Goal: Task Accomplishment & Management: Use online tool/utility

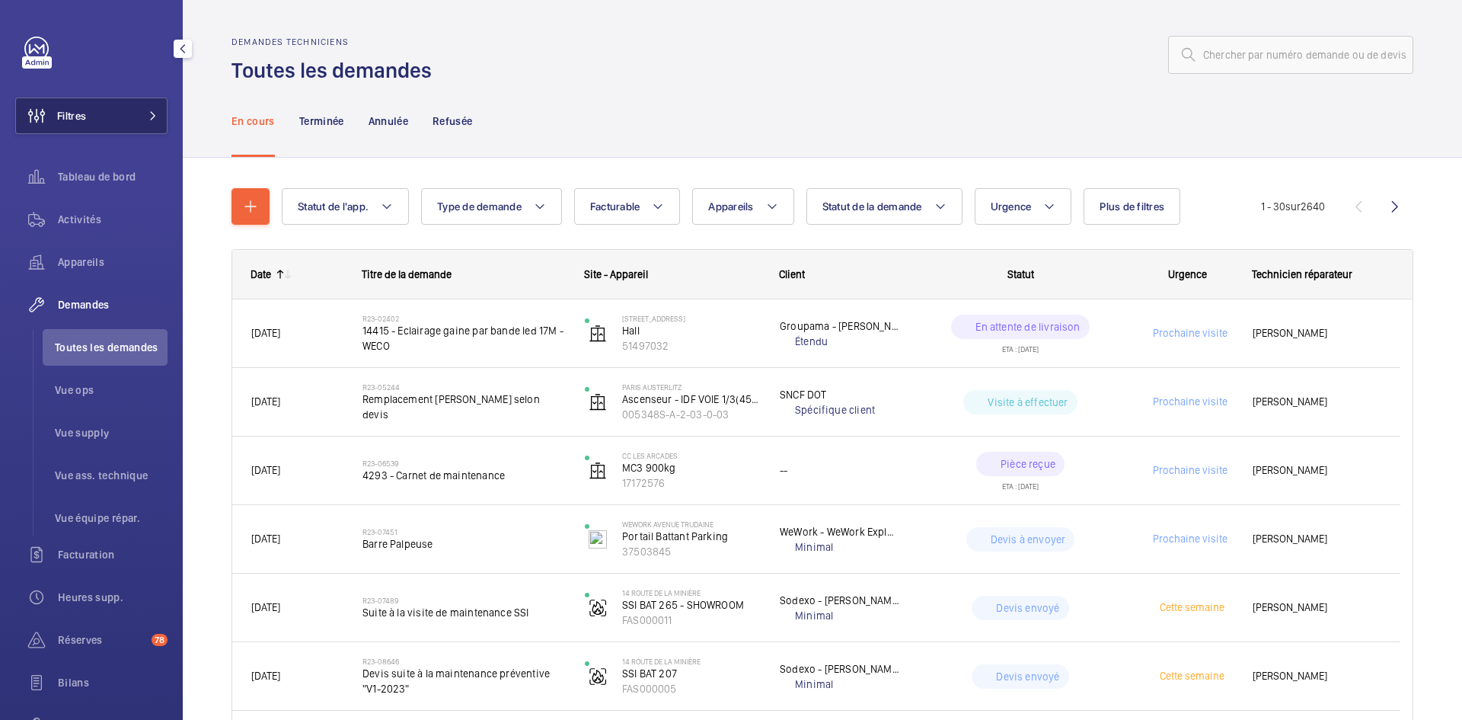
click at [154, 117] on button "Filtres" at bounding box center [91, 115] width 152 height 37
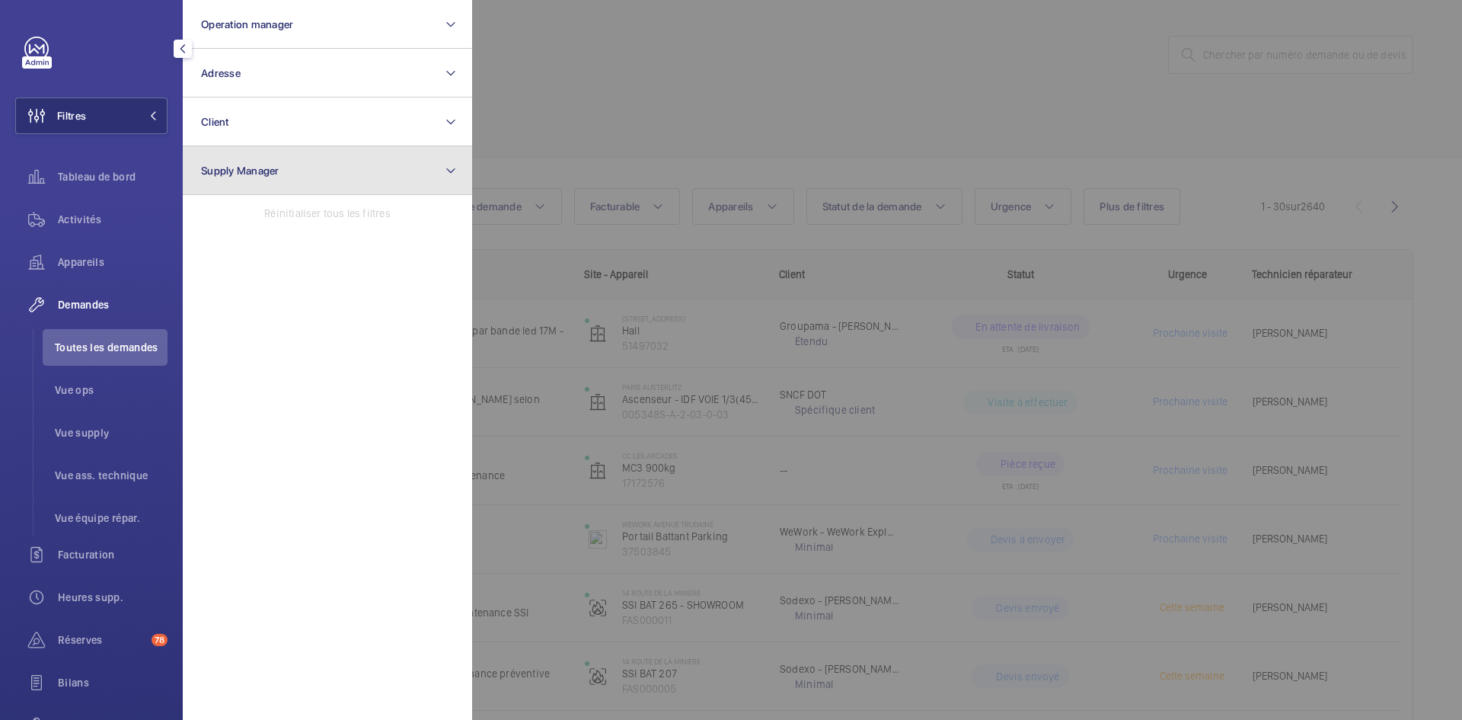
click at [269, 171] on span "Supply Manager" at bounding box center [240, 171] width 78 height 12
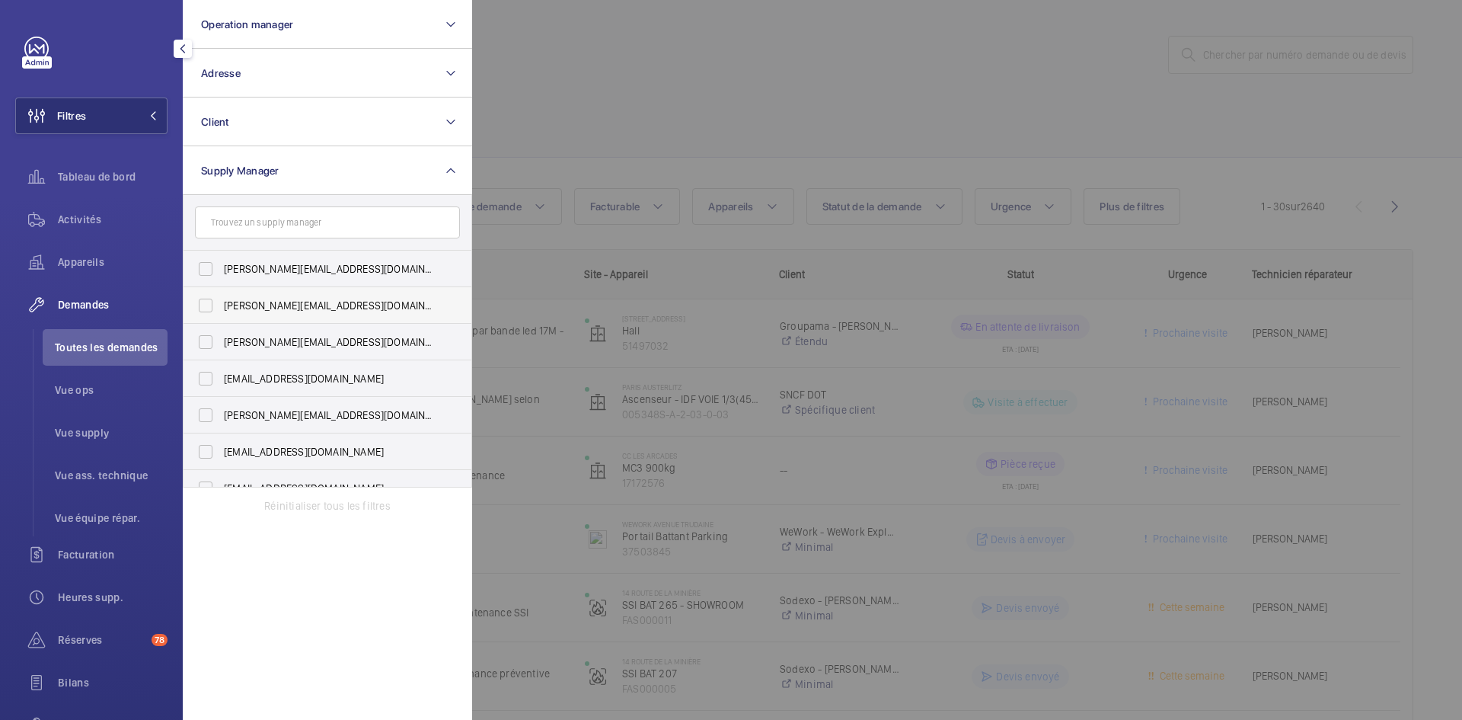
click at [211, 305] on label "diana@wemaintain.com" at bounding box center [316, 305] width 265 height 37
click at [211, 305] on input "diana@wemaintain.com" at bounding box center [205, 305] width 30 height 30
checkbox input "true"
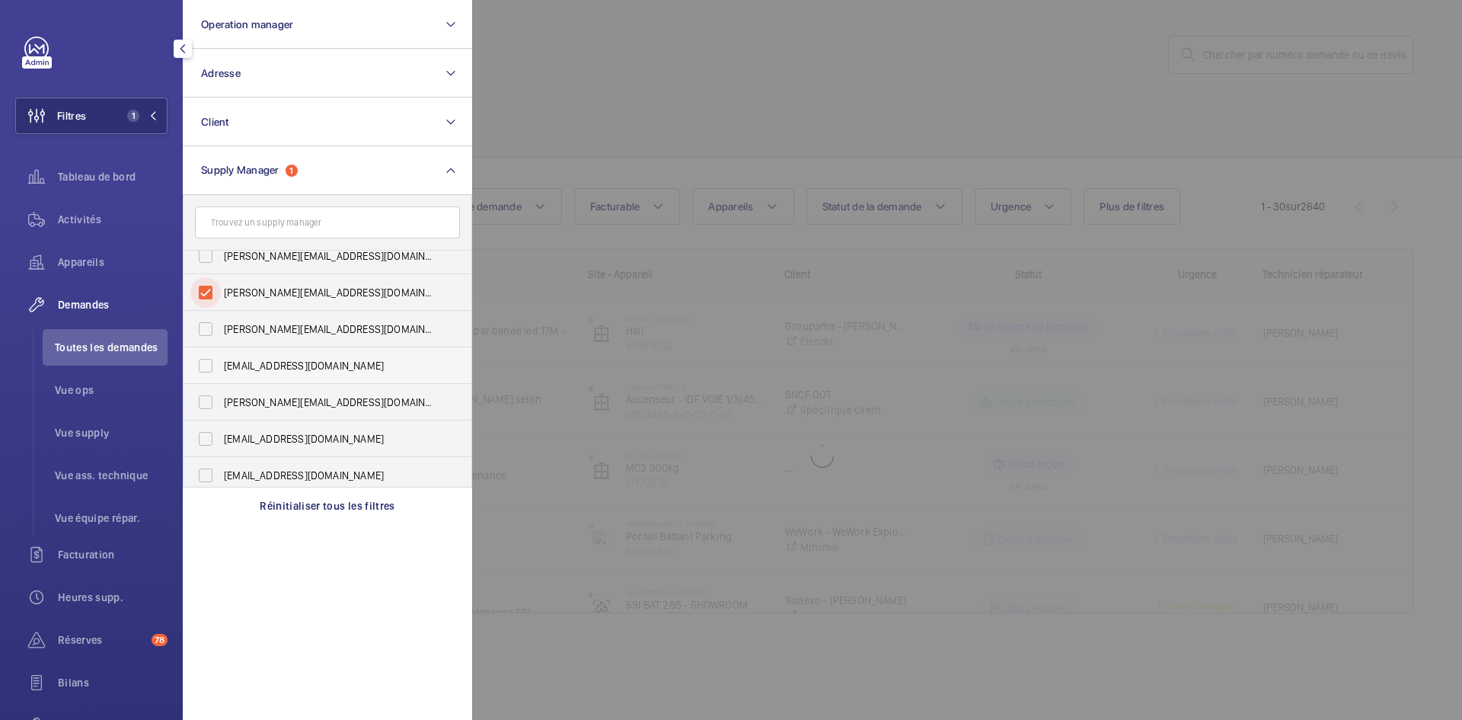
scroll to position [20, 0]
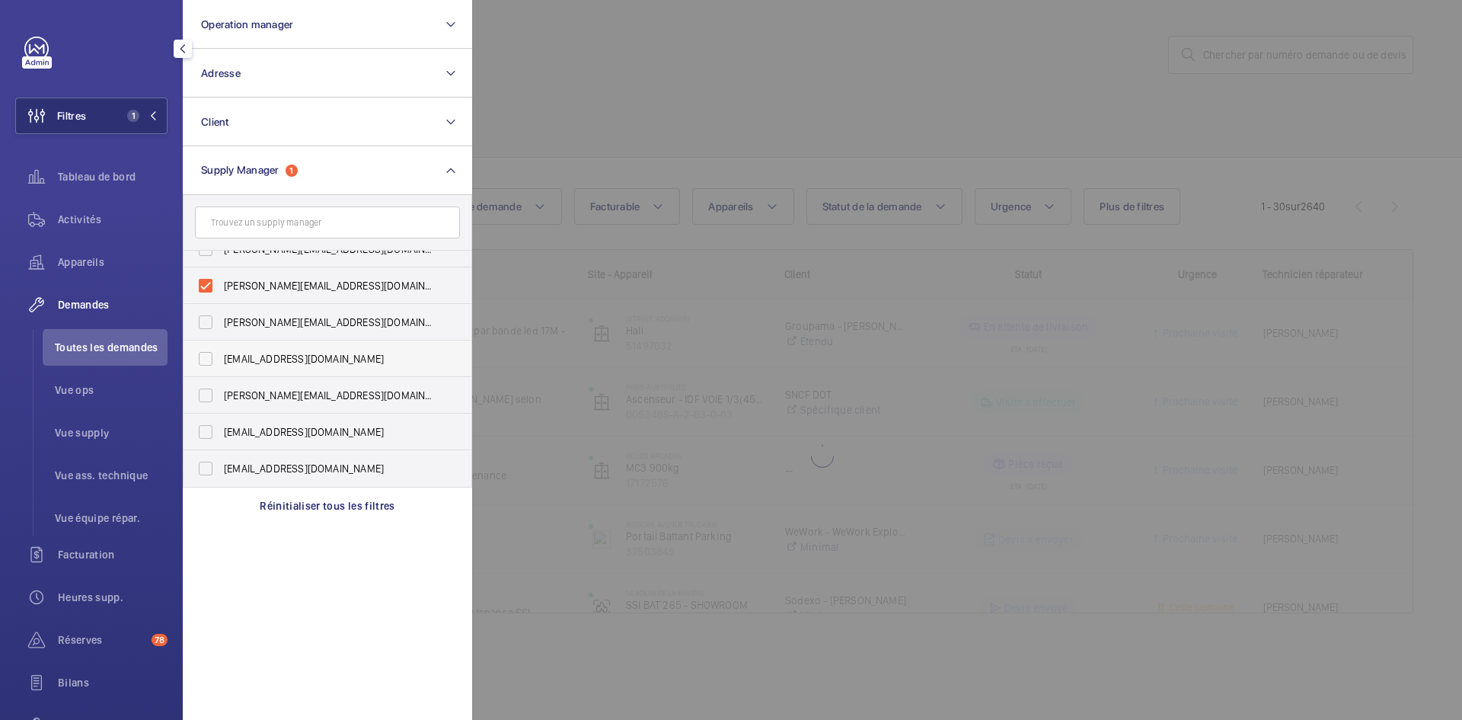
click at [202, 356] on label "fayrouz@wemaintain.com" at bounding box center [316, 358] width 265 height 37
click at [202, 356] on input "fayrouz@wemaintain.com" at bounding box center [205, 359] width 30 height 30
checkbox input "true"
click at [211, 468] on label "yanis.b@wemaintain.com" at bounding box center [316, 468] width 265 height 37
click at [211, 468] on input "yanis.b@wemaintain.com" at bounding box center [205, 468] width 30 height 30
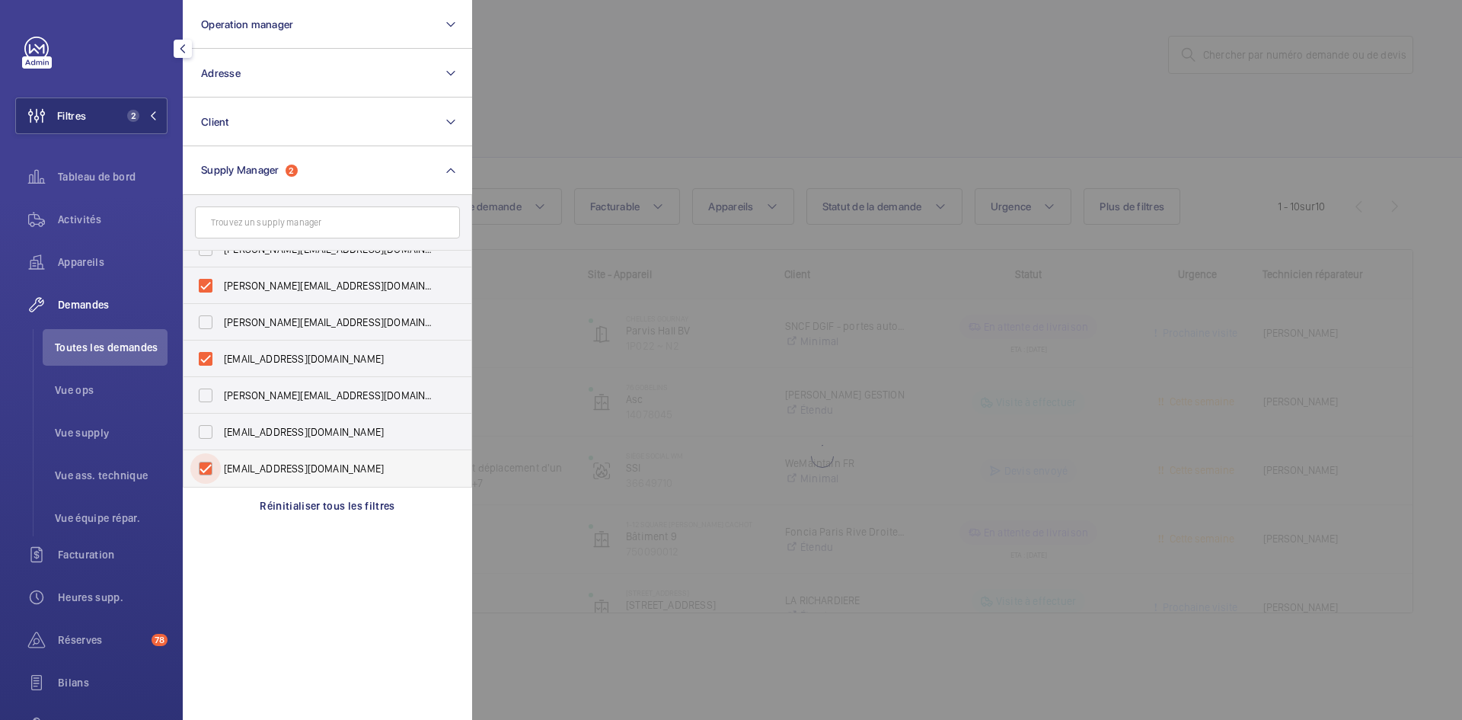
checkbox input "true"
click at [554, 98] on div at bounding box center [1203, 360] width 1462 height 720
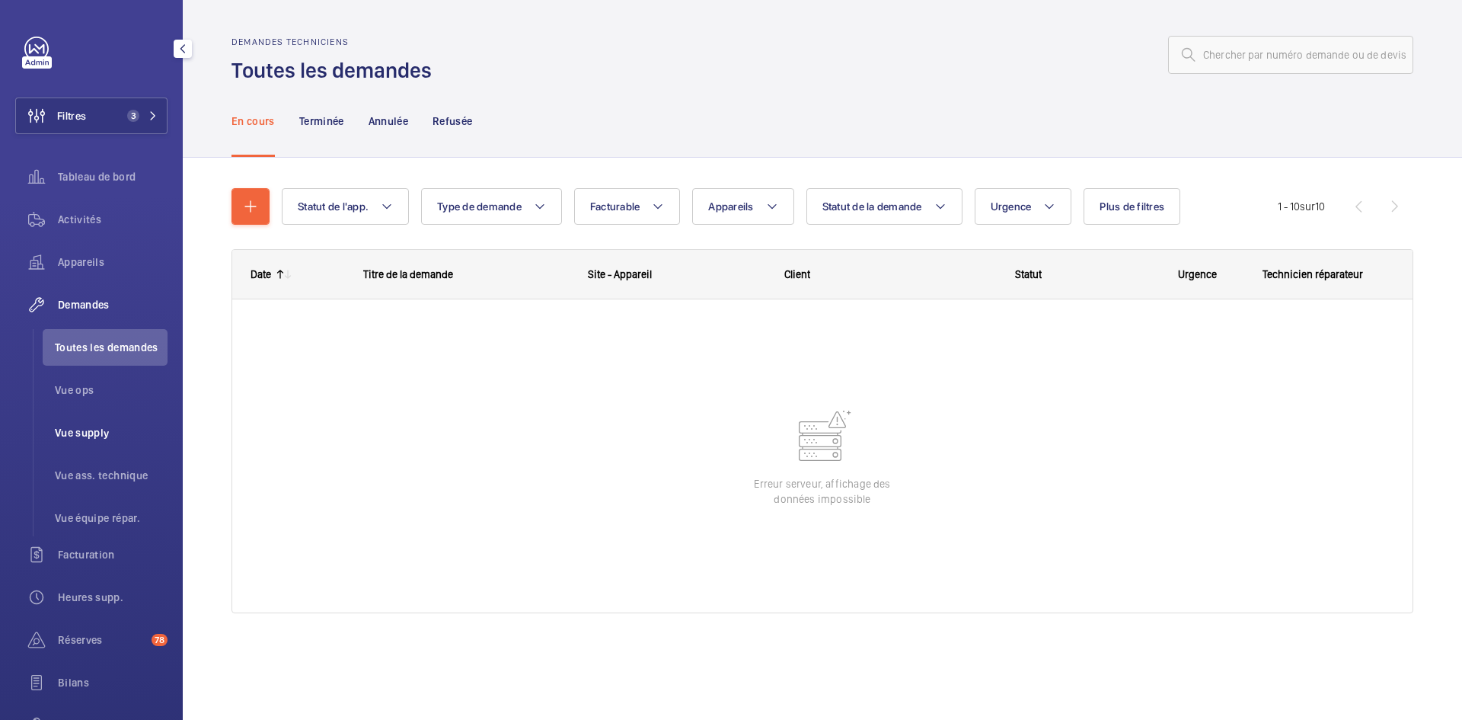
click at [102, 429] on span "Vue supply" at bounding box center [111, 432] width 113 height 15
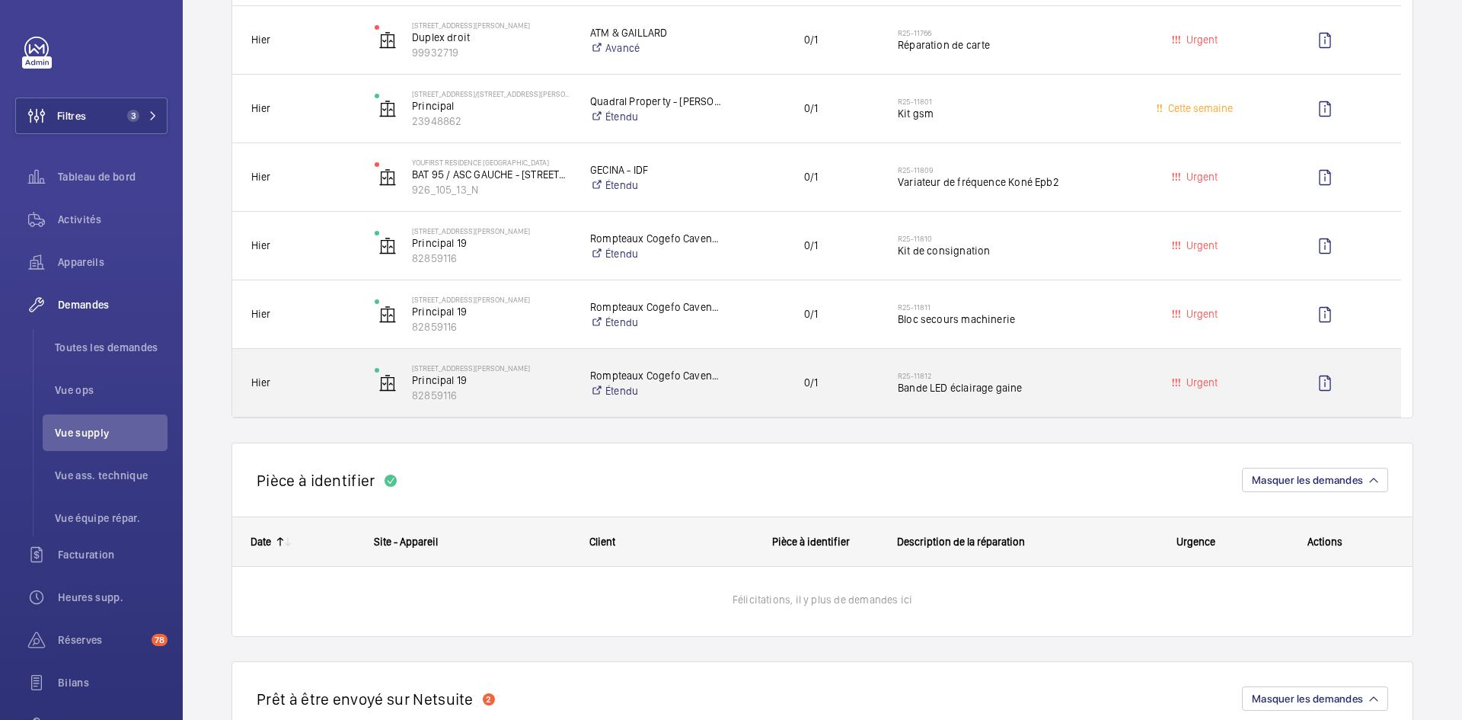
scroll to position [914, 0]
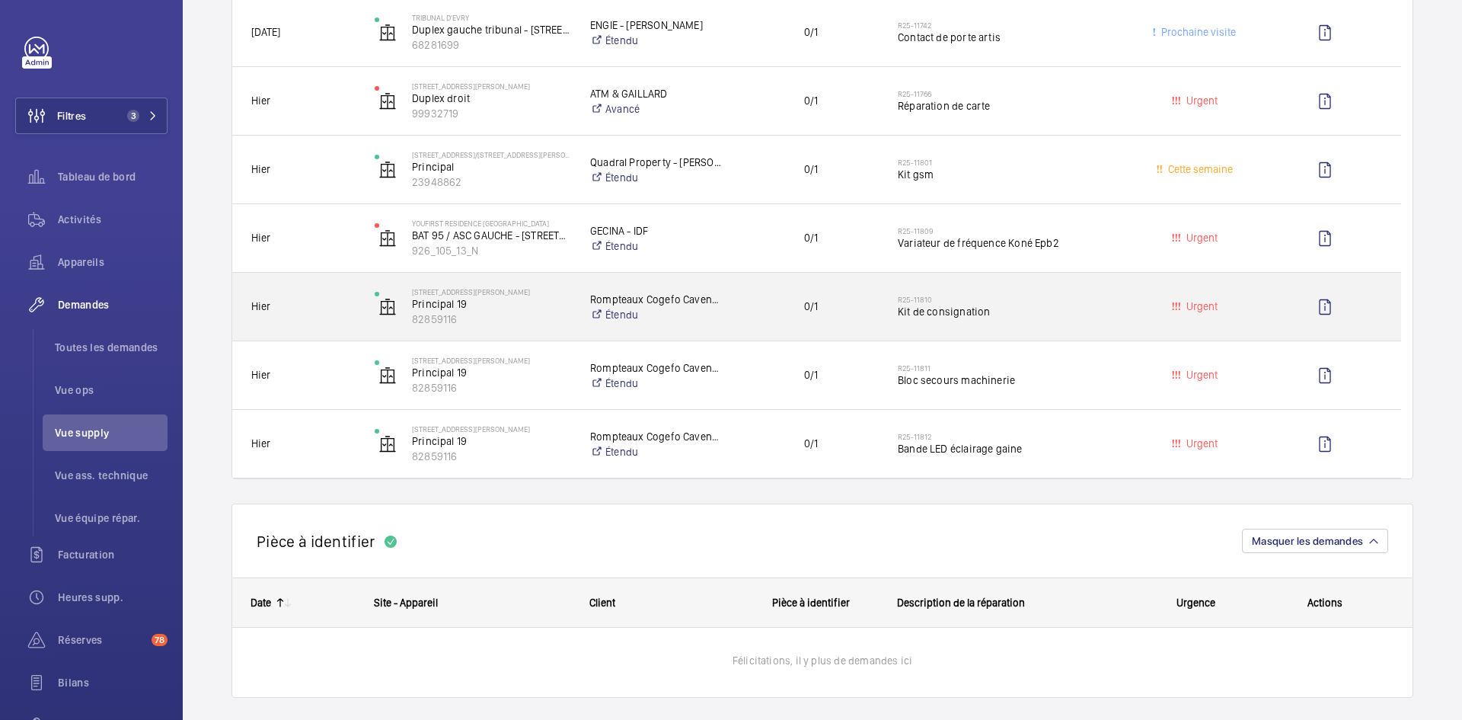
click at [337, 326] on div "Hier" at bounding box center [294, 307] width 122 height 48
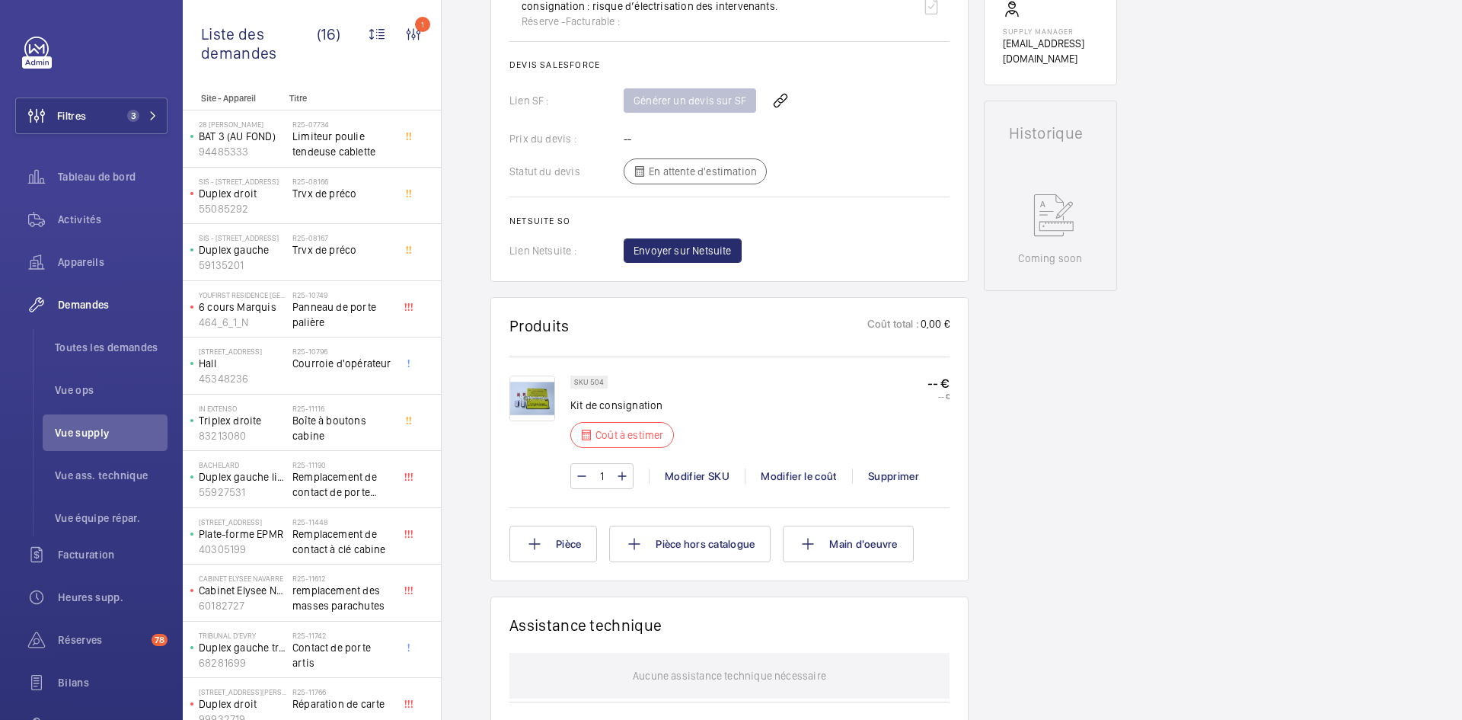
scroll to position [640, 0]
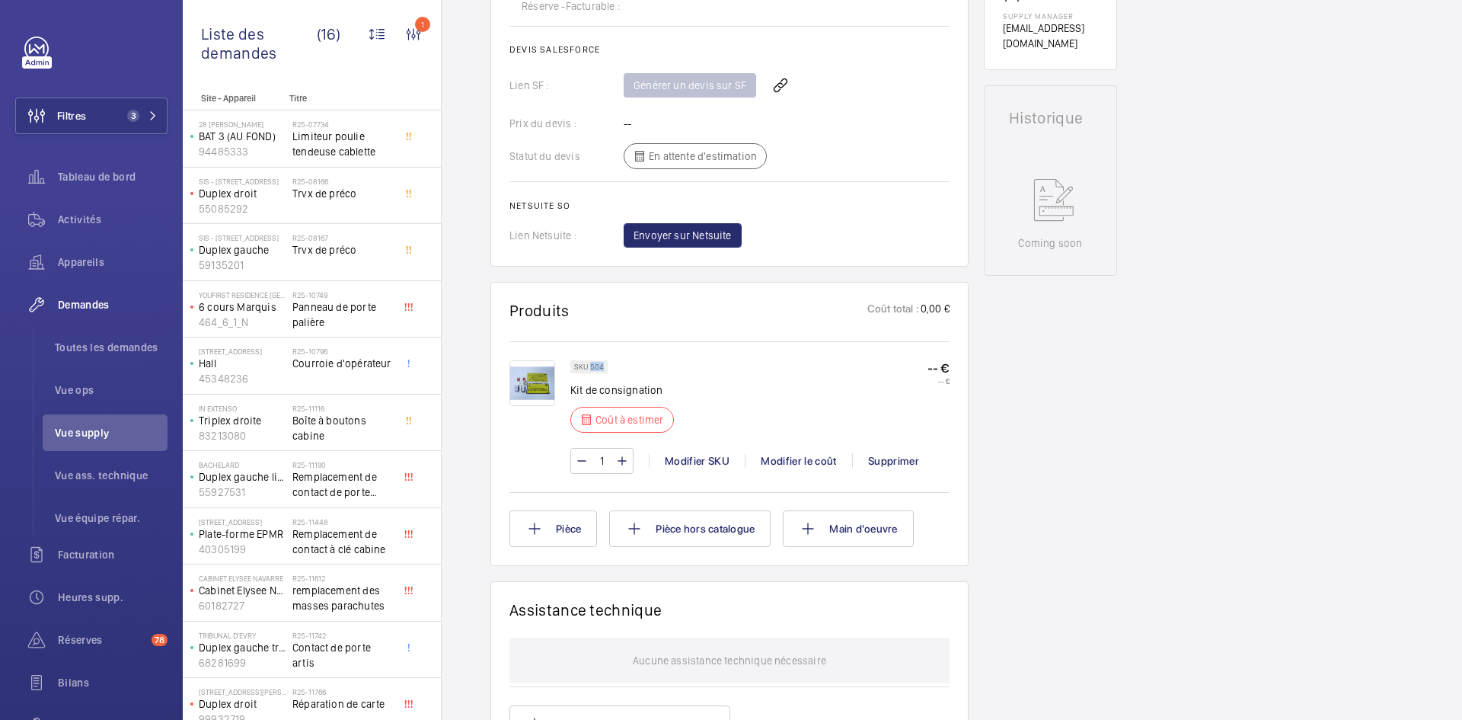
drag, startPoint x: 602, startPoint y: 367, endPoint x: 590, endPoint y: 367, distance: 11.4
click at [590, 367] on p "SKU 504" at bounding box center [589, 366] width 30 height 5
drag, startPoint x: 602, startPoint y: 366, endPoint x: 719, endPoint y: 353, distance: 117.2
click at [719, 353] on div "SKU 504 Kit de consignation Coût à estimer -- € -- € 1 Modifier SKU Modifier le…" at bounding box center [730, 415] width 440 height 148
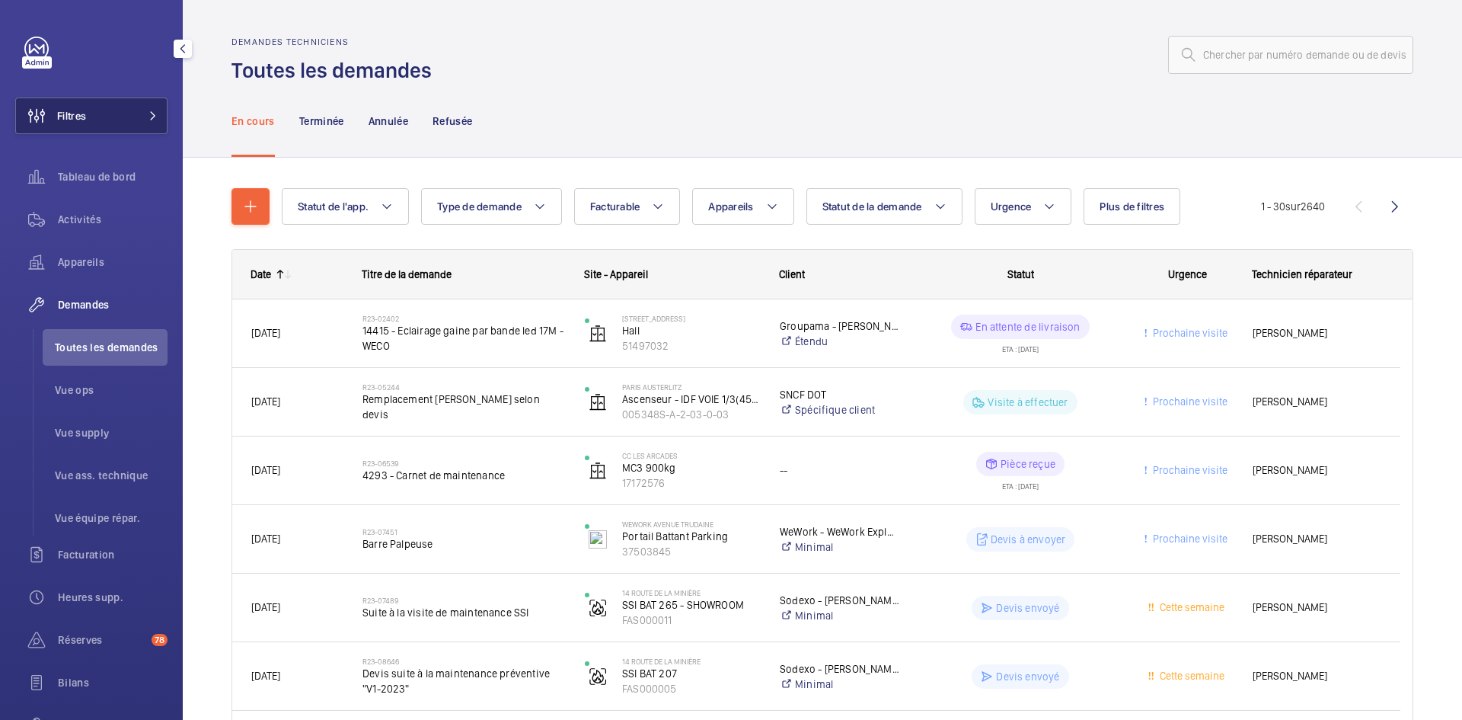
click at [140, 113] on span at bounding box center [148, 115] width 18 height 9
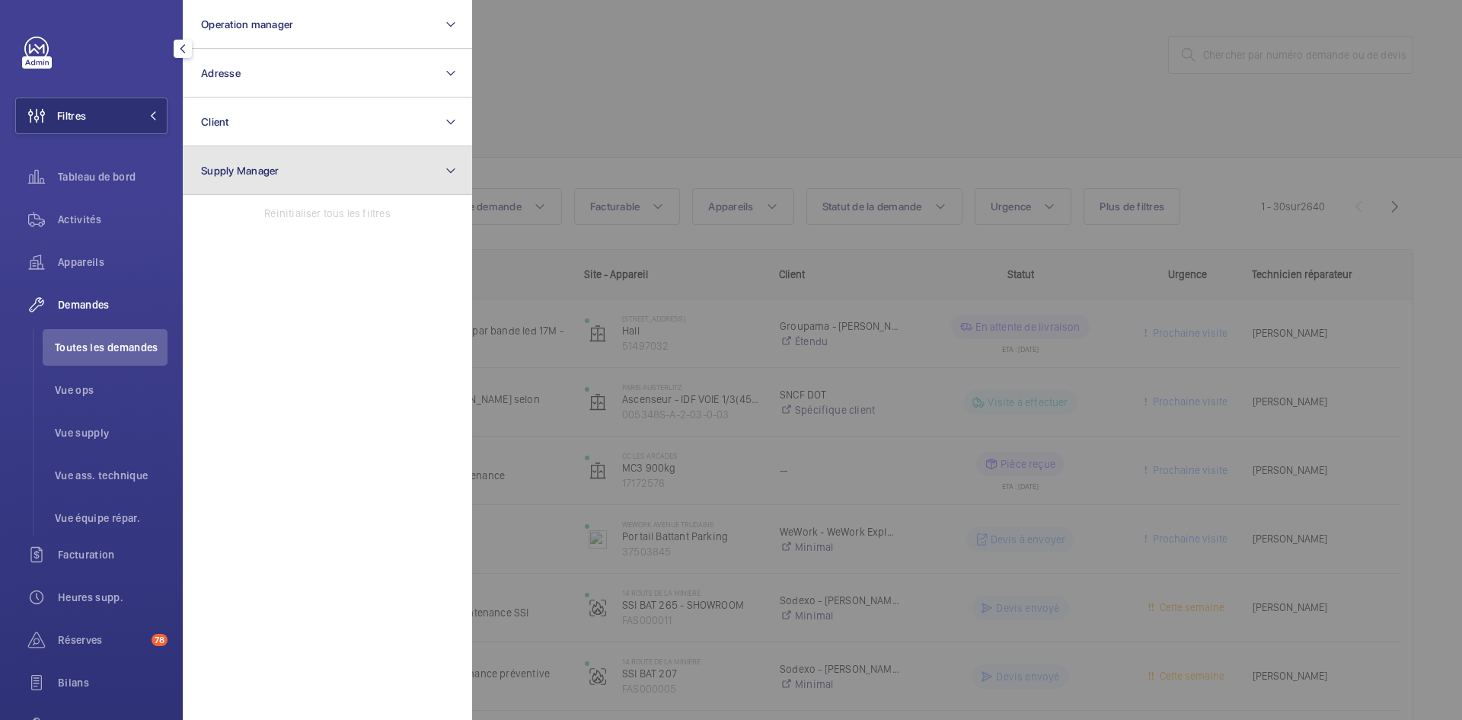
click at [292, 167] on button "Supply Manager" at bounding box center [327, 170] width 289 height 49
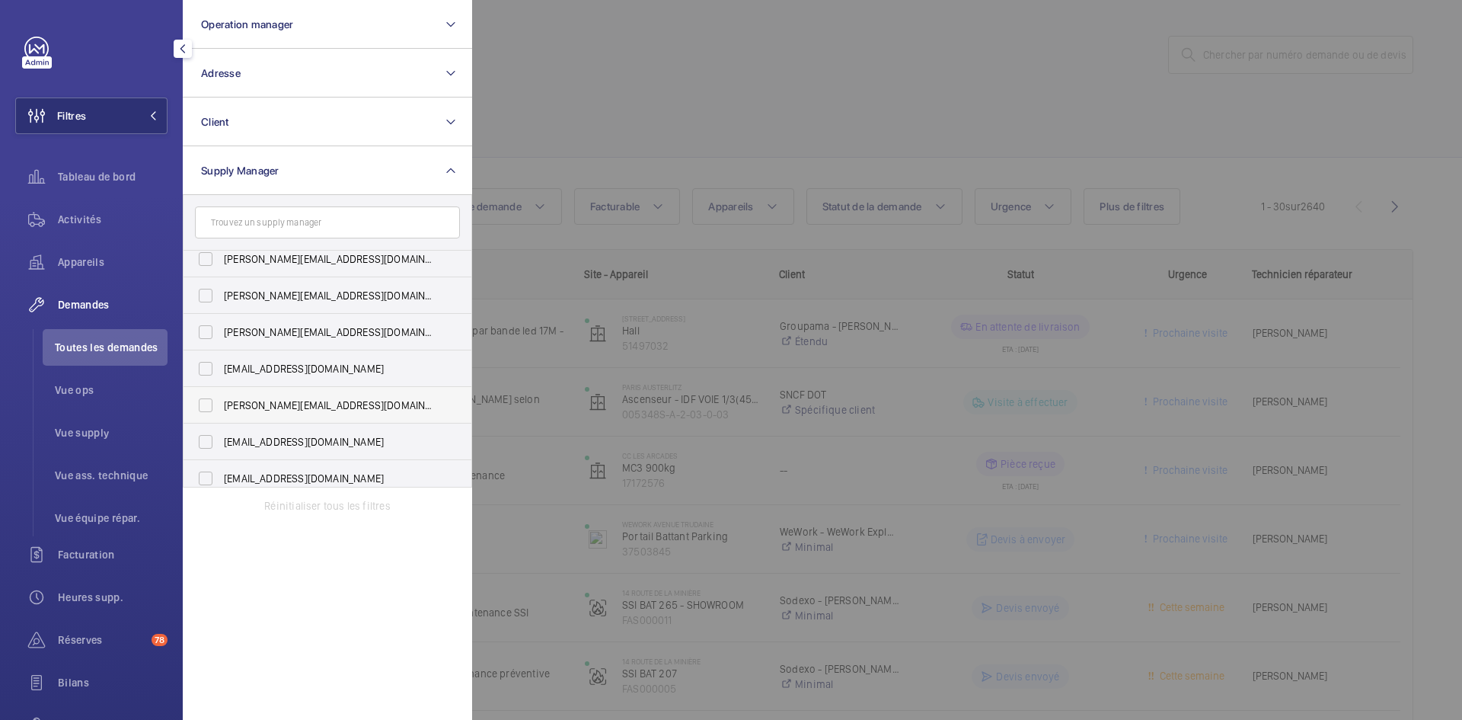
scroll to position [20, 0]
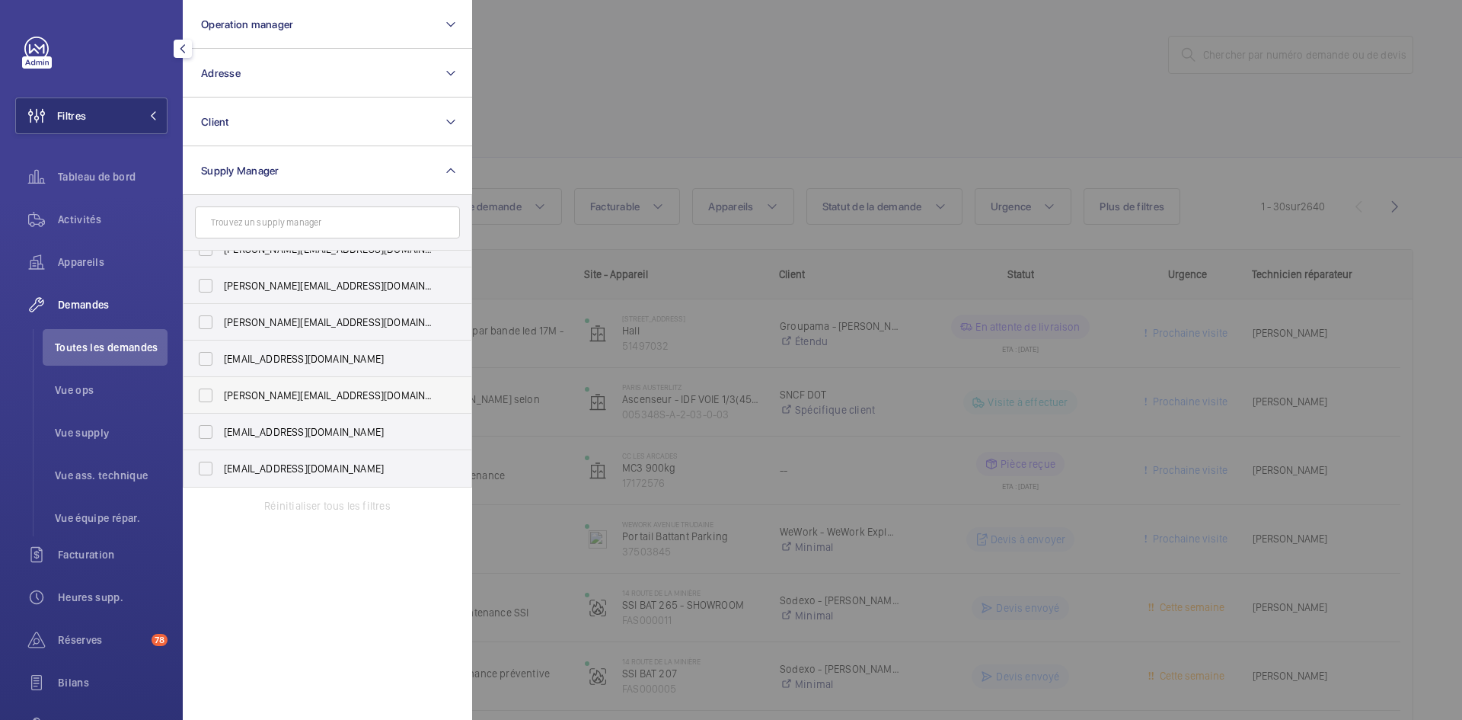
click at [208, 398] on label "[PERSON_NAME][EMAIL_ADDRESS][DOMAIN_NAME]" at bounding box center [316, 395] width 265 height 37
click at [208, 398] on input "[PERSON_NAME][EMAIL_ADDRESS][DOMAIN_NAME]" at bounding box center [205, 395] width 30 height 30
checkbox input "true"
click at [574, 90] on div at bounding box center [1203, 360] width 1462 height 720
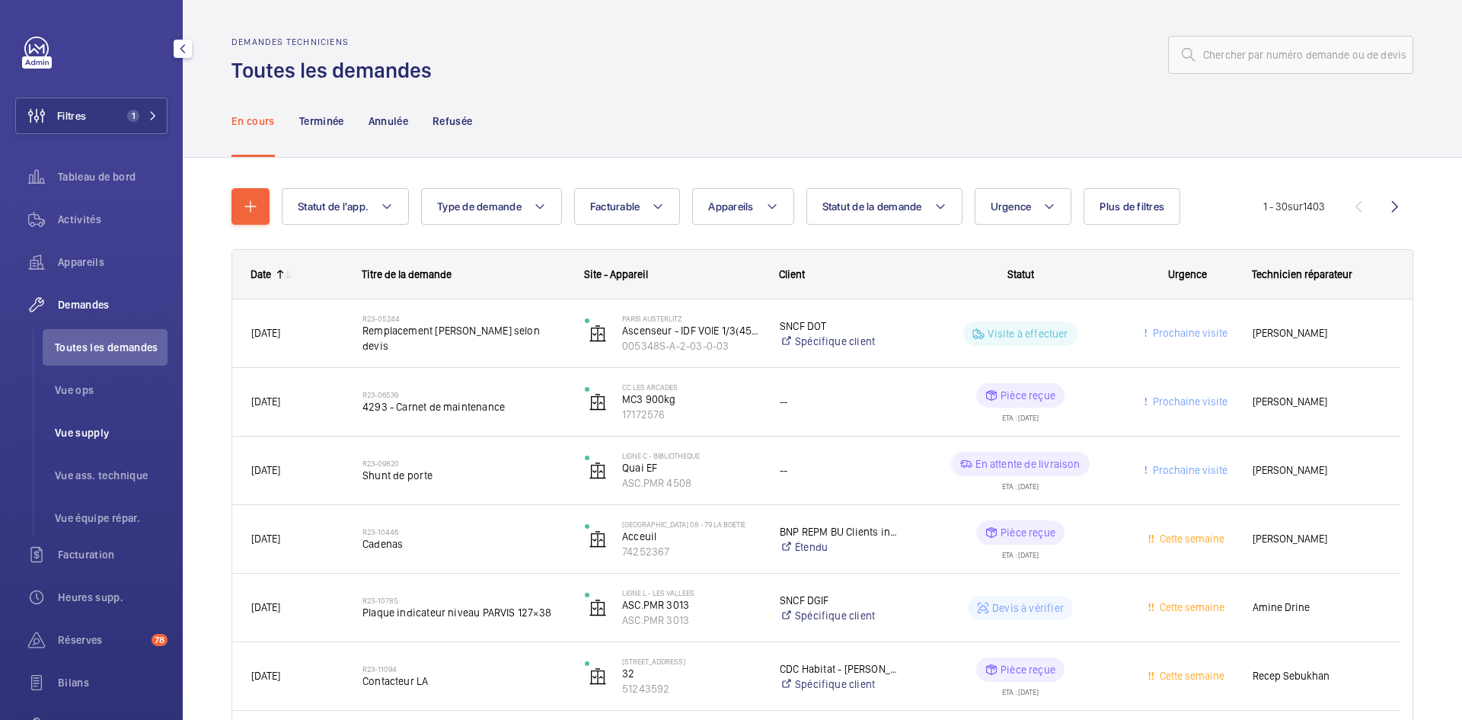
click at [94, 430] on span "Vue supply" at bounding box center [111, 432] width 113 height 15
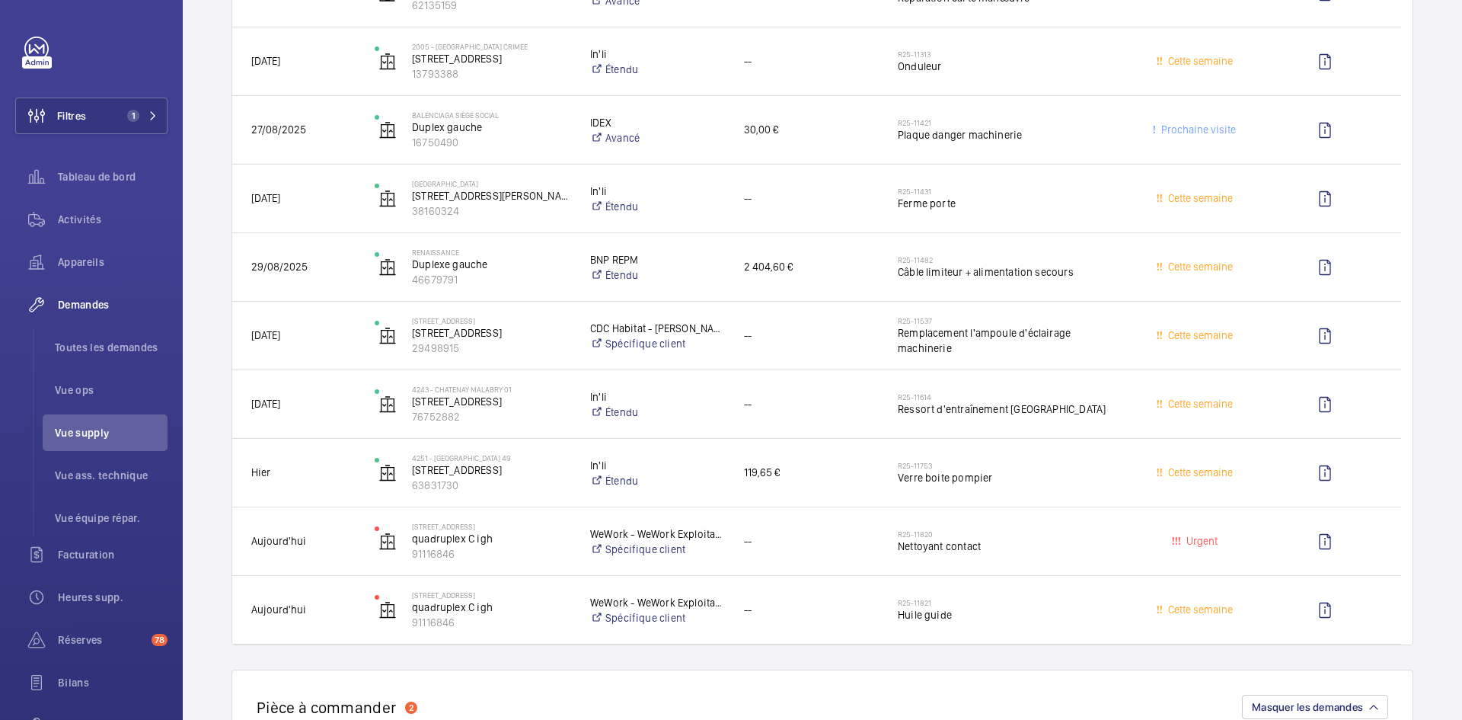
scroll to position [2514, 0]
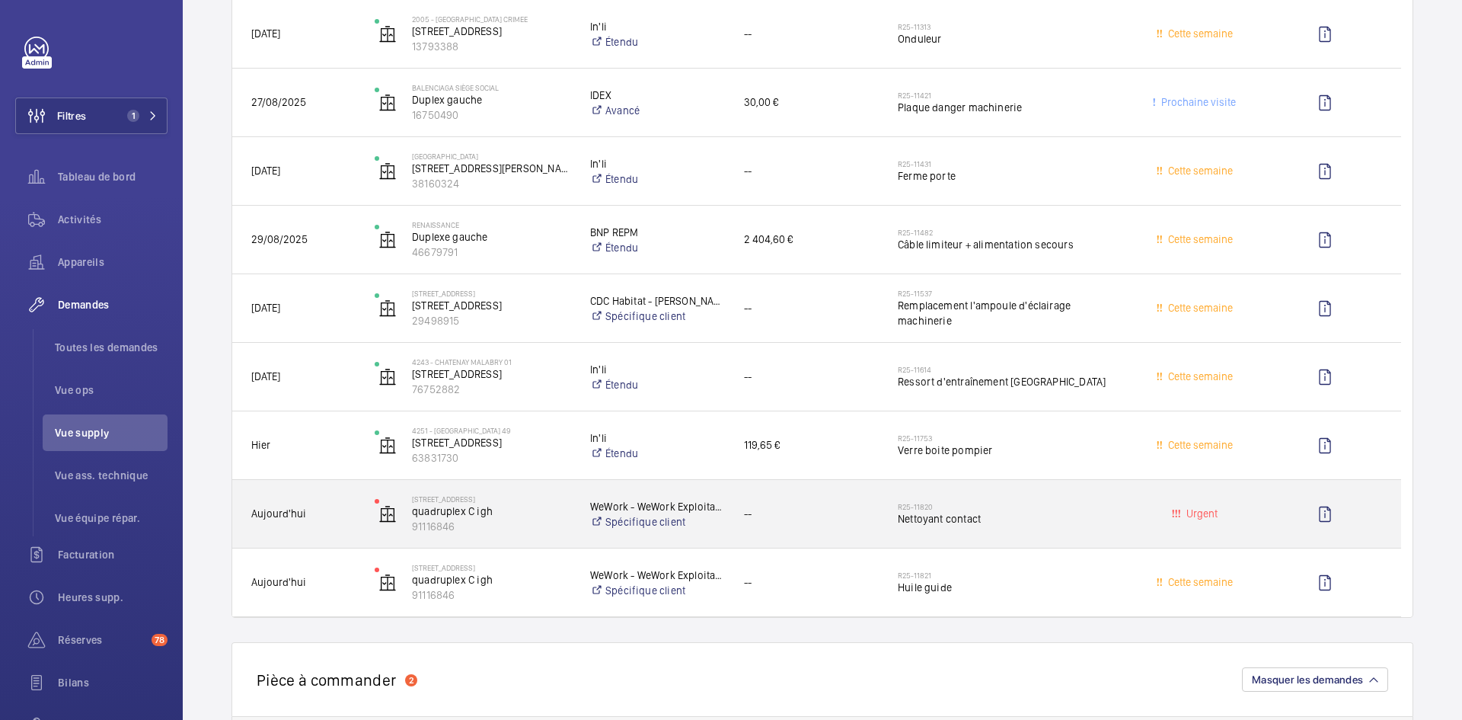
click at [350, 500] on div "Aujourd'hui" at bounding box center [294, 514] width 122 height 48
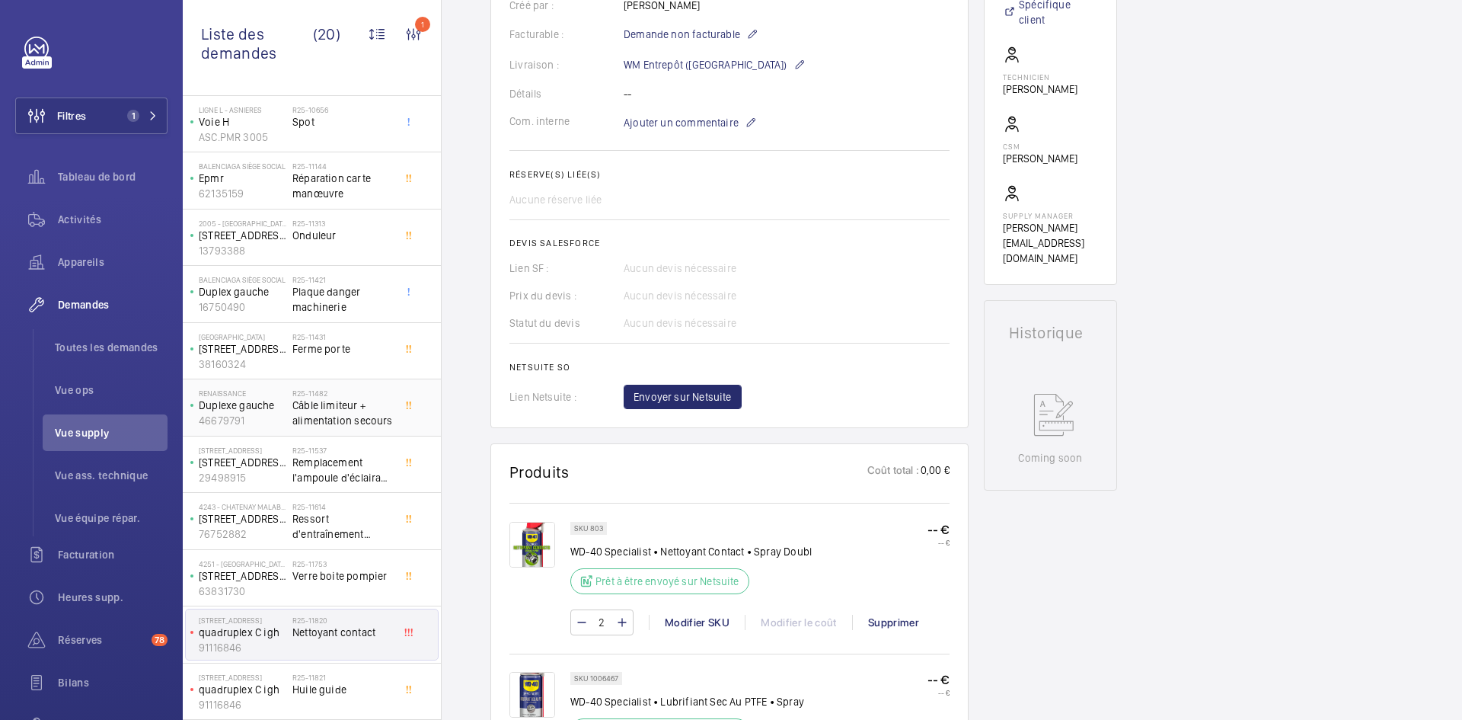
scroll to position [533, 0]
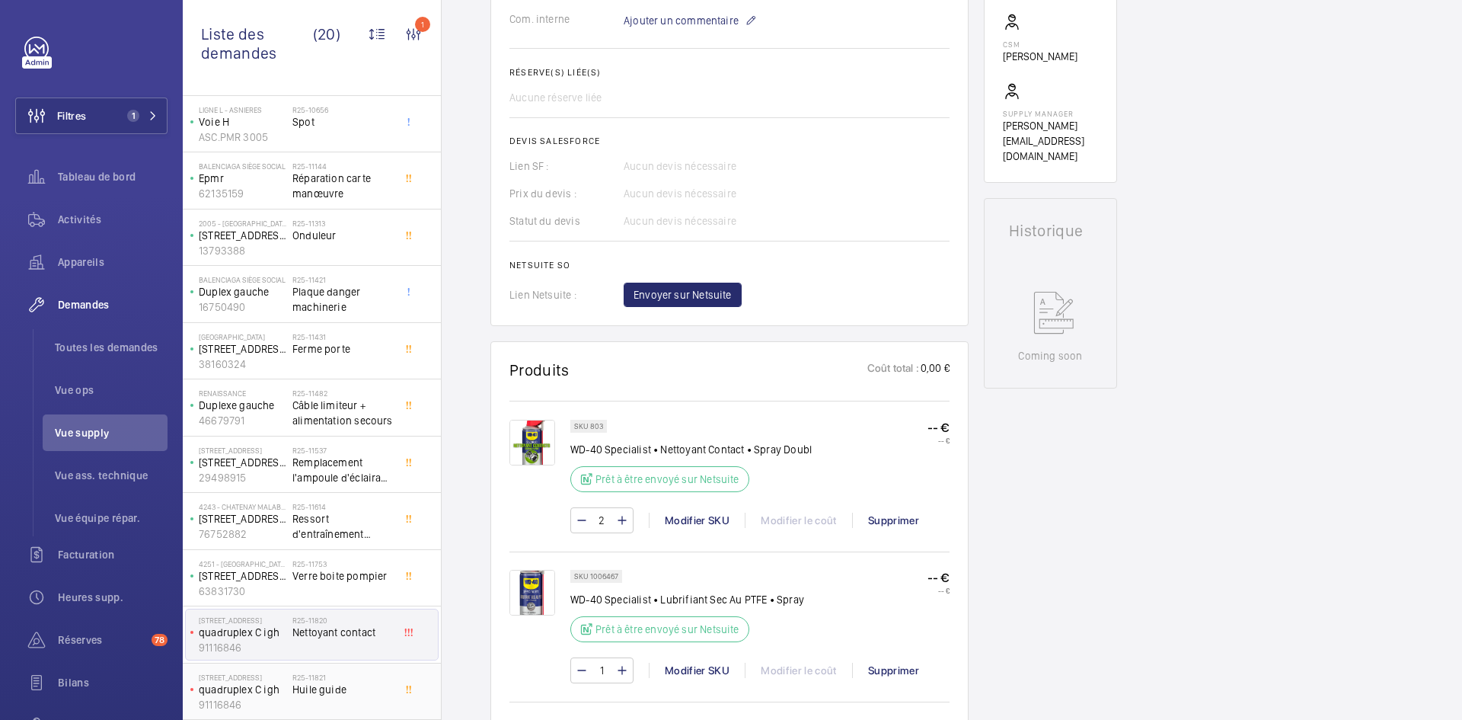
click at [314, 686] on span "Huile guide" at bounding box center [342, 689] width 101 height 15
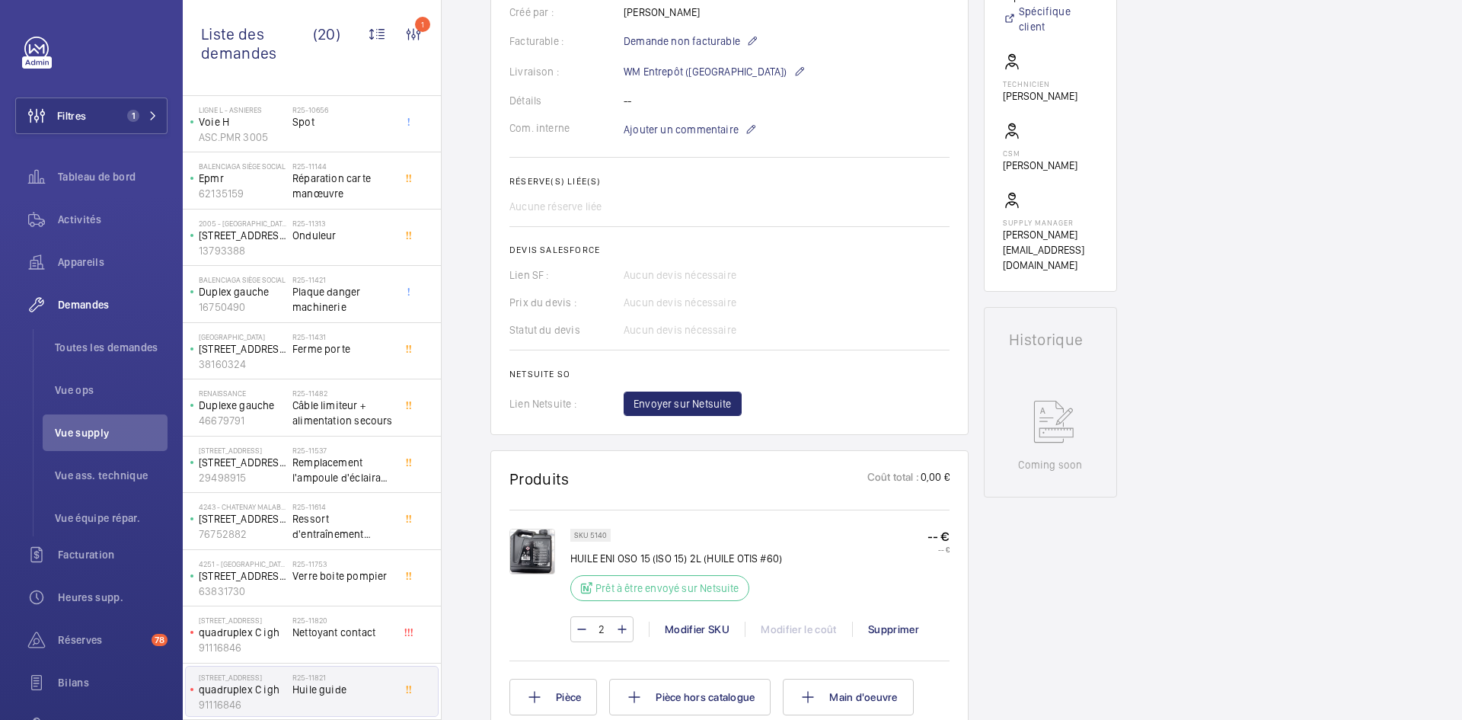
scroll to position [640, 0]
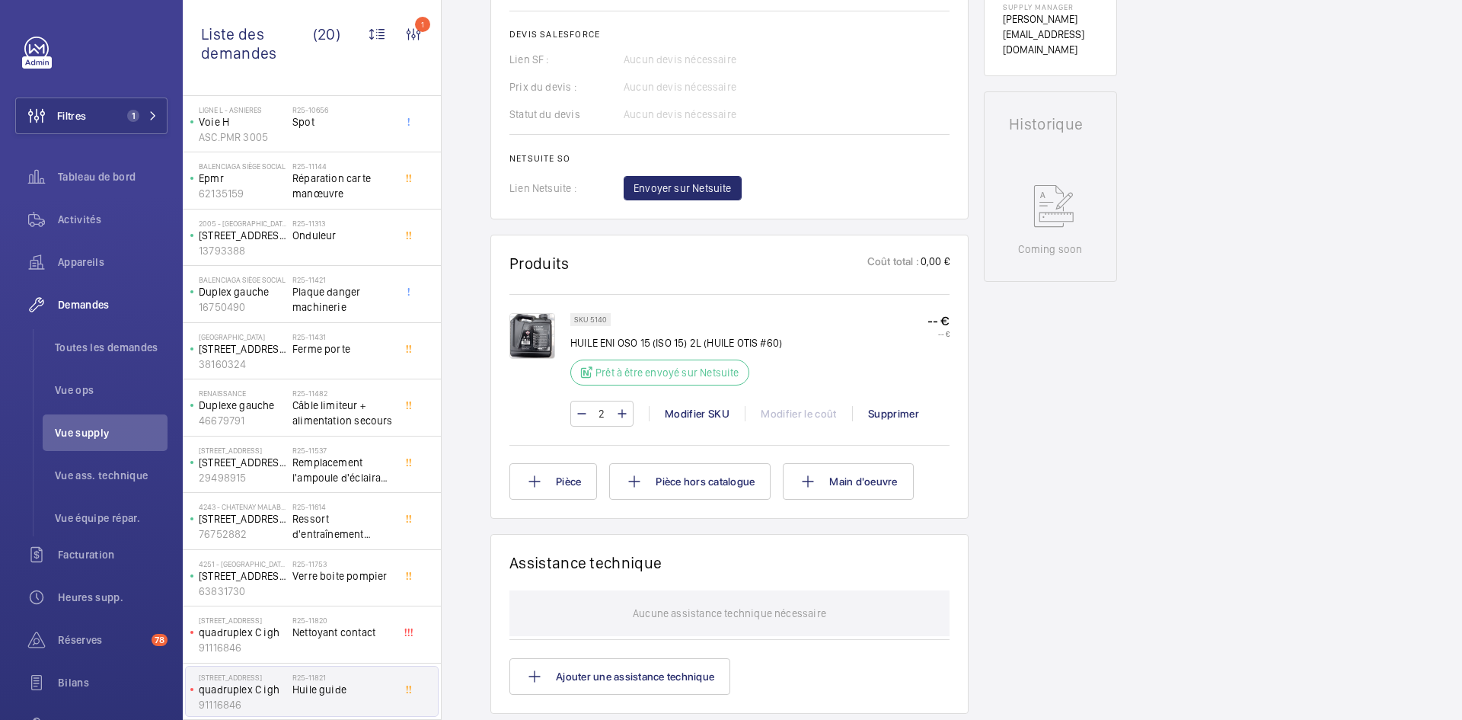
click at [538, 331] on img at bounding box center [533, 336] width 46 height 46
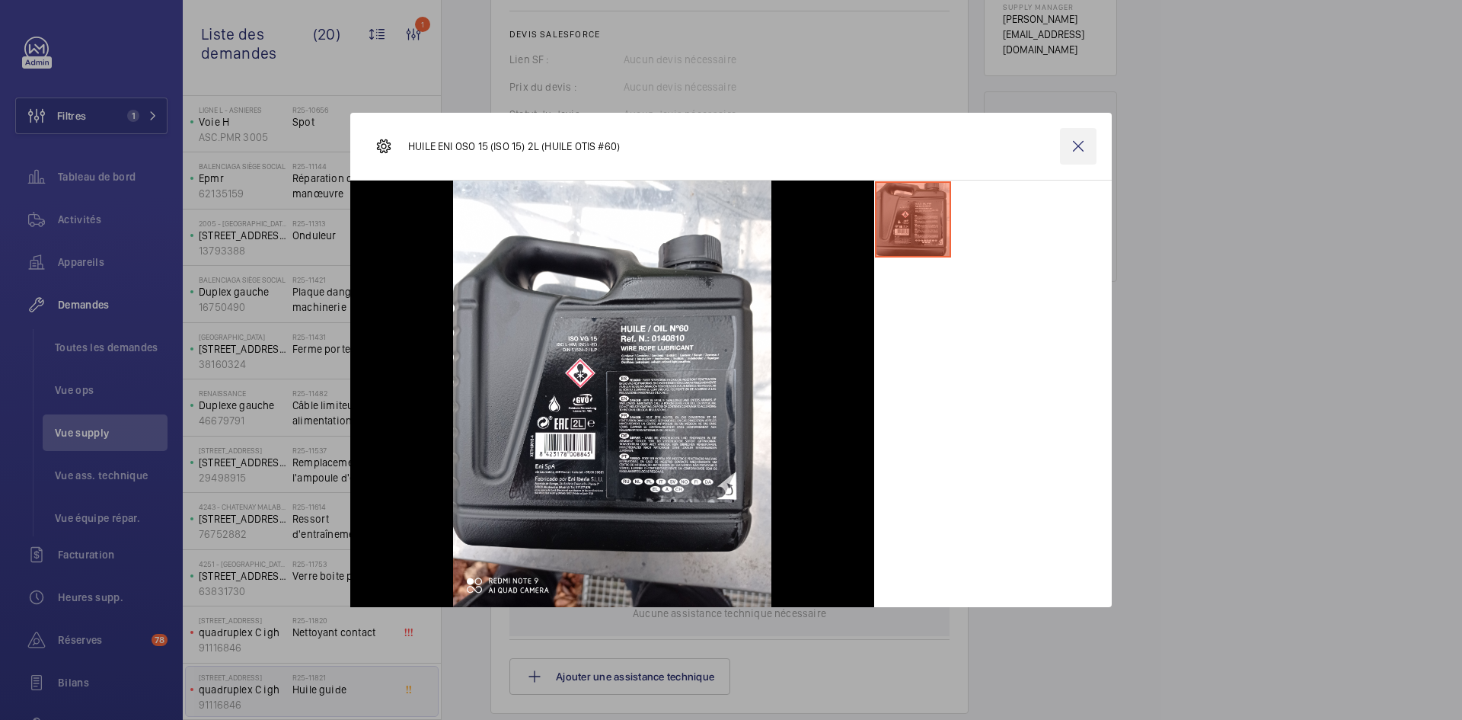
click at [1083, 149] on wm-front-icon-button at bounding box center [1078, 146] width 37 height 37
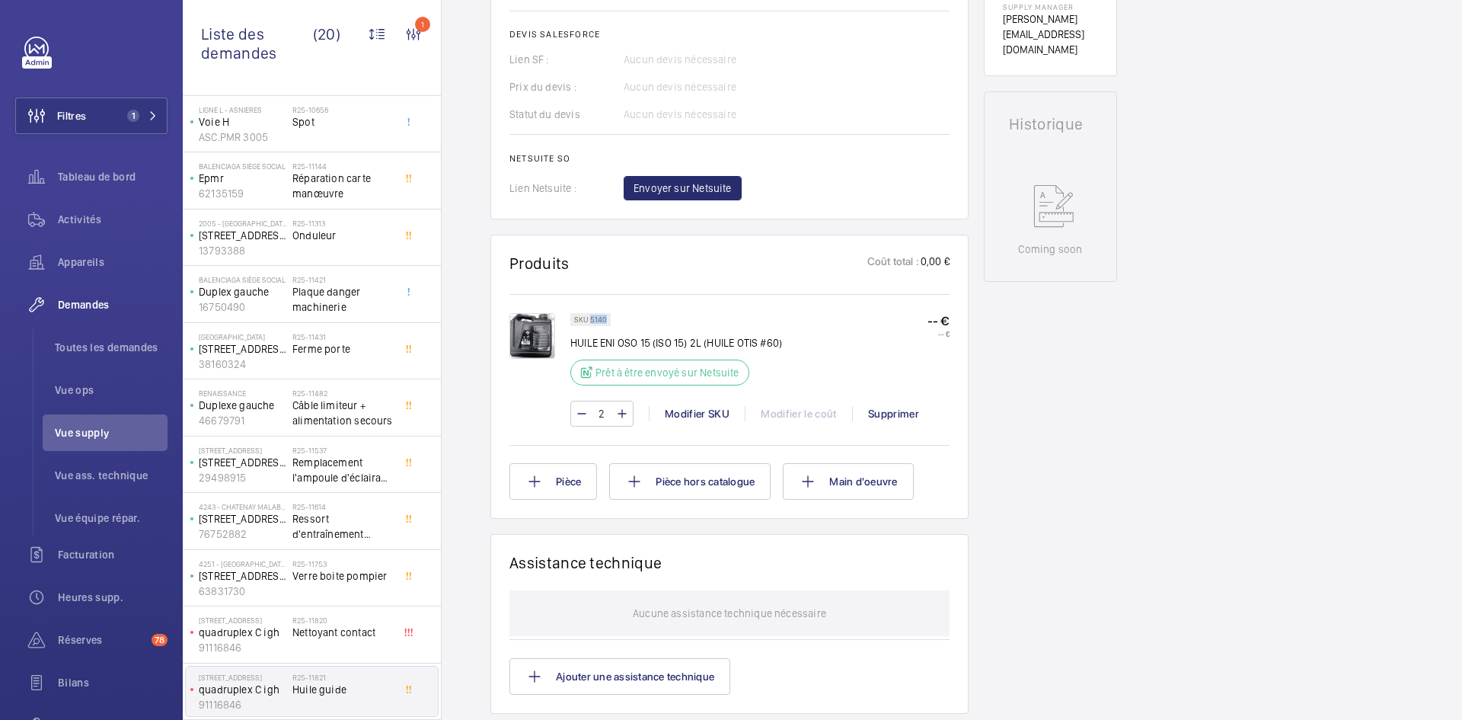
drag, startPoint x: 608, startPoint y: 316, endPoint x: 599, endPoint y: 318, distance: 9.3
click at [590, 320] on div "SKU 5140" at bounding box center [590, 319] width 40 height 13
copy p "5140"
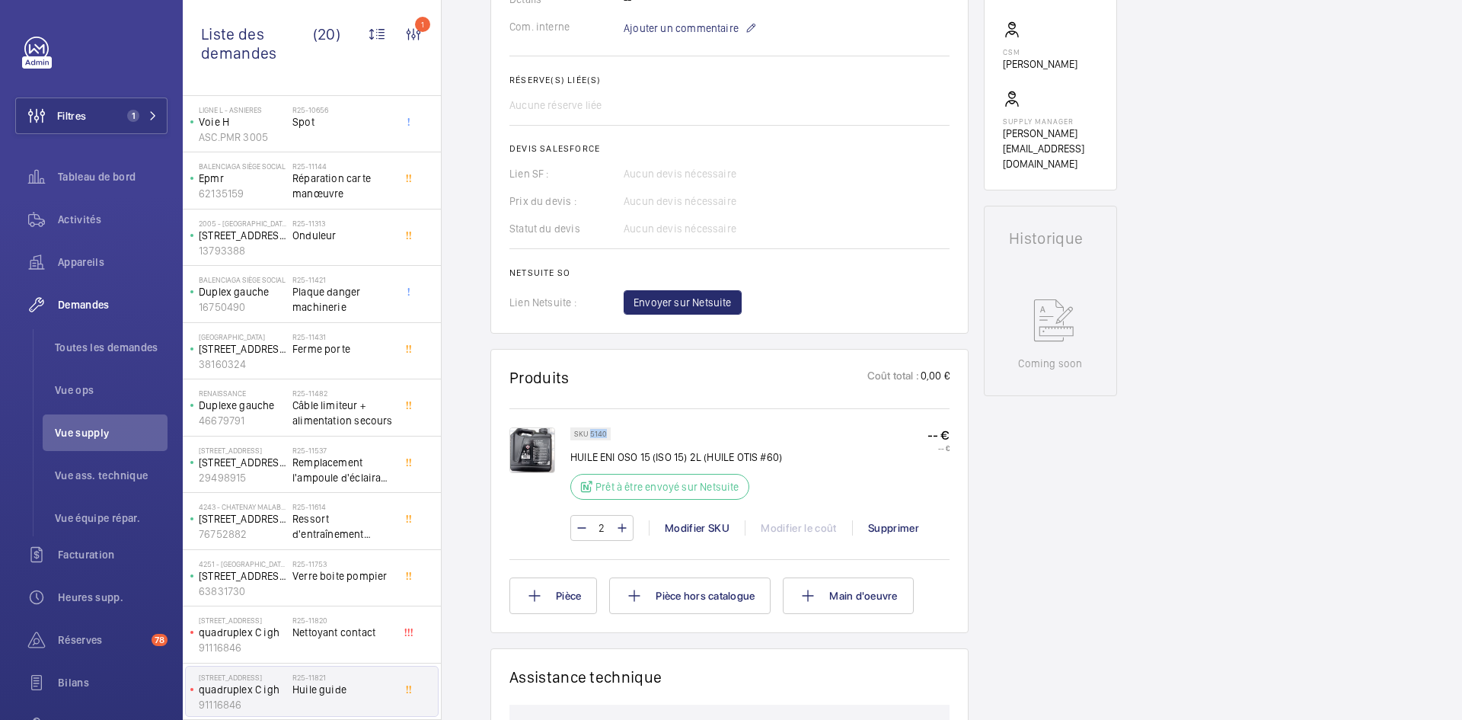
scroll to position [533, 0]
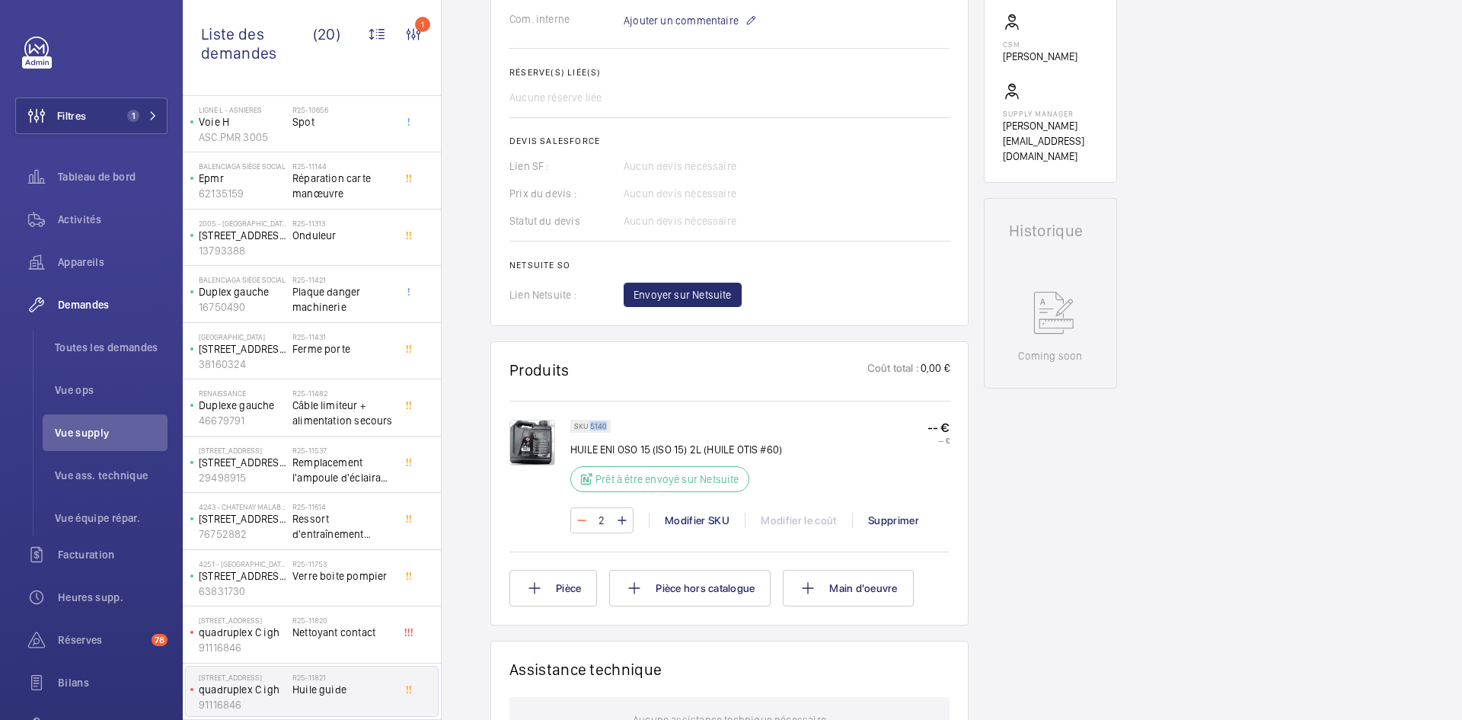
click at [577, 517] on mat-icon at bounding box center [582, 520] width 12 height 18
type input "1"
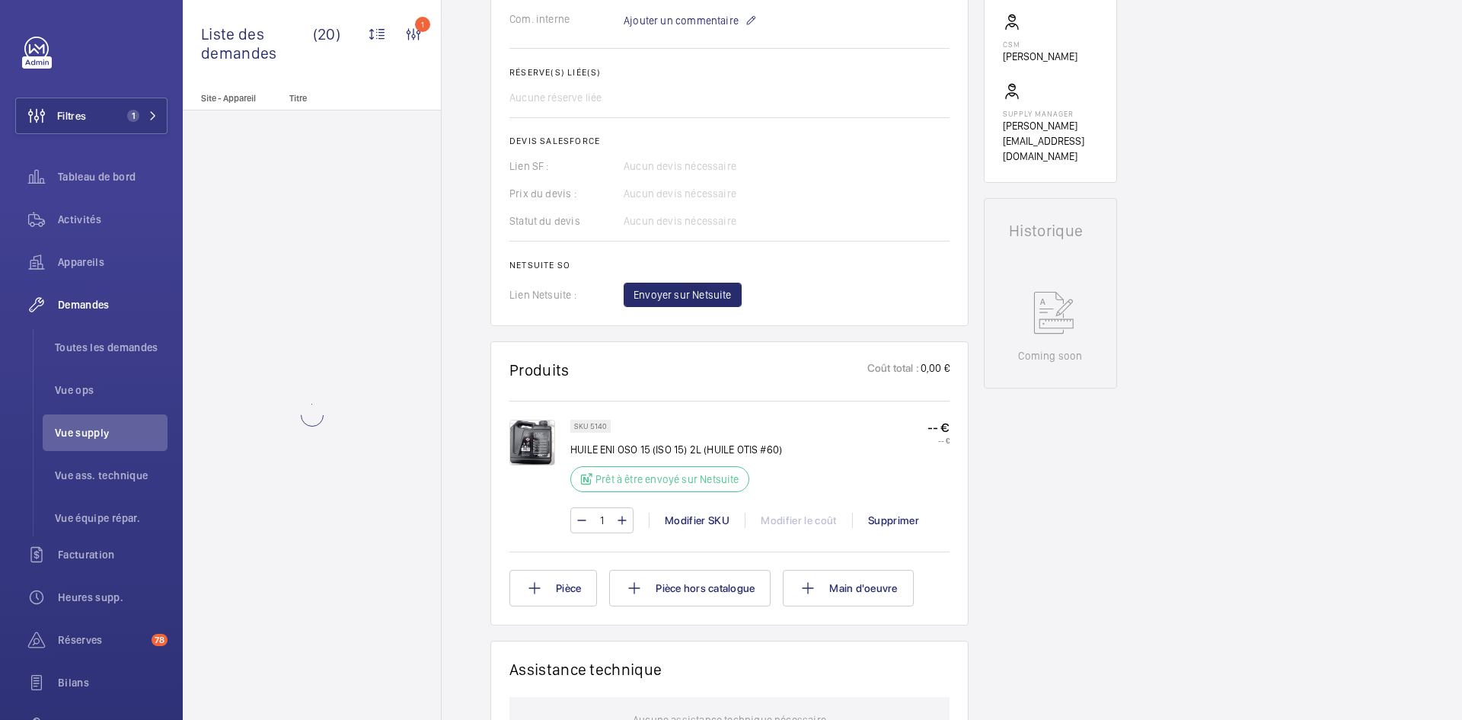
scroll to position [0, 0]
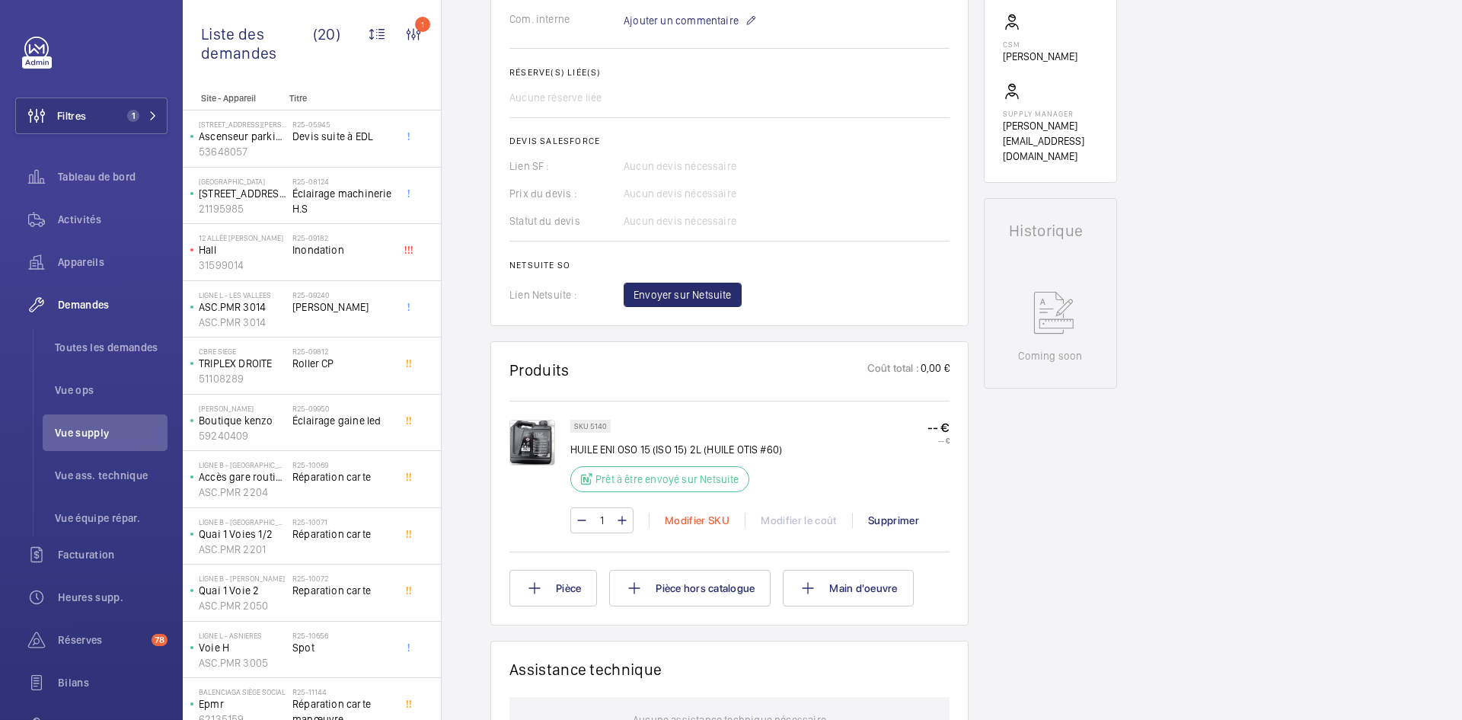
click at [682, 519] on div "Modifier SKU" at bounding box center [697, 520] width 96 height 15
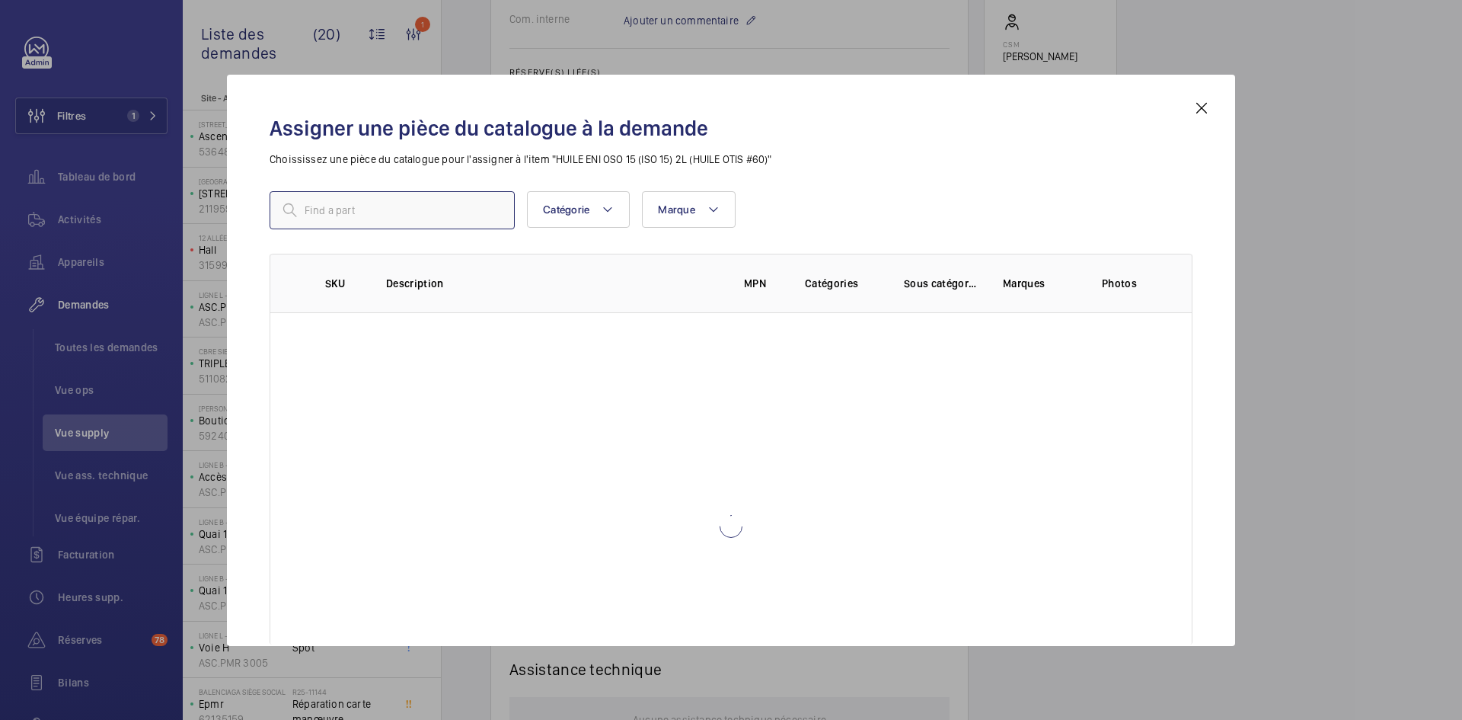
click at [368, 213] on input "text" at bounding box center [392, 210] width 245 height 38
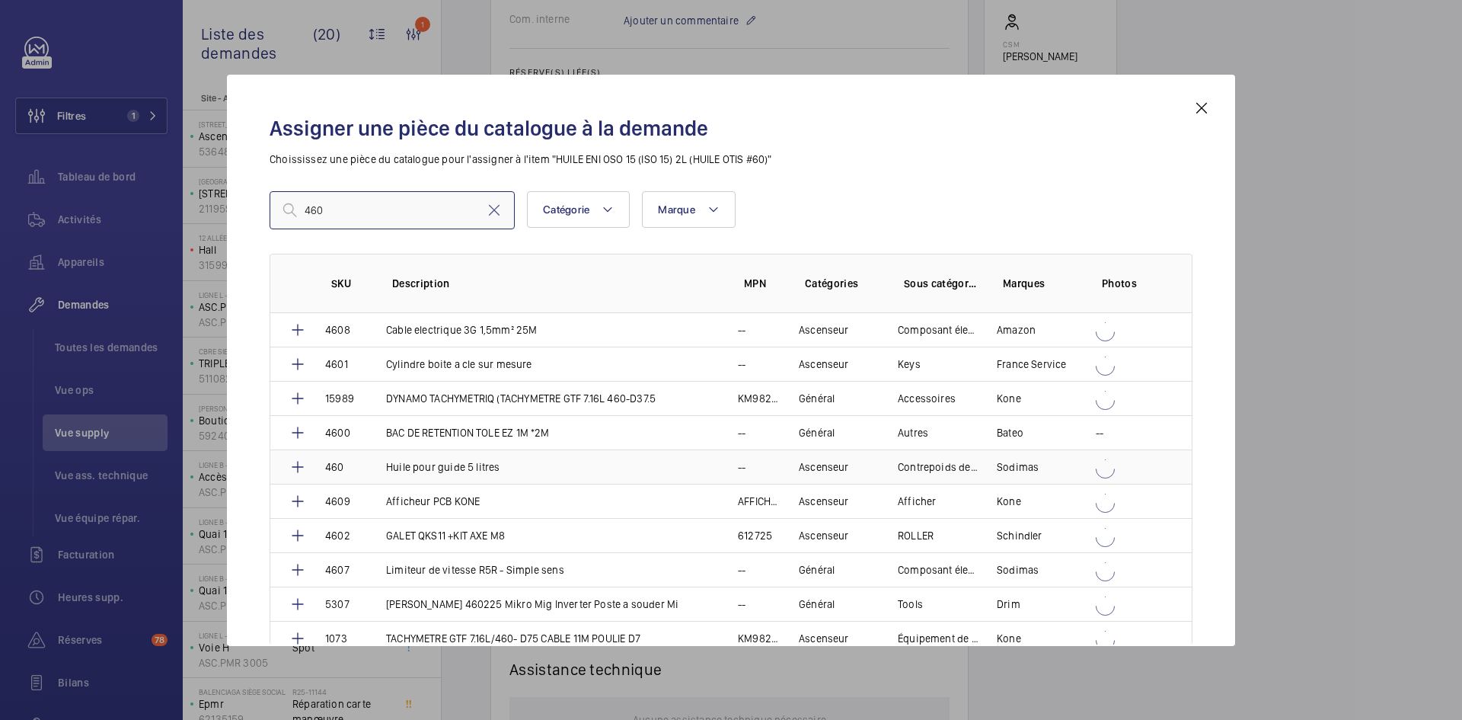
type input "460"
click at [382, 468] on td "Huile pour guide 5 litres" at bounding box center [544, 466] width 352 height 34
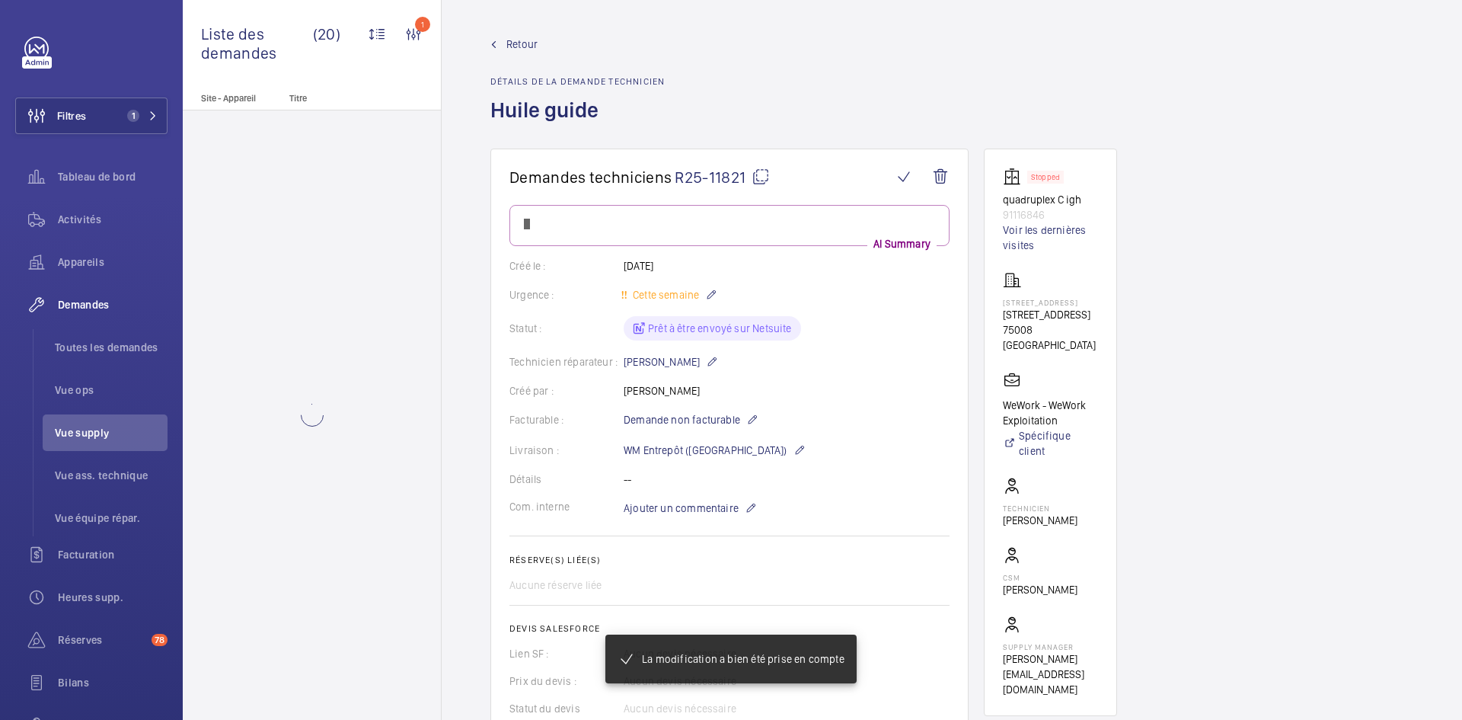
scroll to position [533, 0]
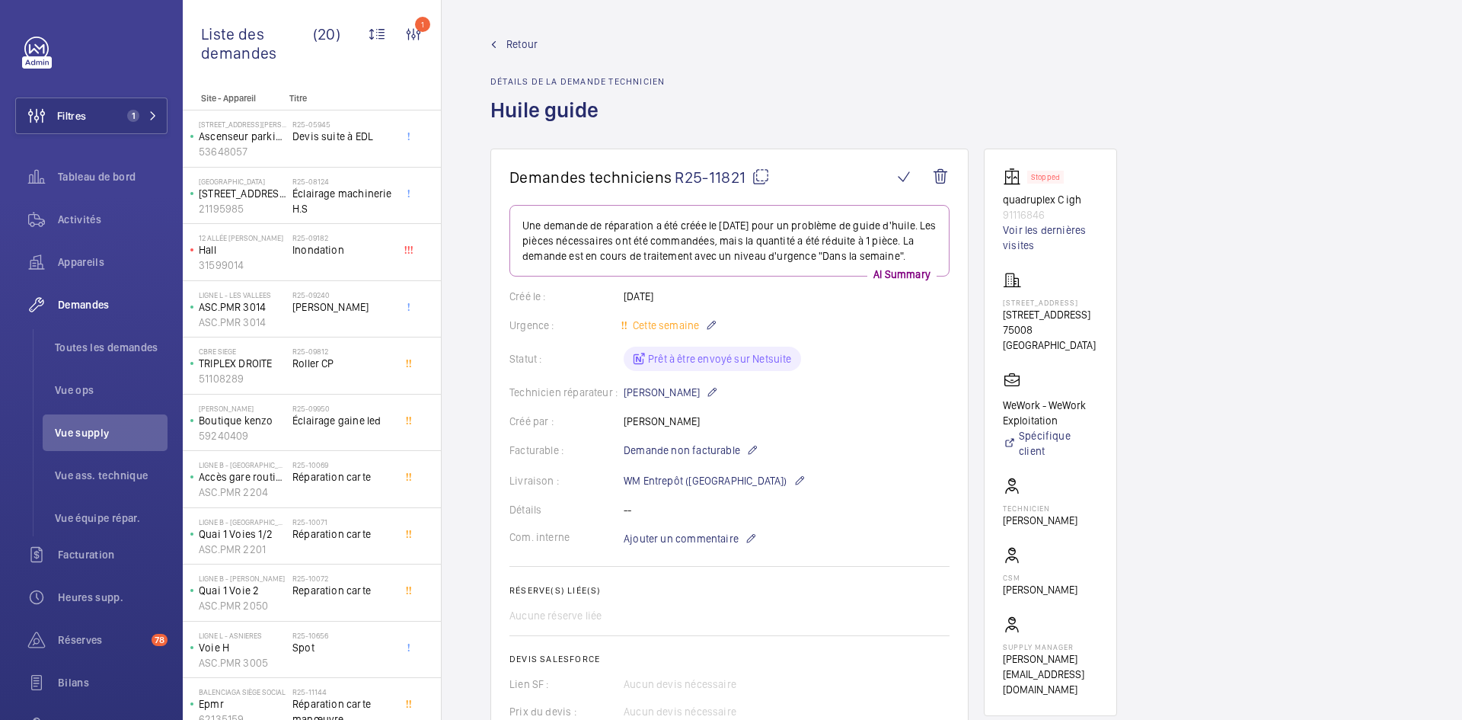
click at [521, 40] on span "Retour" at bounding box center [522, 44] width 31 height 15
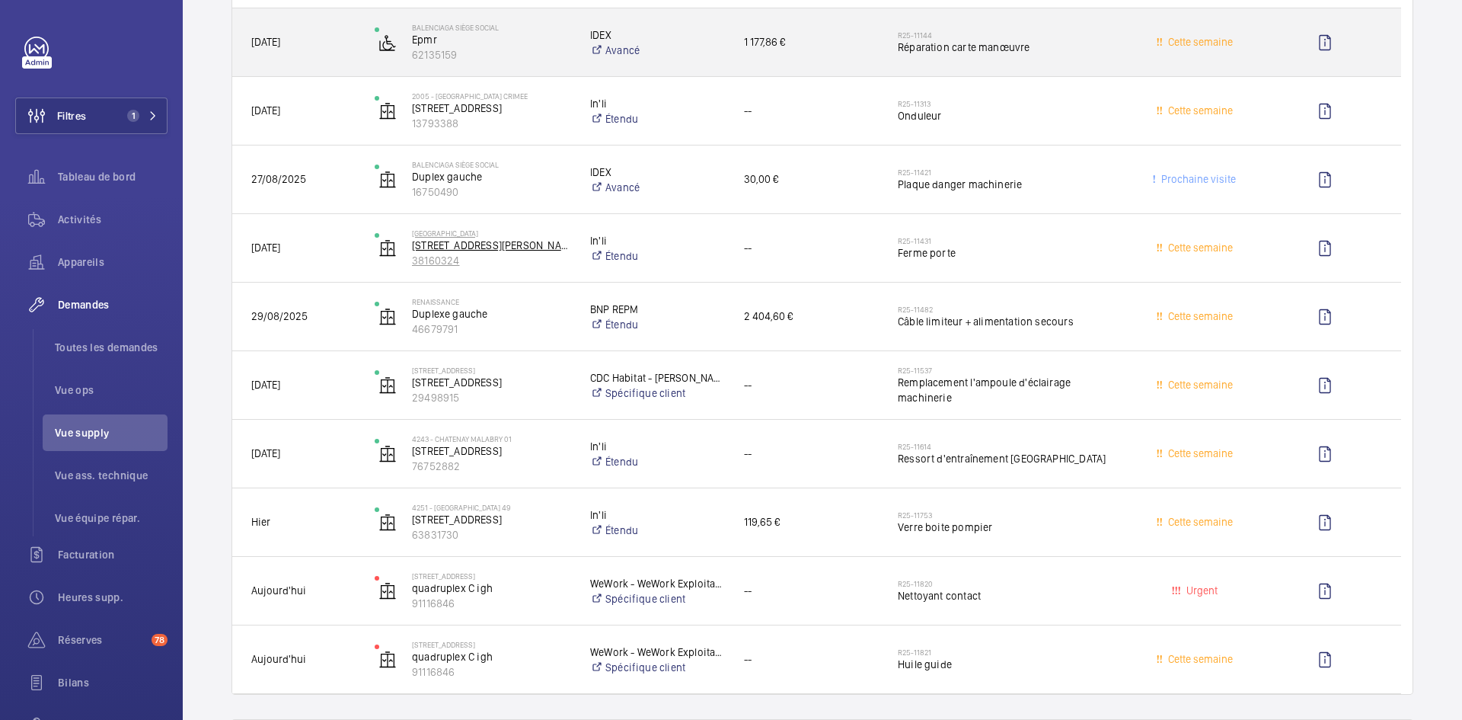
scroll to position [2437, 0]
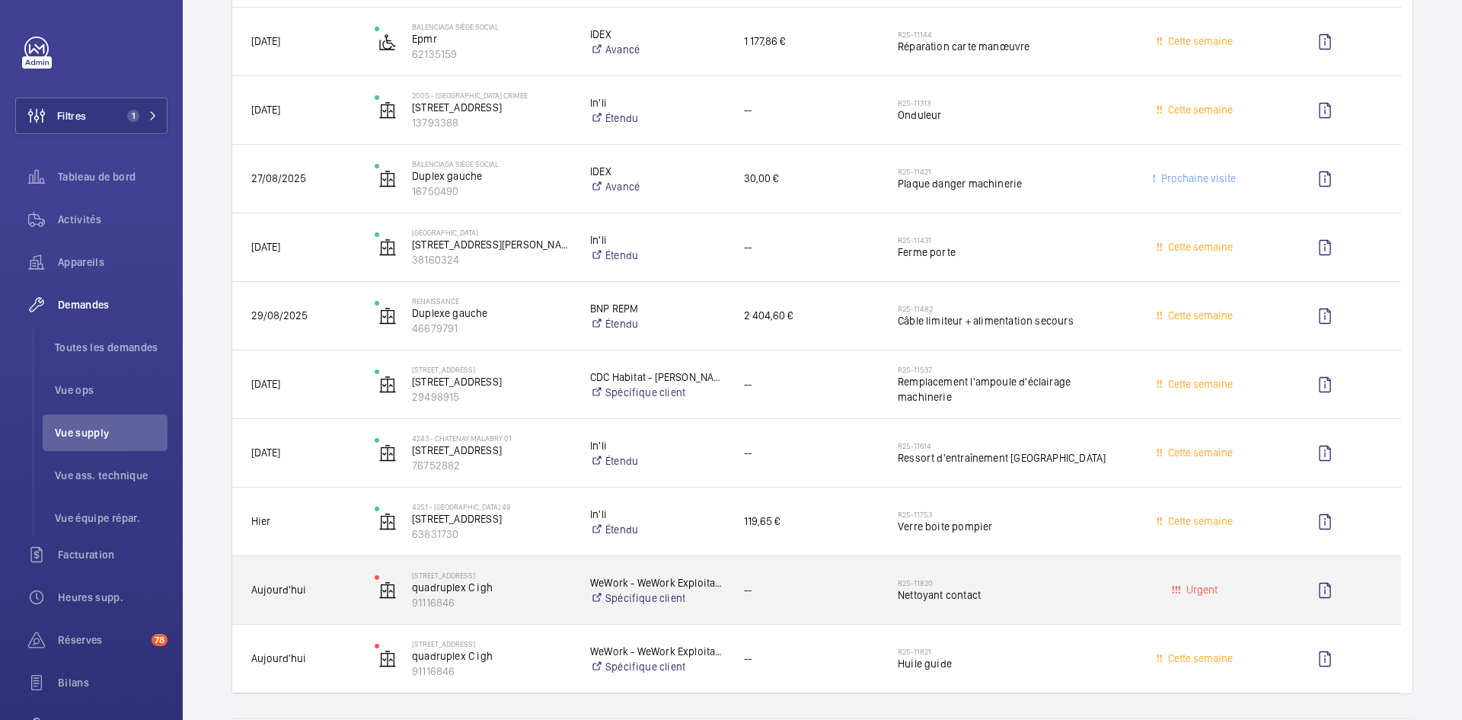
click at [339, 583] on span "Aujourd'hui" at bounding box center [303, 590] width 104 height 18
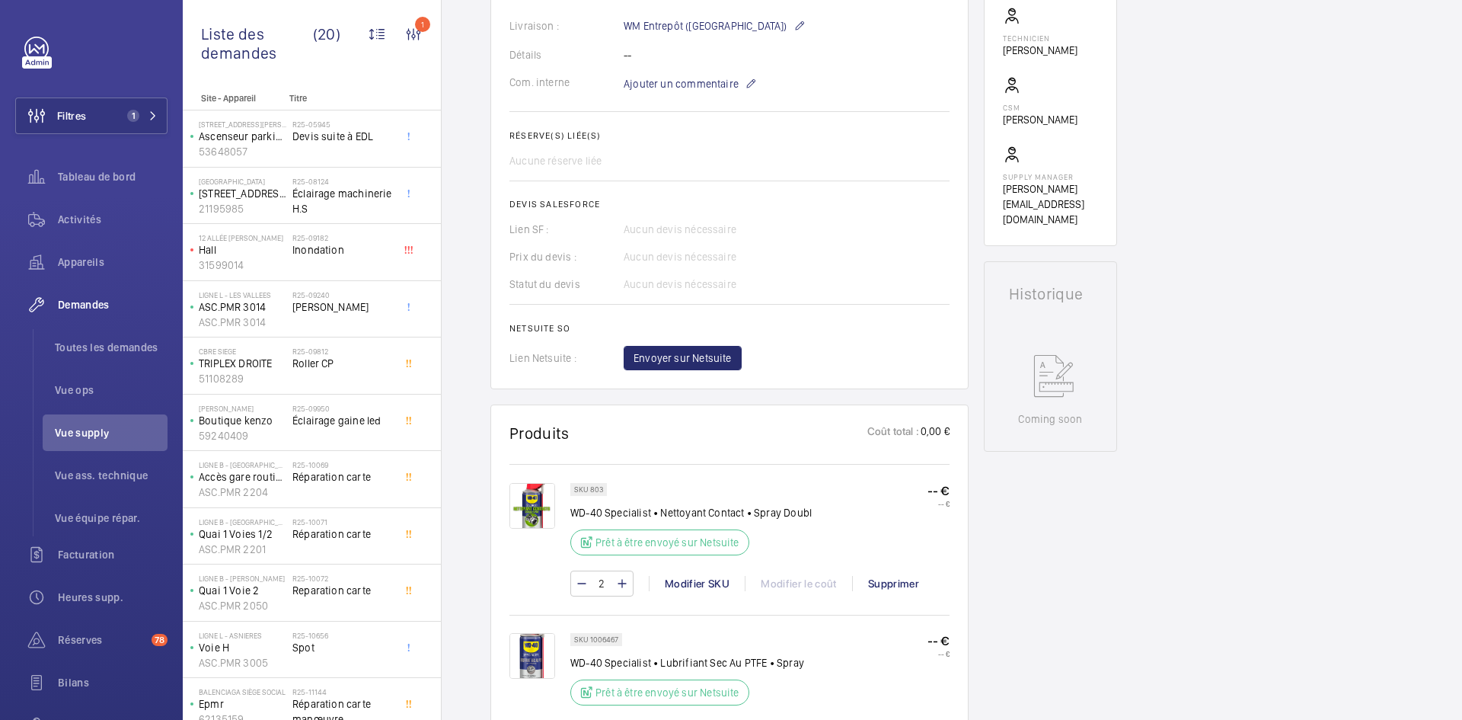
scroll to position [609, 0]
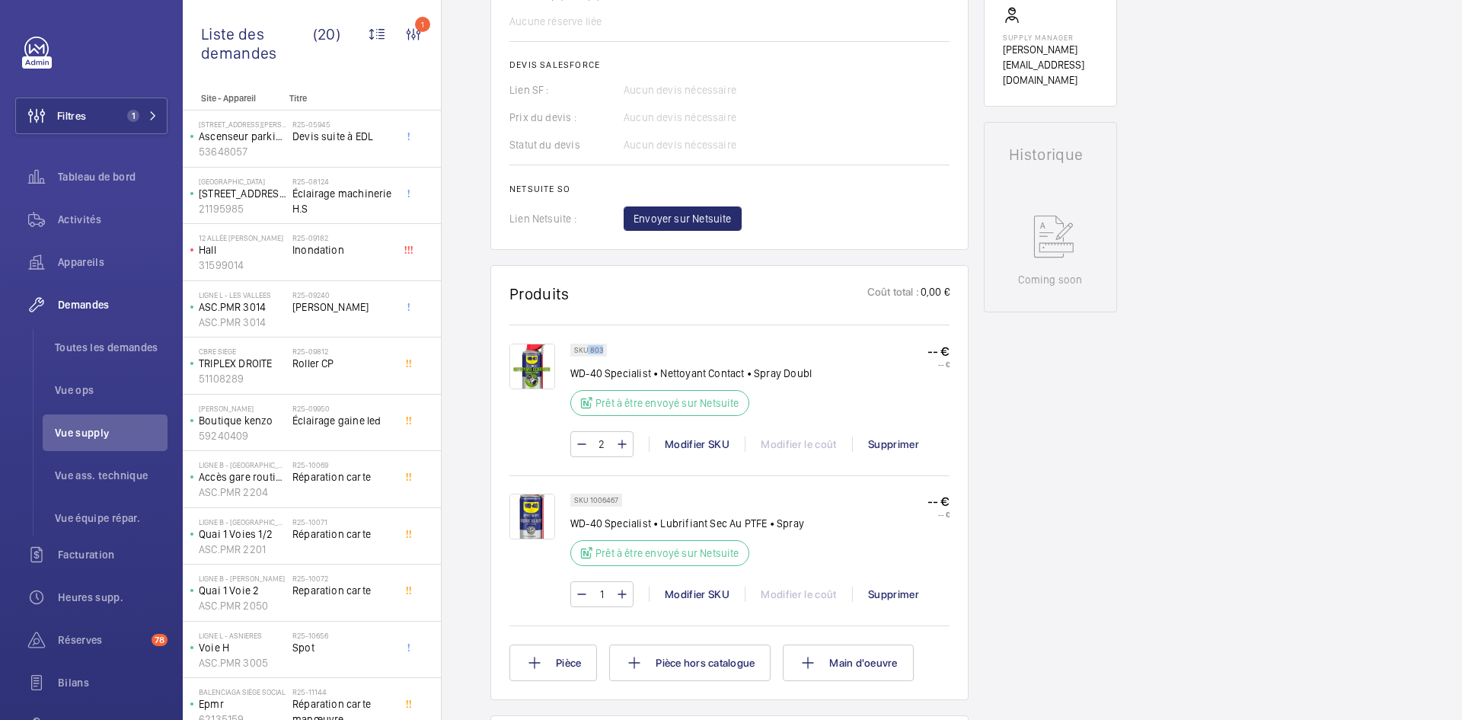
drag, startPoint x: 602, startPoint y: 349, endPoint x: 589, endPoint y: 350, distance: 13.0
click at [589, 350] on p "SKU 803" at bounding box center [588, 349] width 29 height 5
copy p "803"
drag, startPoint x: 620, startPoint y: 499, endPoint x: 590, endPoint y: 499, distance: 30.5
click at [590, 499] on div "SKU 1006467" at bounding box center [596, 500] width 52 height 13
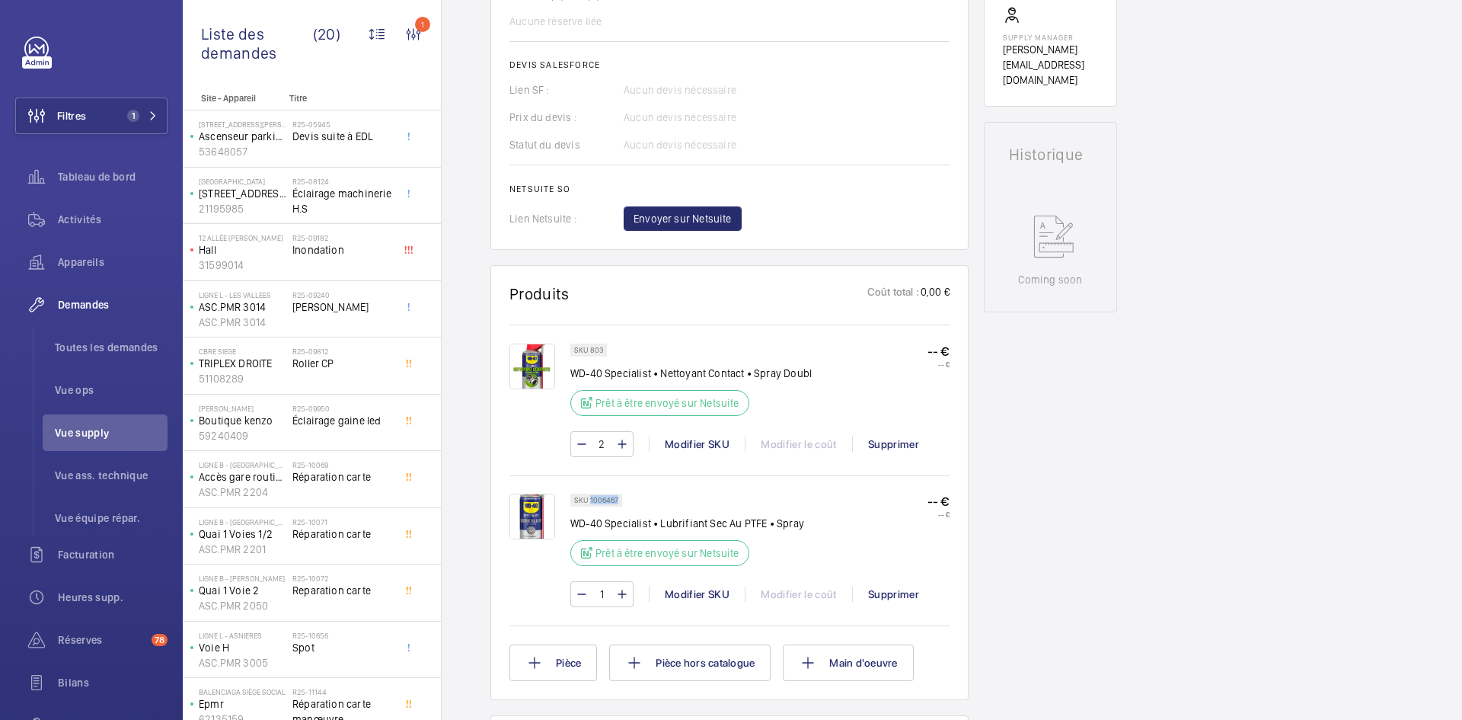
copy p "1006467"
click at [534, 510] on img at bounding box center [533, 517] width 46 height 46
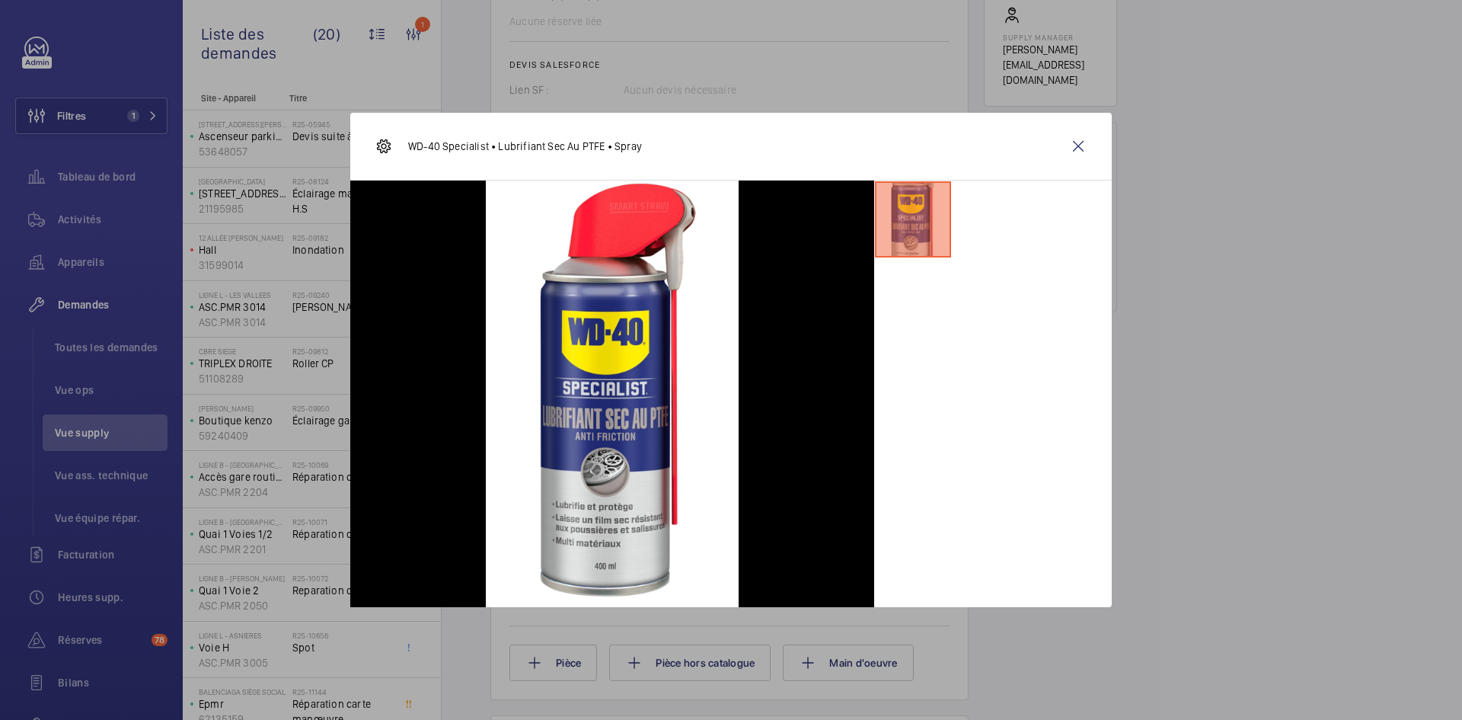
drag, startPoint x: 1077, startPoint y: 152, endPoint x: 1065, endPoint y: 160, distance: 14.8
click at [1077, 151] on wm-front-icon-button at bounding box center [1078, 146] width 37 height 37
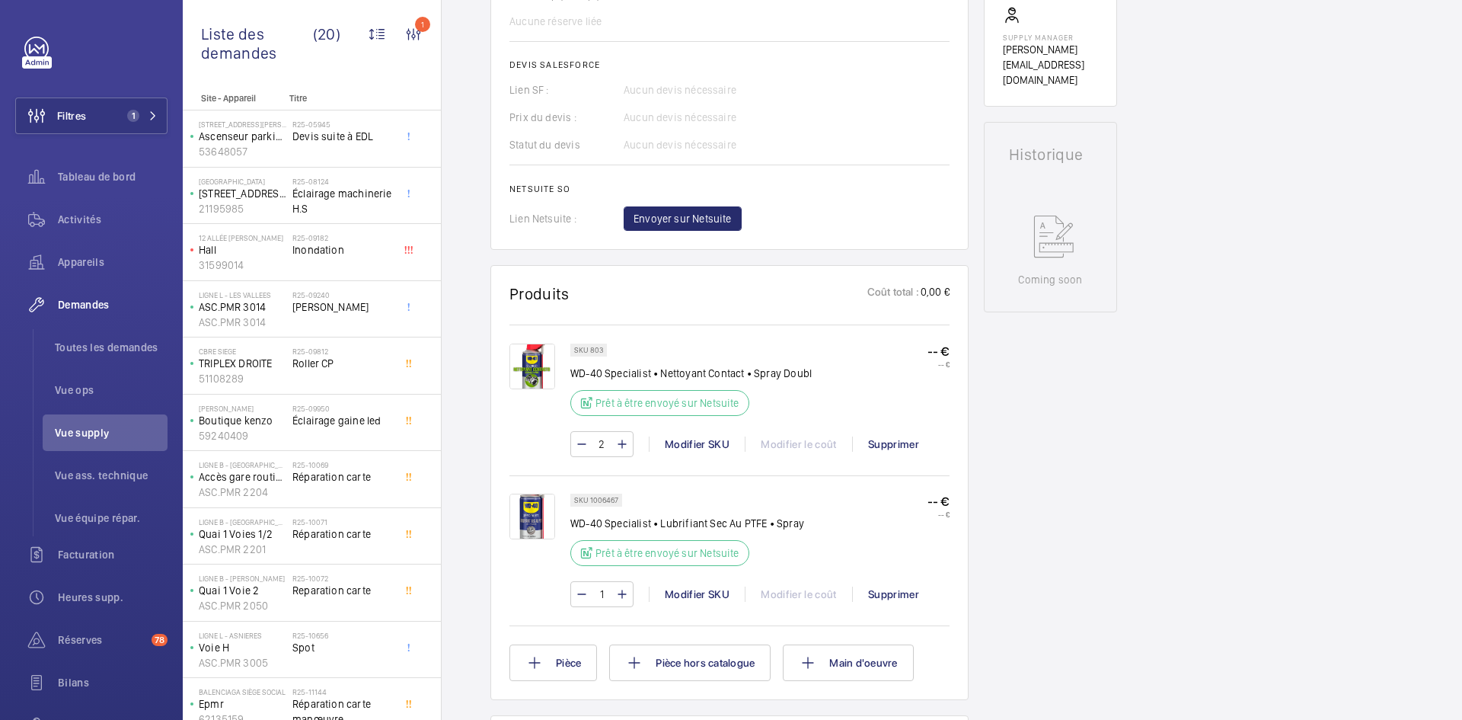
scroll to position [533, 0]
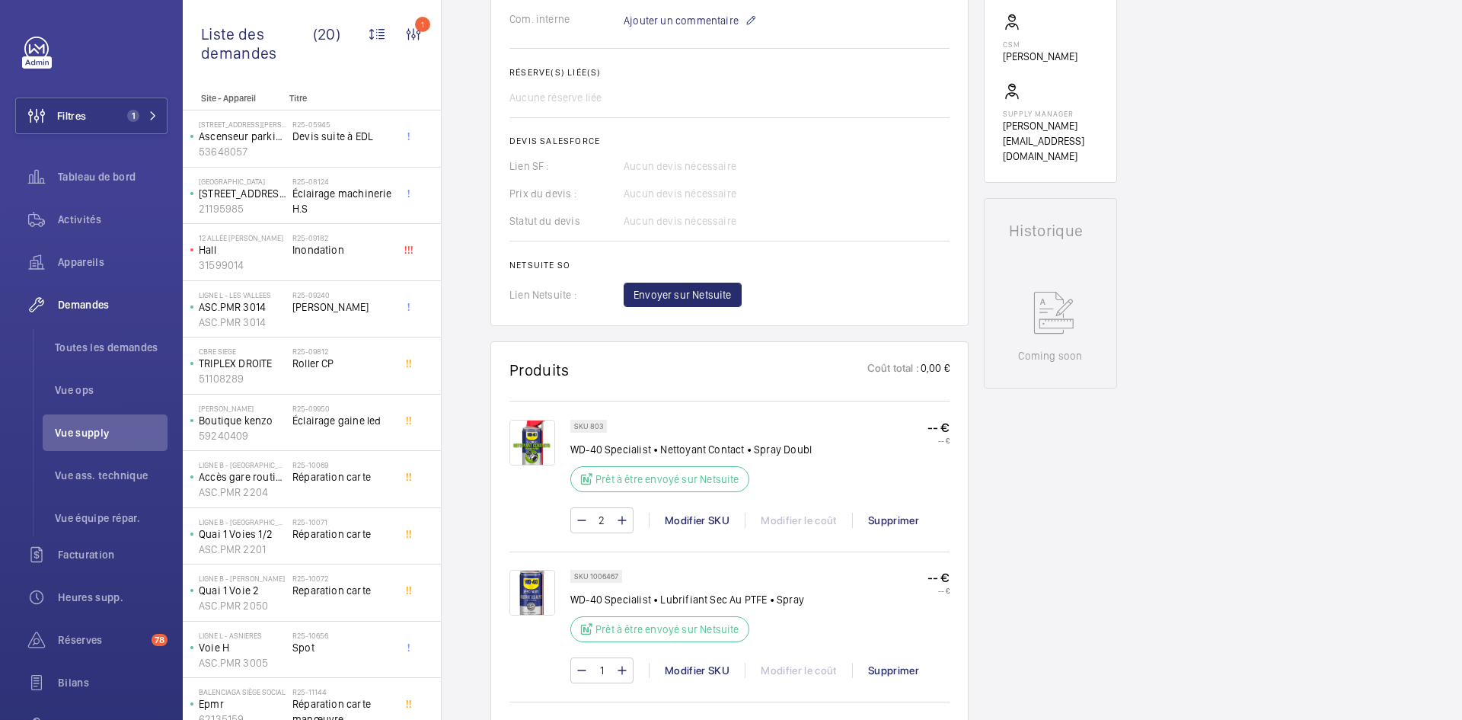
click at [542, 587] on img at bounding box center [533, 593] width 46 height 46
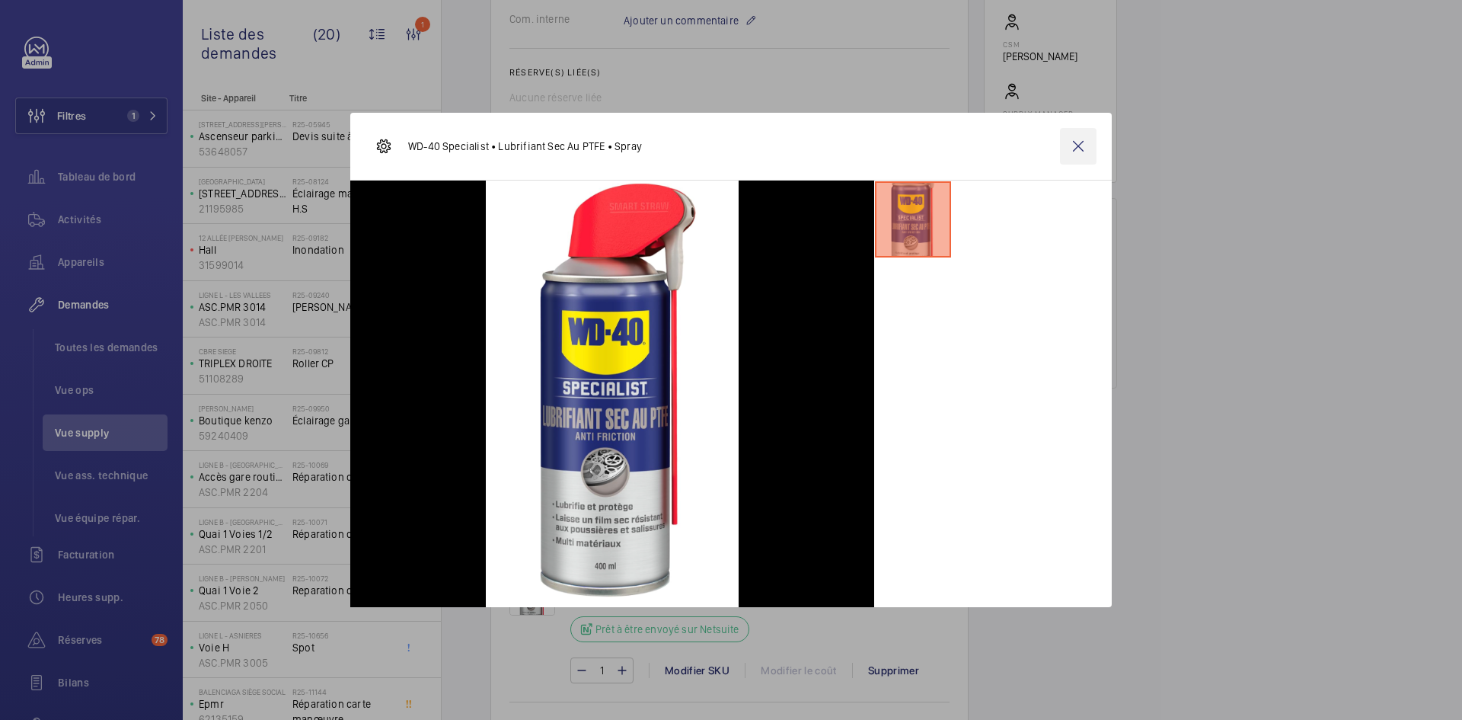
click at [1074, 141] on wm-front-icon-button at bounding box center [1078, 146] width 37 height 37
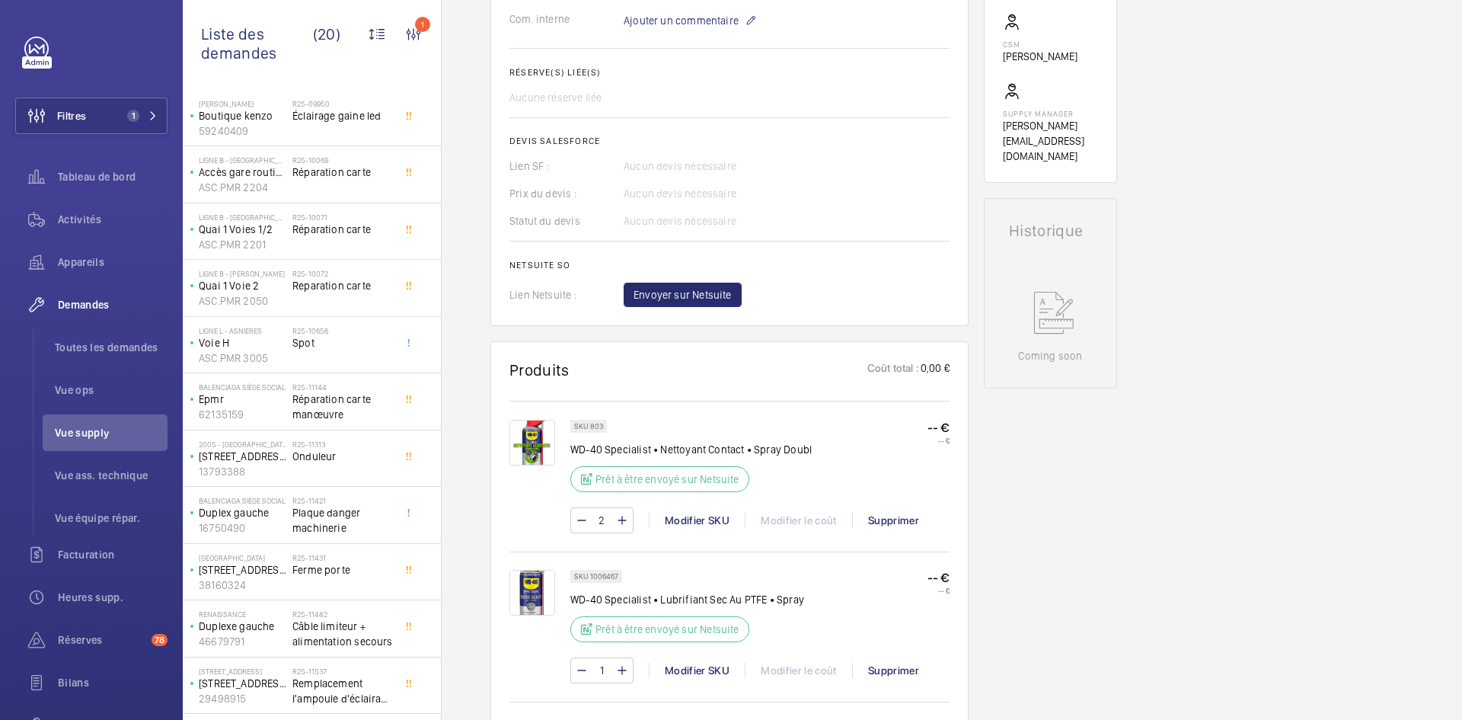
scroll to position [526, 0]
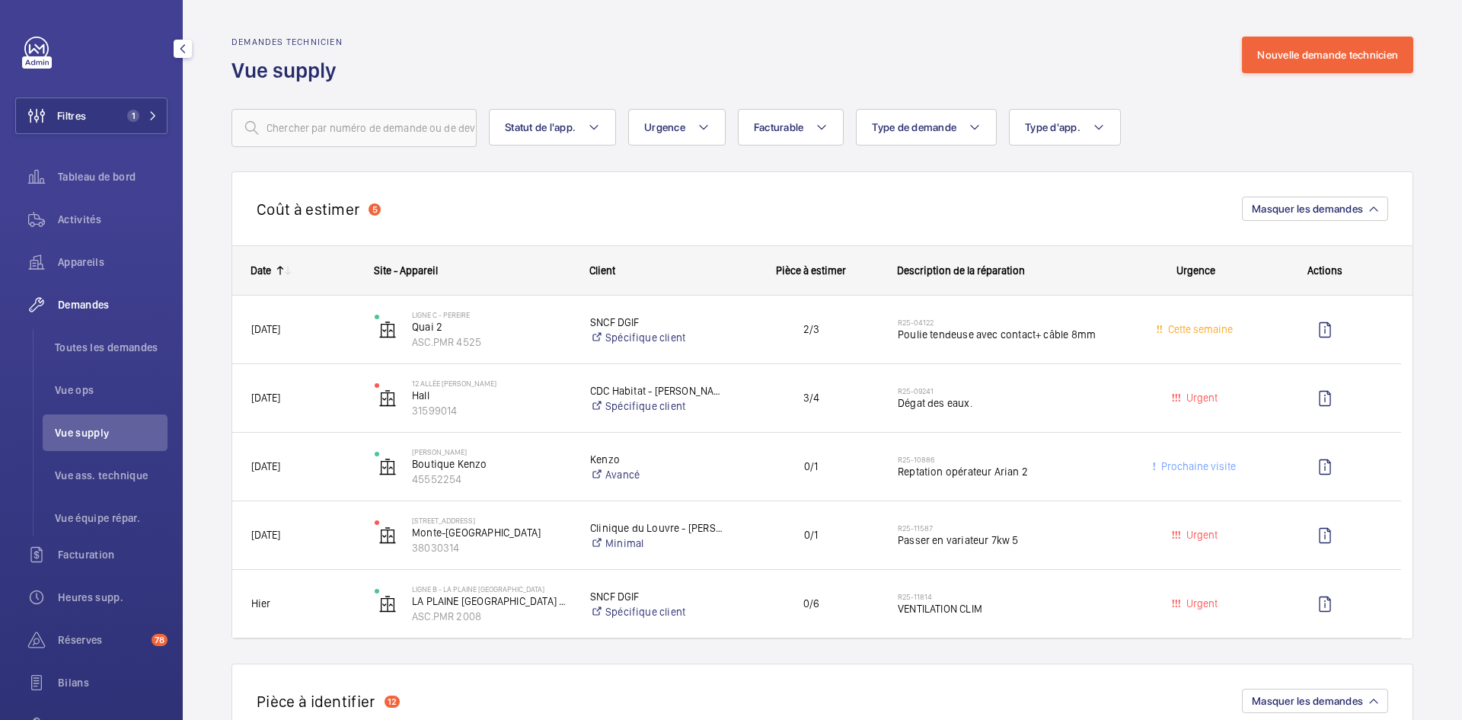
click at [93, 431] on span "Vue supply" at bounding box center [111, 432] width 113 height 15
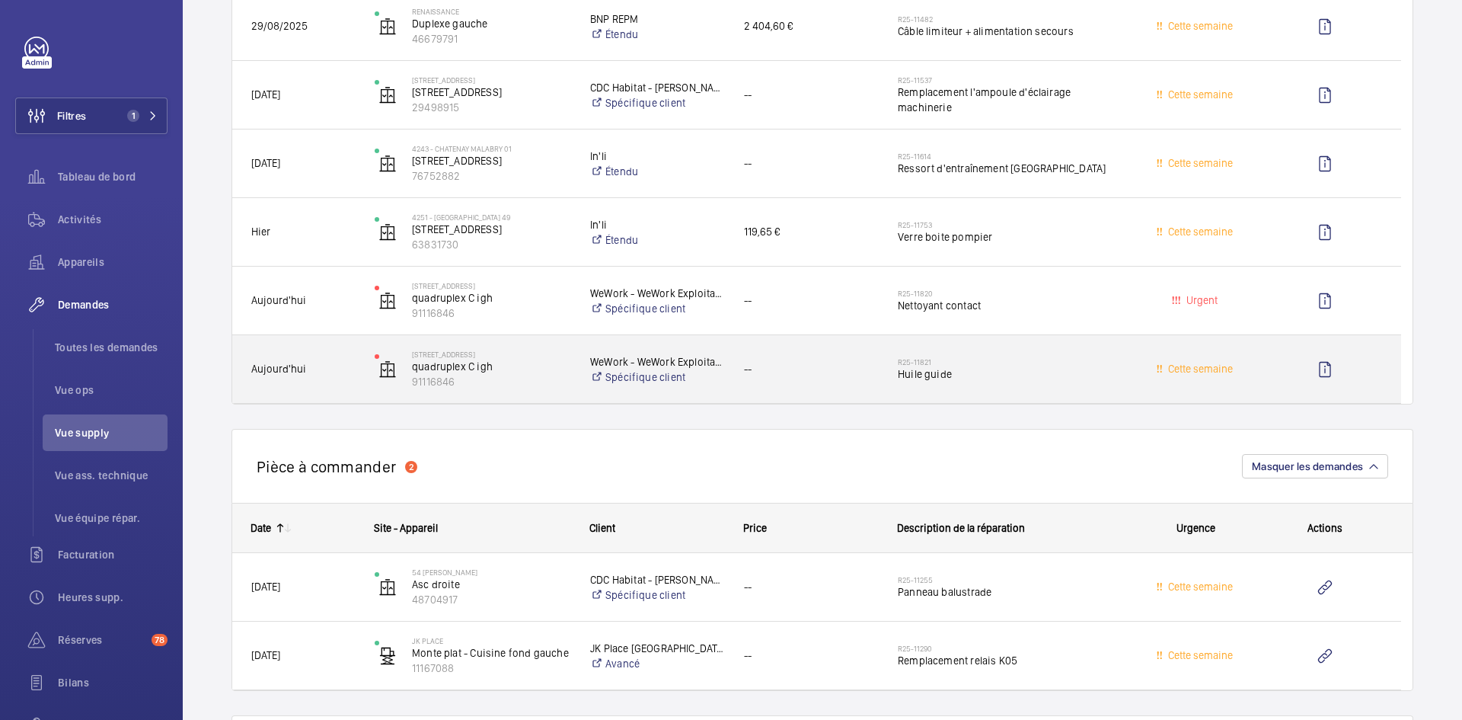
scroll to position [2742, 0]
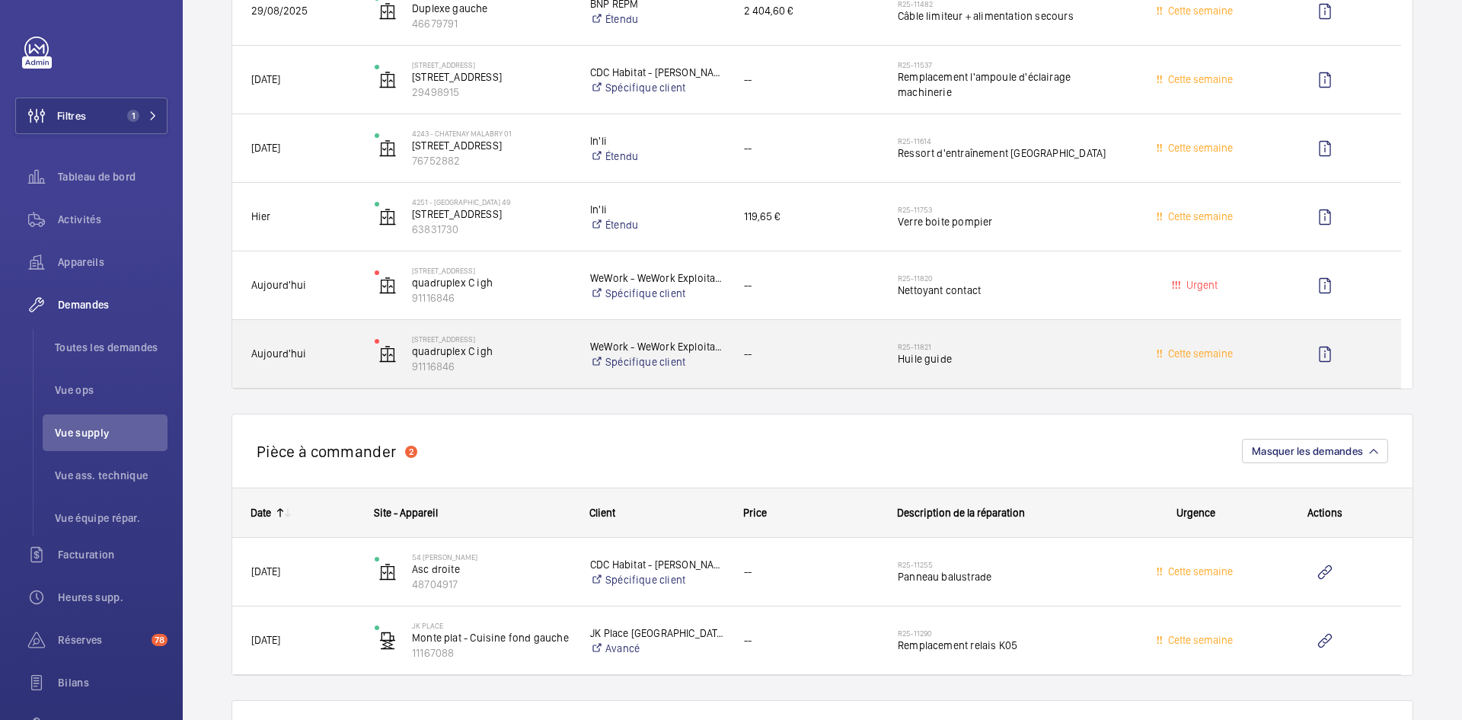
click at [330, 348] on span "Aujourd'hui" at bounding box center [303, 354] width 104 height 18
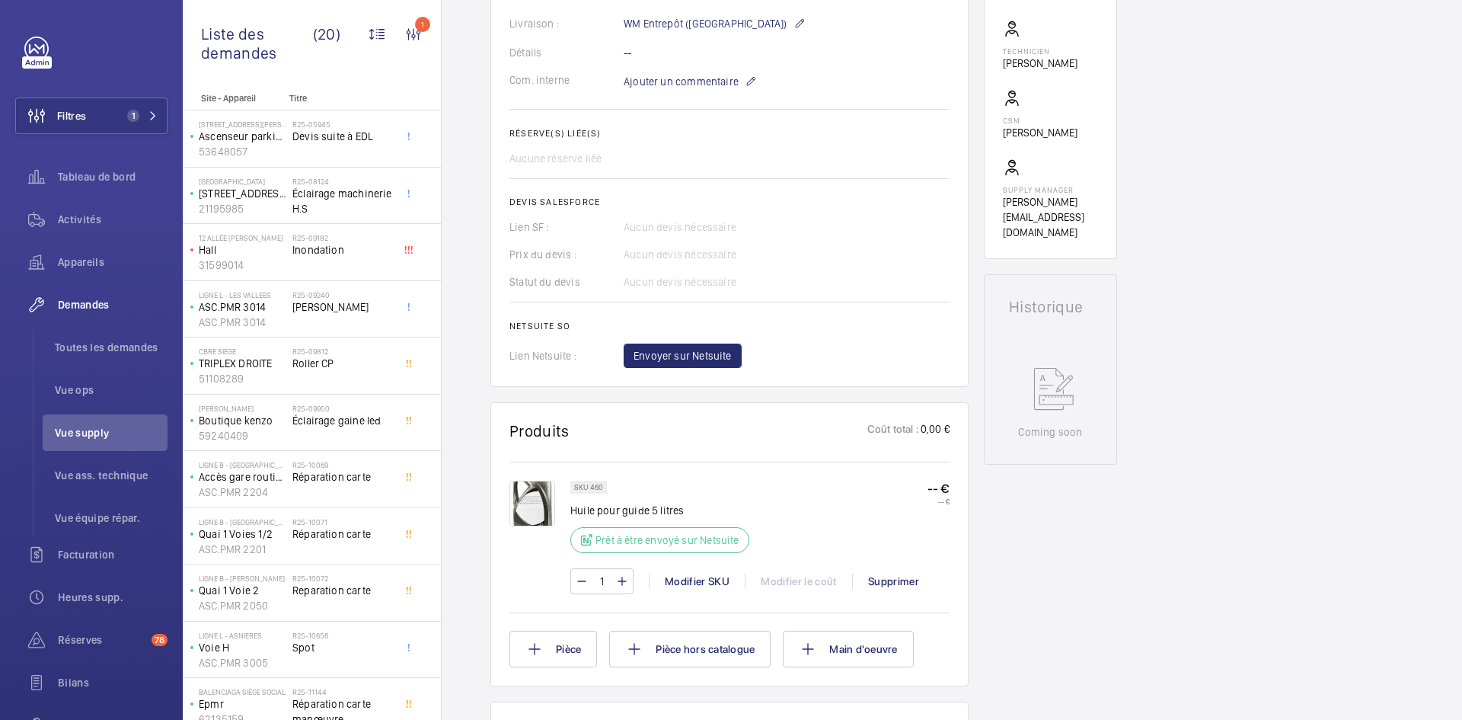
scroll to position [609, 0]
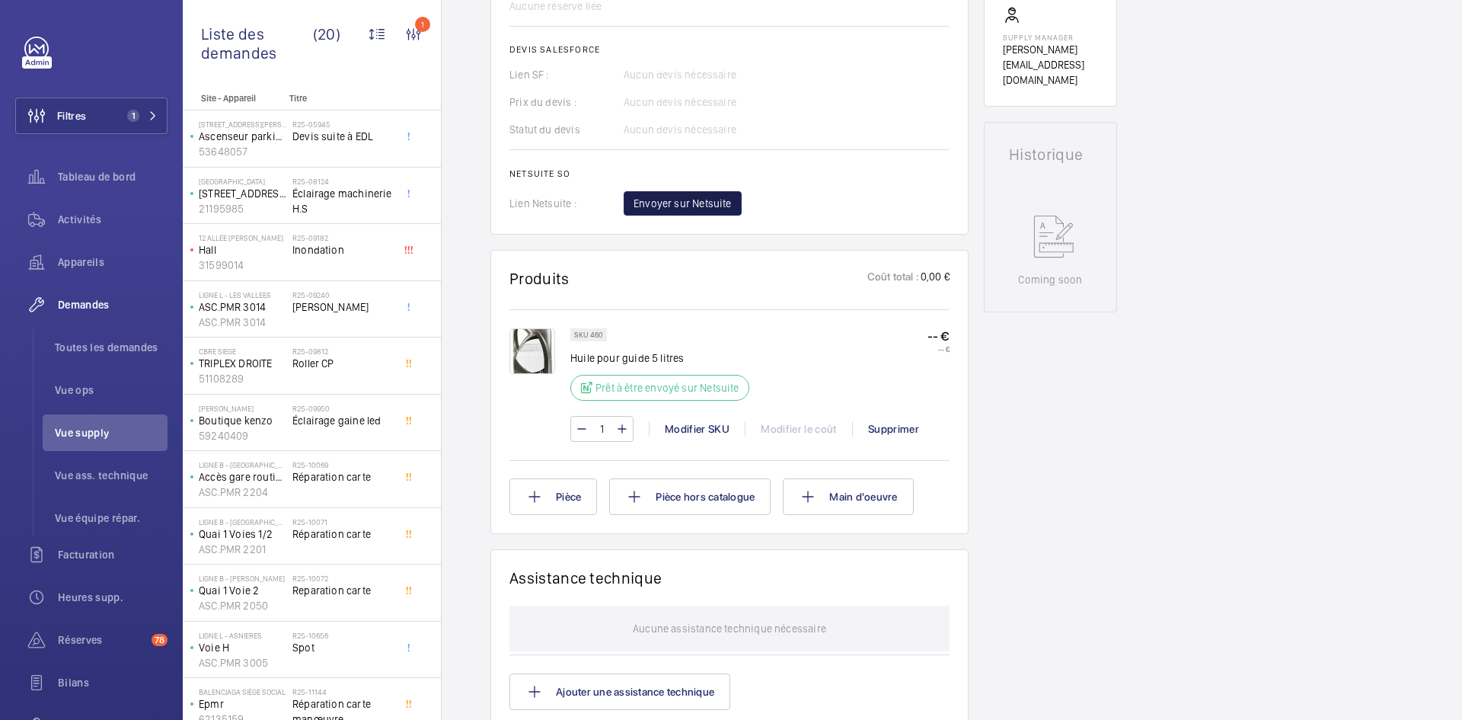
click at [712, 211] on span "Envoyer sur Netsuite" at bounding box center [683, 203] width 98 height 15
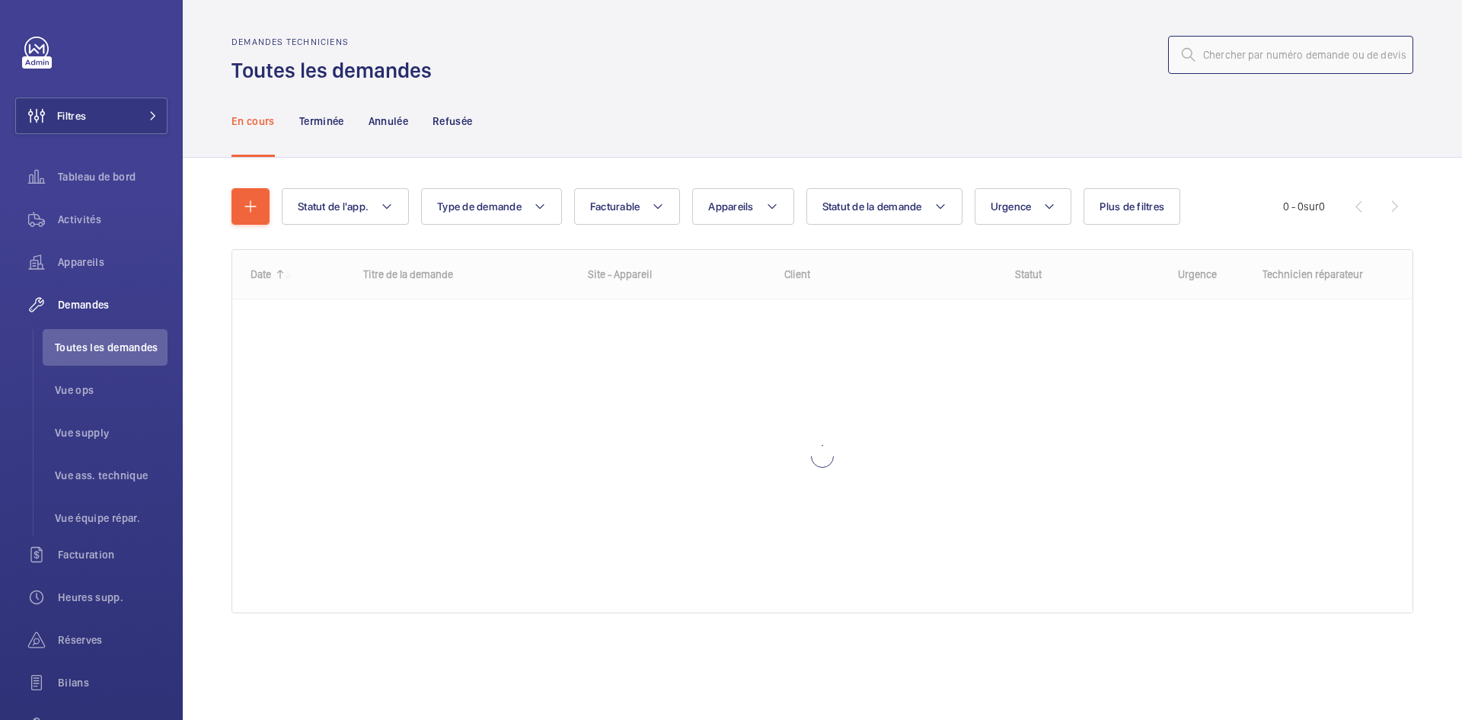
drag, startPoint x: 0, startPoint y: 0, endPoint x: 1244, endPoint y: 58, distance: 1245.2
click at [1245, 59] on input "text" at bounding box center [1290, 55] width 245 height 38
paste input "1006467"
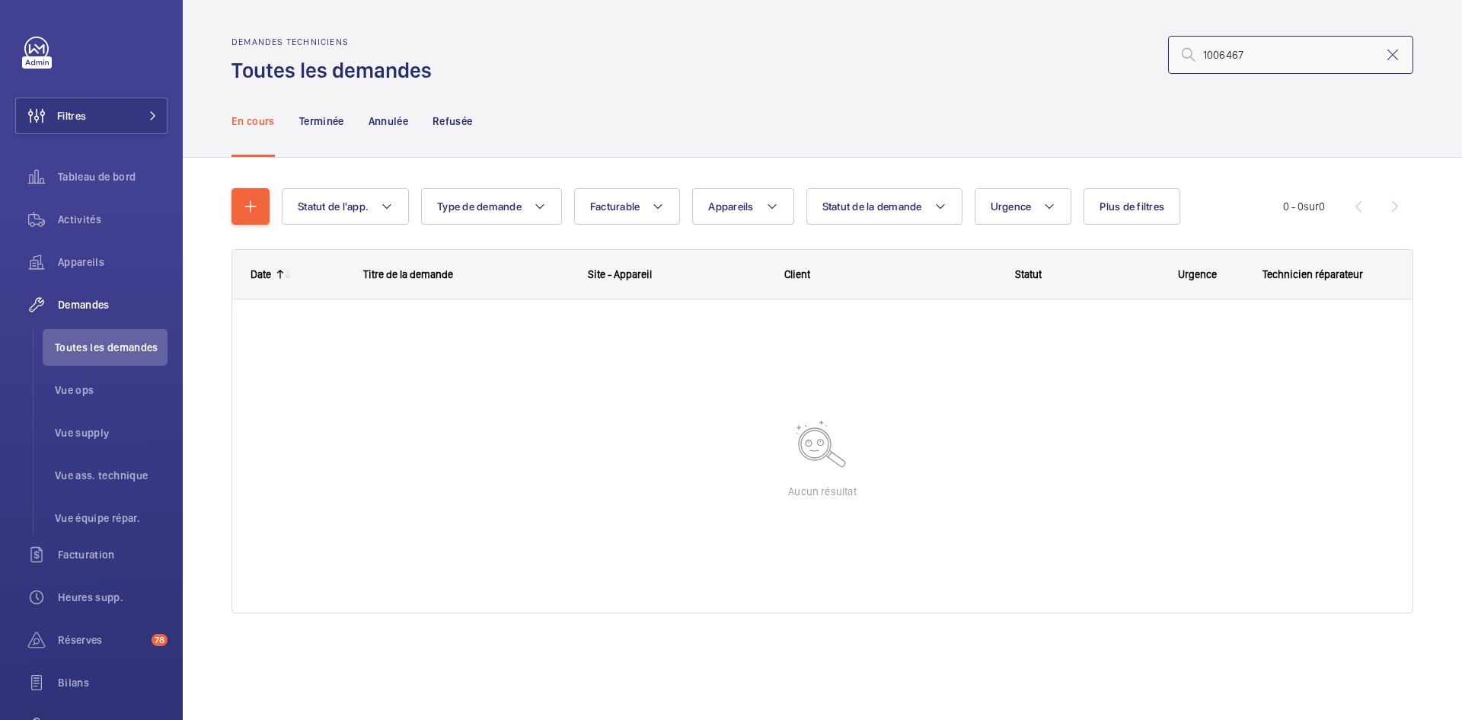
drag, startPoint x: 1259, startPoint y: 53, endPoint x: 1198, endPoint y: 53, distance: 60.9
click at [1198, 53] on input "1006467" at bounding box center [1290, 55] width 245 height 38
type input "1006467"
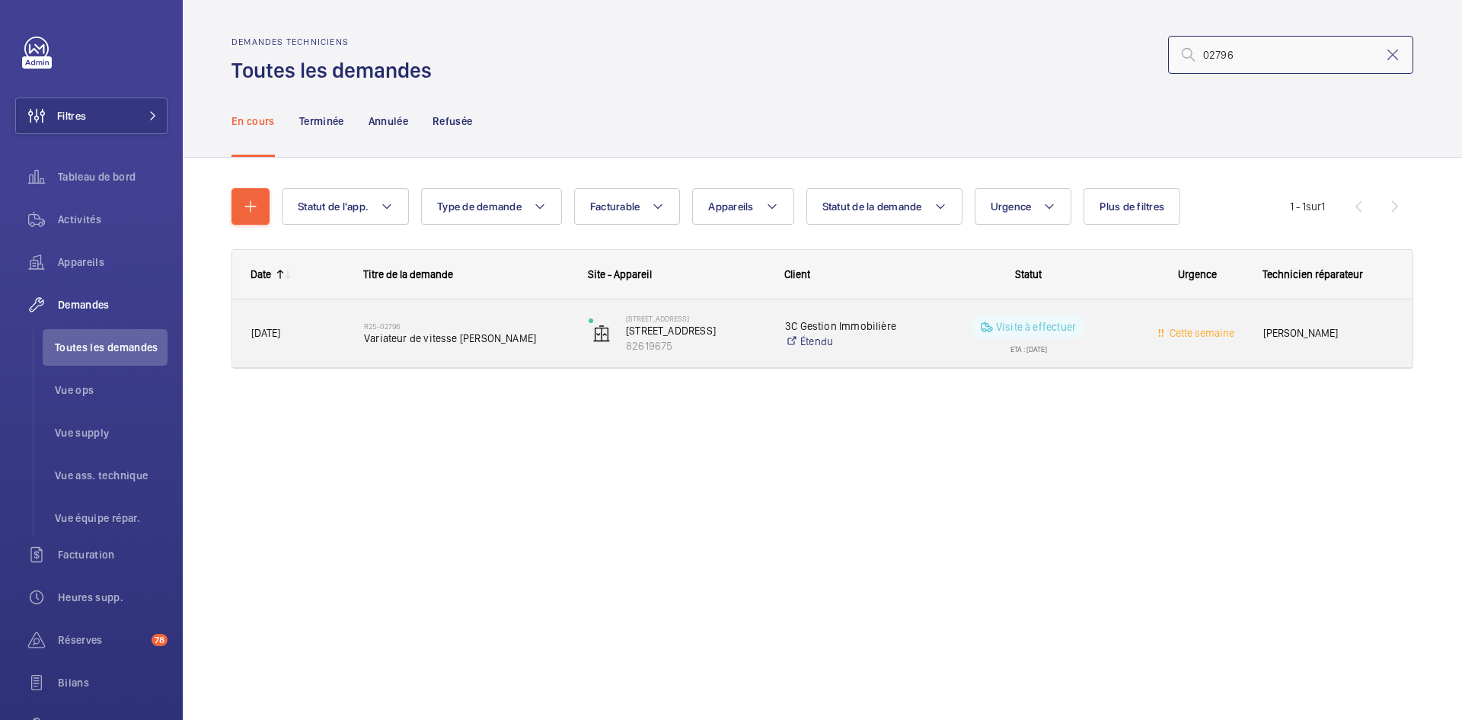
type input "02796"
click at [308, 333] on span "[DATE]" at bounding box center [297, 333] width 93 height 18
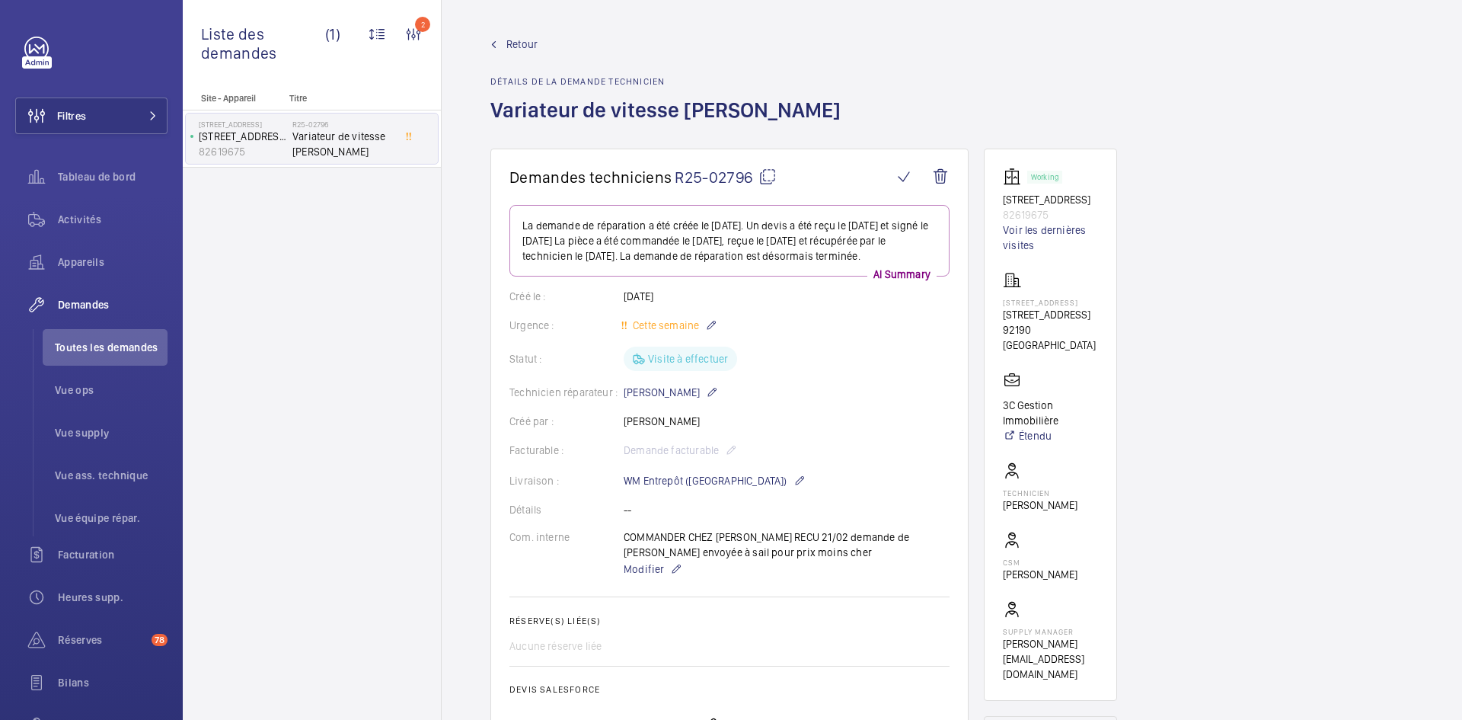
click at [531, 42] on span "Retour" at bounding box center [522, 44] width 31 height 15
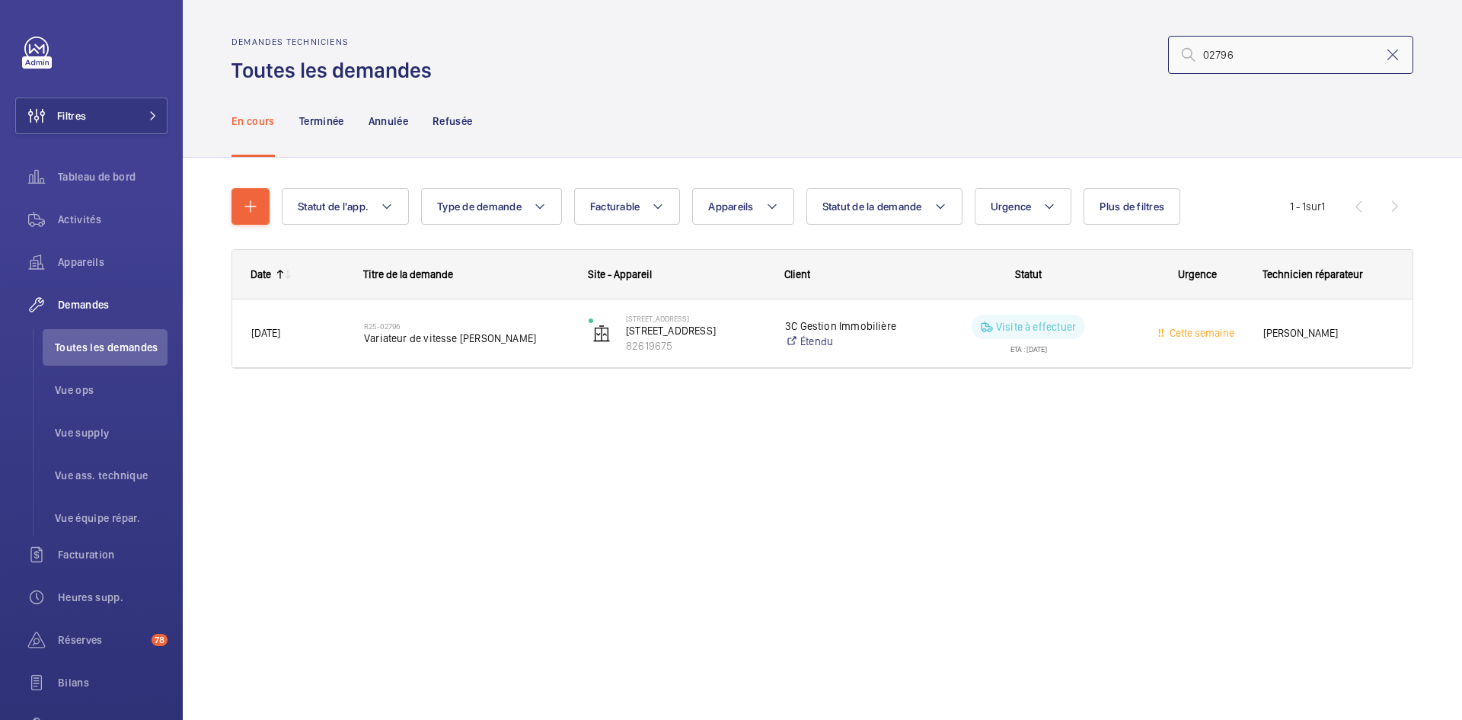
click at [1254, 56] on input "02796" at bounding box center [1290, 55] width 245 height 38
type input "0"
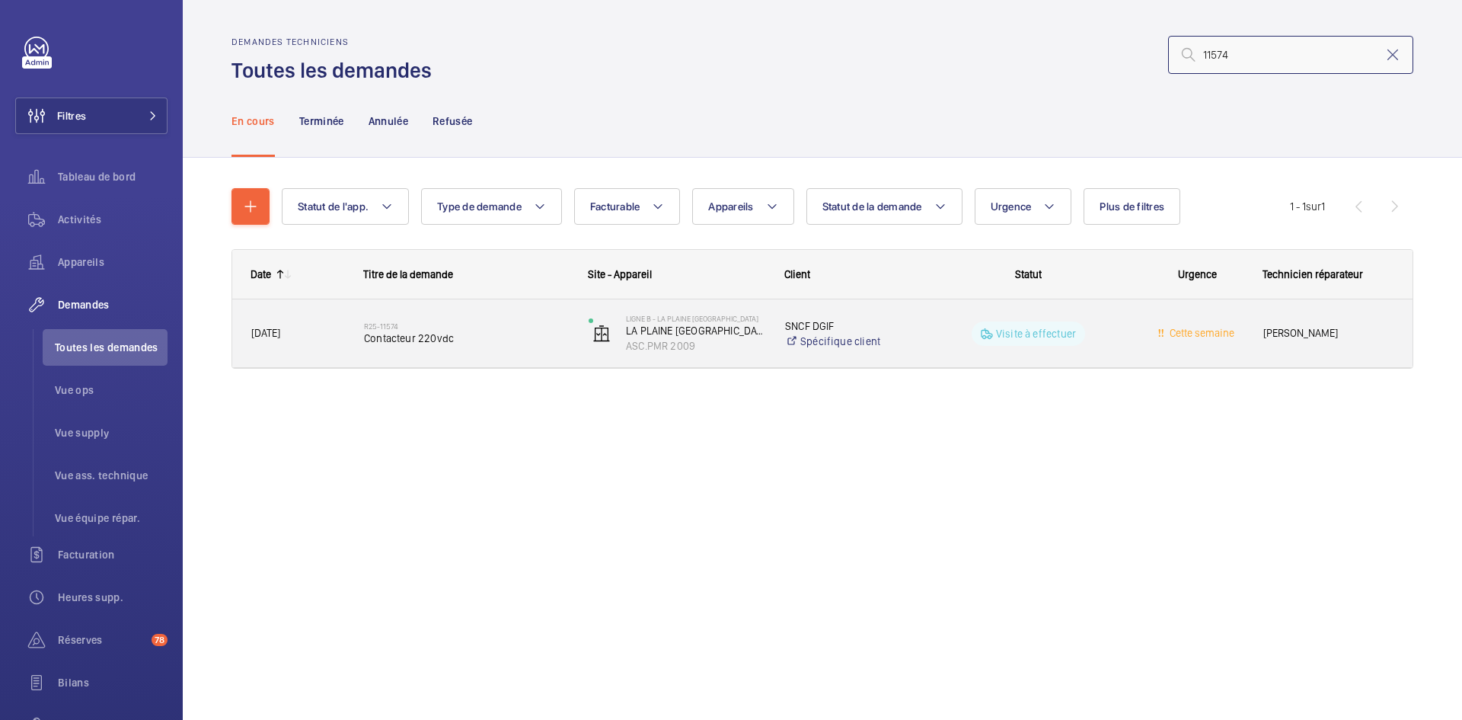
type input "11574"
click at [346, 337] on div "R25-11574 Contacteur 220vdc" at bounding box center [457, 333] width 223 height 69
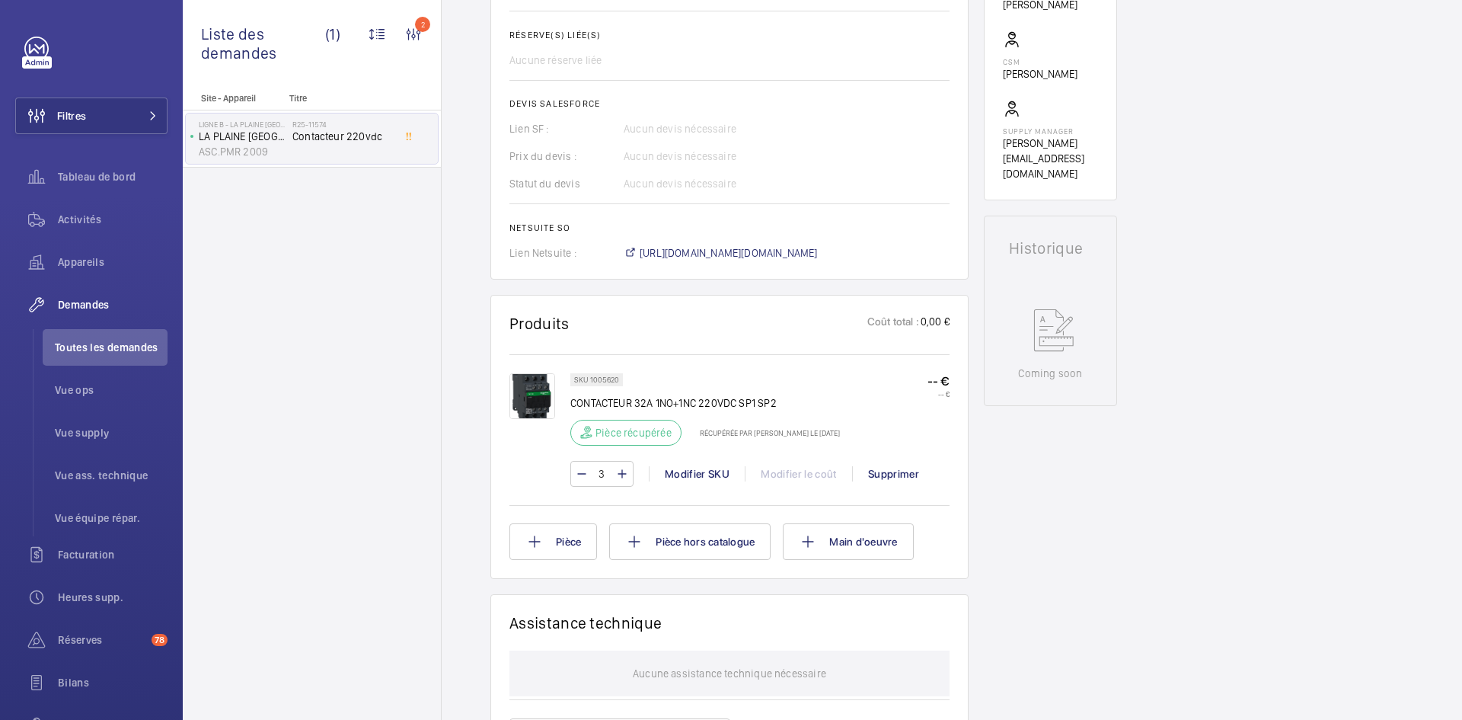
scroll to position [564, 0]
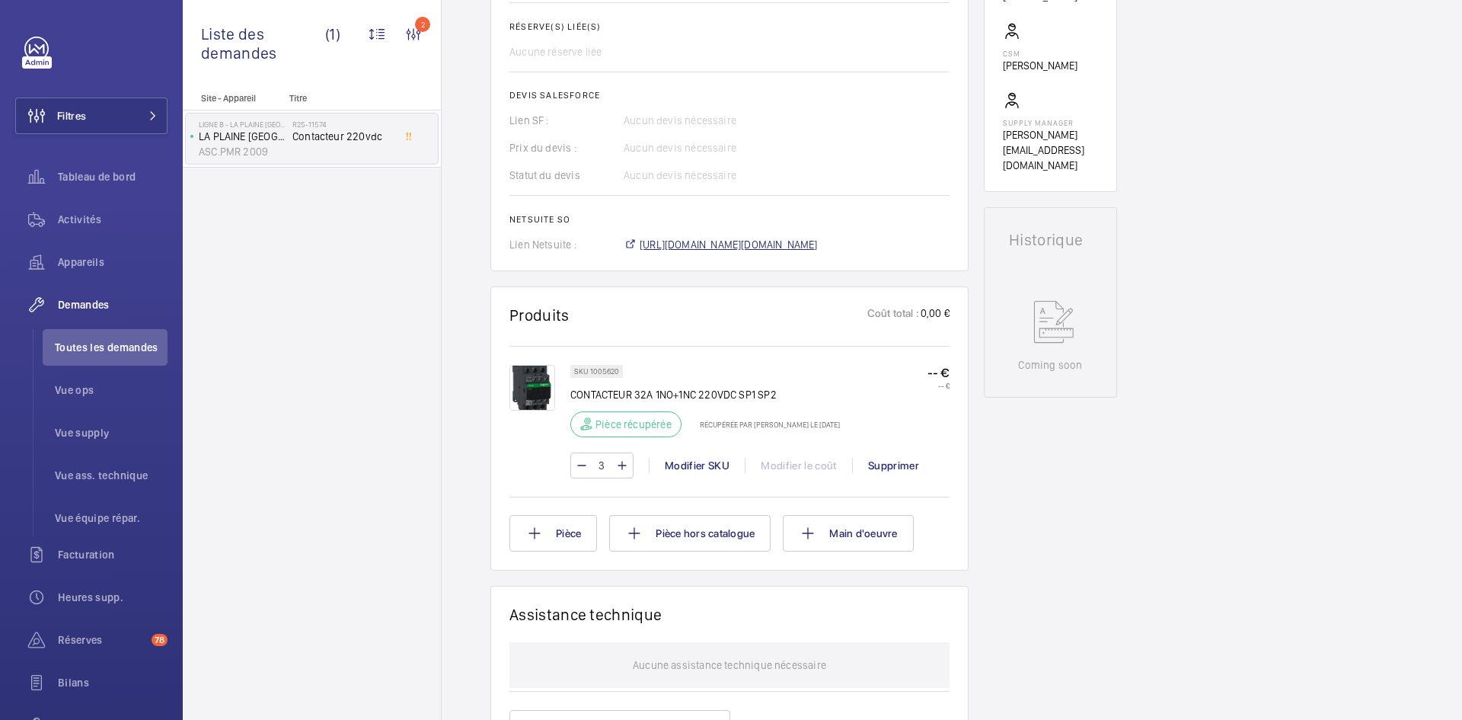
click at [778, 252] on span "https://6461500.app.netsuite.com/app/accounting/transactions/salesord.nl?id=297…" at bounding box center [729, 244] width 178 height 15
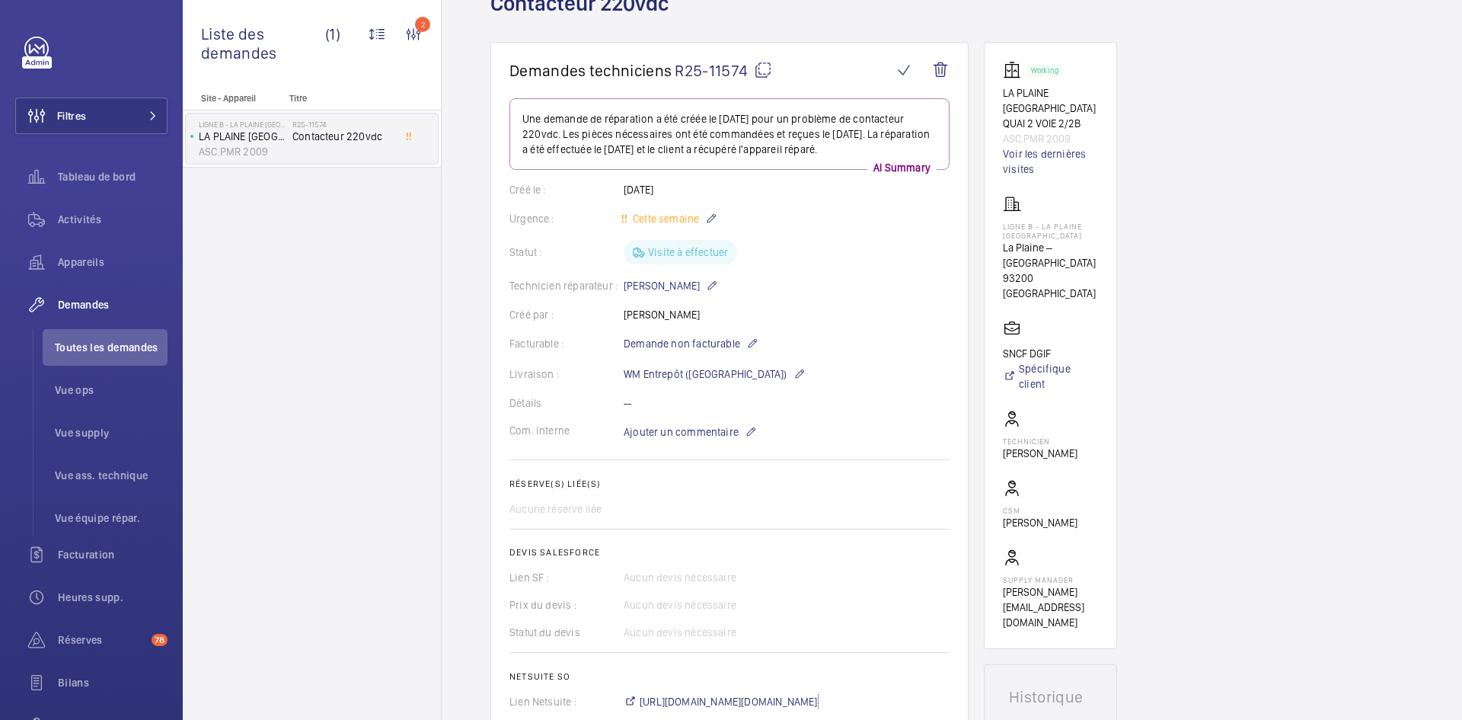
scroll to position [0, 0]
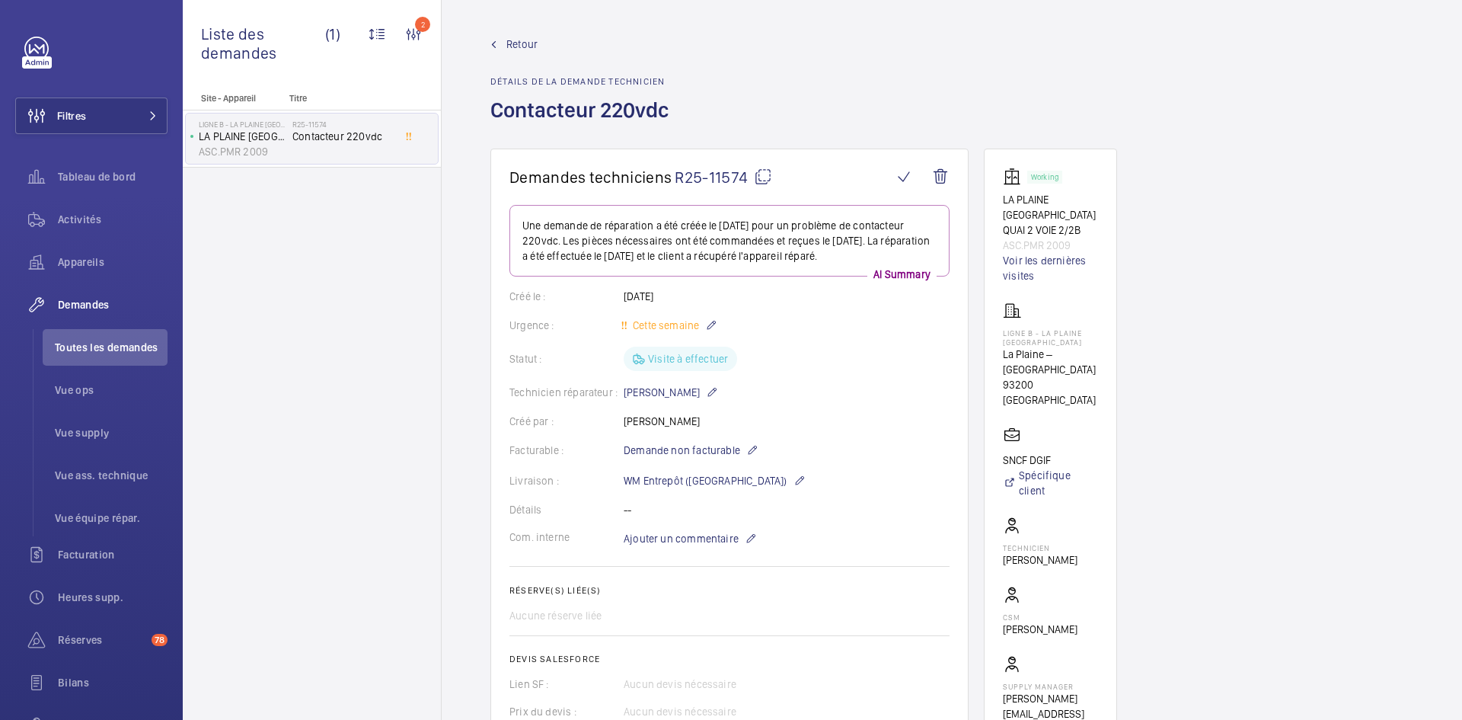
click at [523, 44] on span "Retour" at bounding box center [522, 44] width 31 height 15
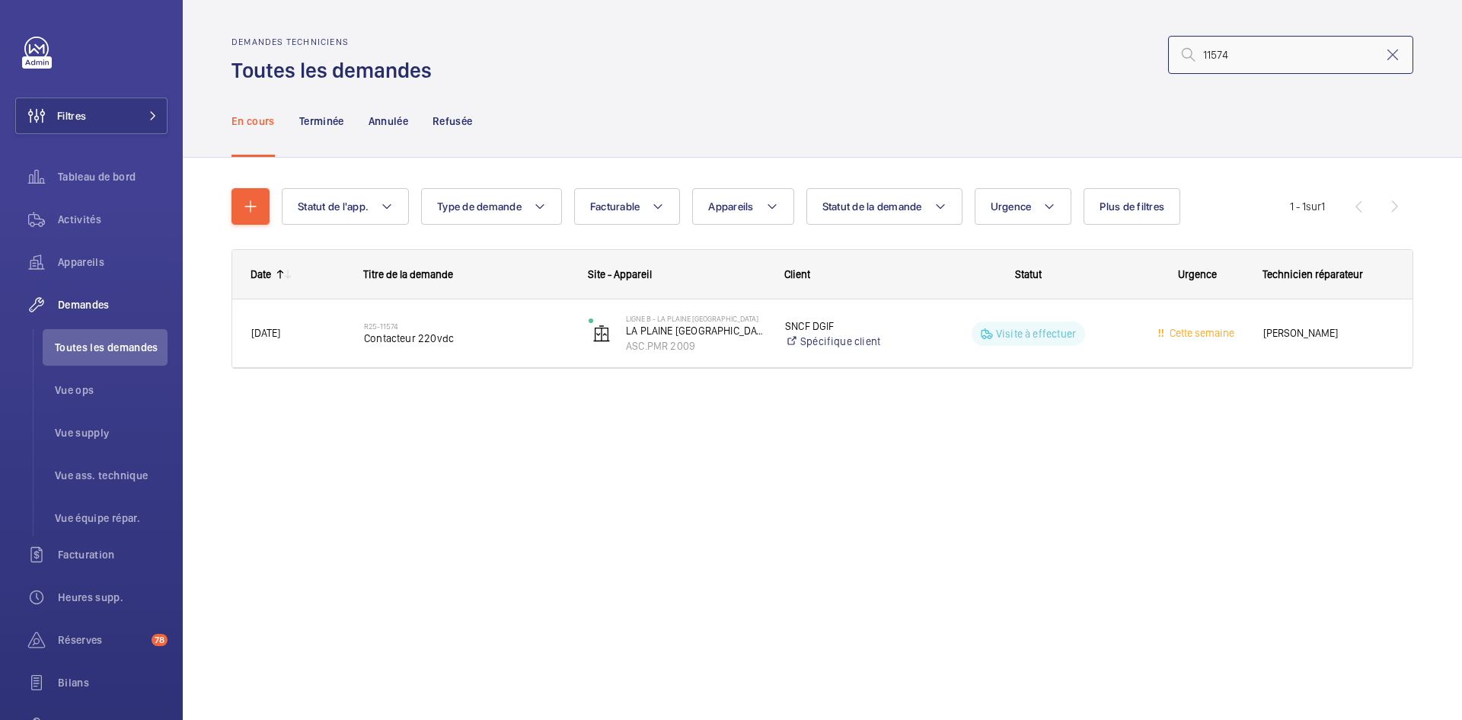
click at [1268, 56] on input "11574" at bounding box center [1290, 55] width 245 height 38
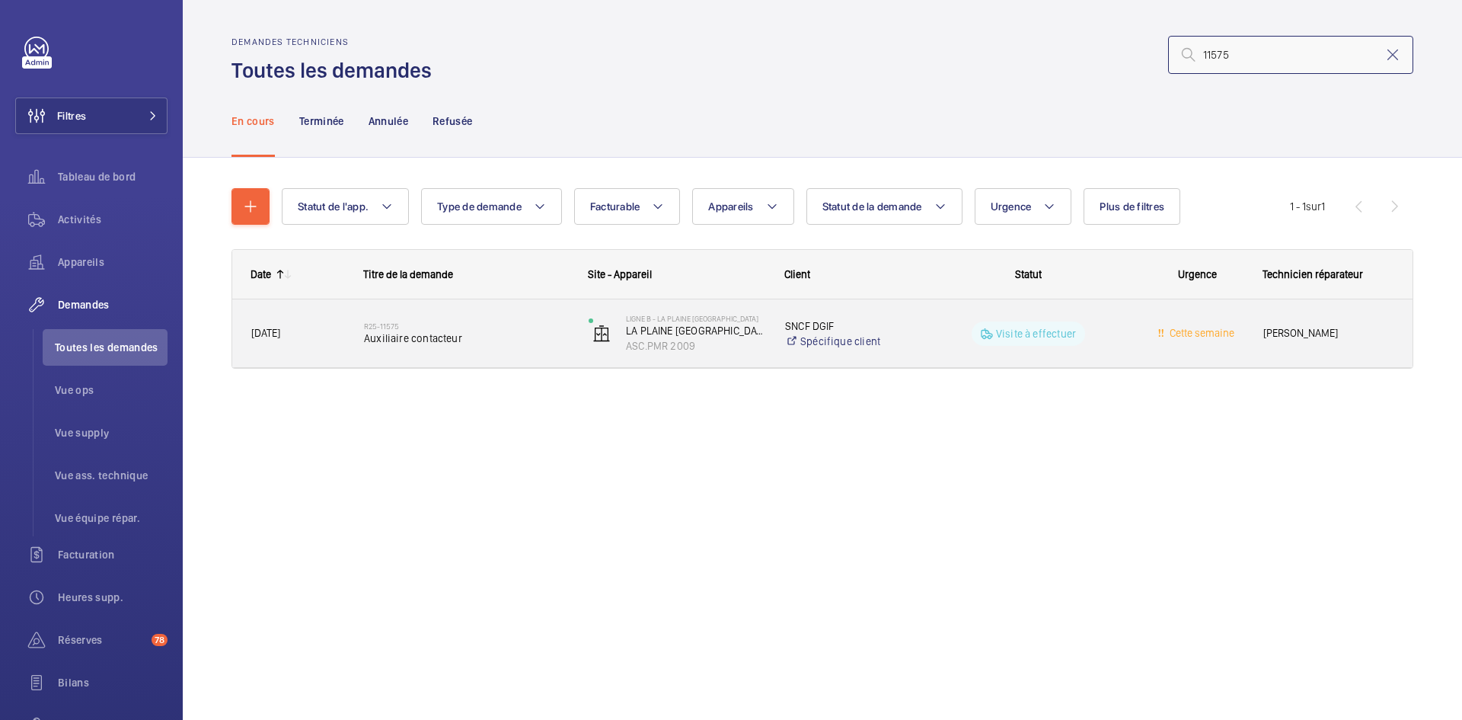
type input "11575"
click at [280, 333] on span "01/09/2025" at bounding box center [265, 333] width 29 height 12
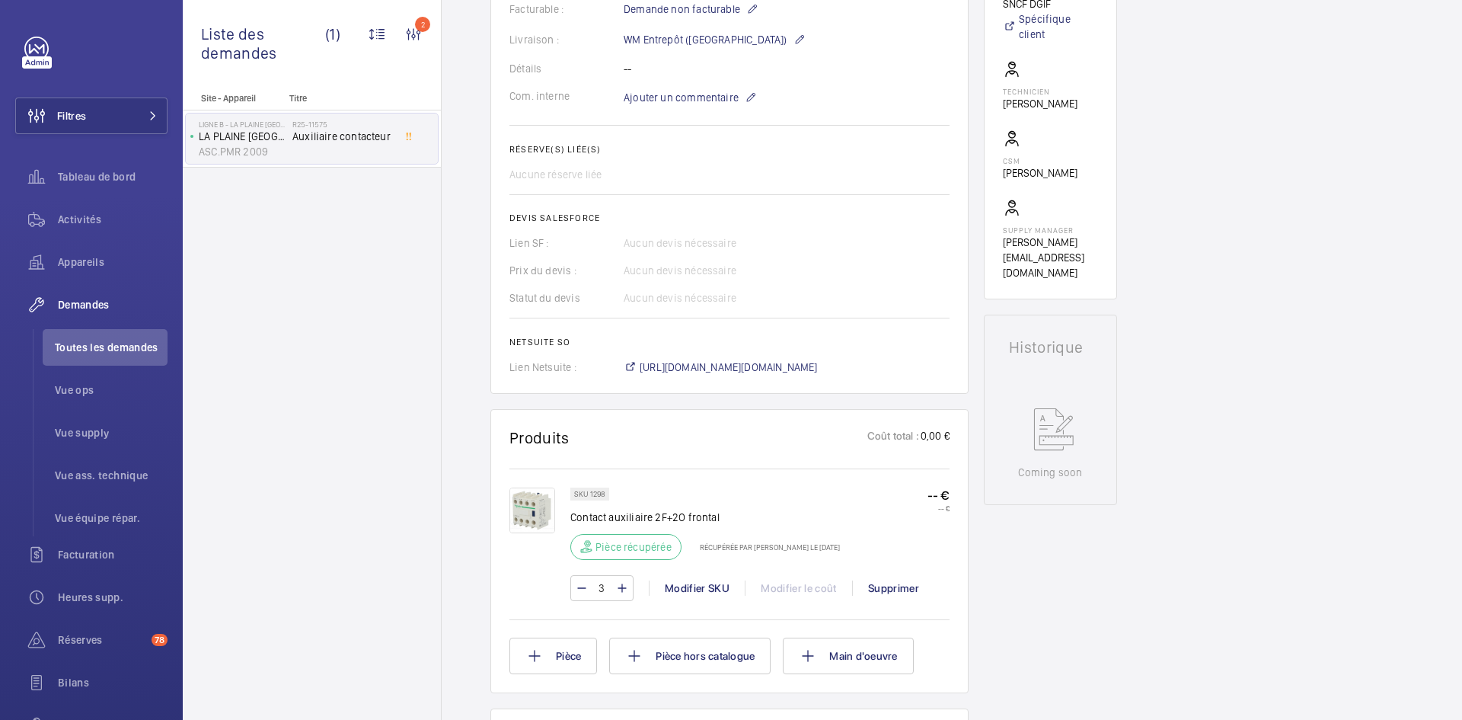
scroll to position [457, 0]
click at [808, 366] on span "https://6461500.app.netsuite.com/app/accounting/transactions/salesord.nl?id=297…" at bounding box center [729, 366] width 178 height 15
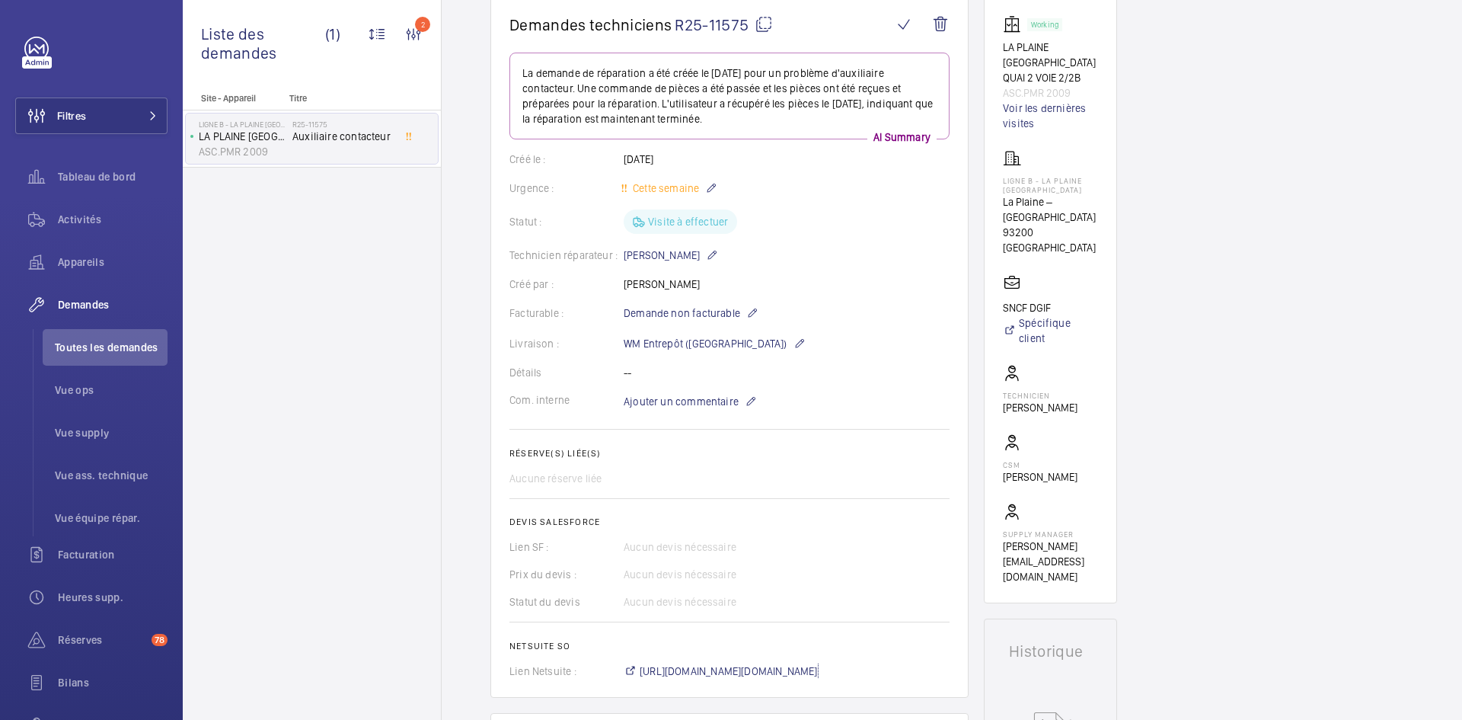
scroll to position [0, 0]
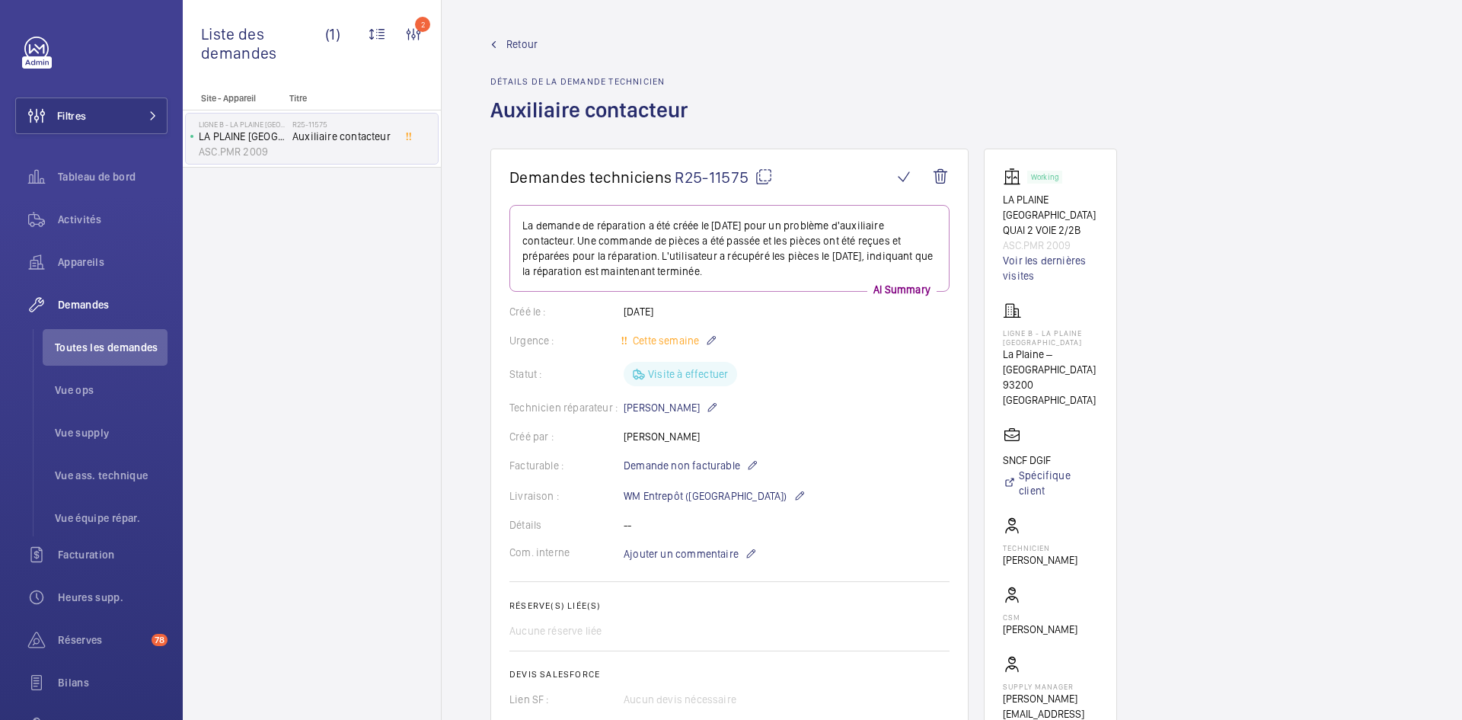
click at [511, 41] on span "Retour" at bounding box center [522, 44] width 31 height 15
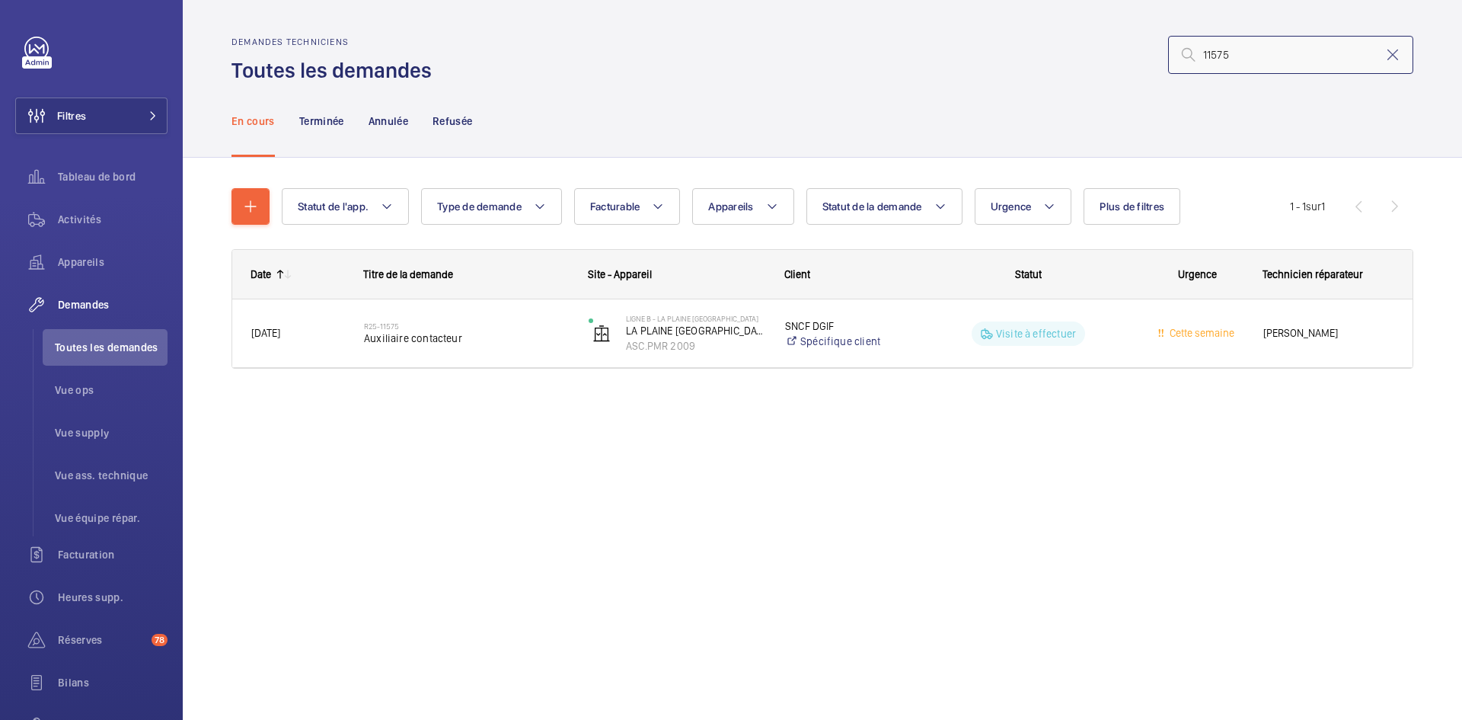
click at [1274, 52] on input "11575" at bounding box center [1290, 55] width 245 height 38
type input "1"
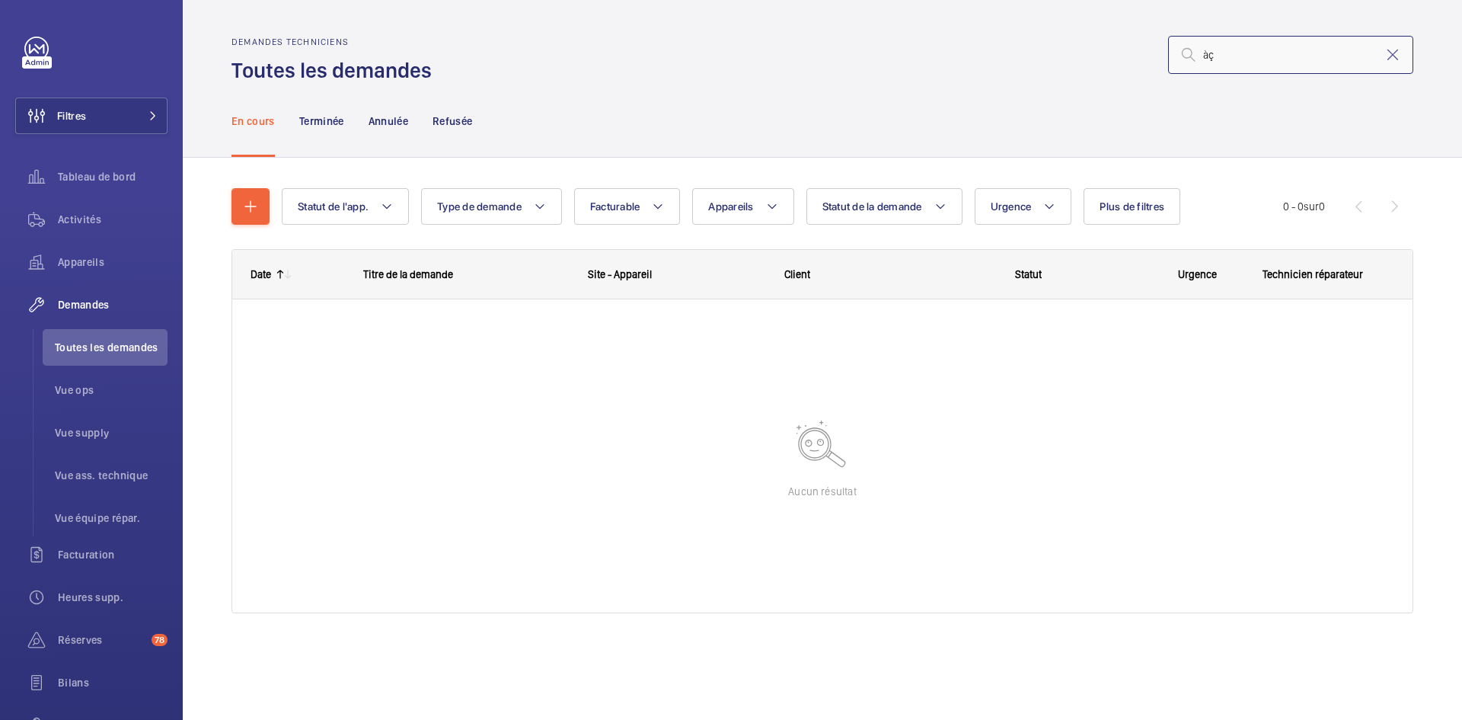
type input "à"
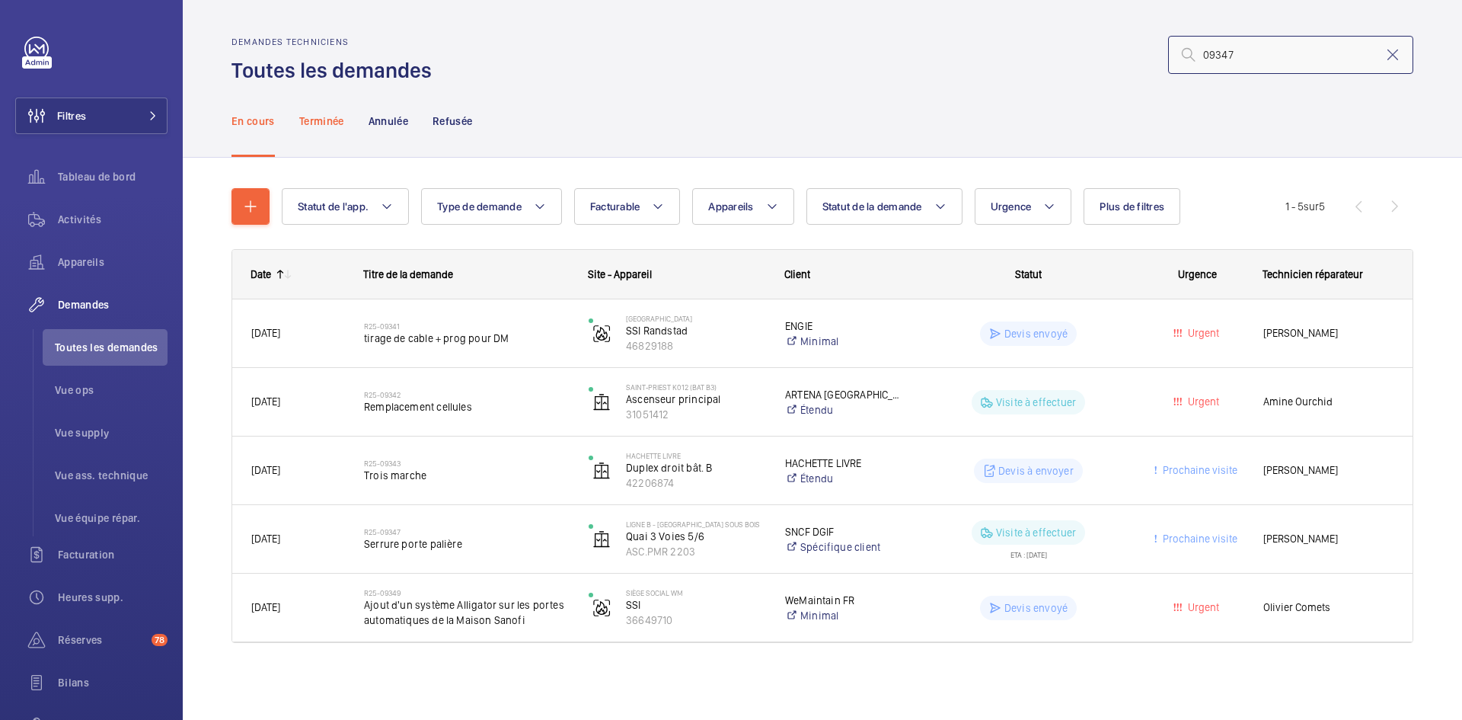
type input "09347"
click at [323, 120] on p "Terminée" at bounding box center [321, 120] width 45 height 15
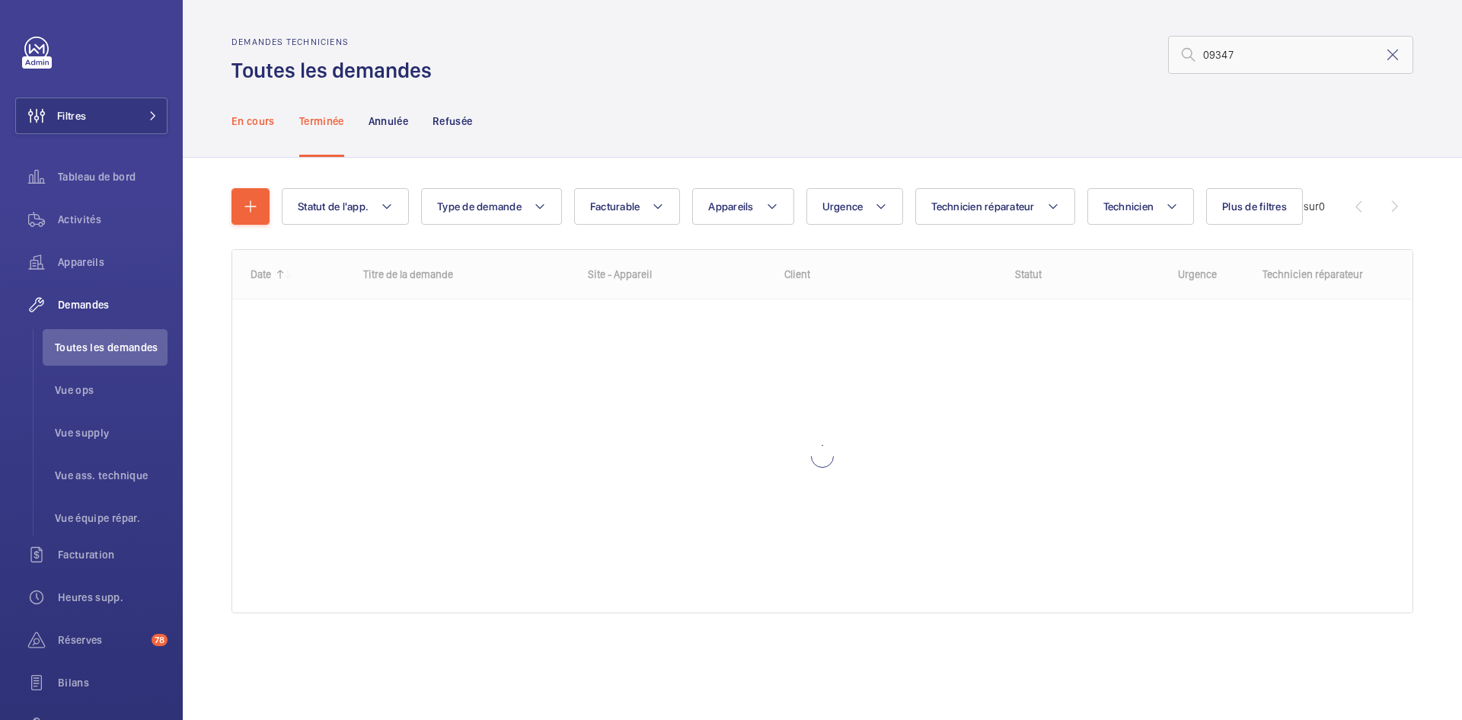
click at [257, 120] on p "En cours" at bounding box center [253, 120] width 43 height 15
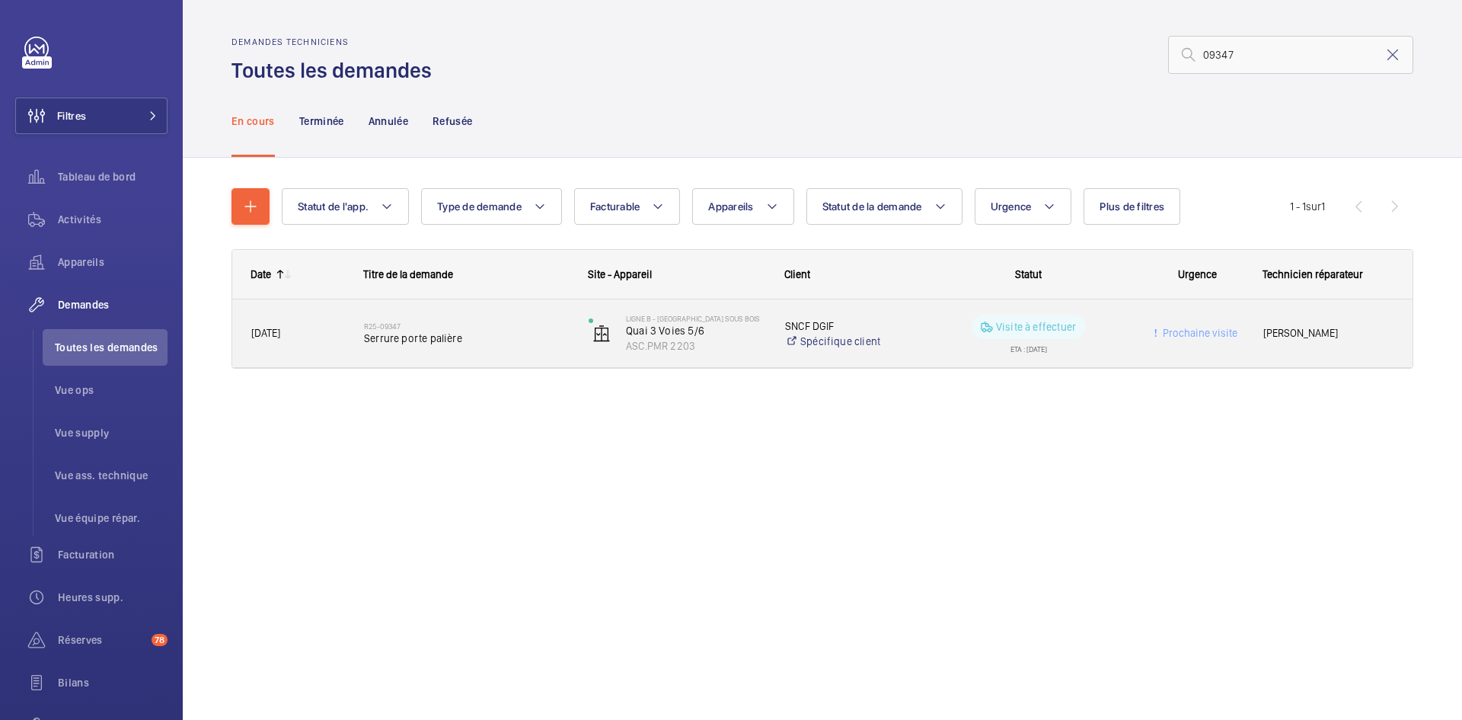
click at [320, 331] on span "10/07/2025" at bounding box center [297, 333] width 93 height 18
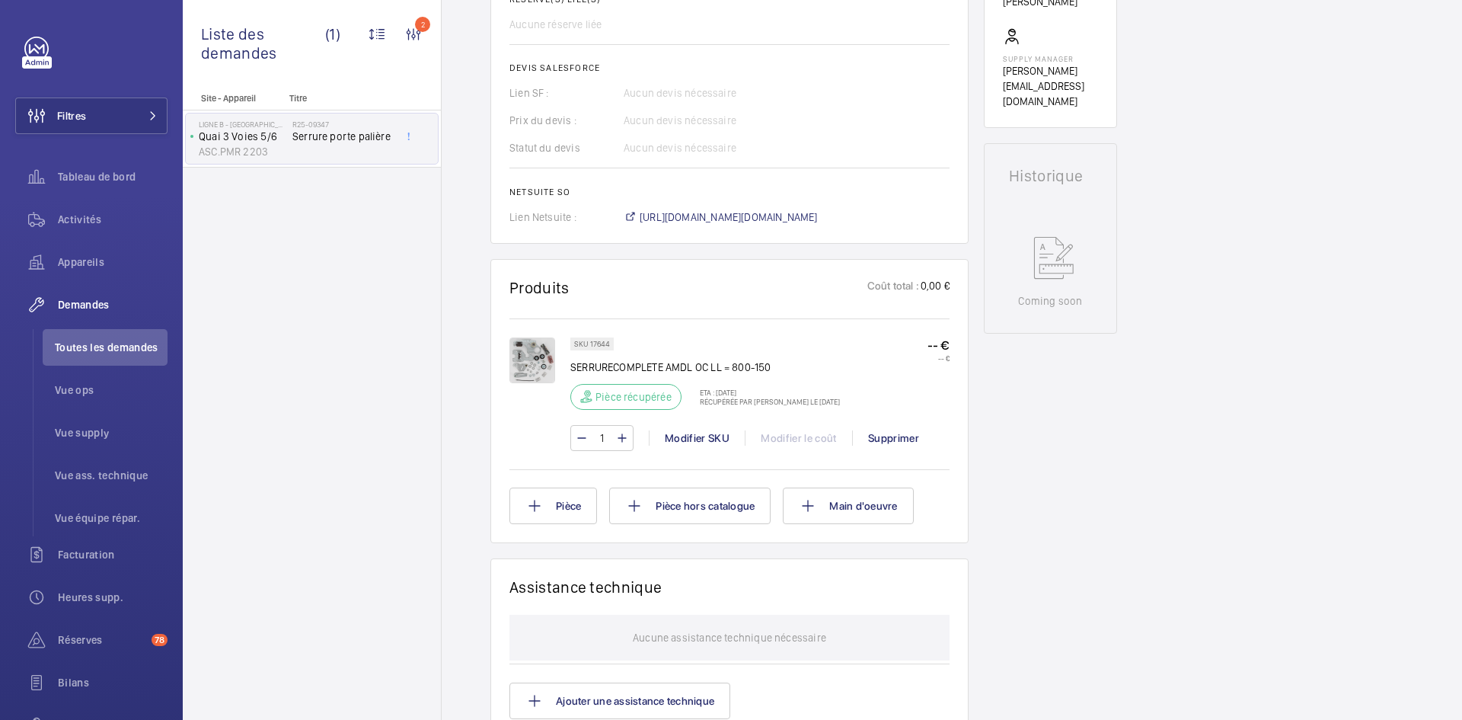
scroll to position [609, 0]
click at [800, 222] on span "https://6461500.app.netsuite.com/app/accounting/transactions/salesord.nl?id=281…" at bounding box center [729, 213] width 178 height 15
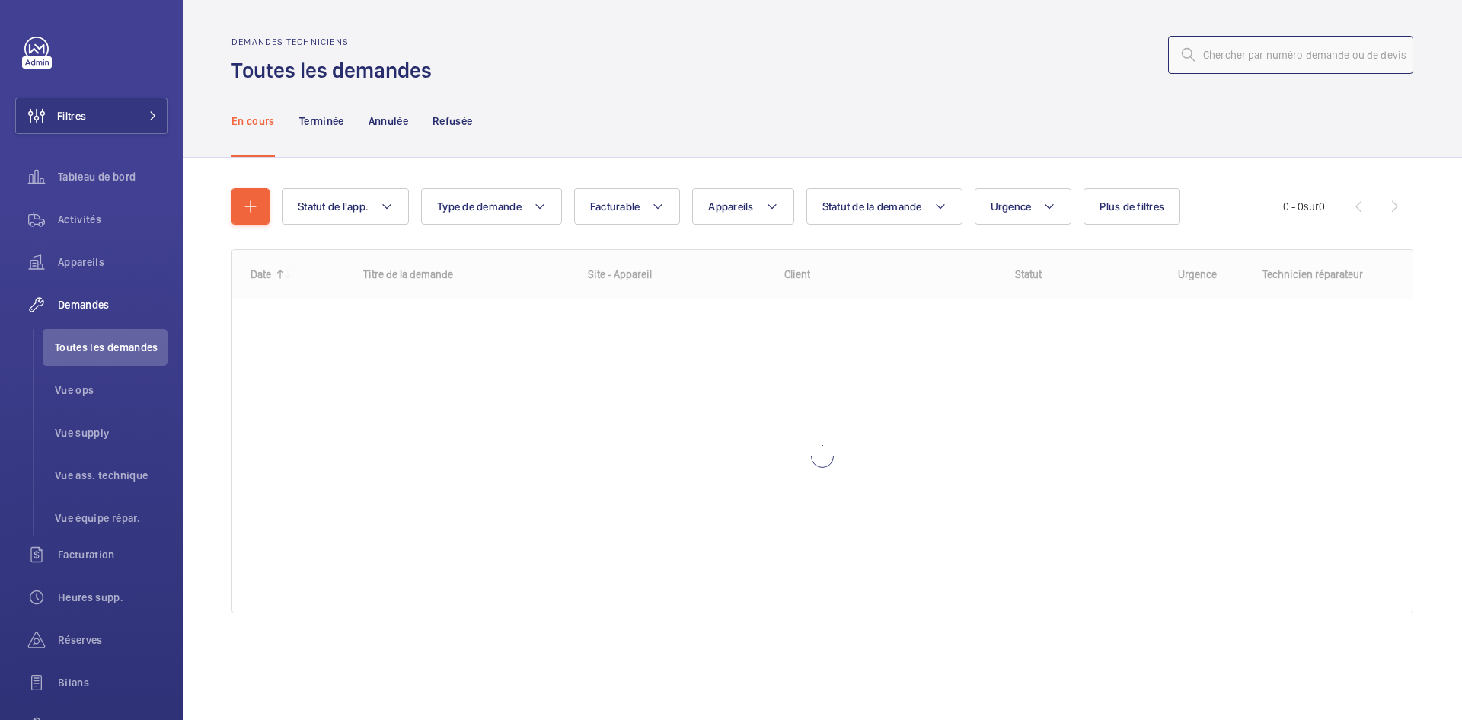
click at [1231, 51] on input "text" at bounding box center [1290, 55] width 245 height 38
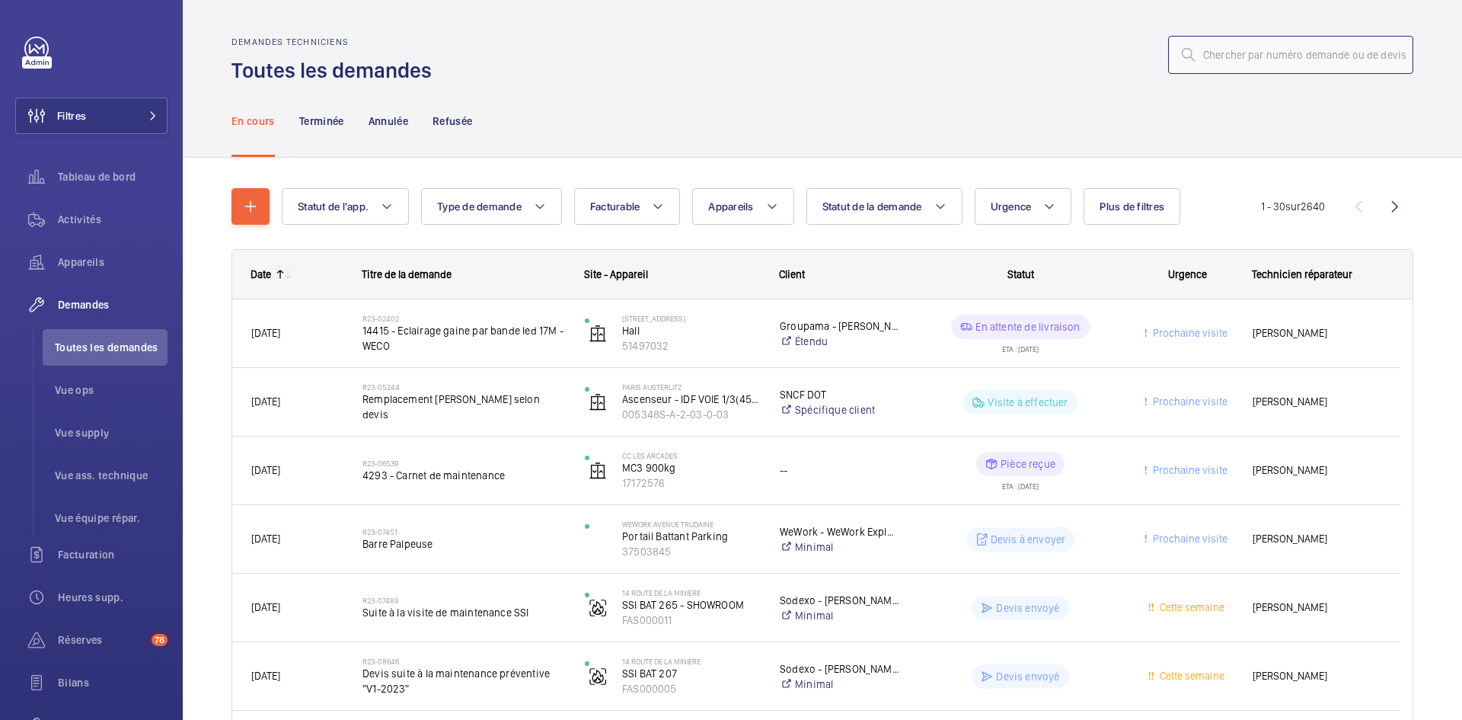
paste input "R25-11742"
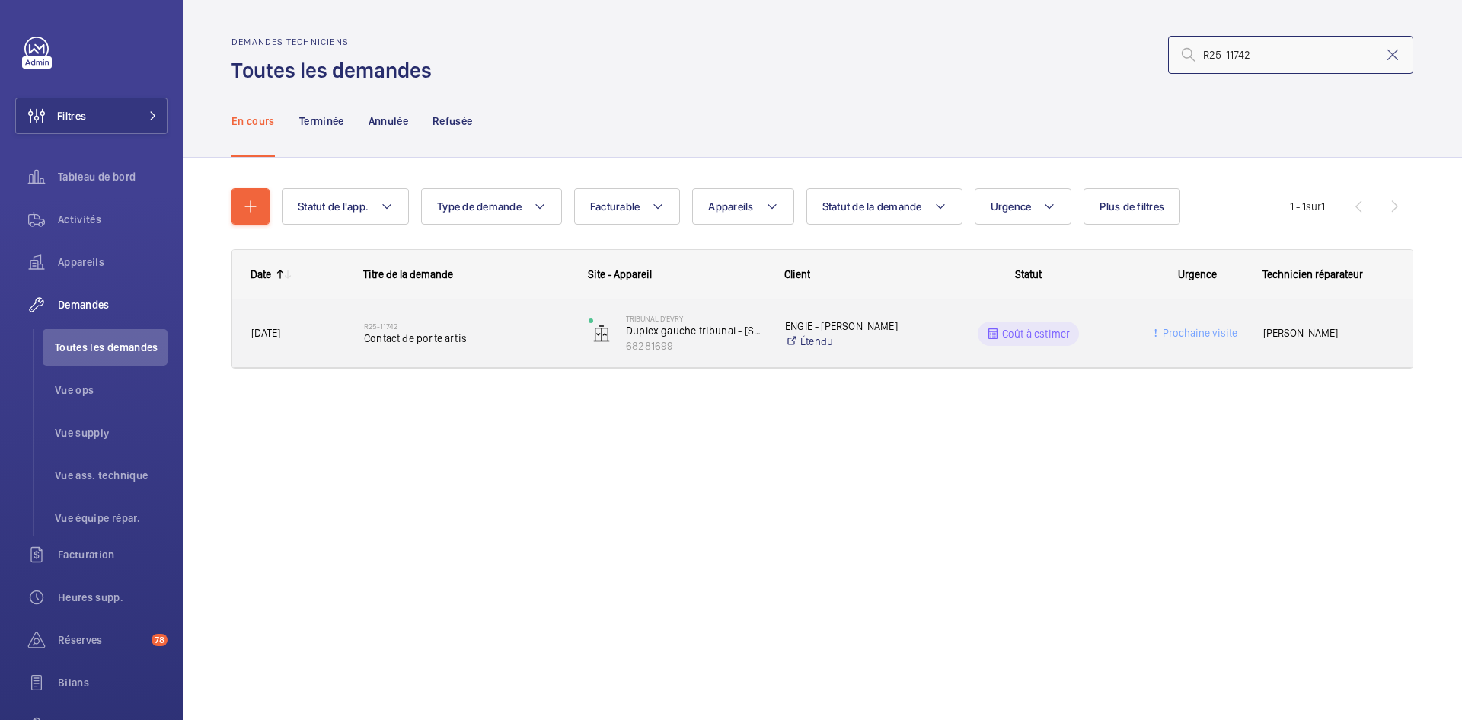
type input "R25-11742"
click at [352, 334] on div "R25-11742 Contact de porte artis" at bounding box center [457, 333] width 223 height 69
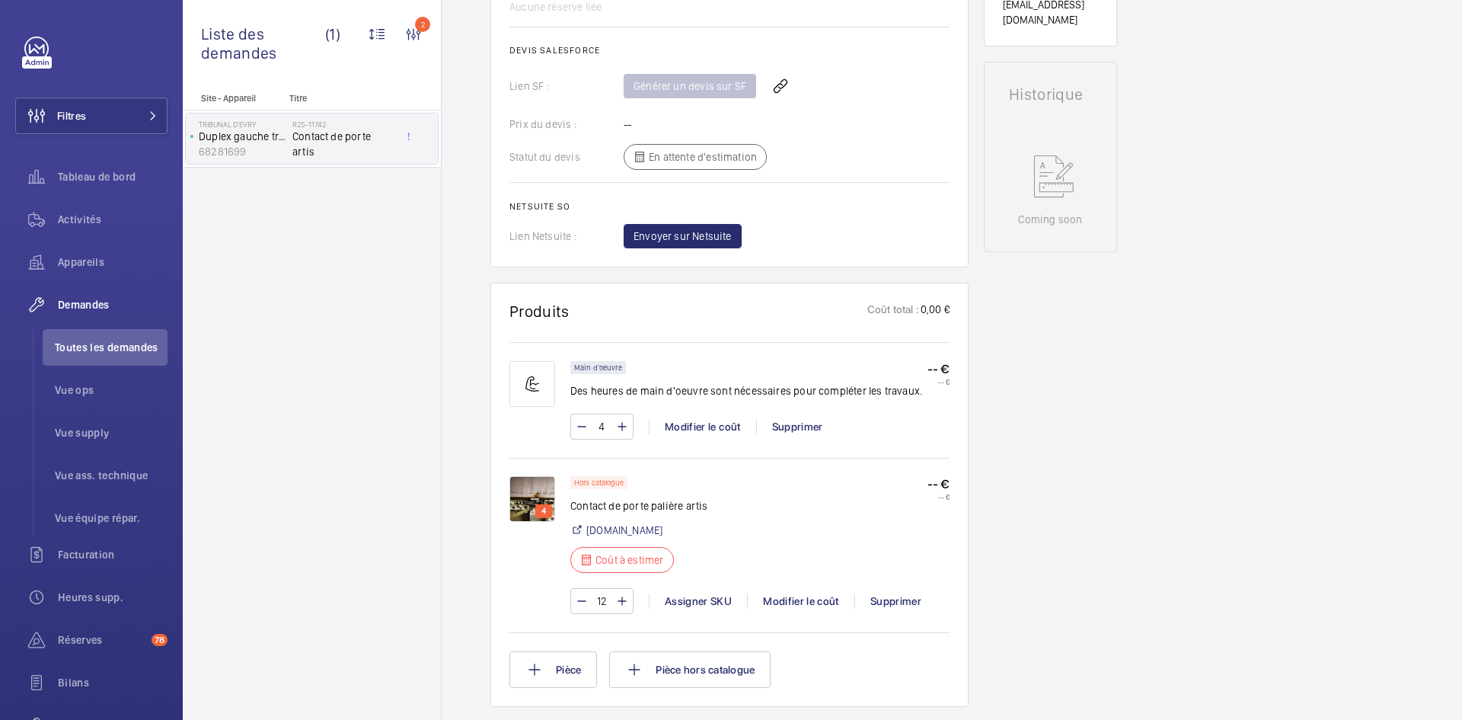
scroll to position [762, 0]
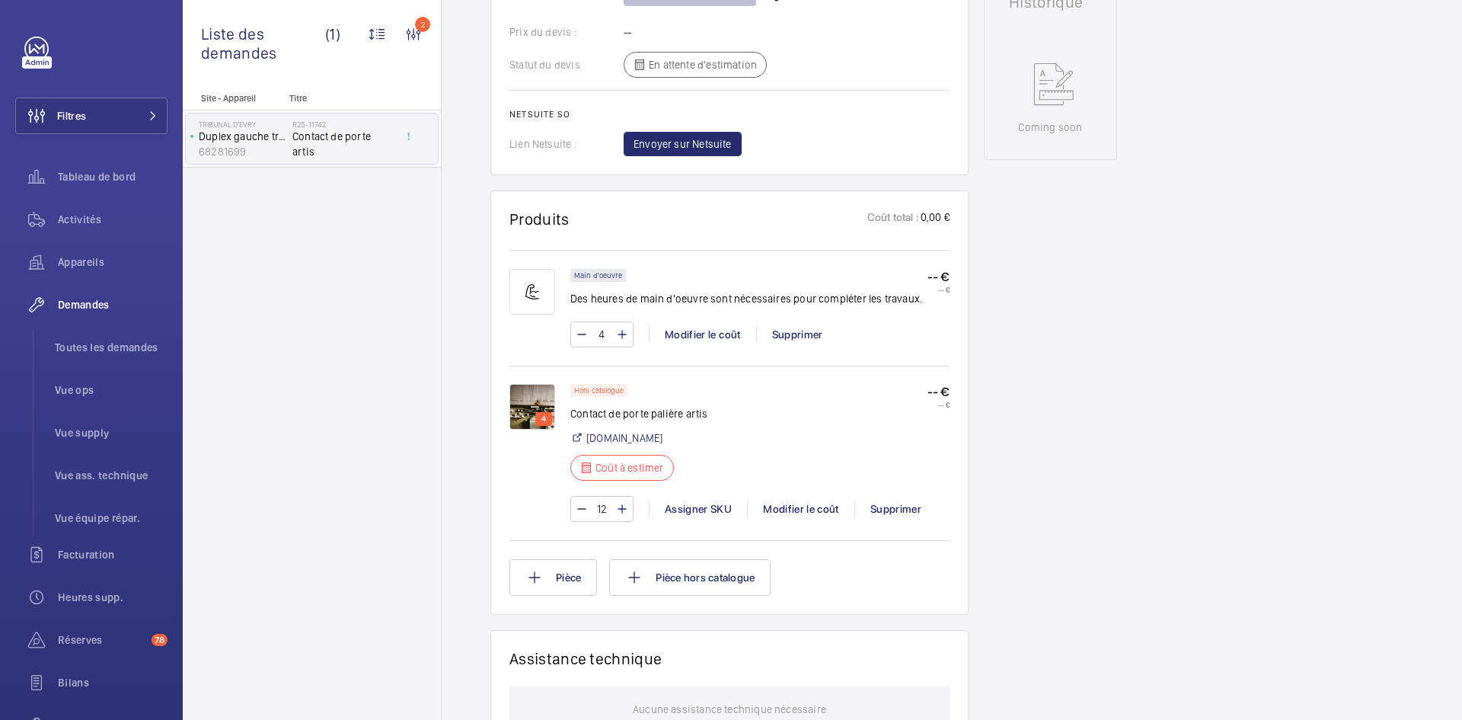
click at [527, 407] on img at bounding box center [533, 407] width 46 height 46
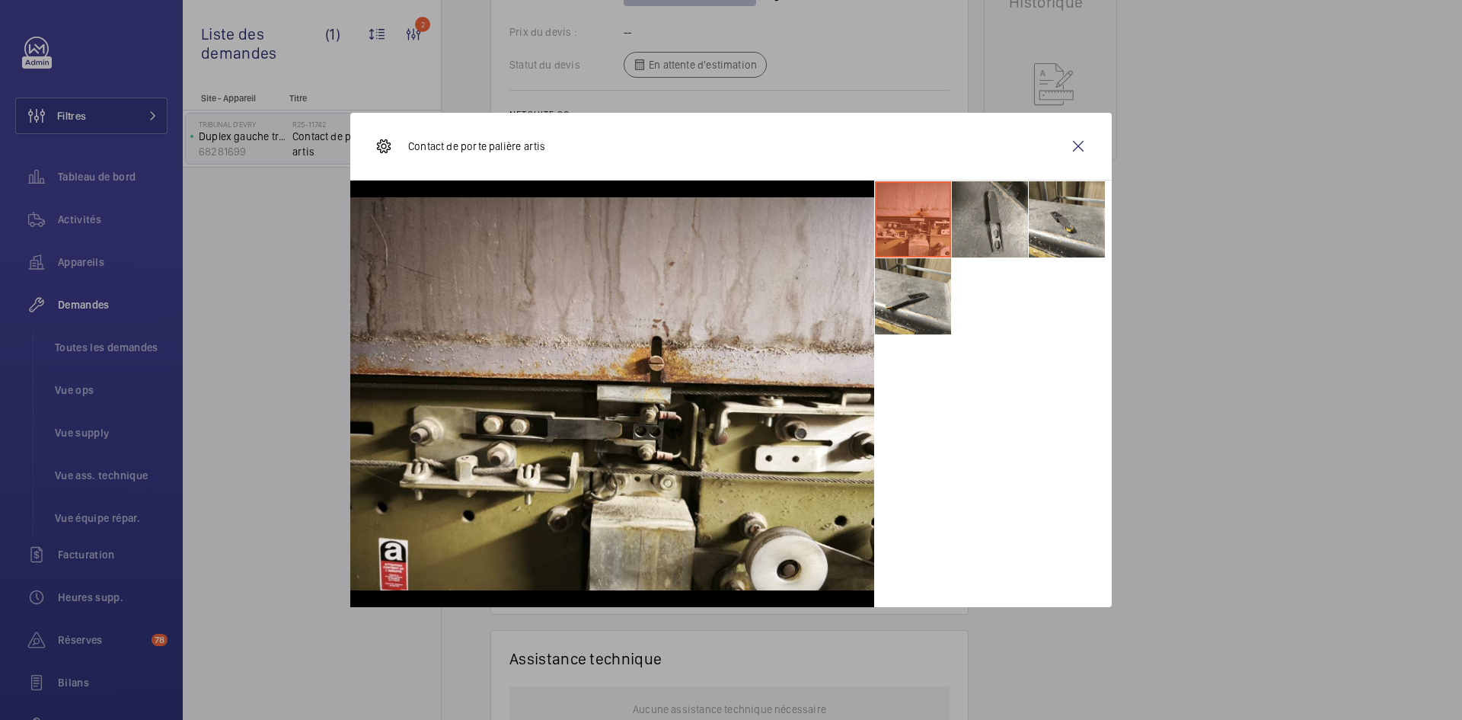
click at [992, 221] on li at bounding box center [990, 219] width 76 height 76
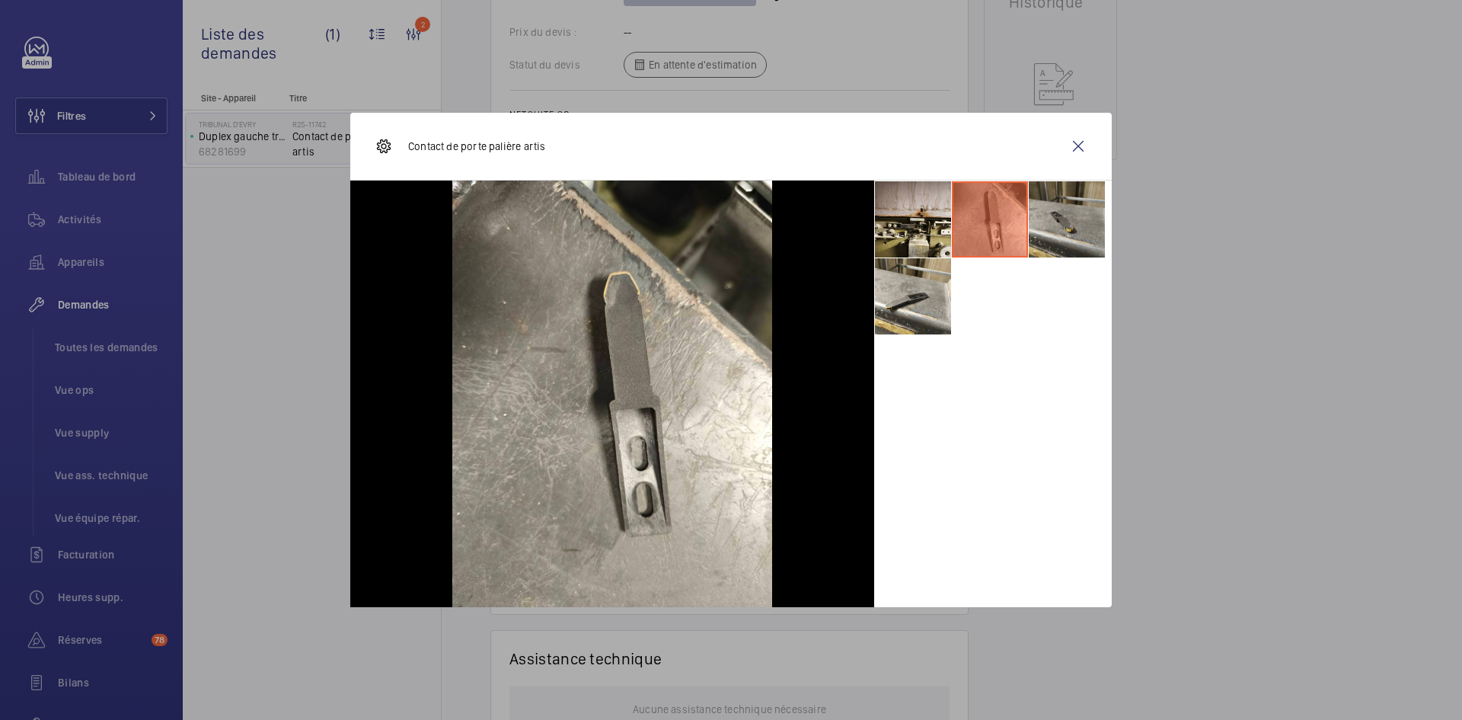
click at [1063, 222] on li at bounding box center [1067, 219] width 76 height 76
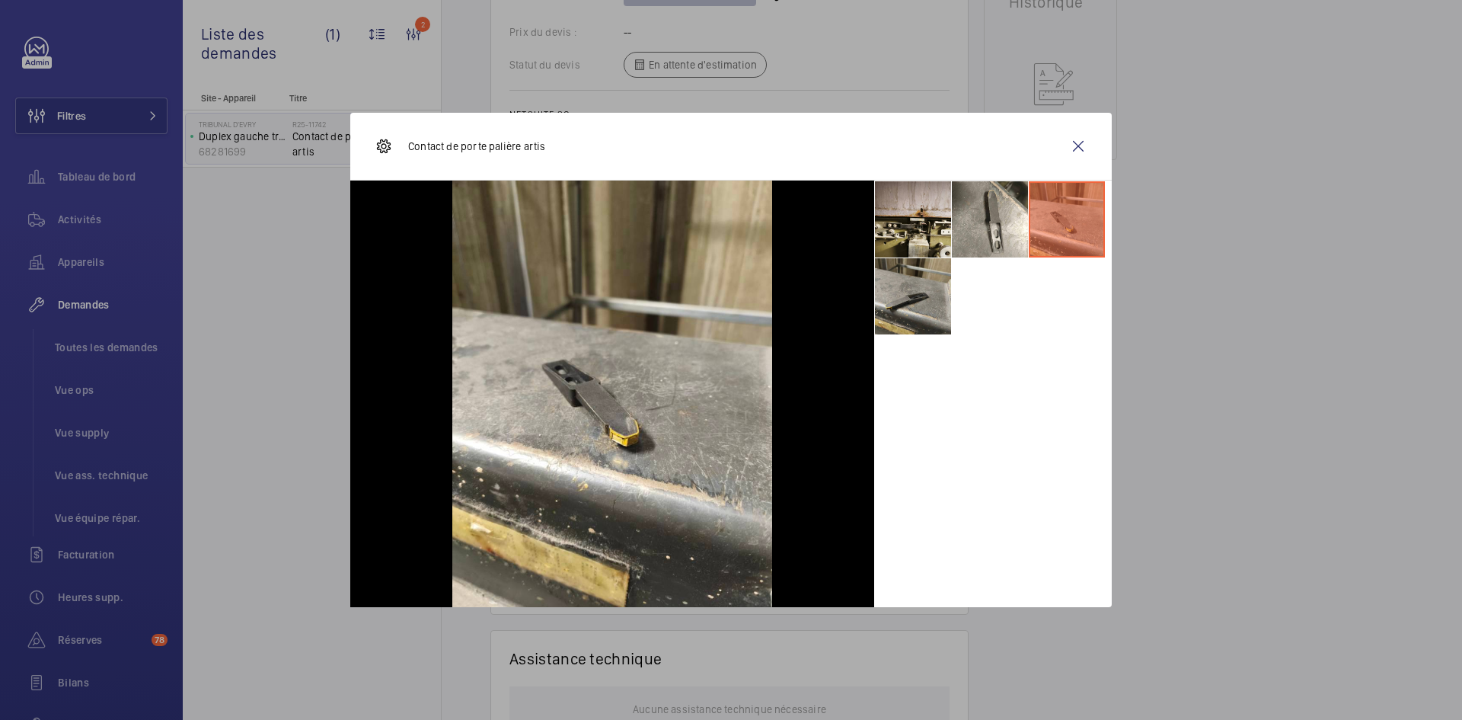
click at [947, 305] on li at bounding box center [913, 296] width 76 height 76
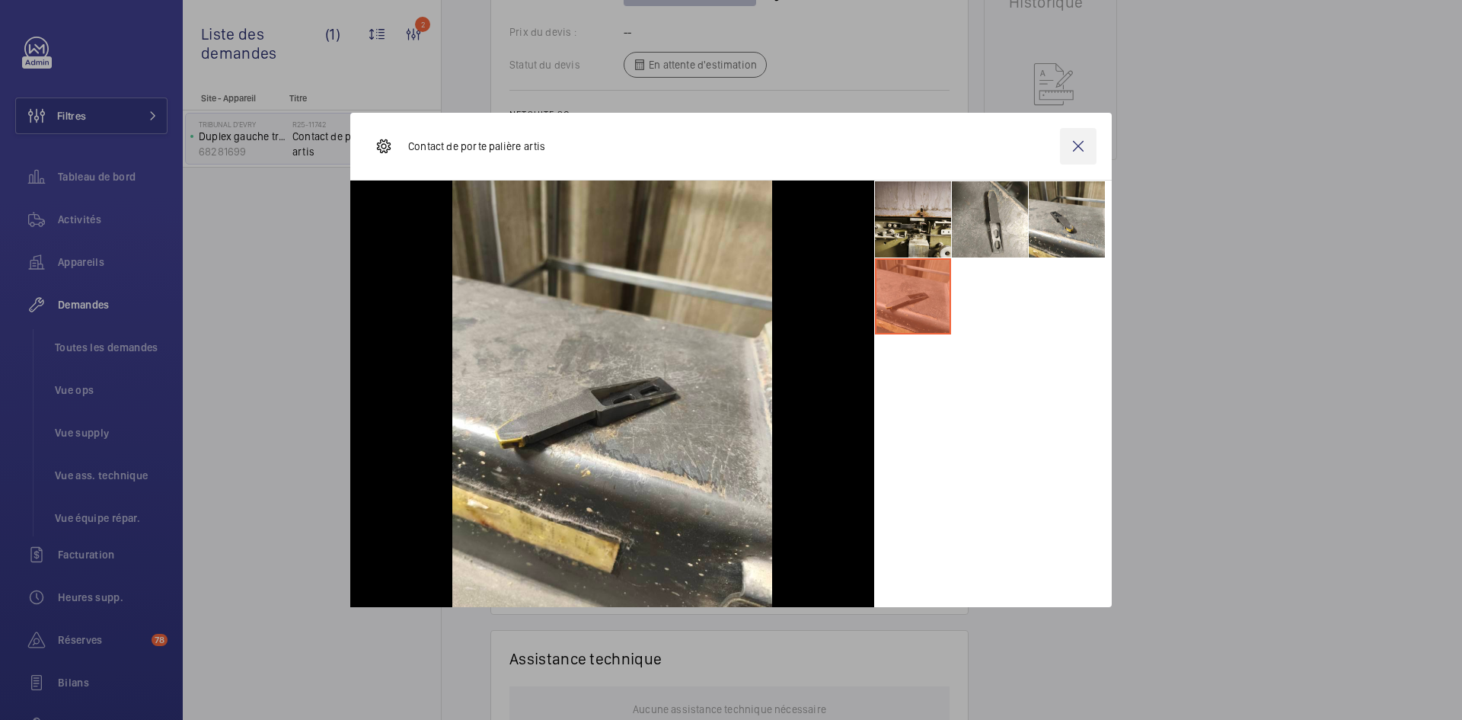
click at [1063, 145] on wm-front-icon-button at bounding box center [1078, 146] width 37 height 37
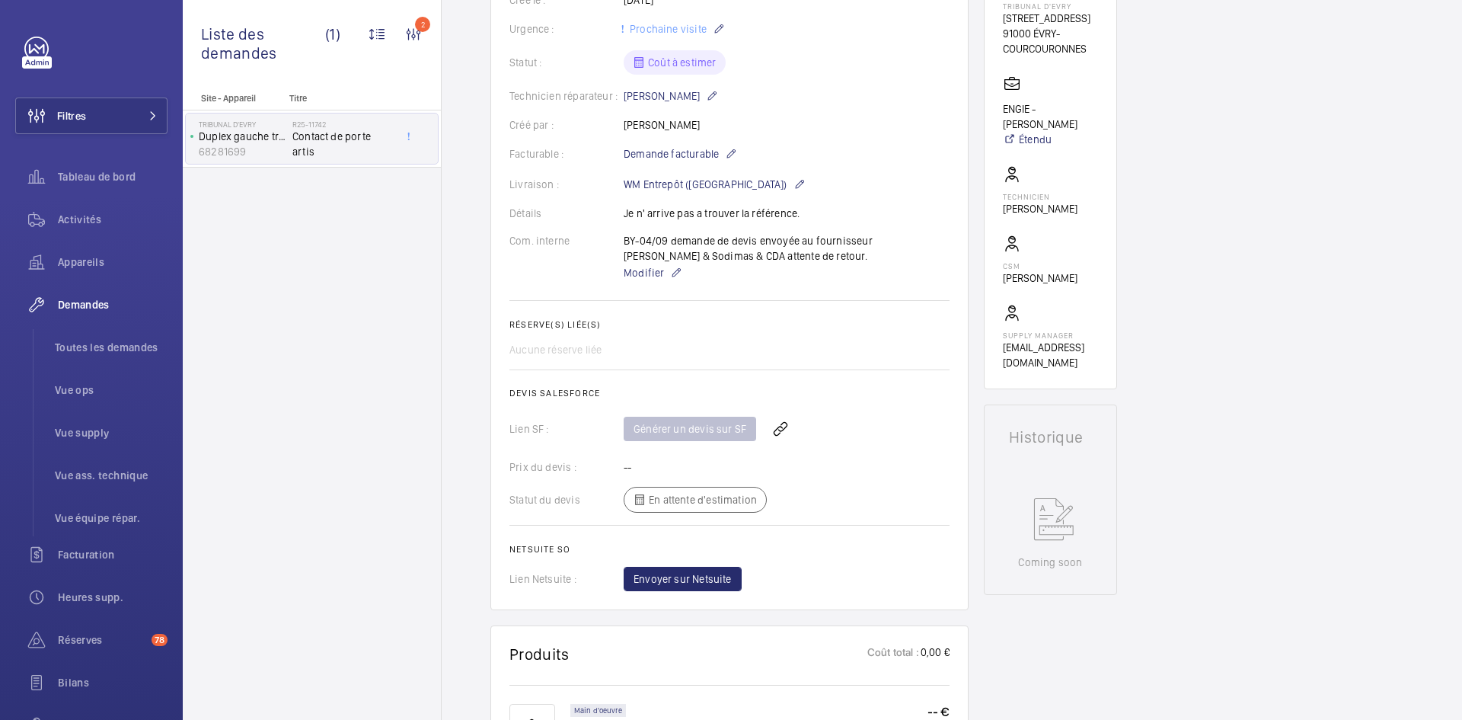
scroll to position [305, 0]
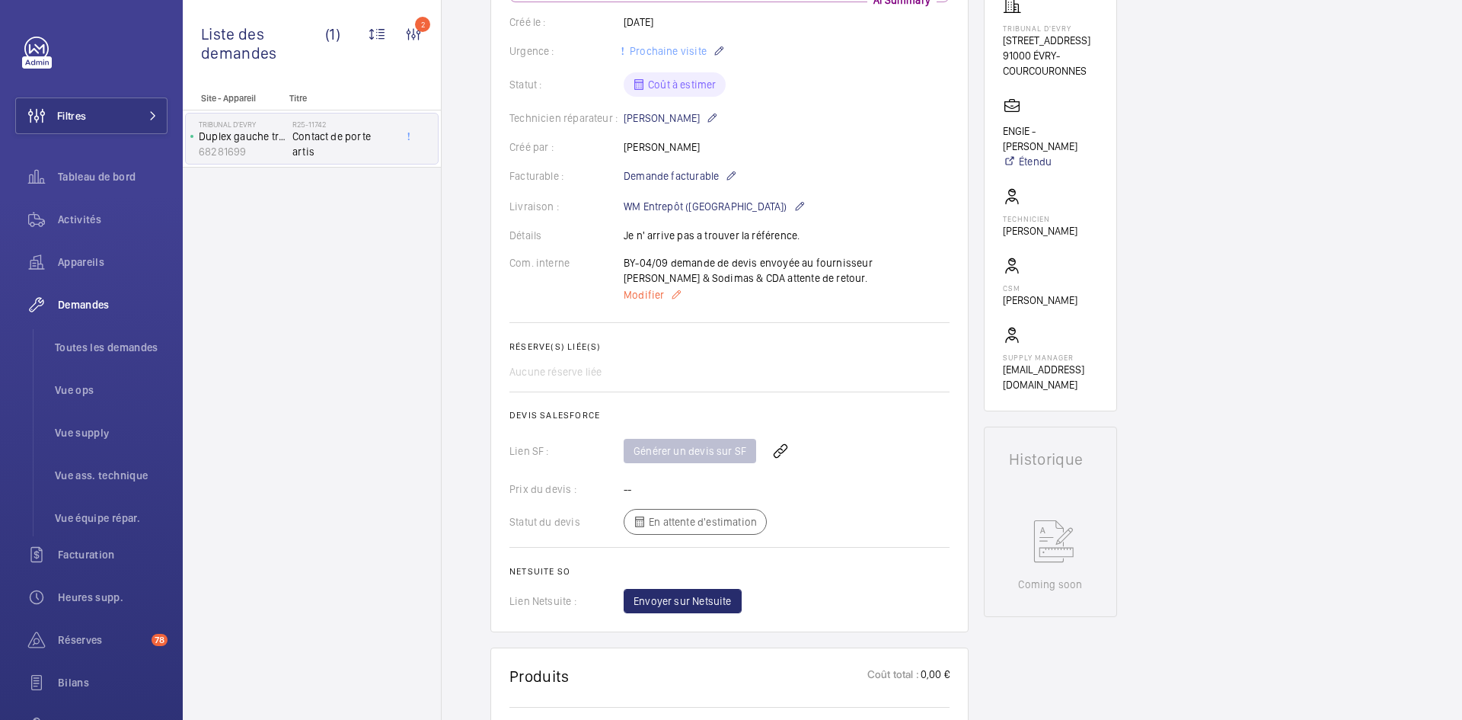
click at [650, 299] on span "Modifier" at bounding box center [644, 294] width 40 height 15
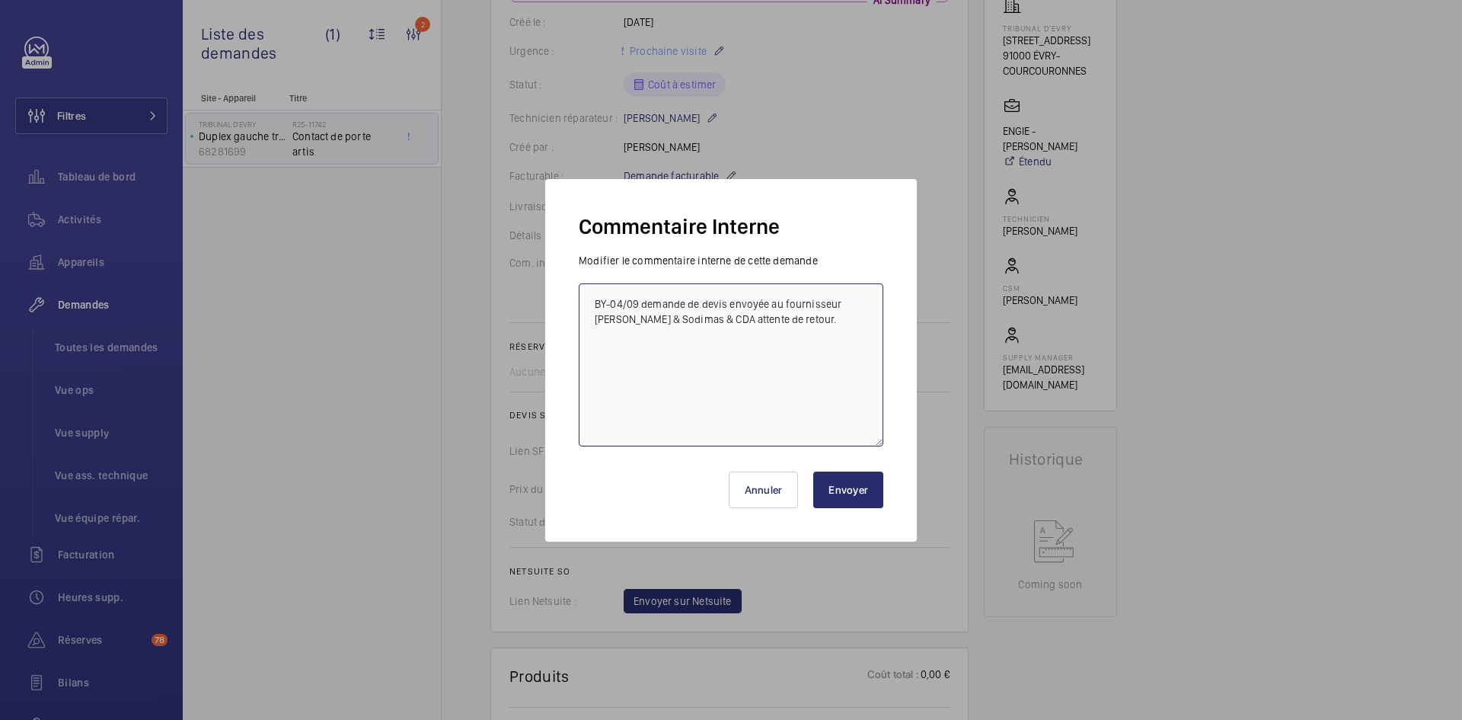
click at [592, 301] on textarea "BY-04/09 demande de devis envoyée au fournisseur Sodica & Sodimas & CDA attente…" at bounding box center [731, 364] width 305 height 163
paste textarea "https://www.sodica.fr/fr/1/doigt-de-contact-pour-contact-a-pince-e4a-zidKNE-NL6…"
type textarea "https://www.sodica.fr/fr/1/doigt-de-contact-pour-contact-a-pince-e4a-zidKNE-NL6…"
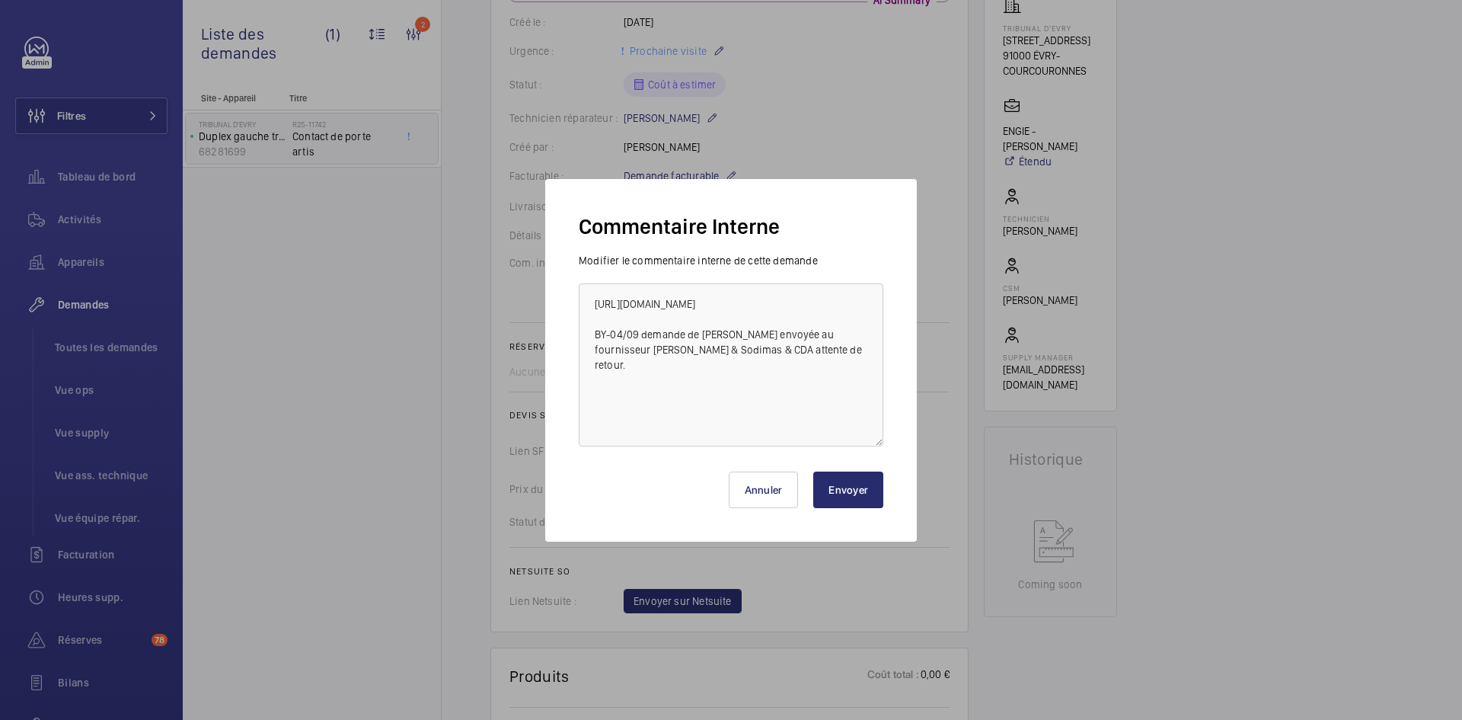
click at [835, 483] on button "Envoyer" at bounding box center [848, 489] width 70 height 37
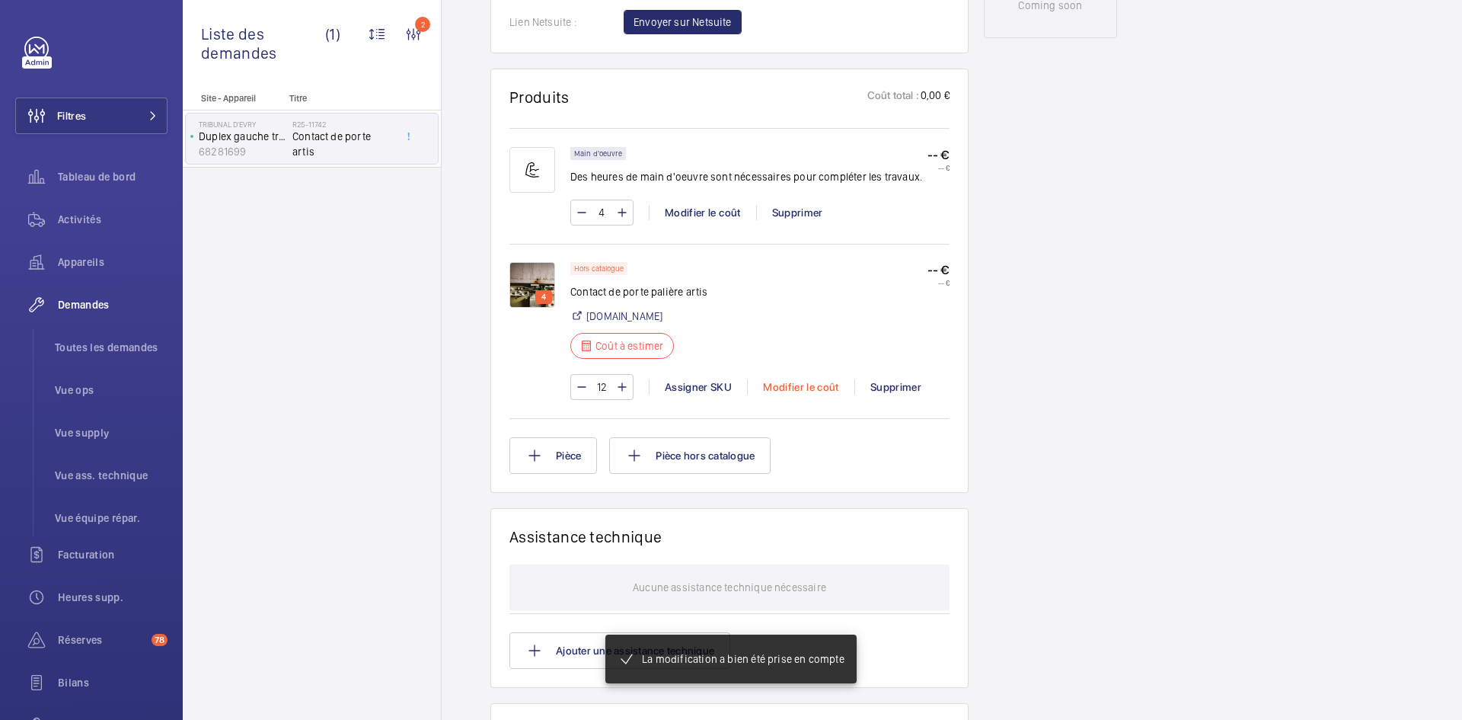
click at [812, 395] on div "Modifier le coût" at bounding box center [800, 386] width 107 height 15
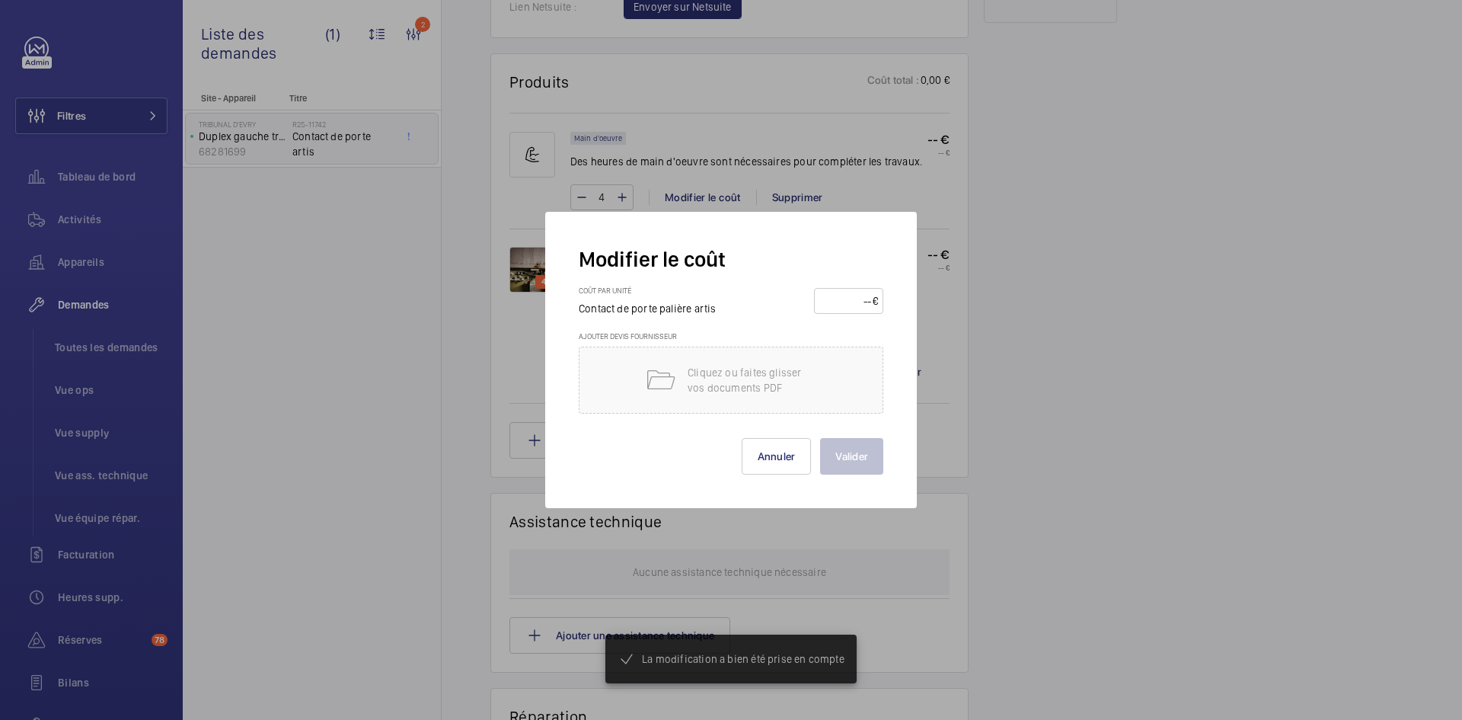
click at [831, 304] on input "number" at bounding box center [846, 301] width 53 height 24
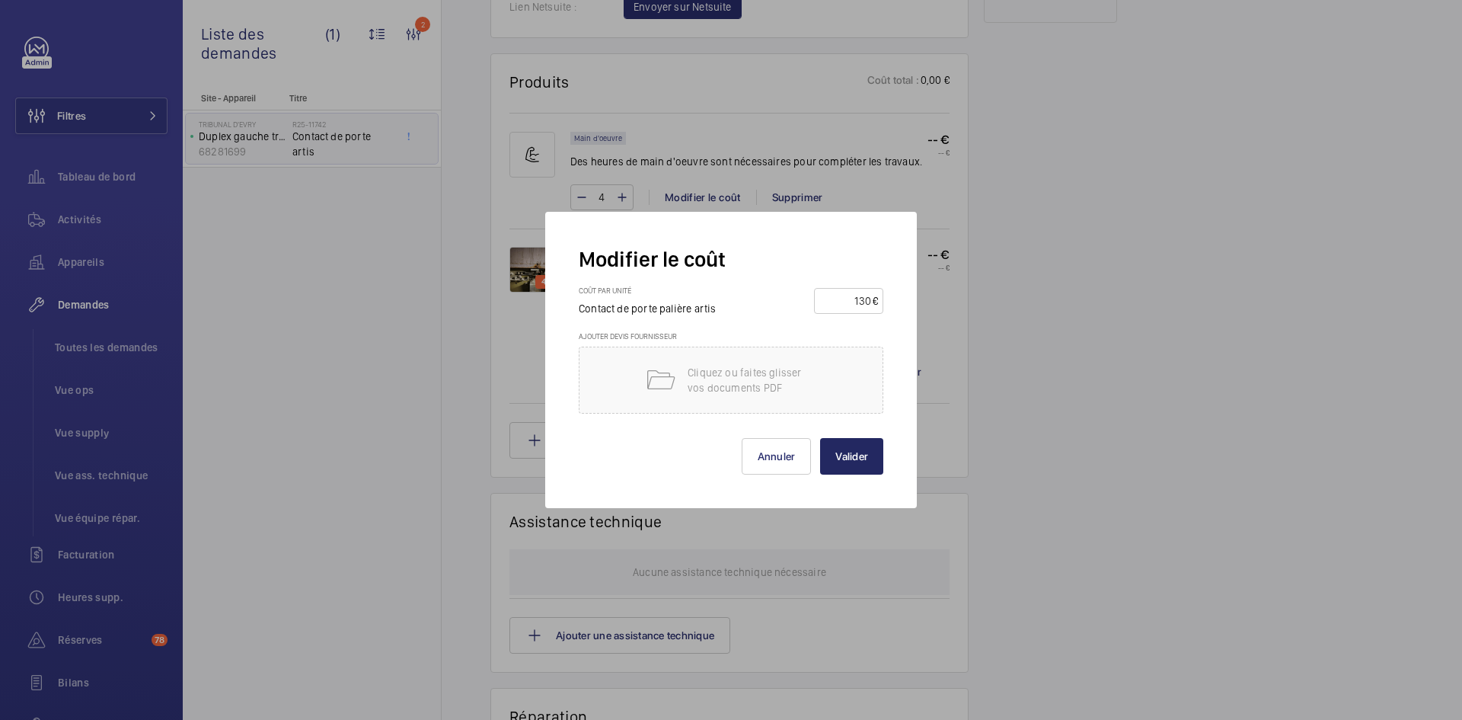
type input "130"
click at [868, 454] on button "Valider" at bounding box center [851, 456] width 63 height 37
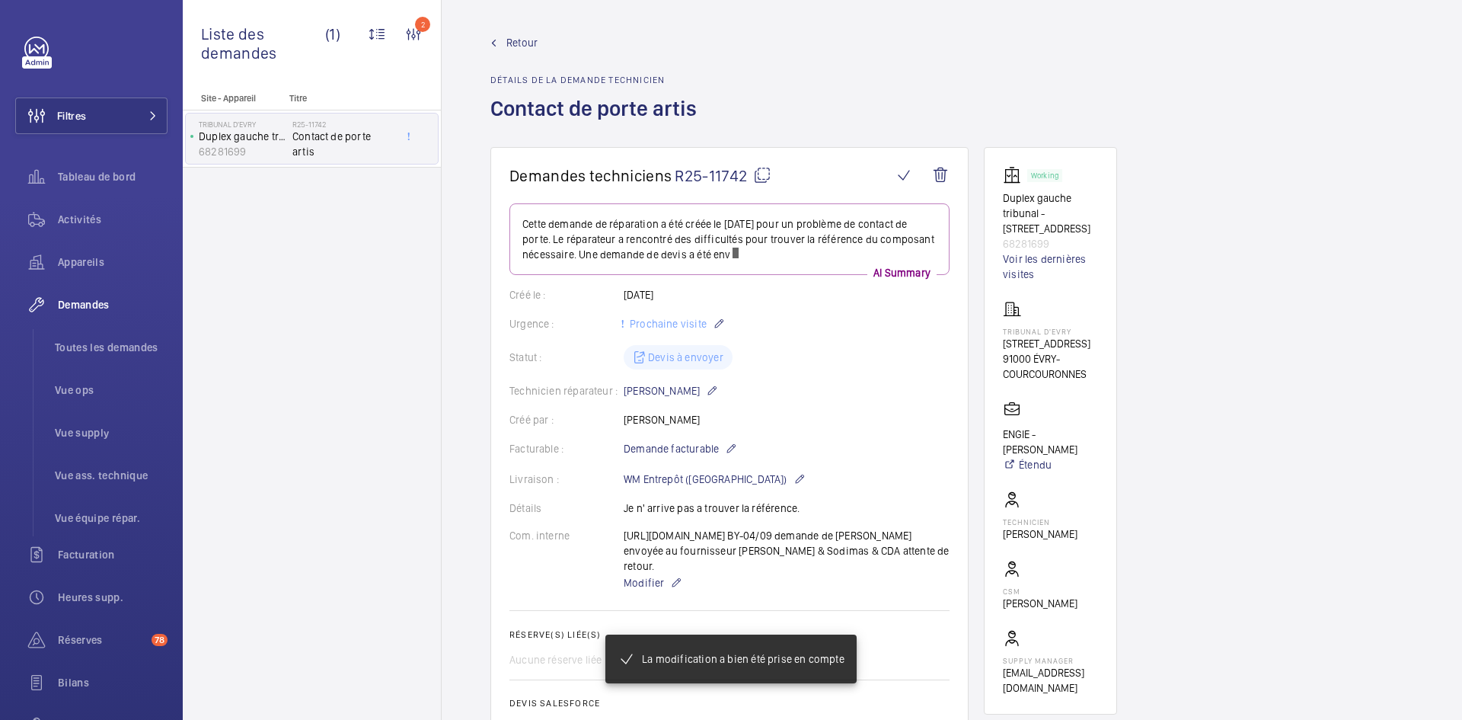
scroll to position [0, 0]
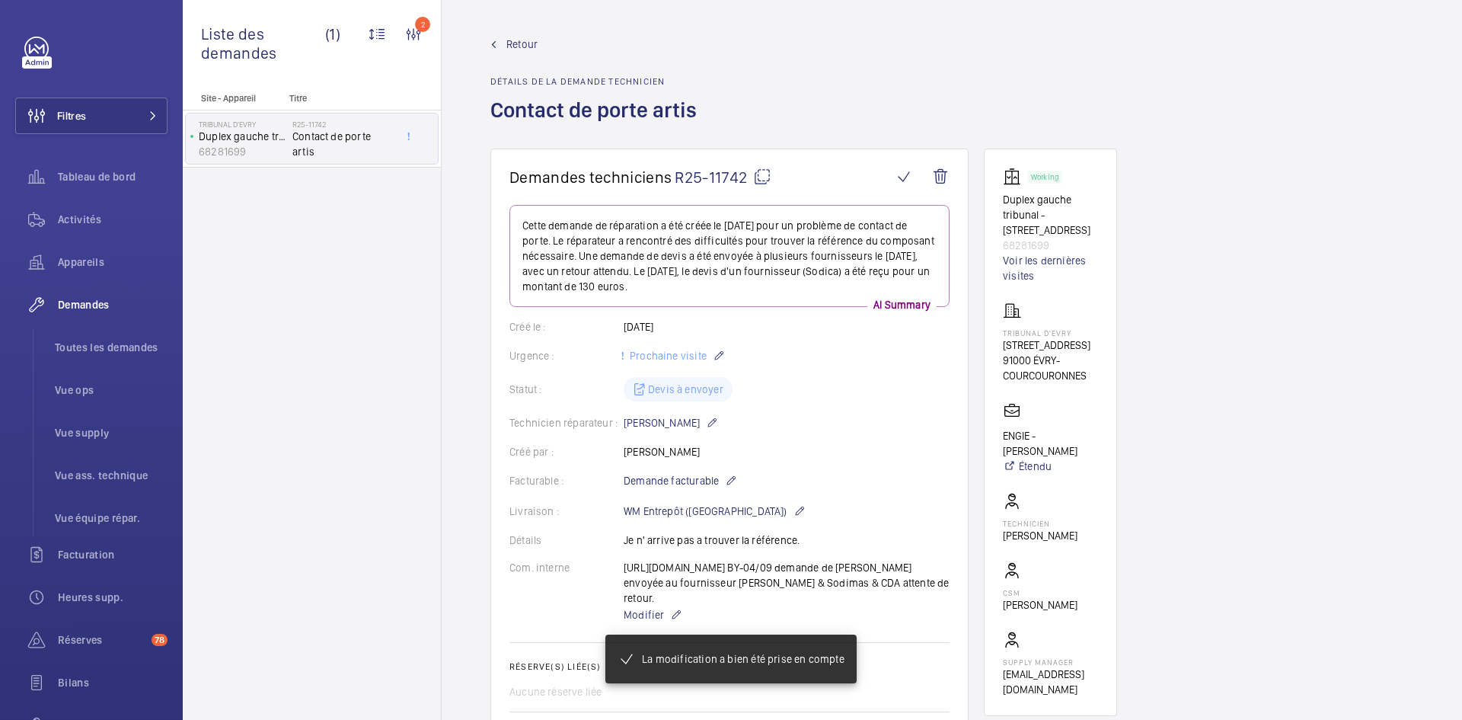
click at [765, 174] on mat-icon at bounding box center [762, 177] width 18 height 18
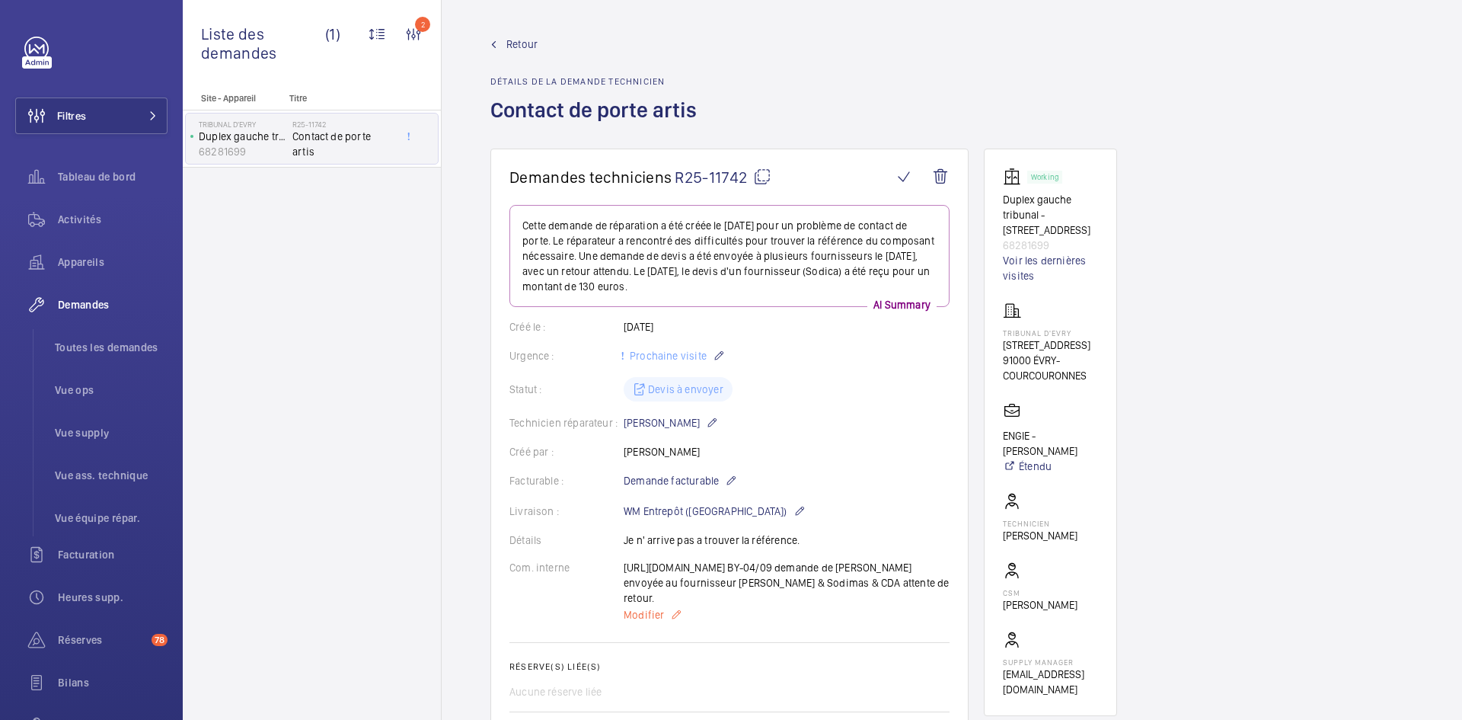
click at [646, 622] on span "Modifier" at bounding box center [644, 614] width 40 height 15
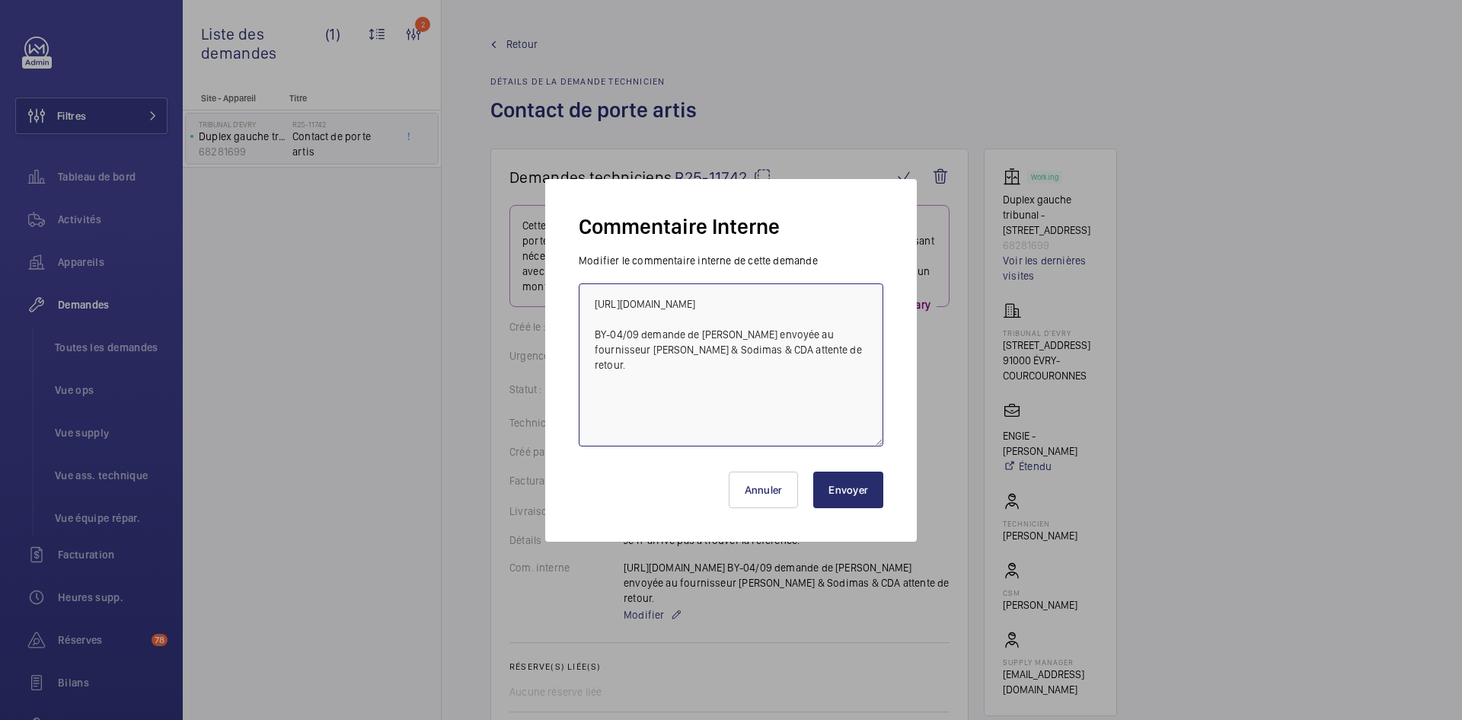
click at [709, 375] on textarea "https://www.sodica.fr/fr/1/doigt-de-contact-pour-contact-a-pince-e4a-zidKNE-NL6…" at bounding box center [731, 364] width 305 height 163
type textarea "https://www.sodica.fr/fr/1/doigt-de-contact-pour-contact-a-pince-e4a-zidKNE-NL6…"
click at [864, 490] on button "Envoyer" at bounding box center [848, 489] width 70 height 37
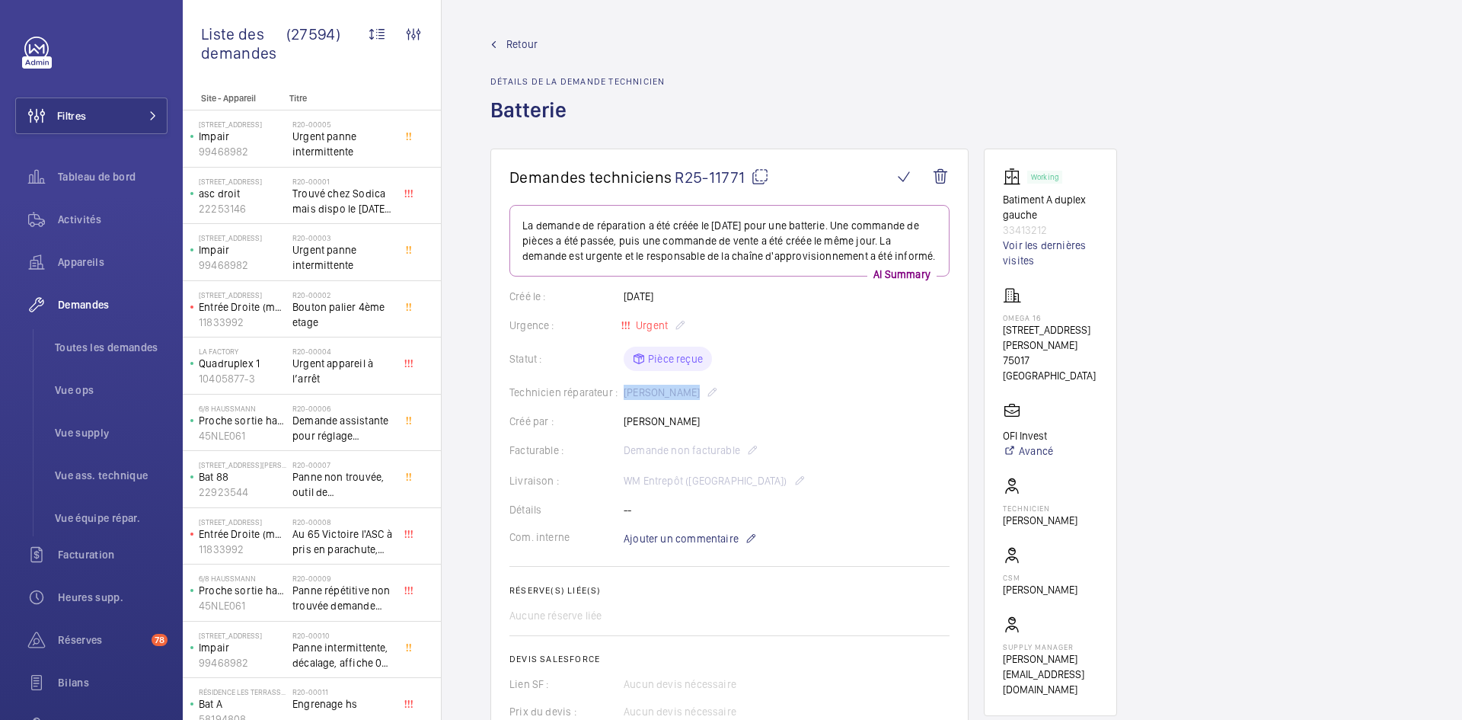
drag, startPoint x: 692, startPoint y: 406, endPoint x: 619, endPoint y: 413, distance: 72.7
click at [619, 401] on div "Technicien réparateur : [PERSON_NAME]" at bounding box center [730, 392] width 440 height 18
copy div "Technicien réparateur : [PERSON_NAME]"
drag, startPoint x: 1045, startPoint y: 227, endPoint x: 1000, endPoint y: 191, distance: 57.5
click at [1000, 191] on wm-front-card "Working Batiment A duplex gauche 33413212 Voir les dernières visites OMEGA 16 […" at bounding box center [1050, 432] width 133 height 567
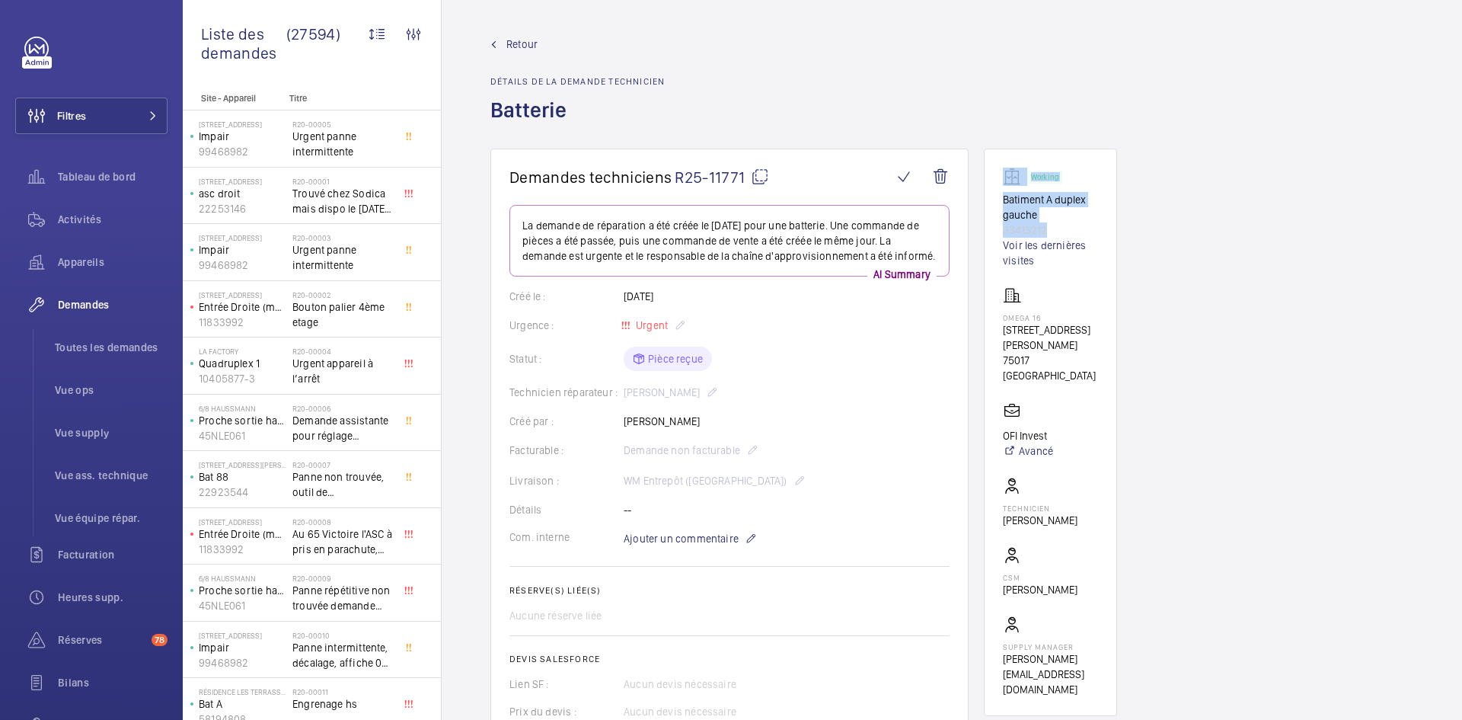
click at [1024, 210] on p "Batiment A duplex gauche" at bounding box center [1050, 207] width 95 height 30
drag, startPoint x: 1048, startPoint y: 226, endPoint x: 1002, endPoint y: 205, distance: 50.4
click at [1002, 205] on wm-front-card "Working Batiment A duplex gauche 33413212 Voir les dernières visites OMEGA 16 […" at bounding box center [1050, 432] width 133 height 567
copy div "Batiment A duplex gauche 33413212"
drag, startPoint x: 1068, startPoint y: 345, endPoint x: 983, endPoint y: 321, distance: 88.0
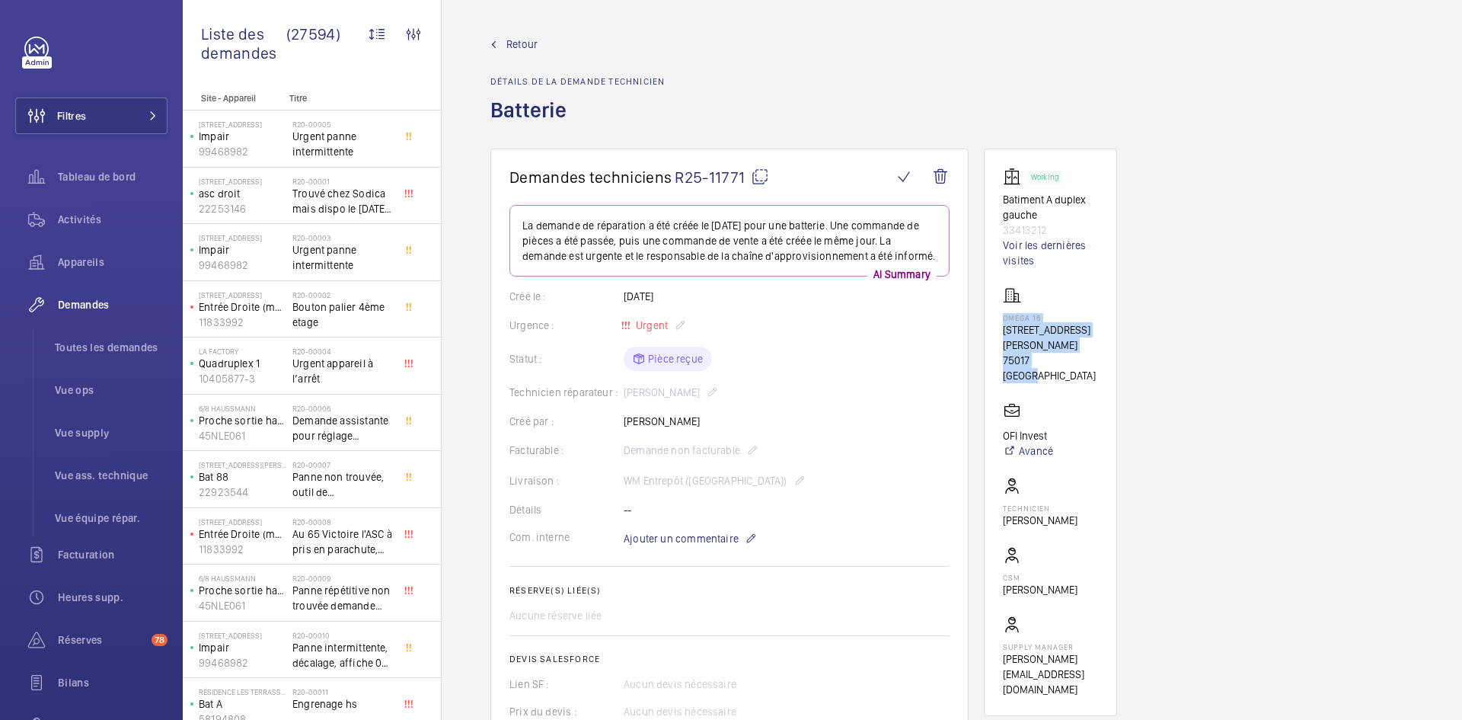
copy div "OMEGA 16 10 Rue Émile Borel 75017 PARIS"
drag, startPoint x: 1048, startPoint y: 405, endPoint x: 1001, endPoint y: 404, distance: 47.2
click at [1001, 405] on wm-front-card "Working Batiment A duplex gauche 33413212 Voir les dernières visites OMEGA 16 1…" at bounding box center [1050, 432] width 133 height 567
copy p "OFI Invest"
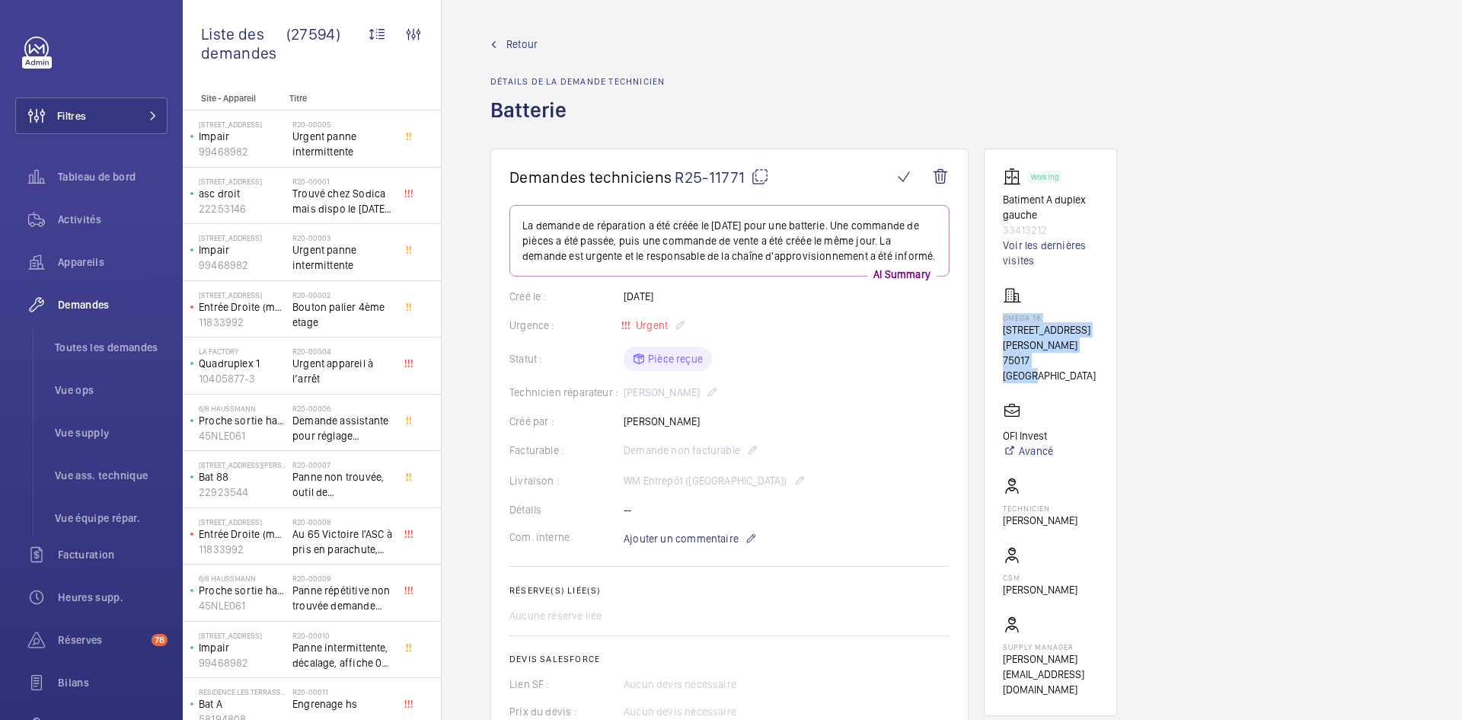
click at [761, 177] on mat-icon at bounding box center [760, 177] width 18 height 18
copy p "OFI Invest"
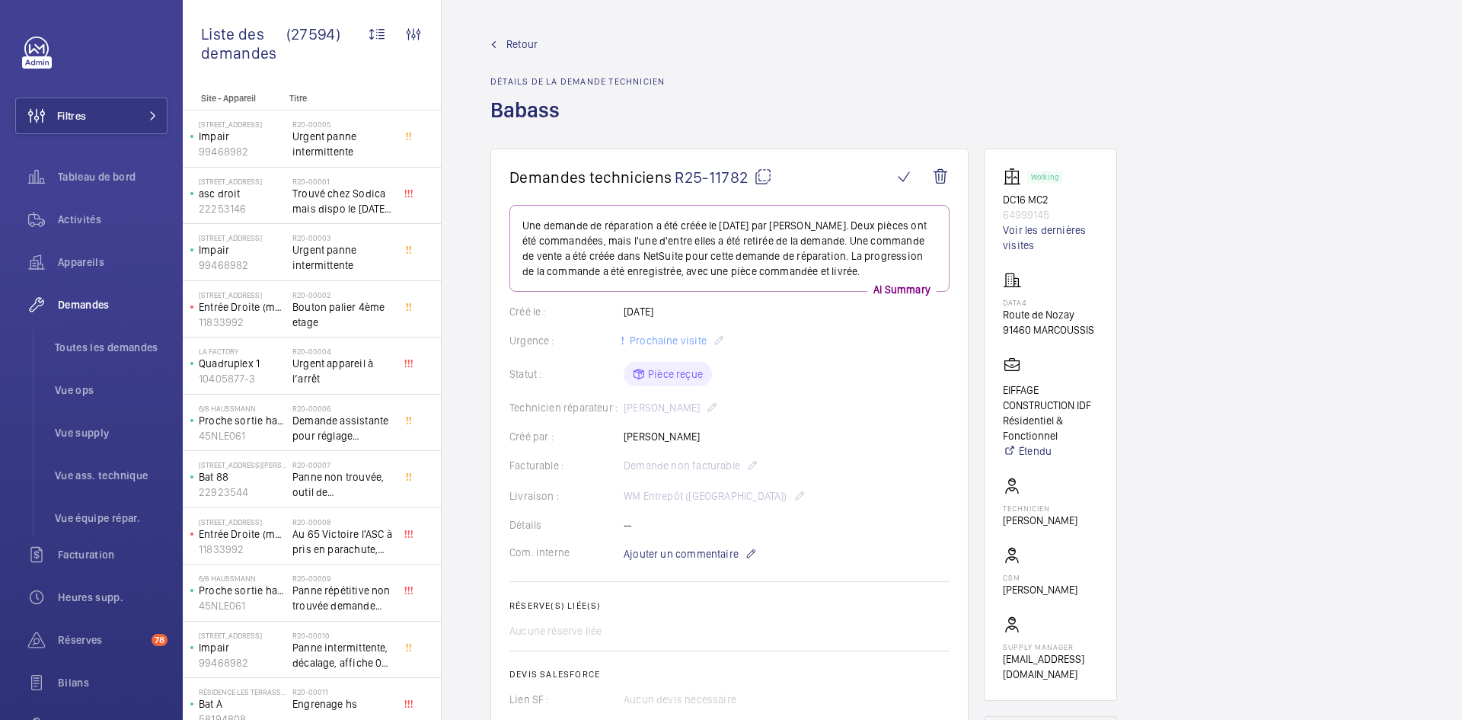
drag, startPoint x: 705, startPoint y: 442, endPoint x: 623, endPoint y: 439, distance: 82.3
click at [623, 439] on div "Créé par : [PERSON_NAME]" at bounding box center [730, 436] width 440 height 15
copy div "Créé par : [PERSON_NAME]"
drag, startPoint x: 1052, startPoint y: 215, endPoint x: 999, endPoint y: 197, distance: 55.6
click at [999, 197] on wm-front-card "Working DC16 MC2 64999145 Voir les dernières visites DATA4 Route de Nozay 91460…" at bounding box center [1050, 425] width 133 height 552
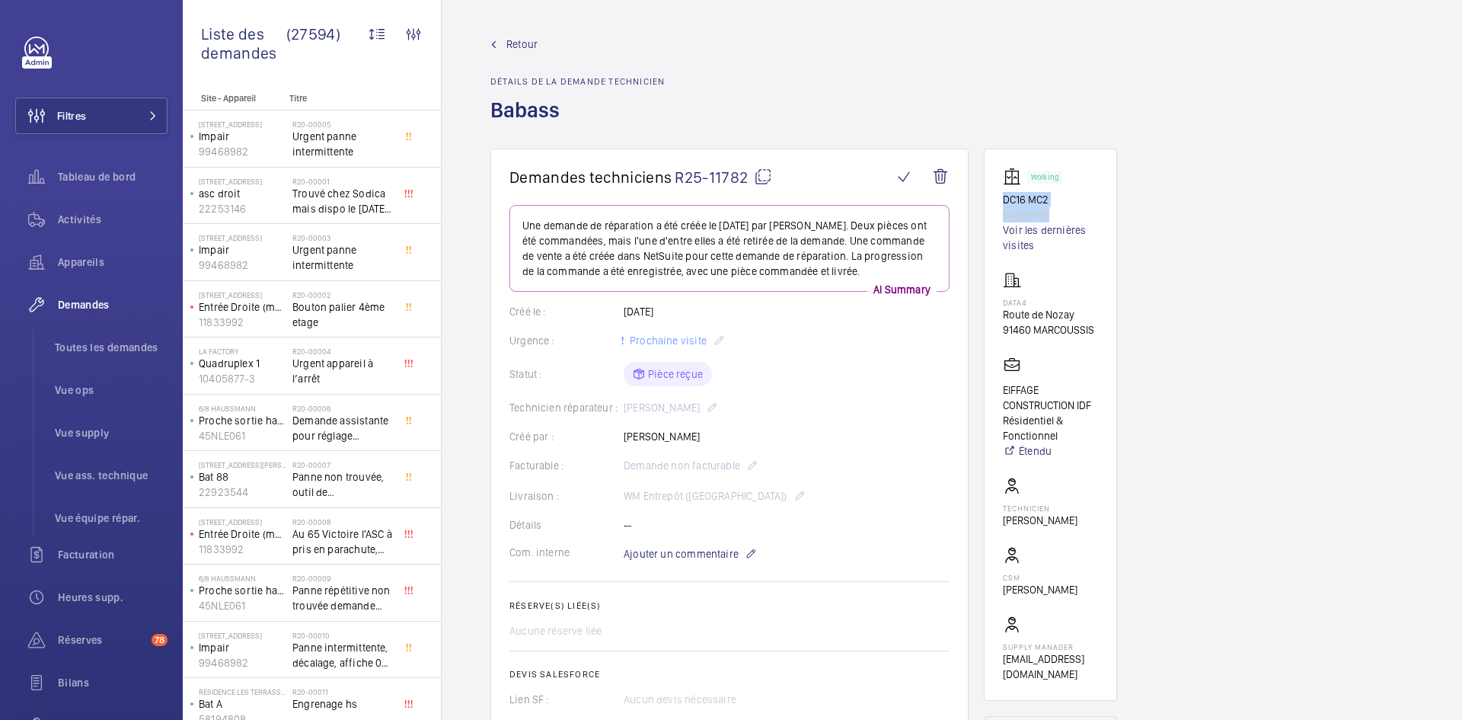
copy div "DC16 MC2 64999145"
drag, startPoint x: 1098, startPoint y: 330, endPoint x: 994, endPoint y: 302, distance: 108.1
click at [994, 302] on wm-front-card "Working DC16 MC2 64999145 Voir les dernières visites DATA4 Route de Nozay 91460…" at bounding box center [1050, 425] width 133 height 552
copy div "DATA4 Route de Nozay 91460 MARCOUSSIS"
drag, startPoint x: 1067, startPoint y: 437, endPoint x: 992, endPoint y: 397, distance: 85.5
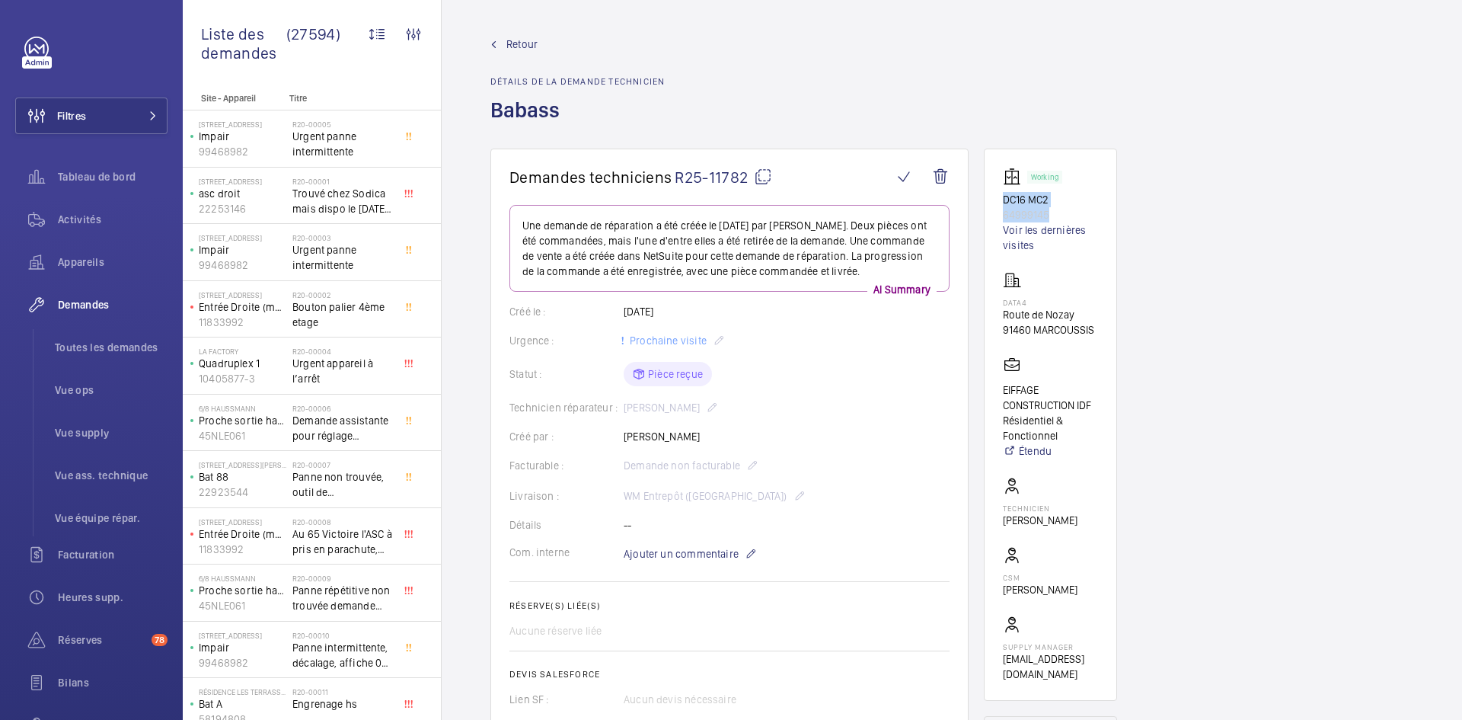
click at [992, 397] on wm-front-card "Working DC16 MC2 64999145 Voir les dernières visites DATA4 Route de Nozay 91460…" at bounding box center [1050, 425] width 133 height 552
copy p "EIFFAGE CONSTRUCTION IDF Résidentiel & Fonctionnel"
click at [768, 177] on mat-icon at bounding box center [763, 177] width 18 height 18
copy p "EIFFAGE CONSTRUCTION IDF Résidentiel & Fonctionnel"
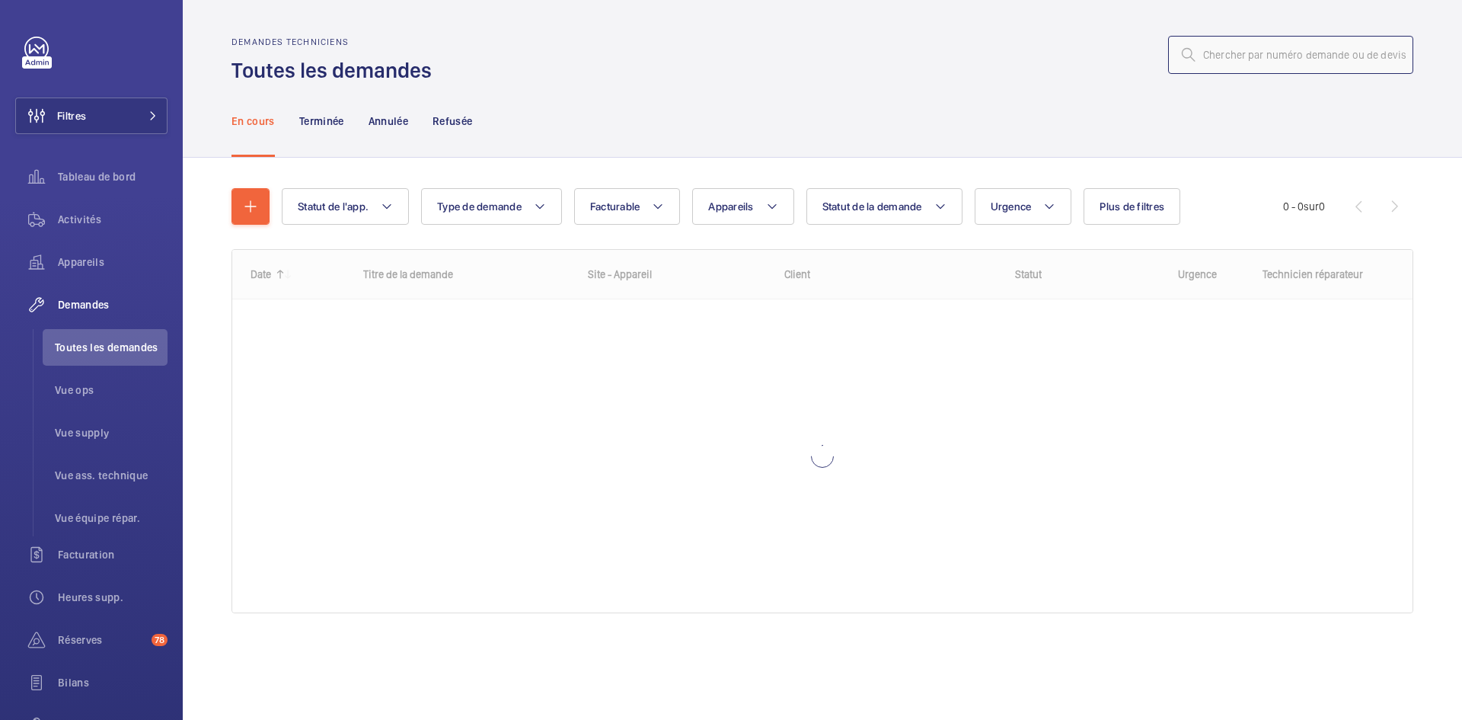
click at [1268, 49] on input "text" at bounding box center [1290, 55] width 245 height 38
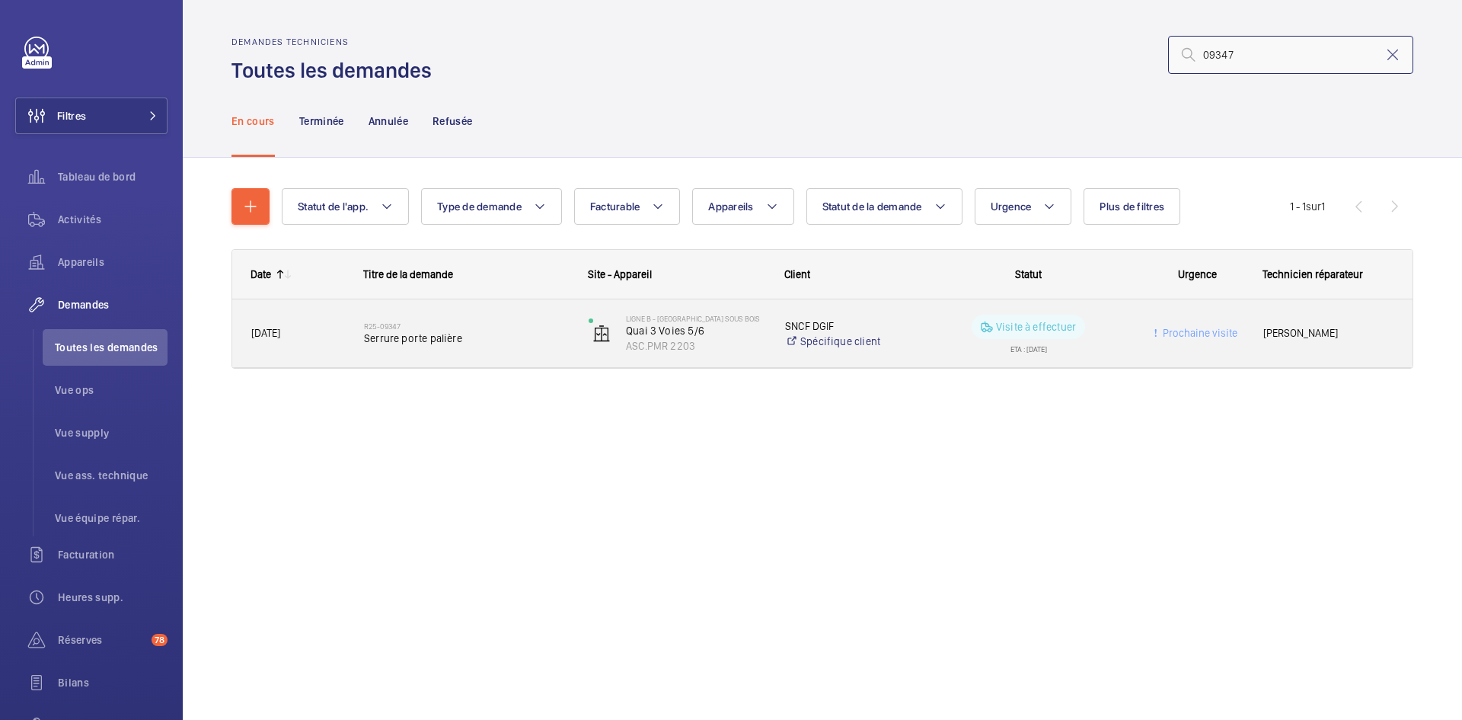
type input "09347"
click at [324, 338] on span "10/07/2025" at bounding box center [297, 333] width 93 height 18
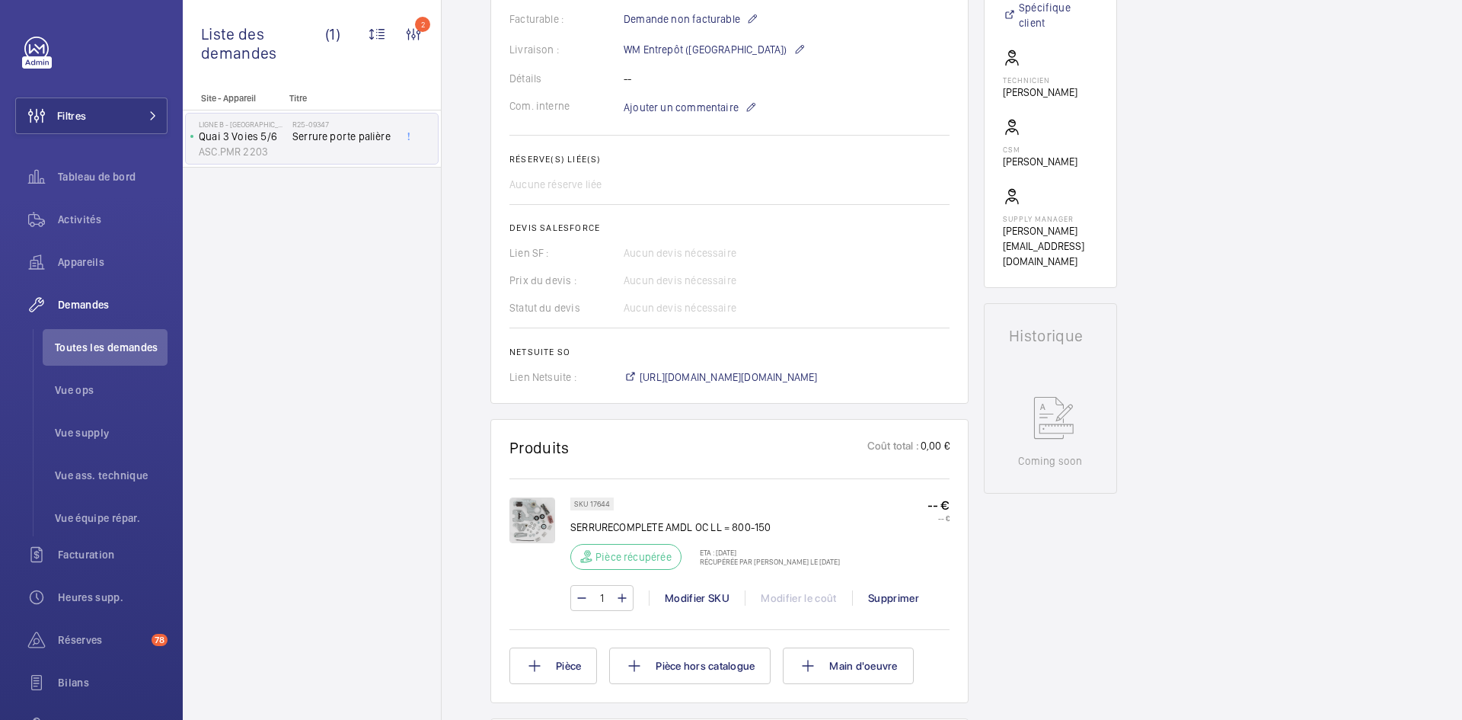
scroll to position [533, 0]
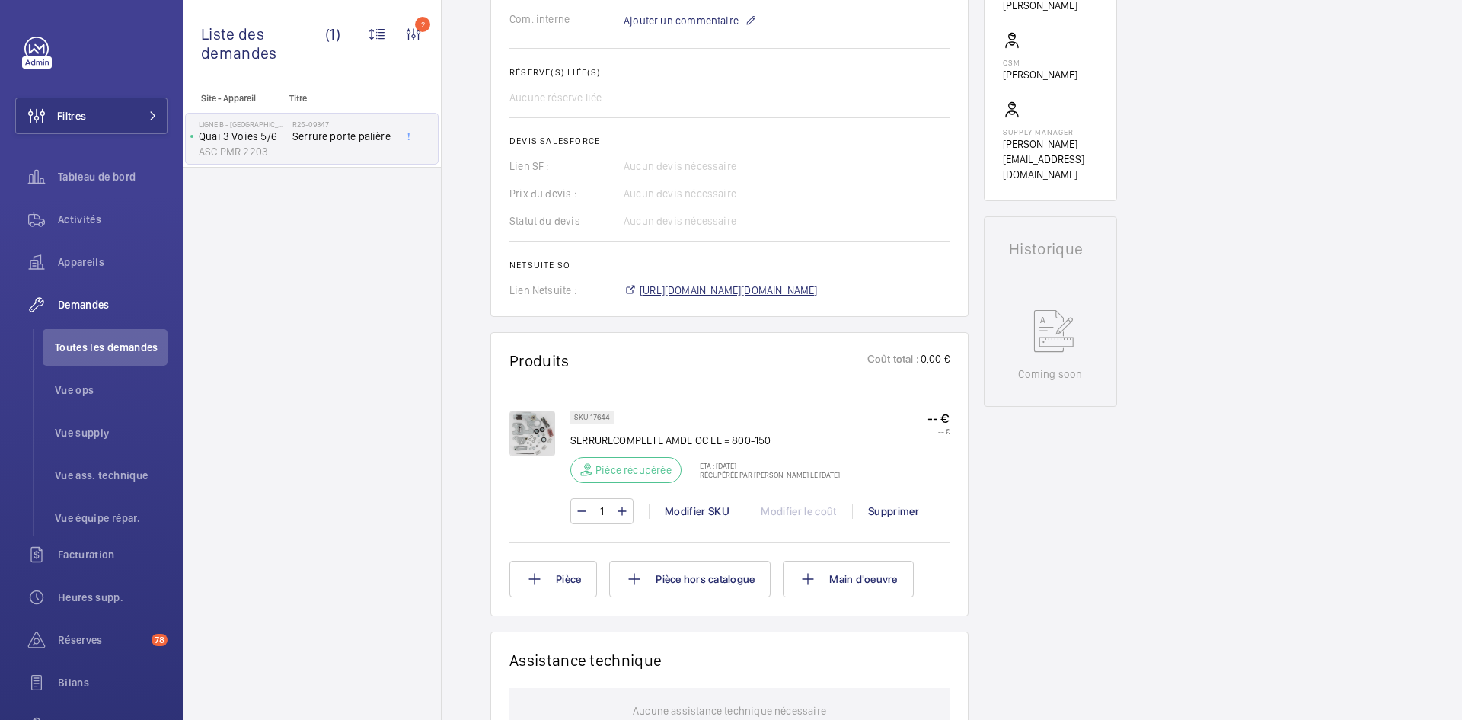
click at [797, 298] on span "https://6461500.app.netsuite.com/app/accounting/transactions/salesord.nl?id=281…" at bounding box center [729, 290] width 178 height 15
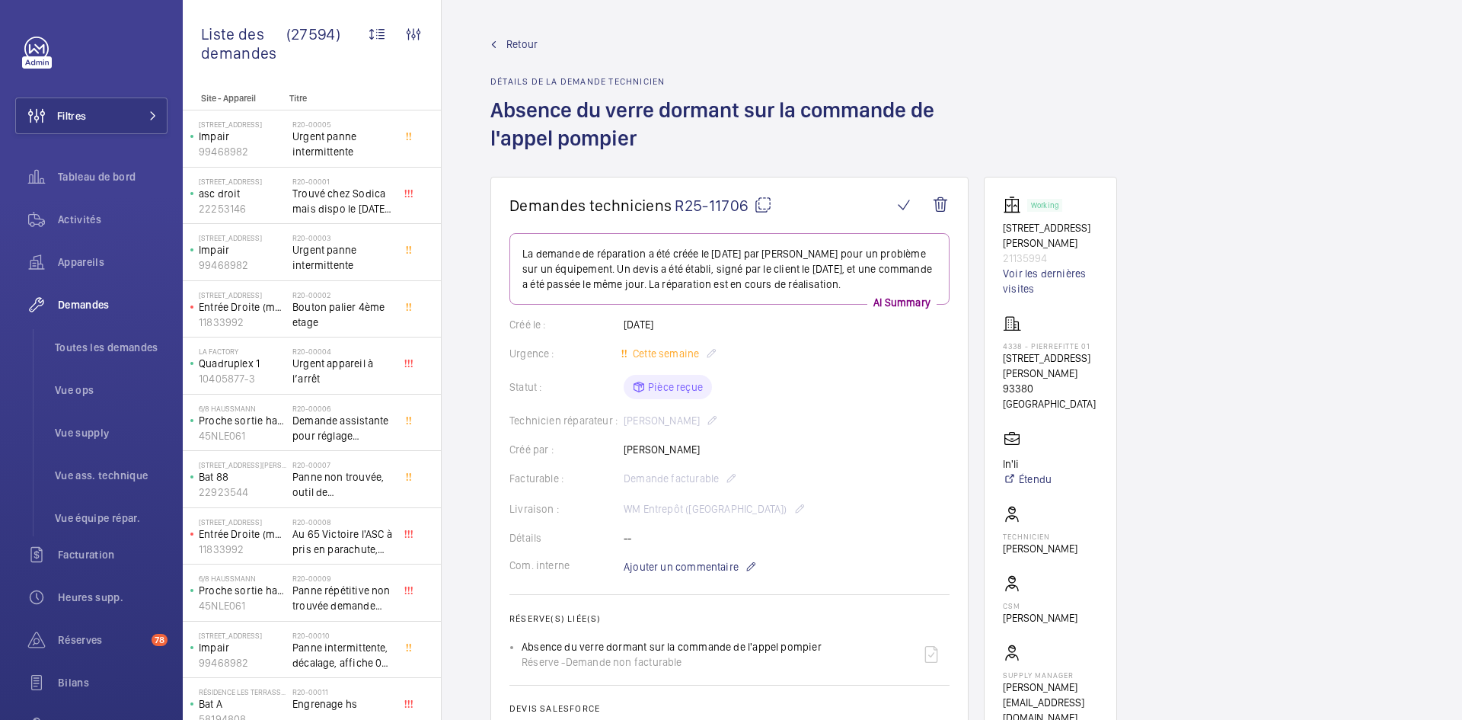
drag, startPoint x: 702, startPoint y: 420, endPoint x: 619, endPoint y: 425, distance: 83.2
click at [619, 425] on div "Technicien réparateur : [PERSON_NAME]" at bounding box center [730, 420] width 440 height 18
copy div "Technicien réparateur : [PERSON_NAME]"
drag, startPoint x: 1043, startPoint y: 246, endPoint x: 998, endPoint y: 232, distance: 47.2
click at [998, 232] on wm-front-card "Working [STREET_ADDRESS][GEOGRAPHIC_DATA][PERSON_NAME] Voir les dernières visit…" at bounding box center [1050, 460] width 133 height 567
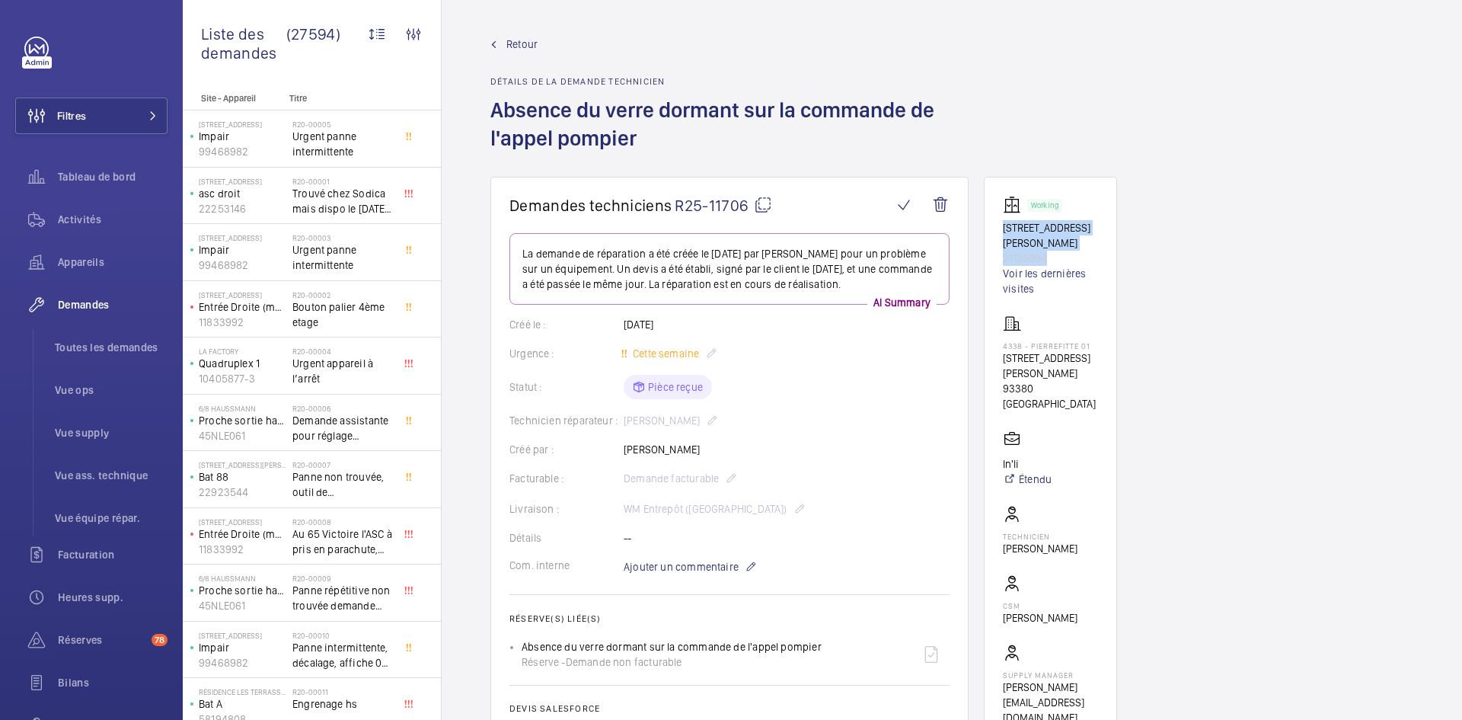
copy div "[STREET_ADDRESS][PERSON_NAME]"
drag, startPoint x: 1065, startPoint y: 390, endPoint x: 1000, endPoint y: 376, distance: 66.2
click at [1000, 376] on wm-front-card "Working [STREET_ADDRESS][GEOGRAPHIC_DATA][PERSON_NAME] Voir les dernières visit…" at bounding box center [1050, 460] width 133 height 567
click at [1066, 388] on p "93380 [GEOGRAPHIC_DATA]" at bounding box center [1050, 396] width 95 height 30
drag, startPoint x: 1079, startPoint y: 356, endPoint x: 1000, endPoint y: 334, distance: 81.7
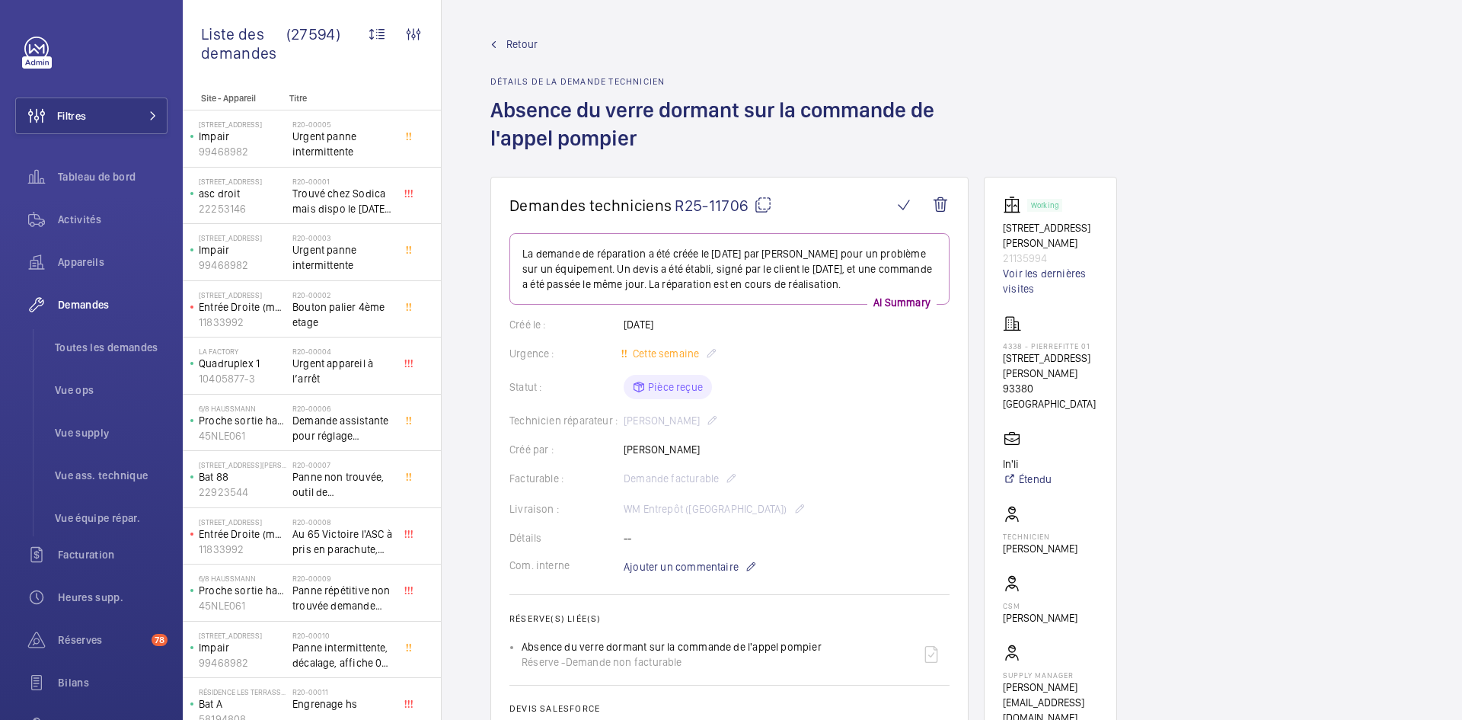
click at [1000, 334] on wm-front-card "Working [STREET_ADDRESS][GEOGRAPHIC_DATA][PERSON_NAME] Voir les dernières visit…" at bounding box center [1050, 460] width 133 height 567
copy div "4338 - PIERREFITTE 01 37, rue Paul Lafarge 93380 Pierrefitte"
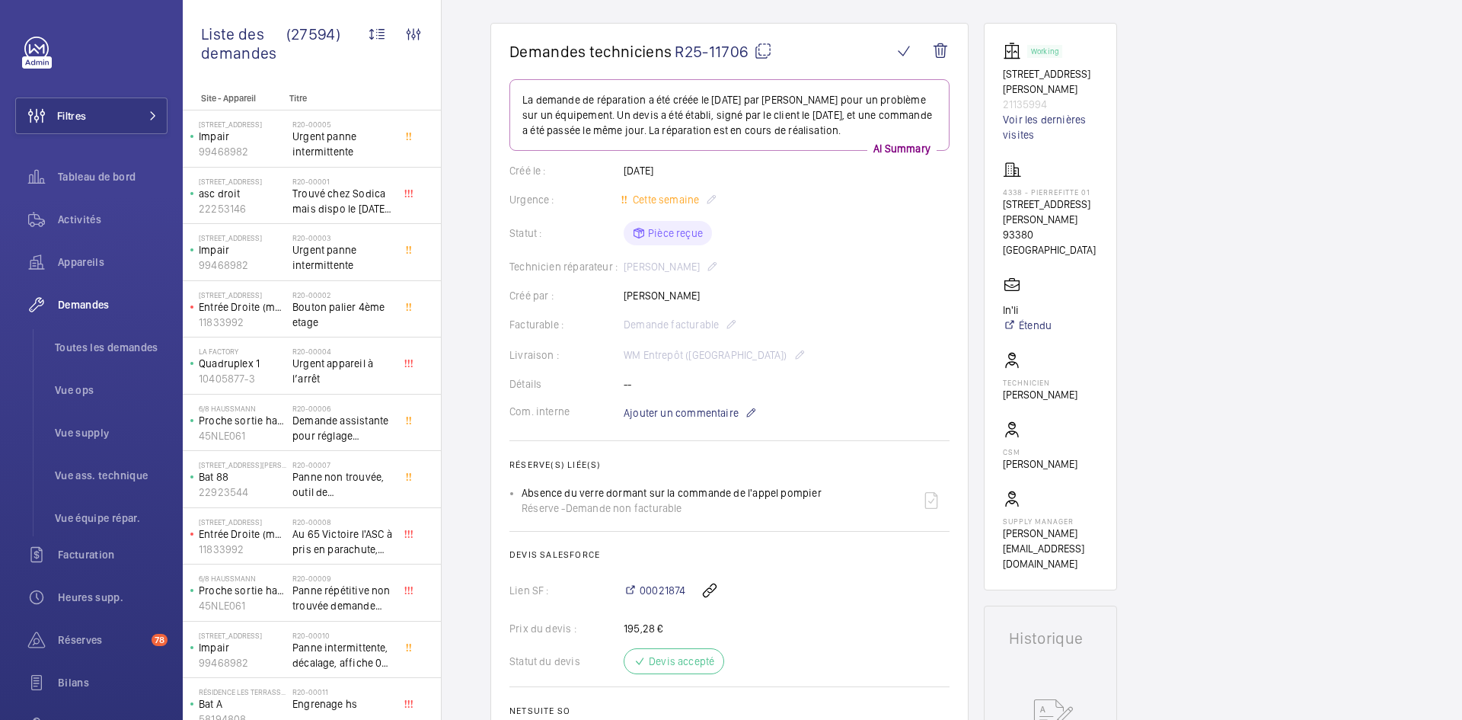
scroll to position [152, 0]
drag, startPoint x: 1027, startPoint y: 296, endPoint x: 1004, endPoint y: 296, distance: 22.9
click at [1004, 304] on p "In'li" at bounding box center [1027, 311] width 49 height 15
copy p "In'li"
click at [766, 49] on mat-icon at bounding box center [763, 52] width 18 height 18
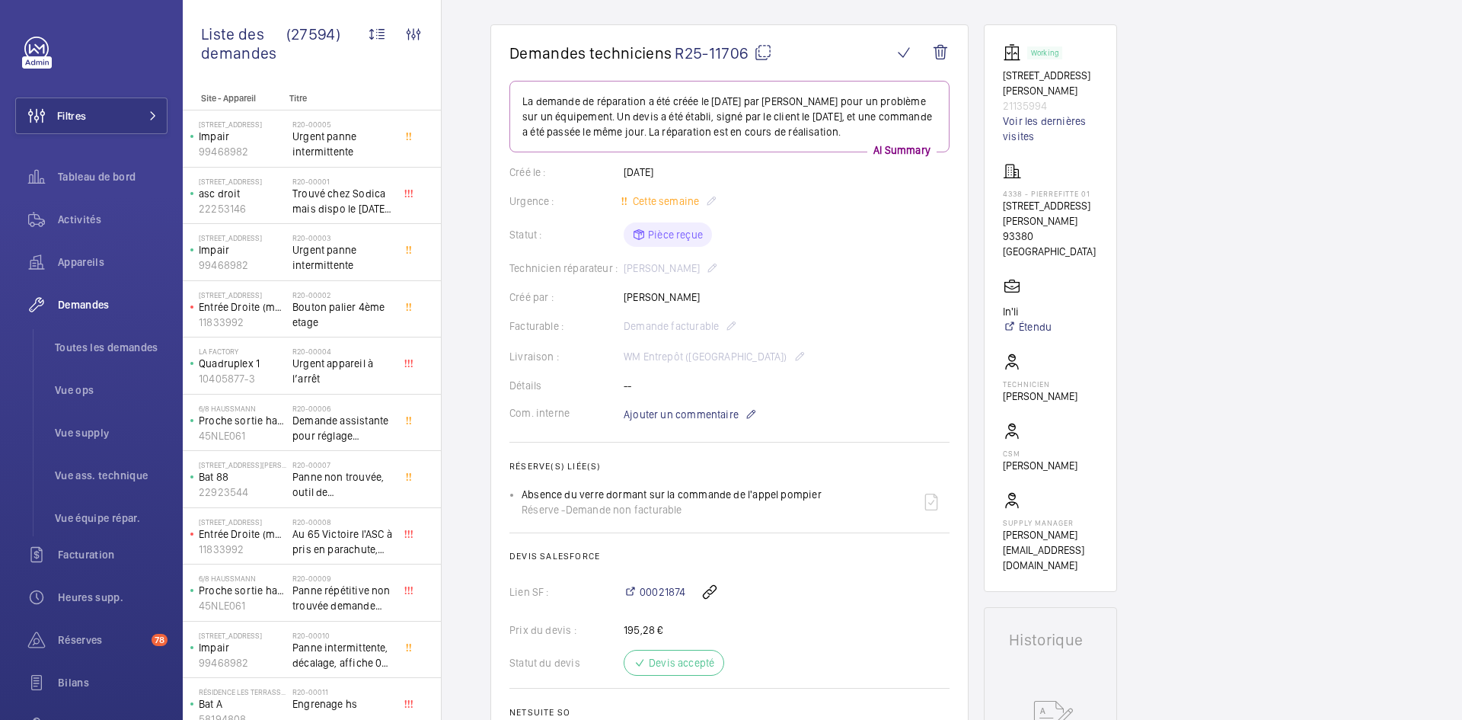
copy p "In'li"
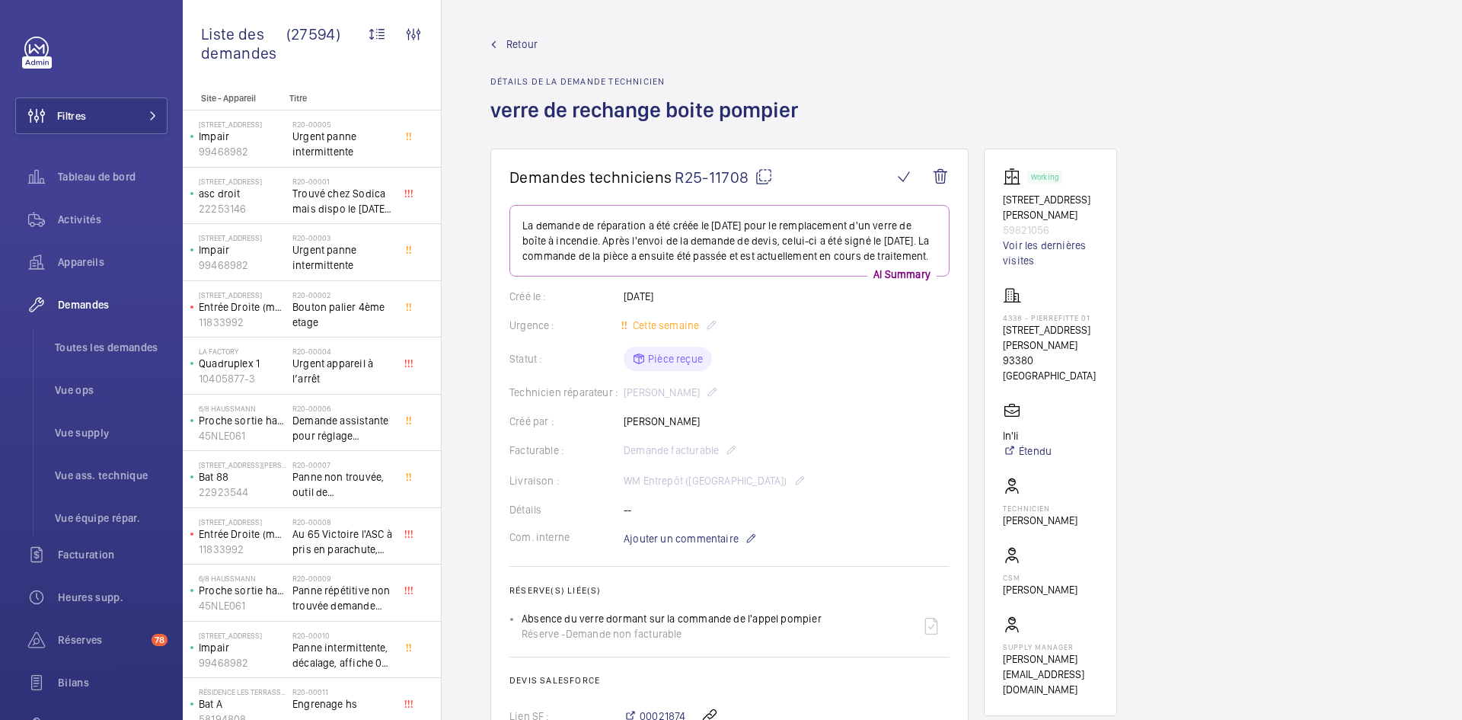
click at [764, 175] on mat-icon at bounding box center [764, 177] width 18 height 18
click at [765, 179] on mat-icon at bounding box center [761, 177] width 18 height 18
click at [756, 169] on mat-icon at bounding box center [758, 177] width 18 height 18
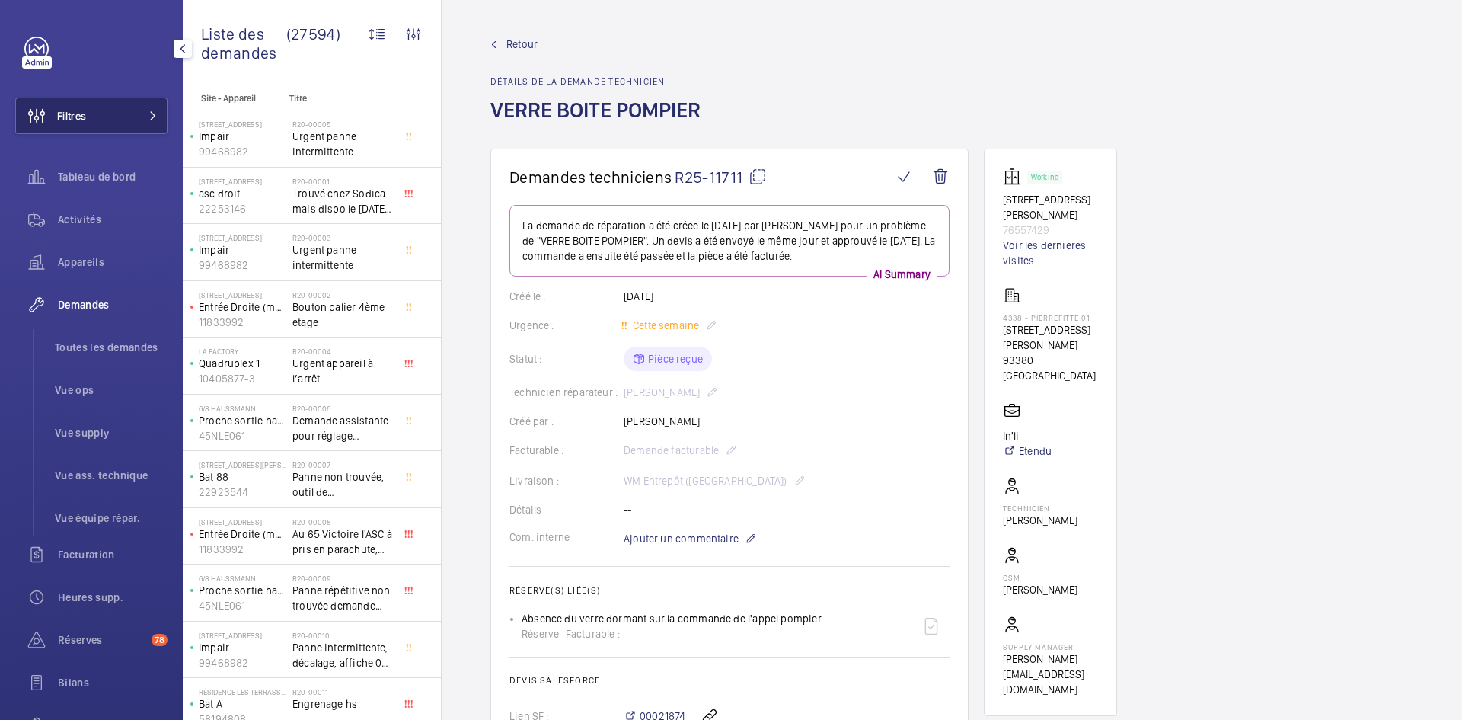
click at [143, 122] on button "Filtres" at bounding box center [91, 115] width 152 height 37
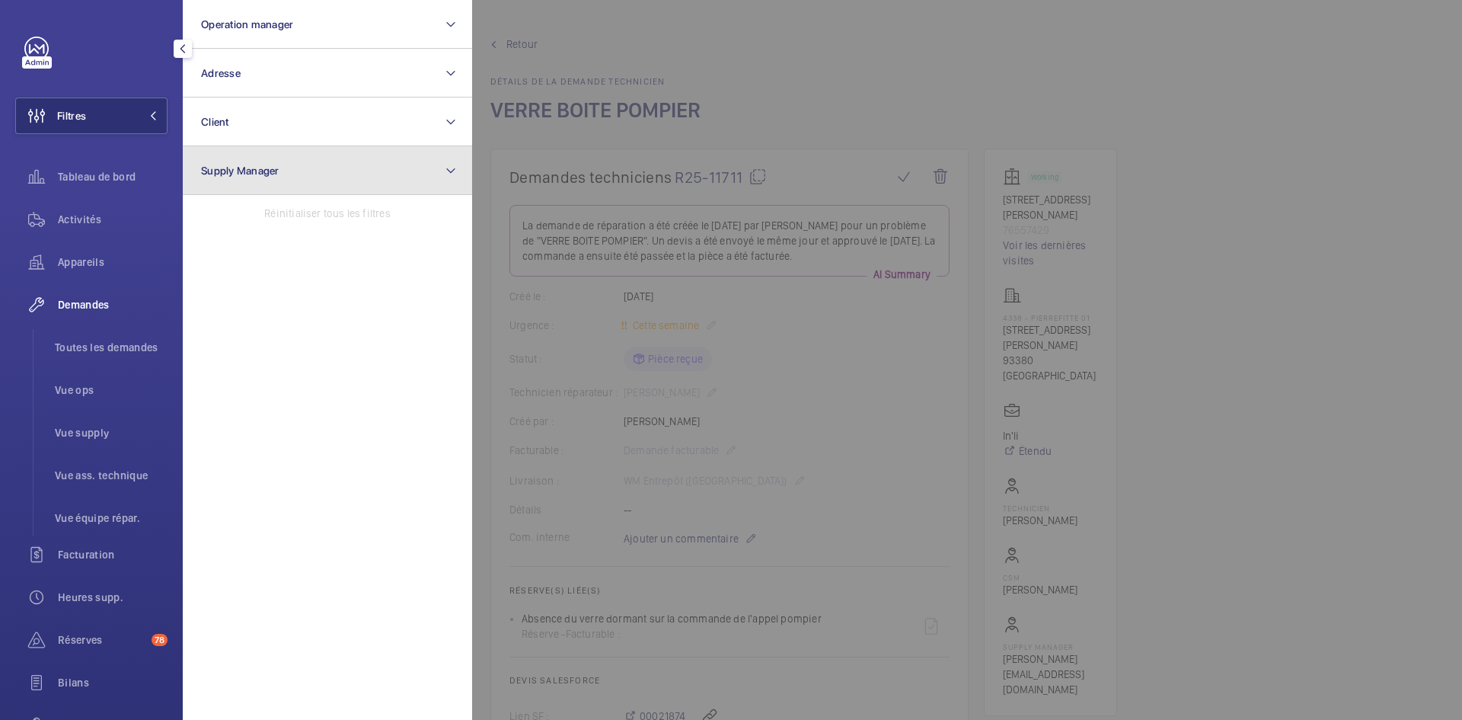
click at [280, 166] on button "Supply Manager" at bounding box center [327, 170] width 289 height 49
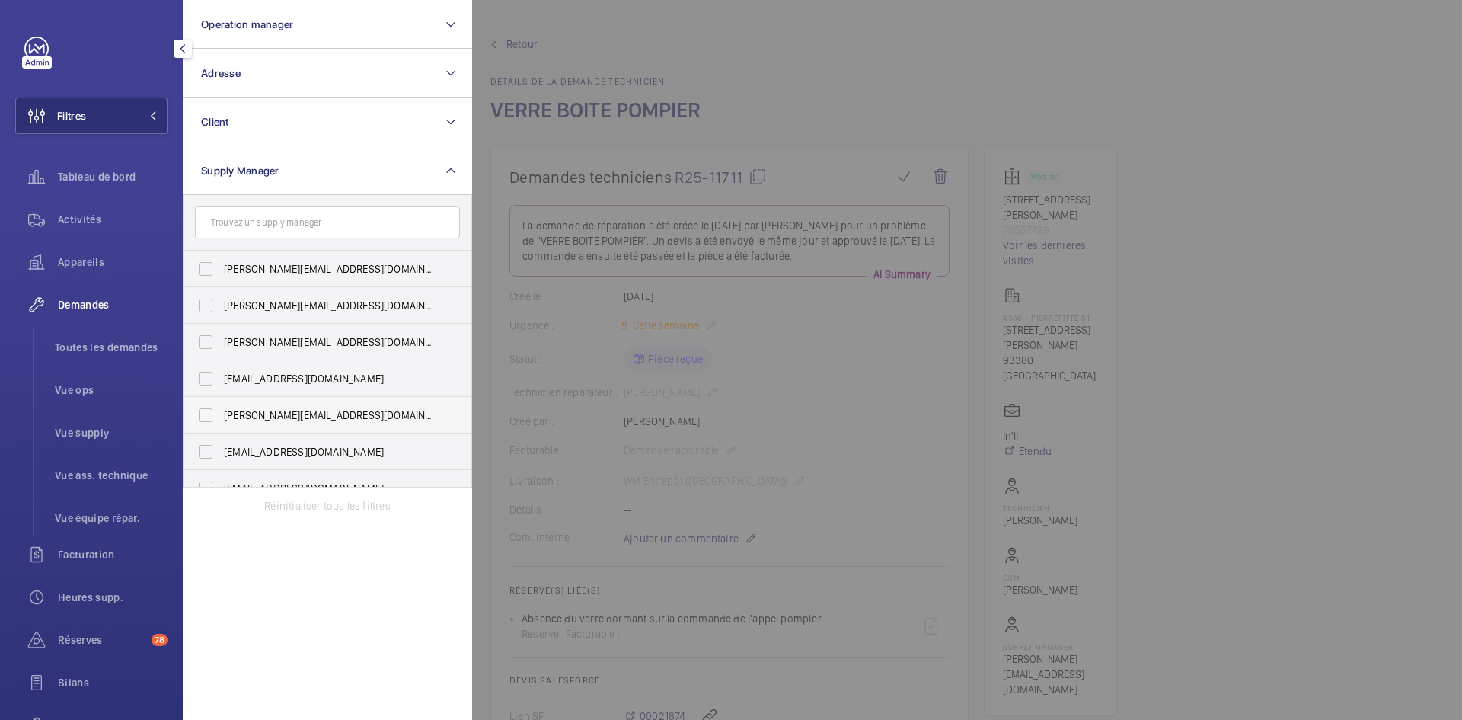
click at [209, 417] on label "hamza@wemaintain.com" at bounding box center [316, 415] width 265 height 37
click at [209, 417] on input "hamza@wemaintain.com" at bounding box center [205, 415] width 30 height 30
checkbox input "true"
click at [738, 75] on div at bounding box center [1203, 360] width 1462 height 720
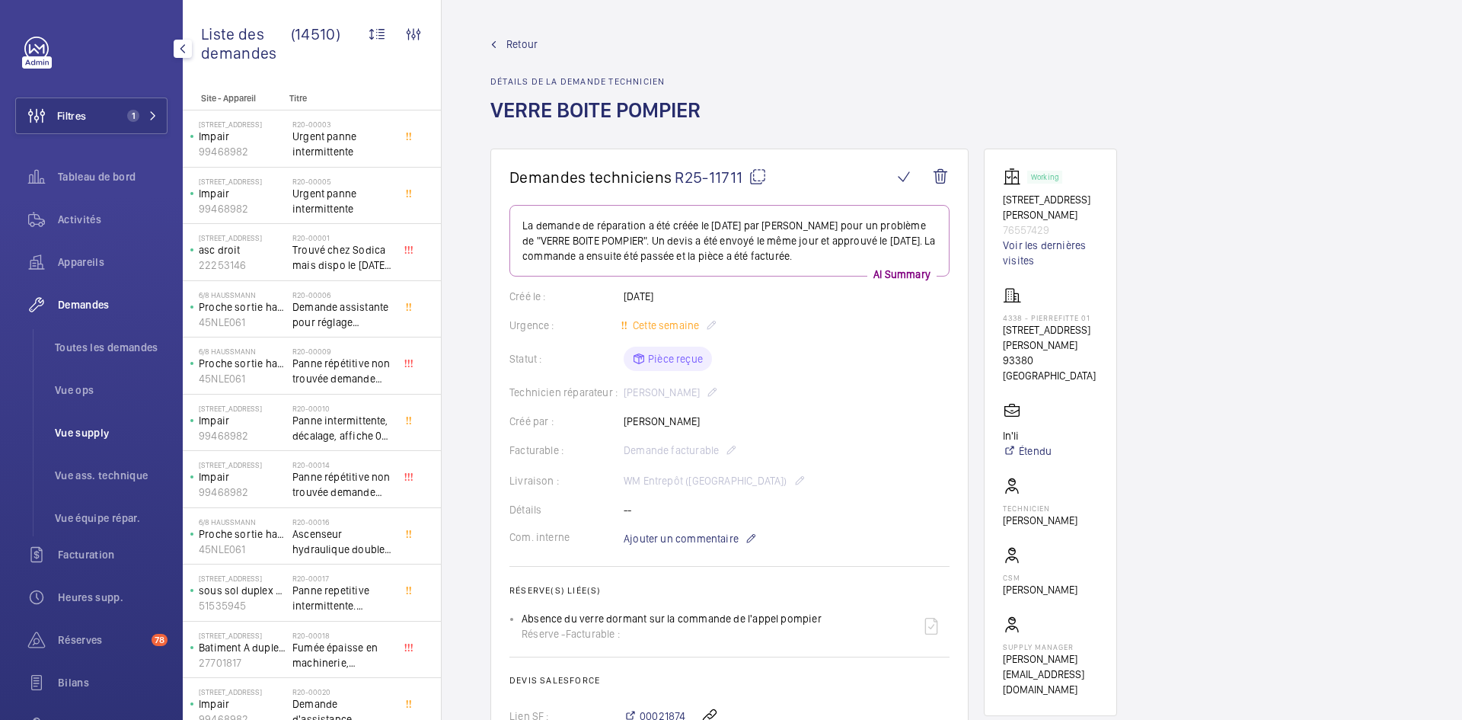
click at [76, 436] on span "Vue supply" at bounding box center [111, 432] width 113 height 15
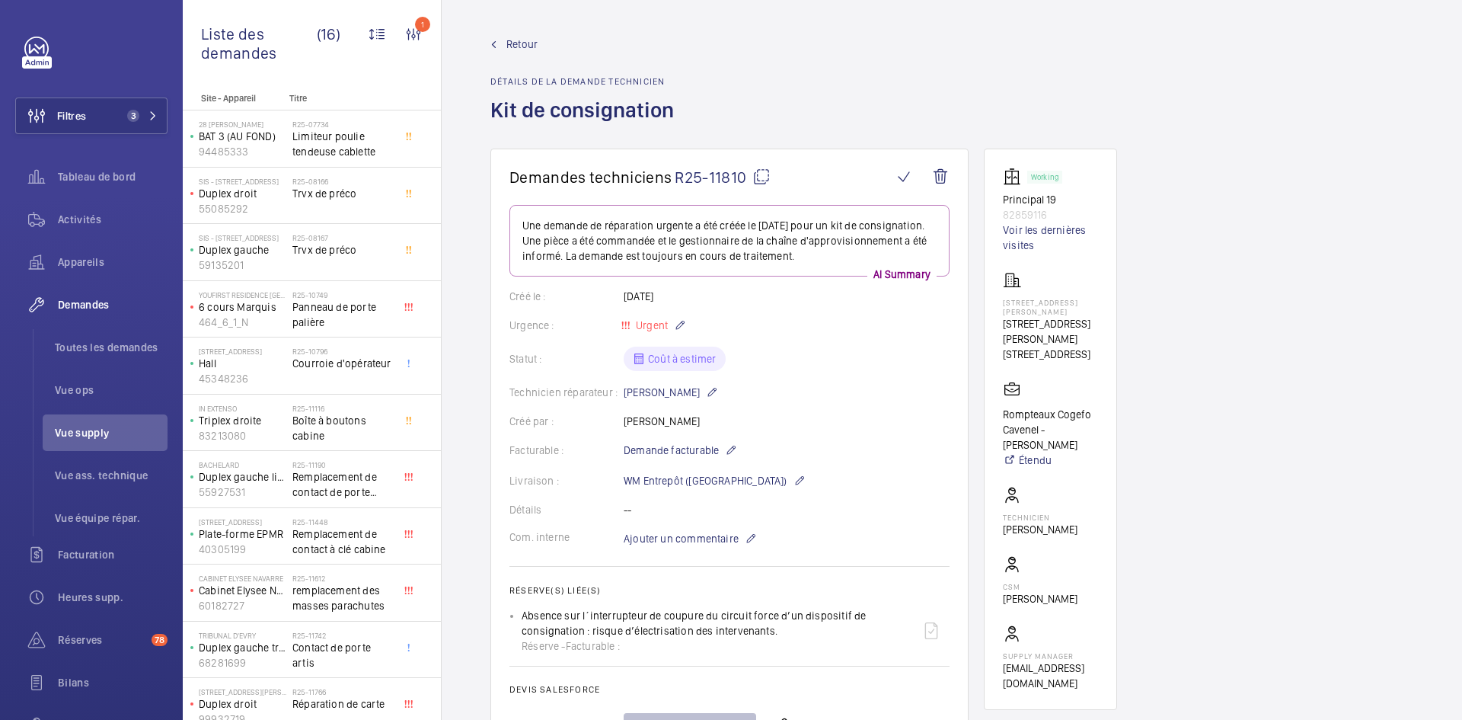
scroll to position [640, 0]
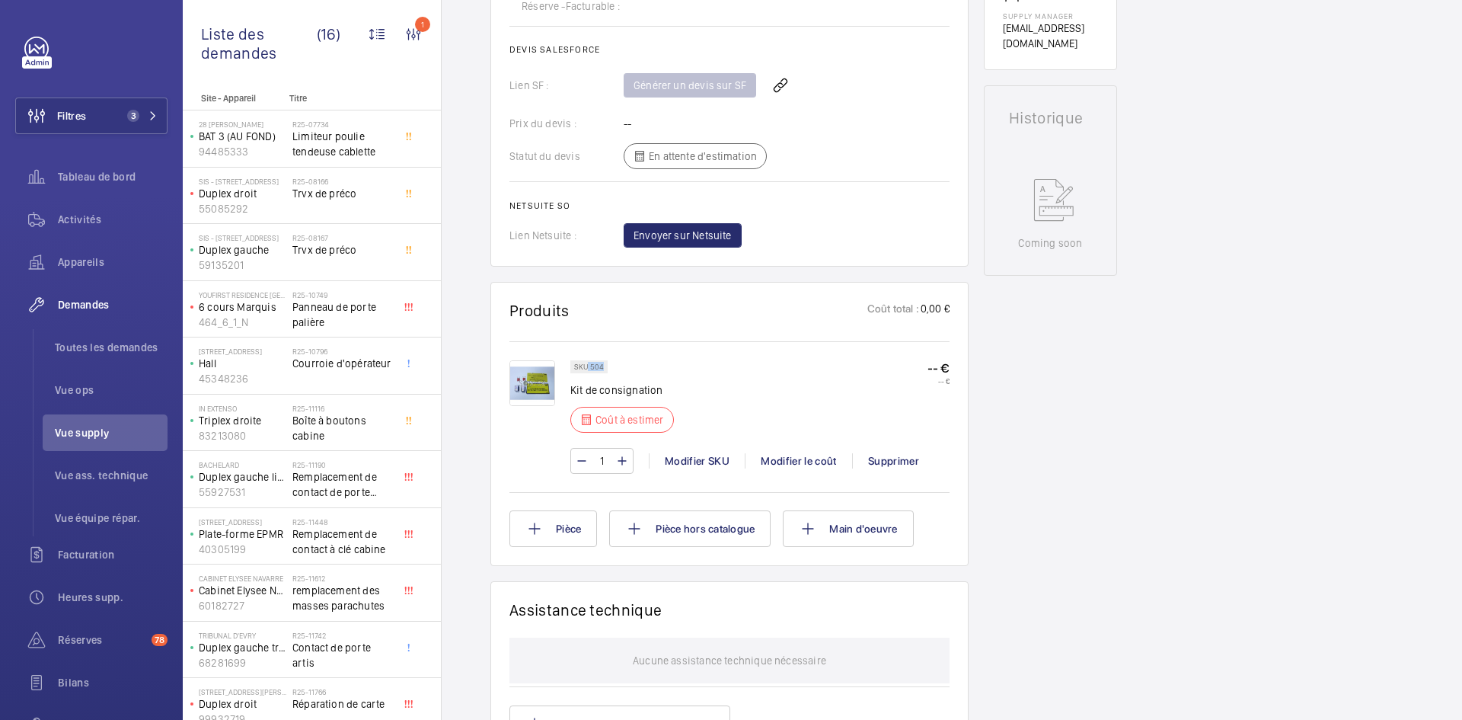
drag, startPoint x: 605, startPoint y: 368, endPoint x: 586, endPoint y: 367, distance: 19.1
click at [586, 367] on div "SKU 504" at bounding box center [588, 366] width 37 height 13
copy p "504"
click at [815, 453] on div "Modifier le coût" at bounding box center [798, 460] width 107 height 15
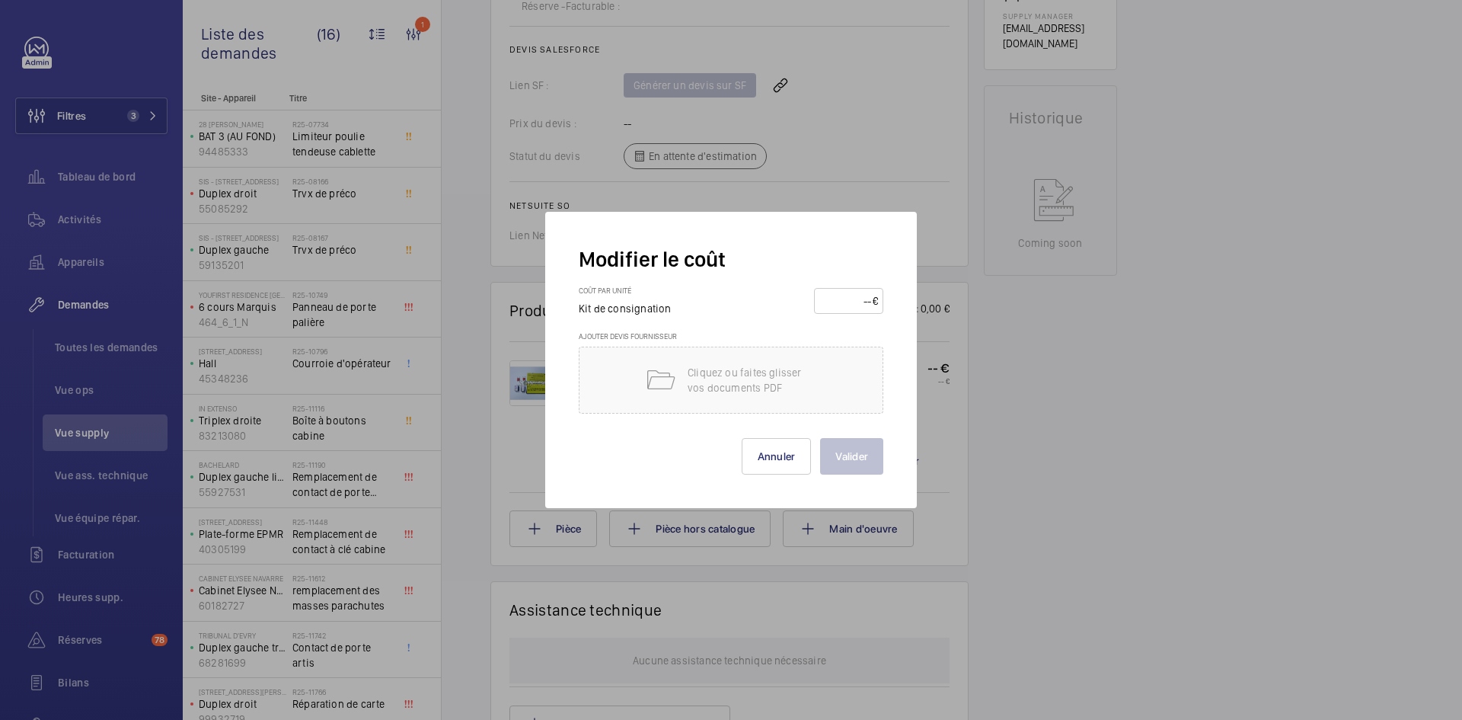
click at [848, 299] on input "number" at bounding box center [846, 301] width 53 height 24
type input "370"
click at [849, 452] on button "Valider" at bounding box center [851, 456] width 63 height 37
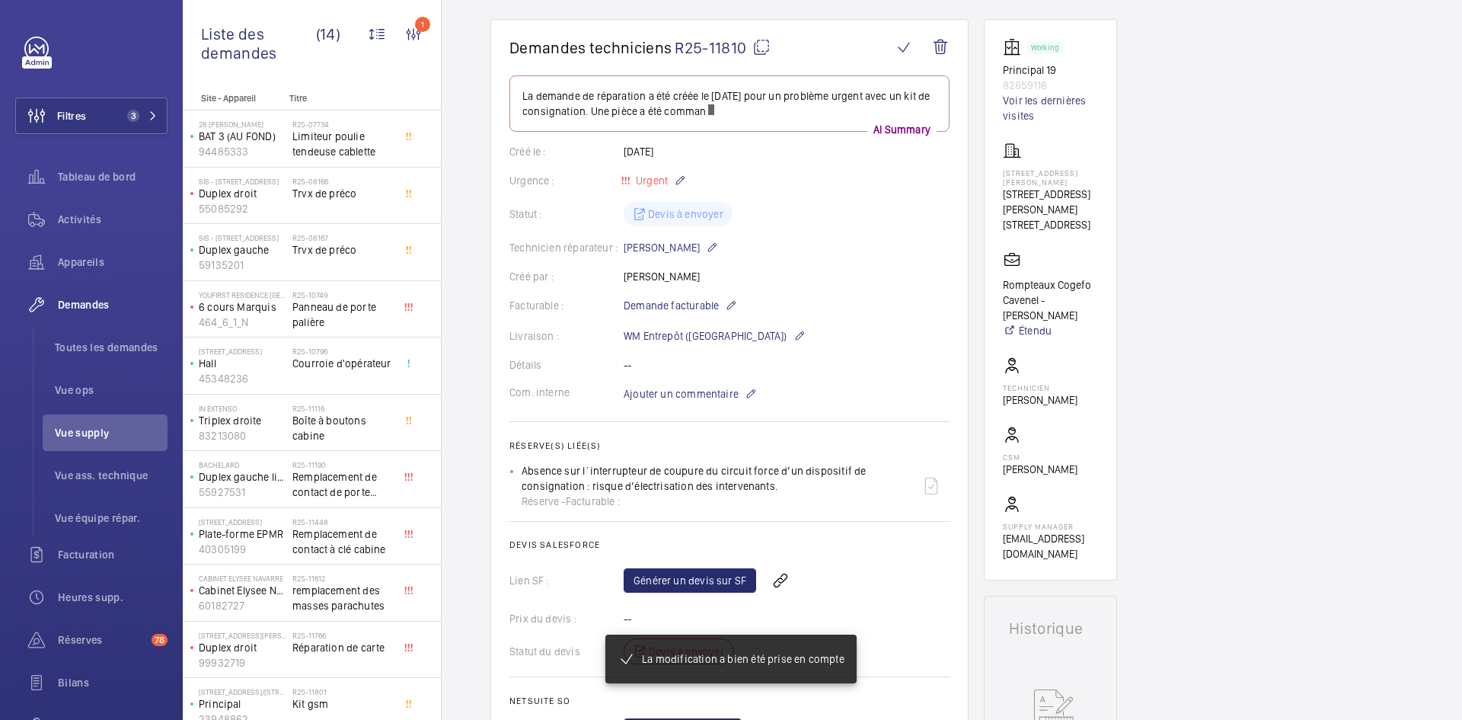
scroll to position [0, 0]
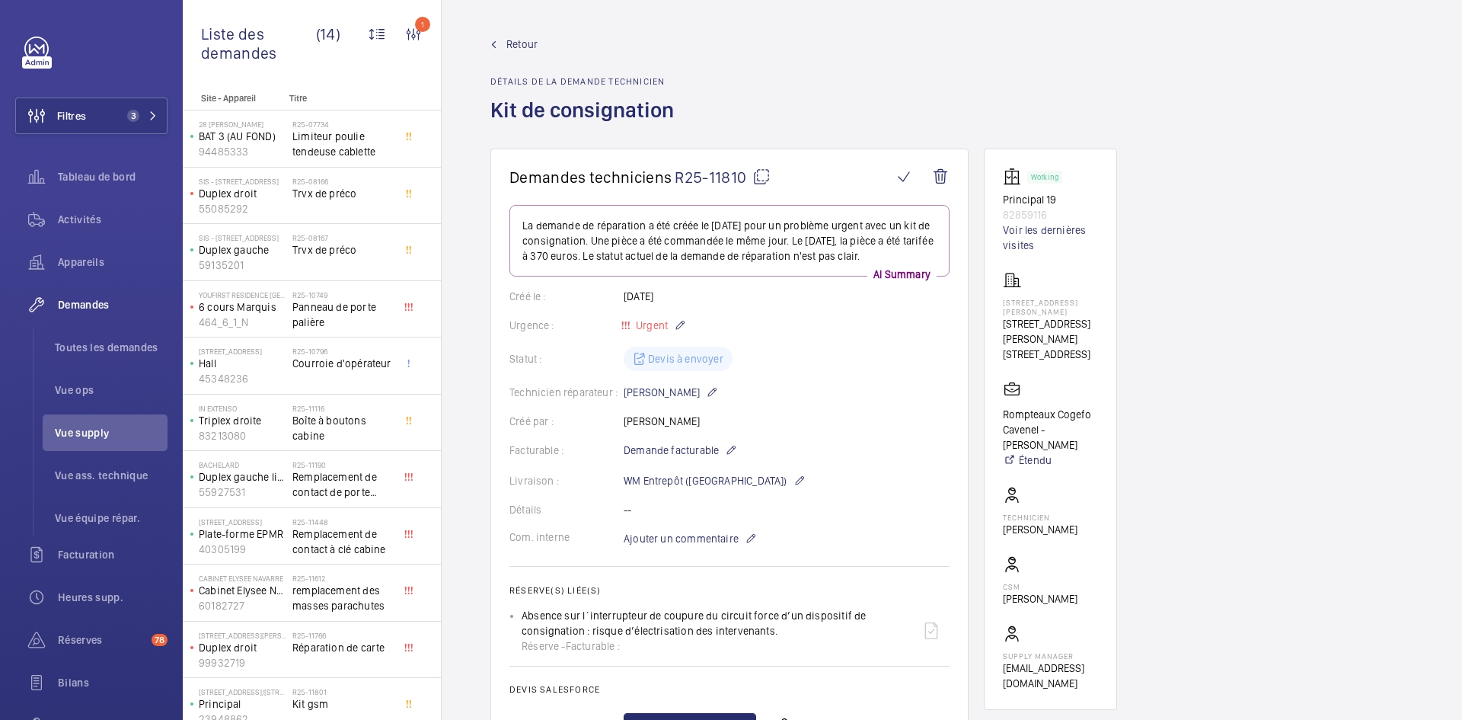
click at [520, 43] on span "Retour" at bounding box center [522, 44] width 31 height 15
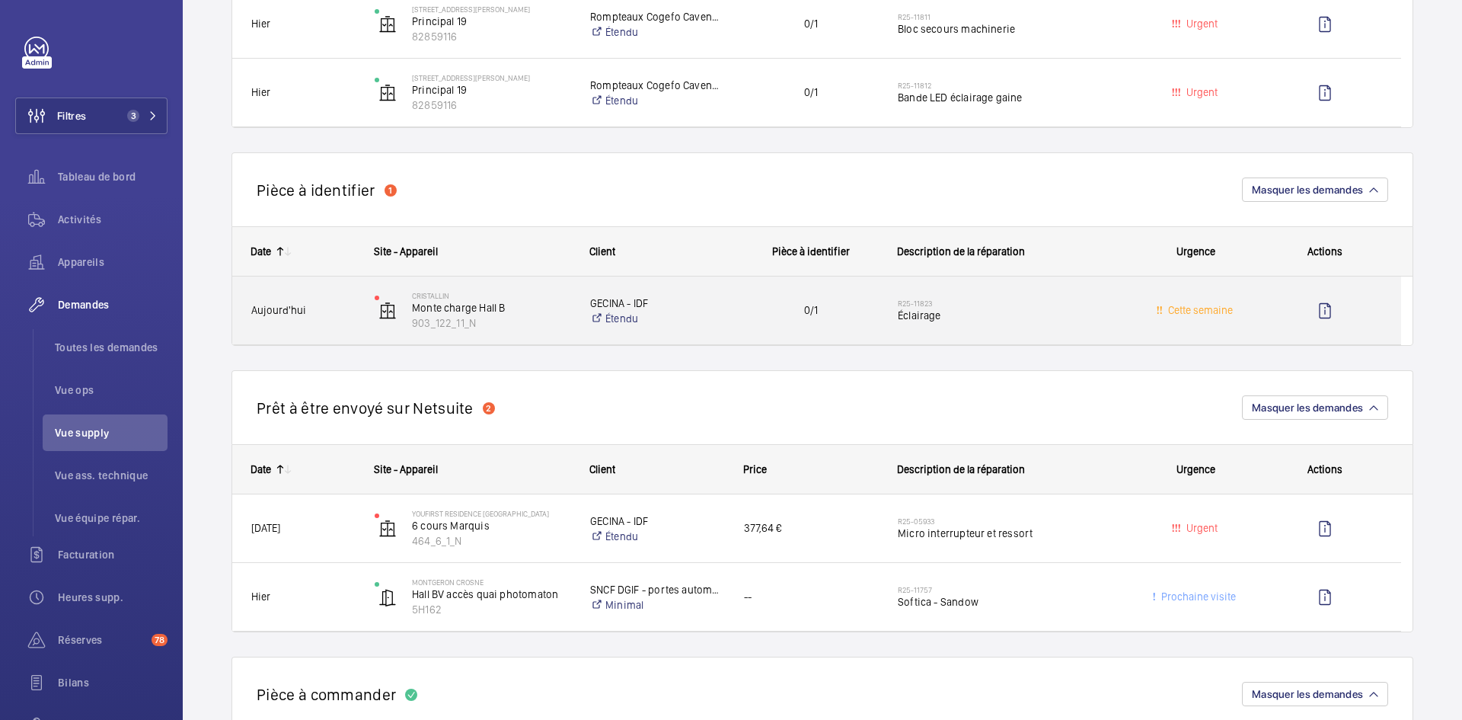
scroll to position [1219, 0]
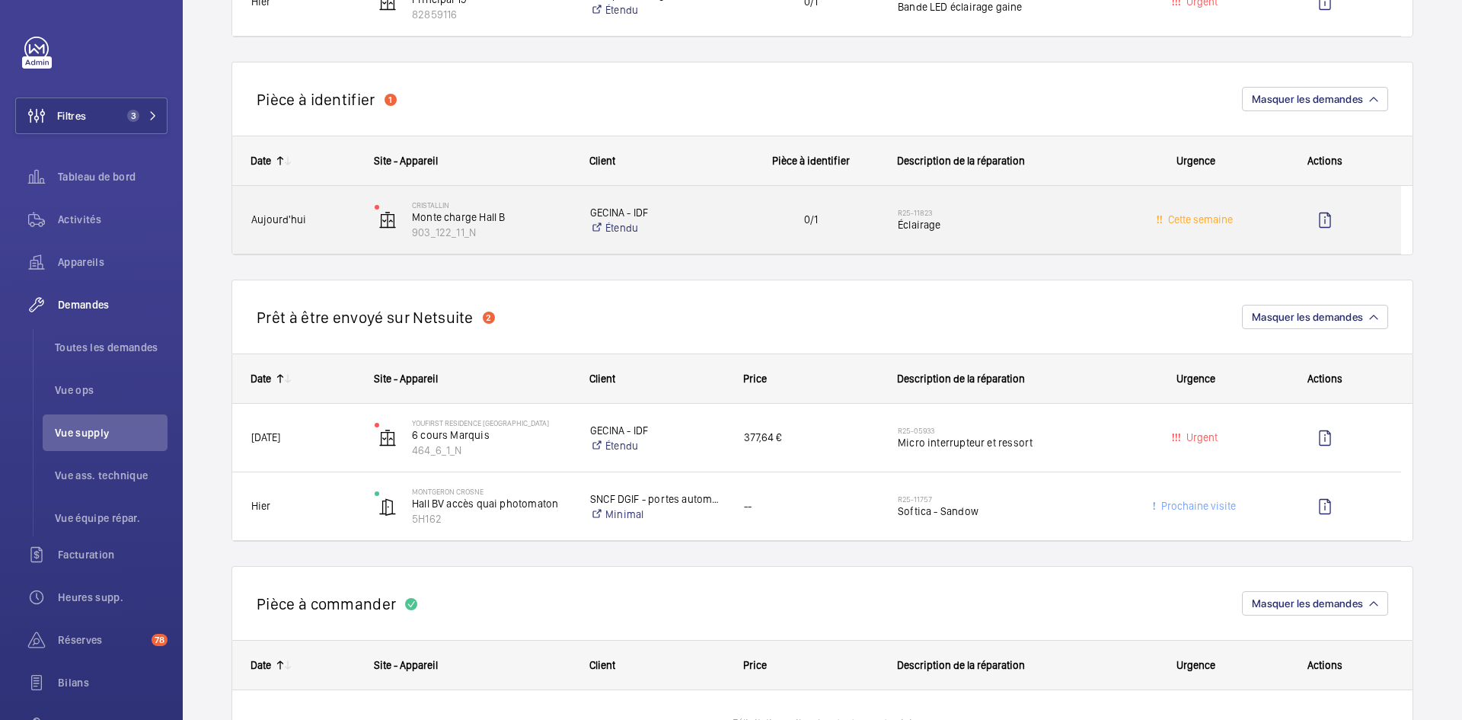
click at [344, 216] on span "Aujourd'hui" at bounding box center [303, 220] width 104 height 18
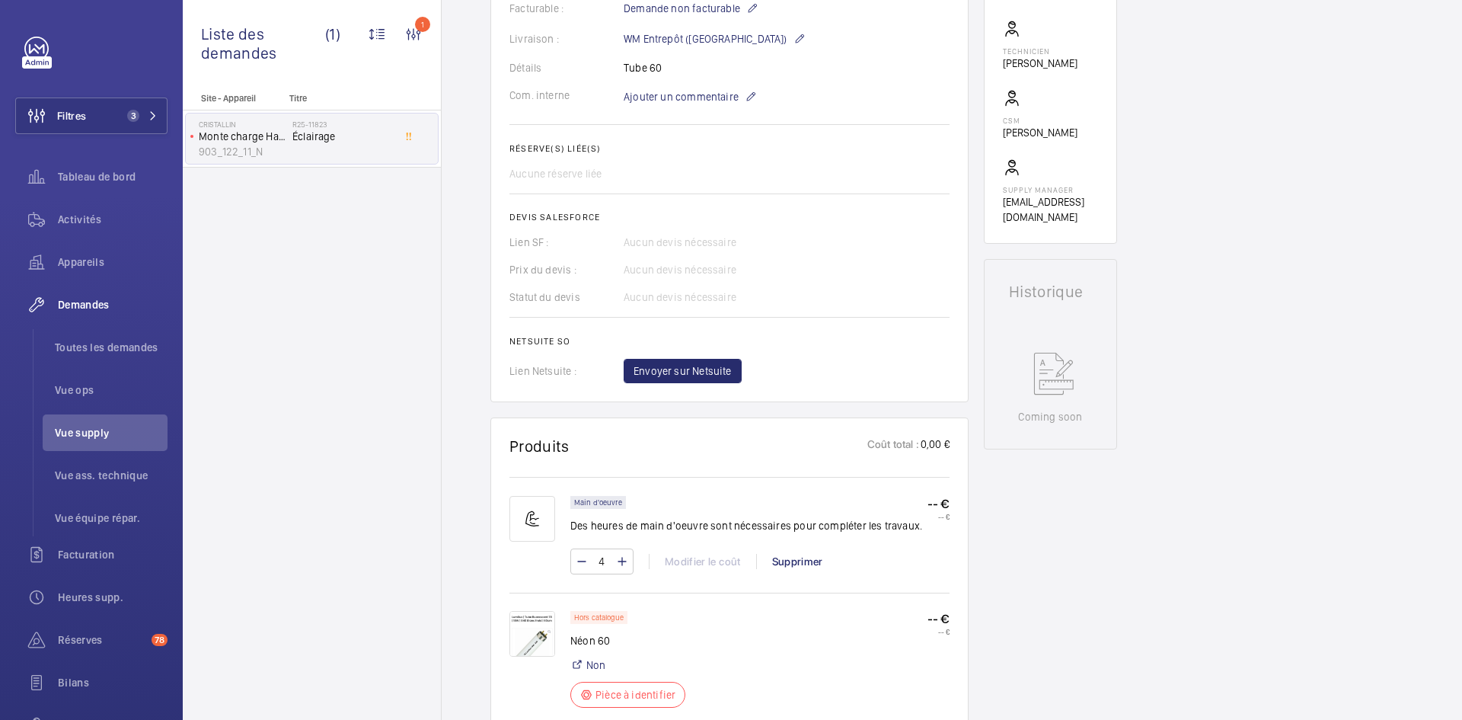
scroll to position [609, 0]
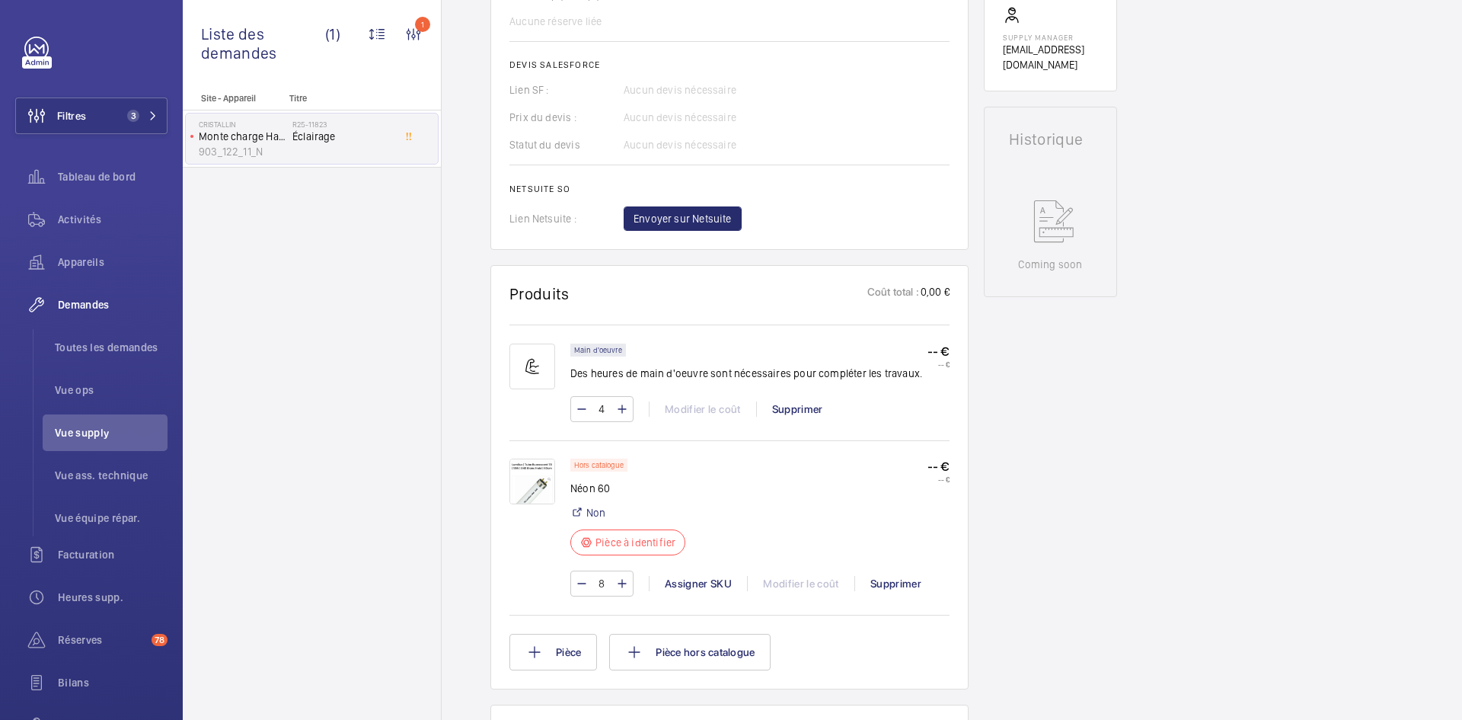
click at [535, 477] on img at bounding box center [533, 482] width 46 height 46
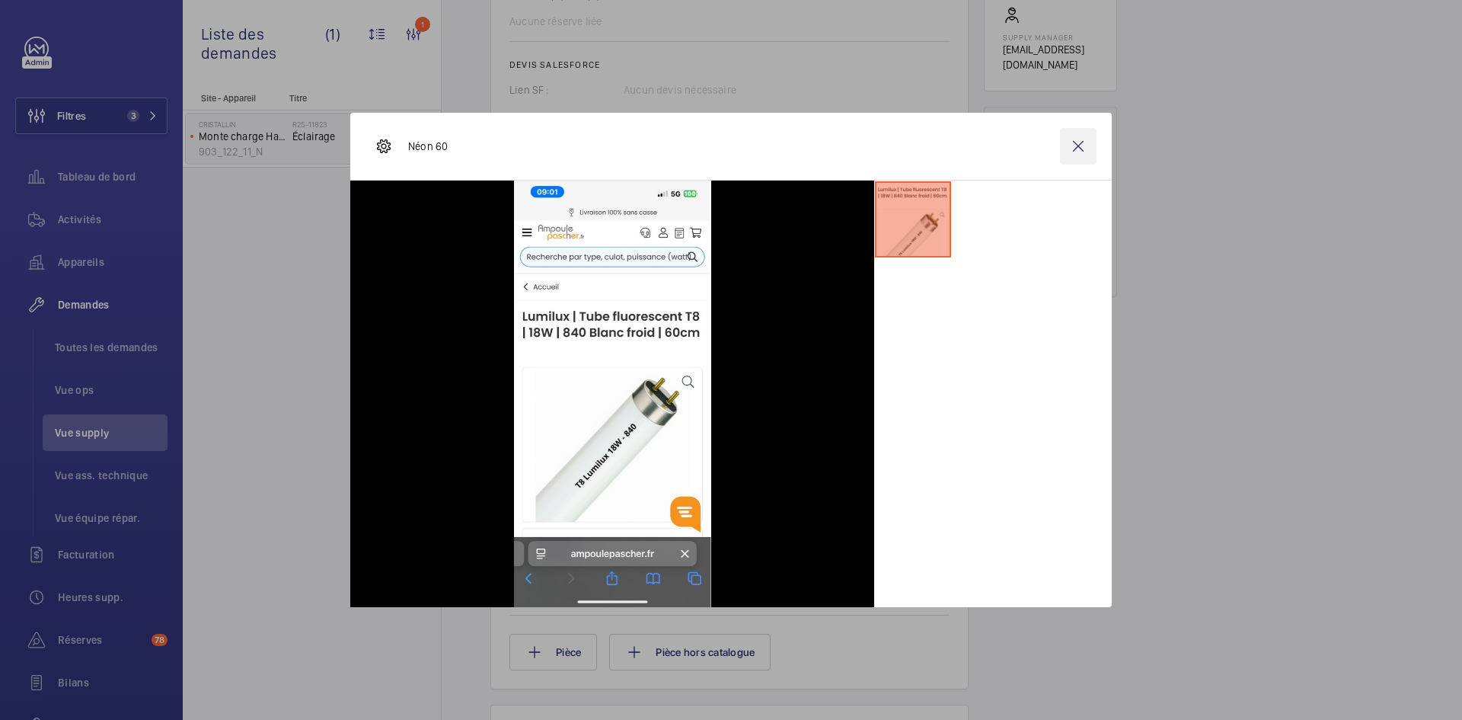
click at [1074, 148] on wm-front-icon-button at bounding box center [1078, 146] width 37 height 37
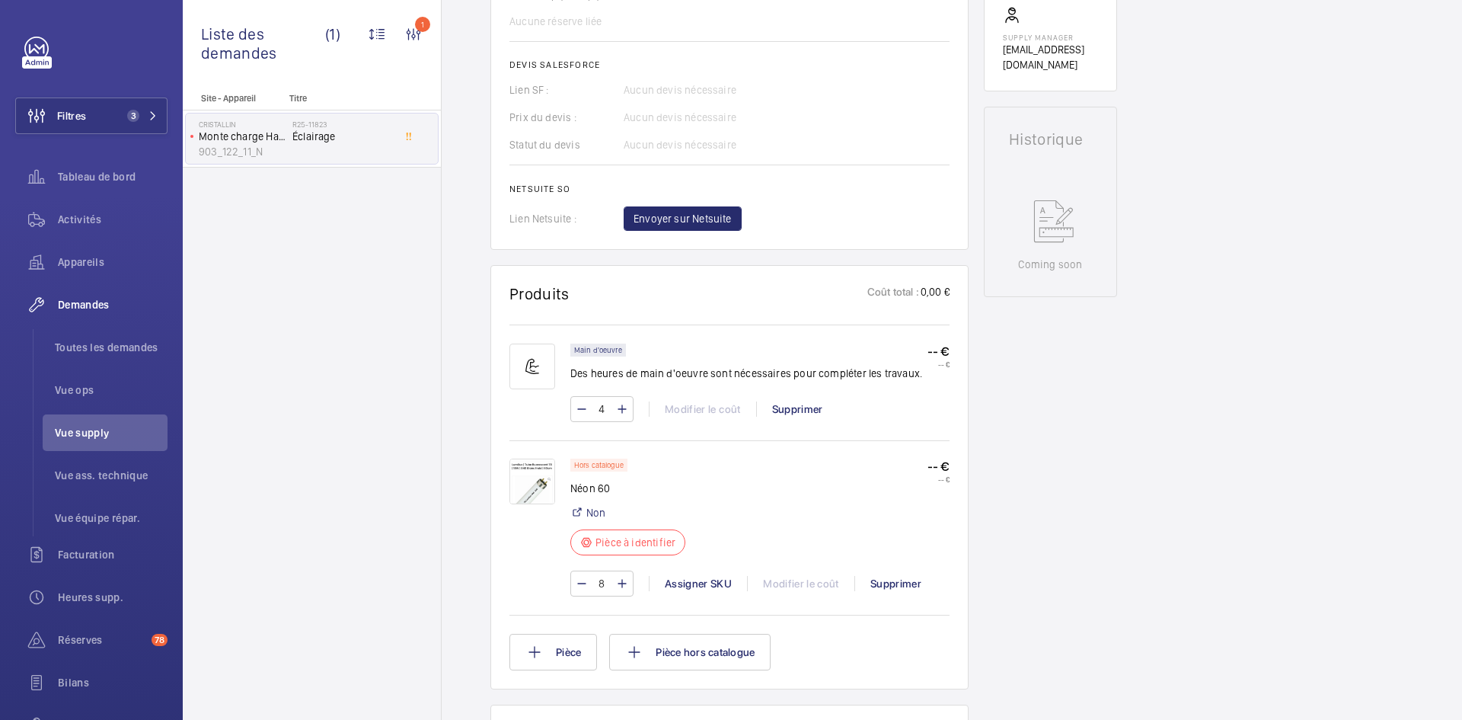
click at [532, 487] on img at bounding box center [533, 482] width 46 height 46
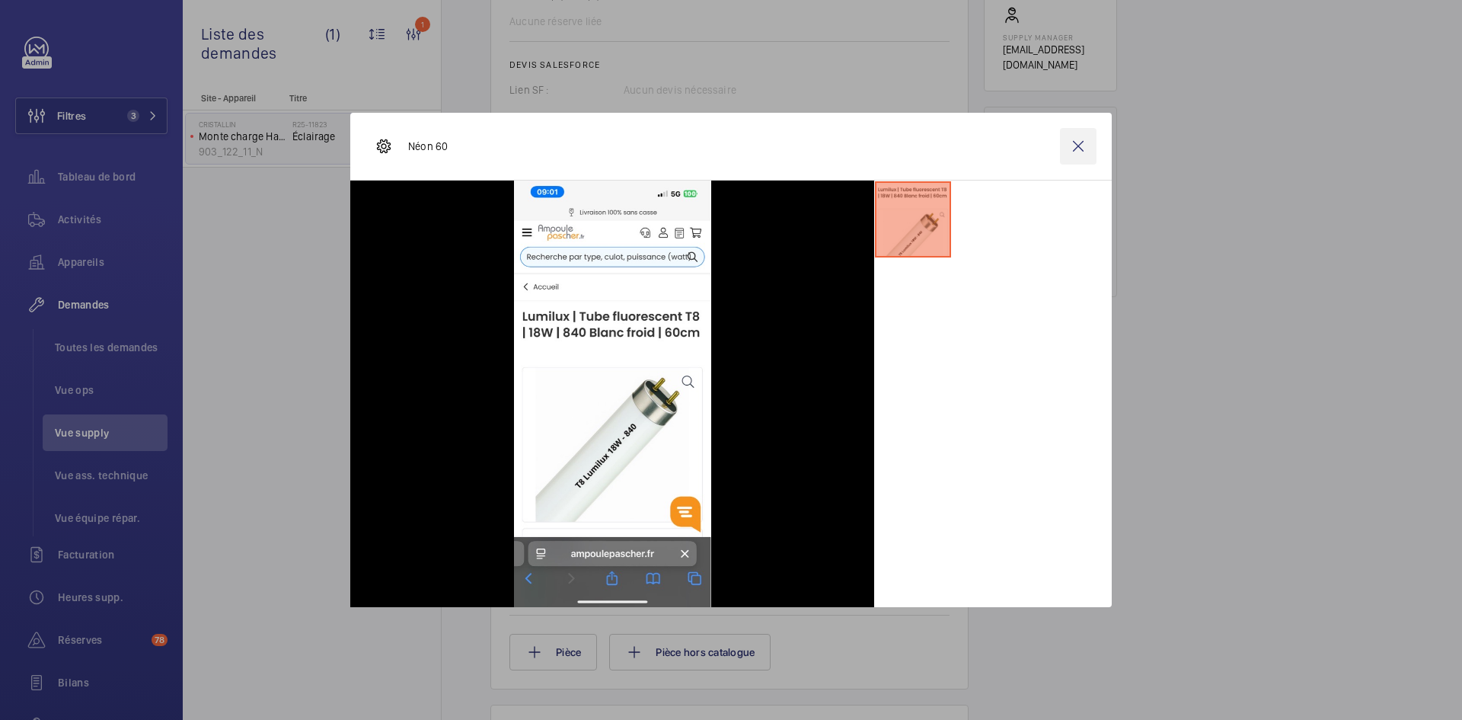
click at [1077, 148] on wm-front-icon-button at bounding box center [1078, 146] width 37 height 37
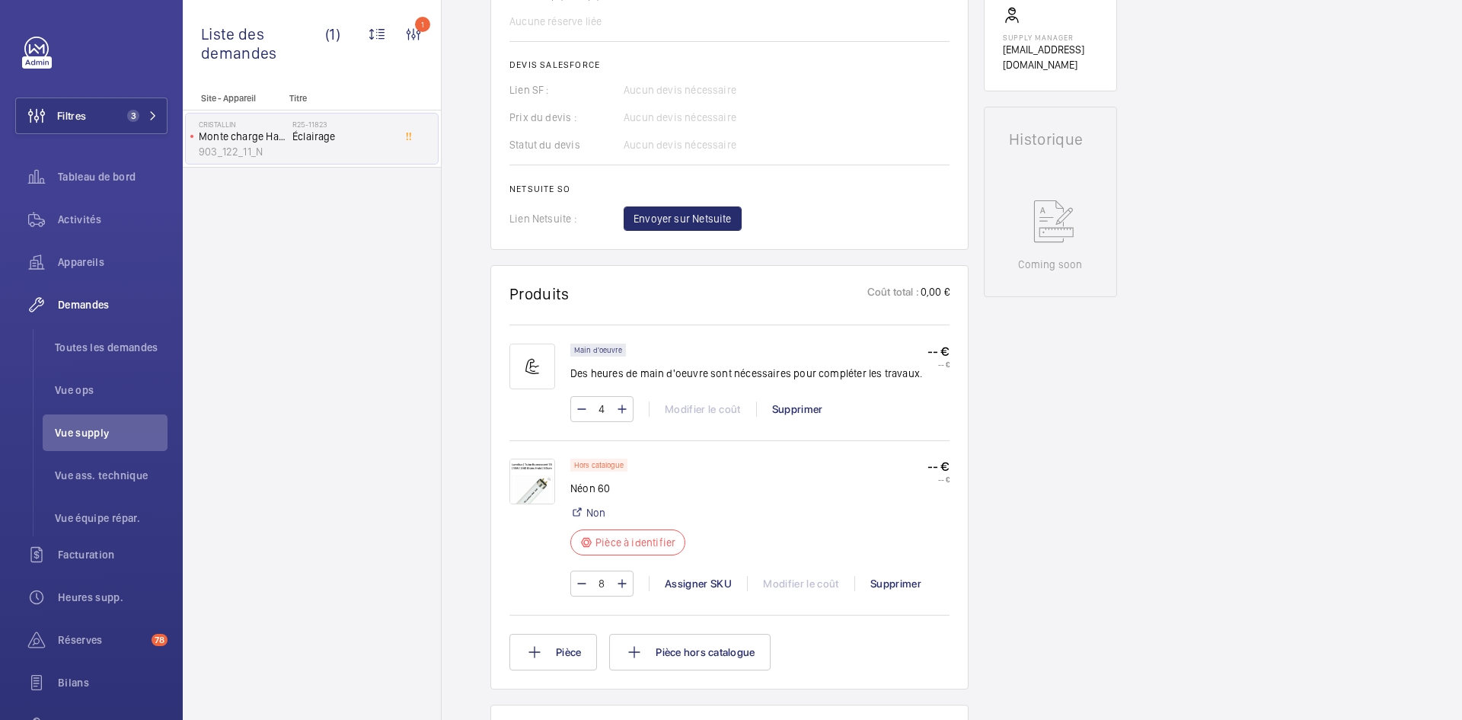
click at [539, 471] on img at bounding box center [533, 482] width 46 height 46
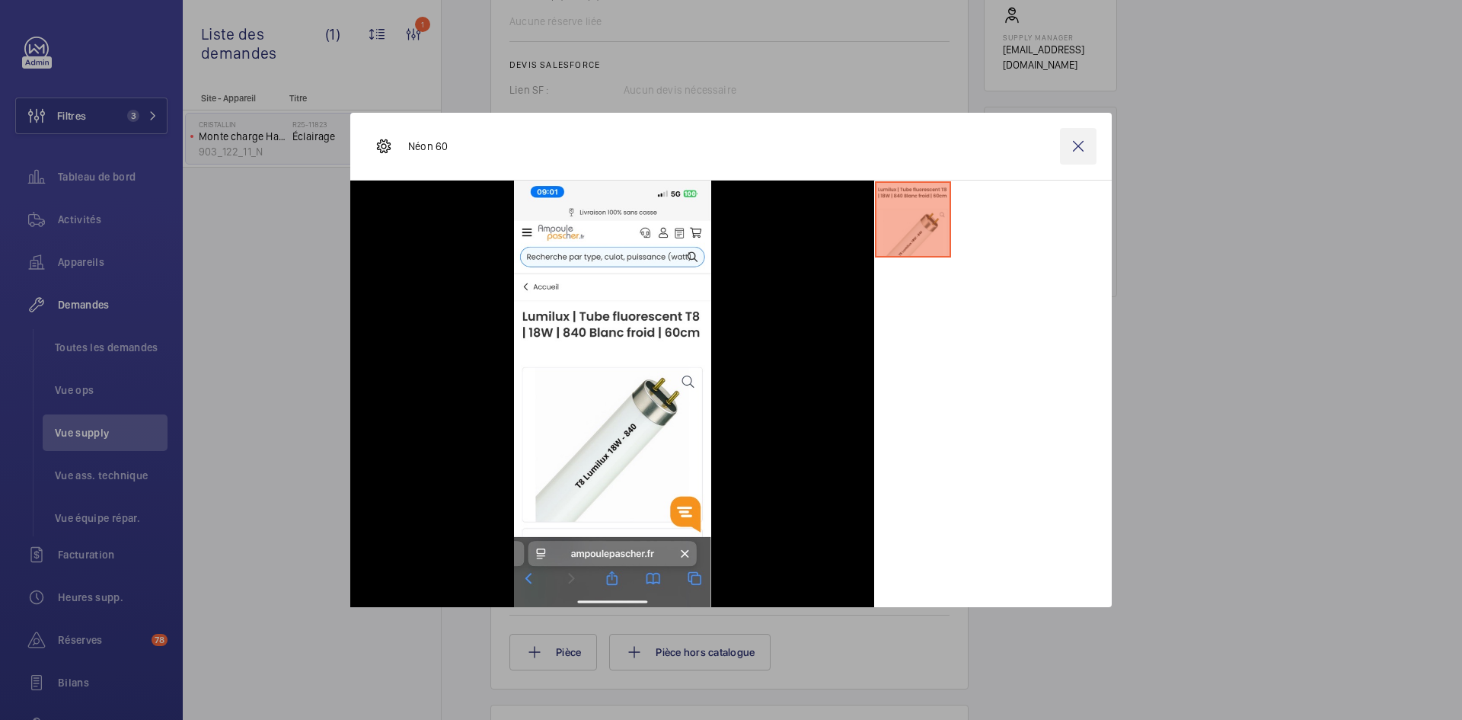
click at [1079, 149] on wm-front-icon-button at bounding box center [1078, 146] width 37 height 37
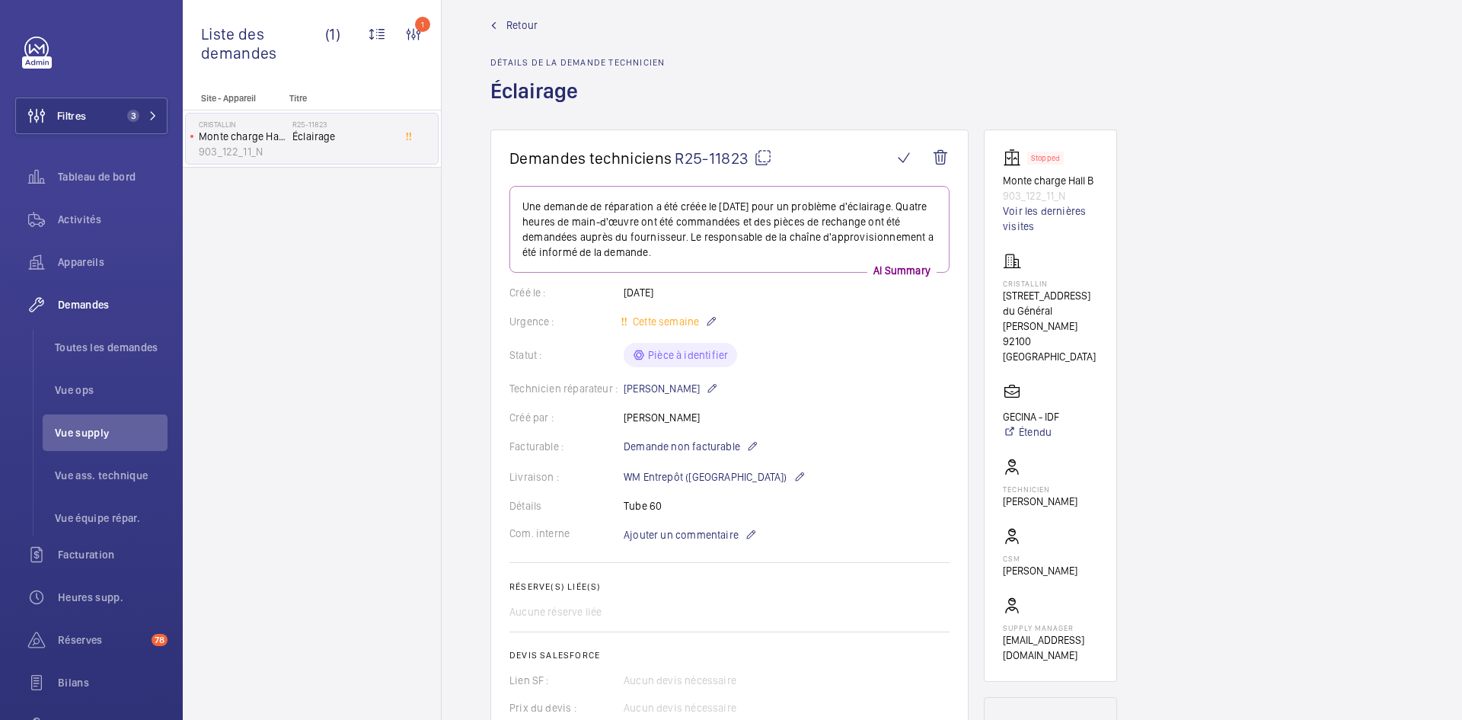
scroll to position [0, 0]
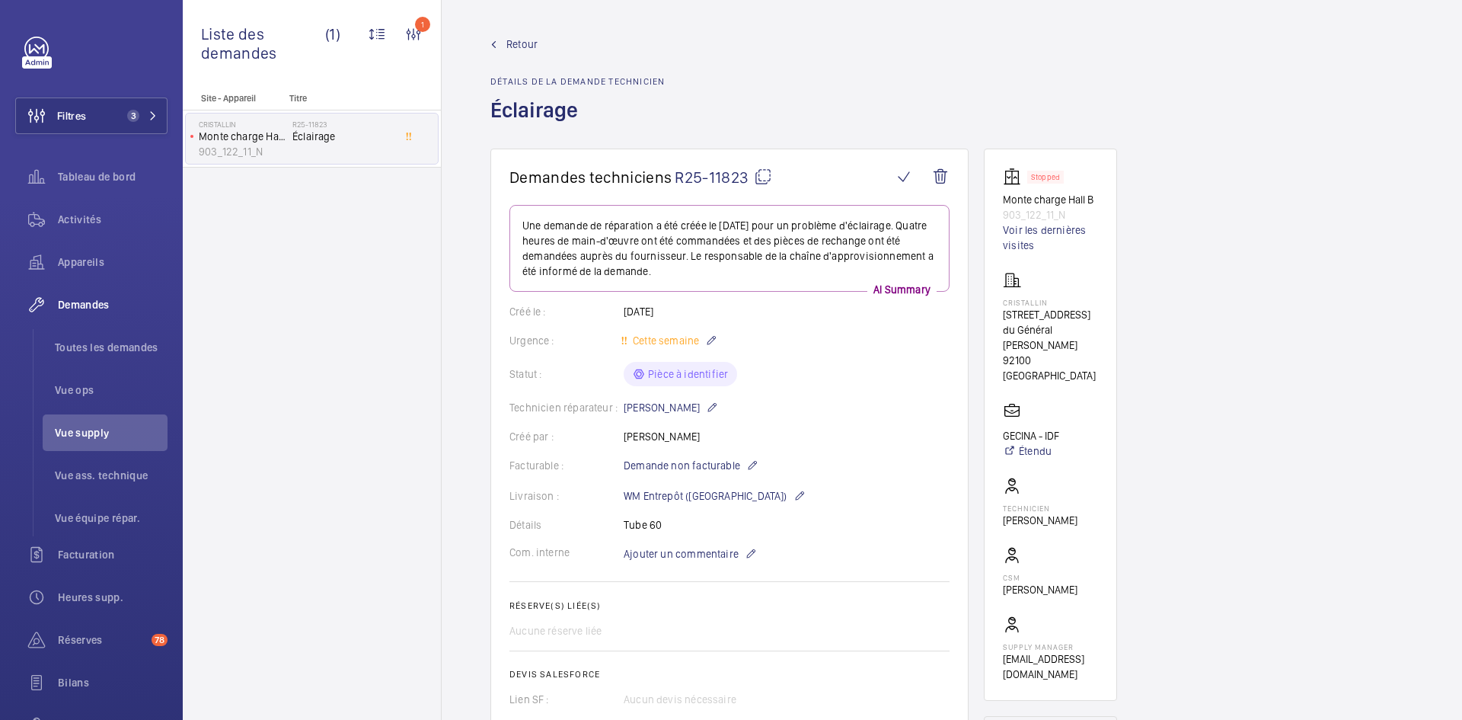
click at [519, 40] on span "Retour" at bounding box center [522, 44] width 31 height 15
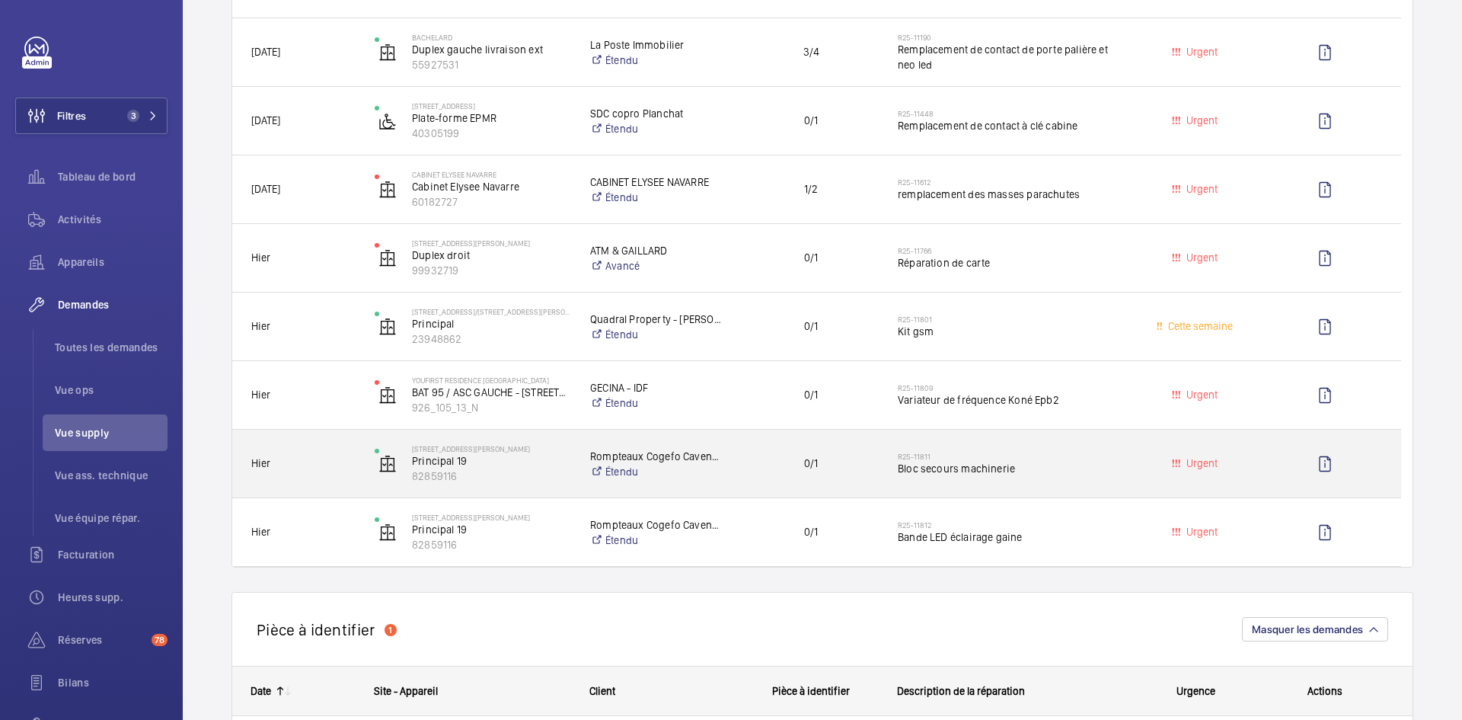
scroll to position [686, 0]
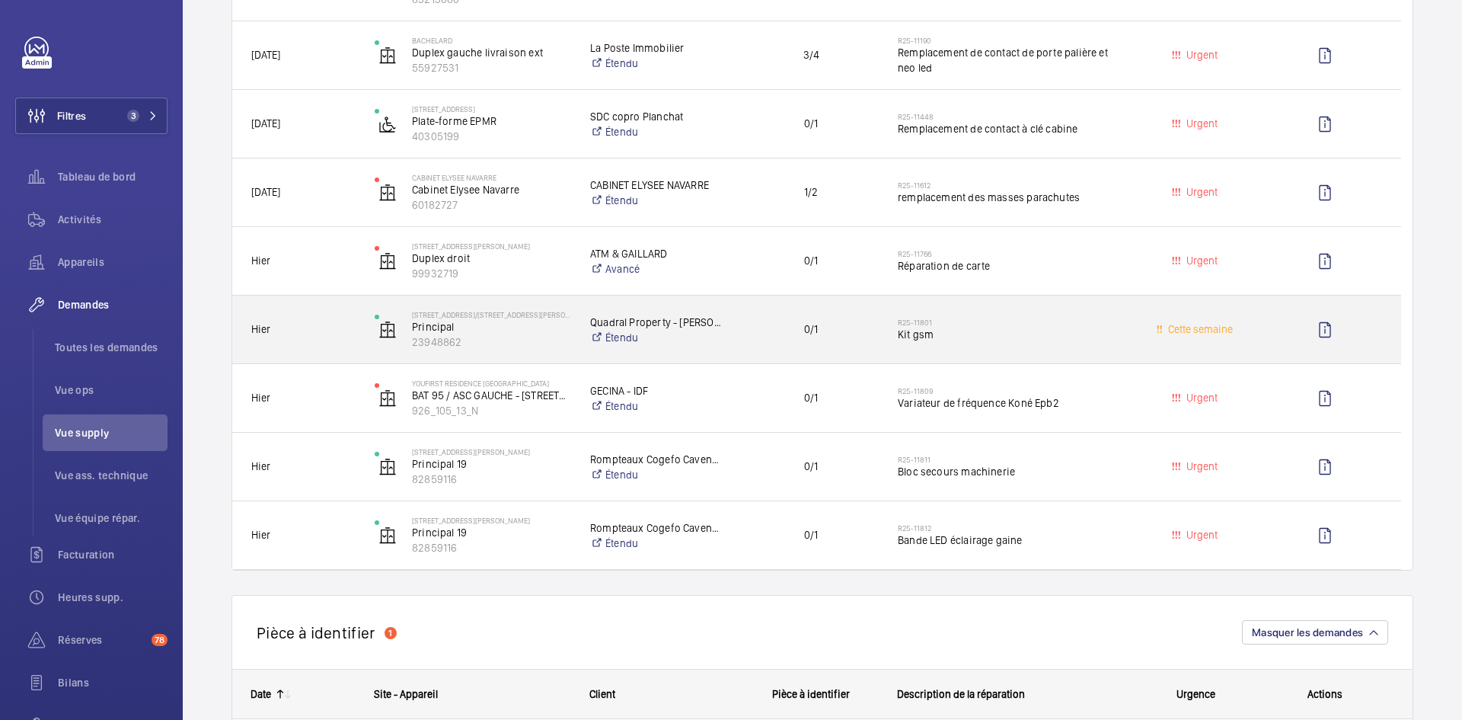
click at [331, 322] on span "Hier" at bounding box center [303, 330] width 104 height 18
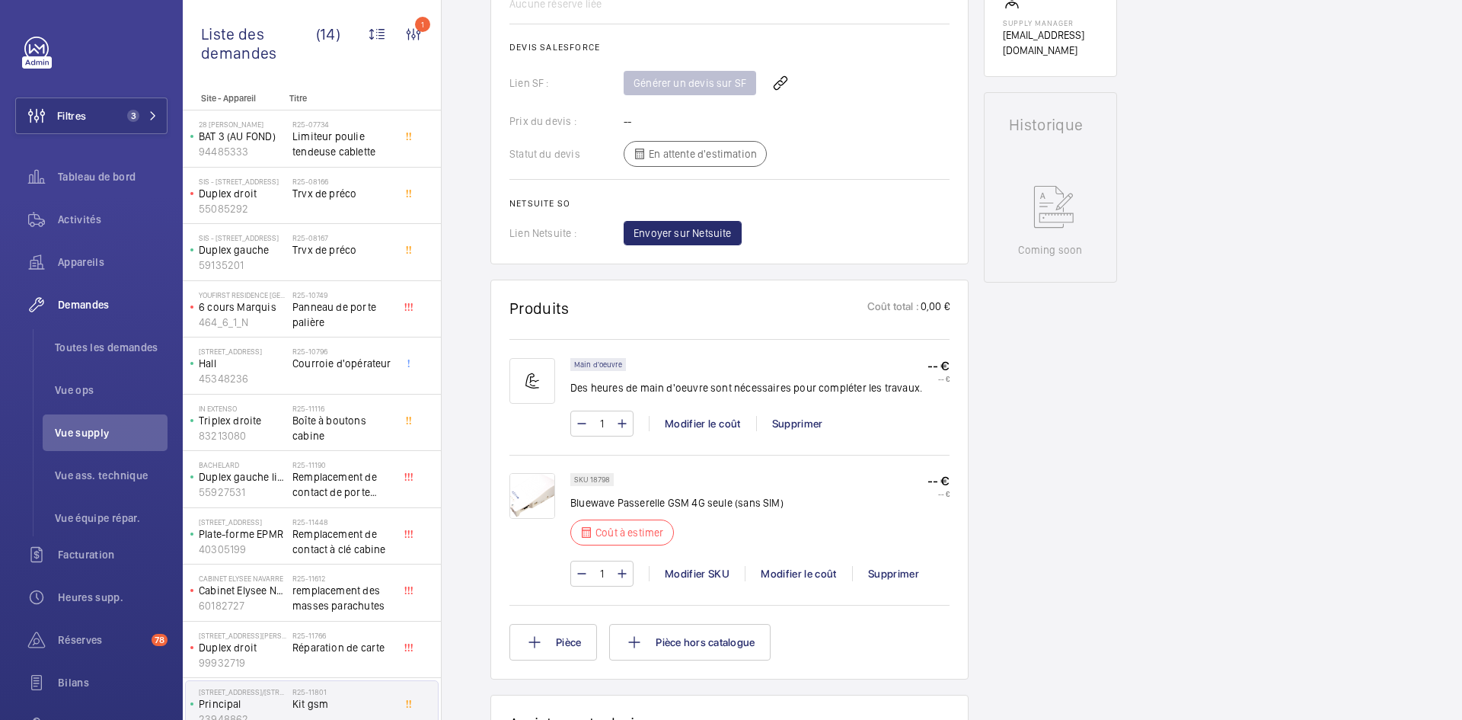
scroll to position [625, 0]
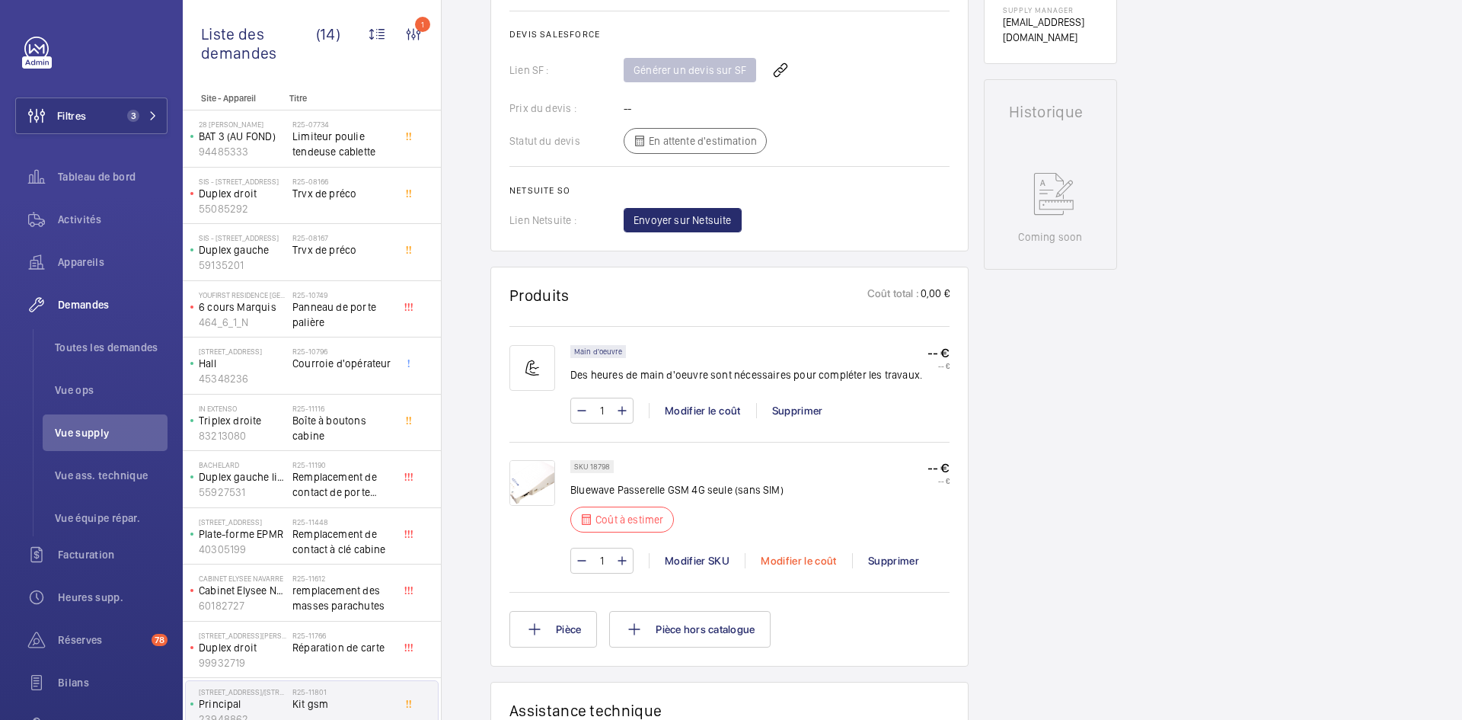
click at [806, 558] on div "Modifier le coût" at bounding box center [798, 560] width 107 height 15
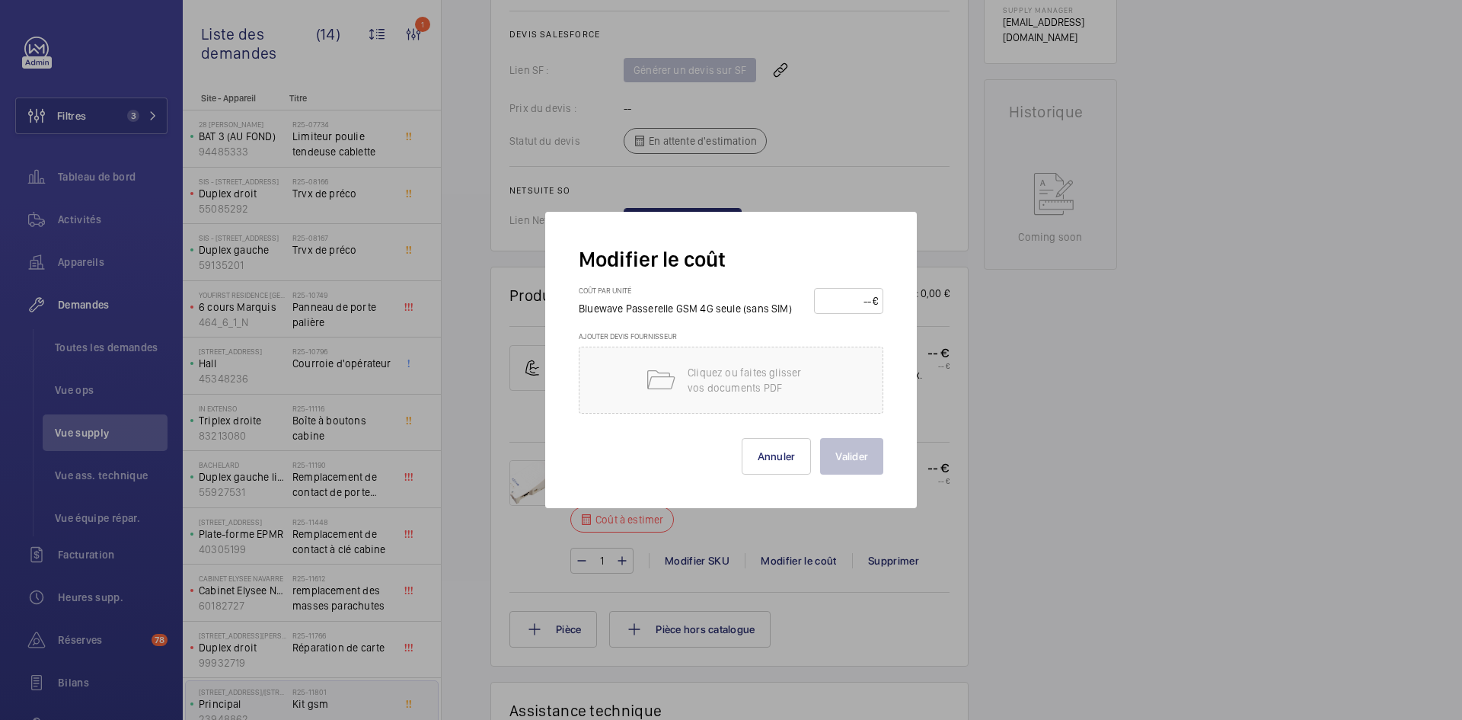
click at [845, 307] on input "number" at bounding box center [846, 301] width 53 height 24
type input "180"
click at [849, 458] on button "Valider" at bounding box center [851, 456] width 63 height 37
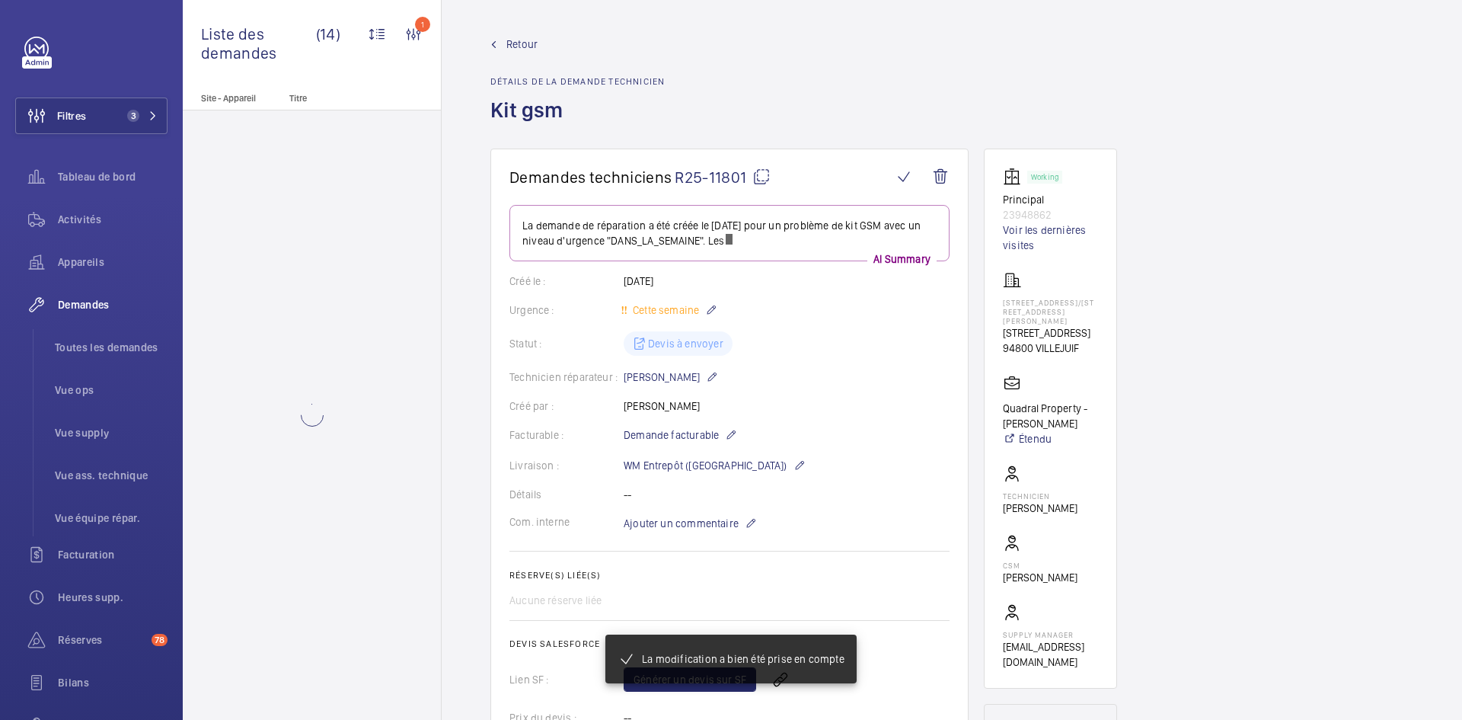
click at [526, 44] on span "Retour" at bounding box center [522, 44] width 31 height 15
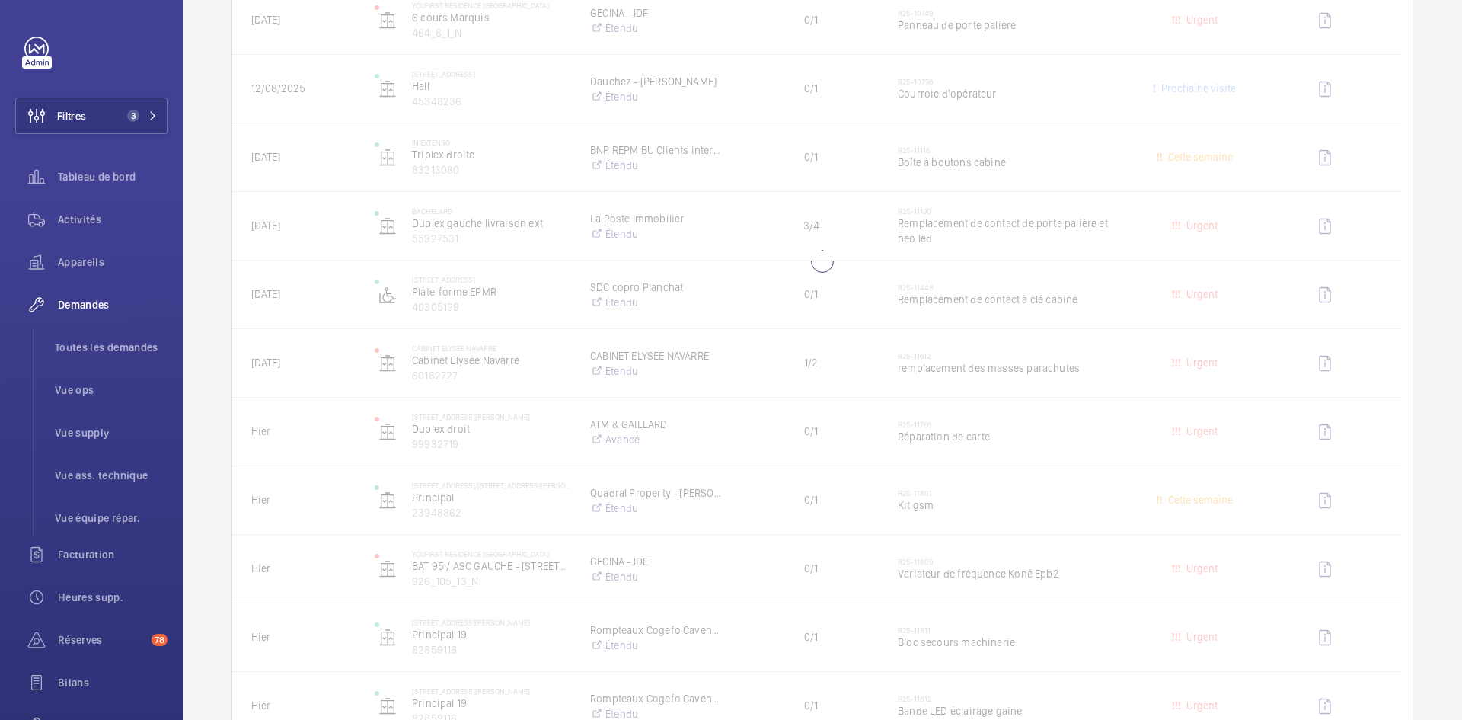
scroll to position [533, 0]
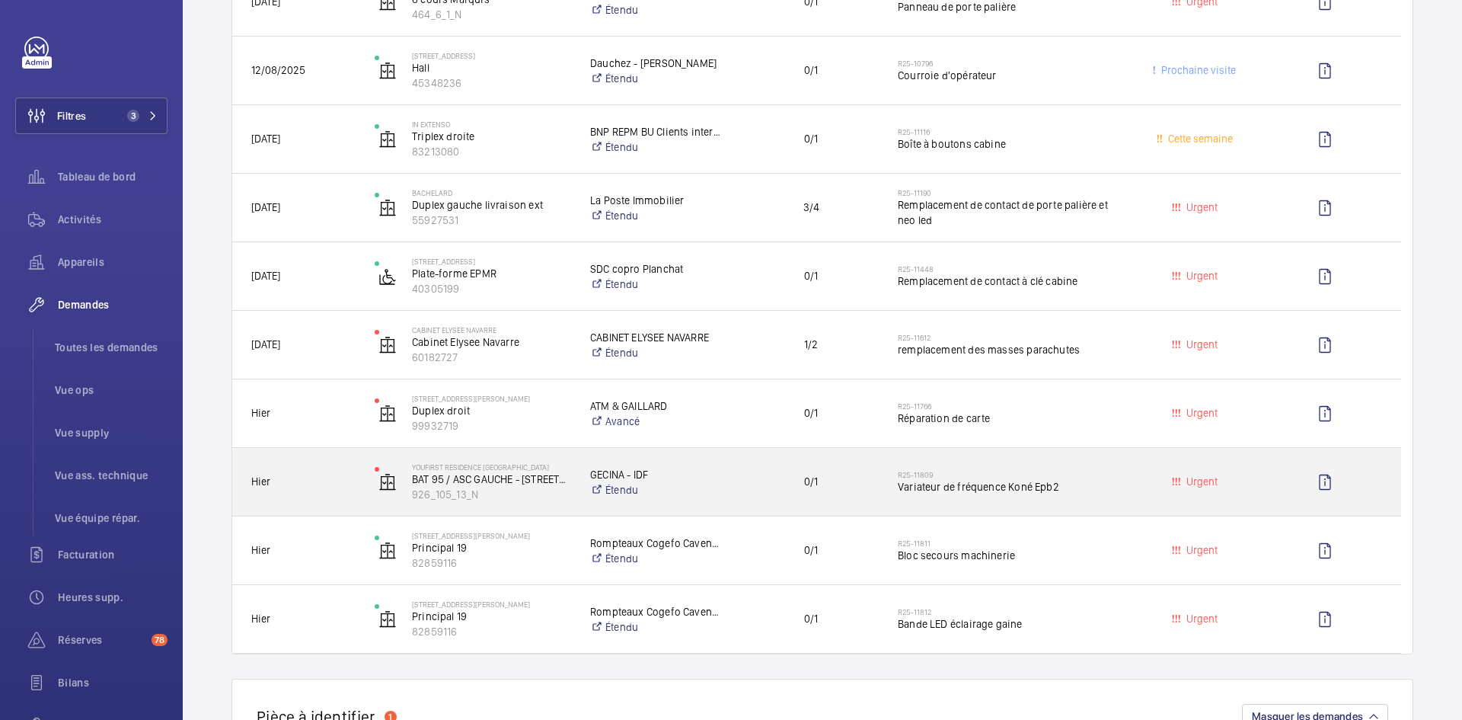
click at [361, 492] on div "YouFirst Residence Boulogne Sèvres BAT 95 / ASC GAUCHE - 95 rue de sevres 92100…" at bounding box center [463, 482] width 214 height 62
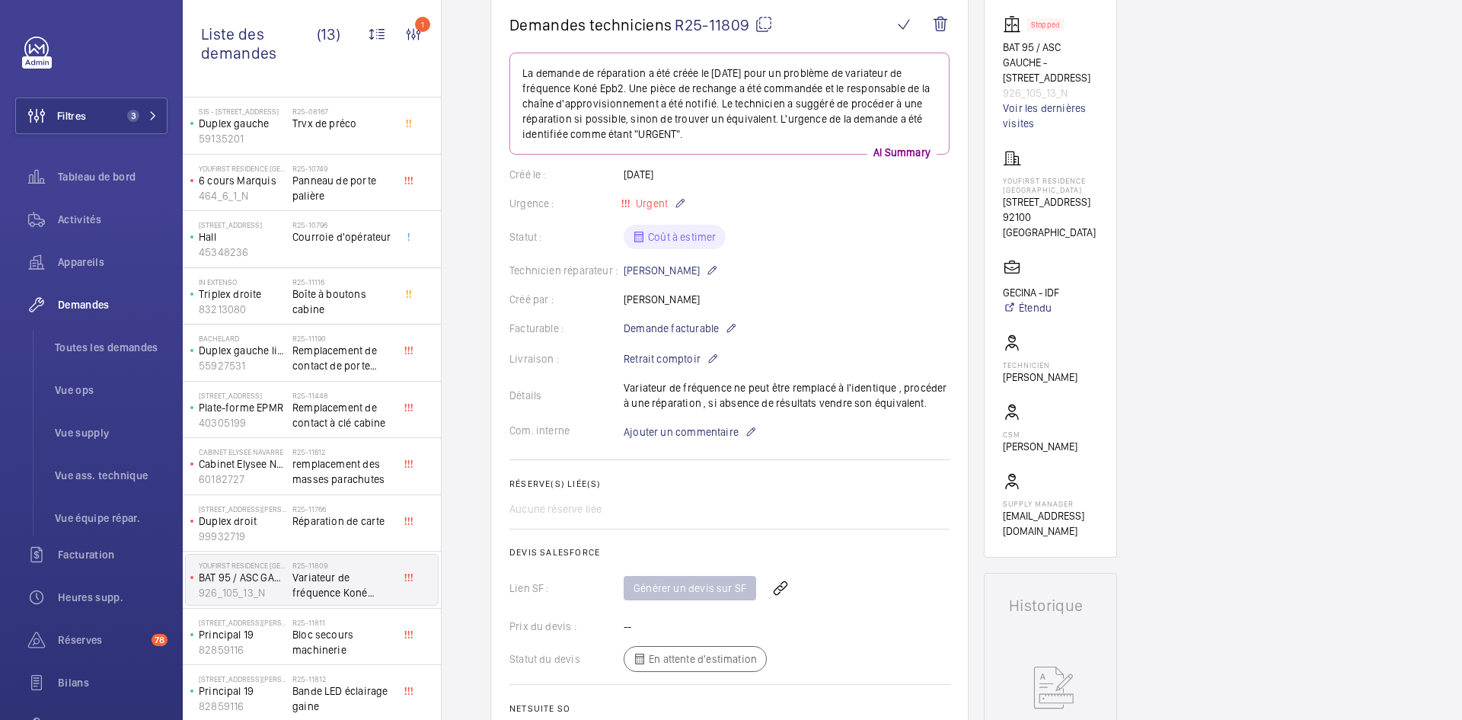
scroll to position [129, 0]
click at [291, 641] on div "19 RUE RAYMOND QUENEAU Principal 19 82859116" at bounding box center [239, 634] width 107 height 50
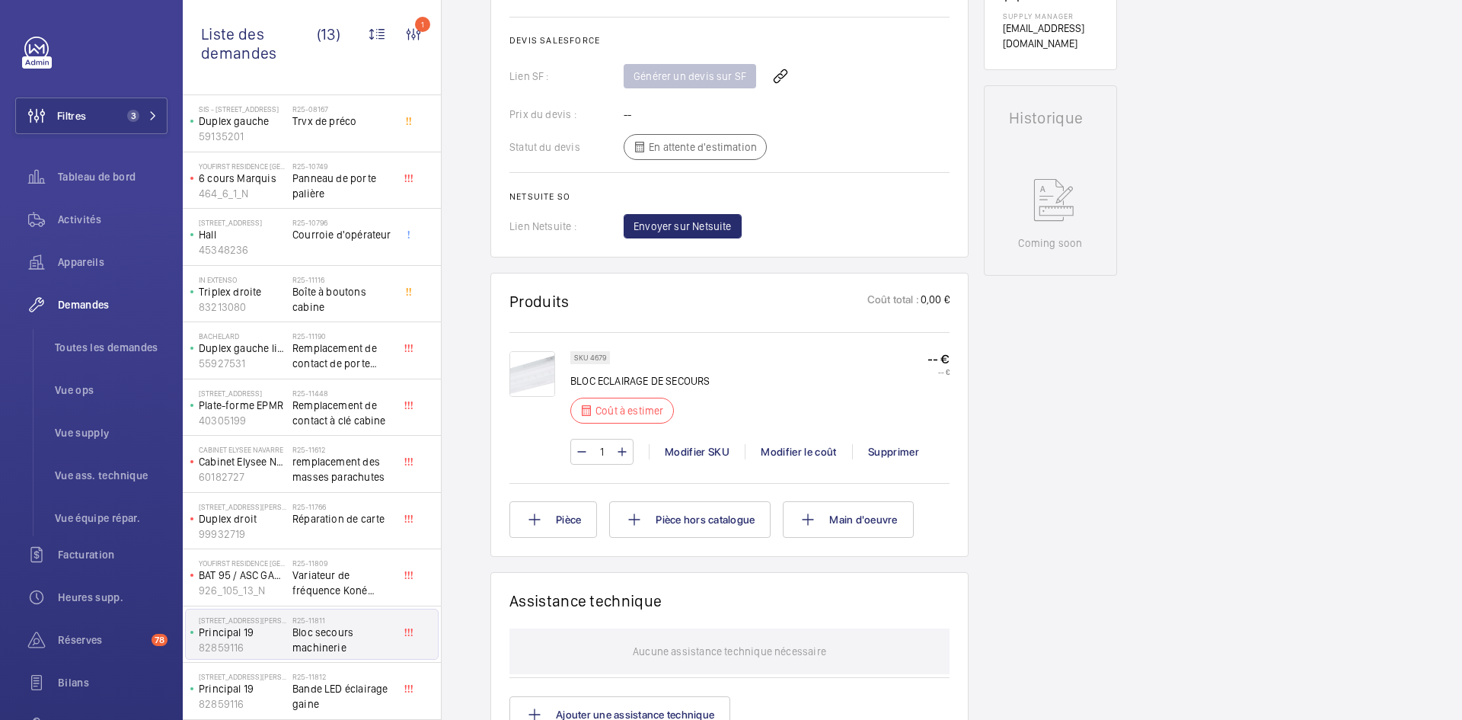
scroll to position [655, 0]
click at [549, 378] on img at bounding box center [533, 374] width 46 height 46
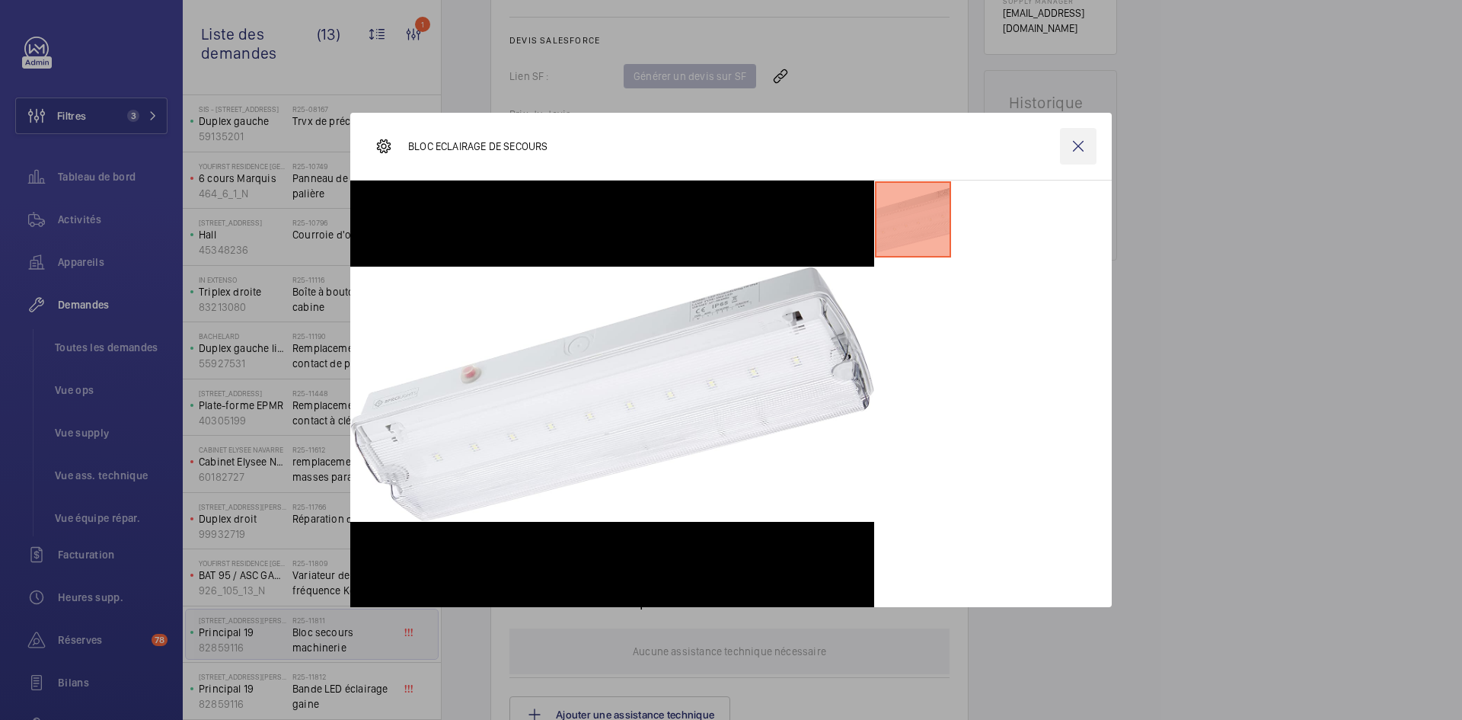
click at [1079, 149] on wm-front-icon-button at bounding box center [1078, 146] width 37 height 37
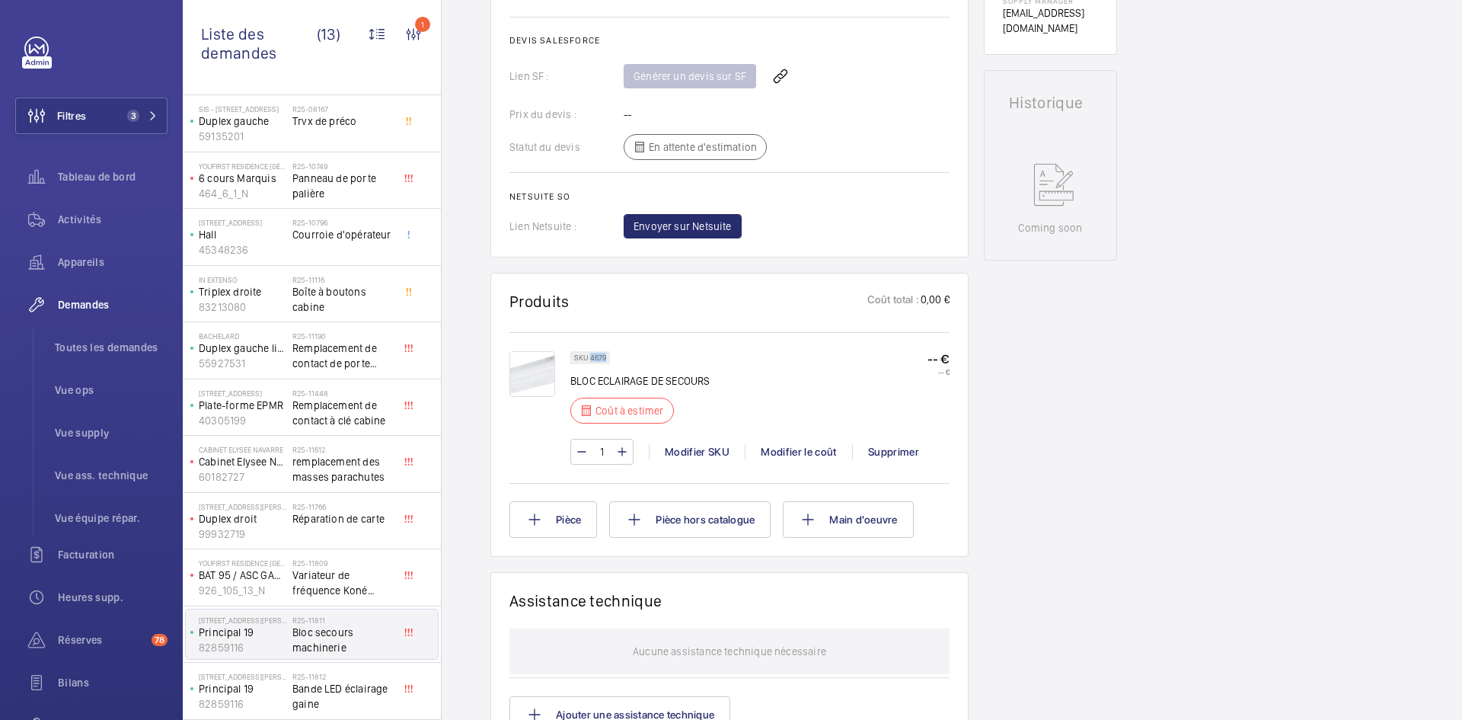
drag, startPoint x: 606, startPoint y: 357, endPoint x: 590, endPoint y: 359, distance: 16.8
click at [590, 359] on p "SKU 4679" at bounding box center [590, 357] width 32 height 5
copy p "4679"
click at [797, 452] on div "Modifier le coût" at bounding box center [798, 451] width 107 height 15
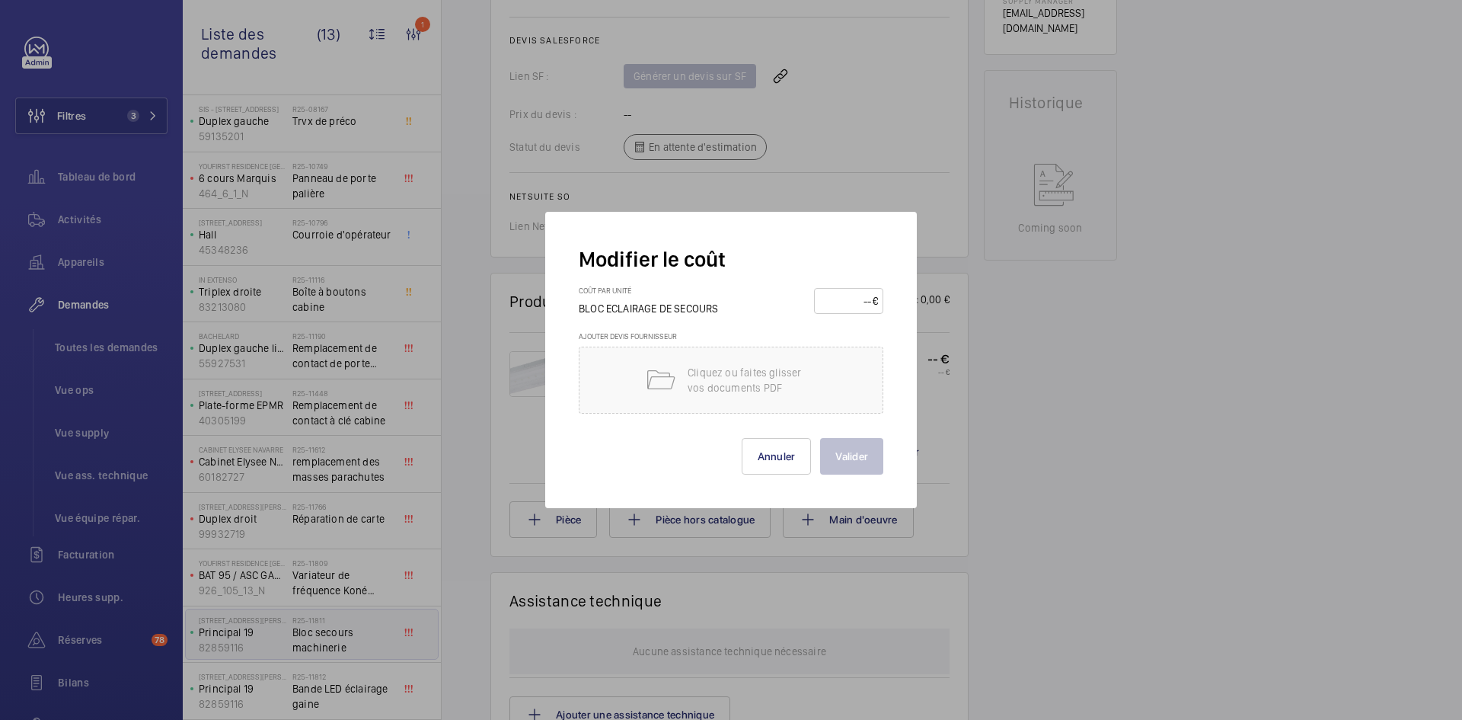
click at [851, 303] on input "number" at bounding box center [846, 301] width 53 height 24
type input "60"
click at [855, 453] on button "Valider" at bounding box center [851, 456] width 63 height 37
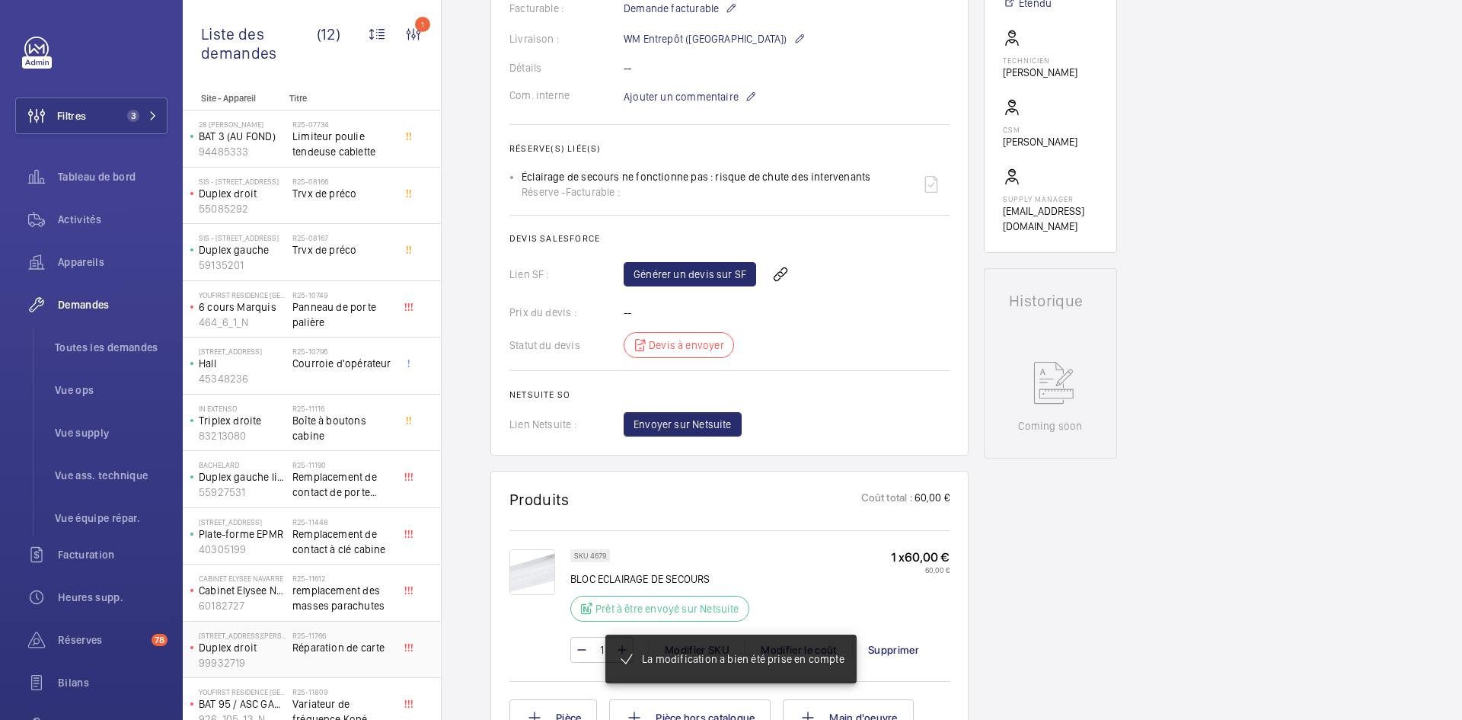
scroll to position [72, 0]
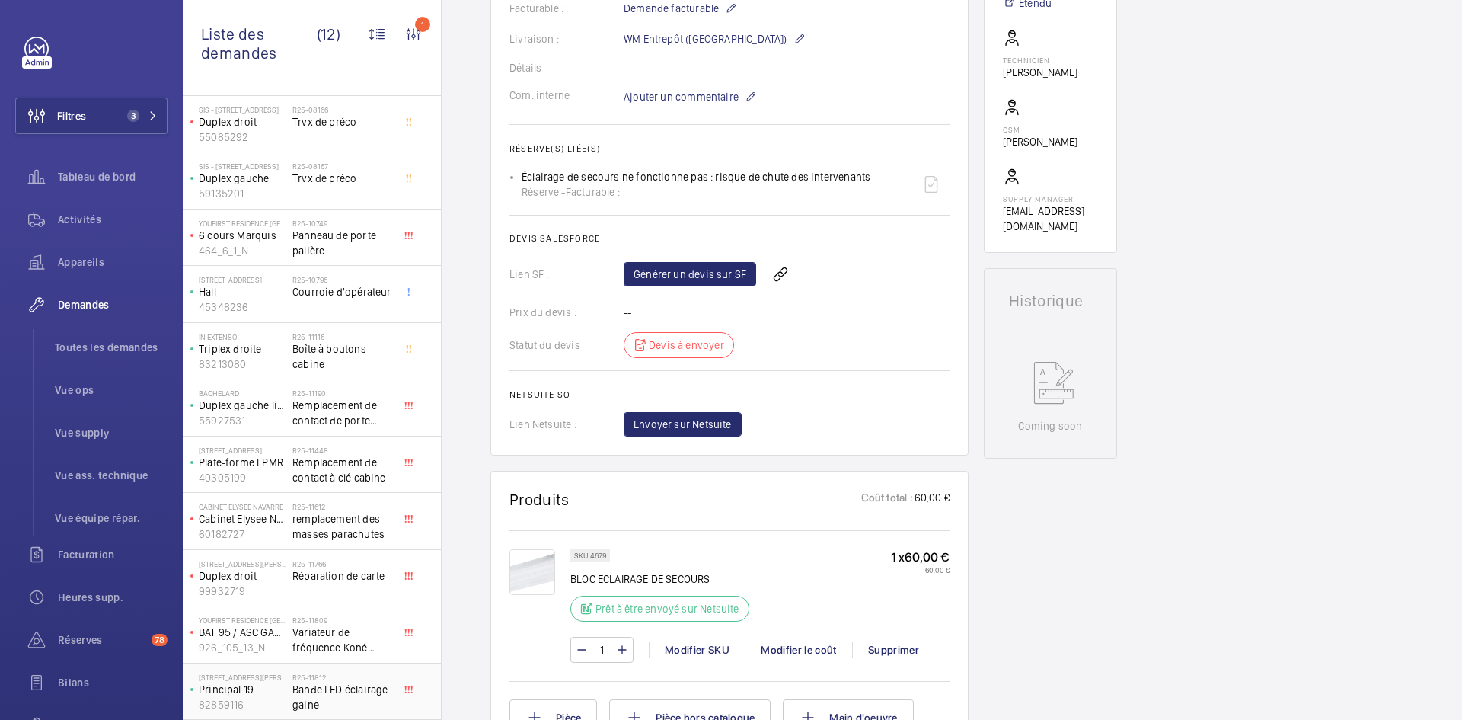
click at [321, 695] on span "Bande LED éclairage gaine" at bounding box center [342, 697] width 101 height 30
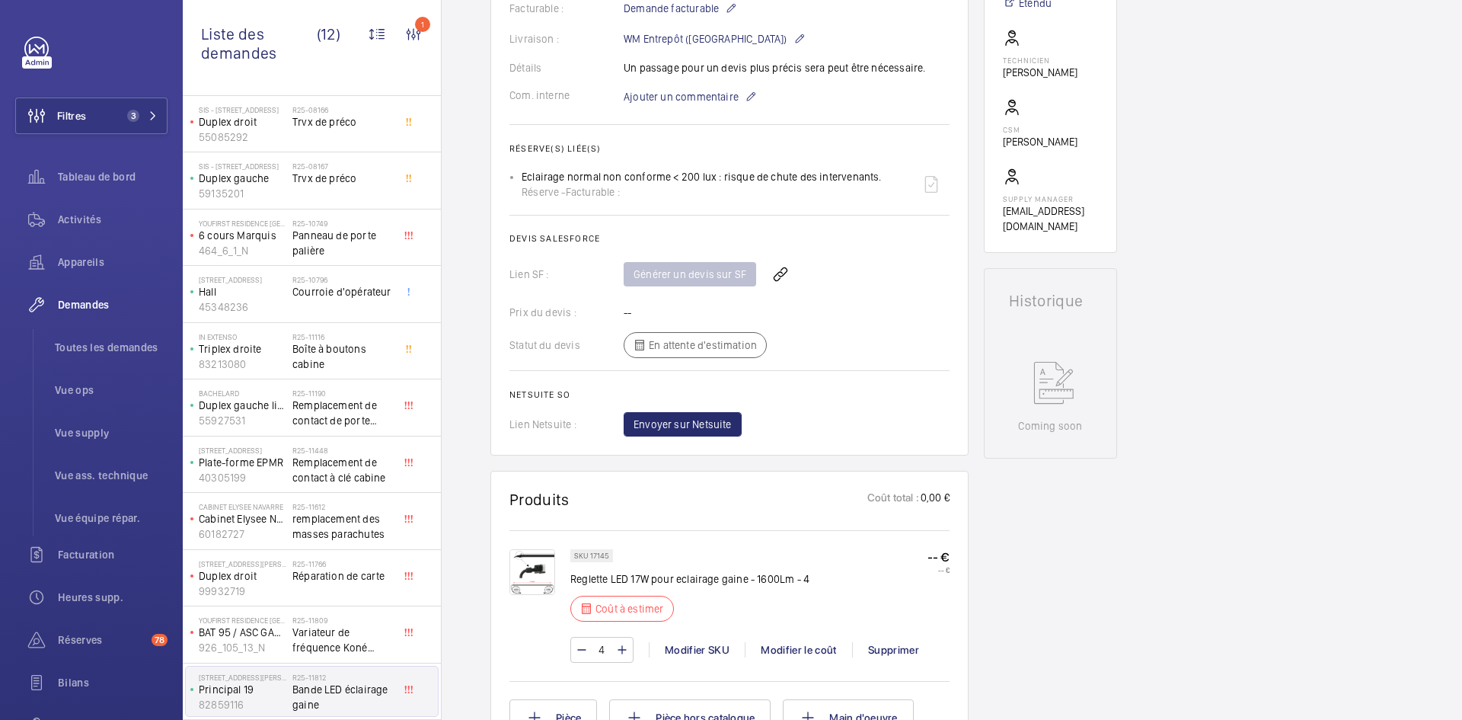
scroll to position [609, 0]
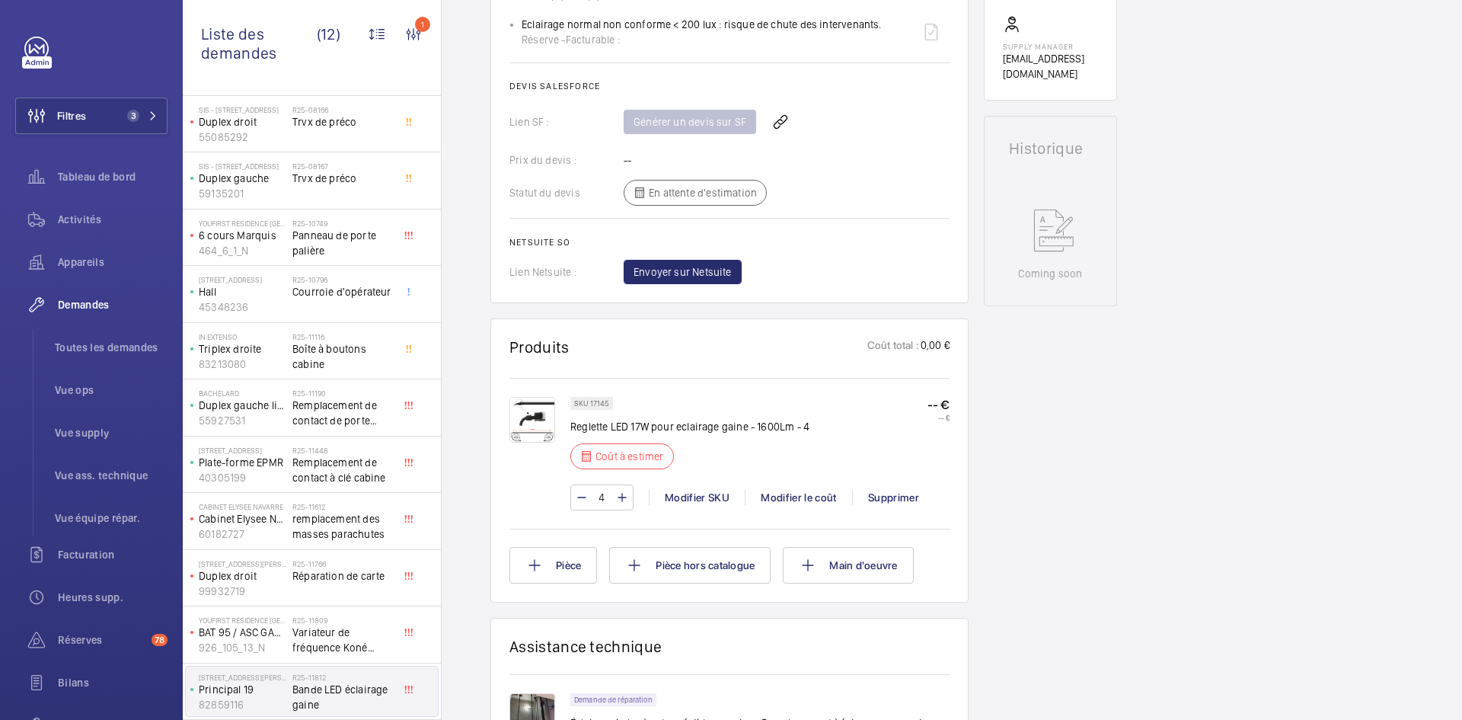
click at [534, 417] on img at bounding box center [533, 420] width 46 height 46
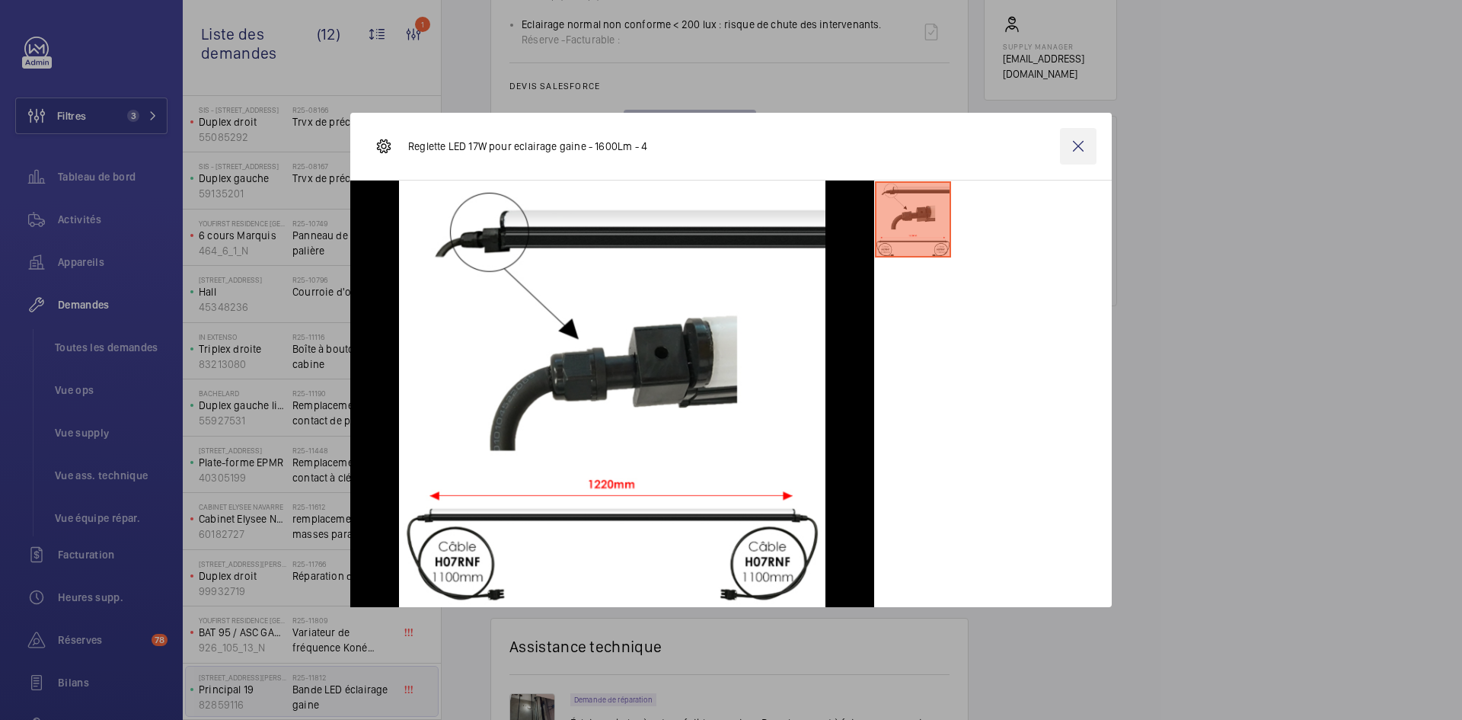
click at [1075, 139] on wm-front-icon-button at bounding box center [1078, 146] width 37 height 37
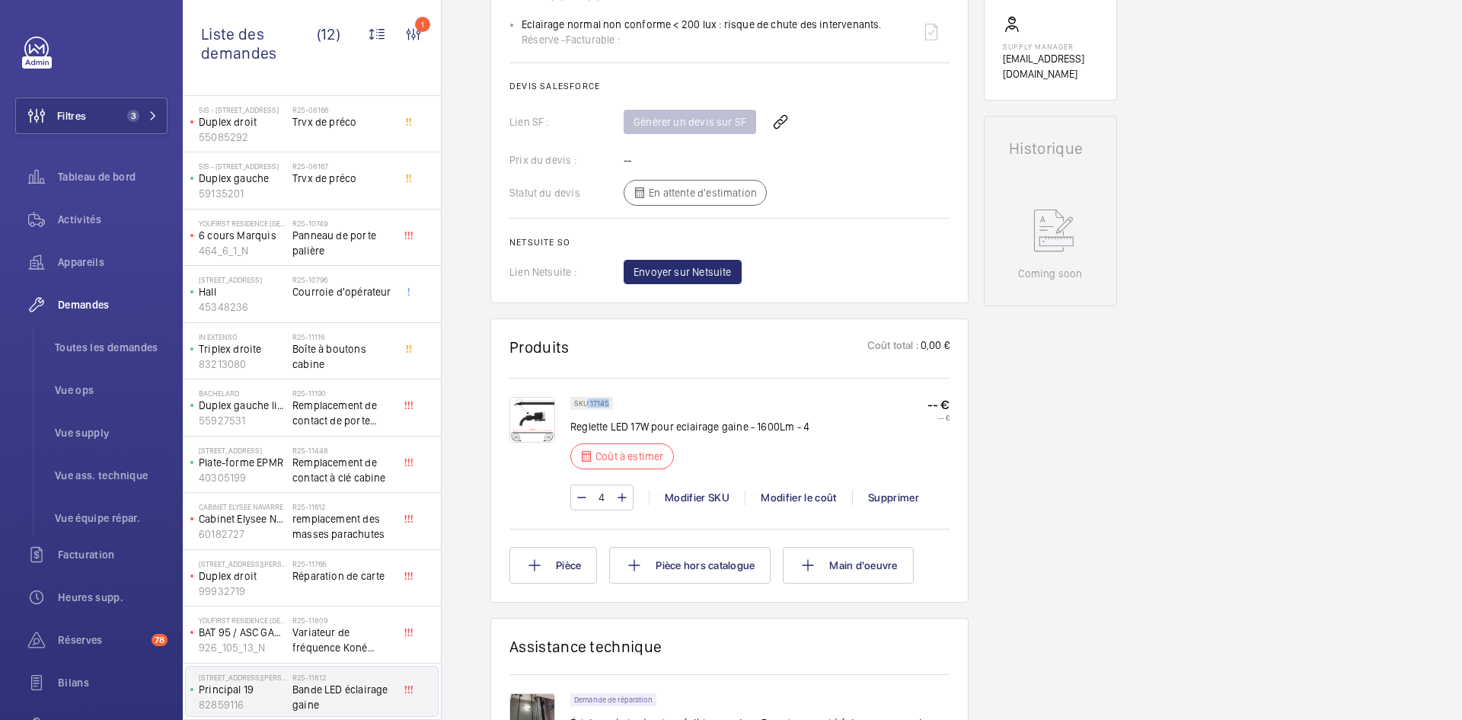
drag, startPoint x: 608, startPoint y: 404, endPoint x: 586, endPoint y: 401, distance: 22.3
click at [586, 401] on p "SKU 17145" at bounding box center [591, 403] width 35 height 5
copy p "17145"
click at [804, 497] on div "Modifier le coût" at bounding box center [798, 497] width 107 height 15
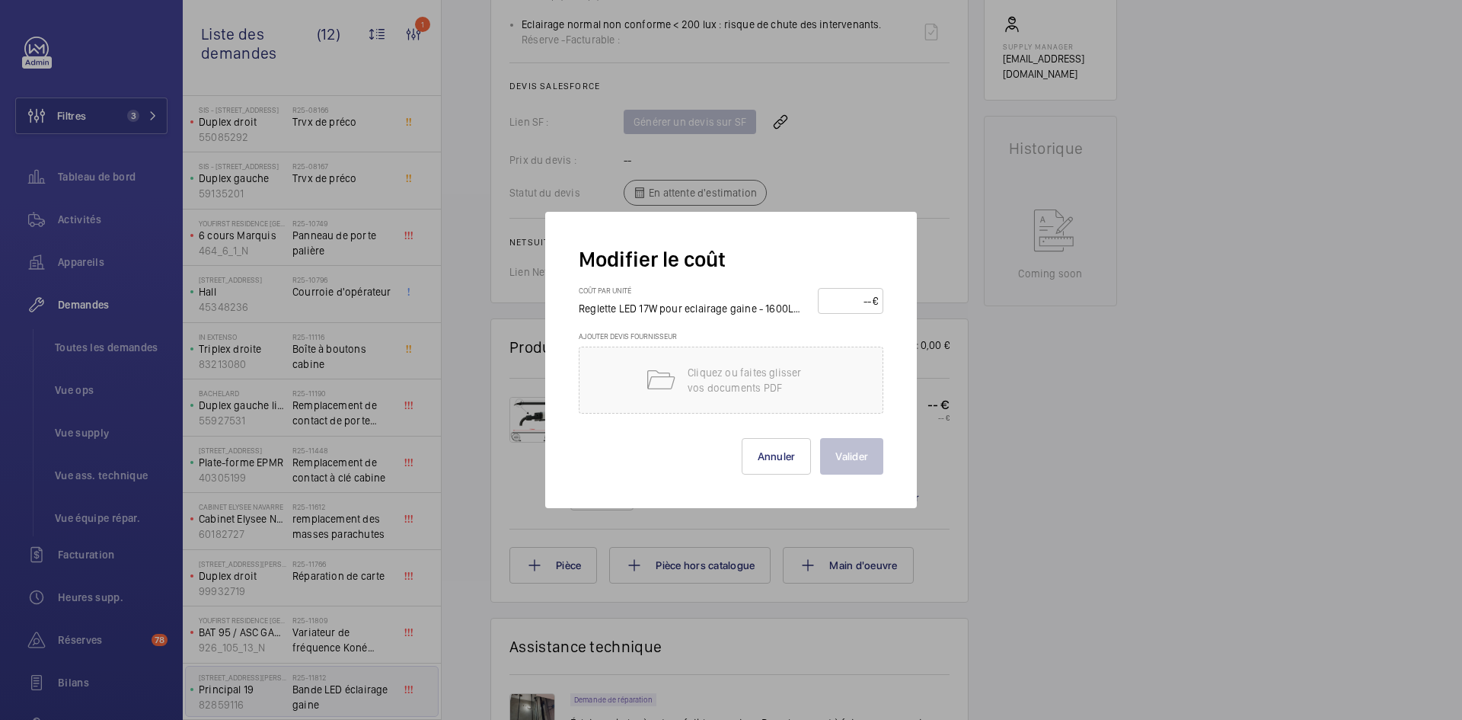
click at [852, 311] on input "number" at bounding box center [847, 301] width 49 height 24
type input "50"
click at [853, 456] on button "Valider" at bounding box center [851, 456] width 63 height 37
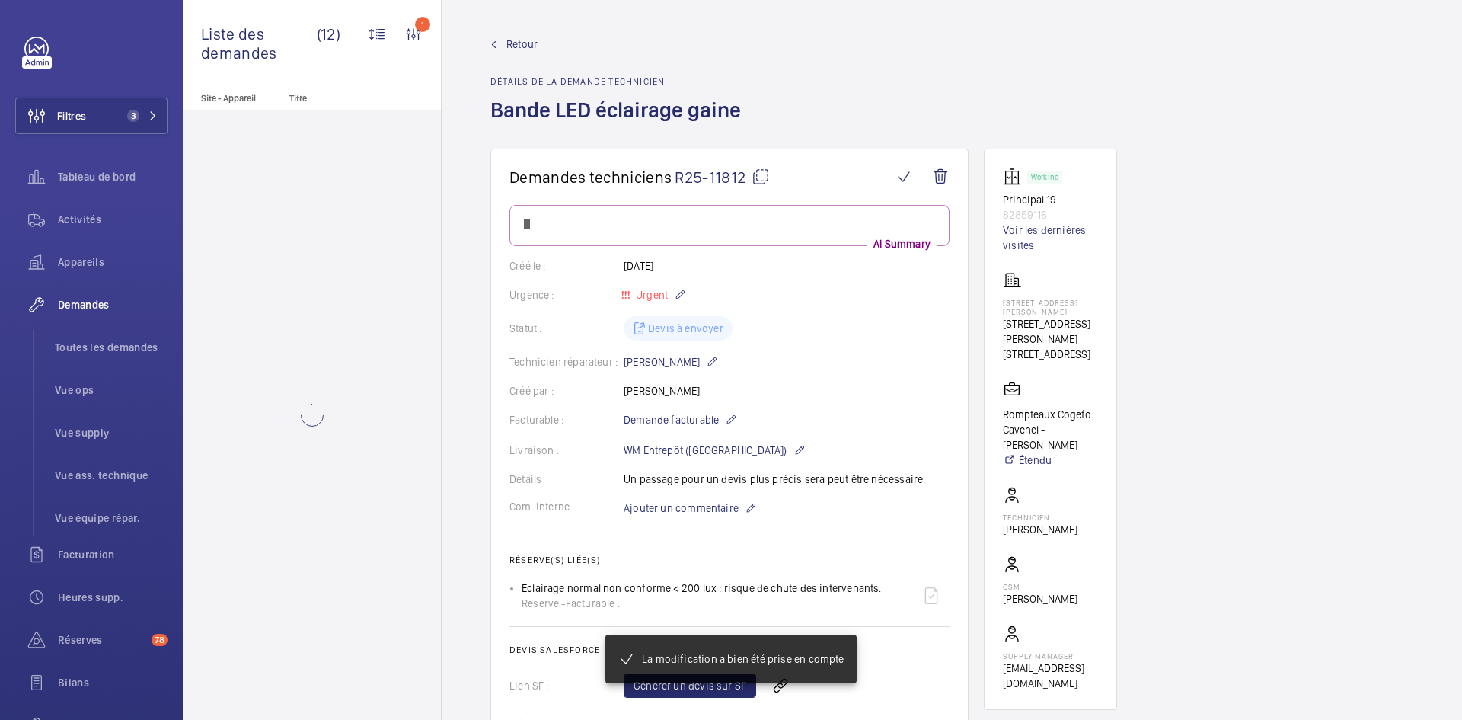
scroll to position [0, 0]
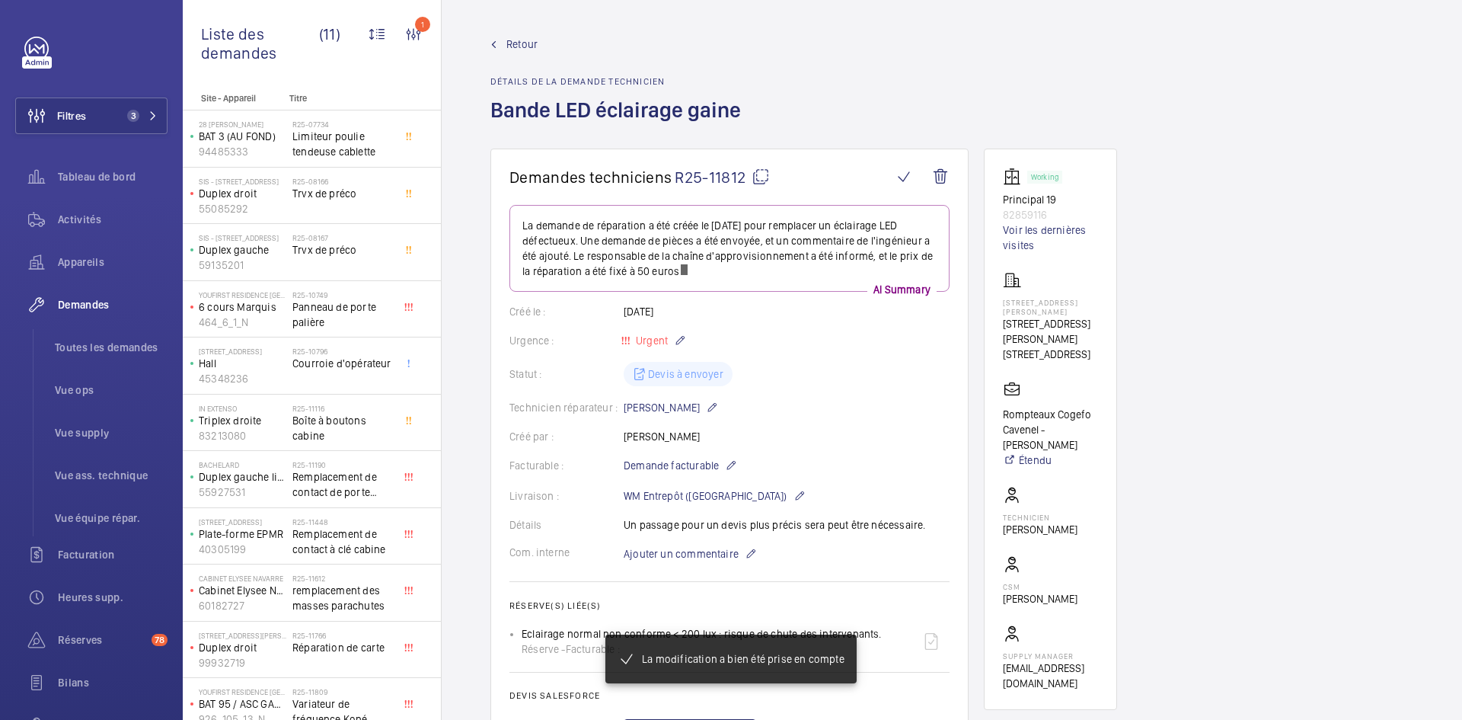
click at [528, 40] on span "Retour" at bounding box center [522, 44] width 31 height 15
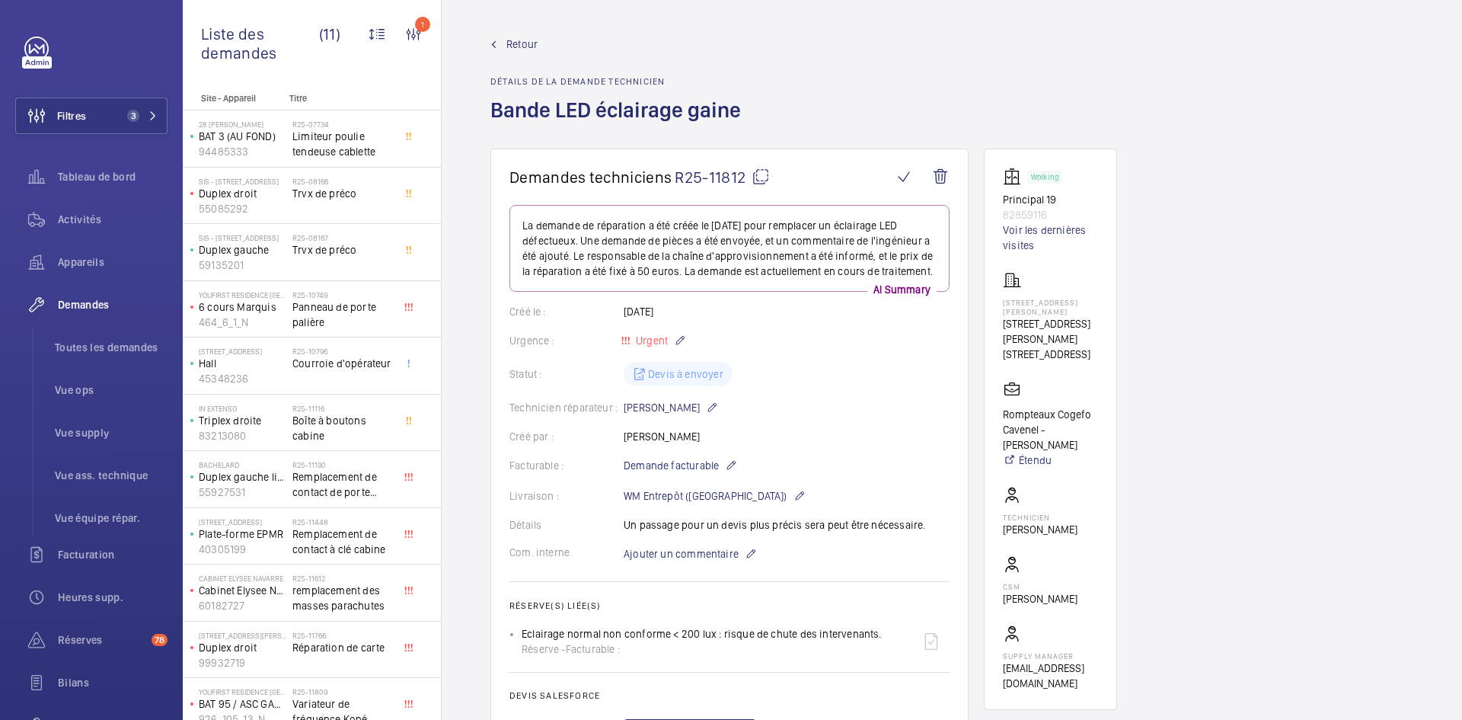
click at [526, 39] on span "Retour" at bounding box center [522, 44] width 31 height 15
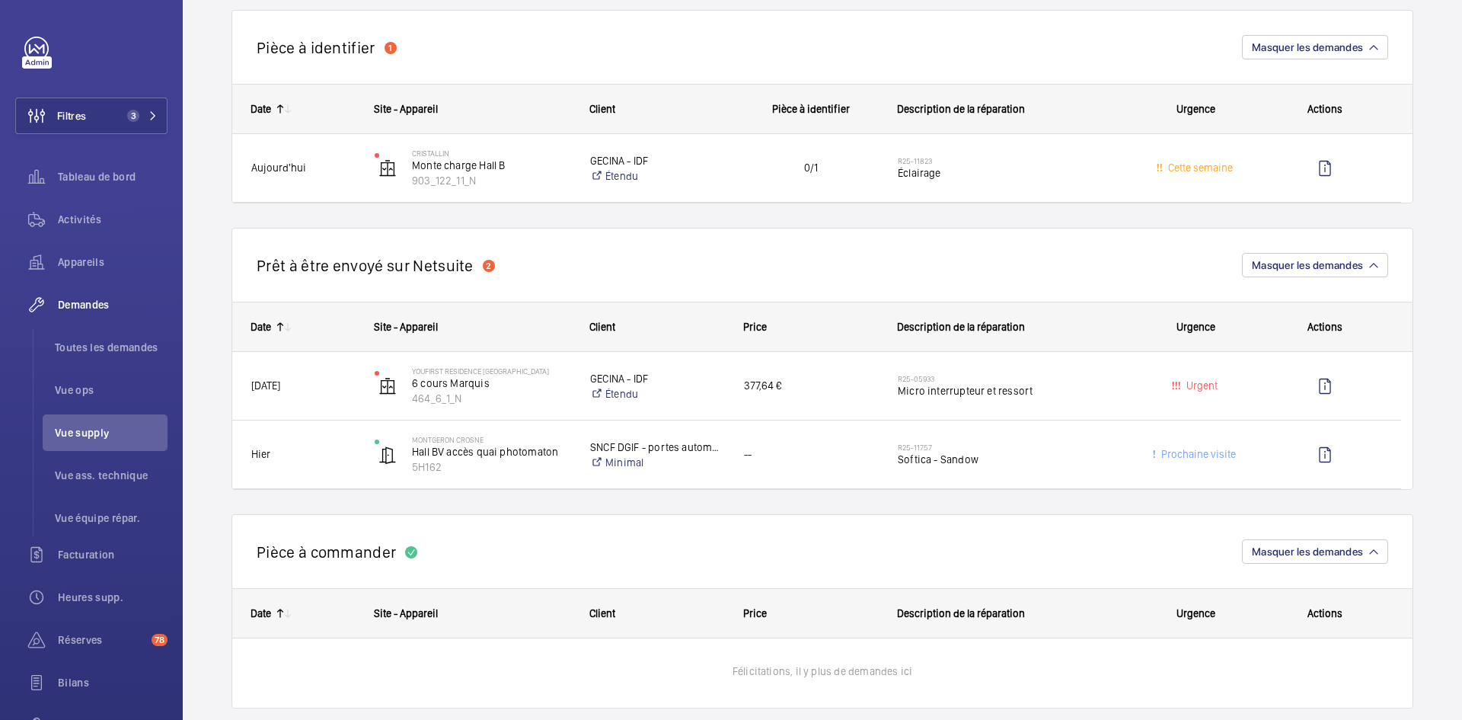
scroll to position [1066, 0]
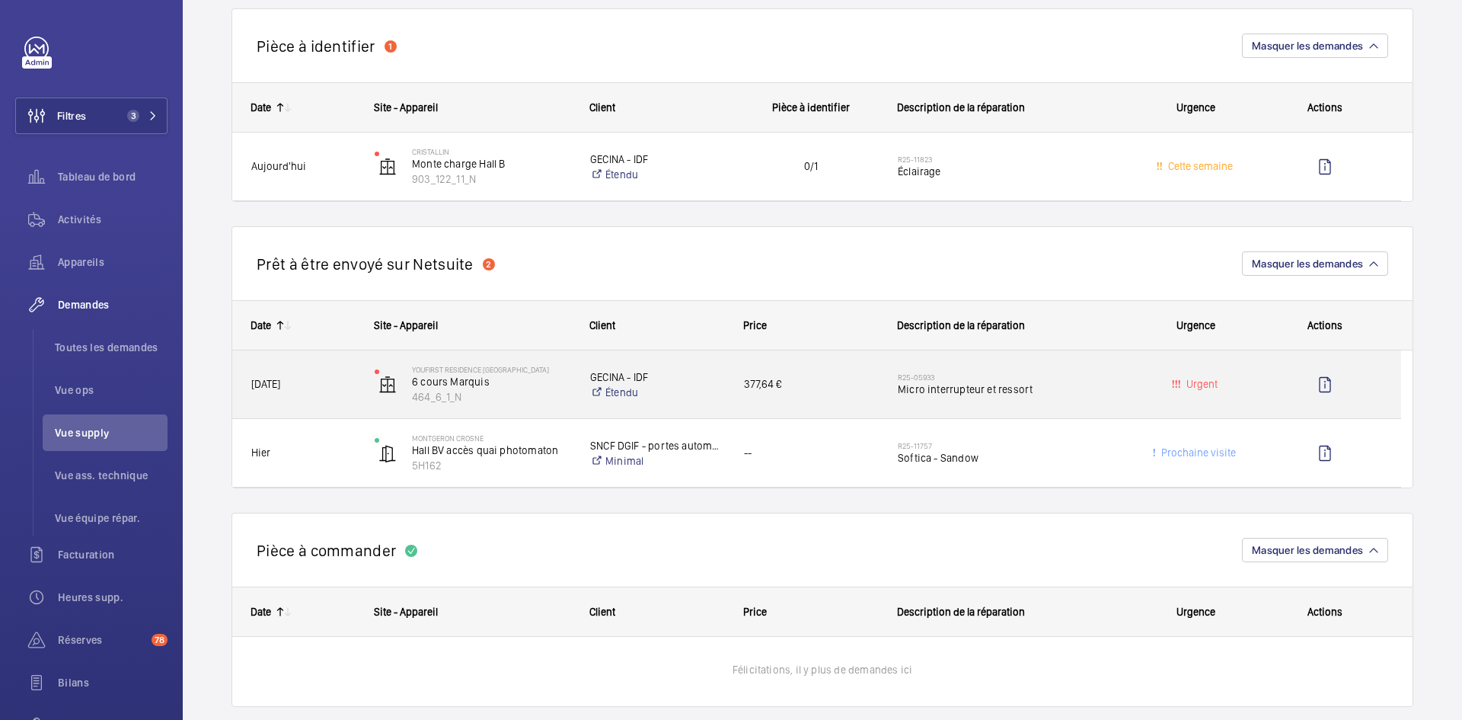
click at [330, 381] on span "25/04/2025" at bounding box center [303, 385] width 104 height 18
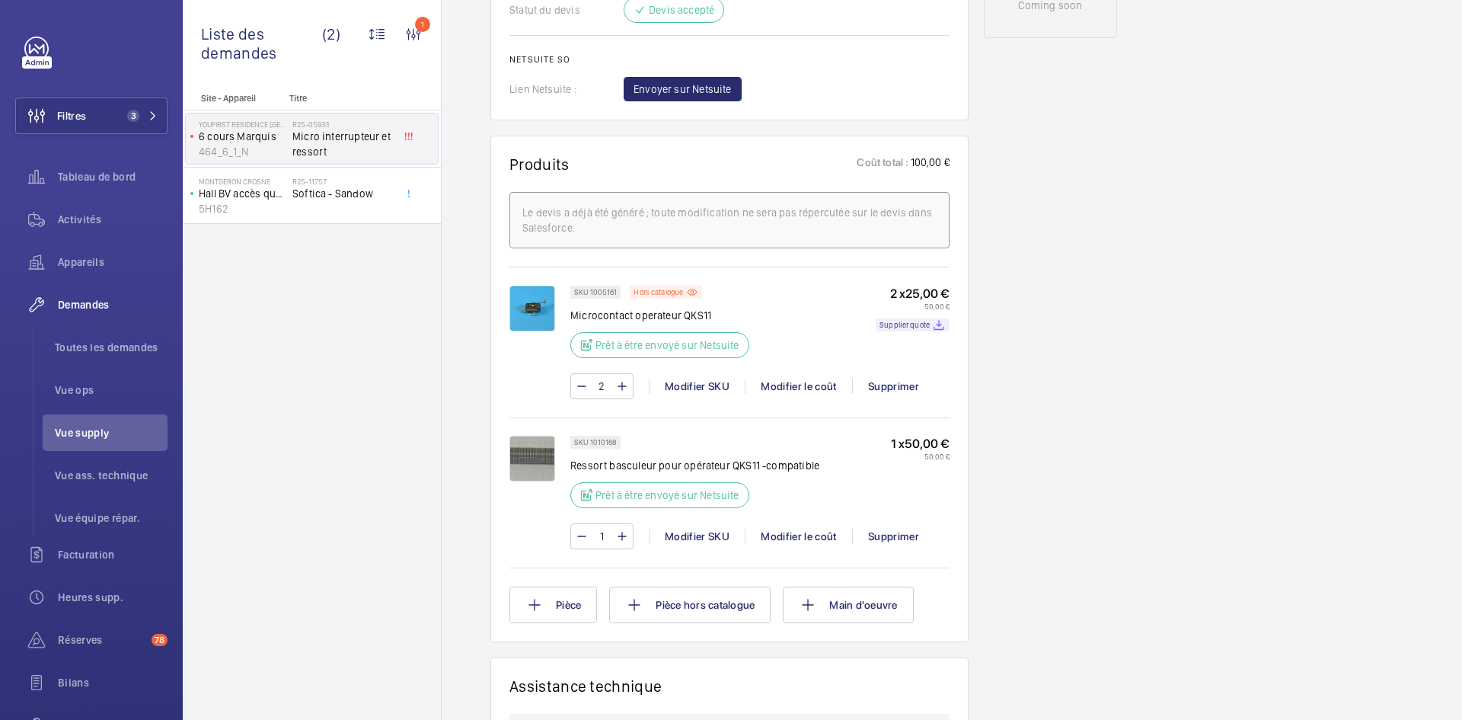
scroll to position [914, 0]
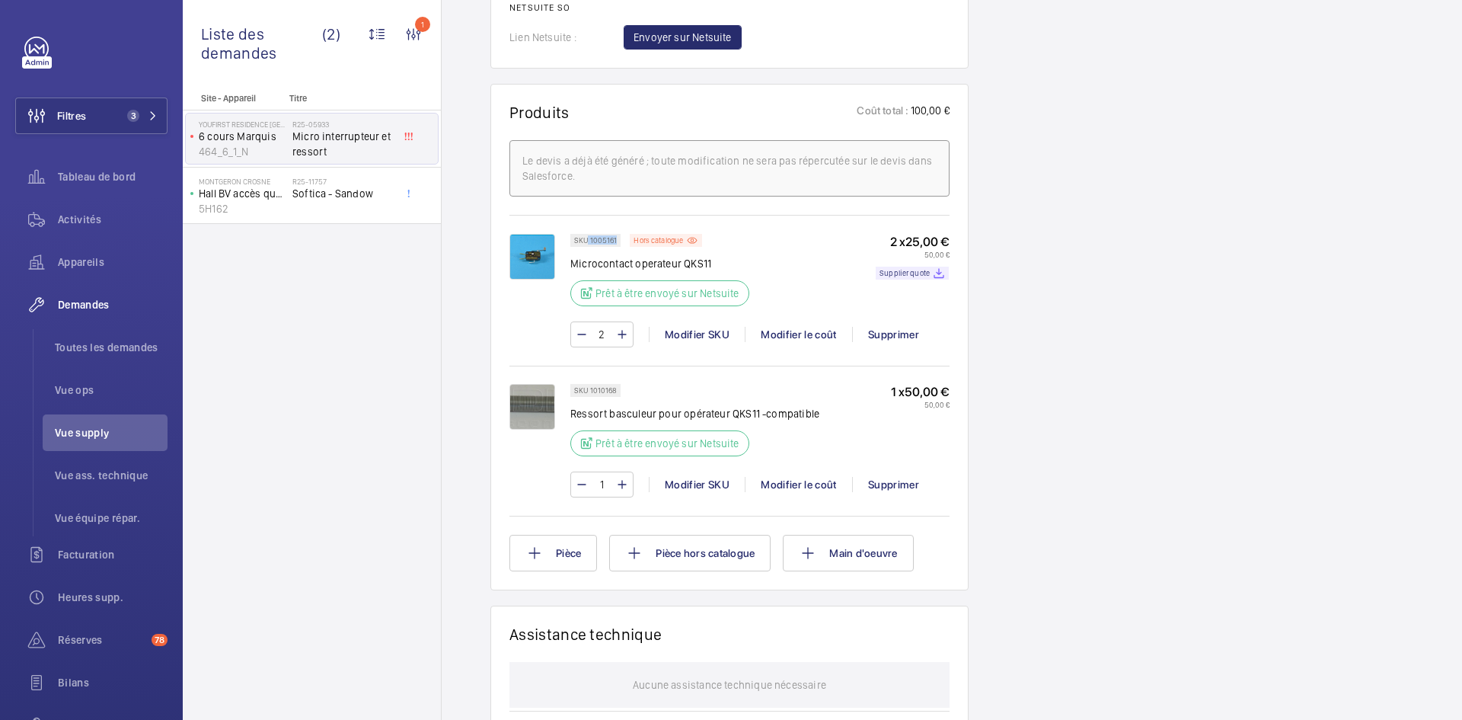
drag, startPoint x: 616, startPoint y: 238, endPoint x: 587, endPoint y: 244, distance: 29.6
click at [587, 244] on div "SKU 1005161" at bounding box center [595, 240] width 50 height 13
copy p "1005161"
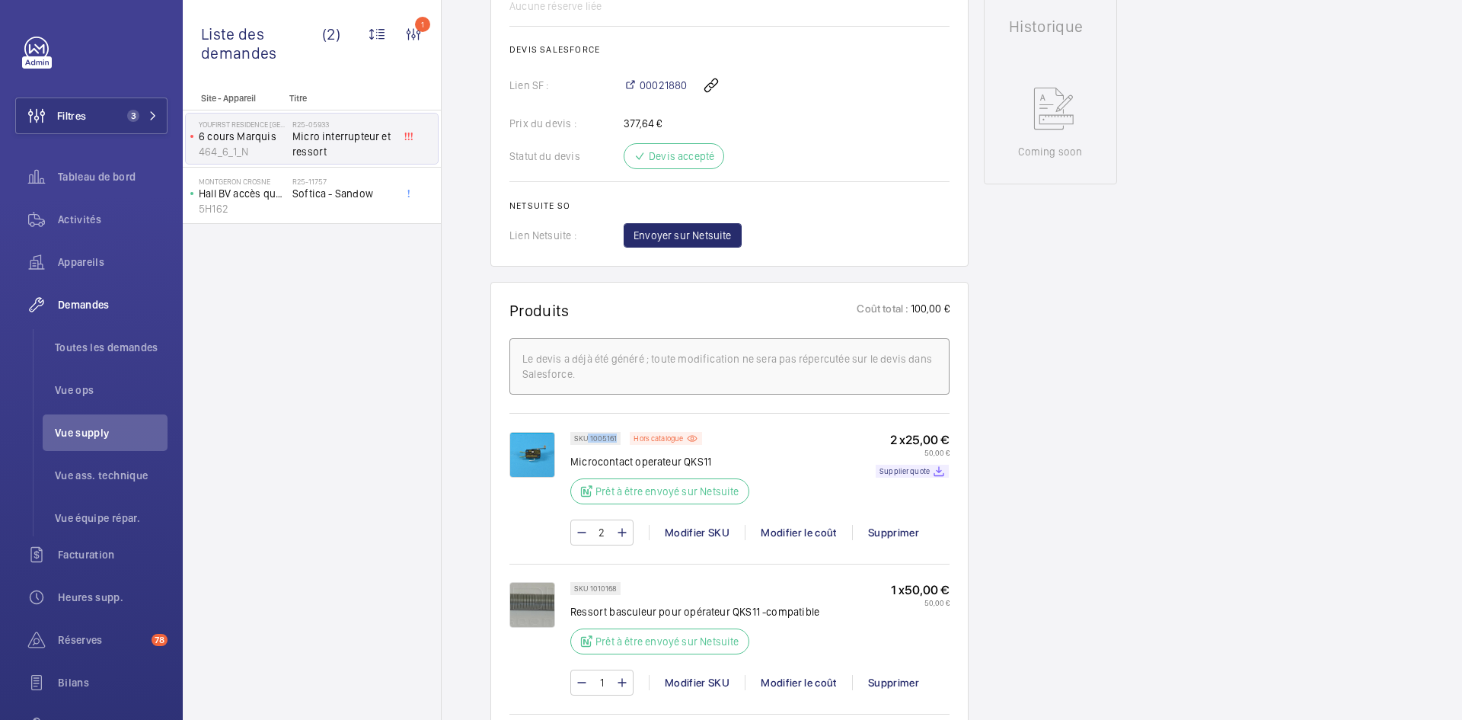
scroll to position [838, 0]
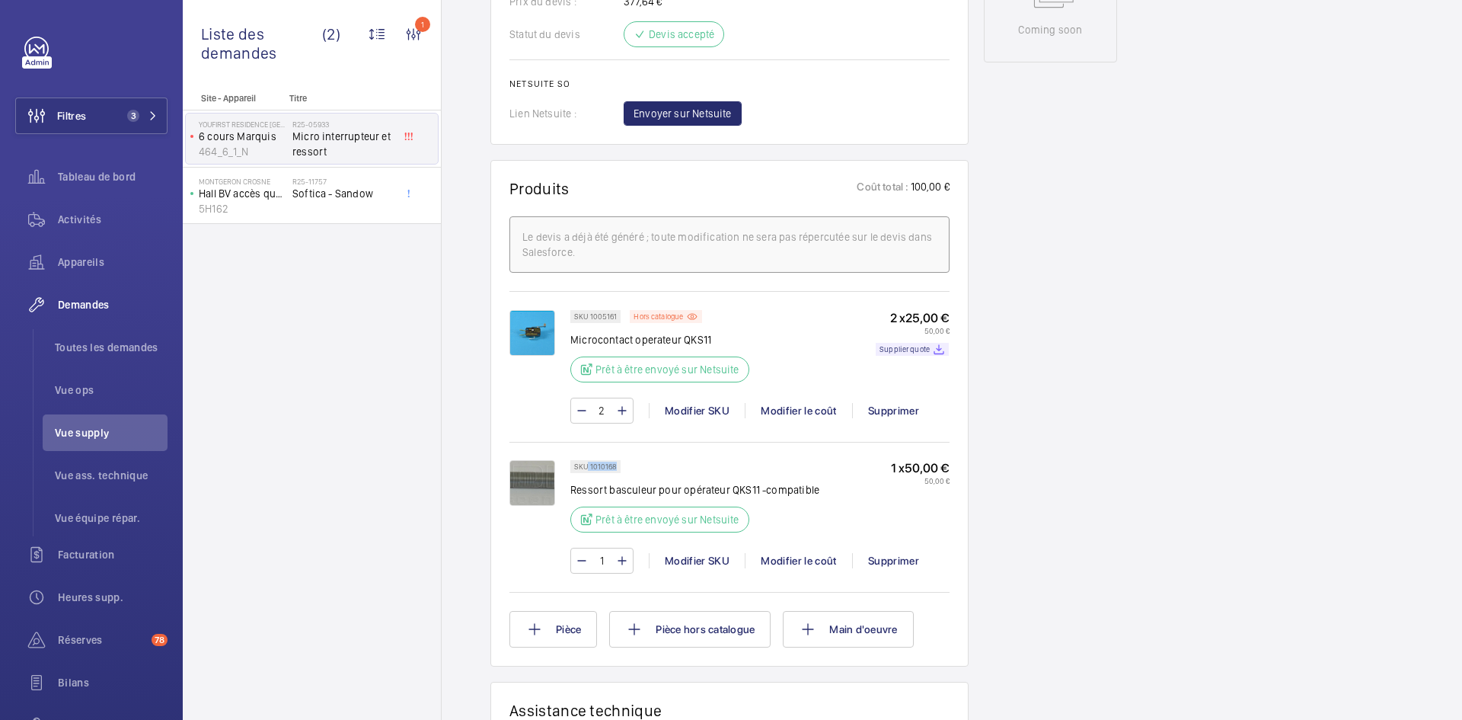
drag, startPoint x: 618, startPoint y: 466, endPoint x: 589, endPoint y: 466, distance: 28.9
click at [589, 466] on div "SKU 1010168" at bounding box center [595, 466] width 50 height 13
copy p "1010168"
drag, startPoint x: 617, startPoint y: 315, endPoint x: 590, endPoint y: 318, distance: 26.8
click at [590, 318] on div "SKU 1005161" at bounding box center [595, 316] width 50 height 13
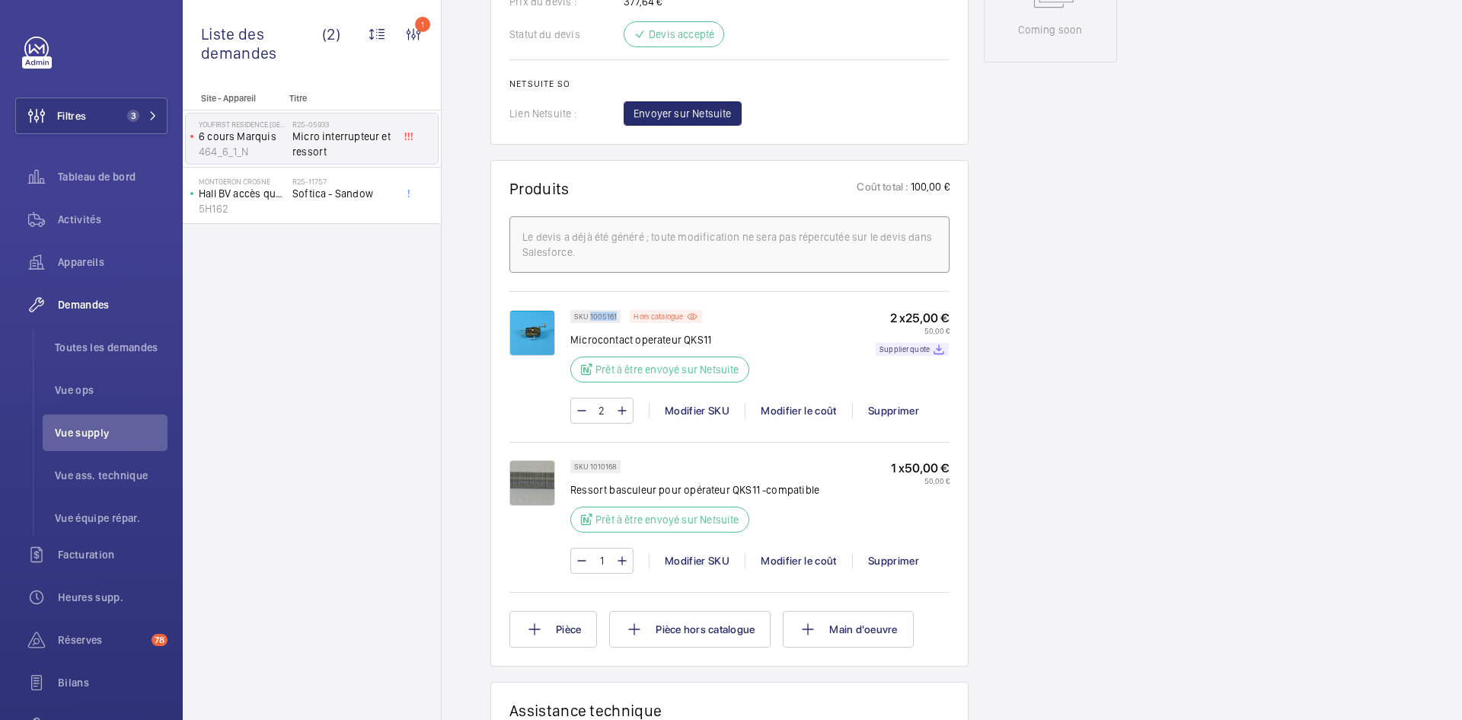
copy p "1005161"
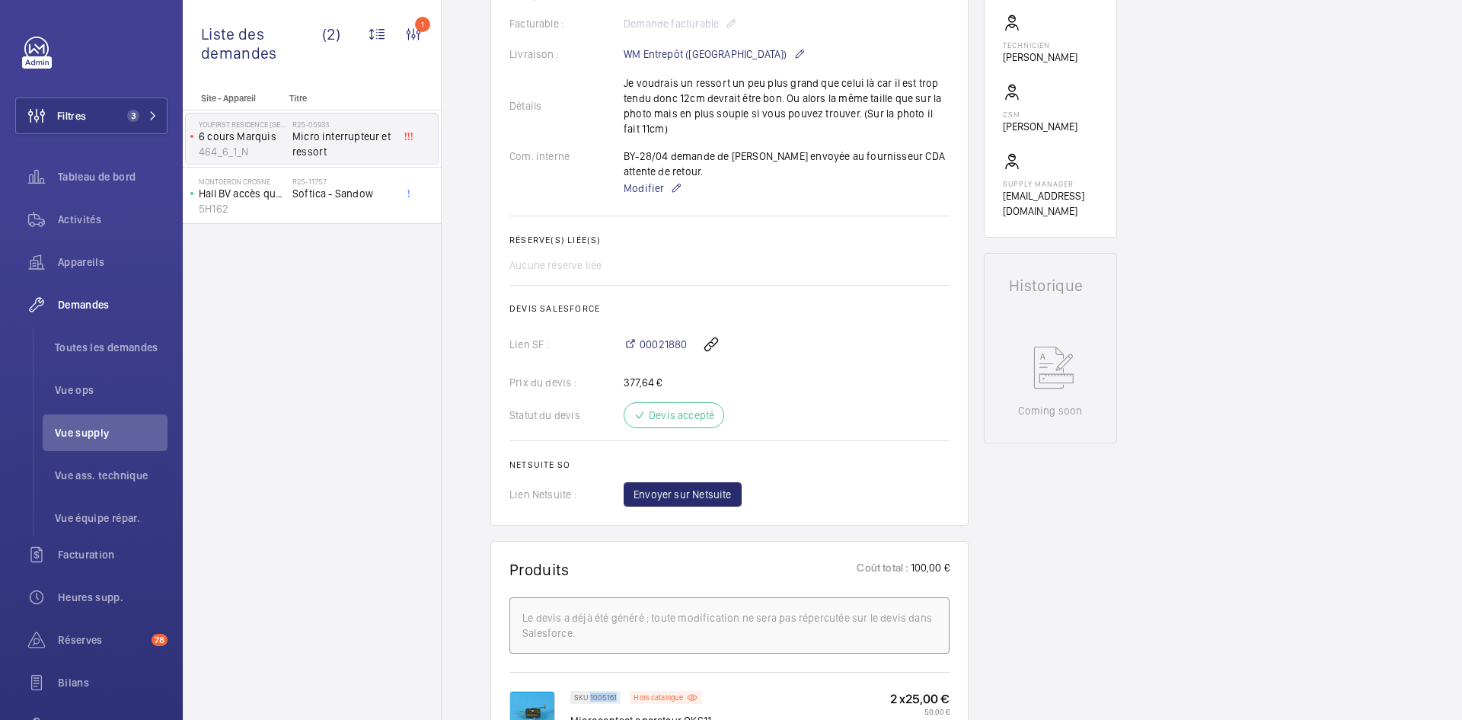
scroll to position [152, 0]
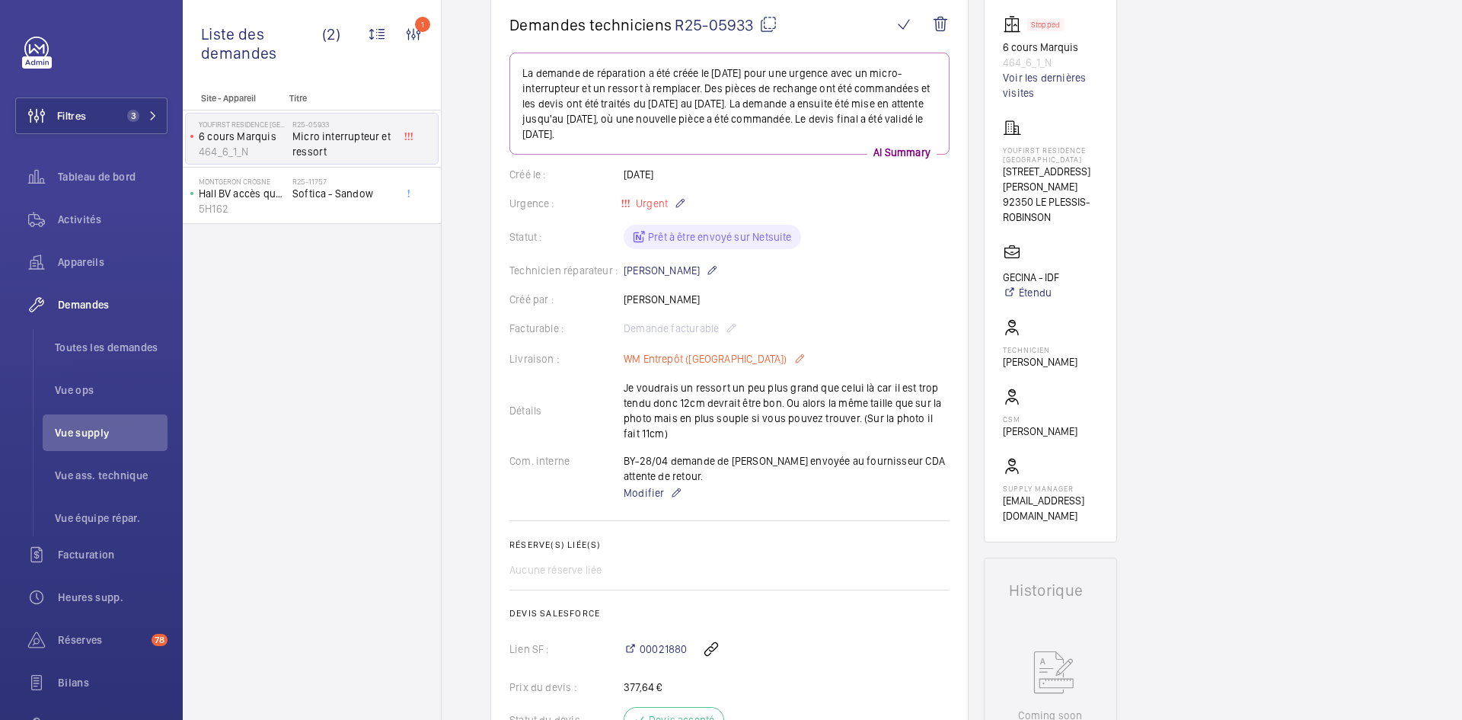
click at [794, 355] on mat-icon at bounding box center [800, 359] width 12 height 18
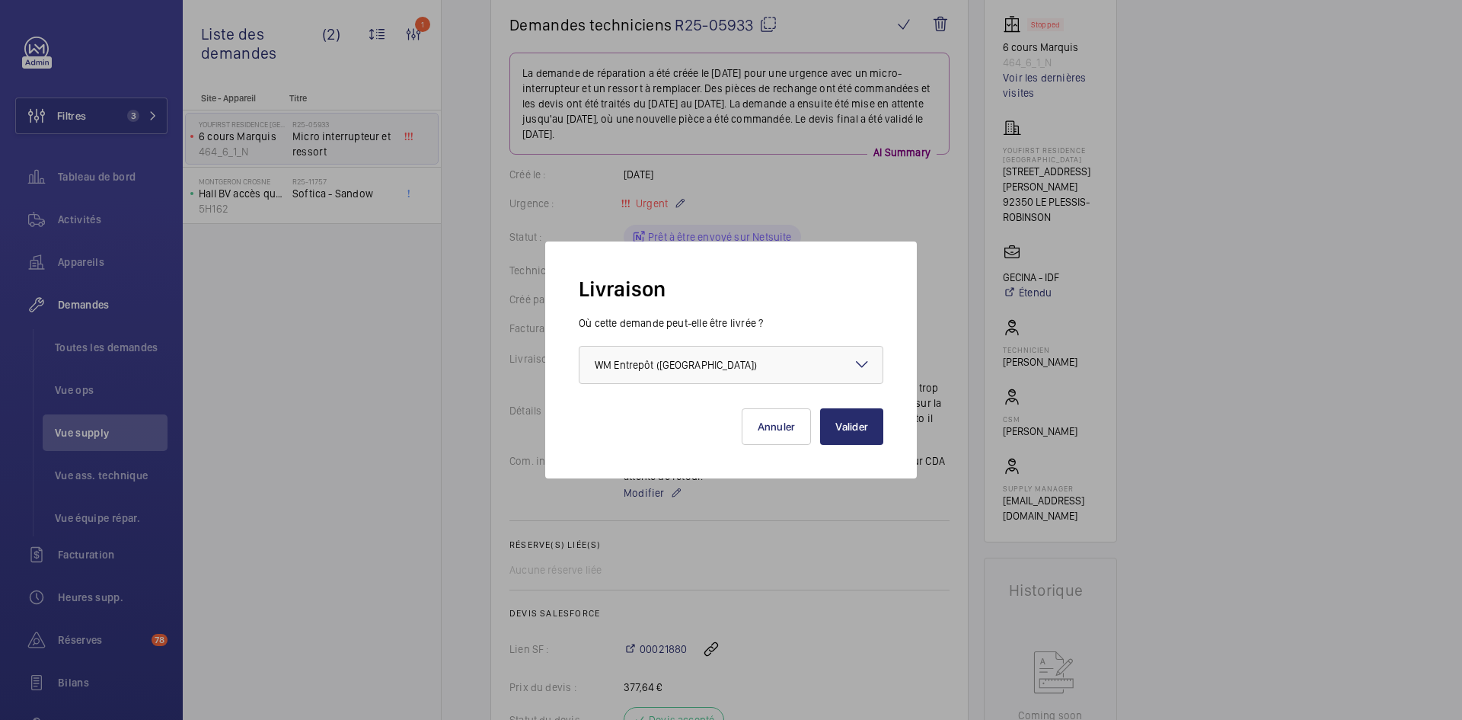
click at [858, 360] on mat-icon at bounding box center [862, 364] width 18 height 18
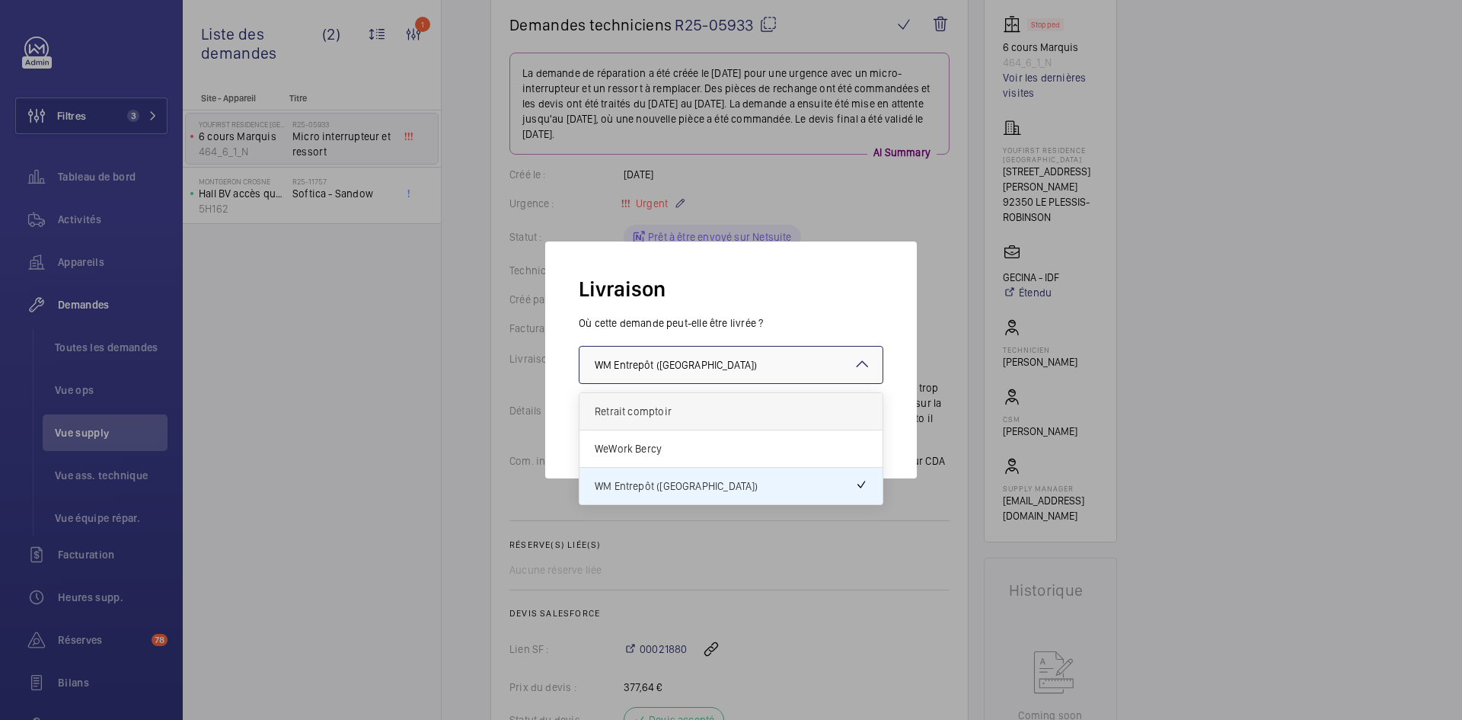
click at [695, 412] on span "Retrait comptoir" at bounding box center [731, 411] width 273 height 15
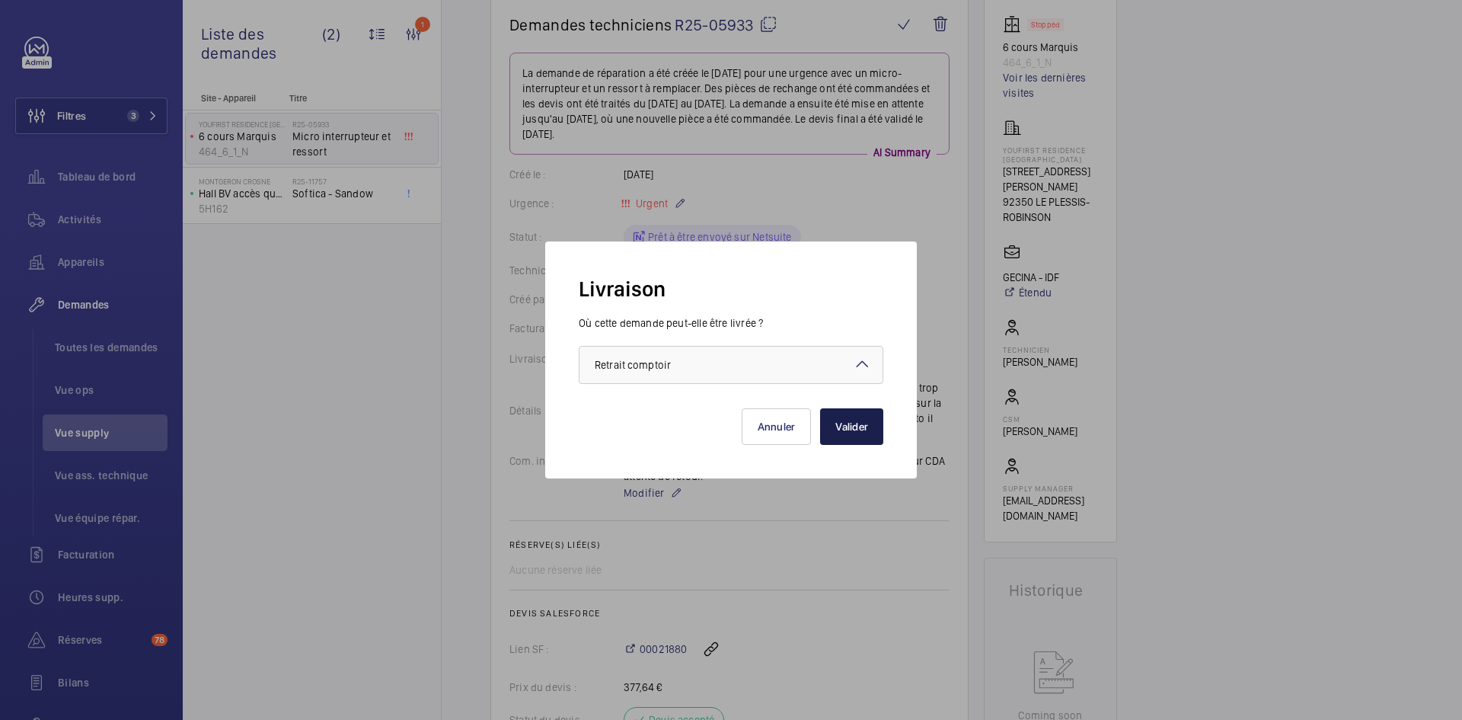
click at [859, 427] on button "Valider" at bounding box center [851, 426] width 63 height 37
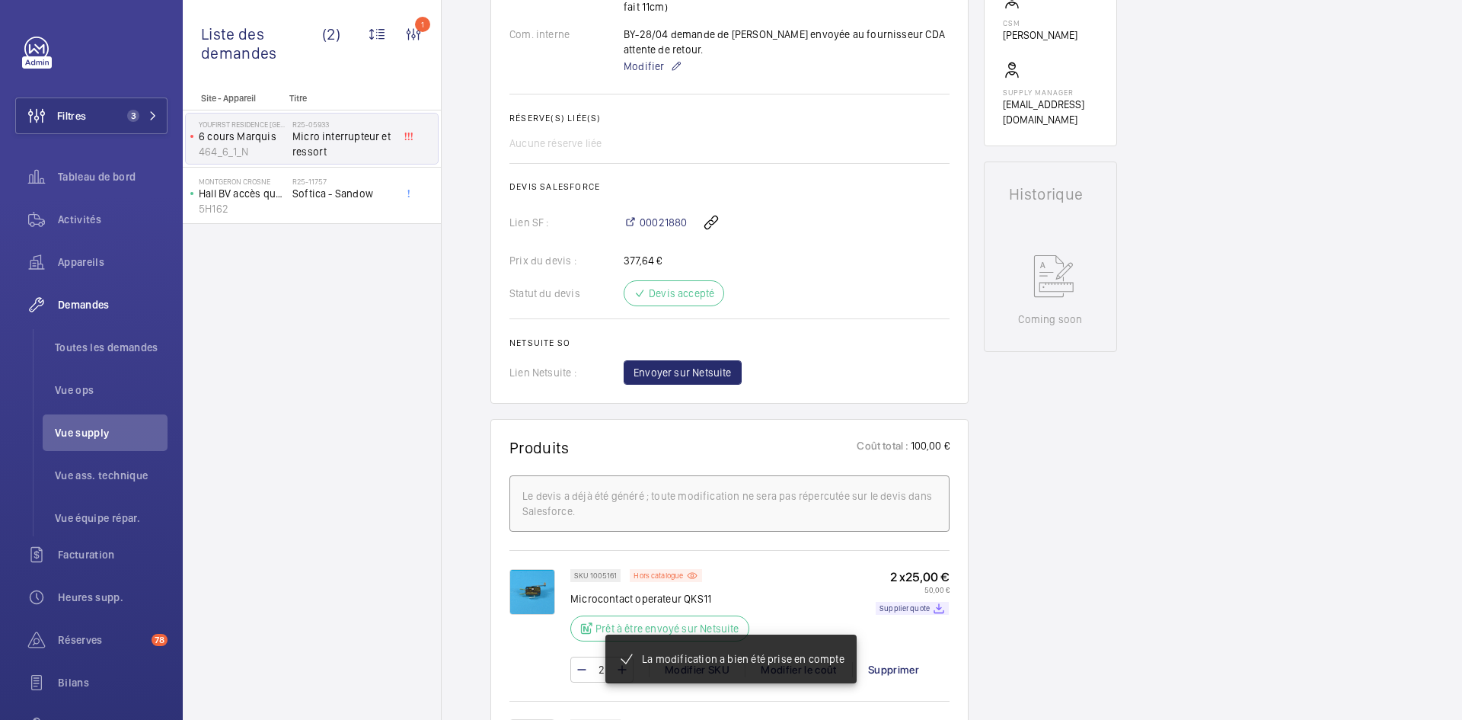
scroll to position [579, 0]
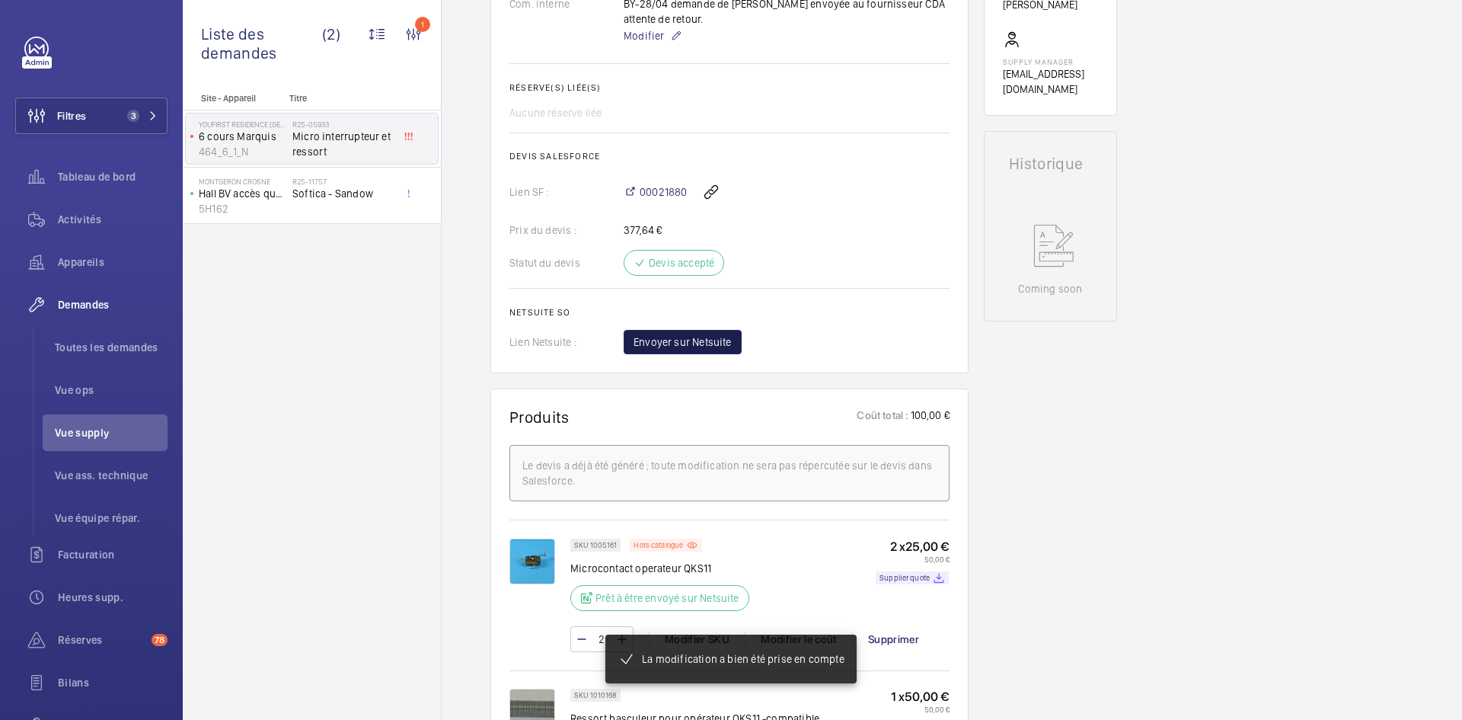
click at [719, 354] on button "Envoyer sur Netsuite" at bounding box center [683, 342] width 118 height 24
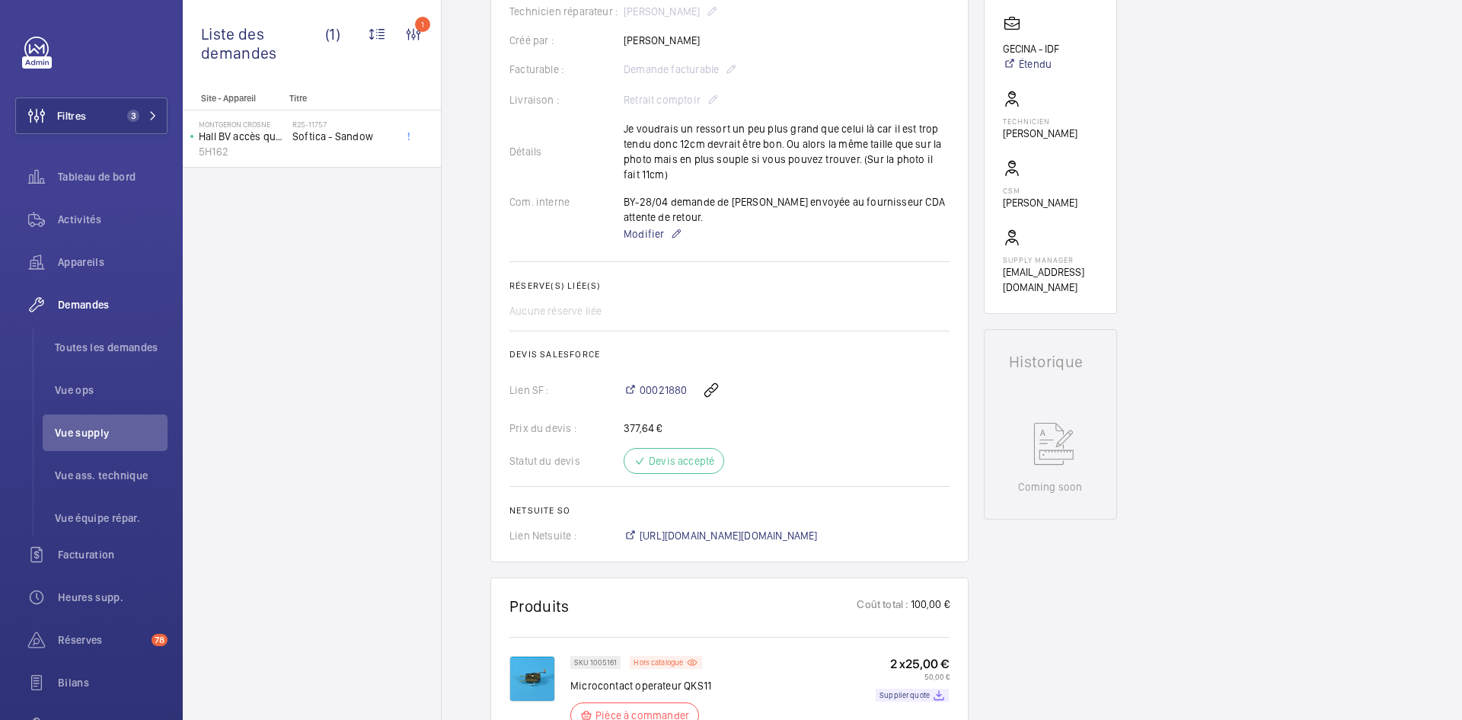
scroll to position [686, 0]
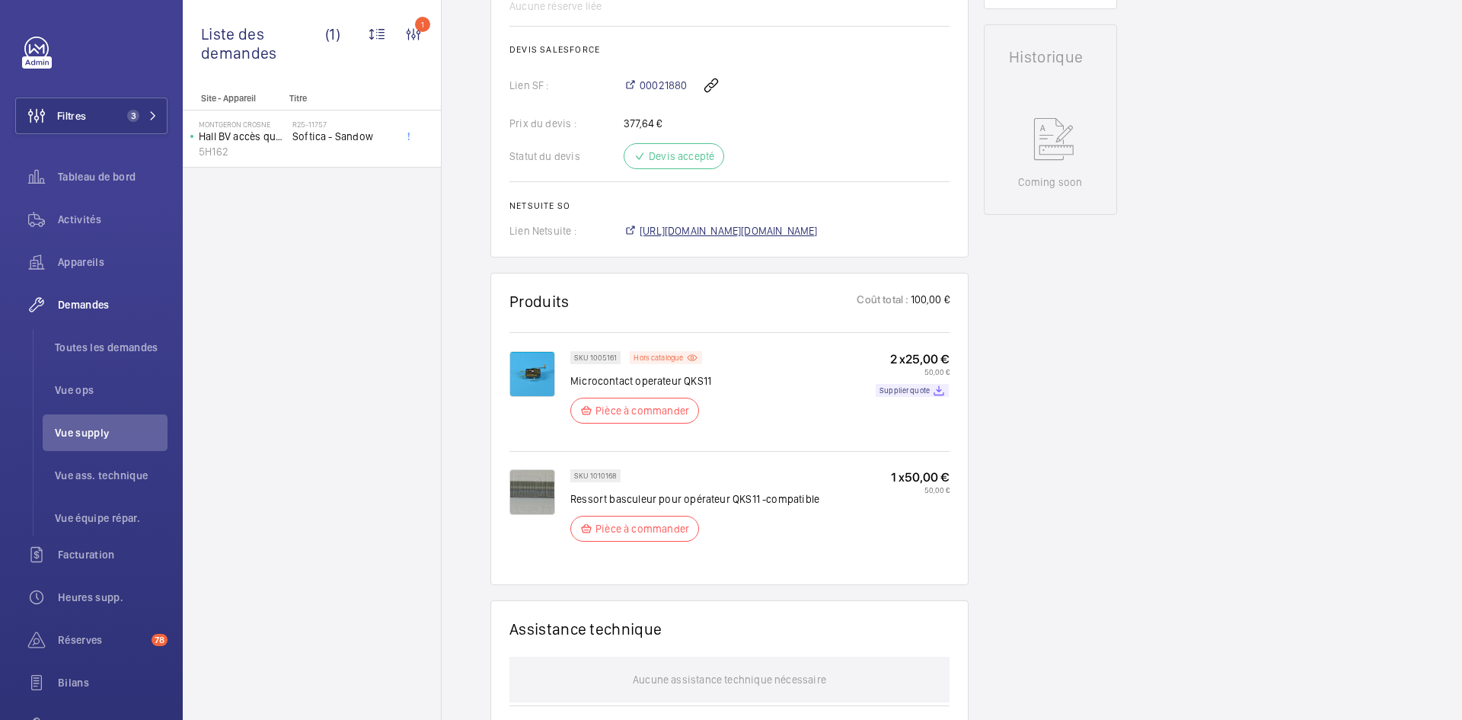
click at [761, 238] on span "https://6461500.app.netsuite.com/app/accounting/transactions/salesord.nl?id=298…" at bounding box center [729, 230] width 178 height 15
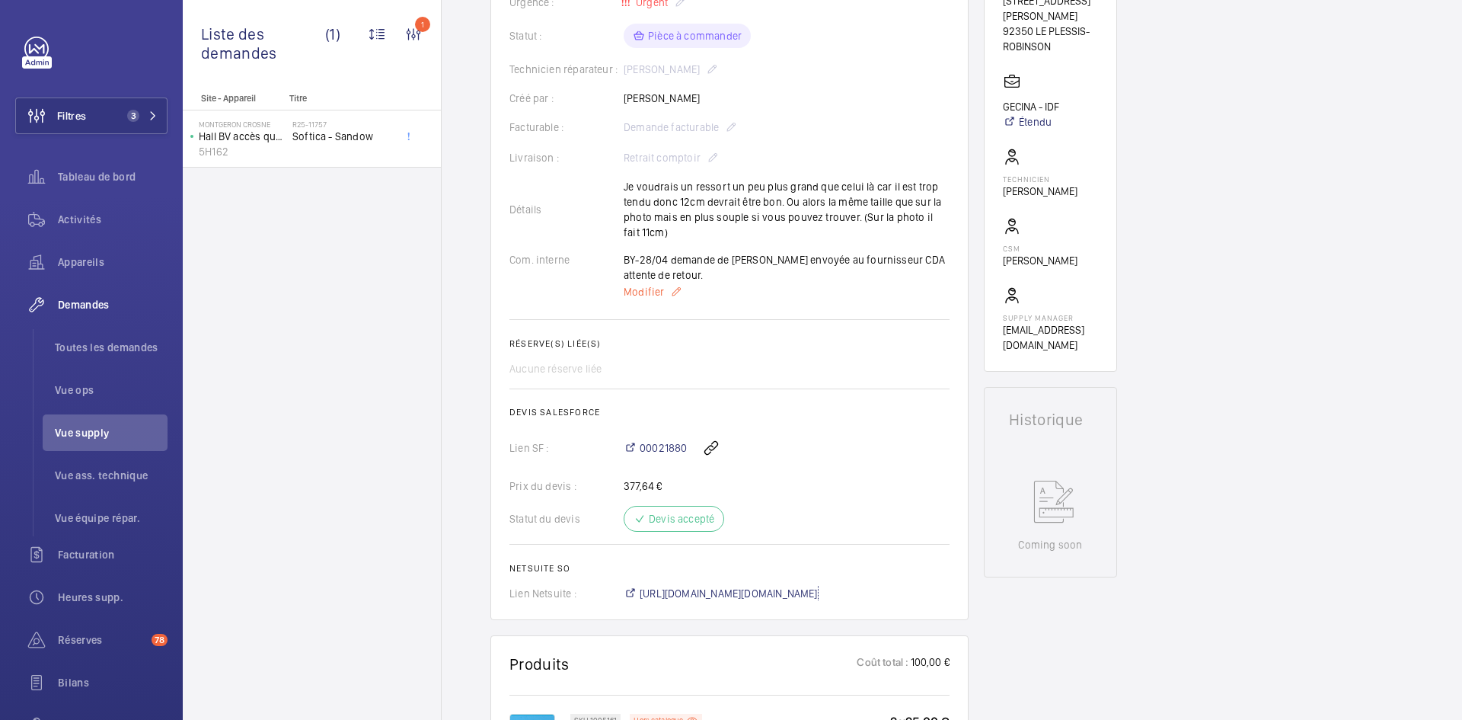
scroll to position [229, 0]
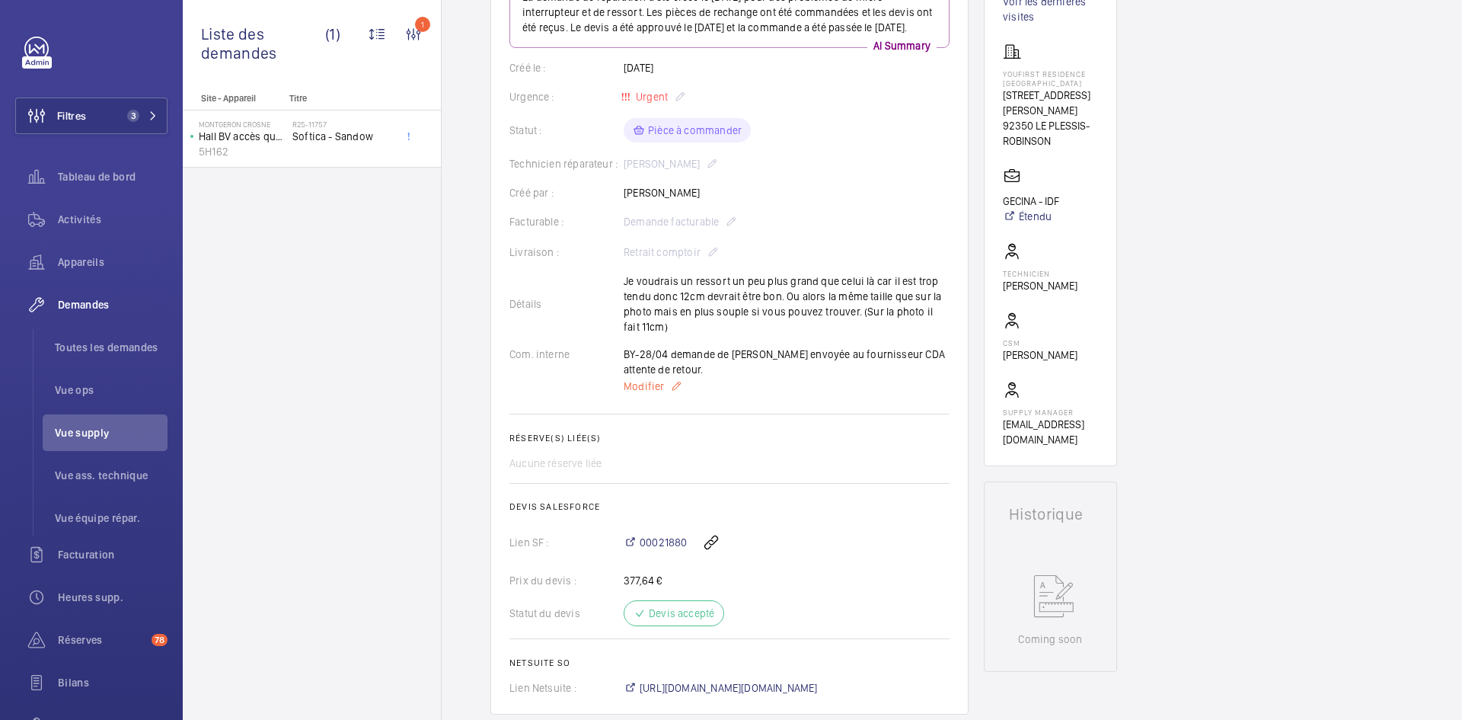
click at [640, 394] on span "Modifier" at bounding box center [644, 386] width 40 height 15
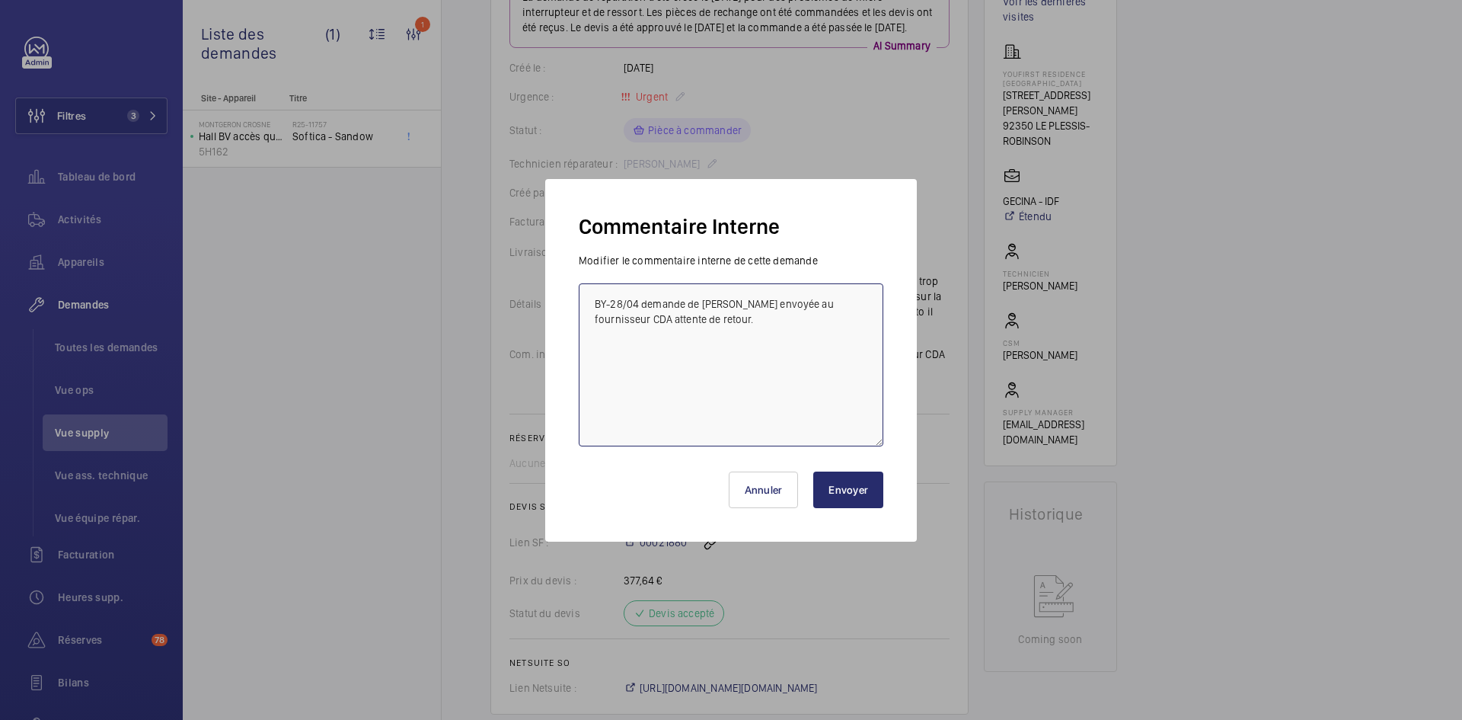
click at [593, 302] on textarea "BY-28/04 demande de devis envoyée au fournisseur CDA attente de retour." at bounding box center [731, 364] width 305 height 163
paste textarea "BY-05/09 commande effectuer chez le fournisseur Sodimas via le site livraison p…"
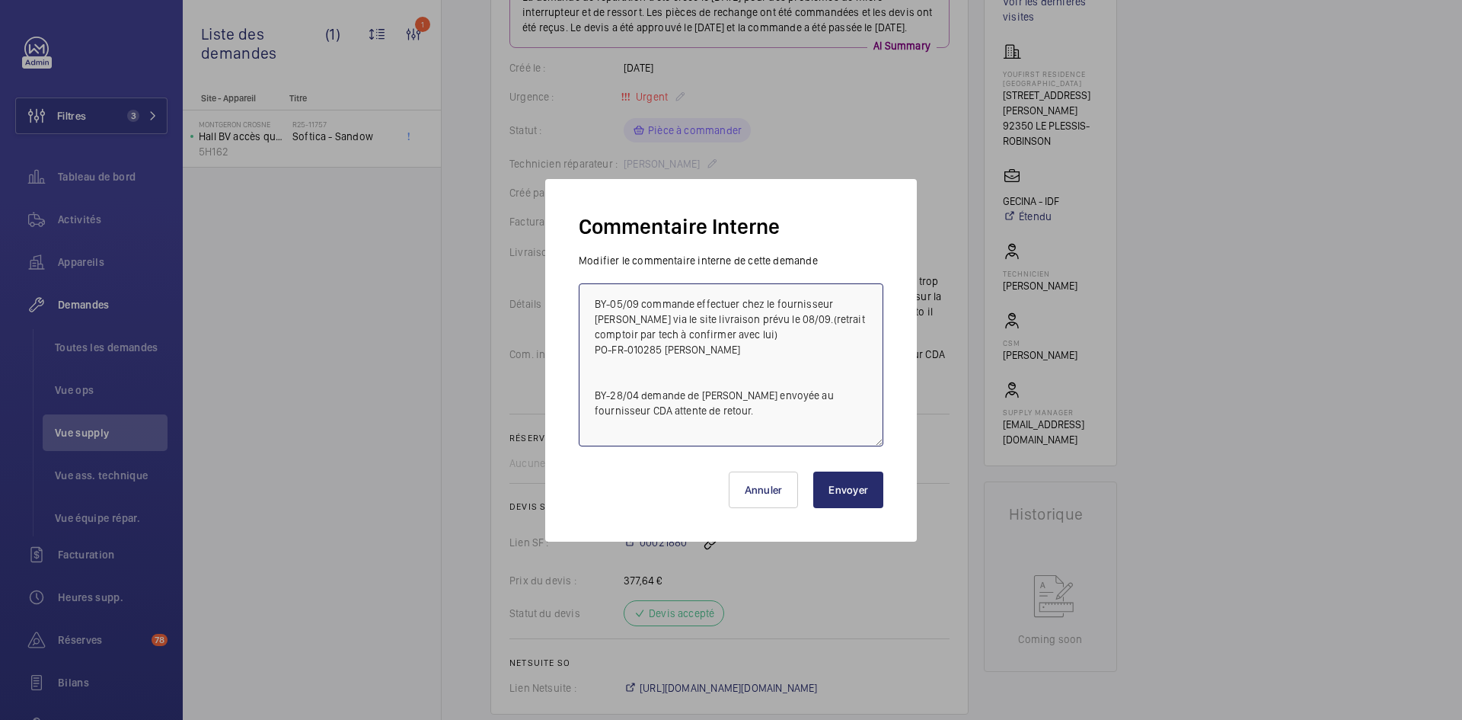
type textarea "BY-05/09 commande effectuer chez le fournisseur Sodimas via le site livraison p…"
click at [847, 491] on button "Envoyer" at bounding box center [848, 489] width 70 height 37
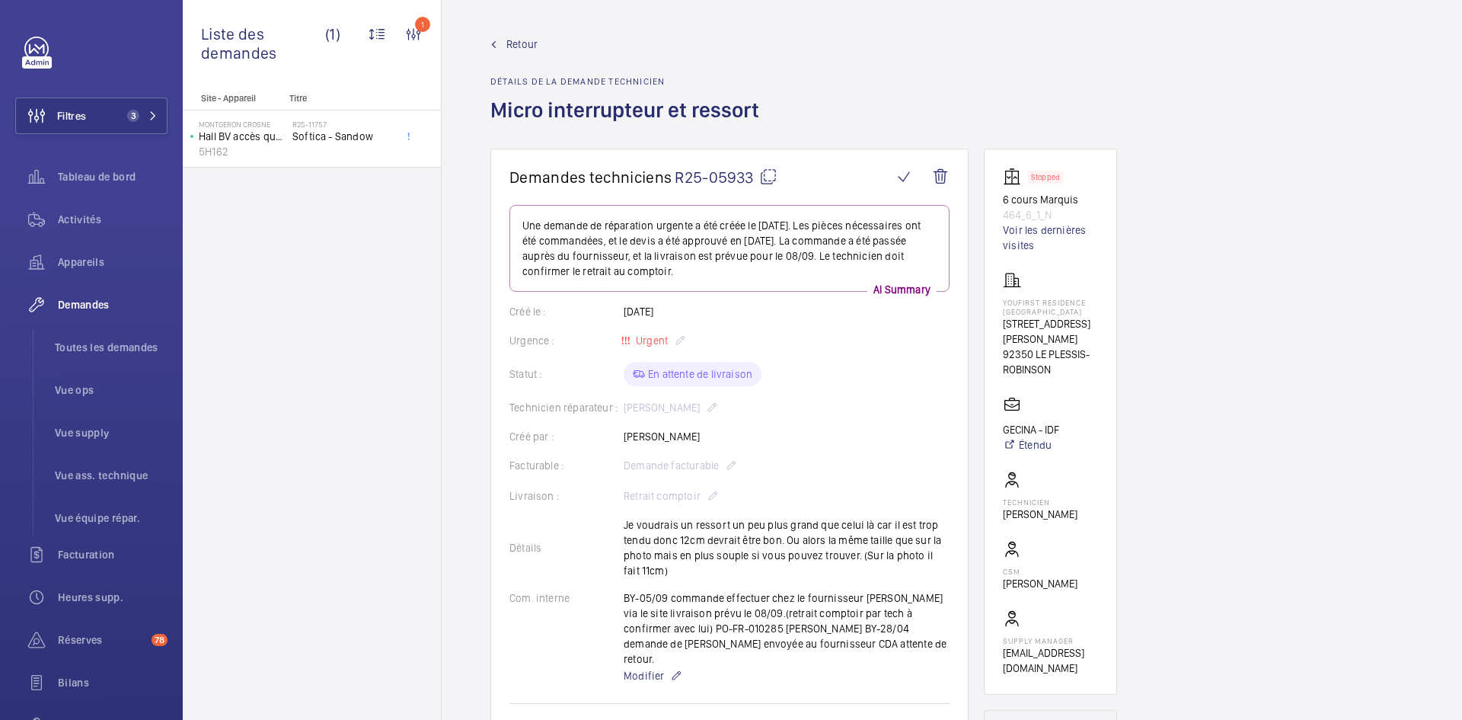
click at [769, 174] on mat-icon at bounding box center [768, 177] width 18 height 18
drag, startPoint x: 868, startPoint y: 1, endPoint x: 778, endPoint y: 61, distance: 108.2
click at [778, 61] on div "Retour Détails de la demande technicien Micro interrupteur et ressort" at bounding box center [952, 93] width 923 height 112
drag, startPoint x: 1060, startPoint y: 356, endPoint x: 994, endPoint y: 301, distance: 86.0
click at [994, 301] on wm-front-card "Stopped 6 cours Marquis 464_6_1_N Voir les dernières visites YouFirst Residence…" at bounding box center [1050, 422] width 133 height 546
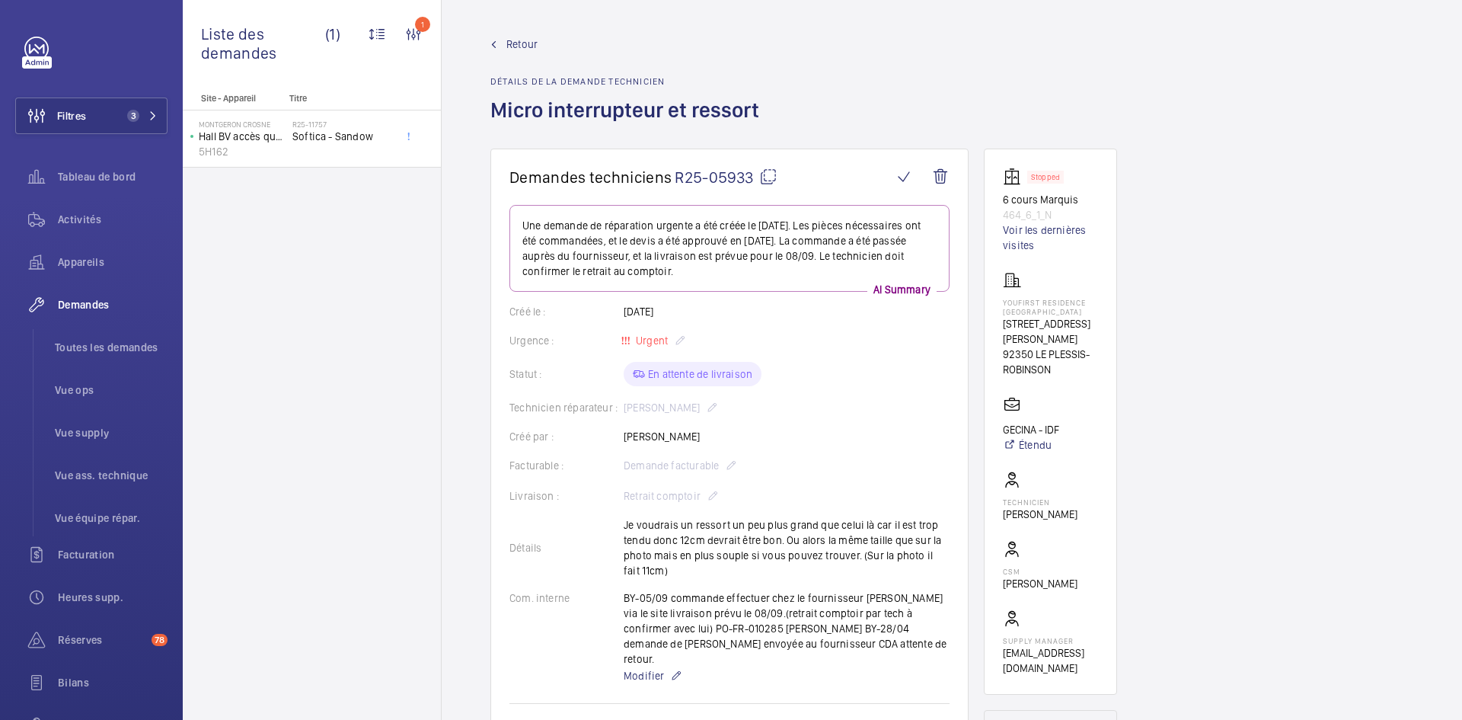
copy div "YouFirst Residence Le Plessis-Robinson 23 Rue Paul Rivet 92350 LE PLESSIS-ROBIN…"
click at [533, 45] on span "Retour" at bounding box center [522, 44] width 31 height 15
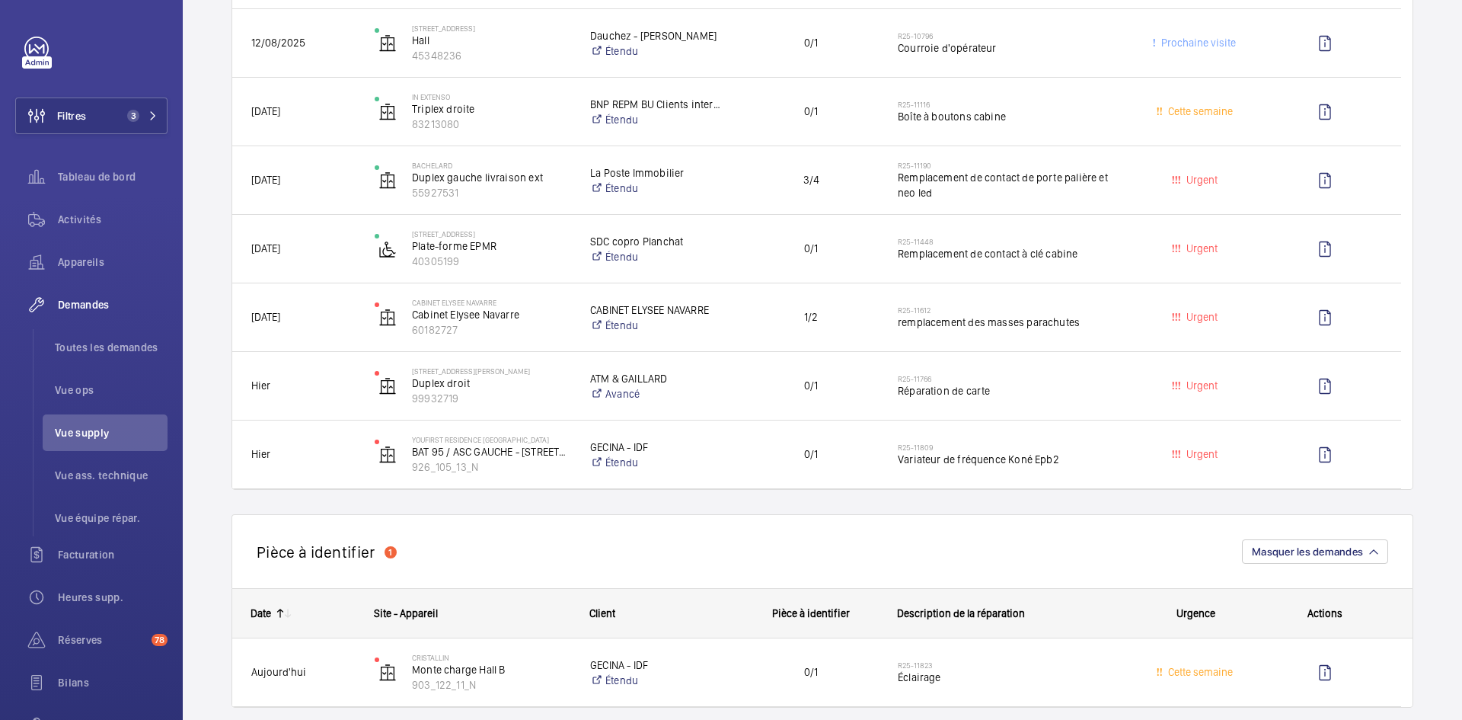
scroll to position [533, 0]
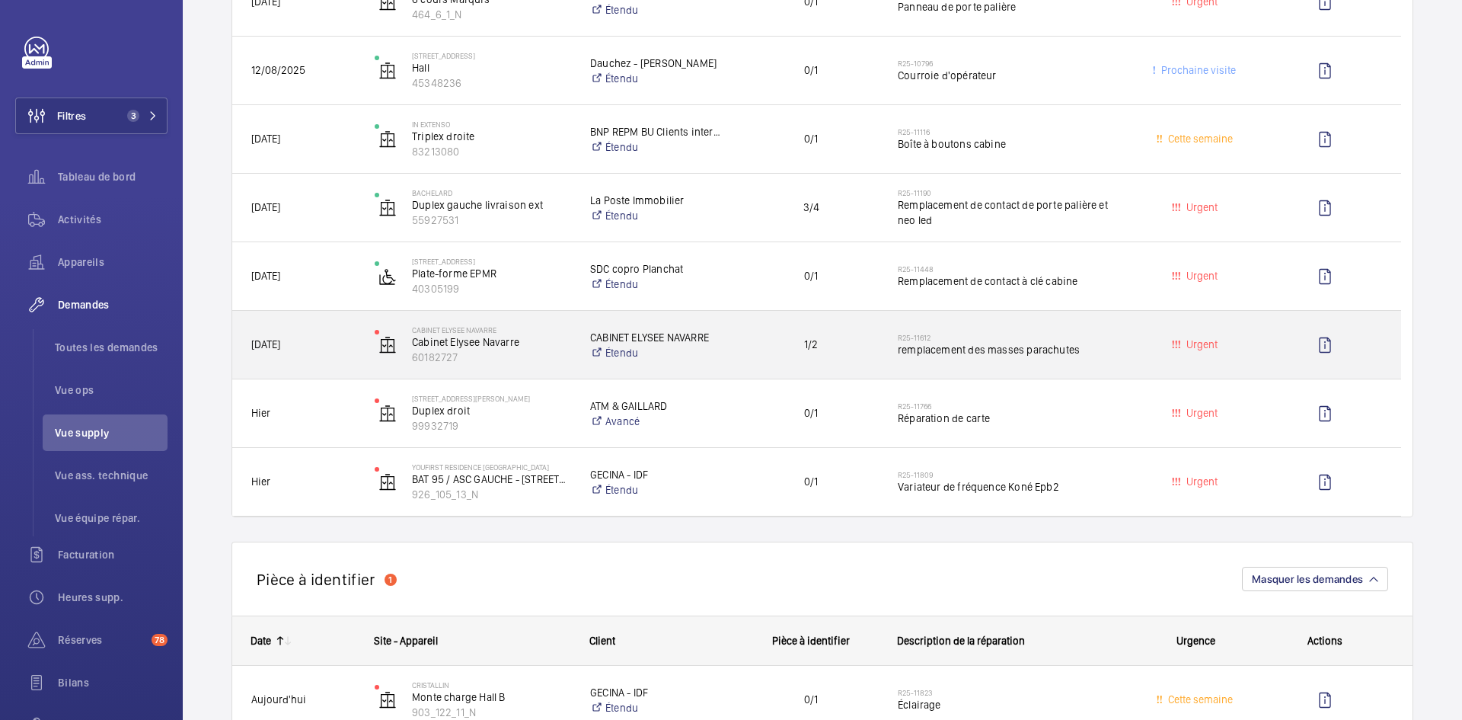
click at [342, 316] on div "01/09/2025" at bounding box center [293, 345] width 123 height 68
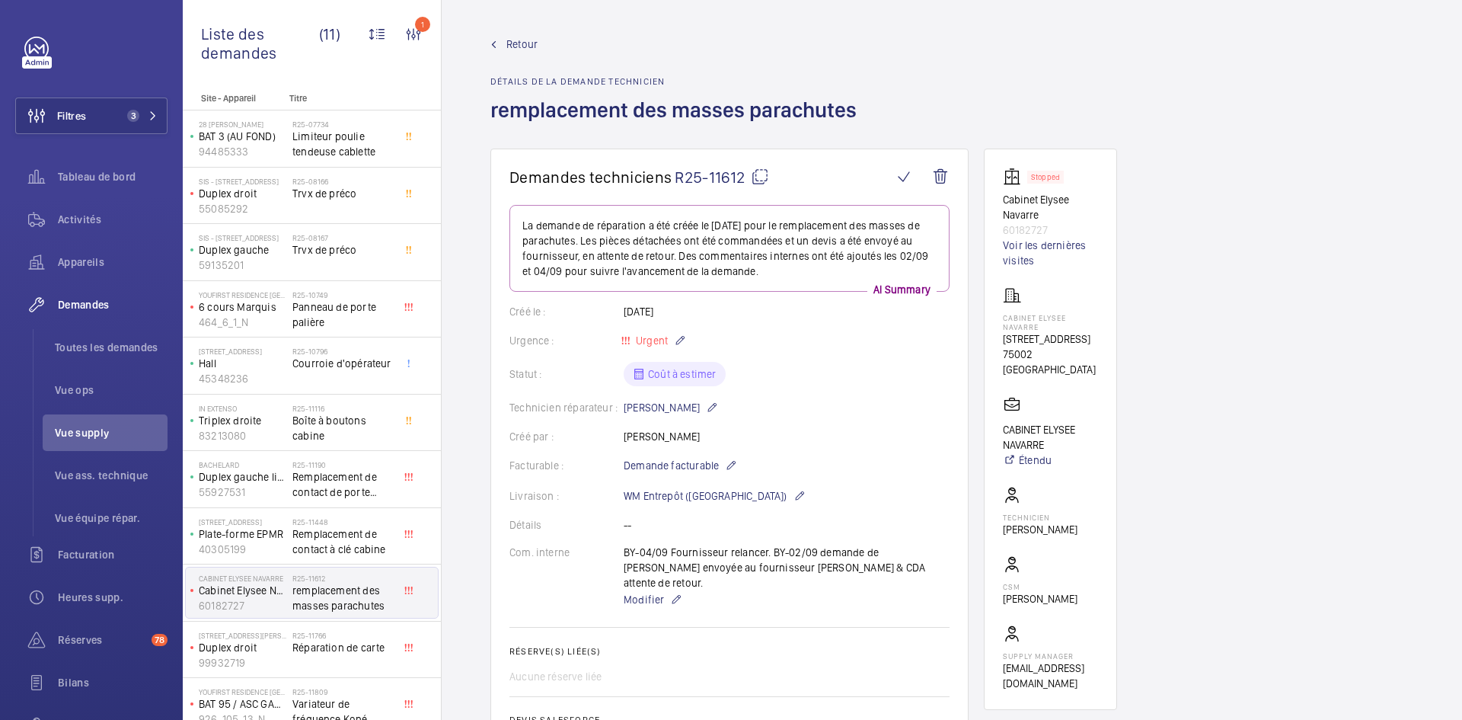
click at [754, 173] on mat-icon at bounding box center [760, 177] width 18 height 18
click at [518, 38] on span "Retour" at bounding box center [522, 44] width 31 height 15
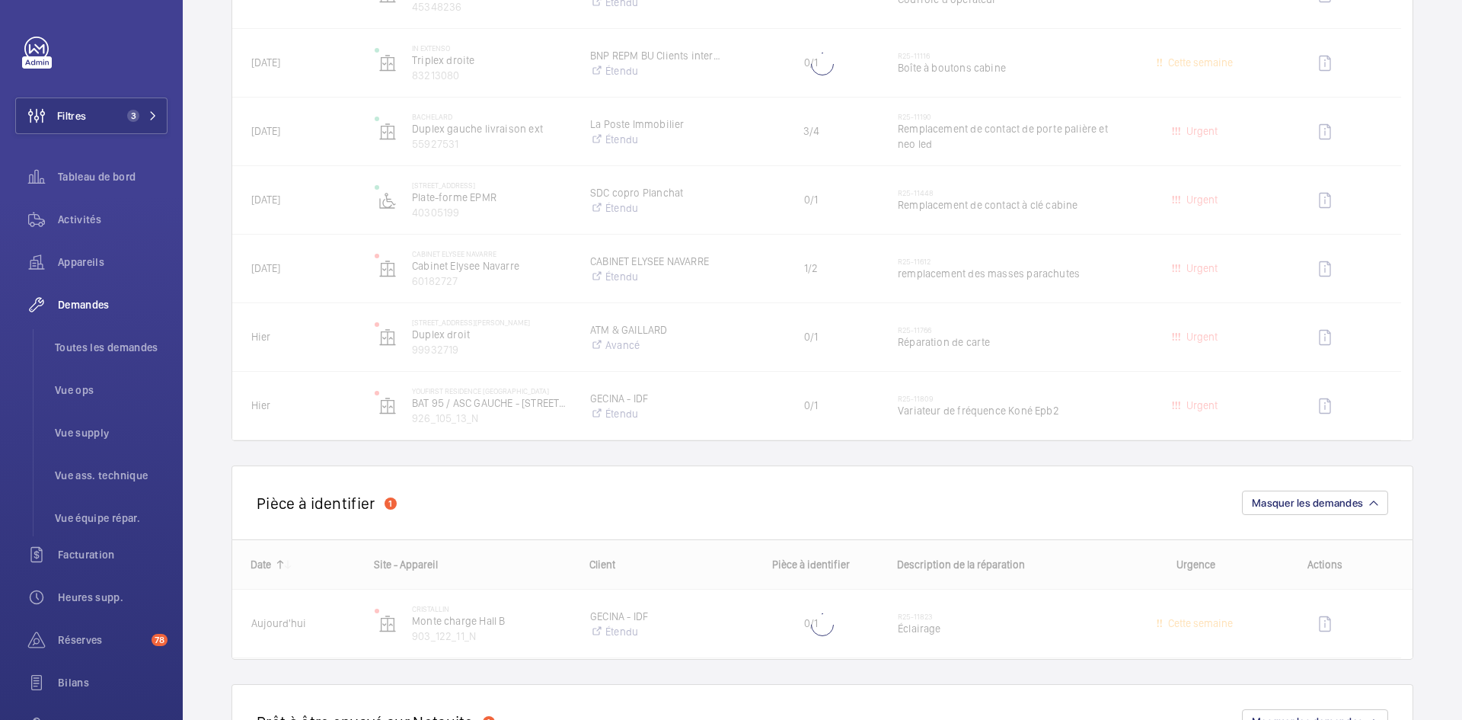
scroll to position [914, 0]
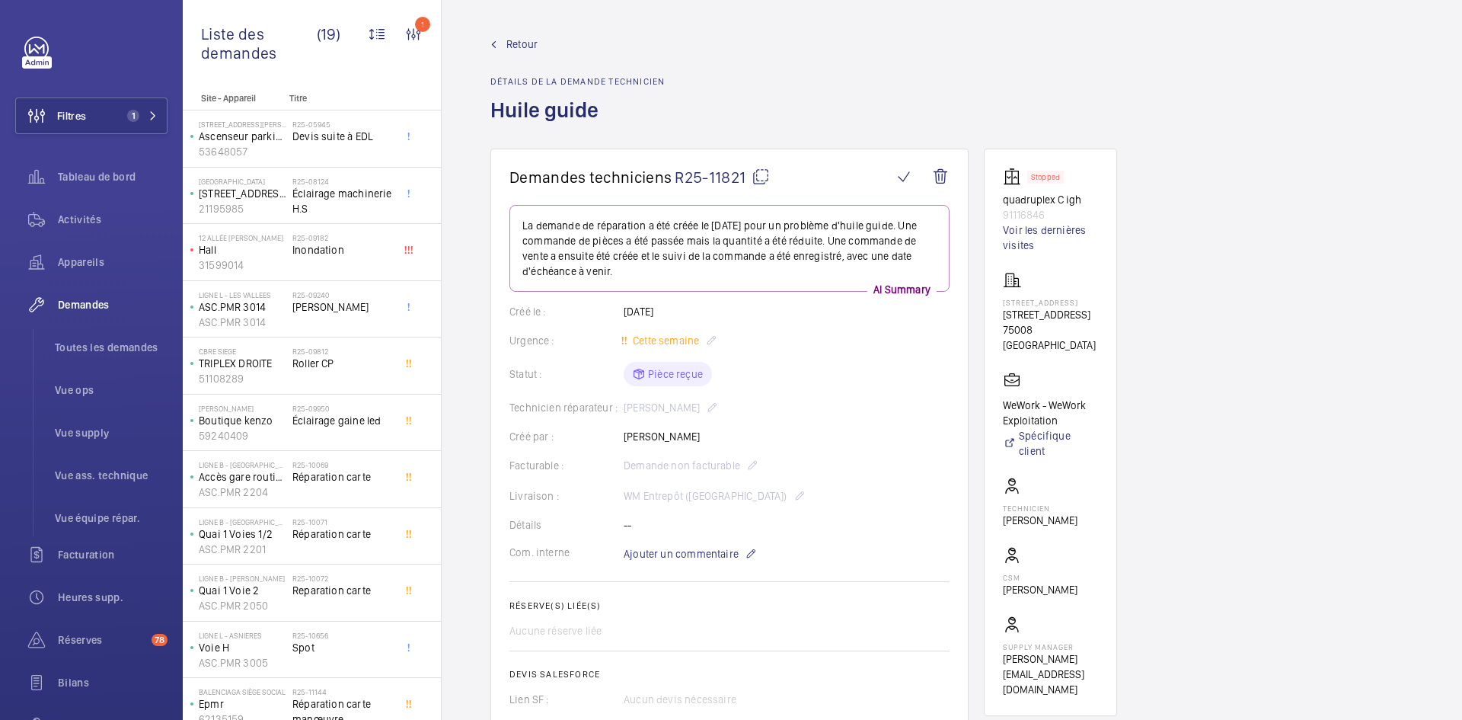
click at [533, 46] on span "Retour" at bounding box center [522, 44] width 31 height 15
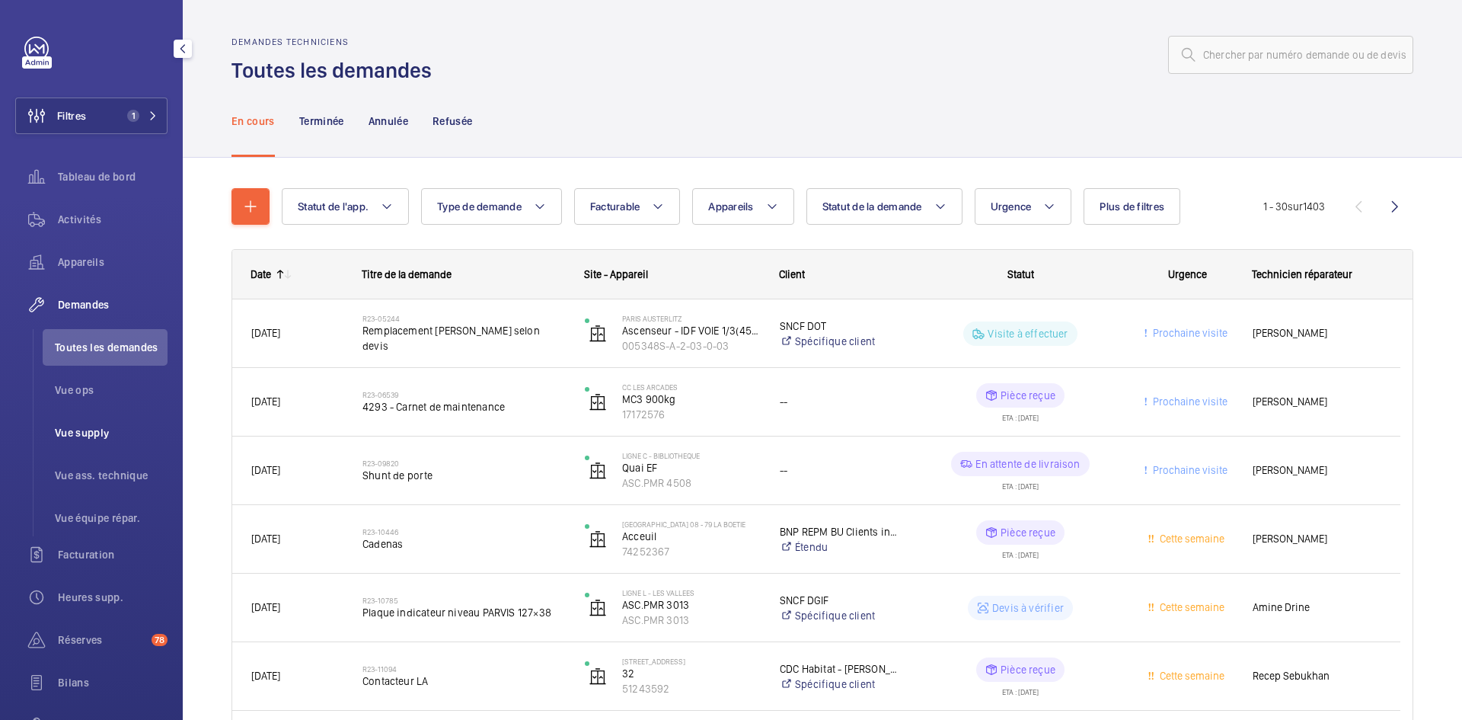
click at [95, 430] on span "Vue supply" at bounding box center [111, 432] width 113 height 15
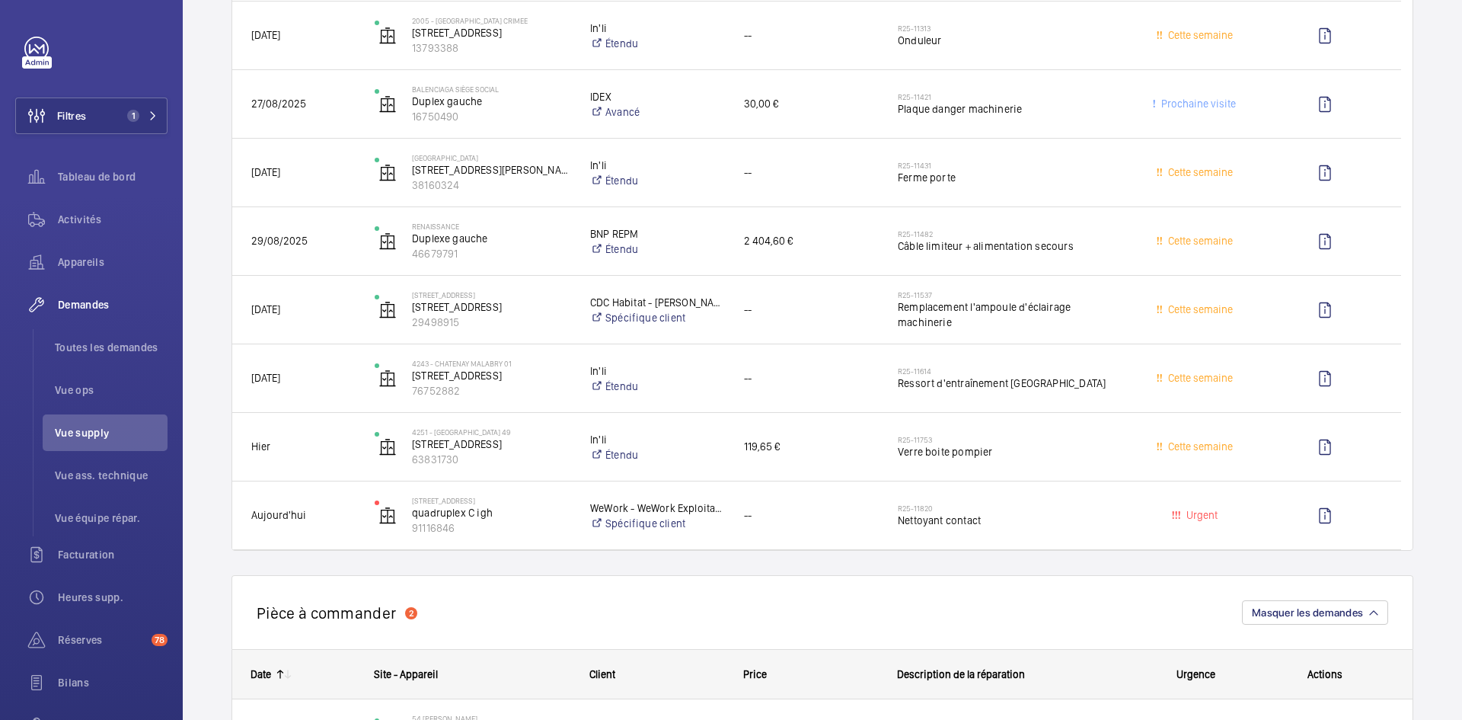
scroll to position [2514, 0]
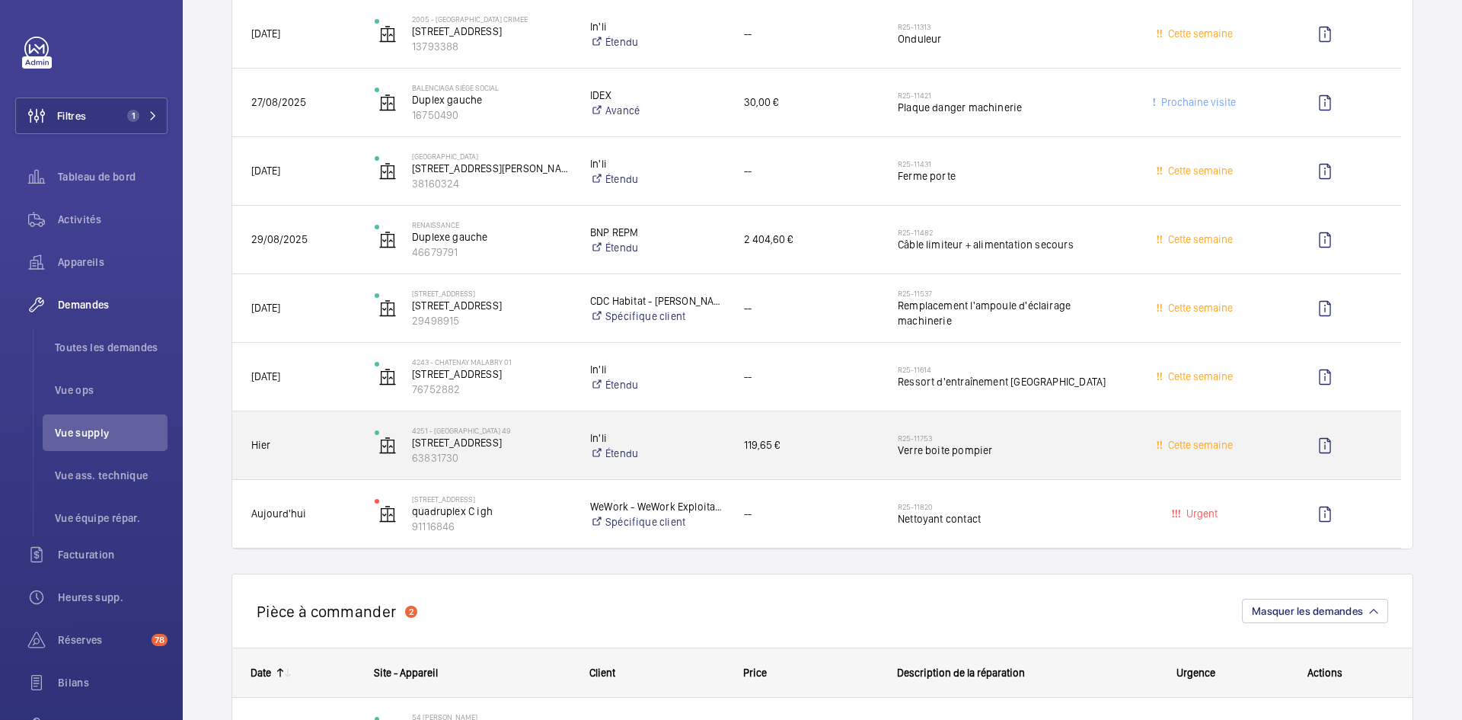
click at [353, 441] on span "Hier" at bounding box center [303, 445] width 104 height 18
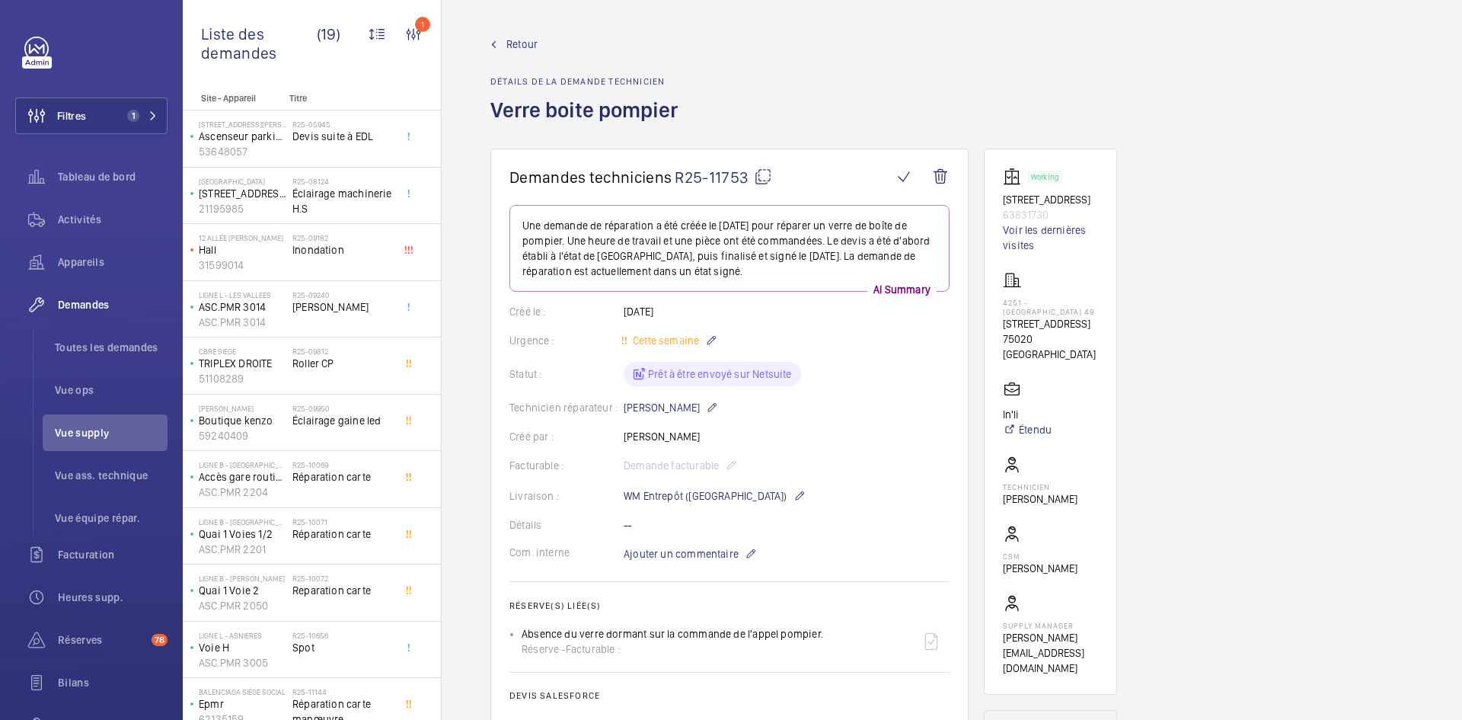
click at [515, 37] on span "Retour" at bounding box center [522, 44] width 31 height 15
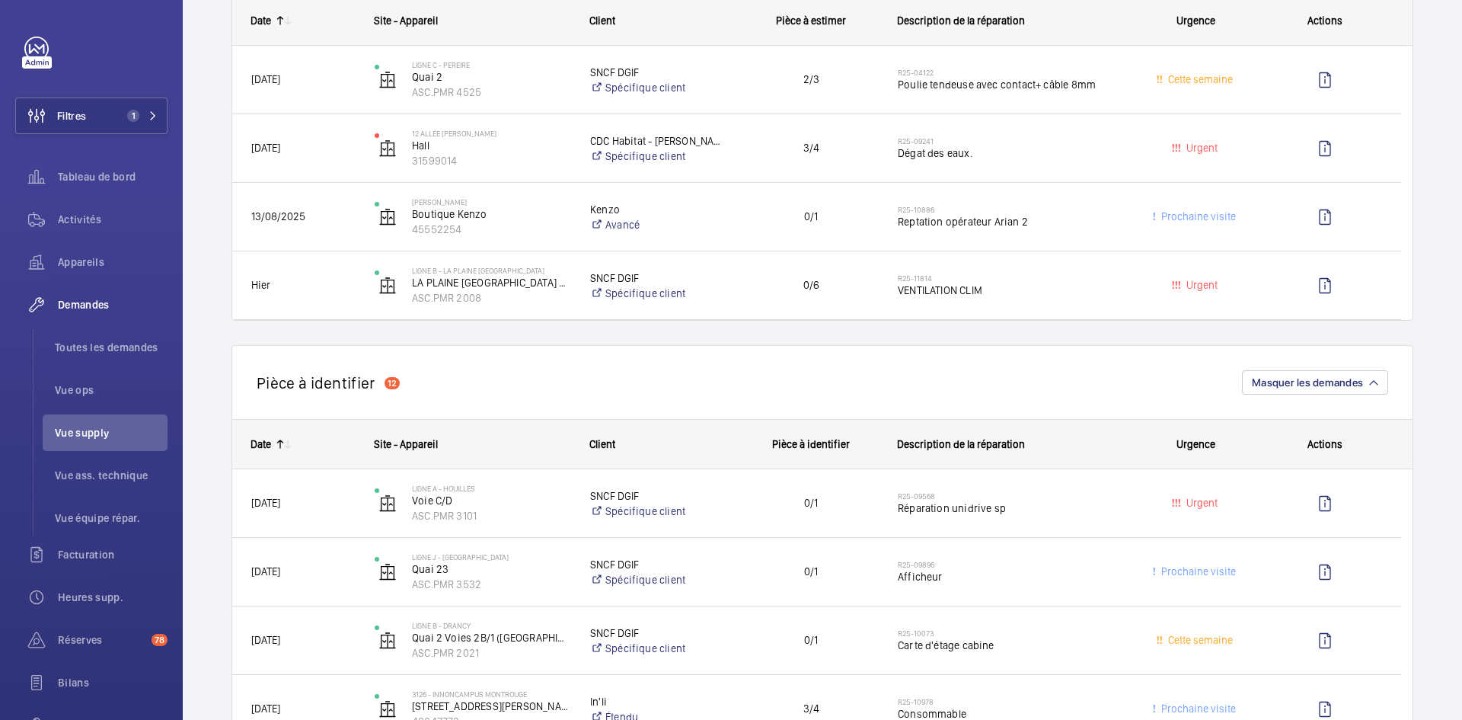
scroll to position [229, 0]
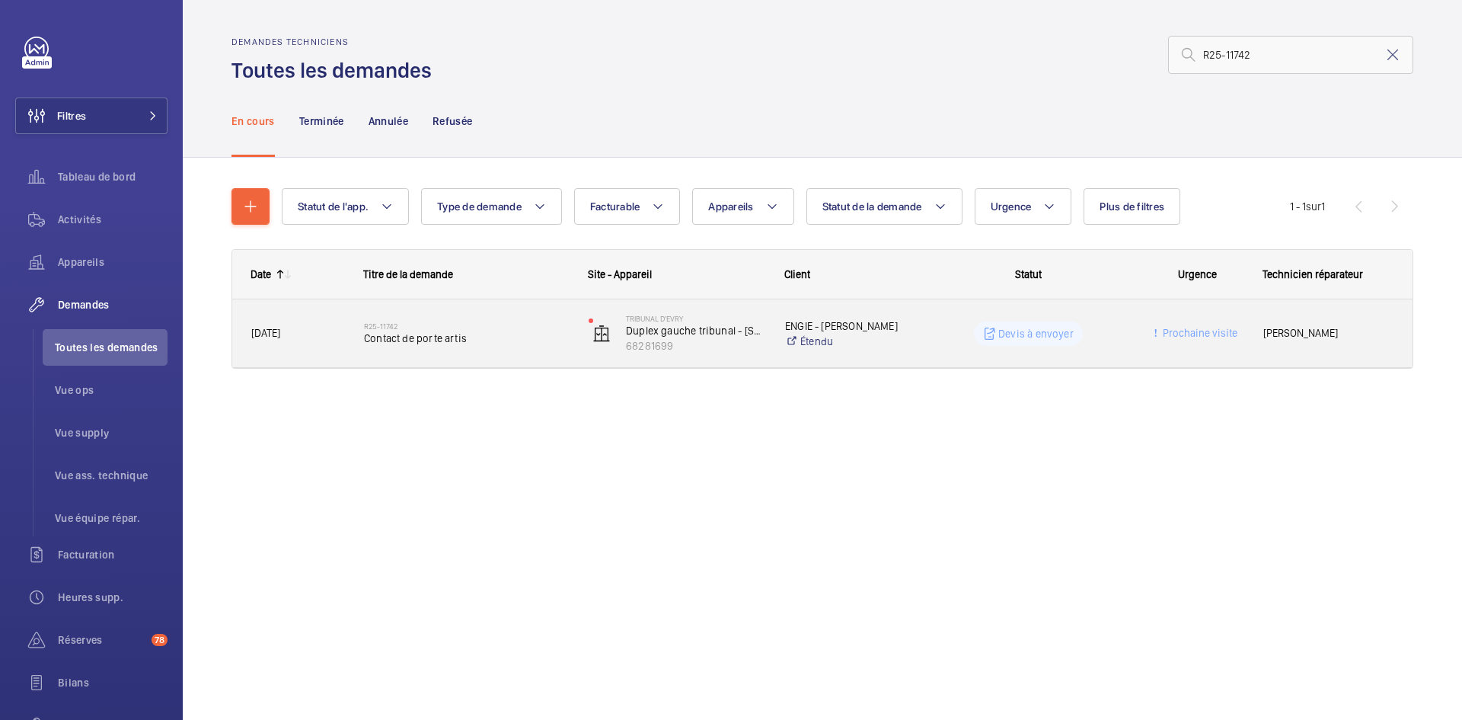
type input "R25-11742"
click at [337, 331] on span "[DATE]" at bounding box center [297, 333] width 93 height 18
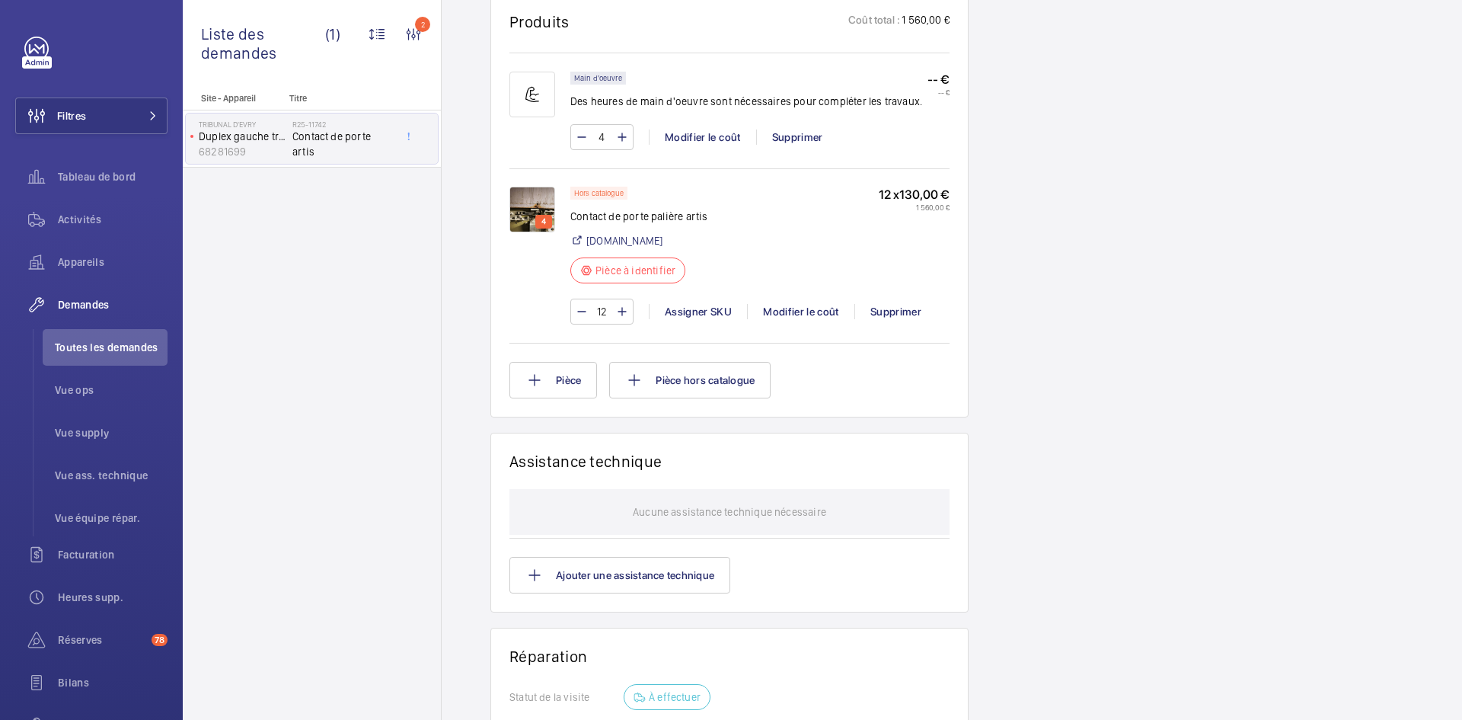
scroll to position [960, 0]
click at [539, 216] on img at bounding box center [533, 209] width 46 height 46
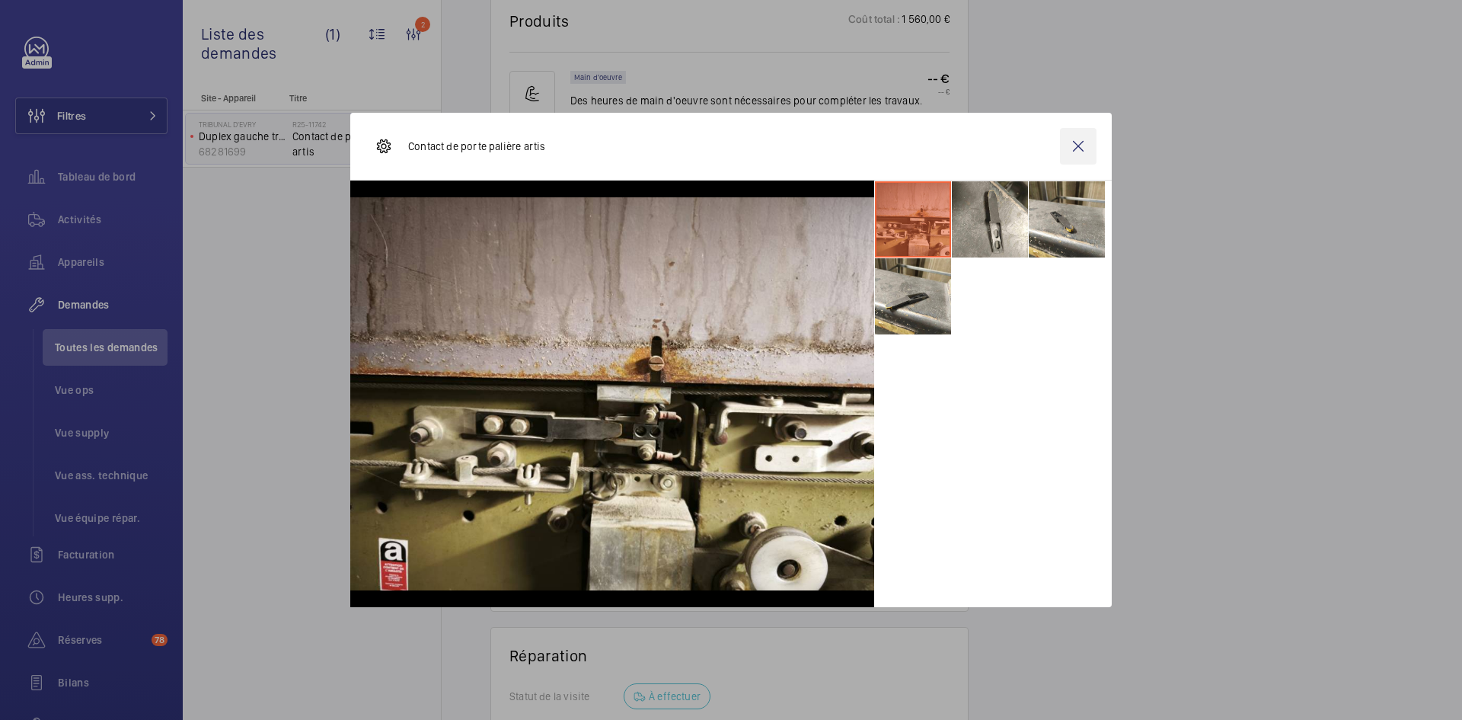
click at [1069, 142] on wm-front-icon-button at bounding box center [1078, 146] width 37 height 37
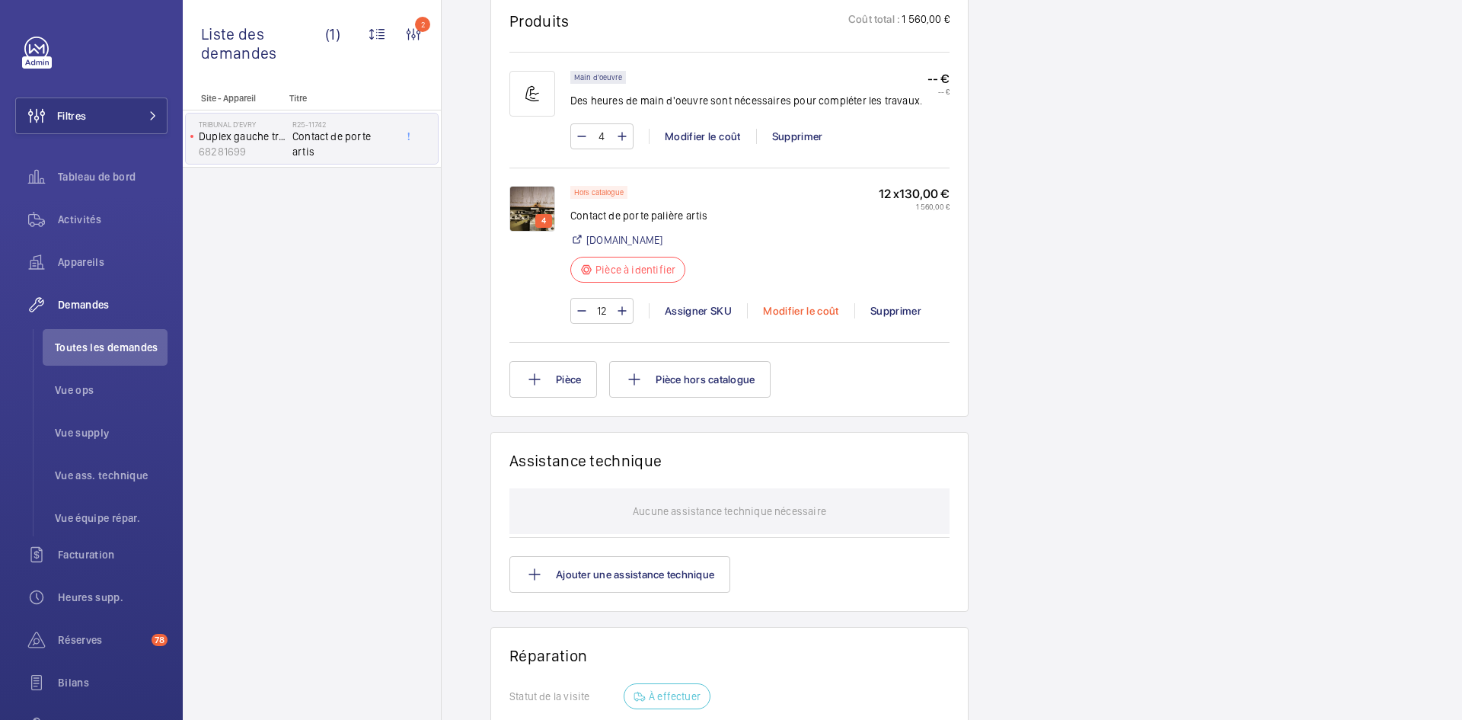
click at [814, 318] on div "Modifier le coût" at bounding box center [800, 310] width 107 height 15
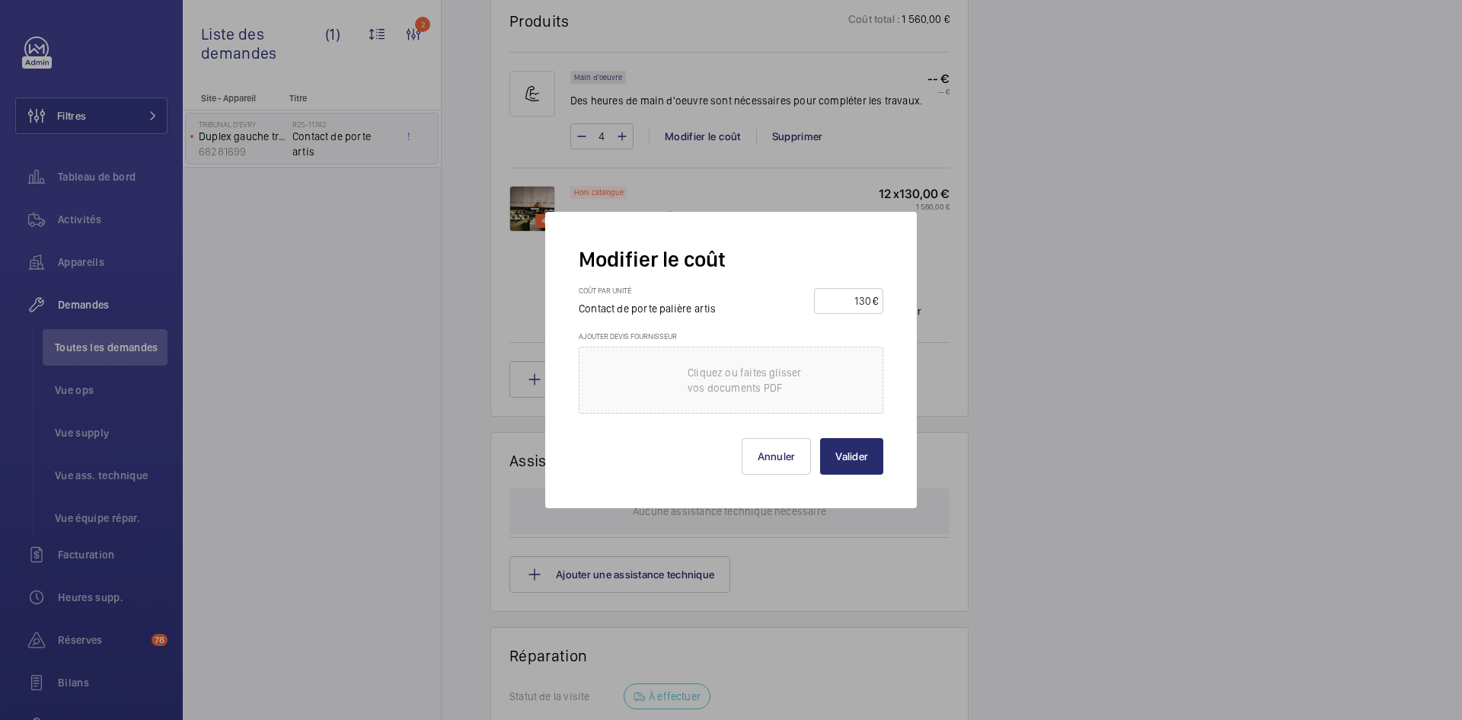
click at [871, 298] on input "130" at bounding box center [846, 301] width 53 height 24
type input "1"
type input "70"
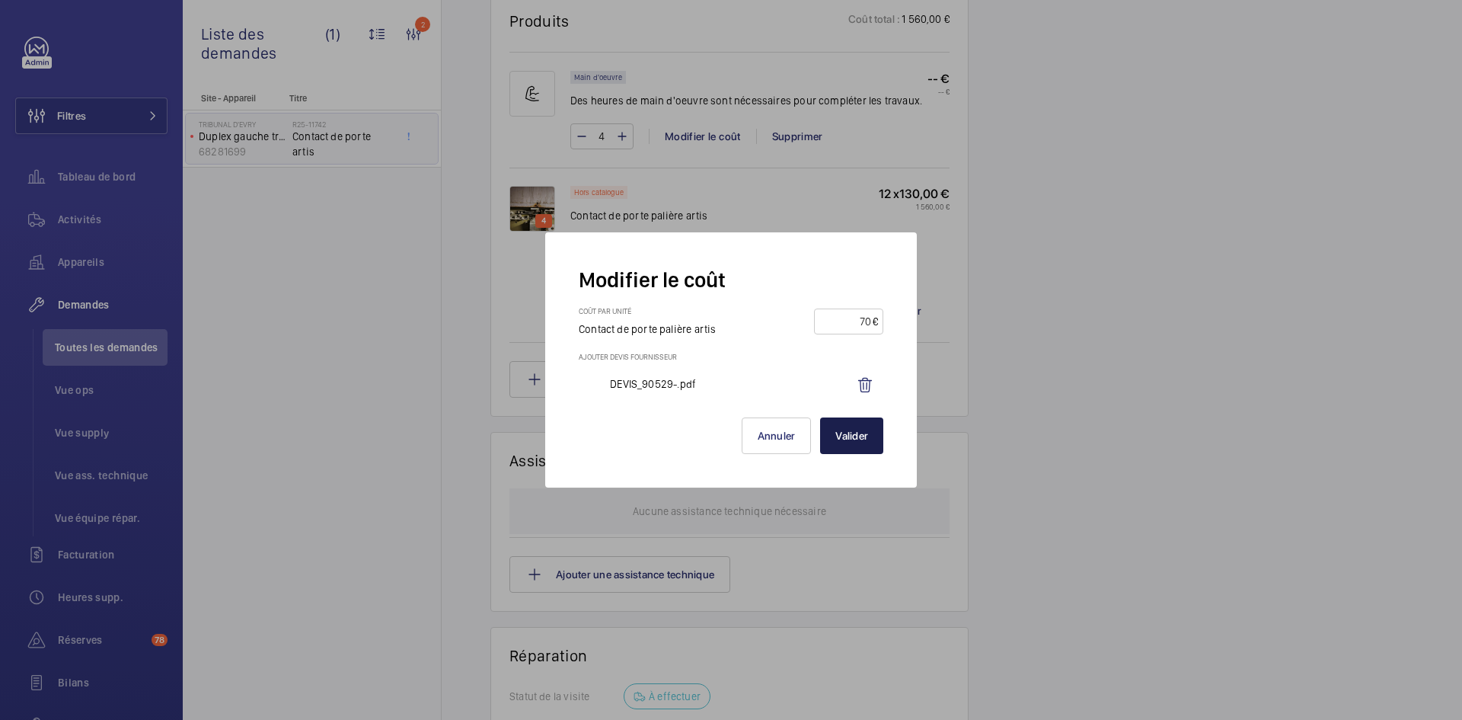
click at [854, 427] on button "Valider" at bounding box center [851, 435] width 63 height 37
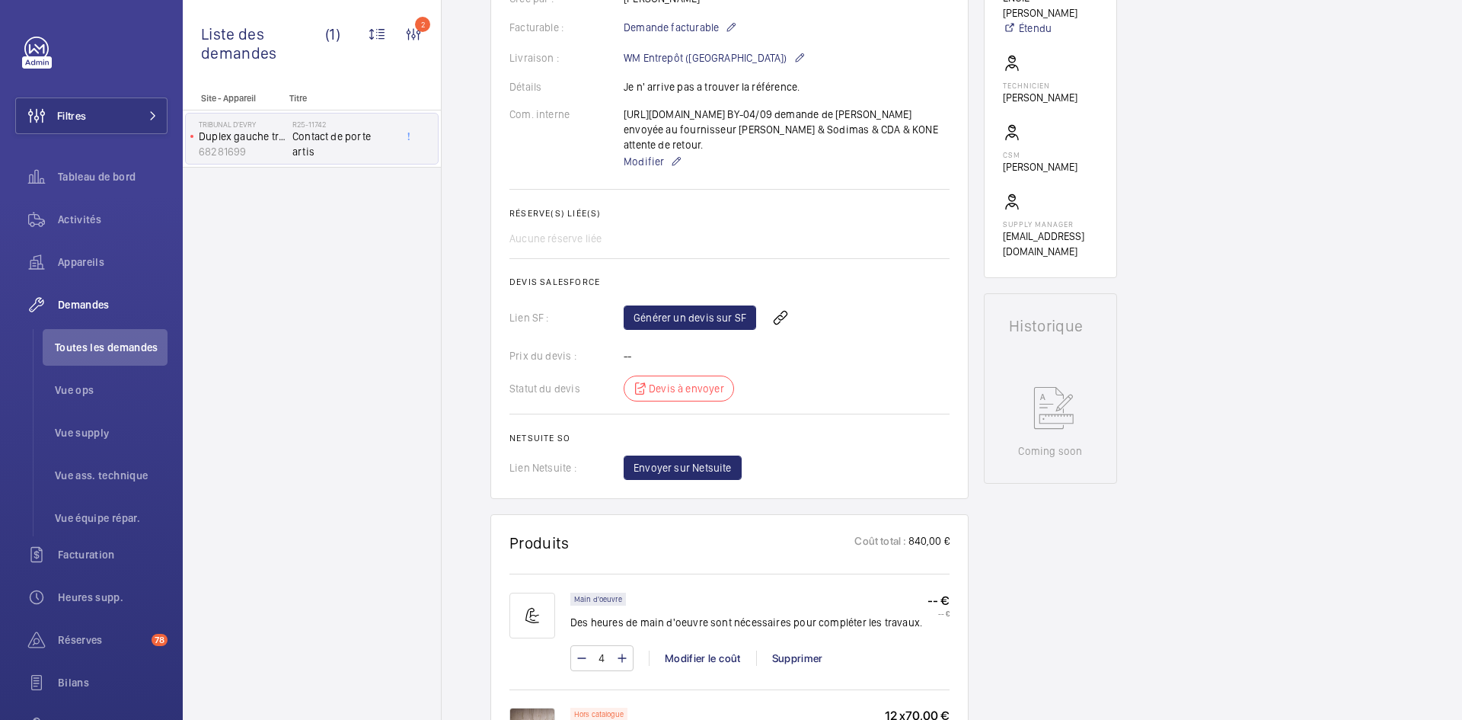
scroll to position [396, 0]
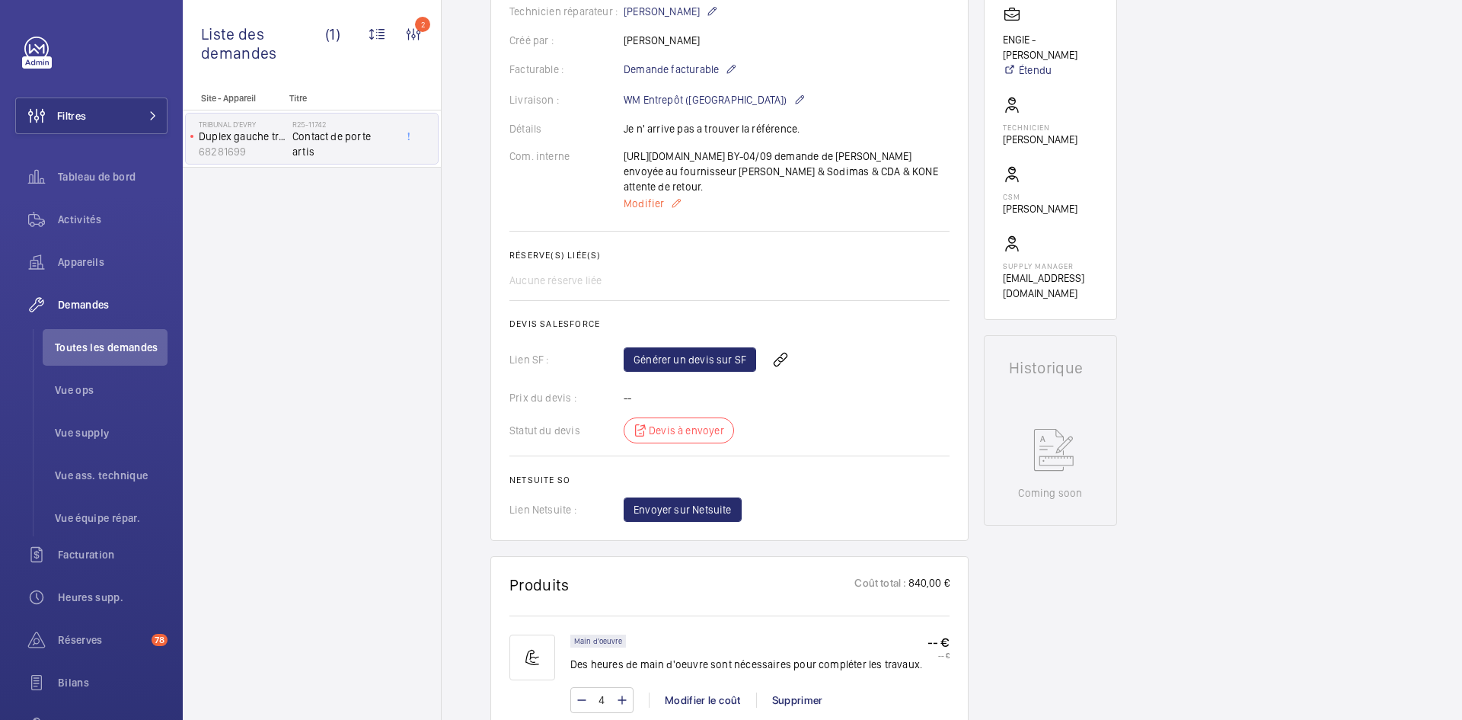
click at [639, 211] on span "Modifier" at bounding box center [644, 203] width 40 height 15
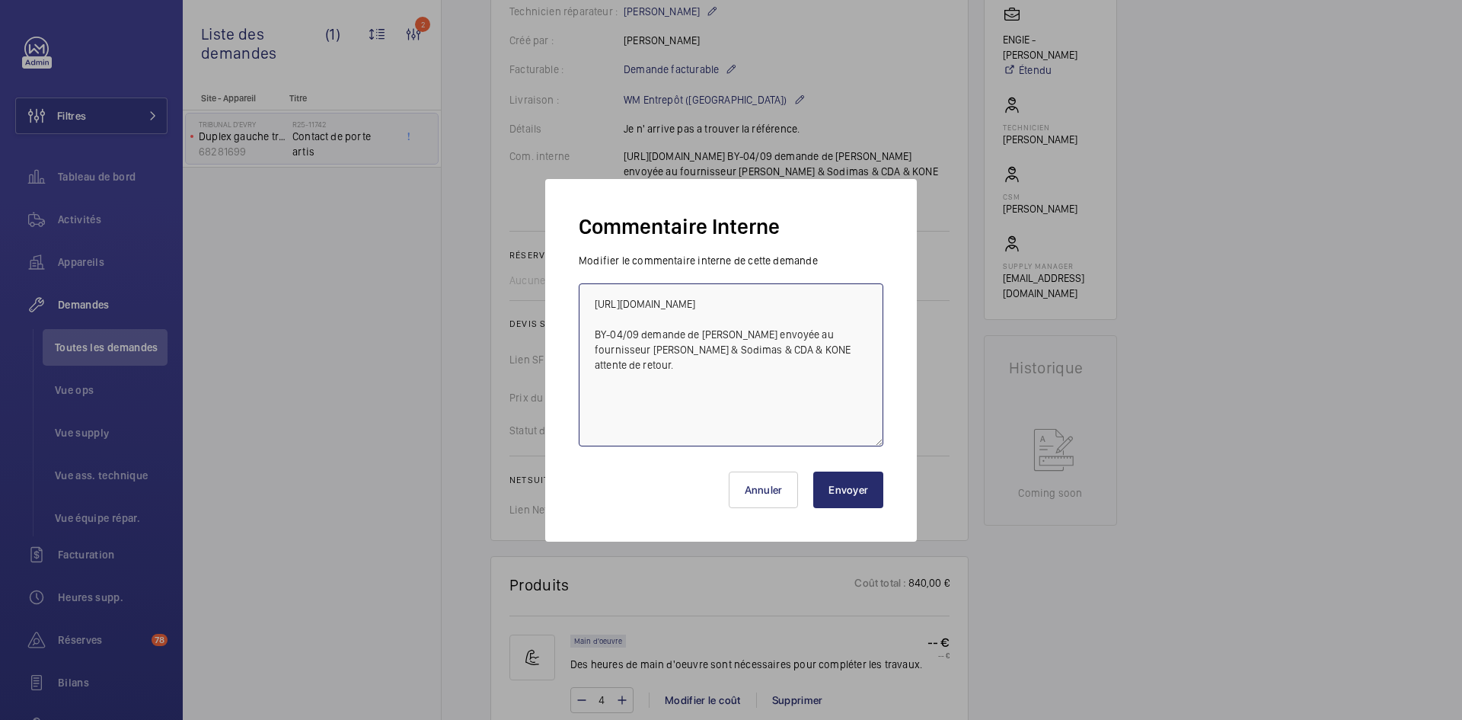
click at [591, 300] on textarea "https://www.sodica.fr/fr/1/doigt-de-contact-pour-contact-a-pince-e4a-zidKNE-NL6…" at bounding box center [731, 364] width 305 height 163
paste textarea "https://www.prokodis.com/p/doigt-de-contact--NL699G01"
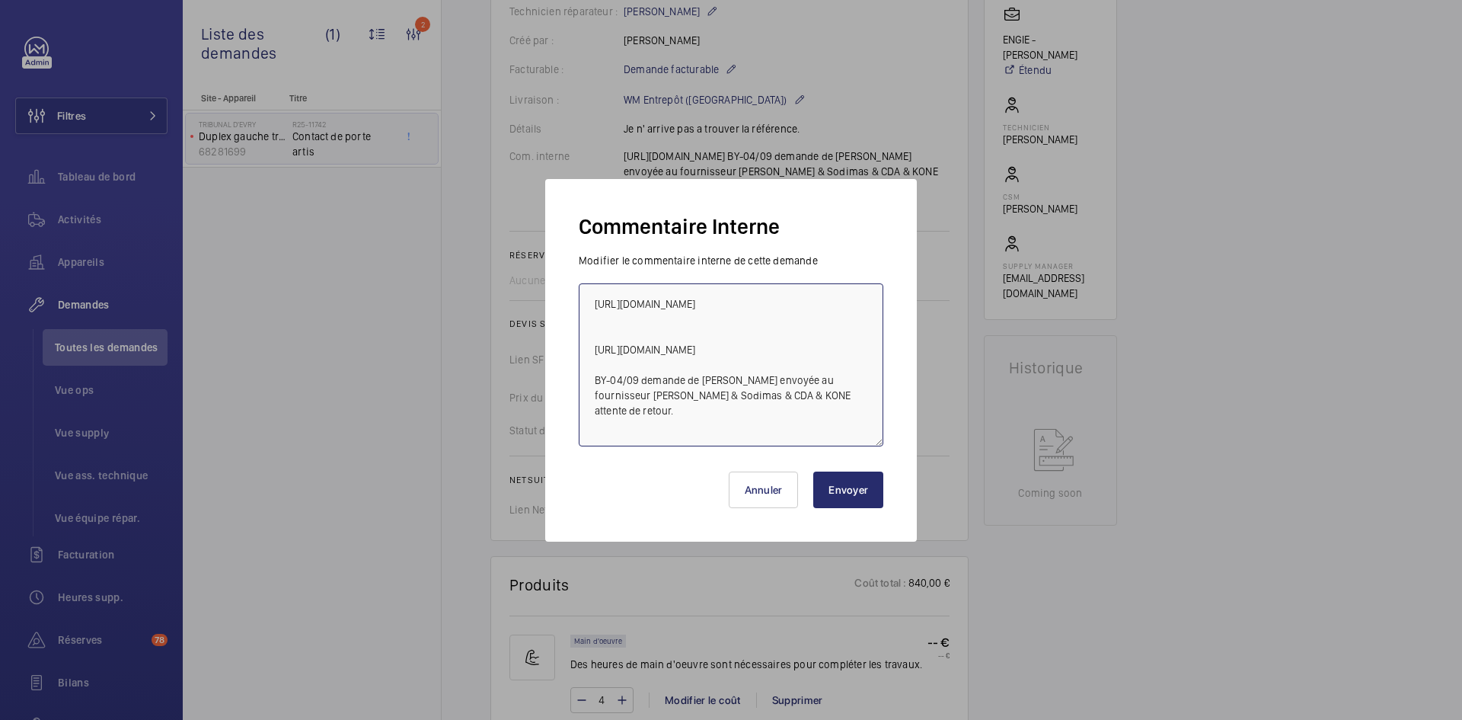
type textarea "https://www.prokodis.com/p/doigt-de-contact--NL699G01 https://www.sodica.fr/fr/…"
click at [862, 485] on button "Envoyer" at bounding box center [848, 489] width 70 height 37
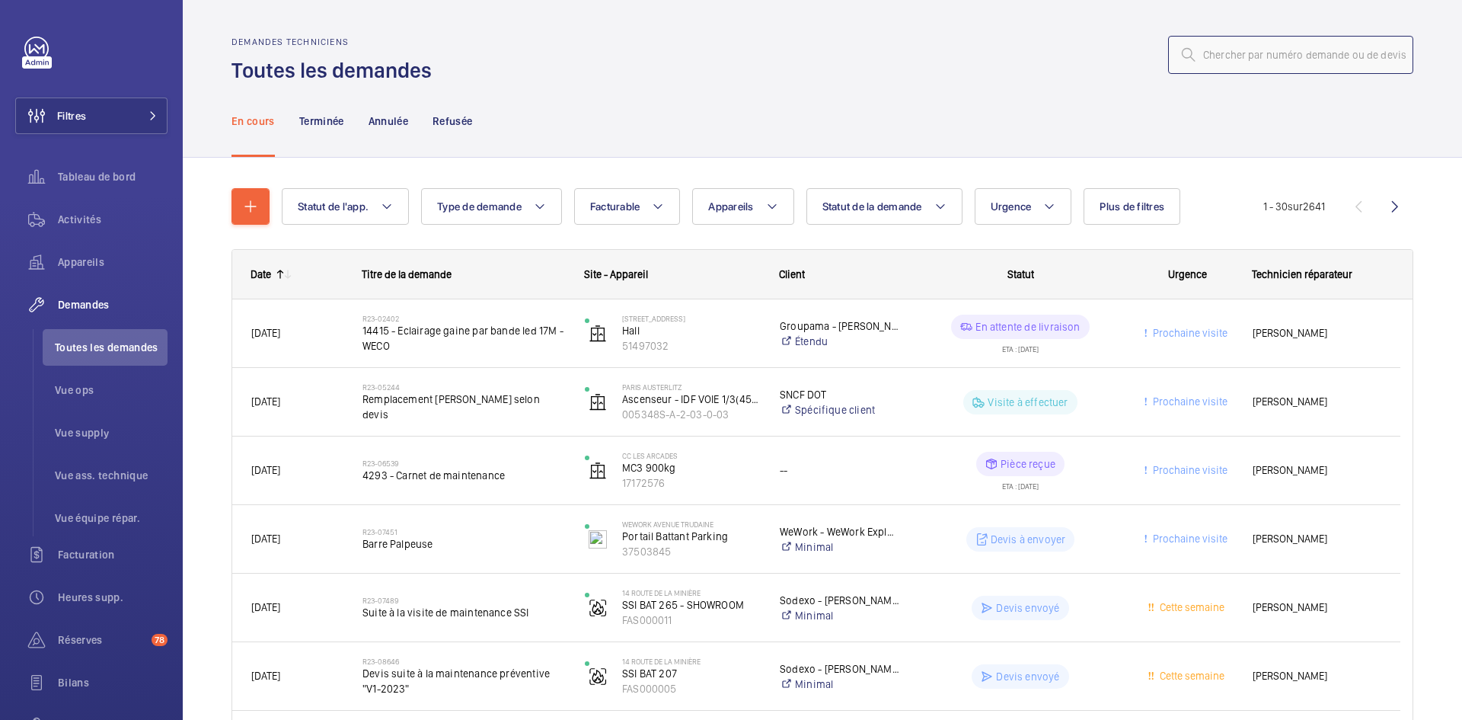
click at [1260, 50] on input "text" at bounding box center [1290, 55] width 245 height 38
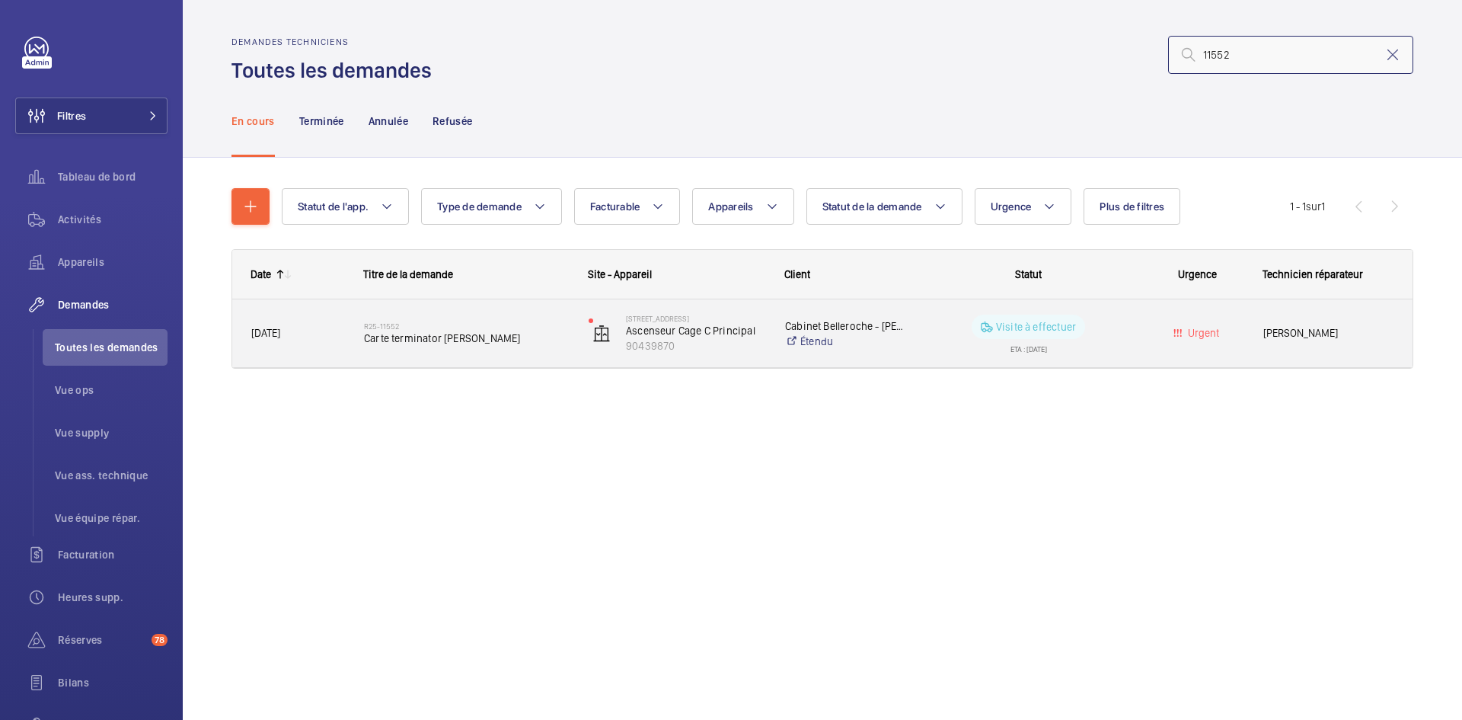
type input "11552"
click at [332, 337] on span "[DATE]" at bounding box center [297, 333] width 93 height 18
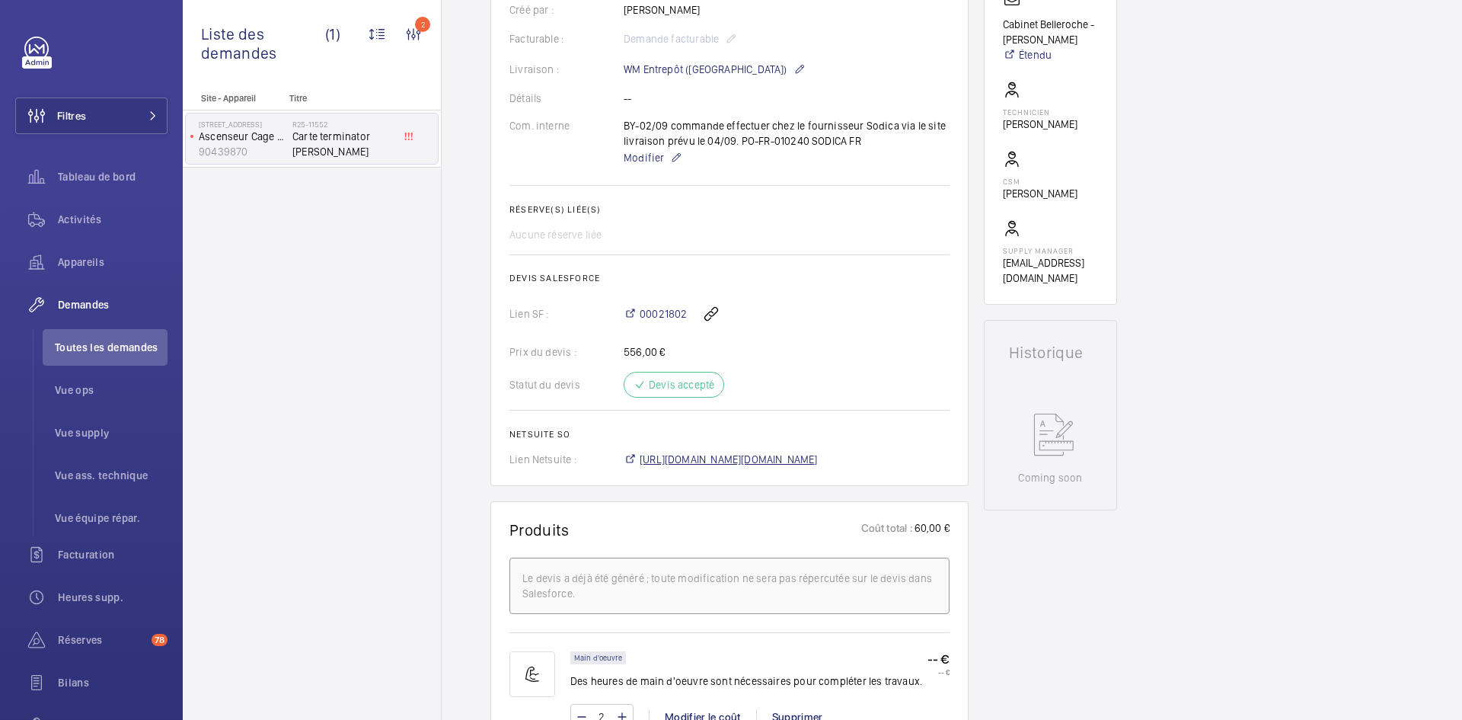
click at [746, 462] on span "[URL][DOMAIN_NAME][DOMAIN_NAME]" at bounding box center [729, 459] width 178 height 15
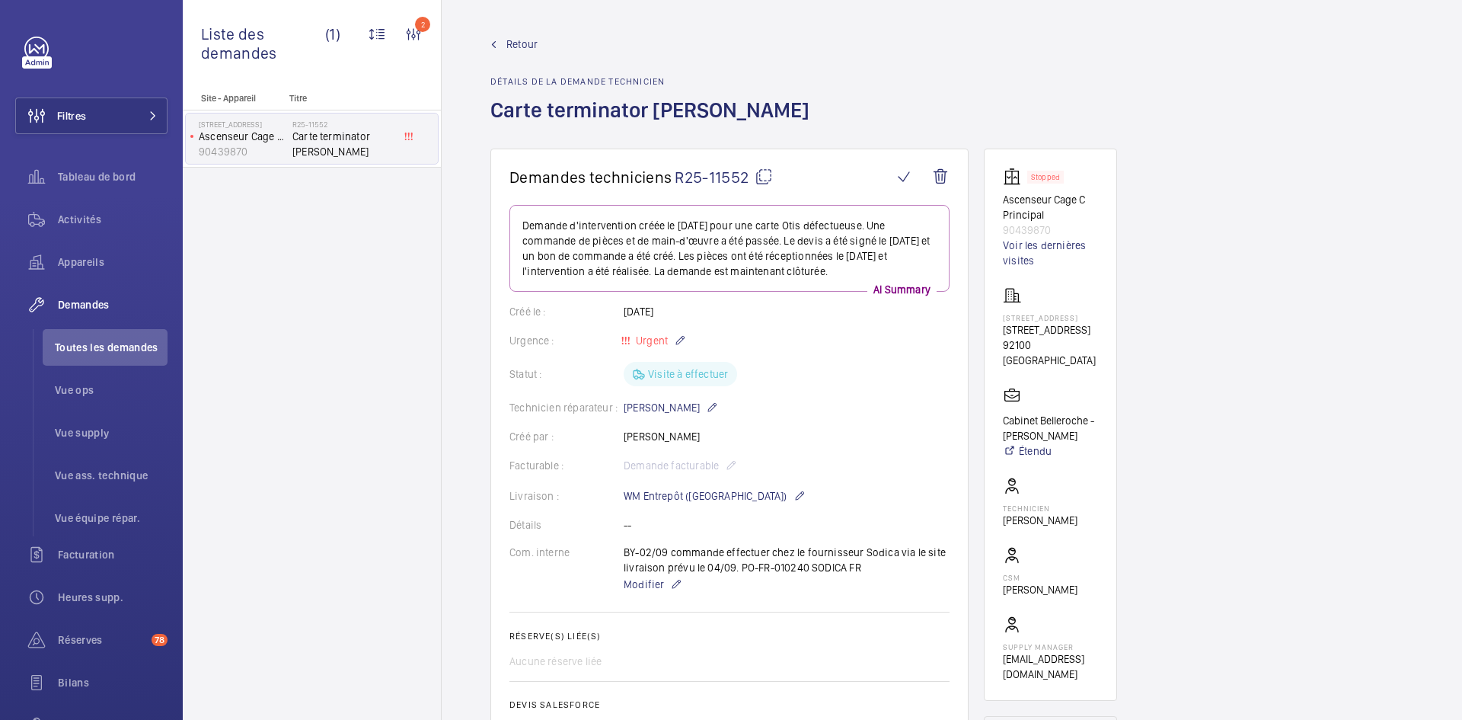
click at [540, 42] on link "Retour" at bounding box center [655, 44] width 328 height 15
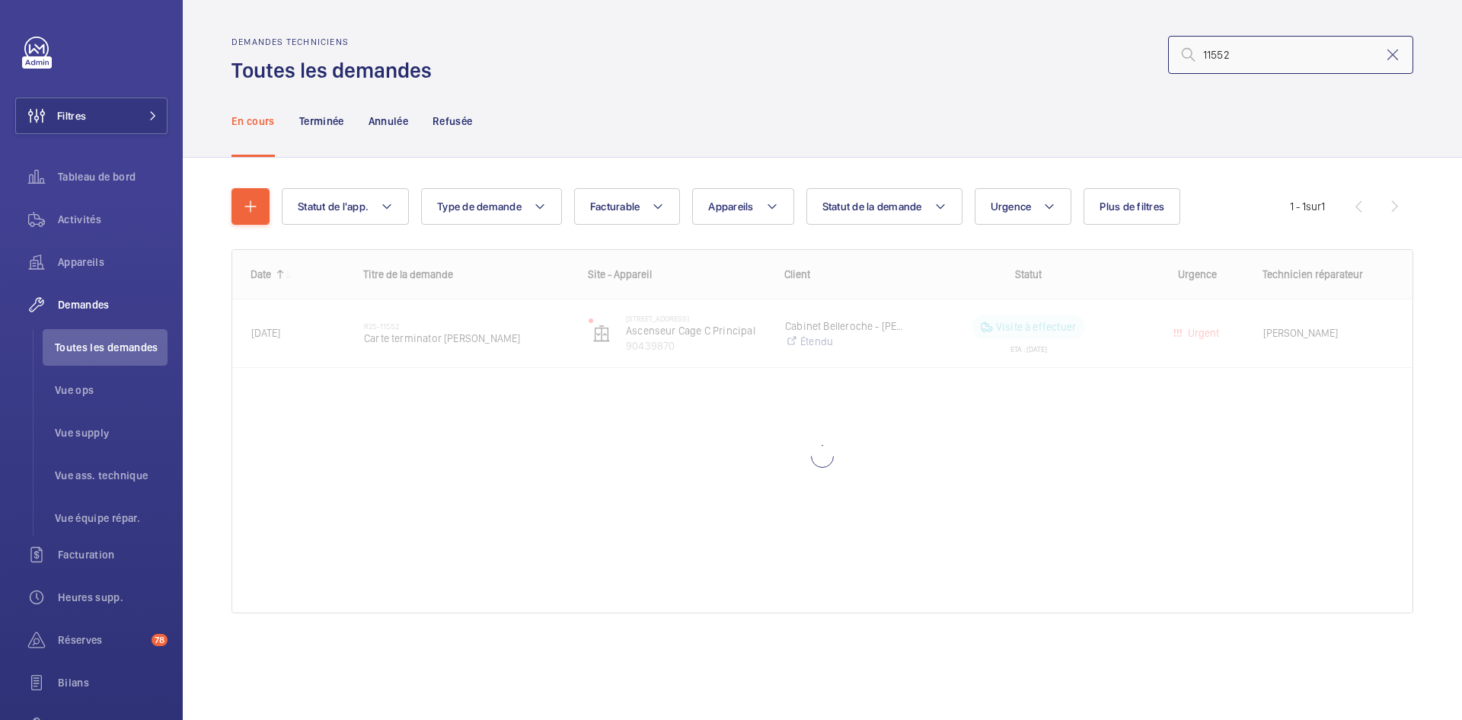
click at [1272, 56] on input "11552" at bounding box center [1290, 55] width 245 height 38
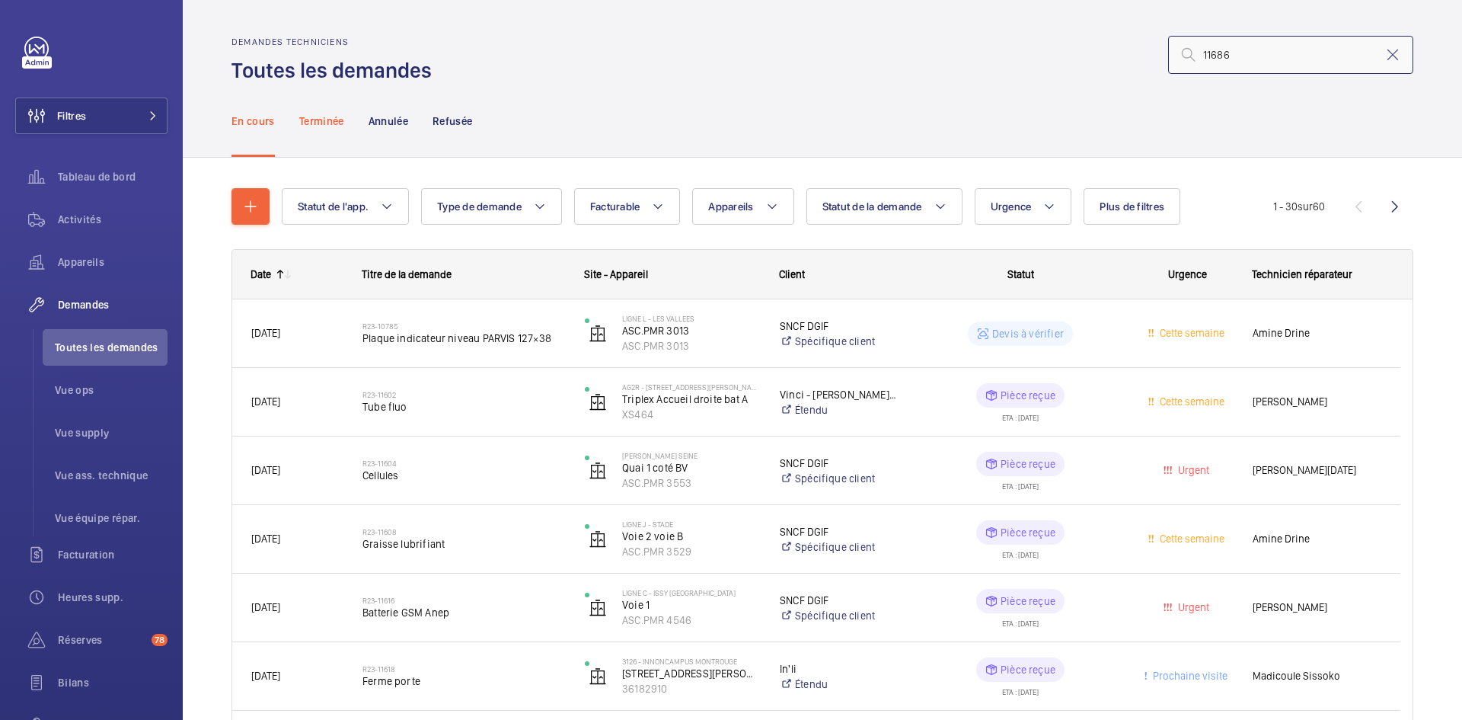
type input "11686"
click at [326, 126] on p "Terminée" at bounding box center [321, 120] width 45 height 15
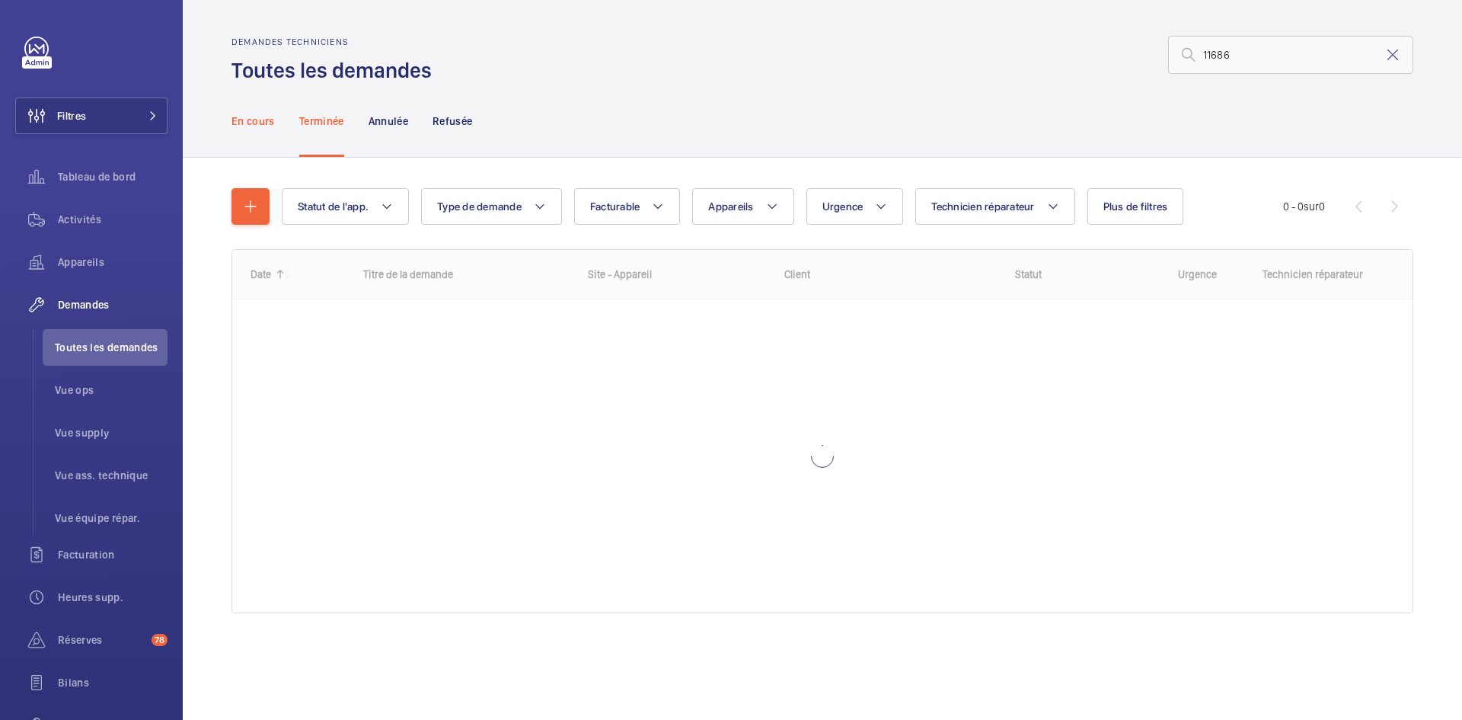
click at [266, 118] on p "En cours" at bounding box center [253, 120] width 43 height 15
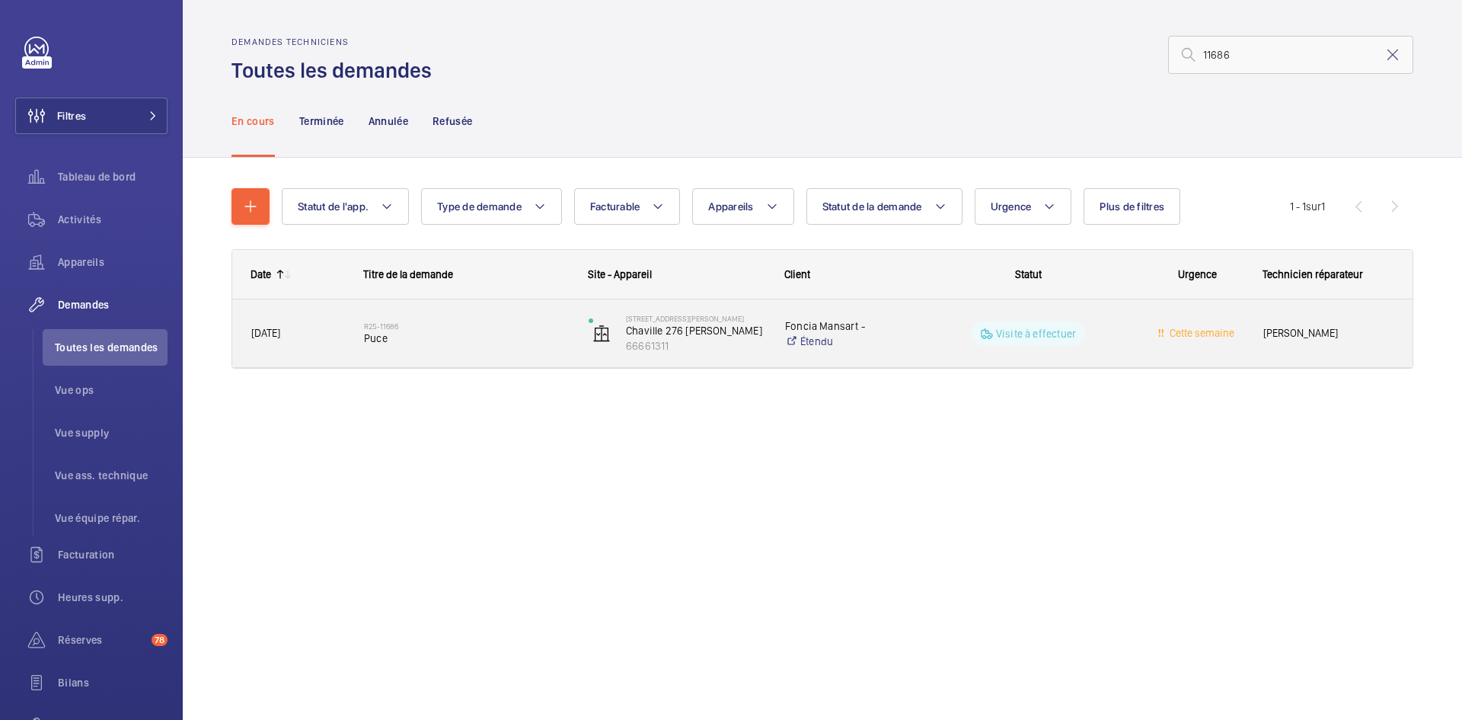
click at [325, 336] on span "[DATE]" at bounding box center [297, 333] width 93 height 18
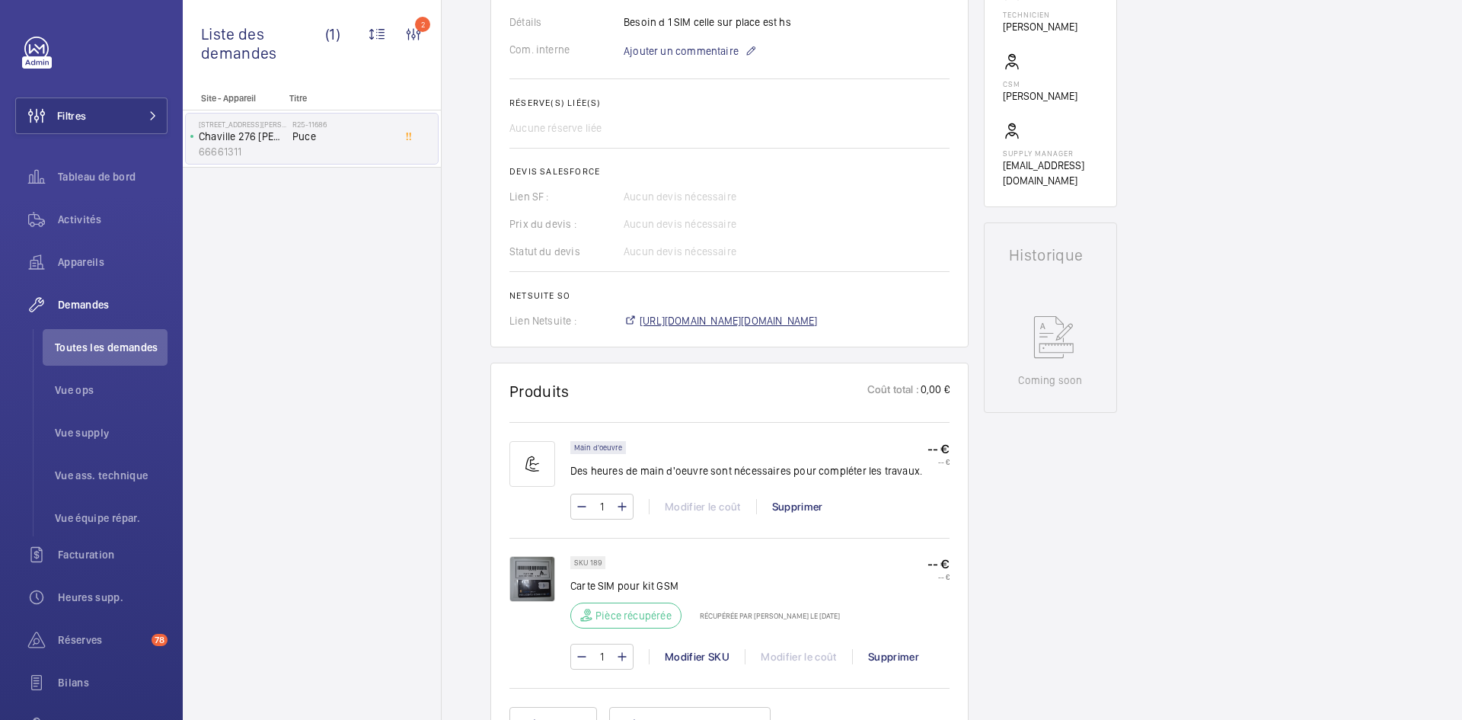
scroll to position [503, 0]
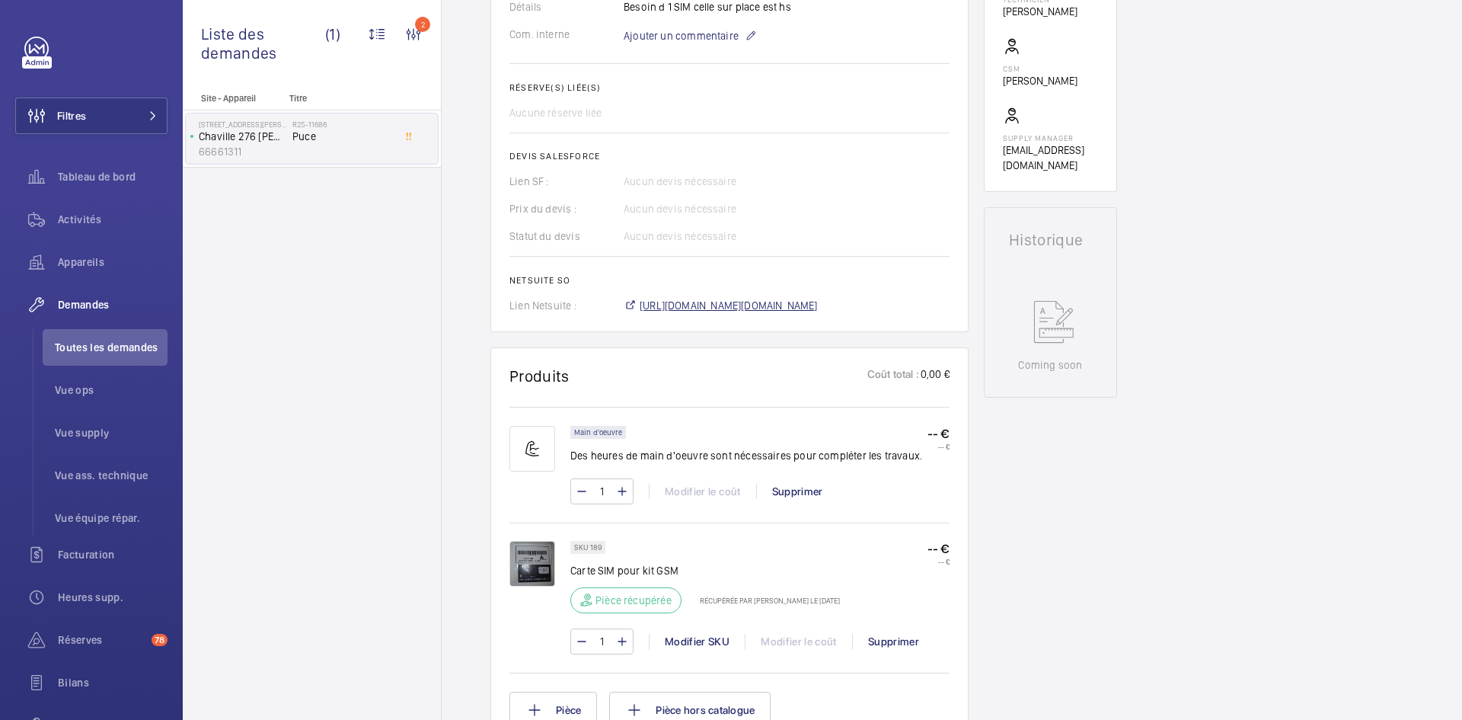
click at [788, 313] on span "https://6461500.app.netsuite.com/app/accounting/transactions/salesord.nl?id=297…" at bounding box center [729, 305] width 178 height 15
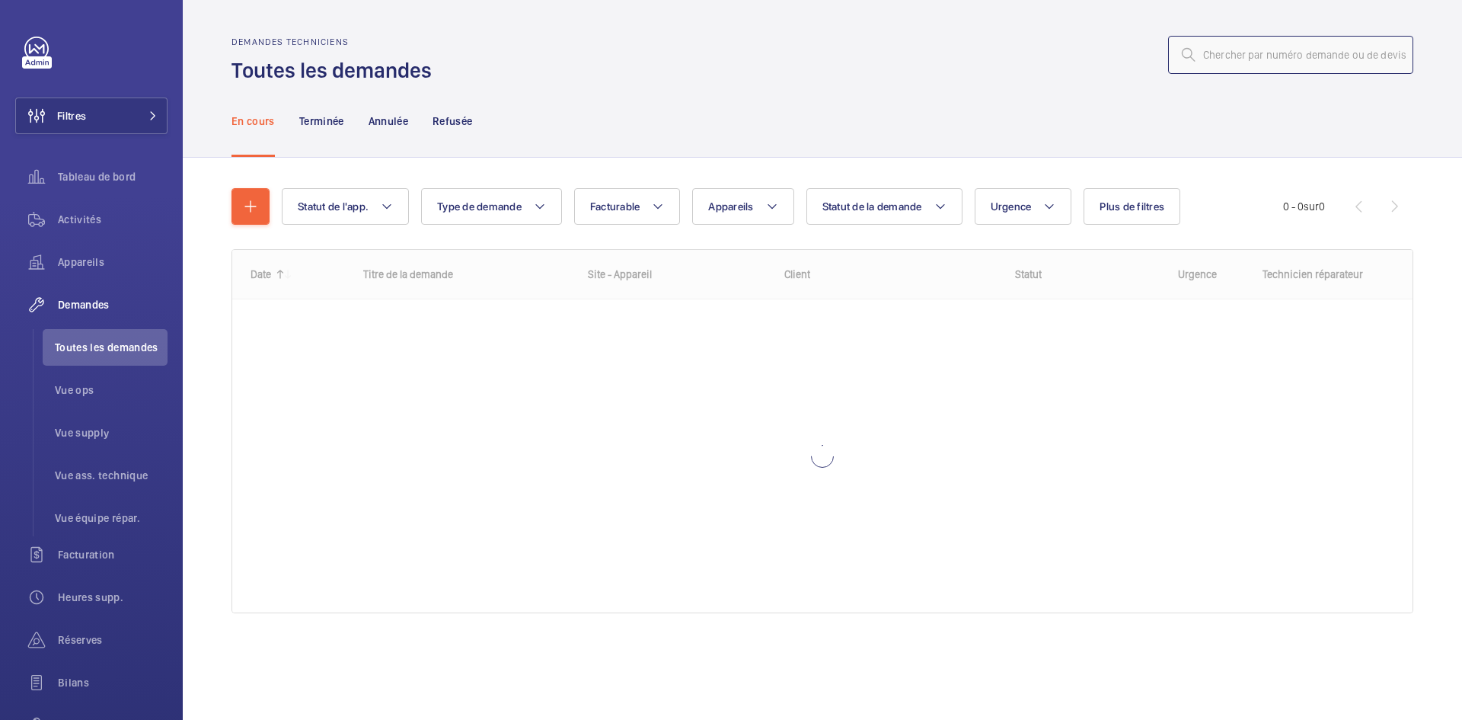
click at [1251, 62] on input "text" at bounding box center [1290, 55] width 245 height 38
paste input "R25-11587"
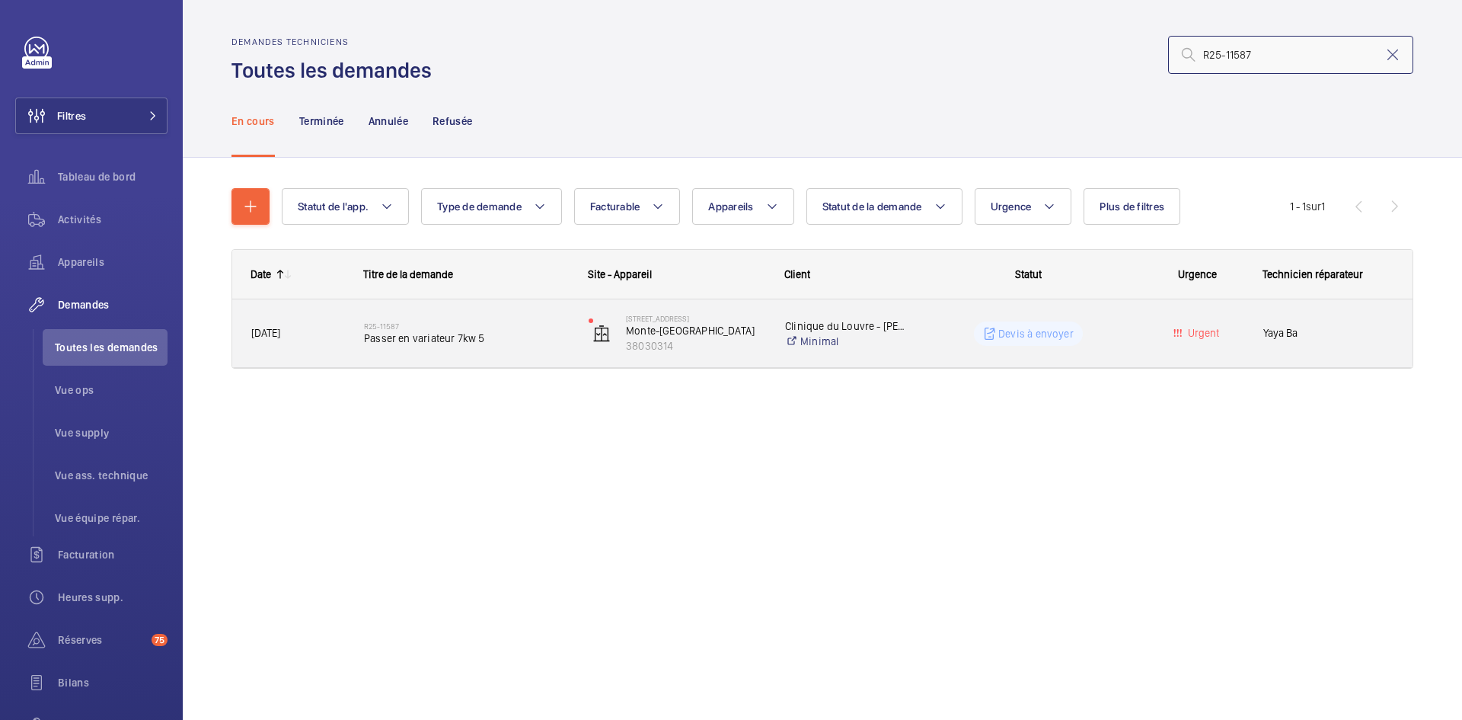
type input "R25-11587"
click at [333, 333] on span "01/09/2025" at bounding box center [297, 333] width 93 height 18
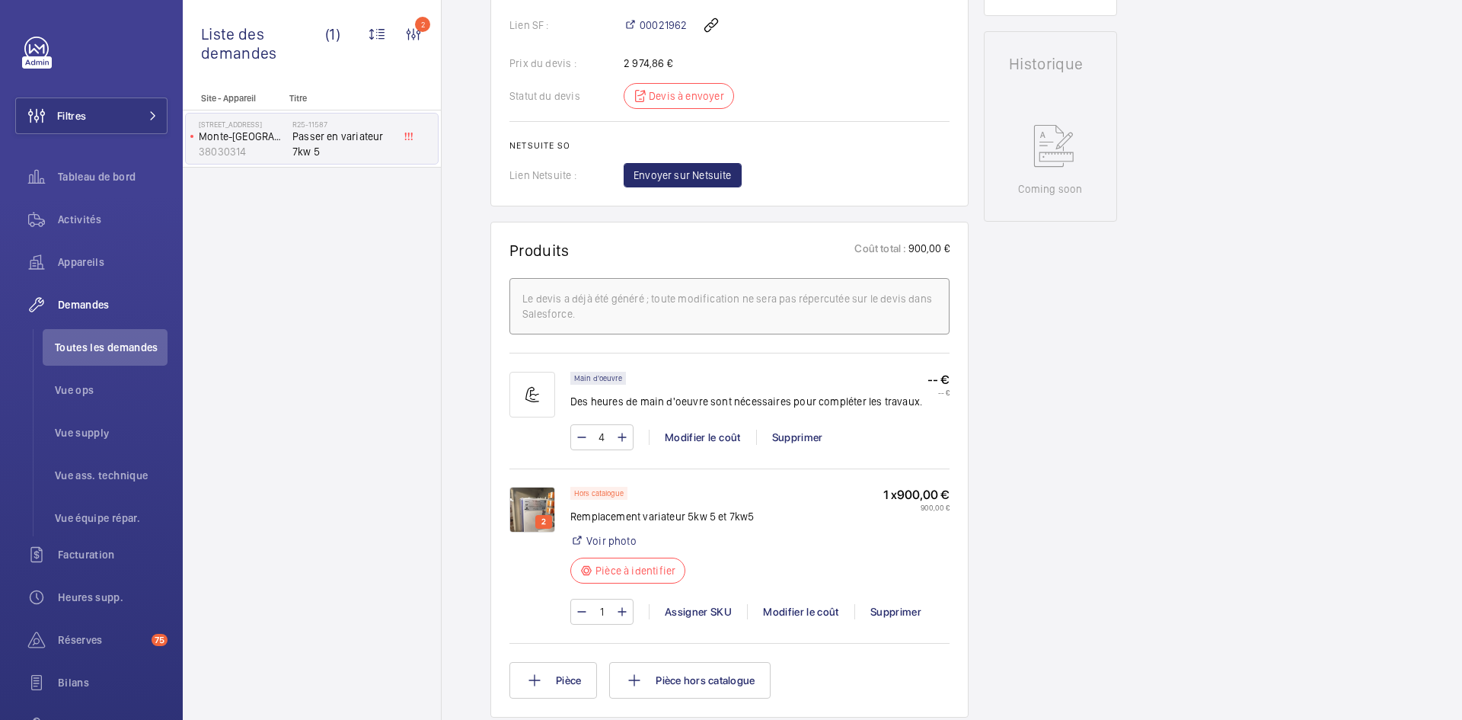
scroll to position [716, 0]
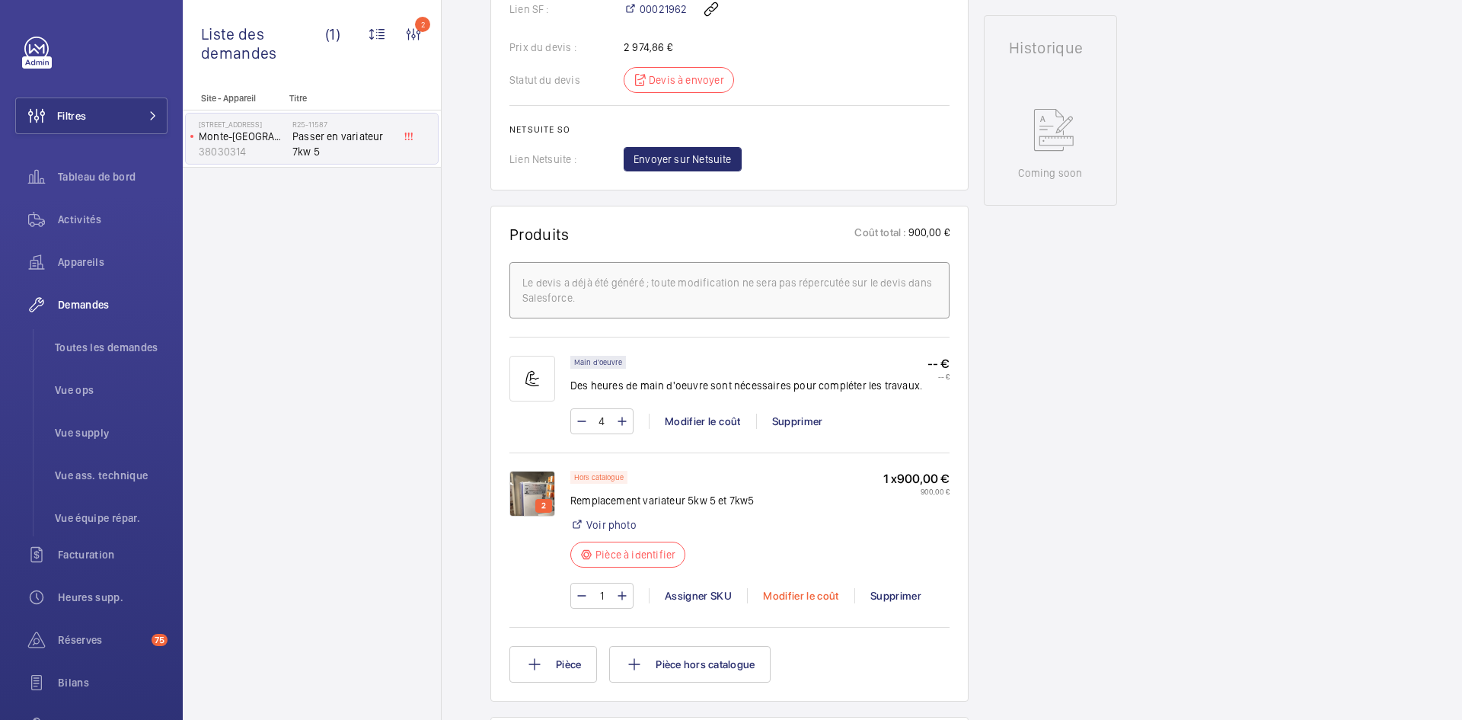
click at [810, 603] on div "Modifier le coût" at bounding box center [800, 595] width 107 height 15
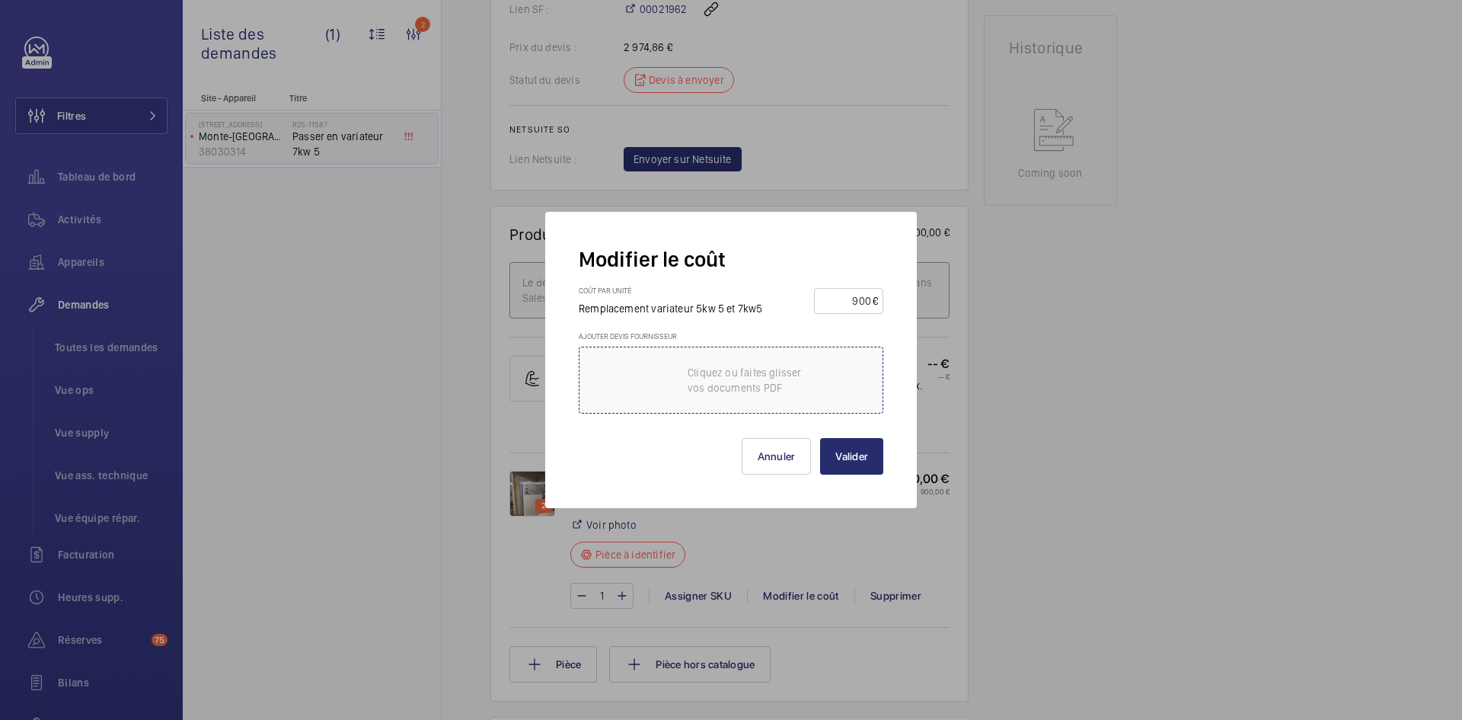
click at [774, 365] on p "Cliquez ou faites glisser vos documents PDF" at bounding box center [752, 380] width 129 height 30
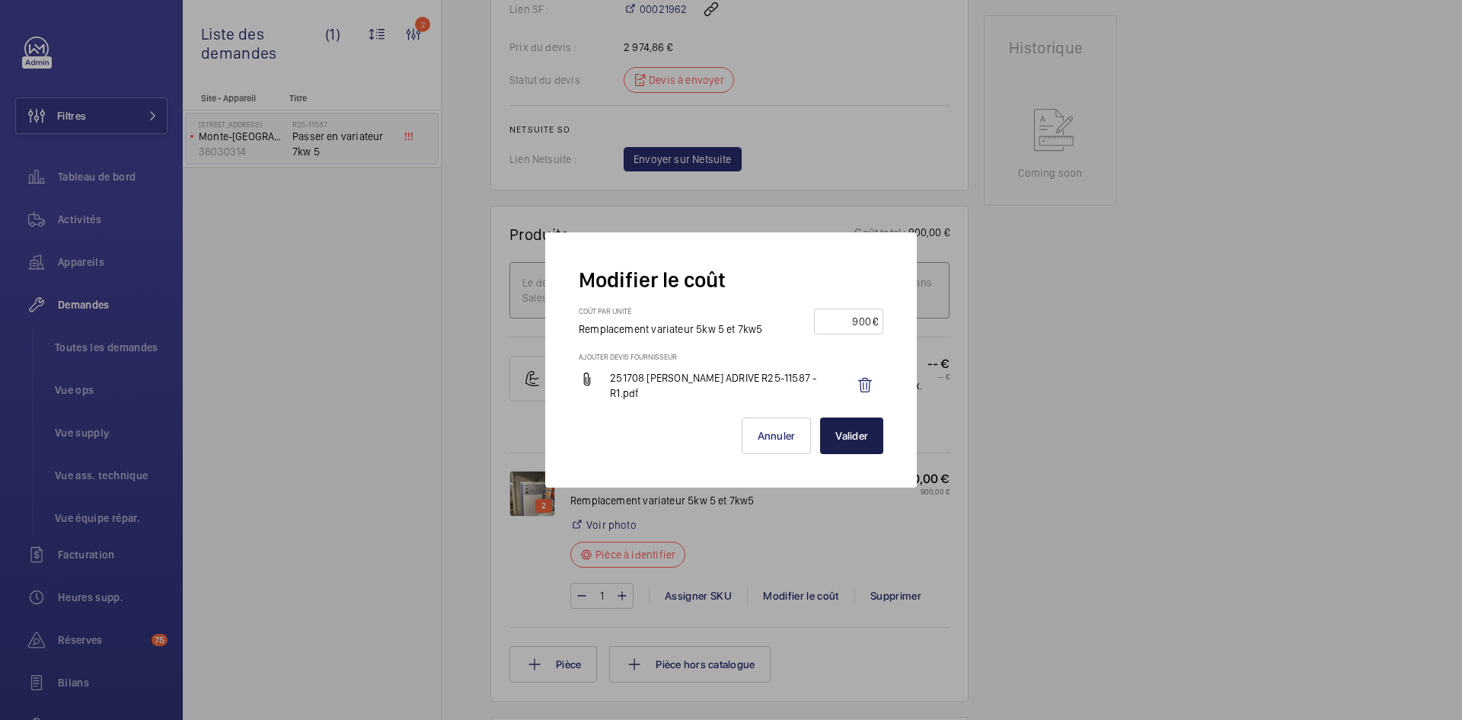
click at [868, 445] on button "Valider" at bounding box center [851, 435] width 63 height 37
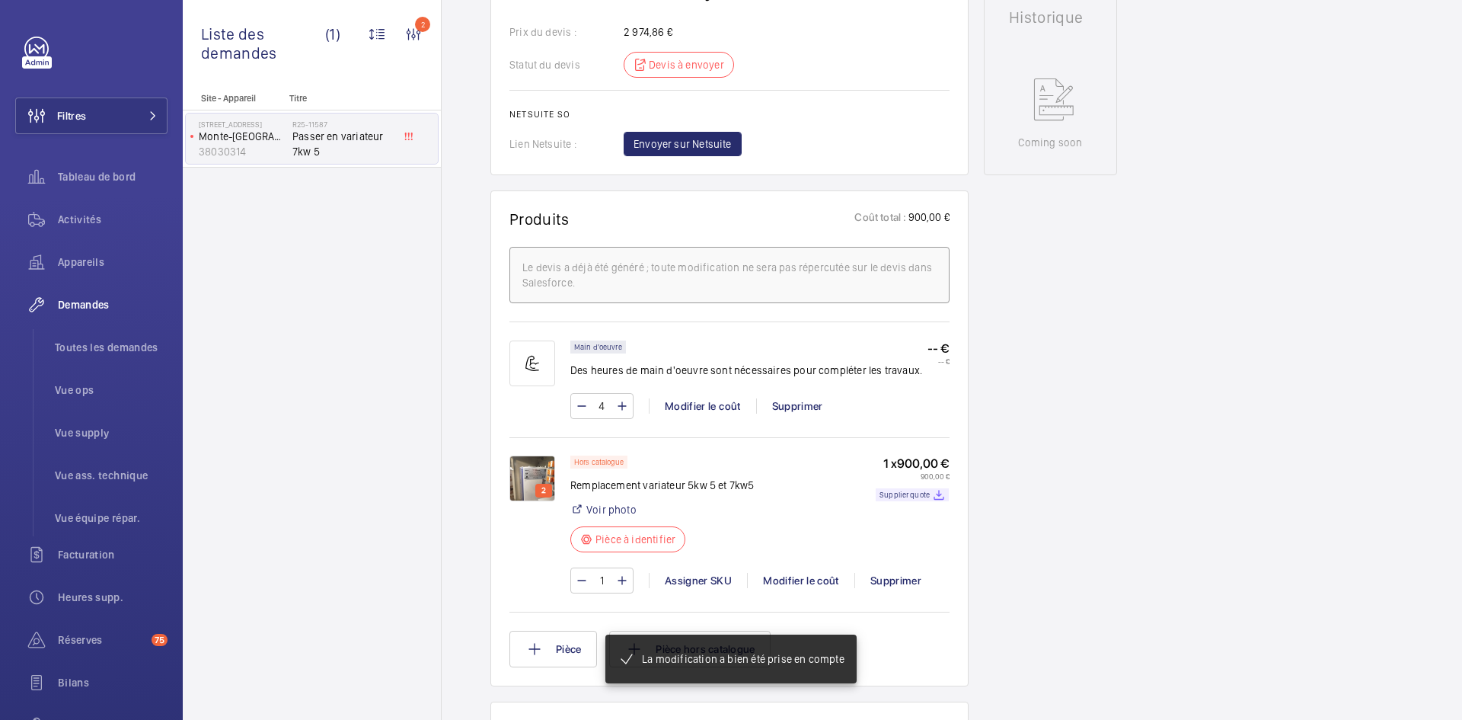
scroll to position [762, 0]
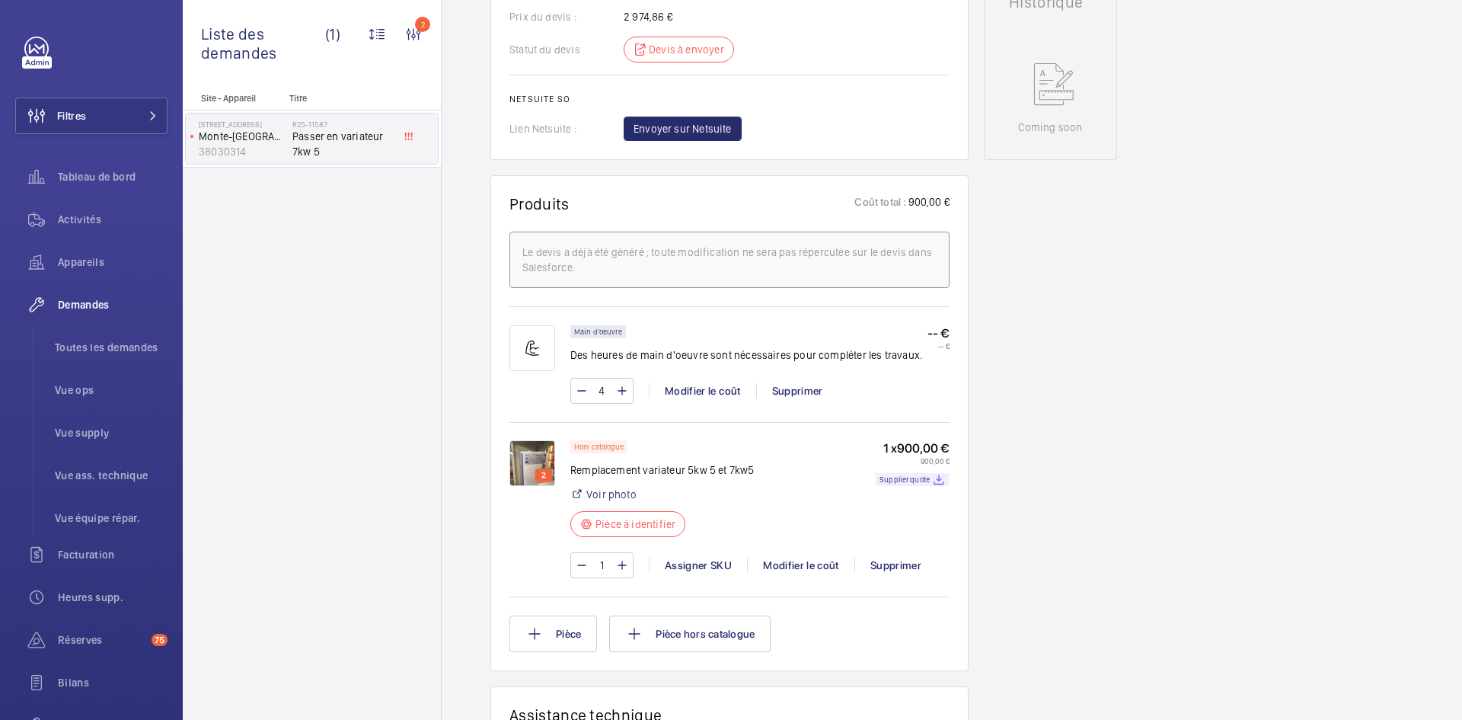
click at [518, 446] on img at bounding box center [533, 463] width 46 height 46
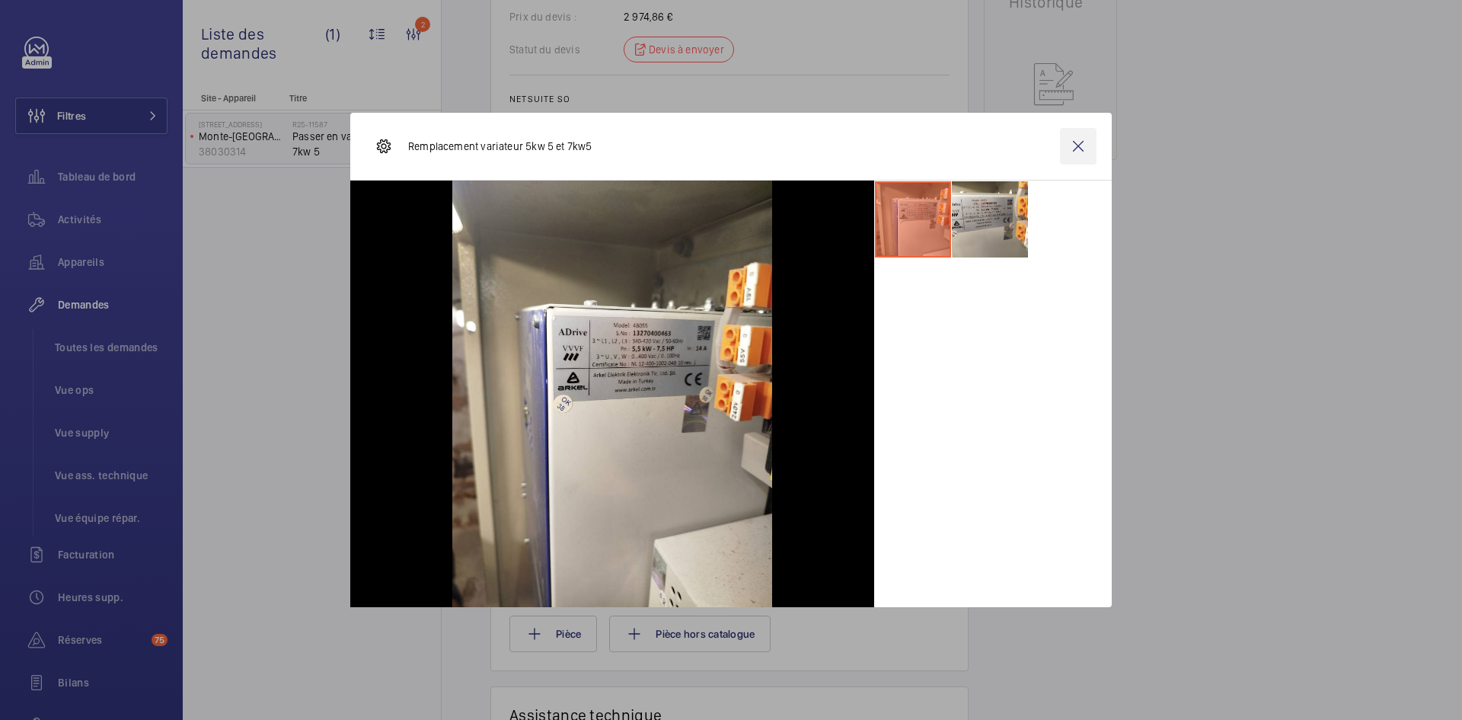
click at [1074, 142] on wm-front-icon-button at bounding box center [1078, 146] width 37 height 37
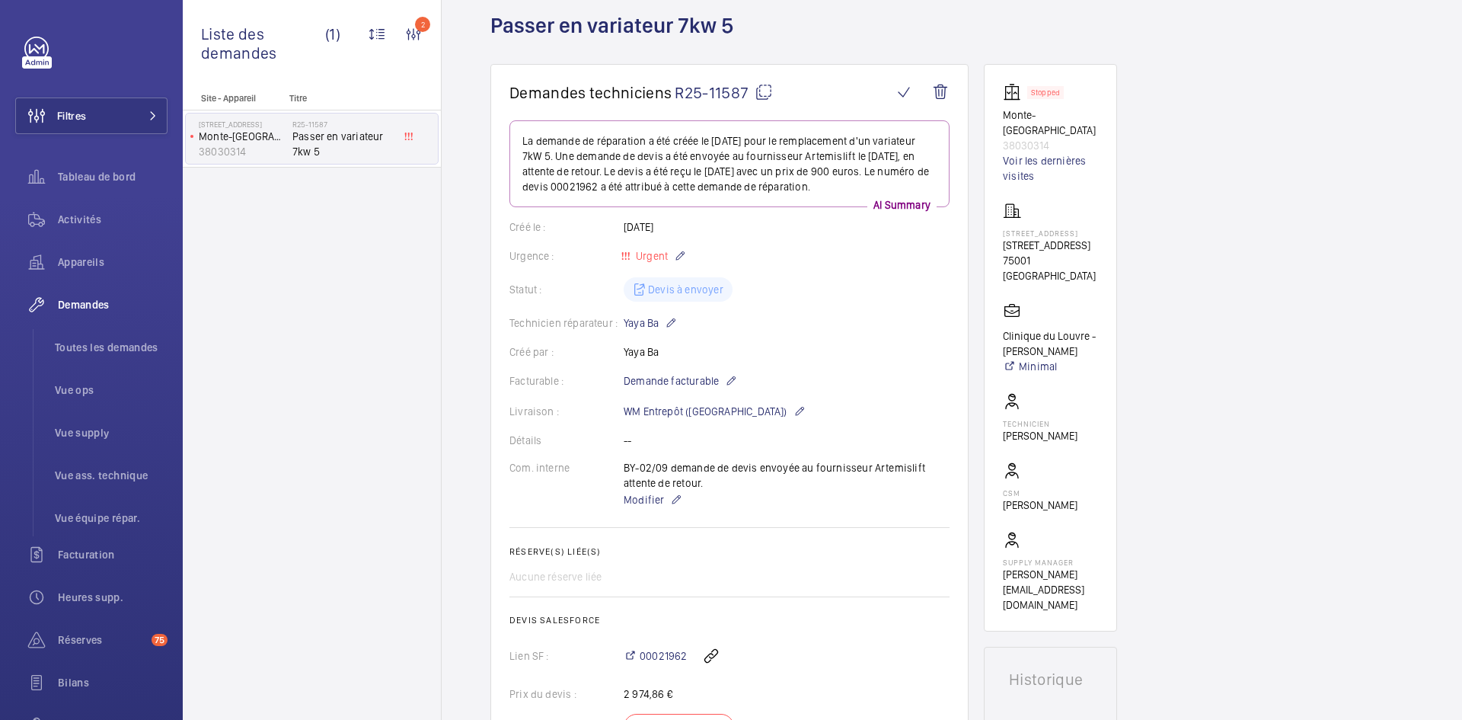
scroll to position [76, 0]
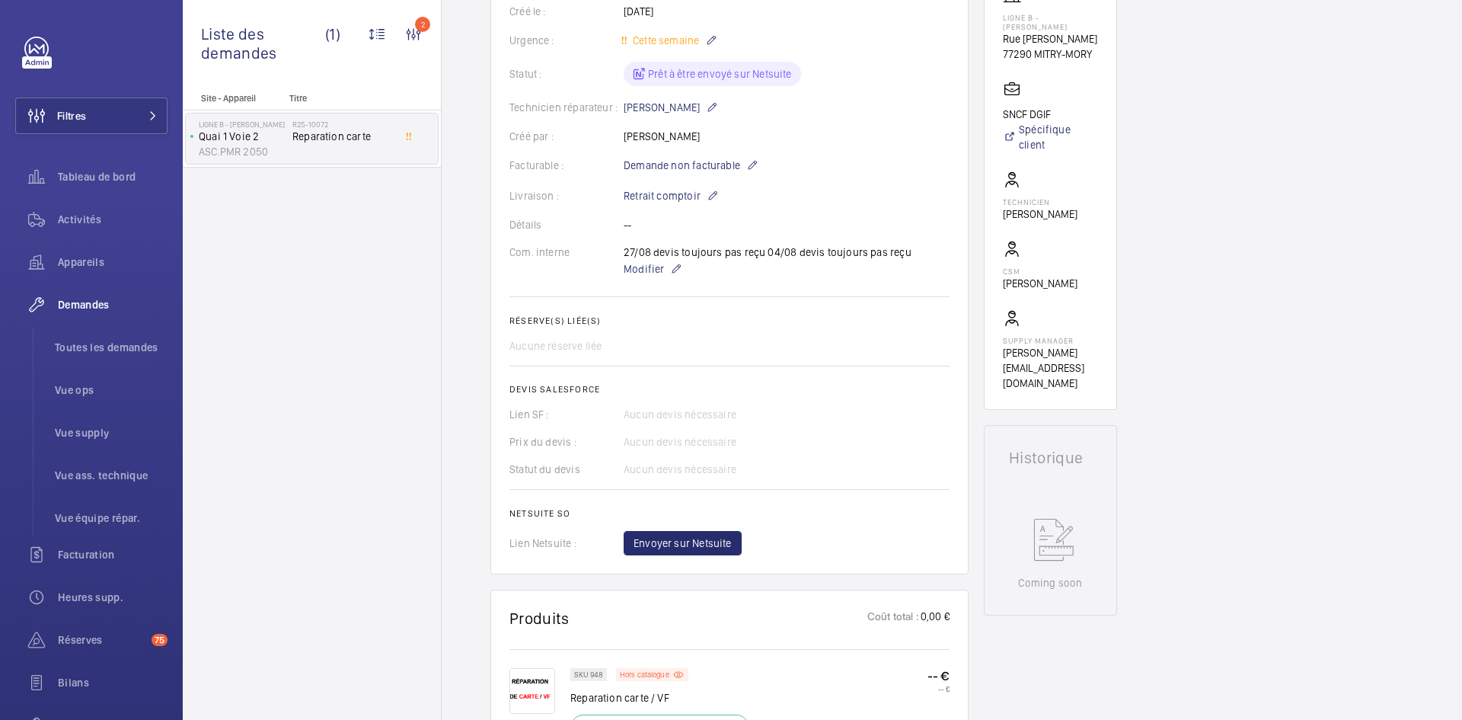
scroll to position [305, 0]
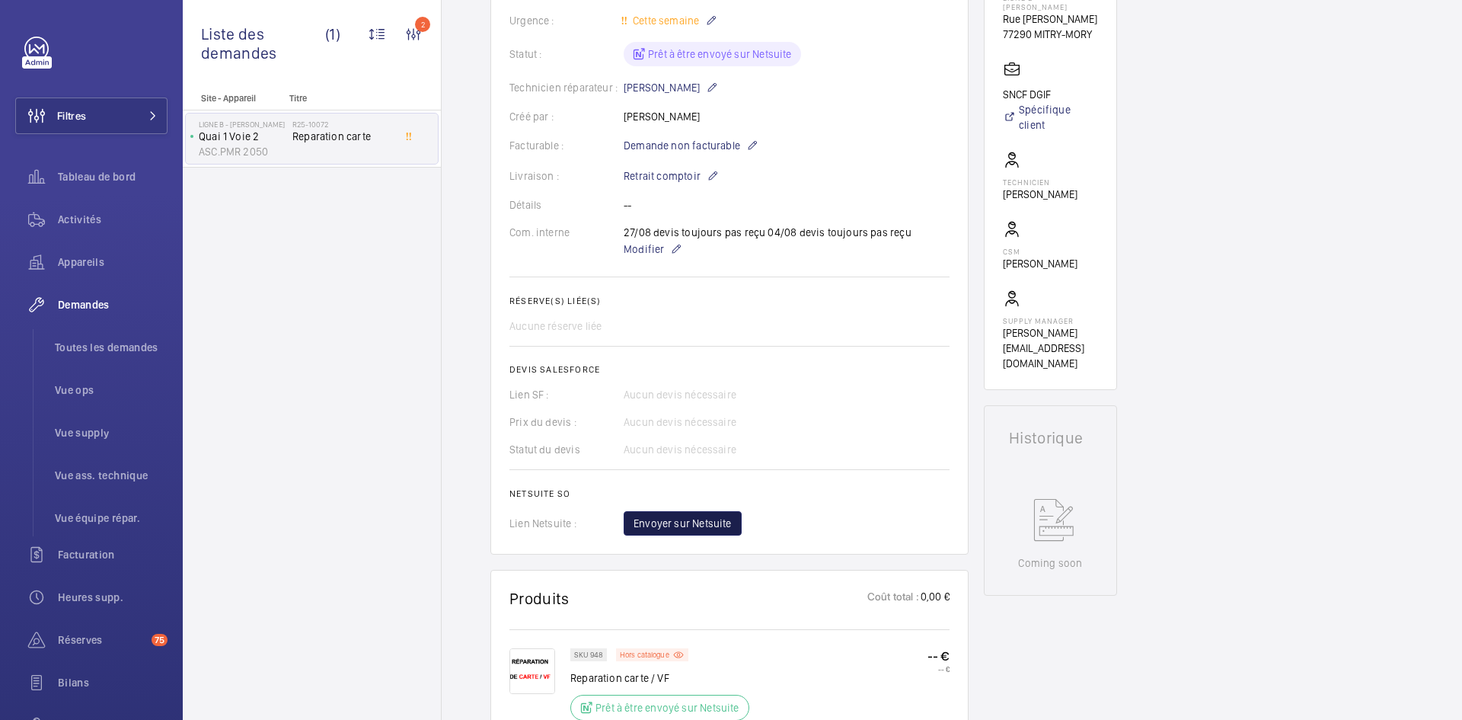
click at [675, 526] on span "Envoyer sur Netsuite" at bounding box center [683, 523] width 98 height 15
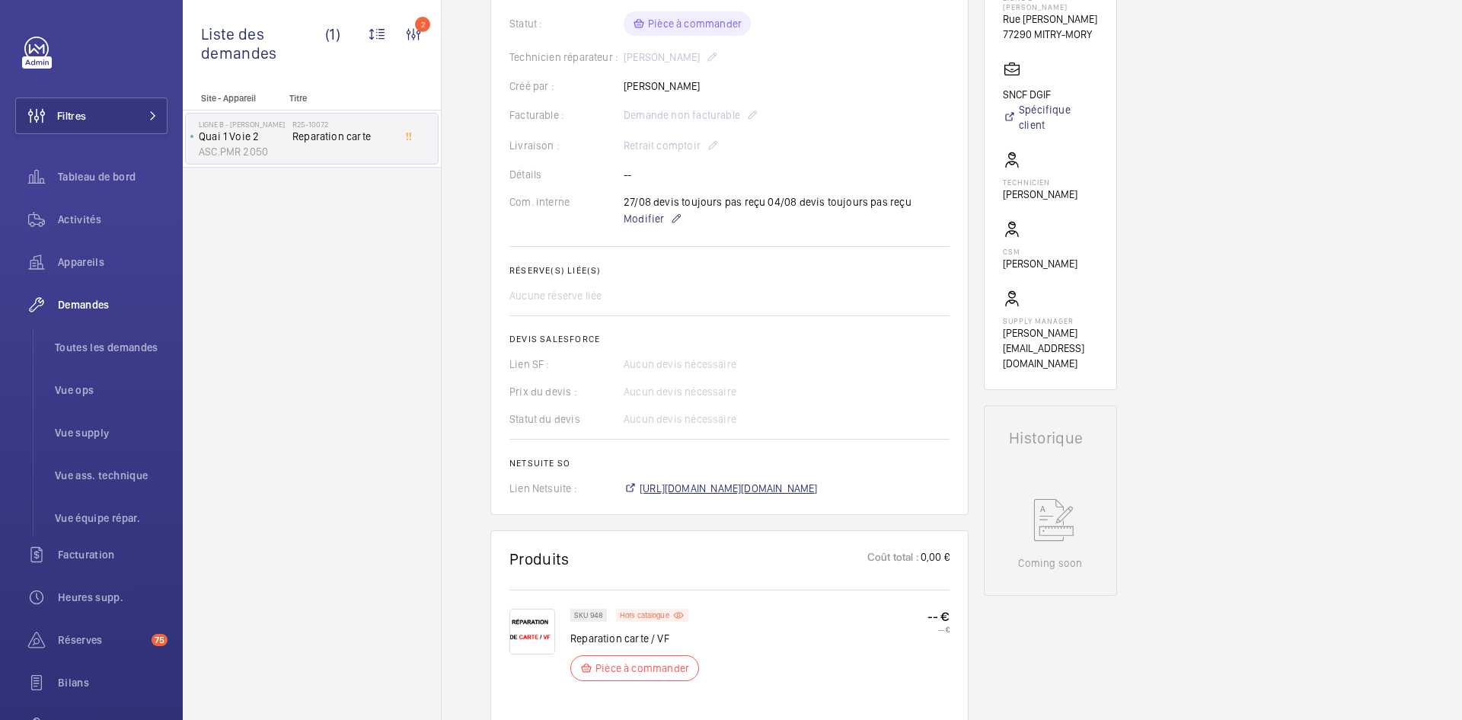
click at [778, 485] on span "[URL][DOMAIN_NAME][DOMAIN_NAME]" at bounding box center [729, 488] width 178 height 15
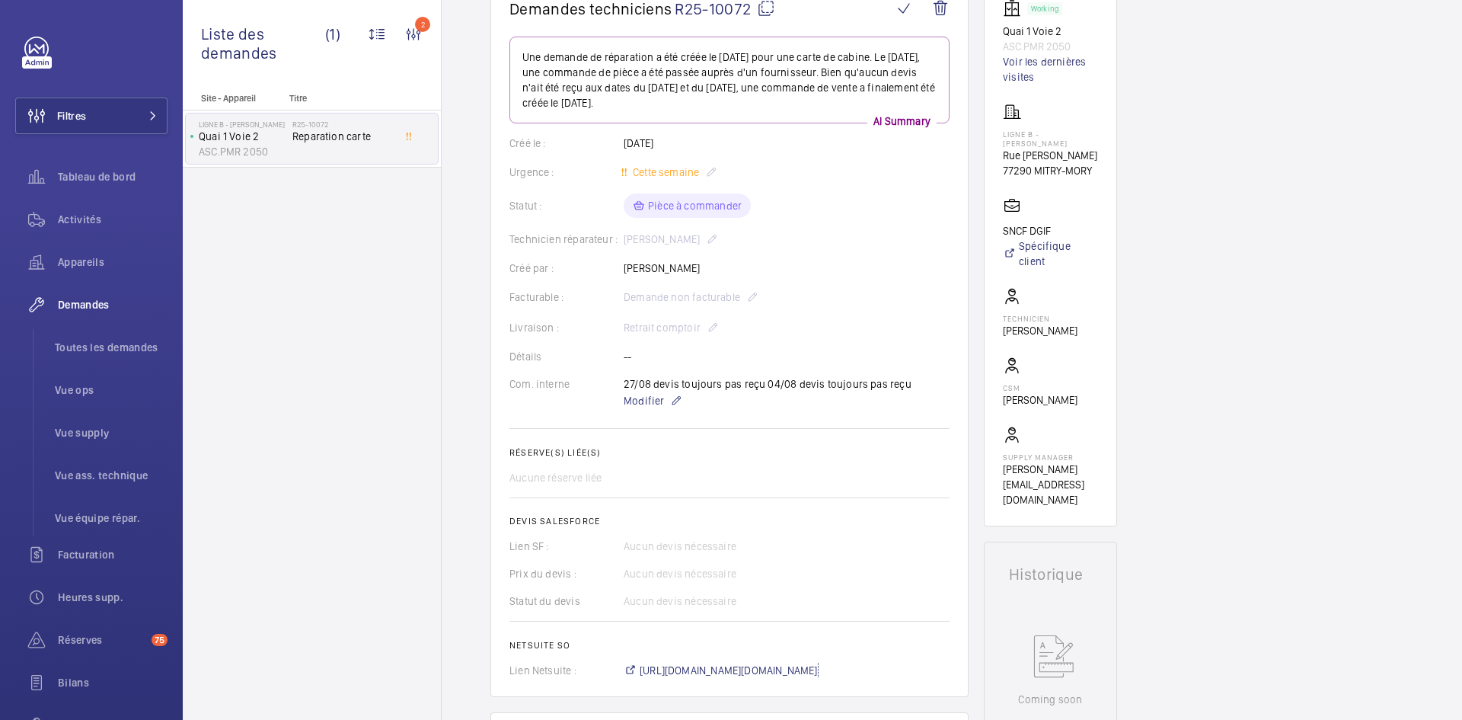
scroll to position [122, 0]
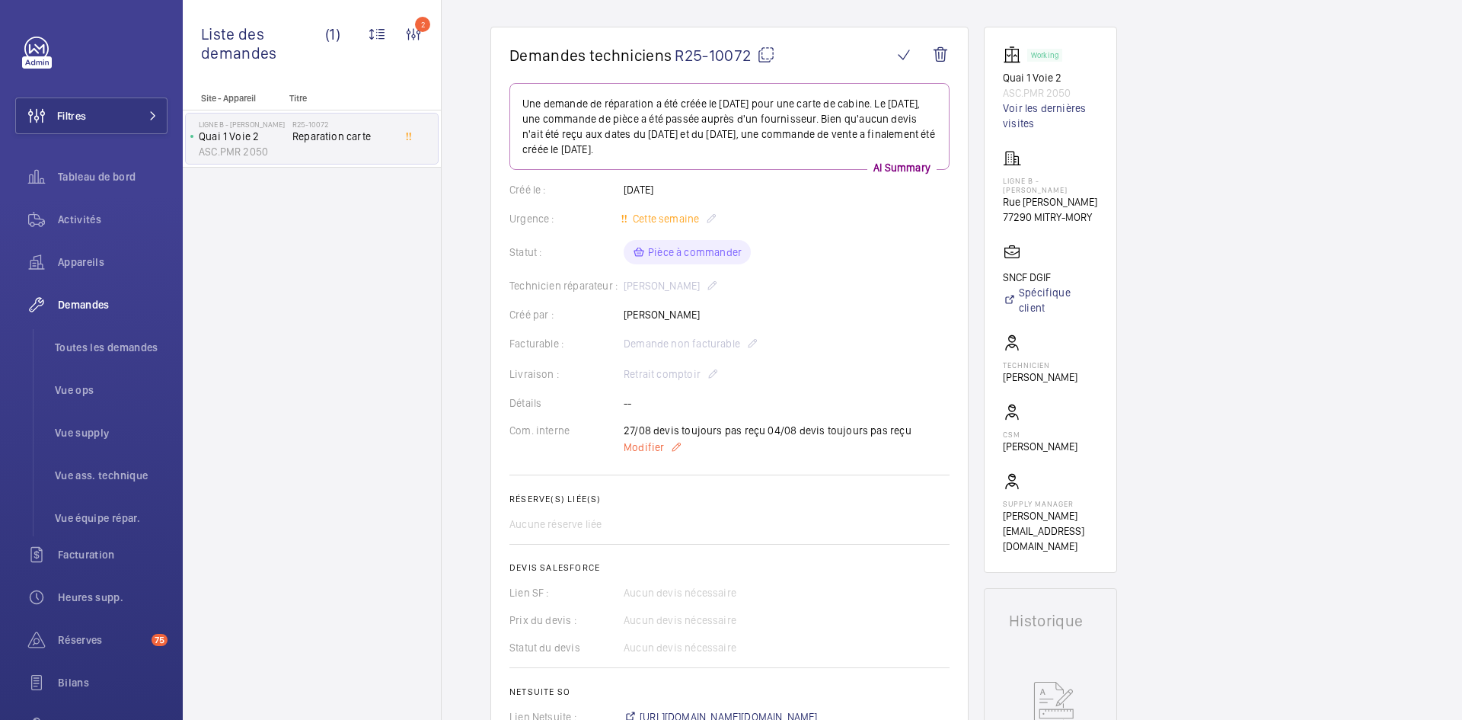
click at [653, 445] on span "Modifier" at bounding box center [644, 446] width 40 height 15
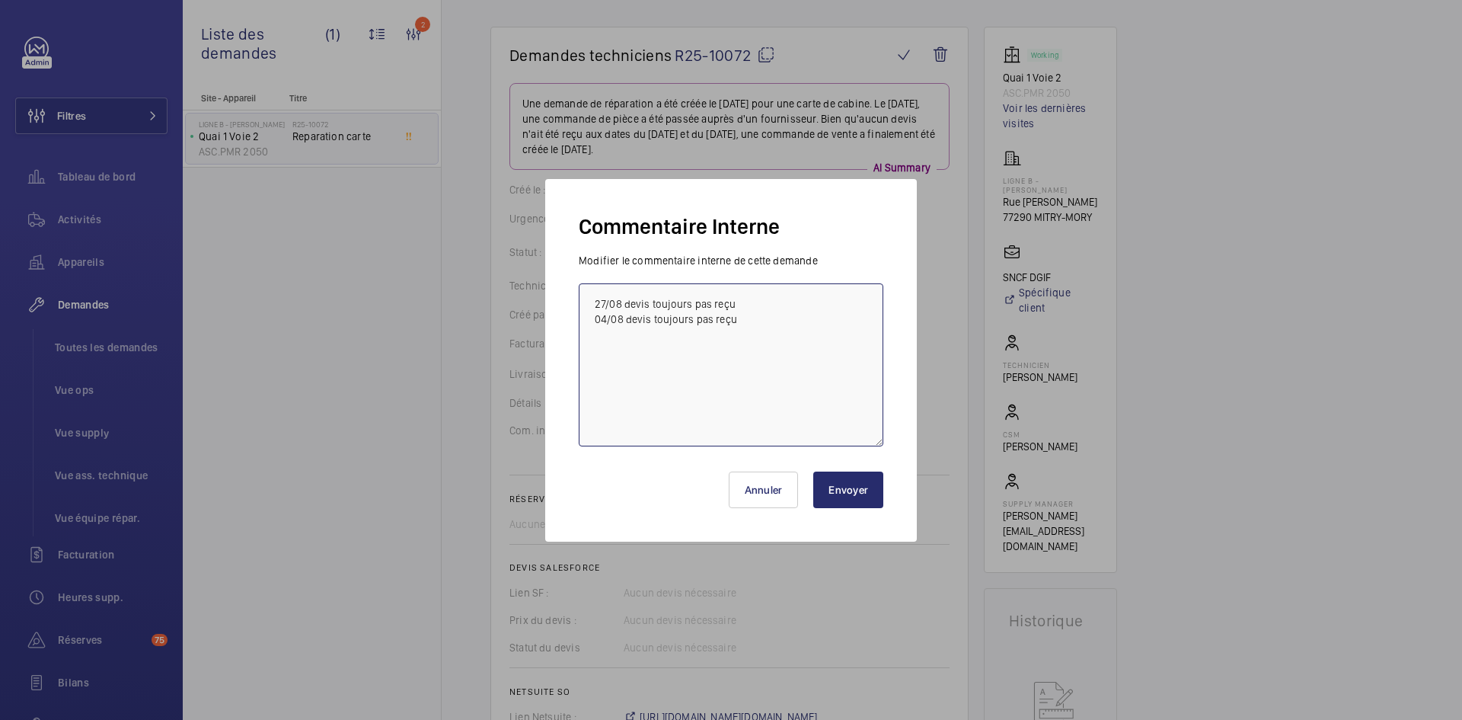
click at [598, 294] on textarea "27/08 devis toujours pas reçu 04/08 devis toujours pas reçu" at bounding box center [731, 364] width 305 height 163
click at [594, 295] on textarea "27/08 devis toujours pas reçu 04/08 devis toujours pas reçu" at bounding box center [731, 364] width 305 height 163
paste textarea "BY-05/09 commande effectuer chez le fournisseur RCEA via l'email livraison prév…"
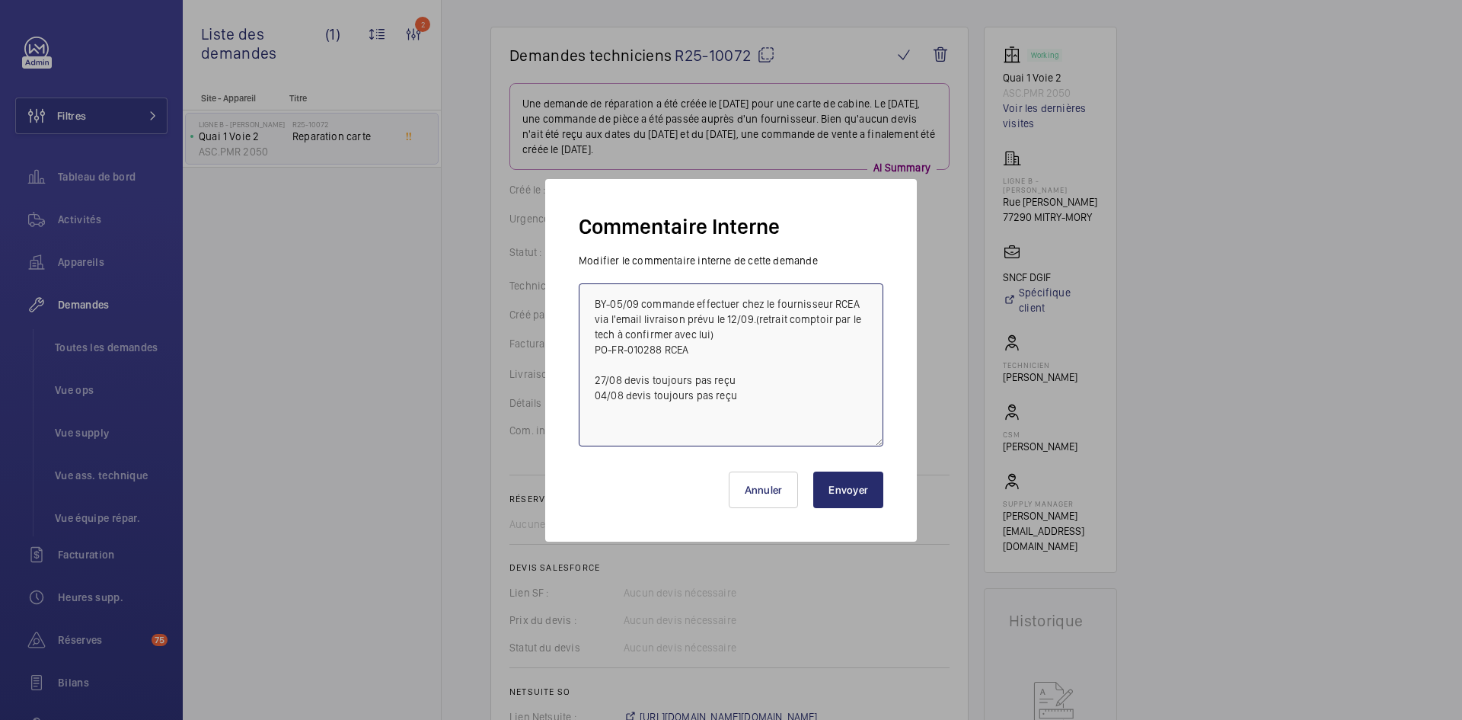
type textarea "BY-05/09 commande effectuer chez le fournisseur RCEA via l'email livraison prév…"
click at [857, 485] on button "Envoyer" at bounding box center [848, 489] width 70 height 37
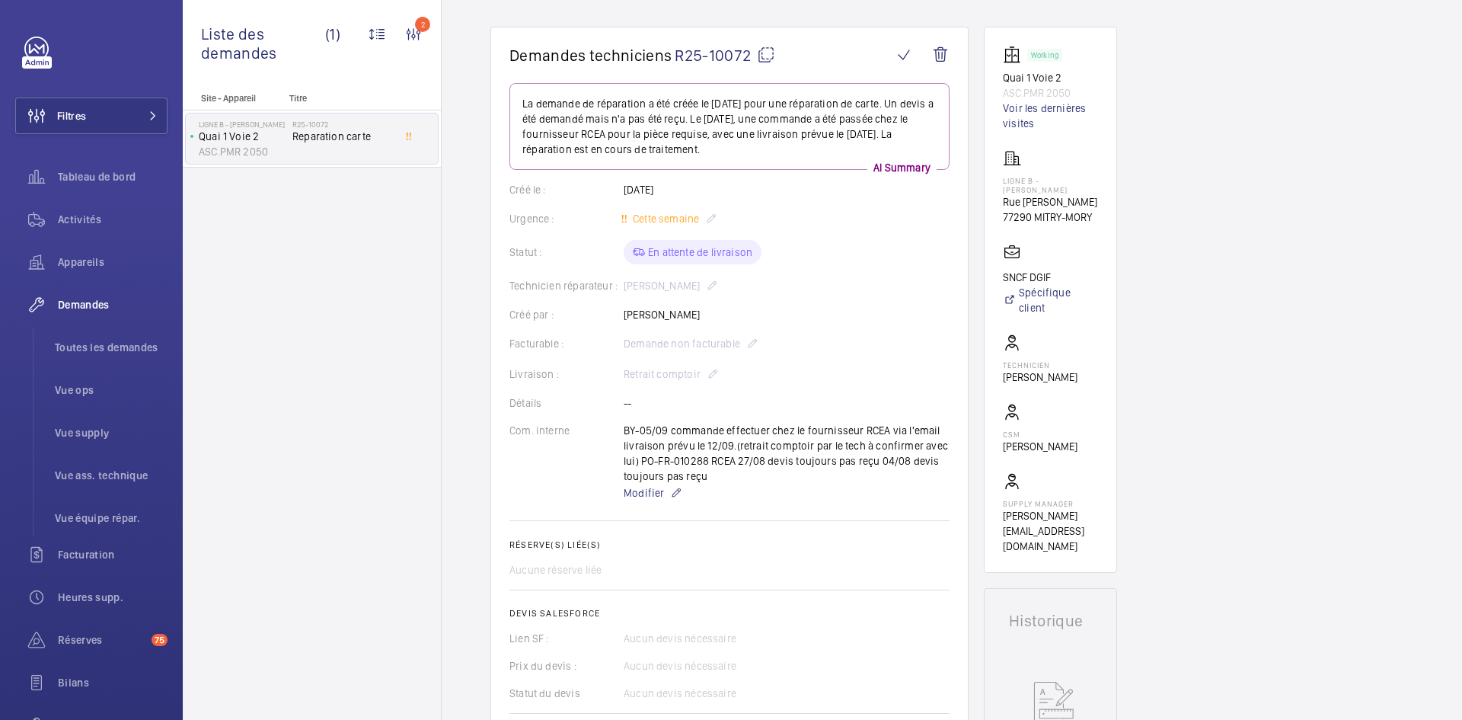
click at [764, 57] on mat-icon at bounding box center [766, 55] width 18 height 18
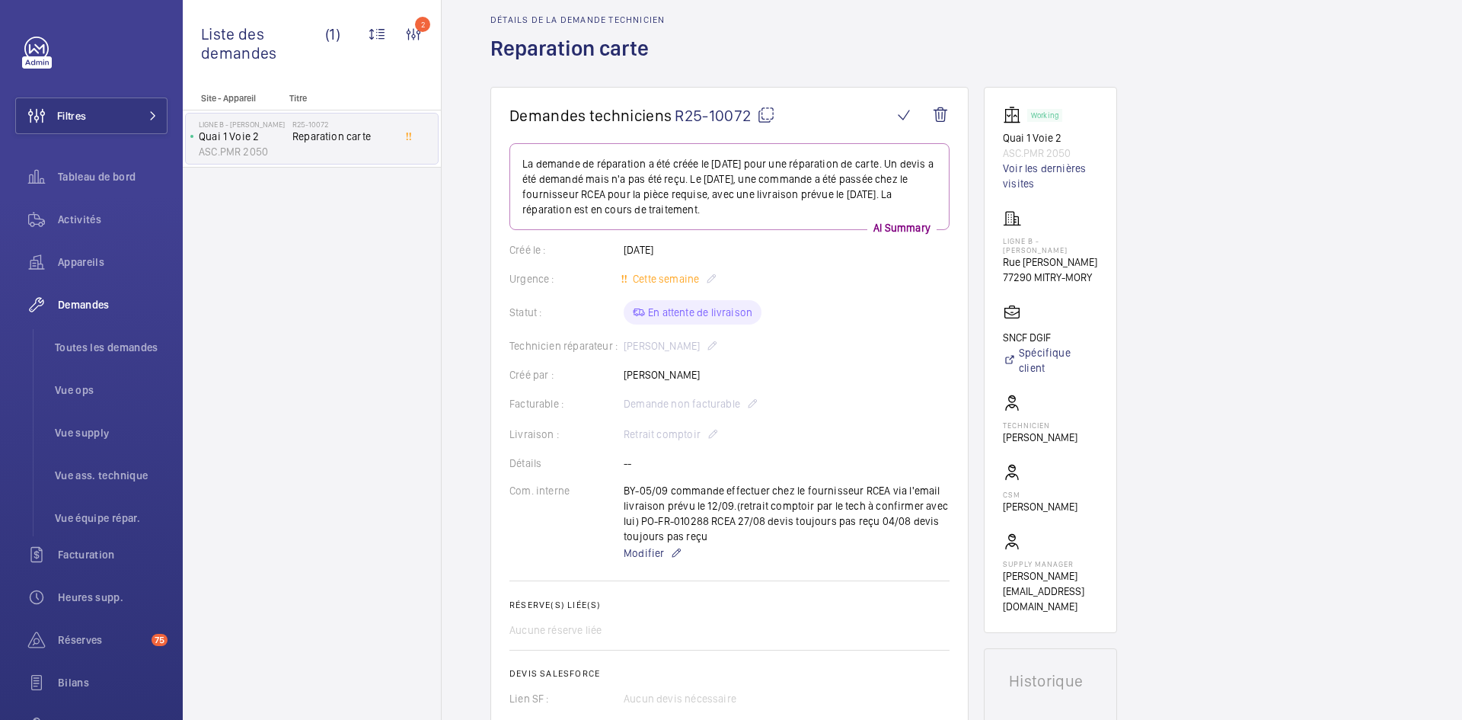
scroll to position [0, 0]
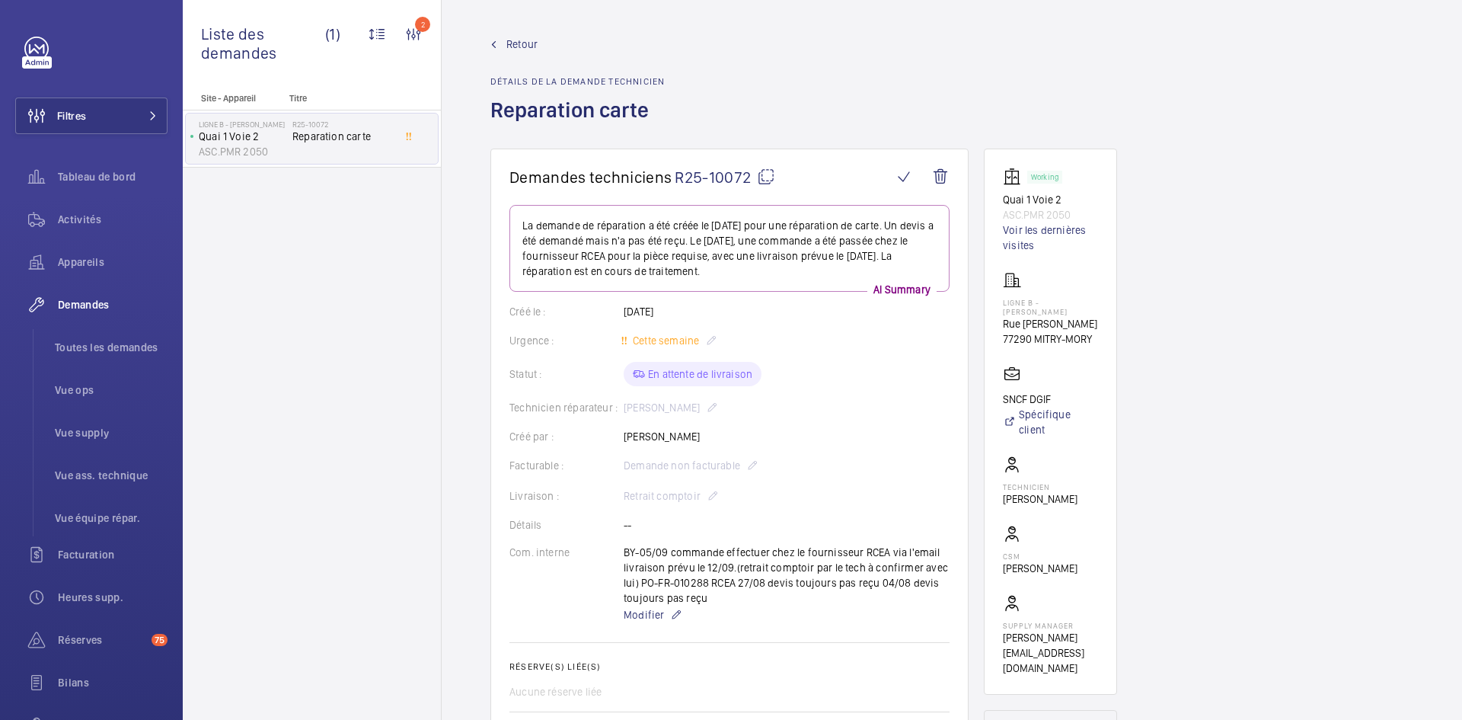
click at [535, 46] on span "Retour" at bounding box center [522, 44] width 31 height 15
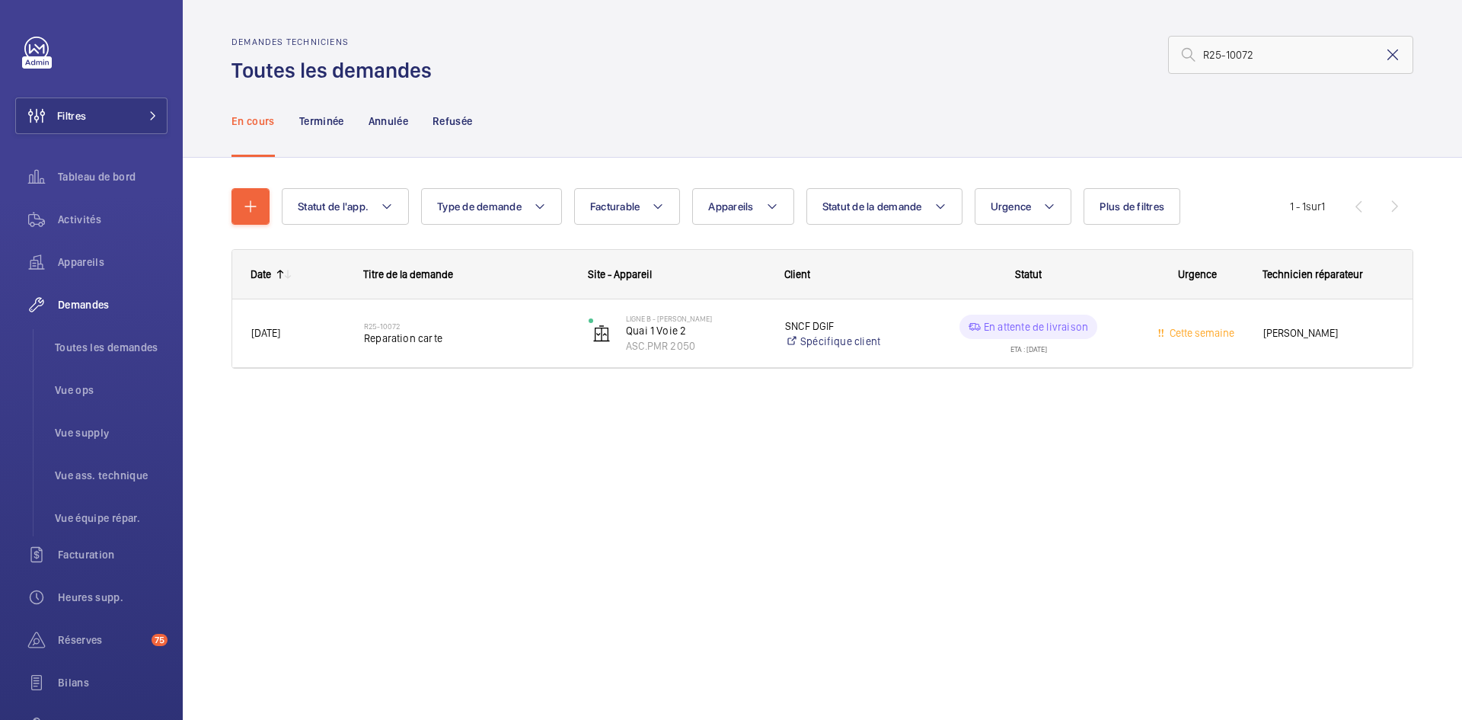
click at [1395, 55] on mat-icon at bounding box center [1393, 55] width 18 height 18
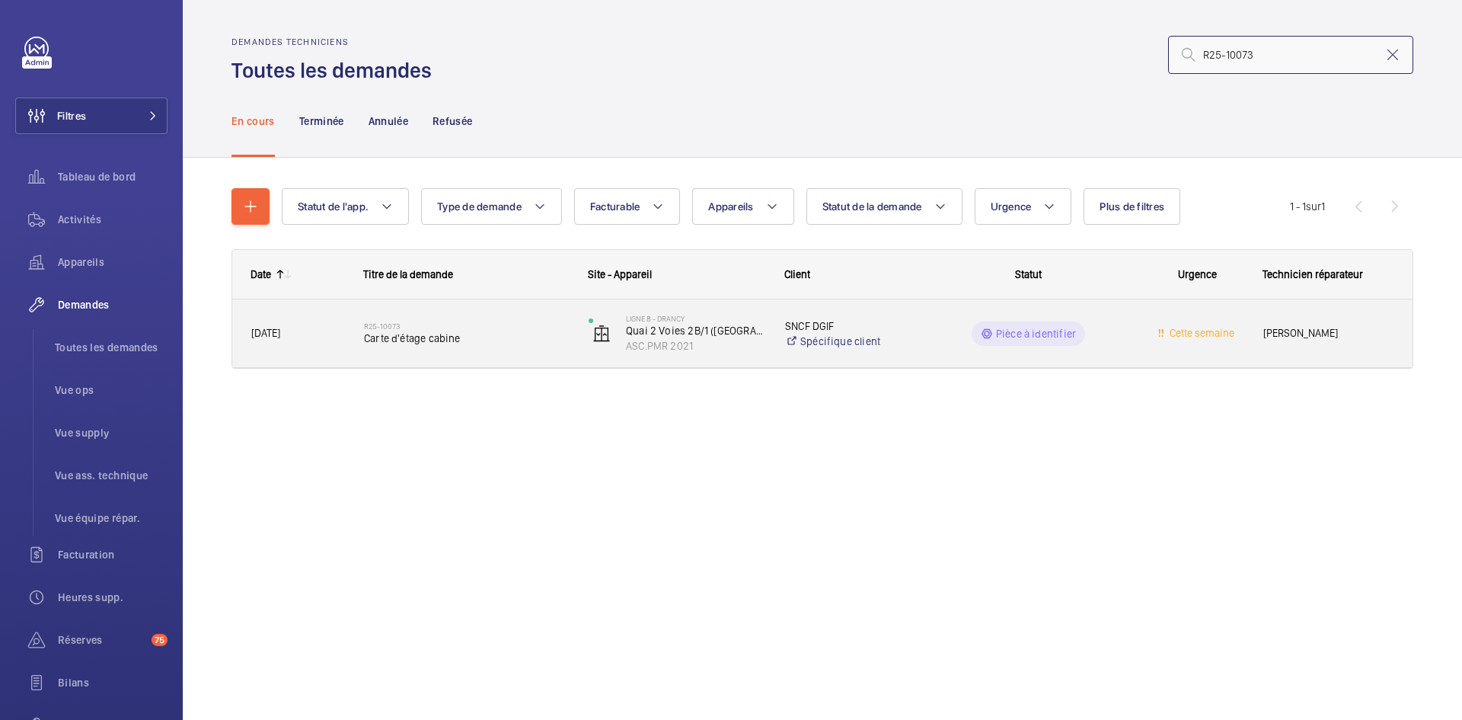
type input "R25-10073"
click at [321, 332] on span "24/07/2025" at bounding box center [297, 333] width 93 height 18
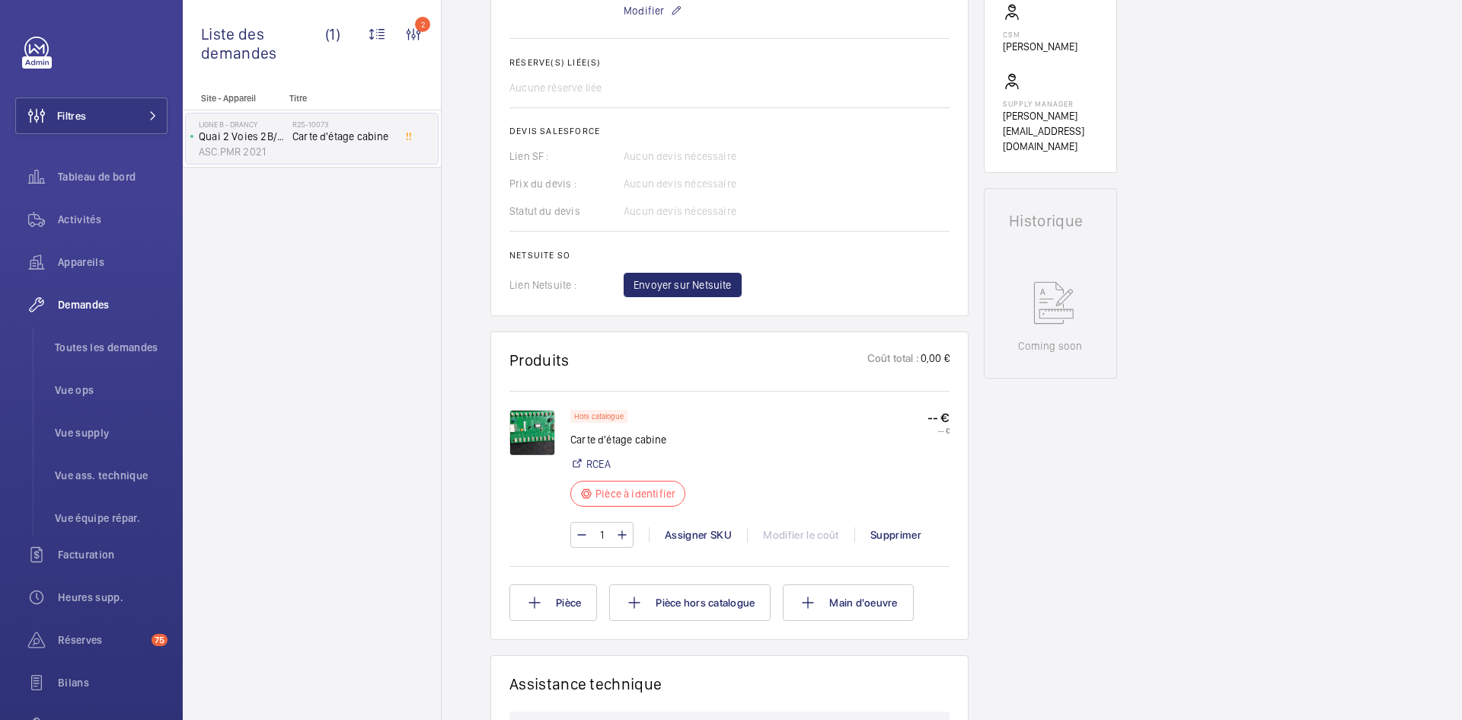
scroll to position [609, 0]
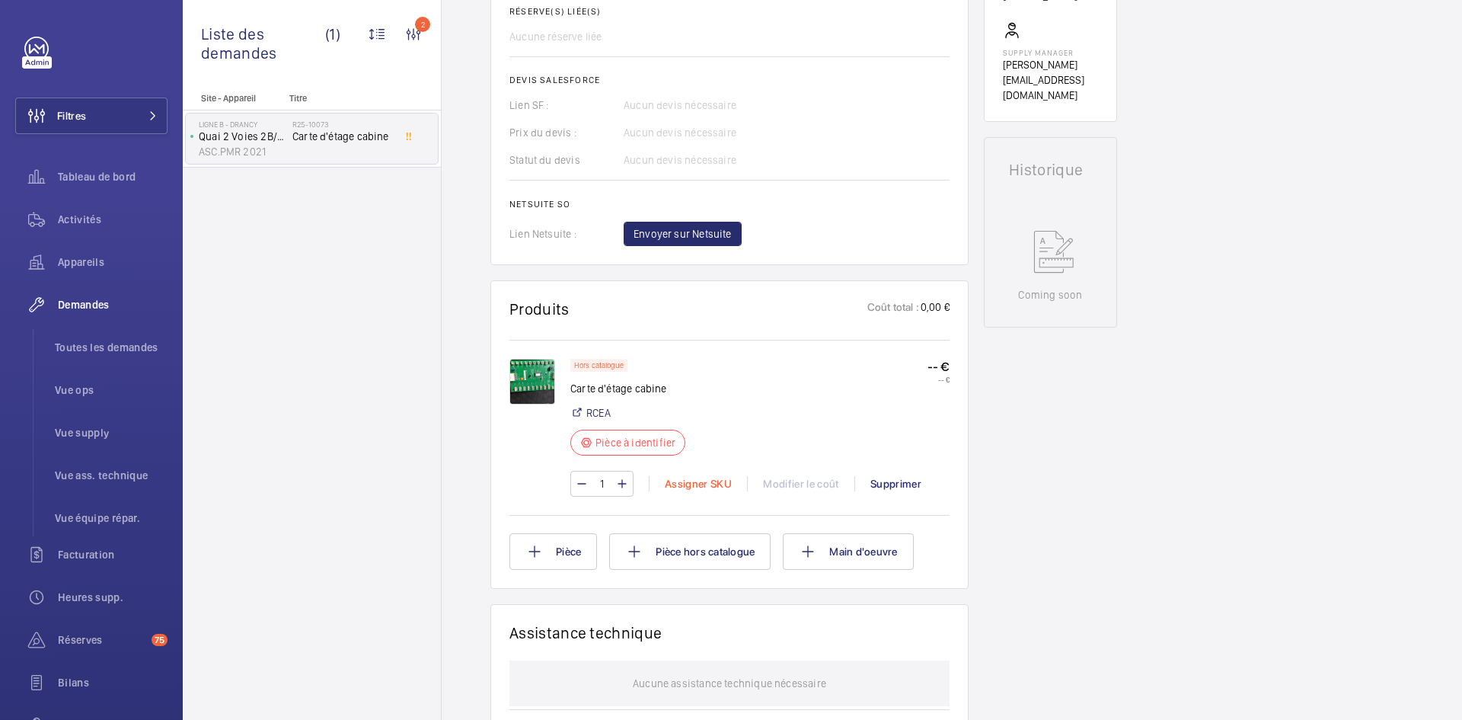
click at [705, 488] on div "Assigner SKU" at bounding box center [698, 483] width 98 height 15
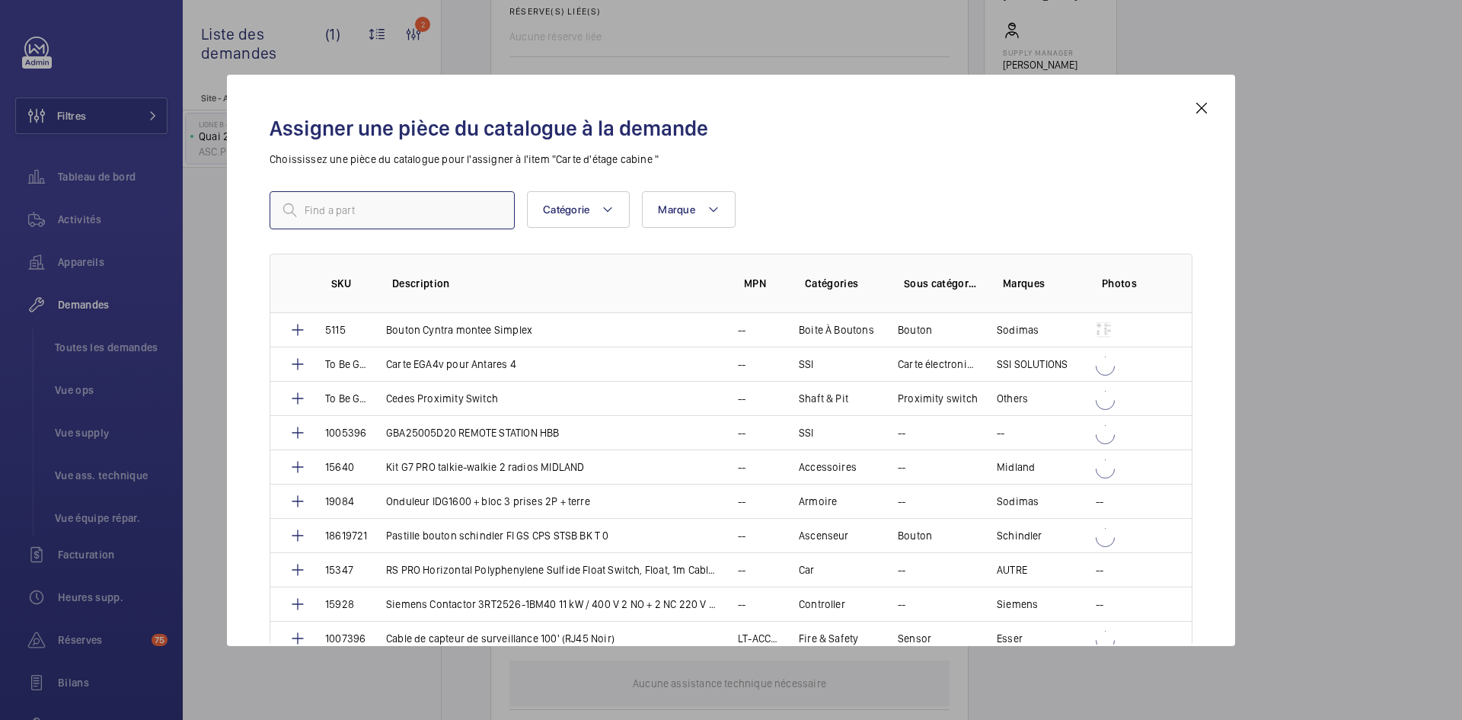
click at [404, 215] on input "text" at bounding box center [392, 210] width 245 height 38
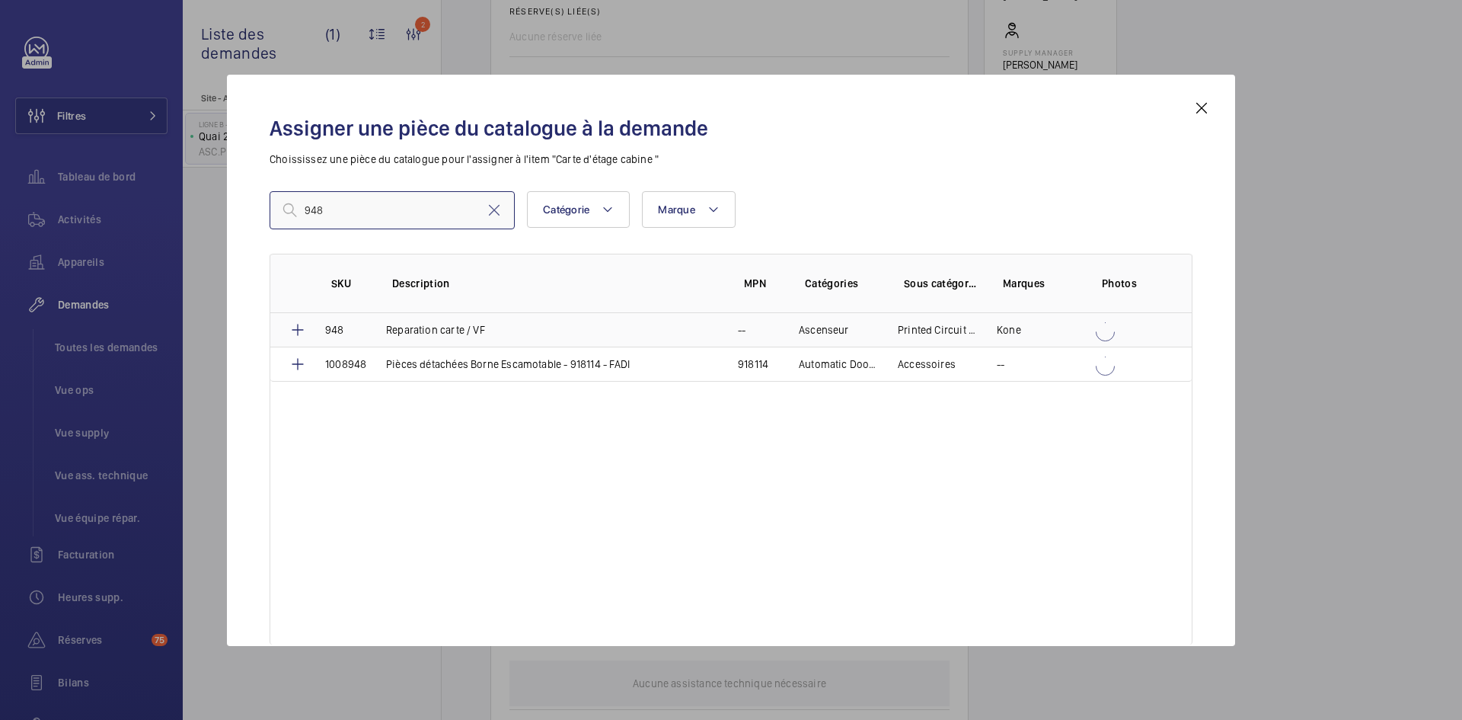
type input "948"
click at [371, 327] on td "Reparation carte / VF" at bounding box center [544, 330] width 352 height 34
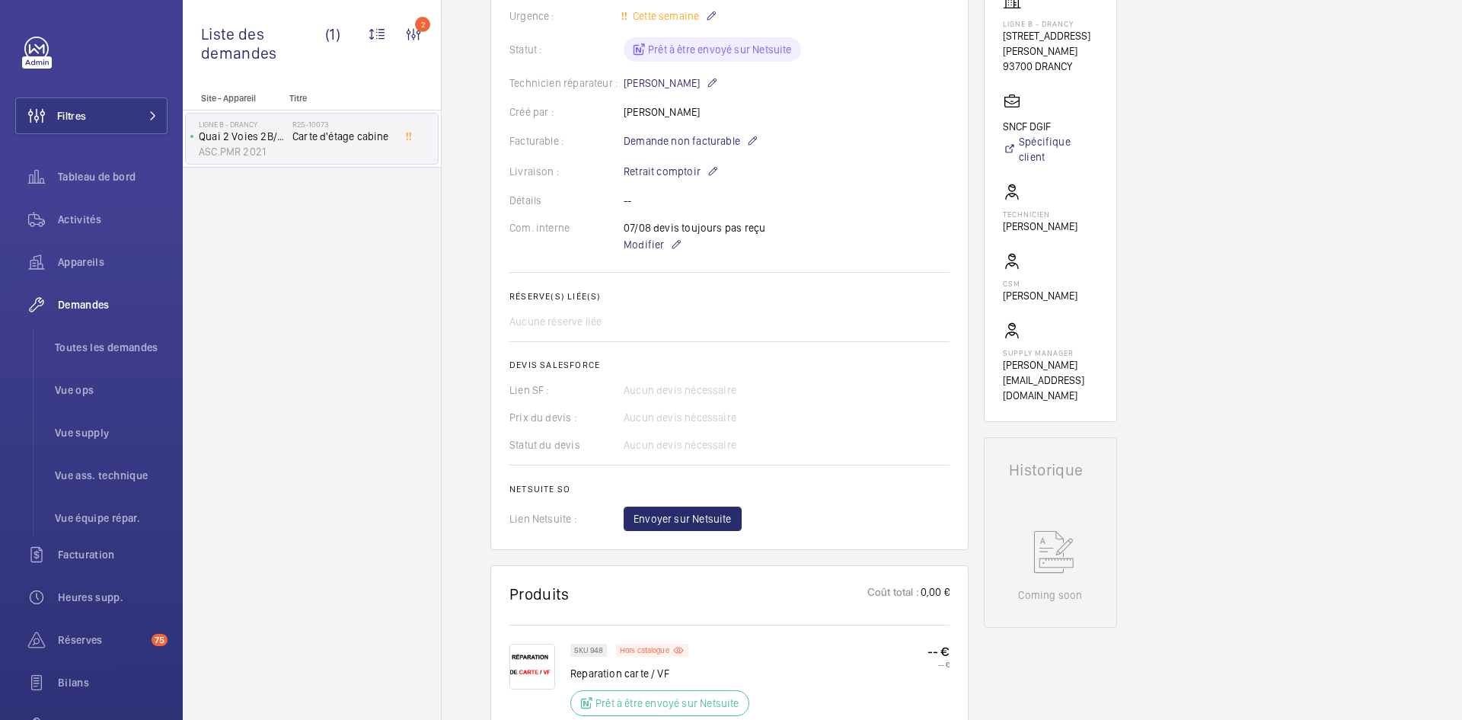
scroll to position [381, 0]
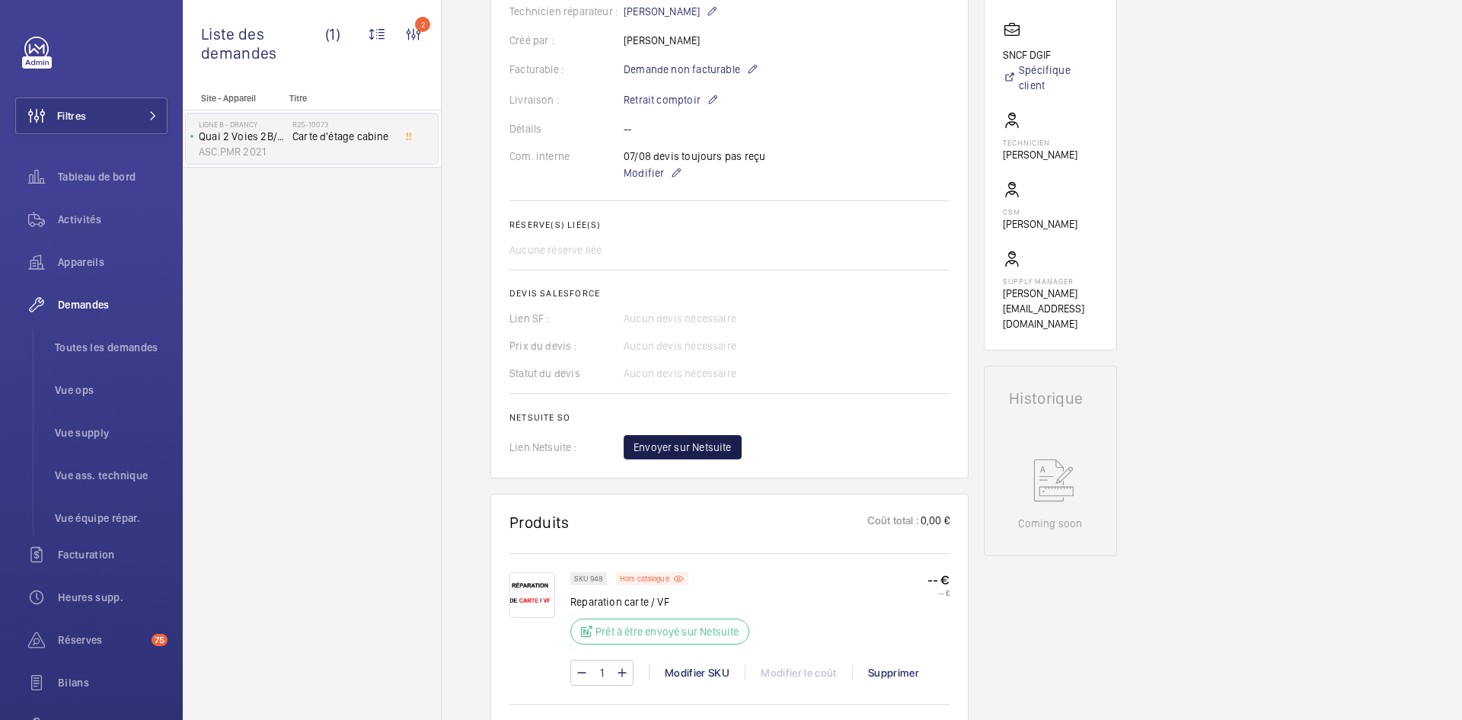
click at [737, 446] on button "Envoyer sur Netsuite" at bounding box center [683, 447] width 118 height 24
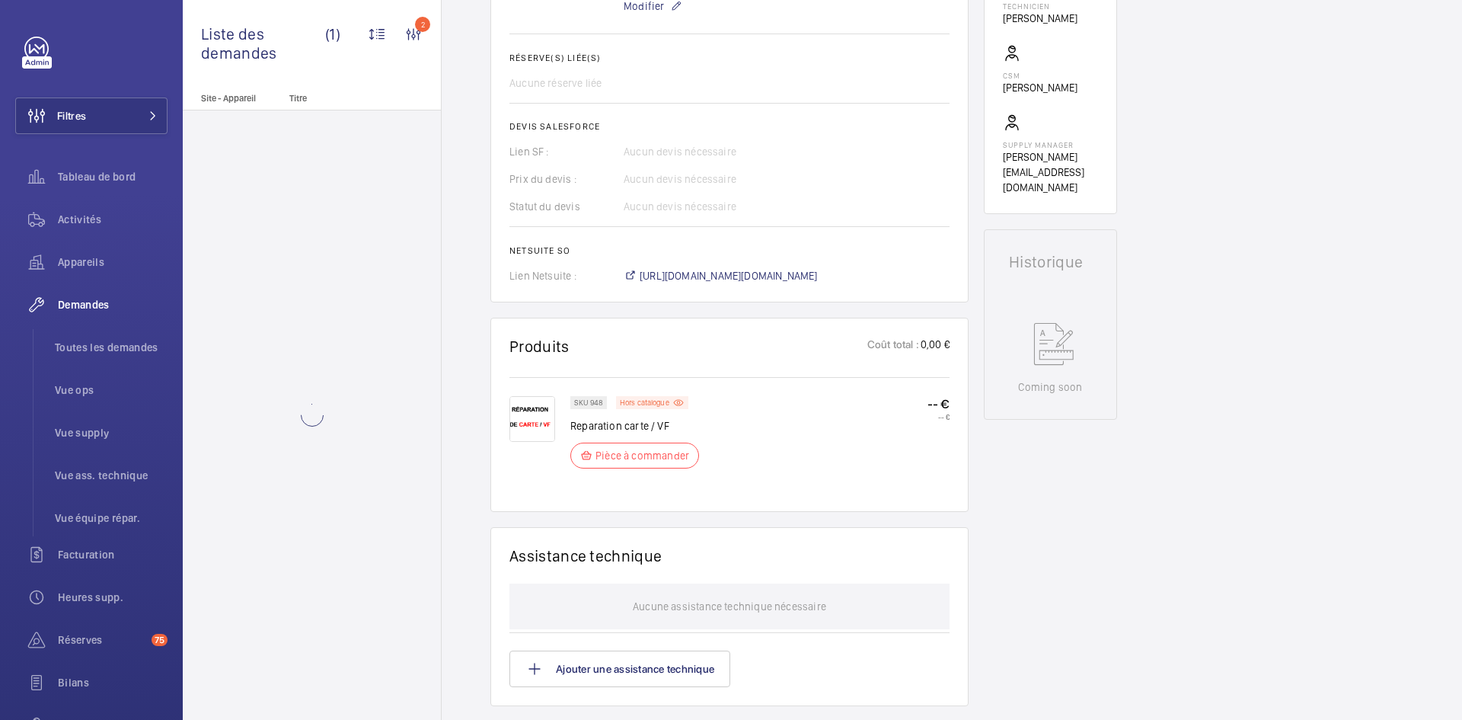
scroll to position [533, 0]
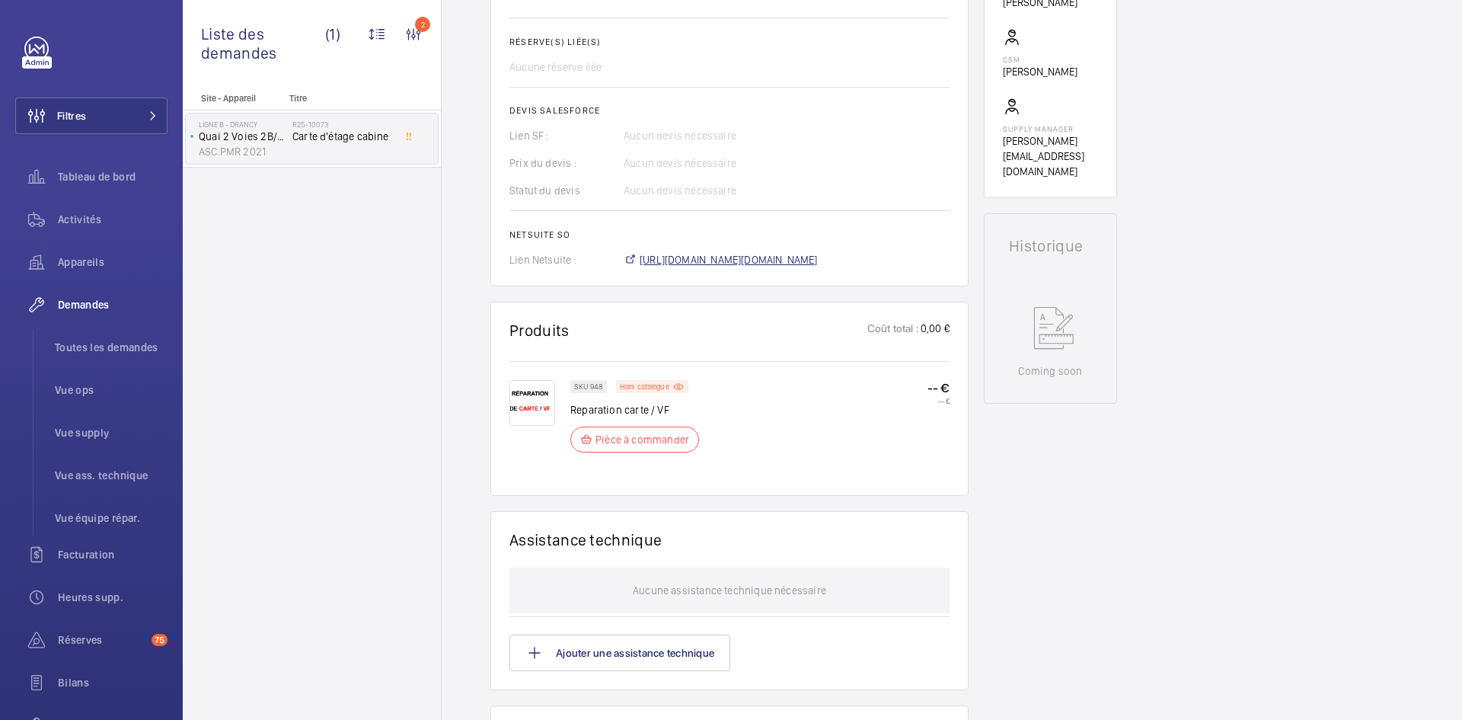
click at [818, 256] on span "https://6461500.app.netsuite.com/app/accounting/transactions/salesord.nl?id=298…" at bounding box center [729, 259] width 178 height 15
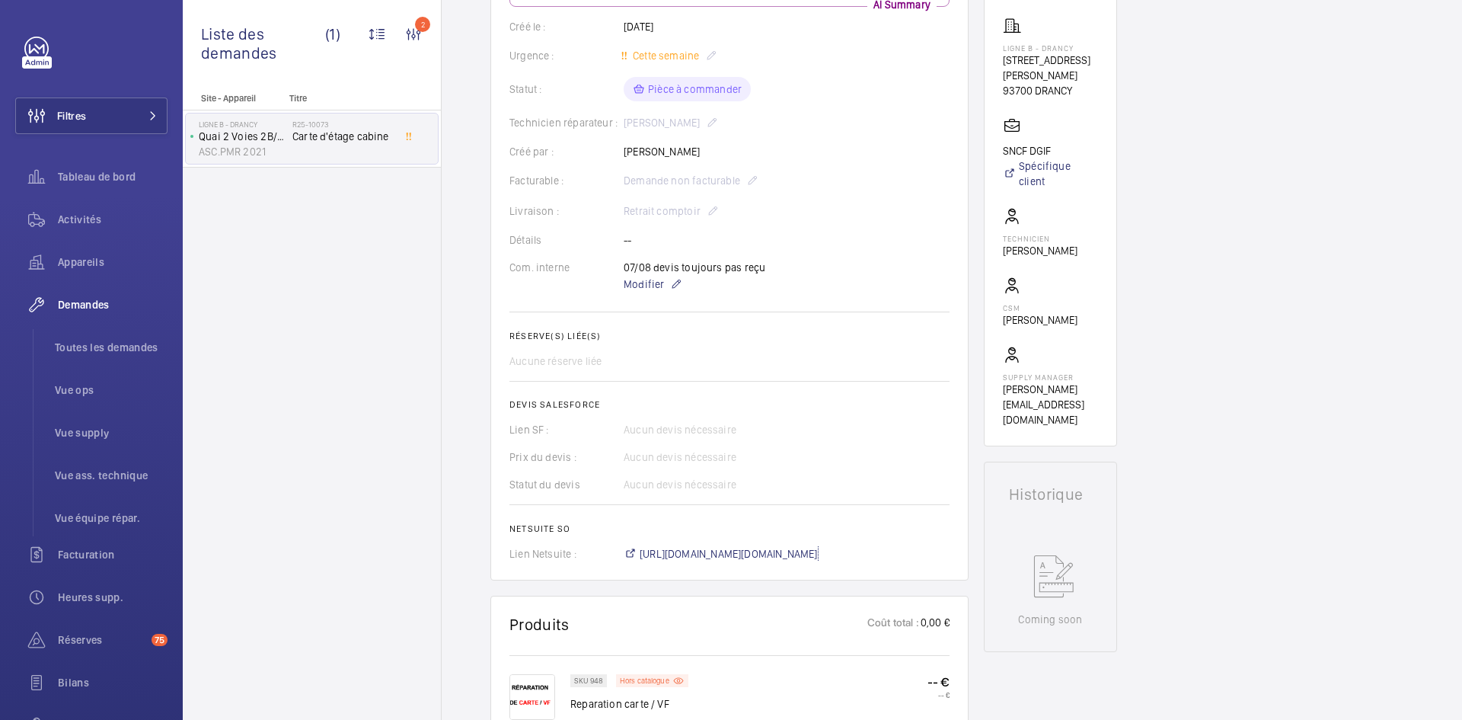
scroll to position [274, 0]
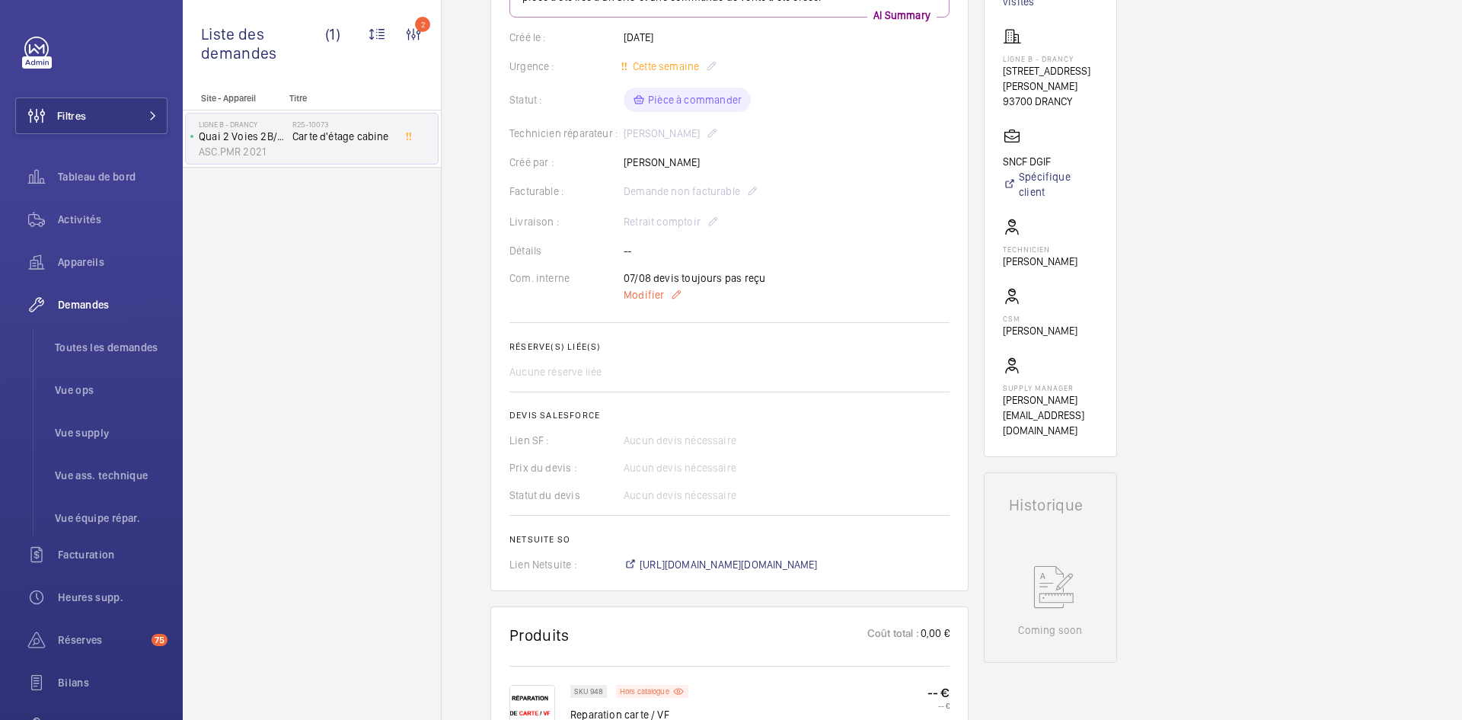
click at [656, 295] on span "Modifier" at bounding box center [644, 294] width 40 height 15
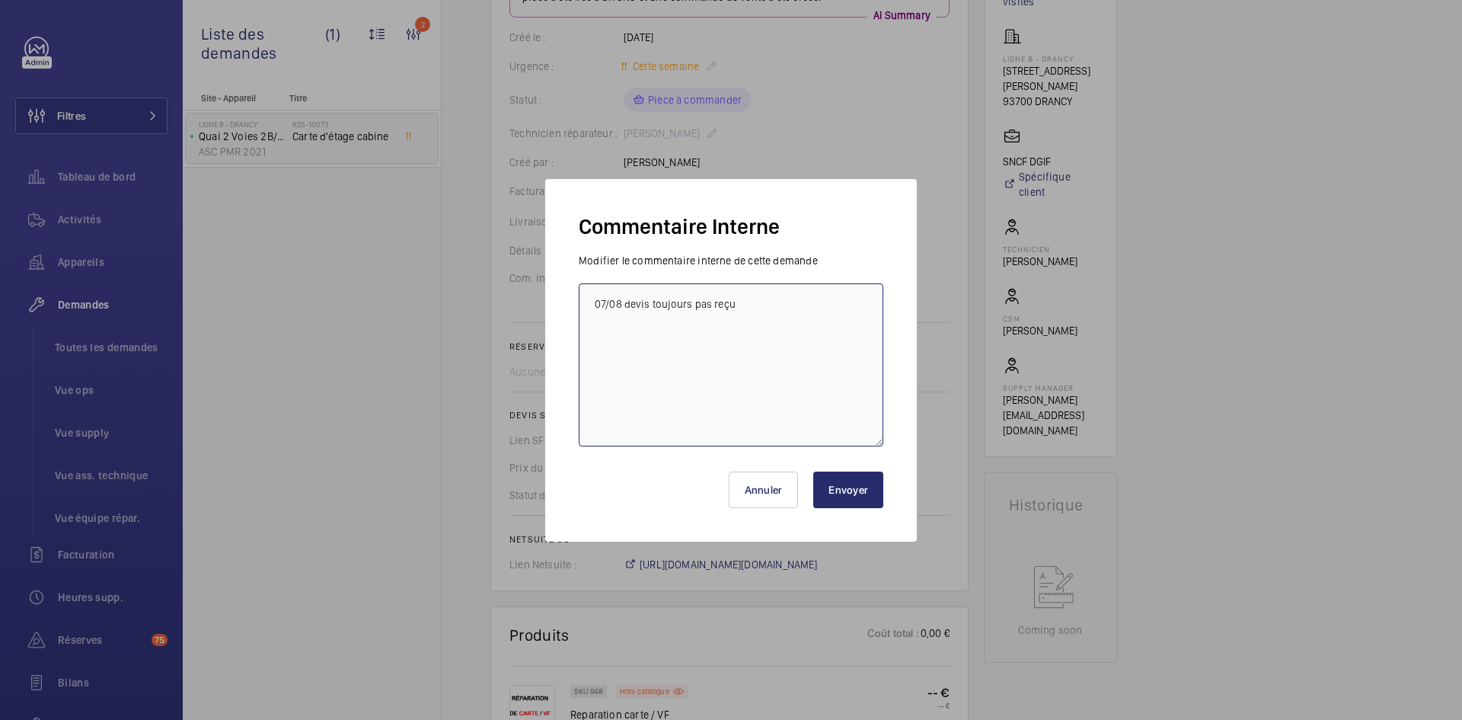
click at [590, 302] on textarea "07/08 devis toujours pas reçu" at bounding box center [731, 364] width 305 height 163
paste textarea "BY-05/09 commande effectuer chez le fournisseur RCEA via l'email livraison prév…"
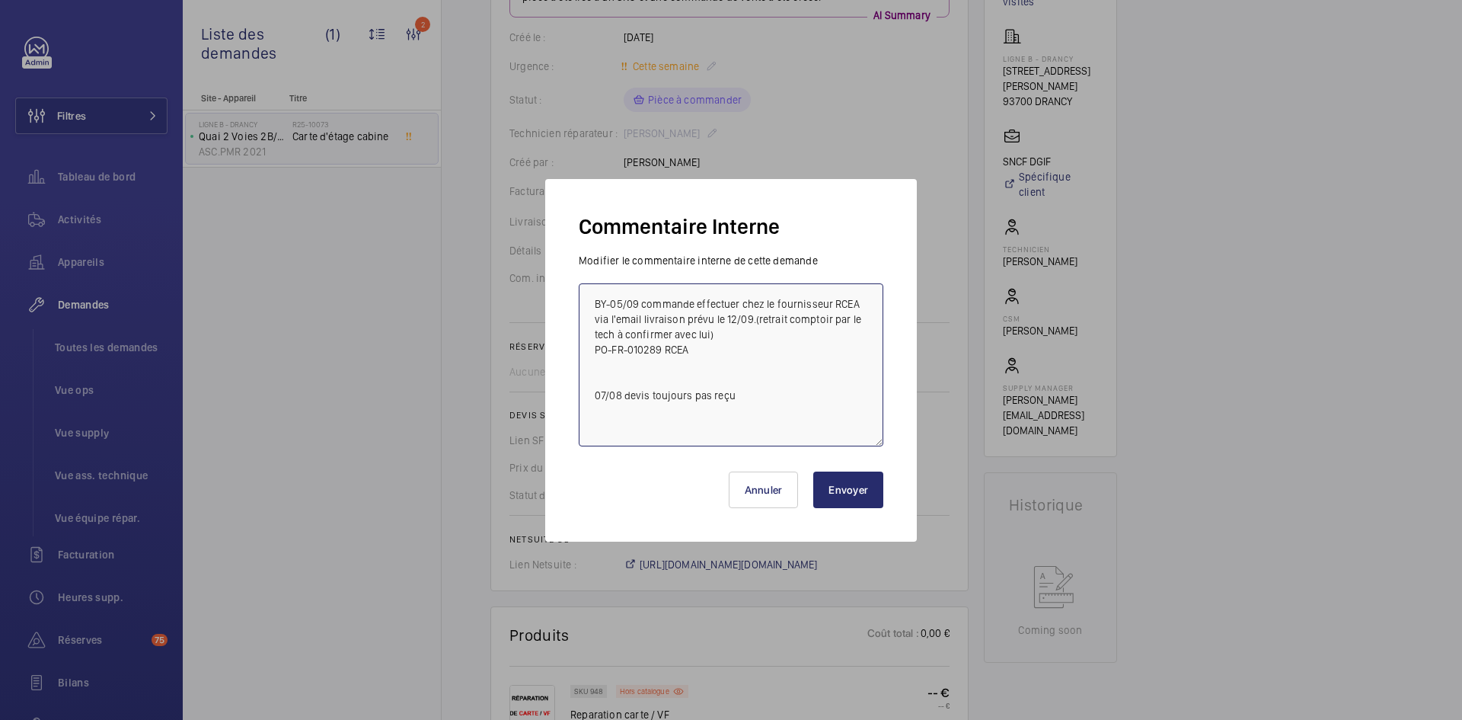
type textarea "BY-05/09 commande effectuer chez le fournisseur RCEA via l'email livraison prév…"
click at [859, 504] on button "Envoyer" at bounding box center [848, 489] width 70 height 37
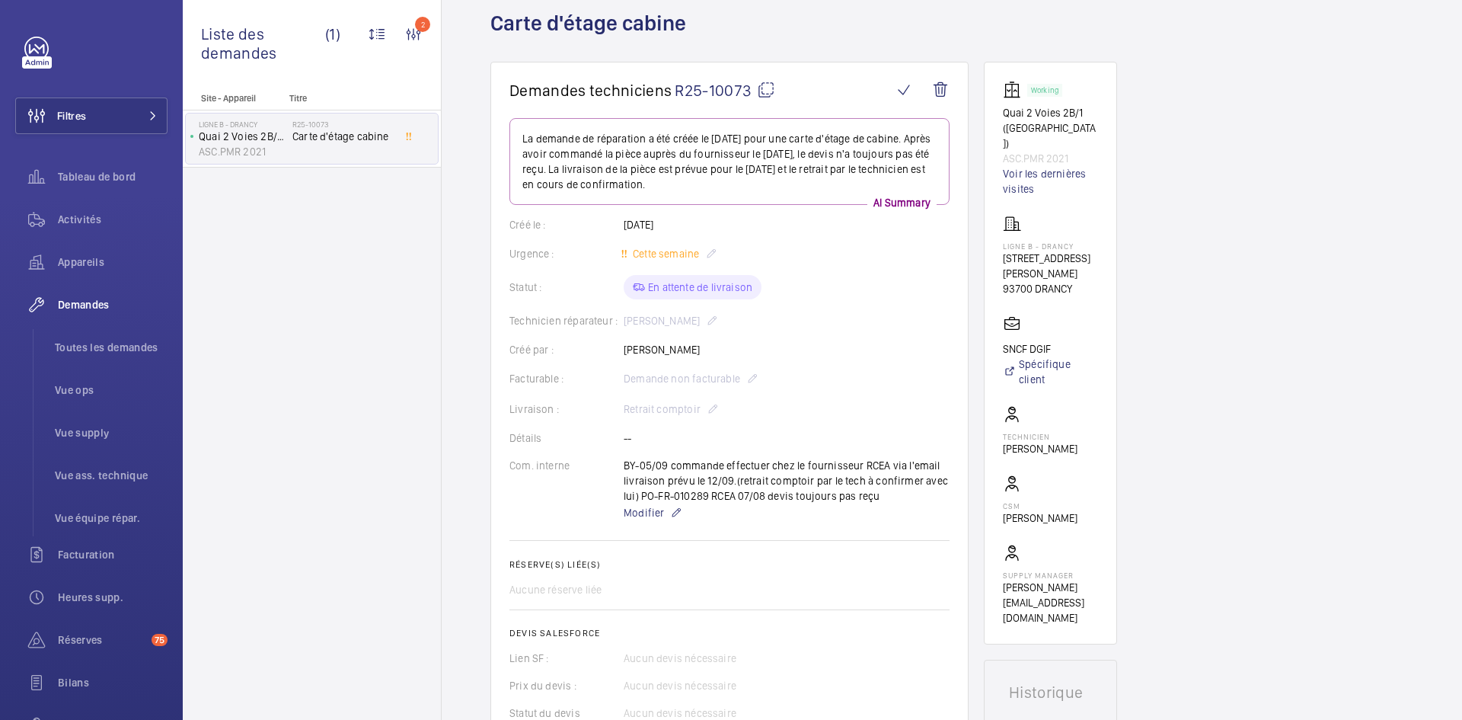
scroll to position [76, 0]
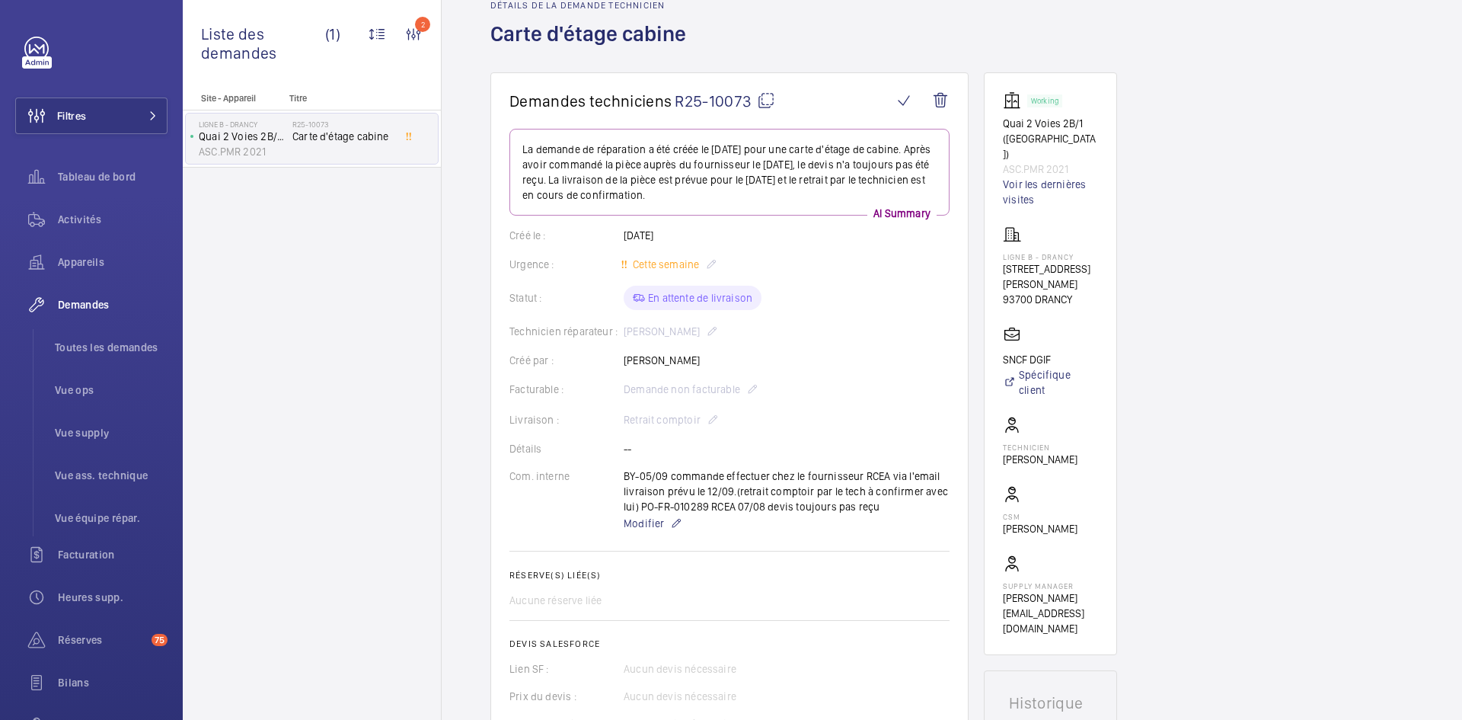
click at [769, 94] on mat-icon at bounding box center [766, 100] width 18 height 18
click at [775, 99] on h1 "Demandes techniciens R25-10073" at bounding box center [701, 100] width 383 height 19
click at [770, 100] on mat-icon at bounding box center [766, 100] width 18 height 18
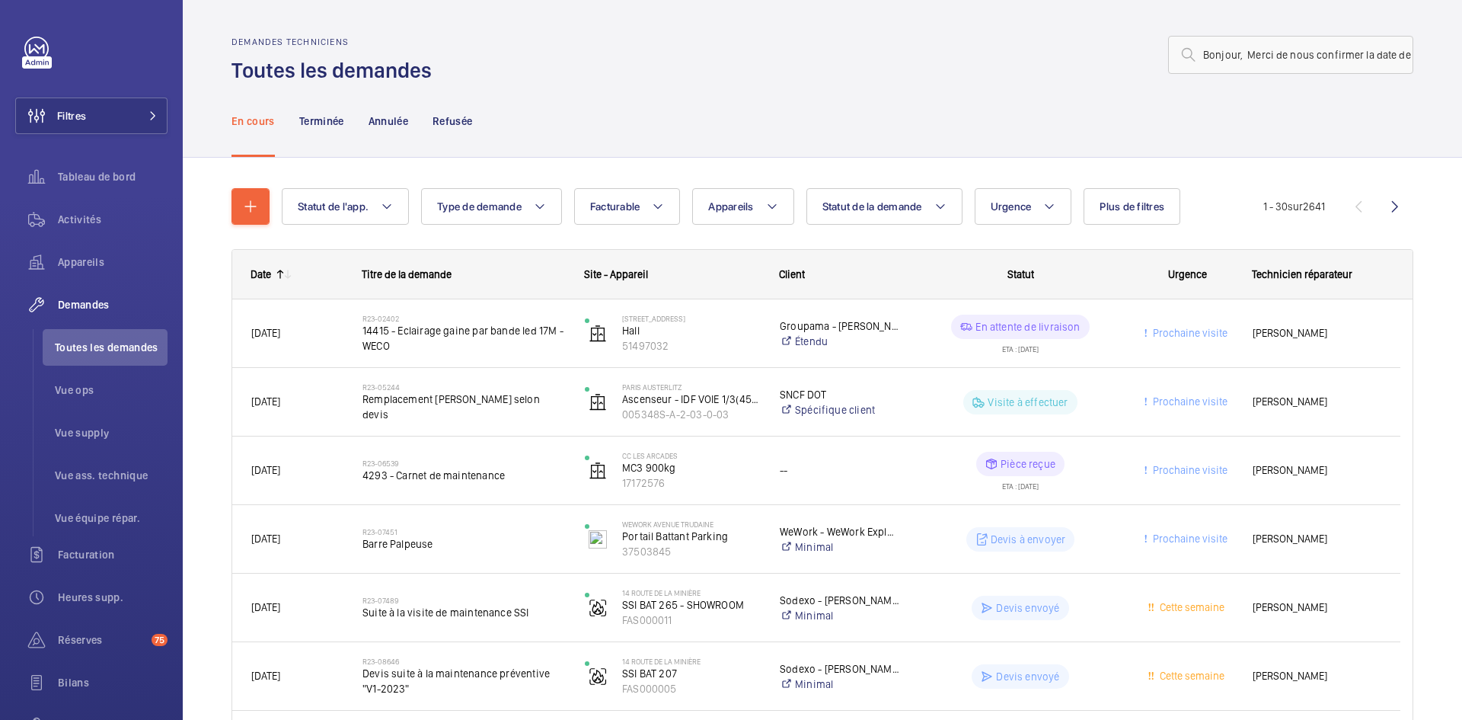
scroll to position [0, 1005]
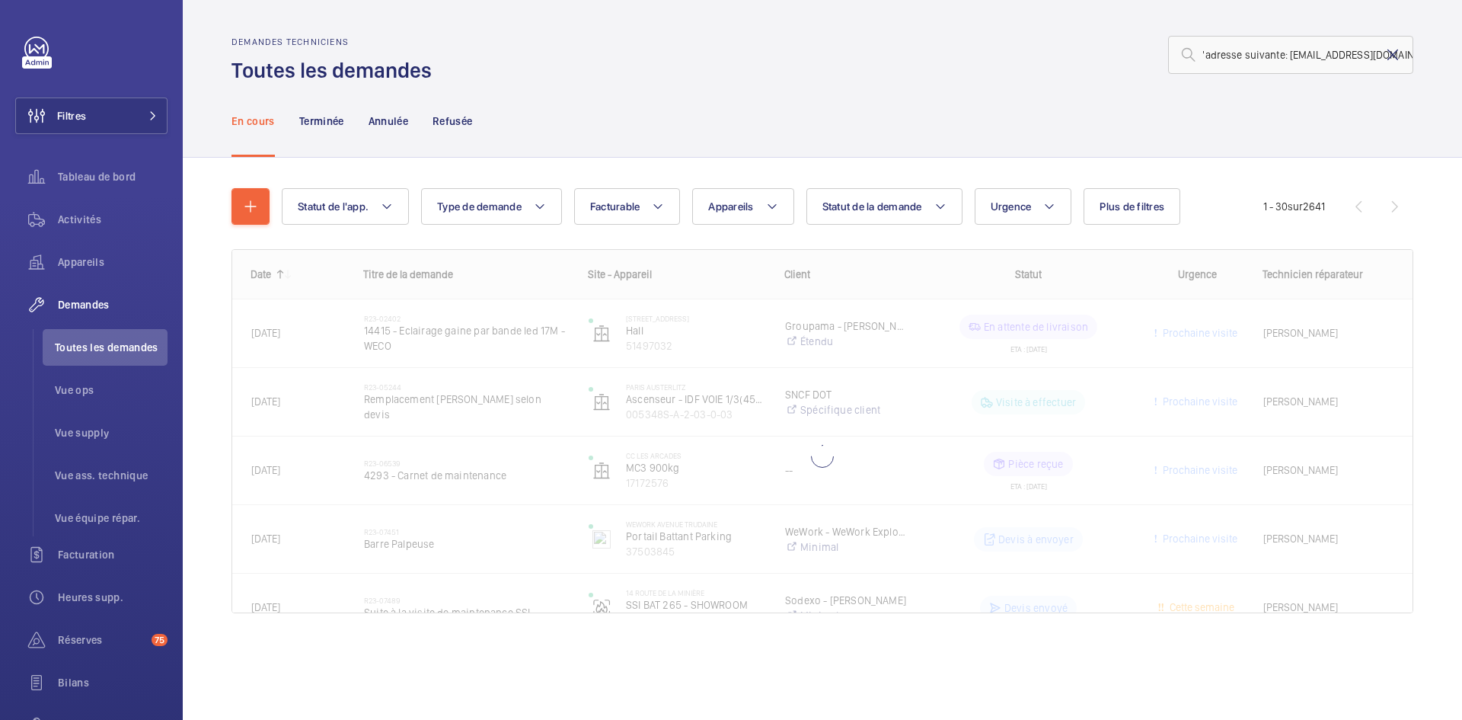
type input "Bonjour, Merci de nous confirmer la date de Récupération ? Voici le bon de comm…"
click at [1392, 53] on mat-icon at bounding box center [1393, 55] width 18 height 18
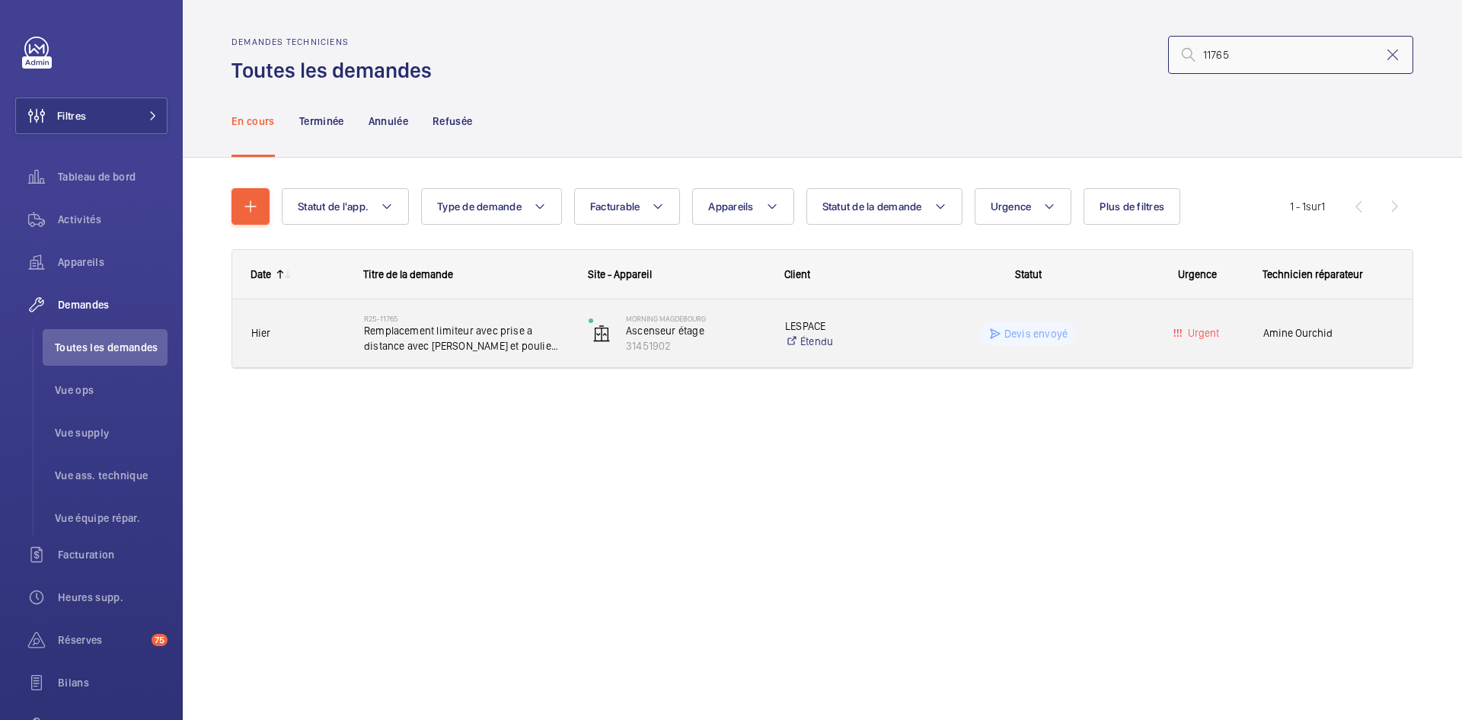
type input "11765"
click at [346, 342] on div "R25-11765 Remplacement limiteur avec prise a distance avec cablette et poulie t…" at bounding box center [457, 333] width 223 height 69
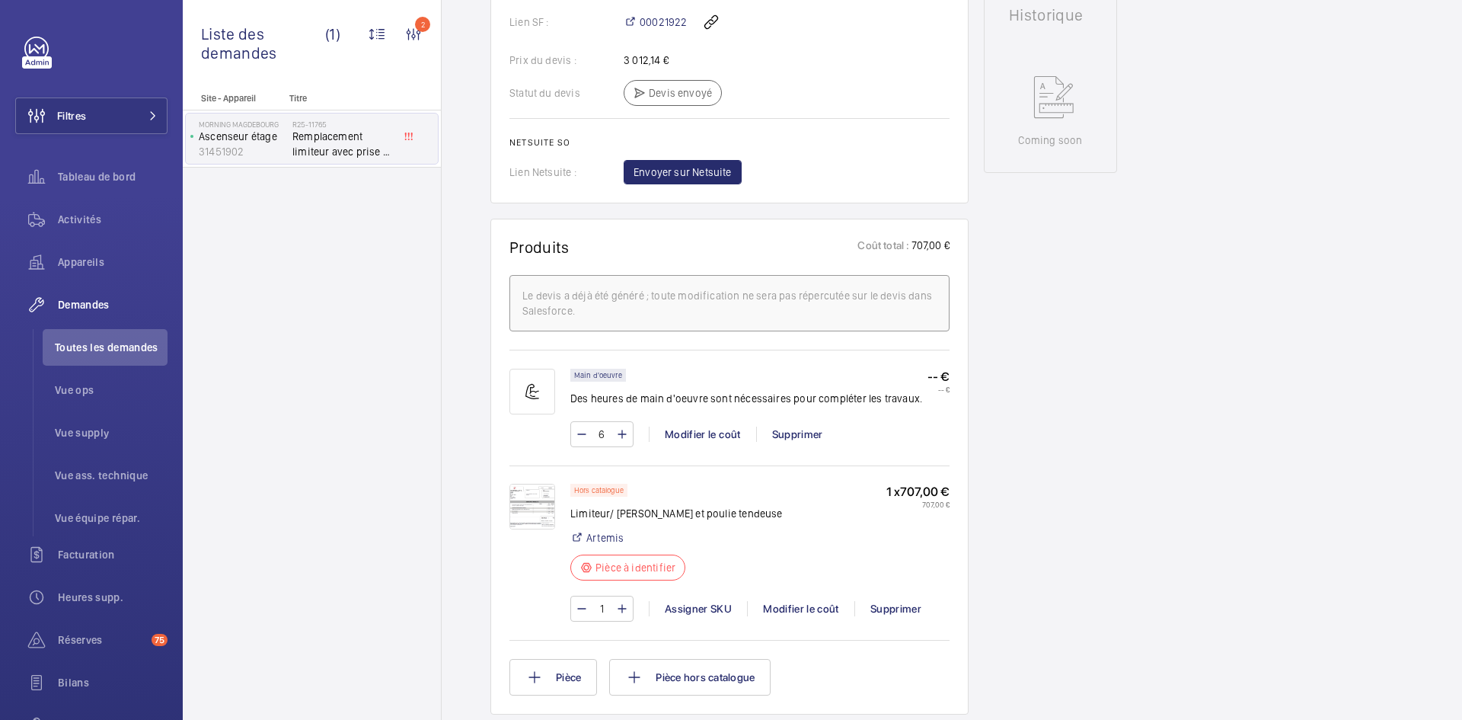
scroll to position [899, 0]
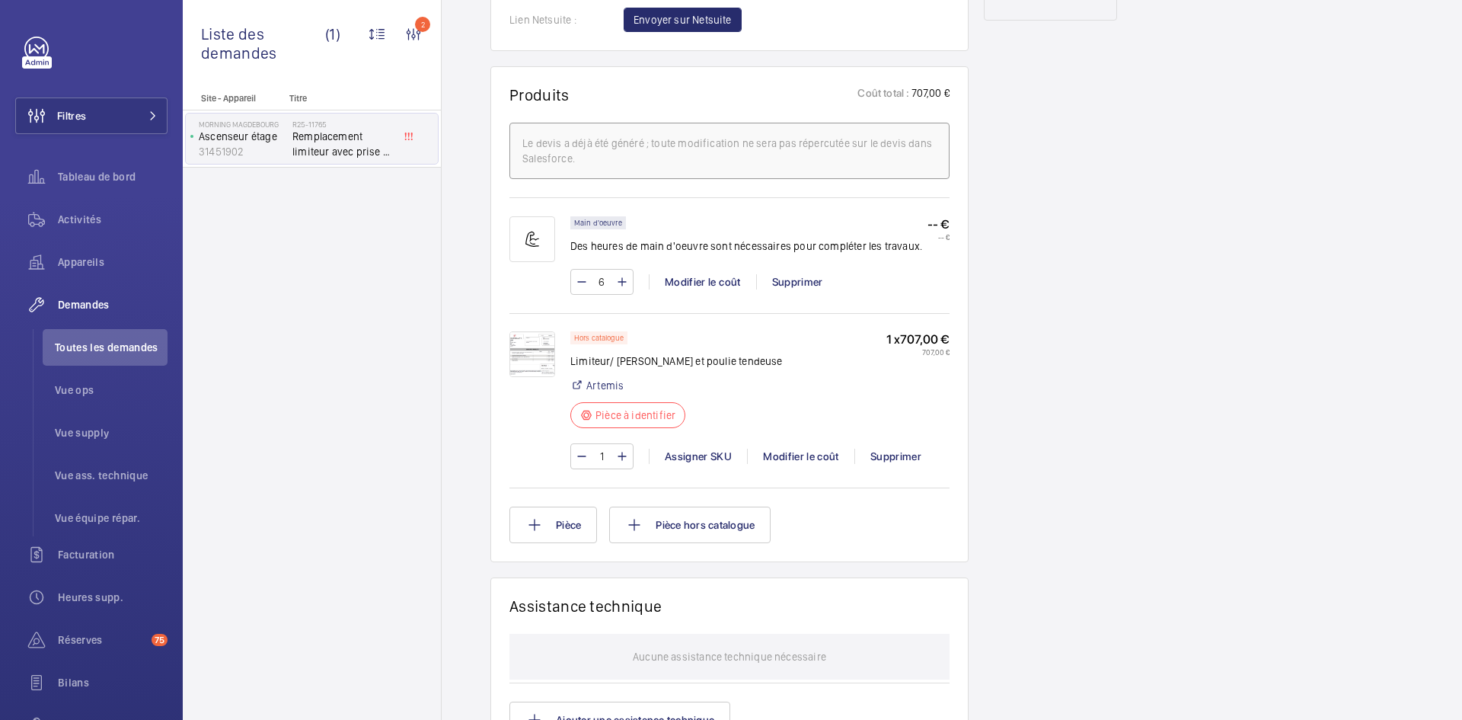
click at [520, 352] on img at bounding box center [533, 354] width 46 height 46
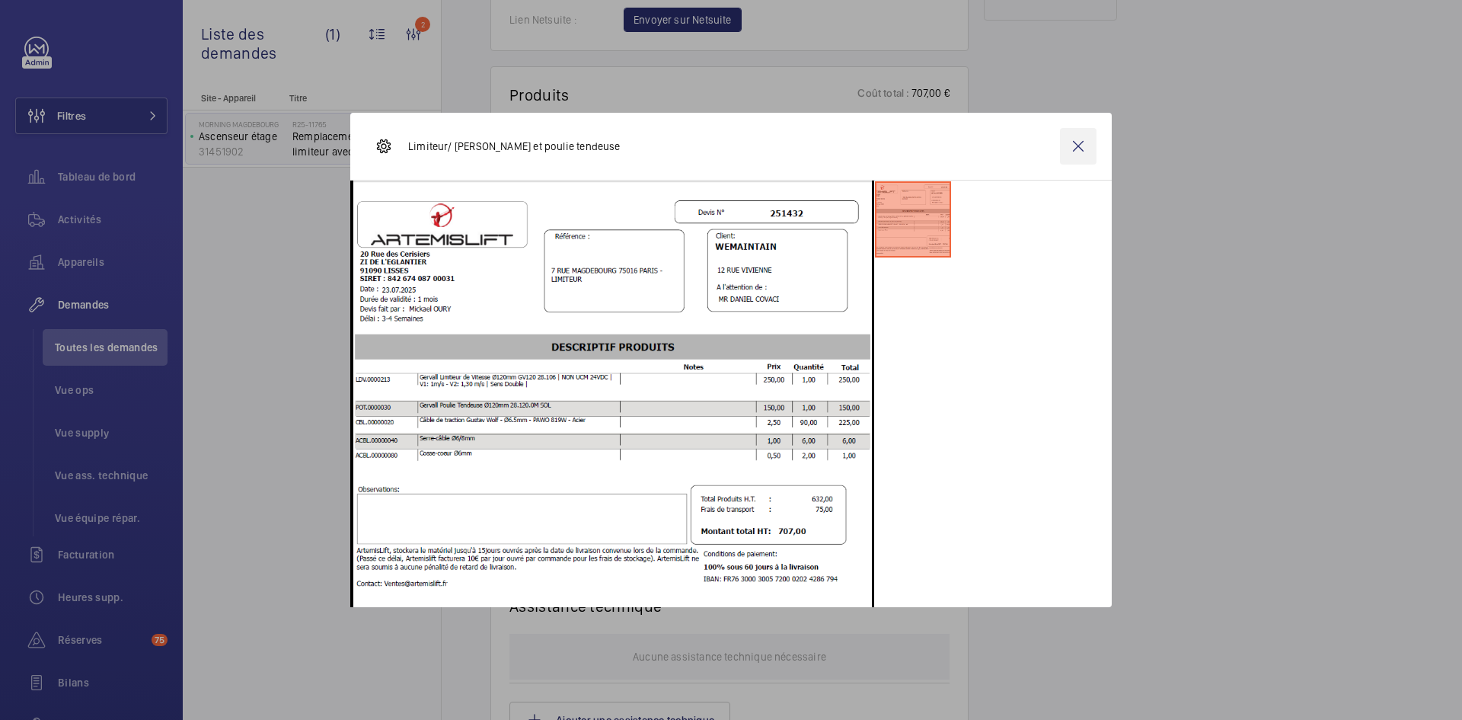
click at [1078, 145] on wm-front-icon-button at bounding box center [1078, 146] width 37 height 37
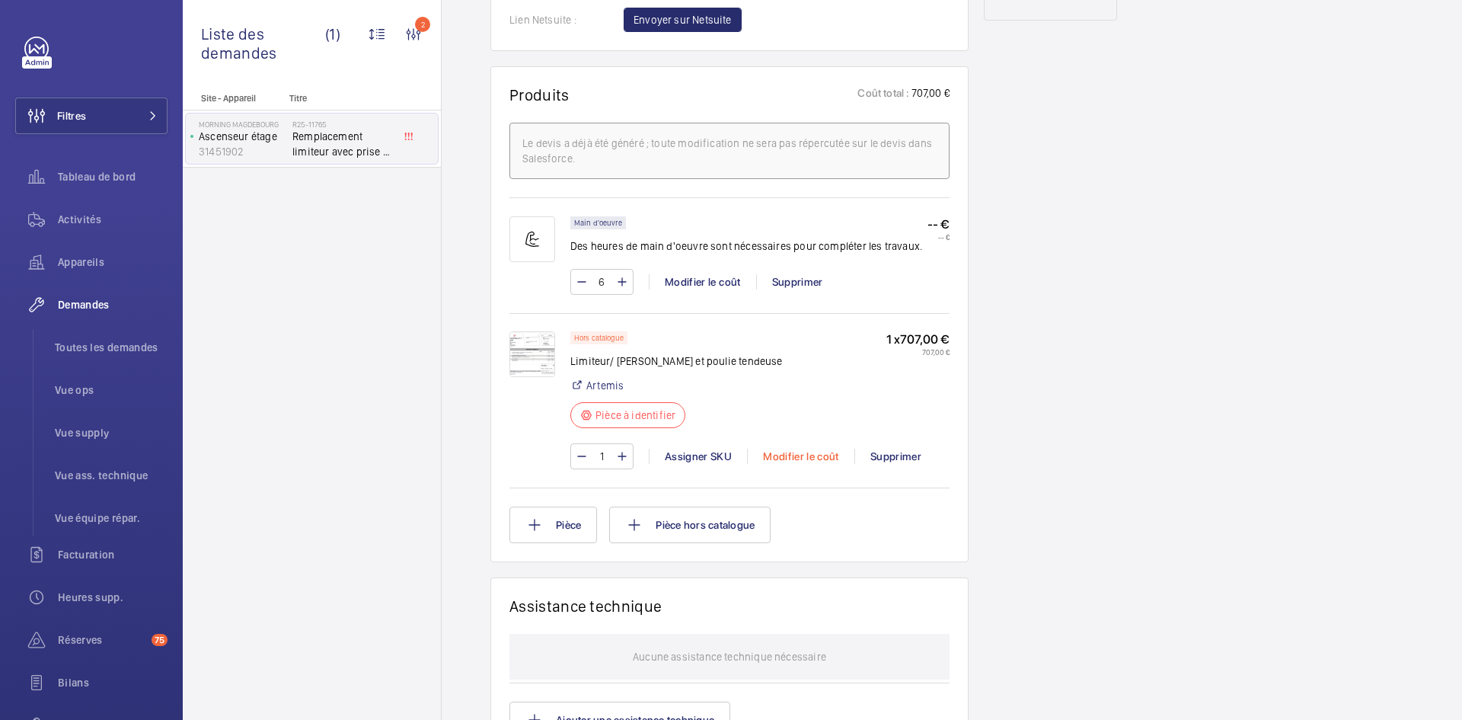
click at [791, 459] on div "Modifier le coût" at bounding box center [800, 456] width 107 height 15
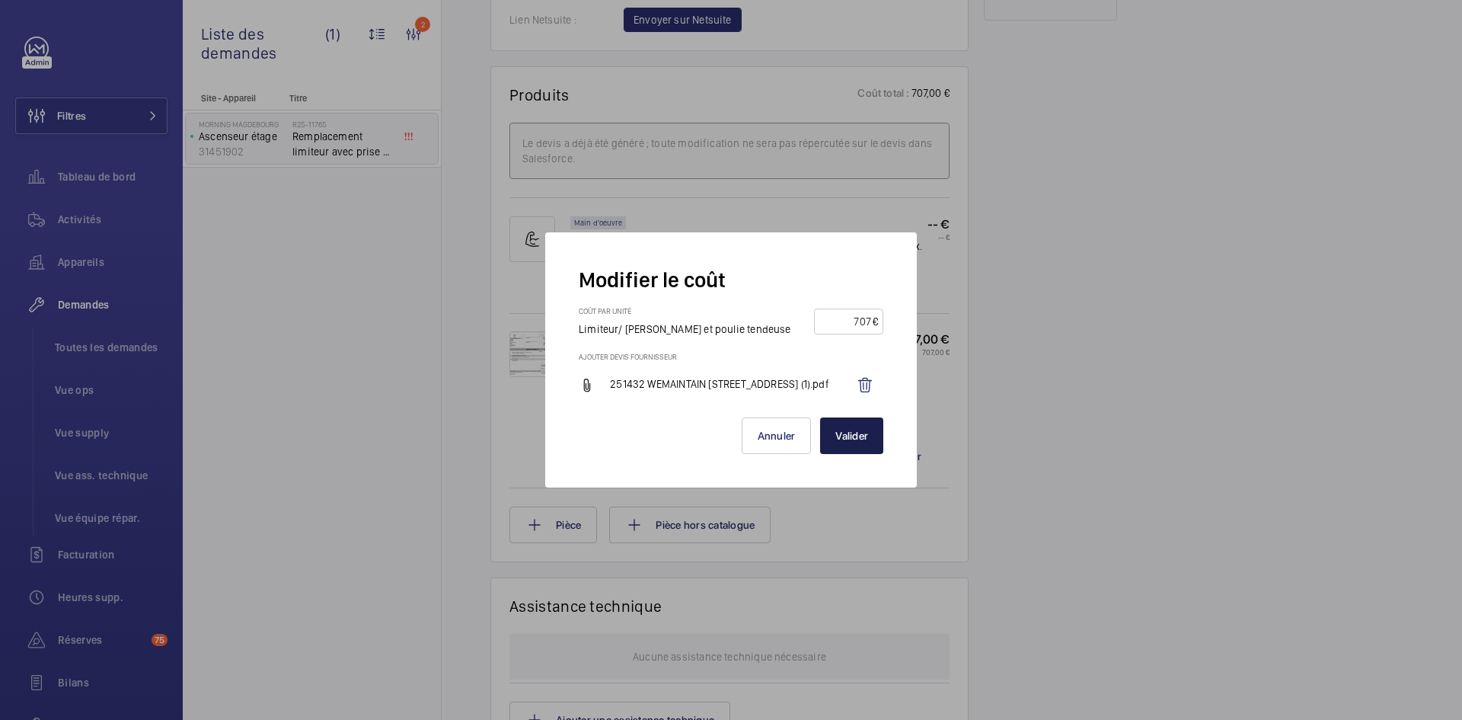
click at [870, 443] on button "Valider" at bounding box center [851, 435] width 63 height 37
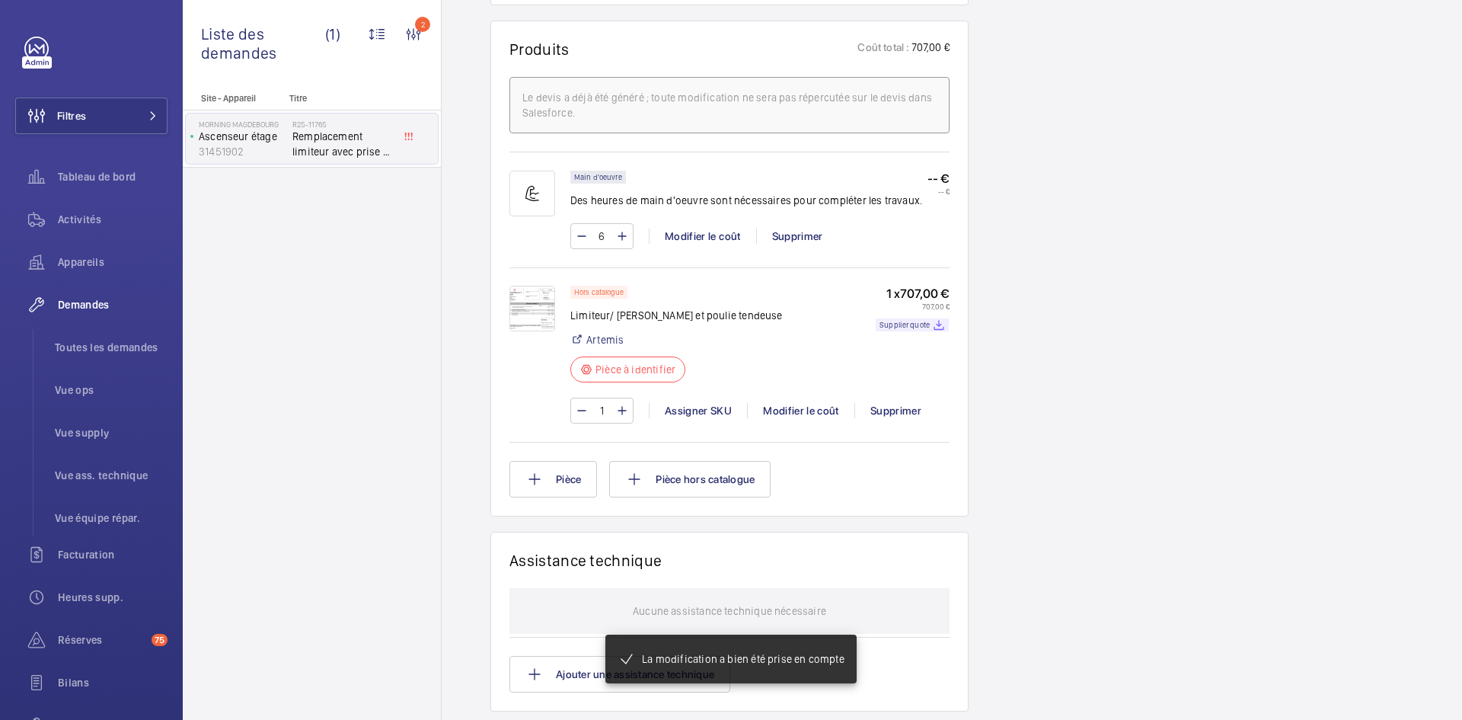
scroll to position [944, 0]
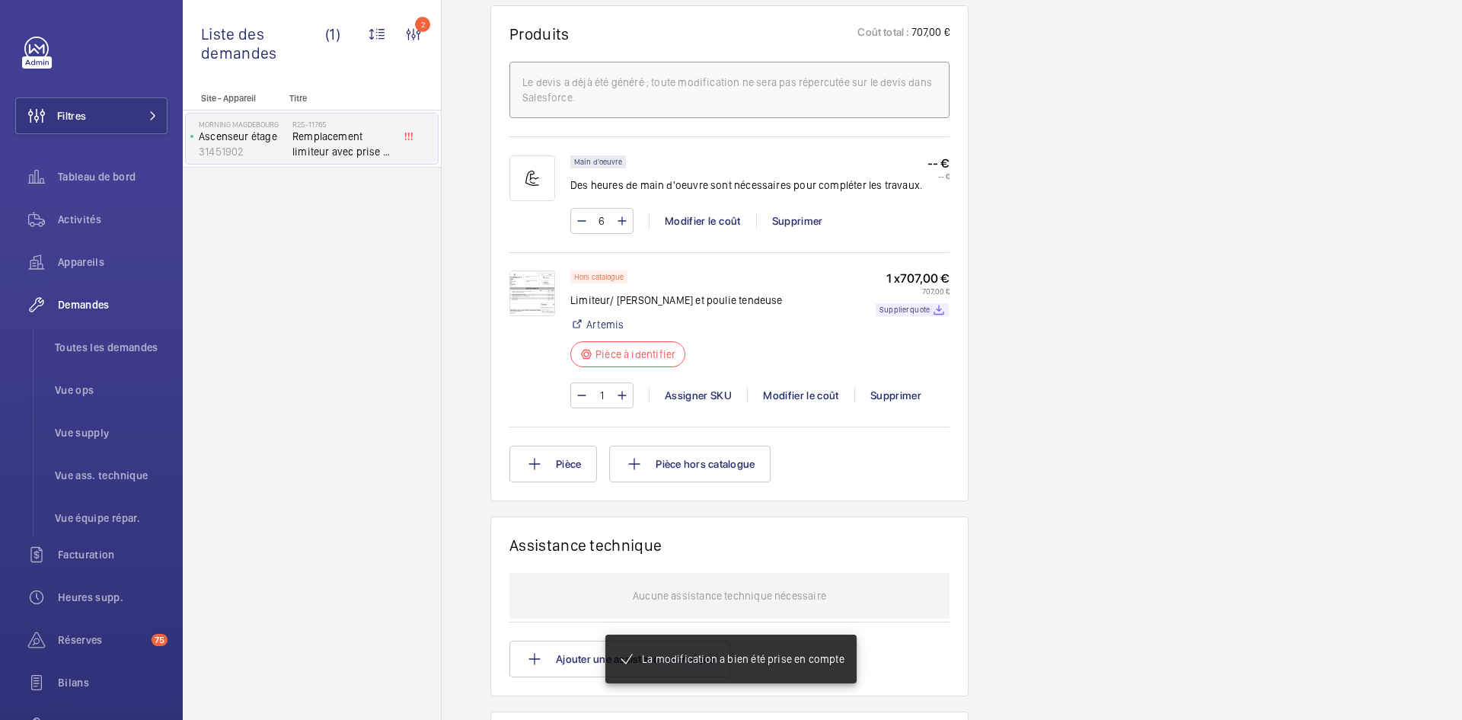
click at [532, 292] on img at bounding box center [533, 293] width 46 height 46
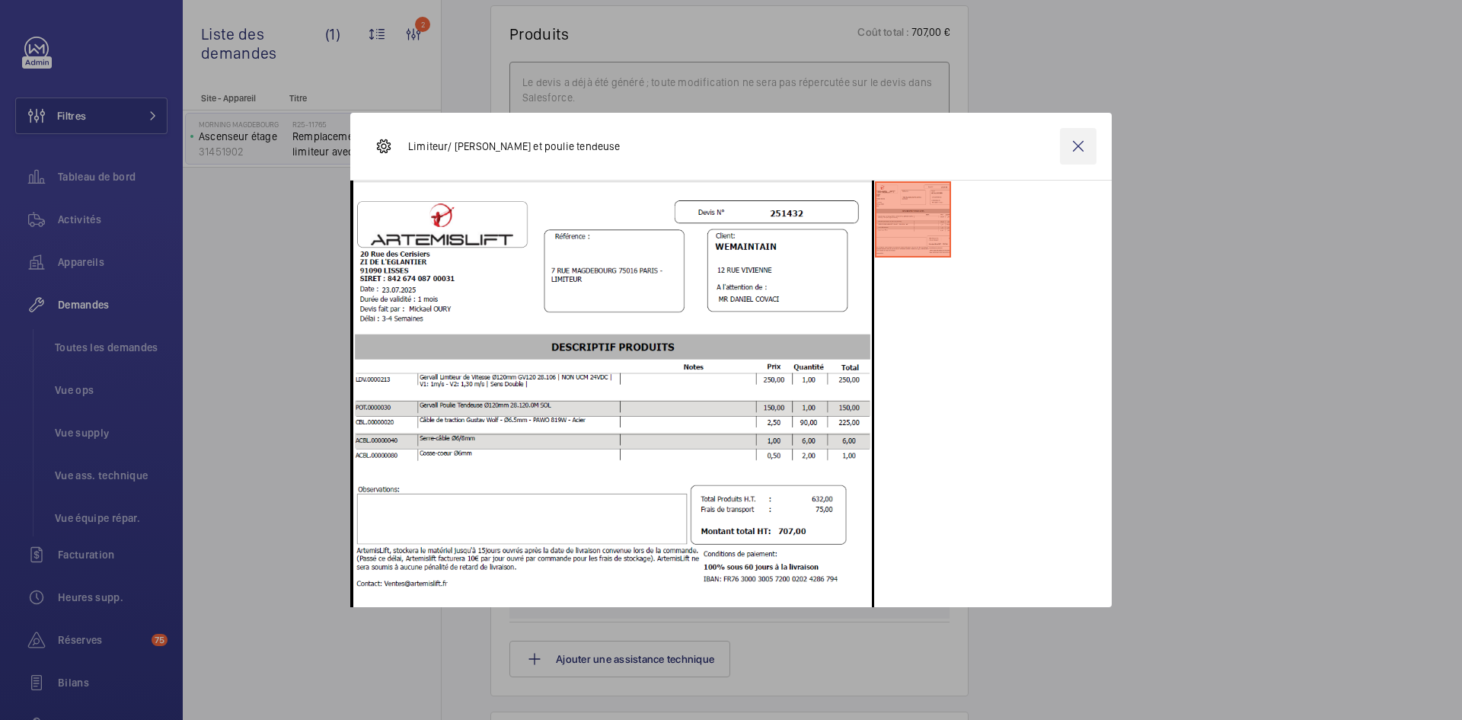
click at [1074, 147] on wm-front-icon-button at bounding box center [1078, 146] width 37 height 37
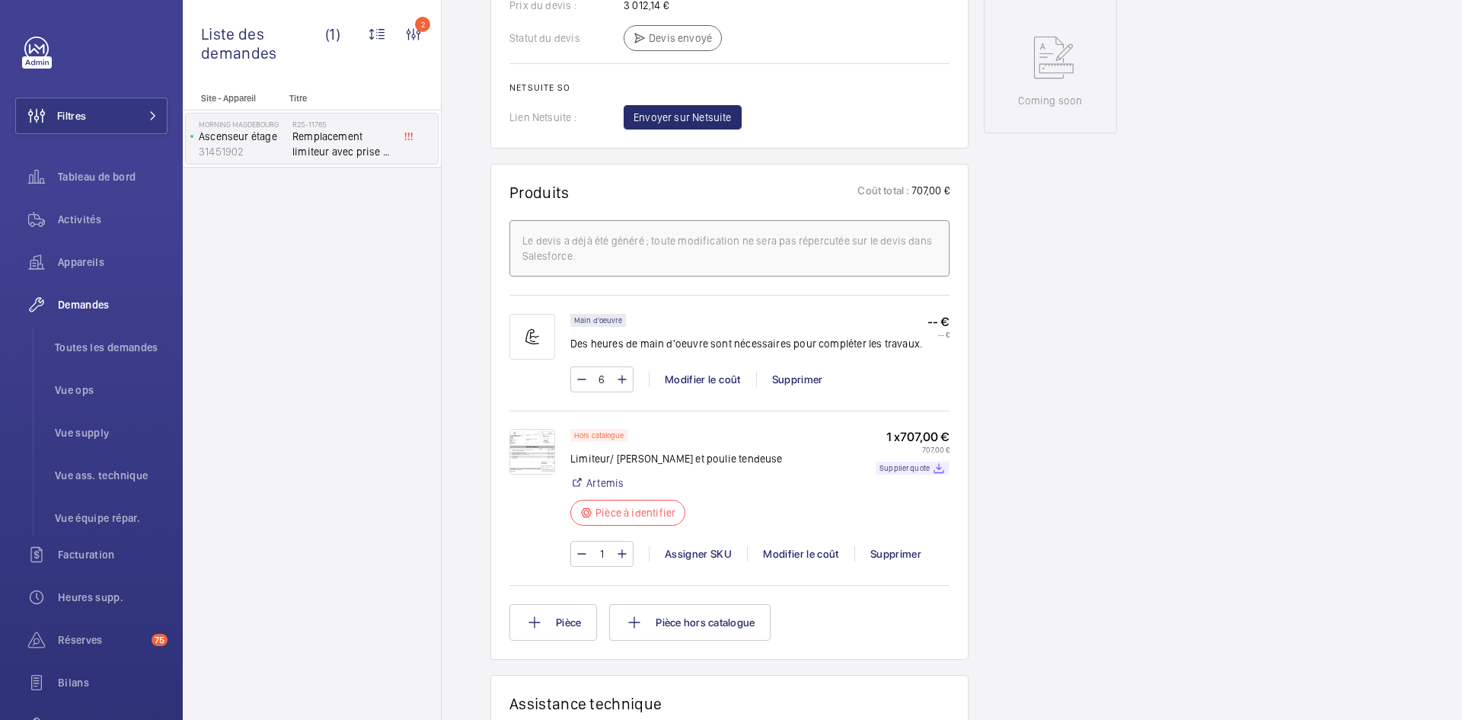
scroll to position [792, 0]
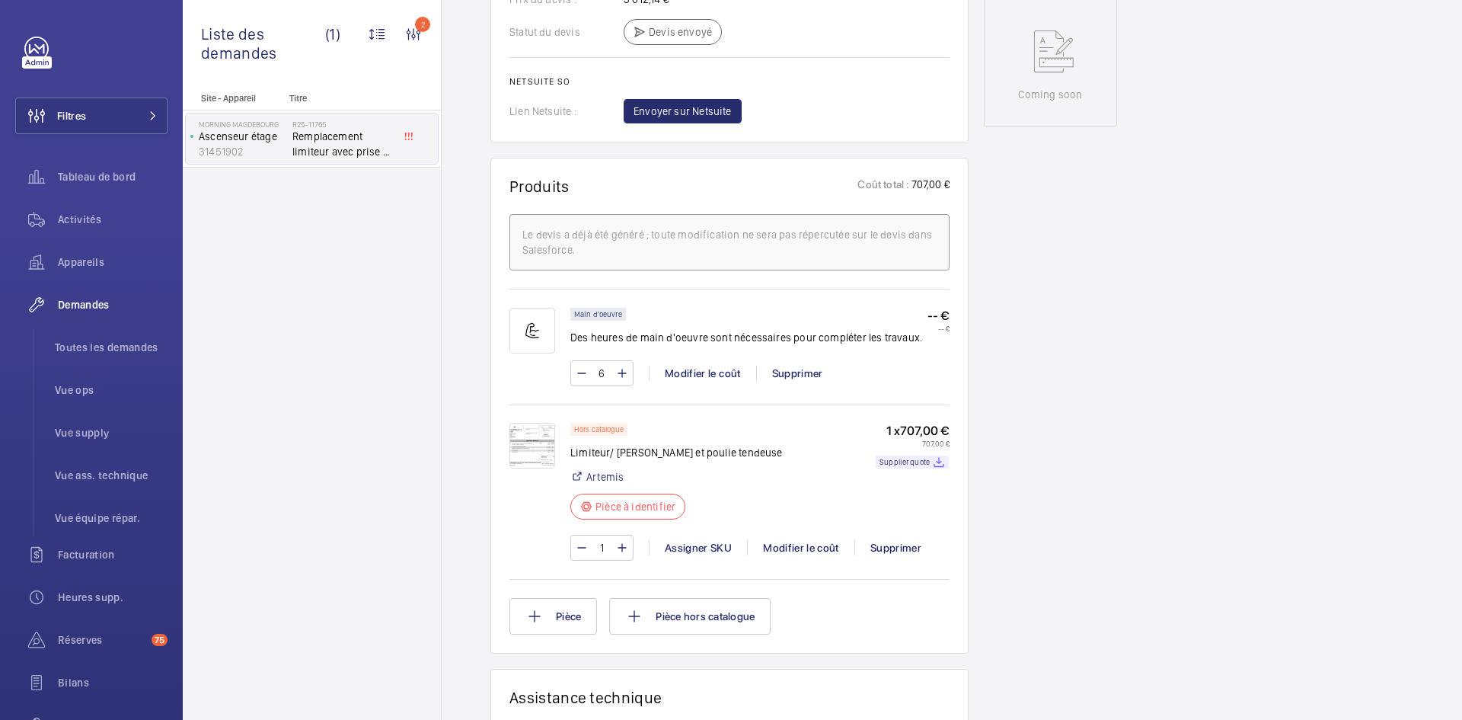
click at [549, 453] on img at bounding box center [533, 446] width 46 height 46
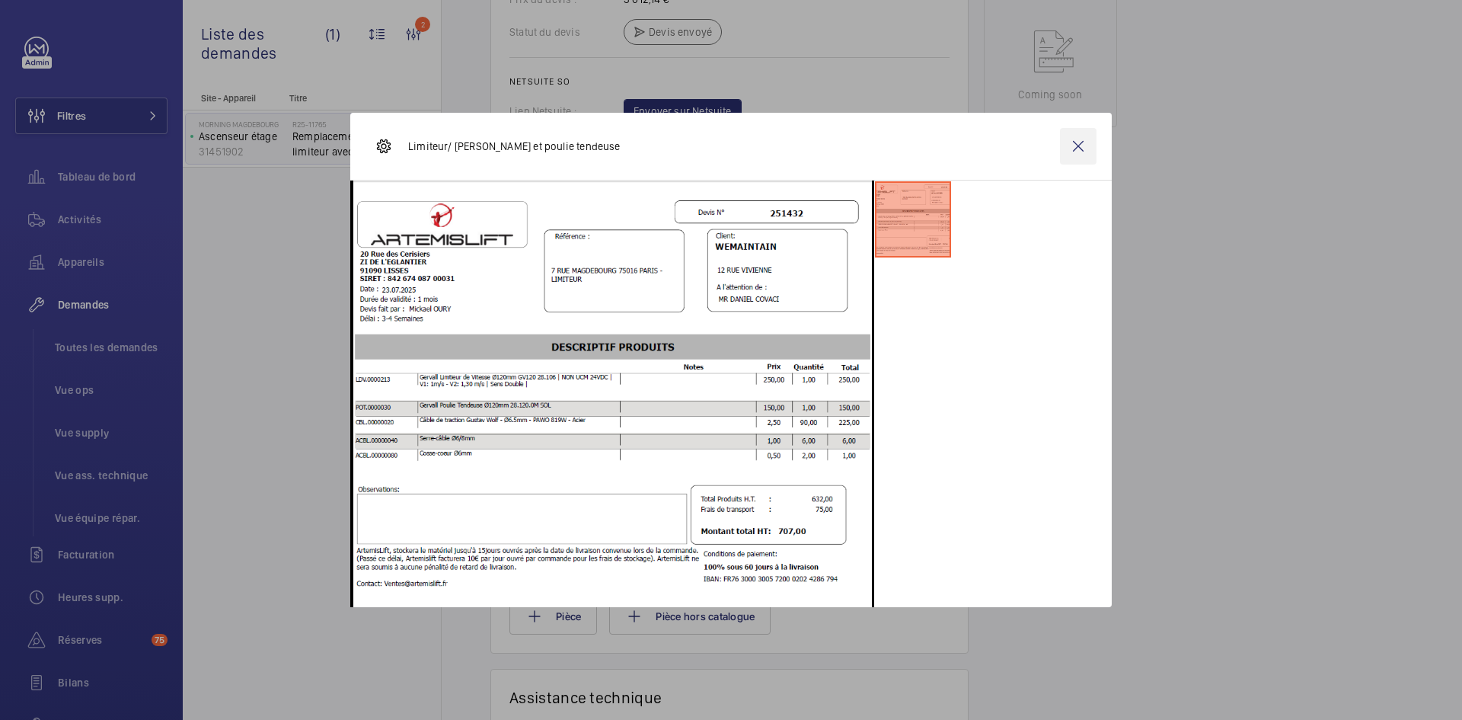
click at [1080, 137] on wm-front-icon-button at bounding box center [1078, 146] width 37 height 37
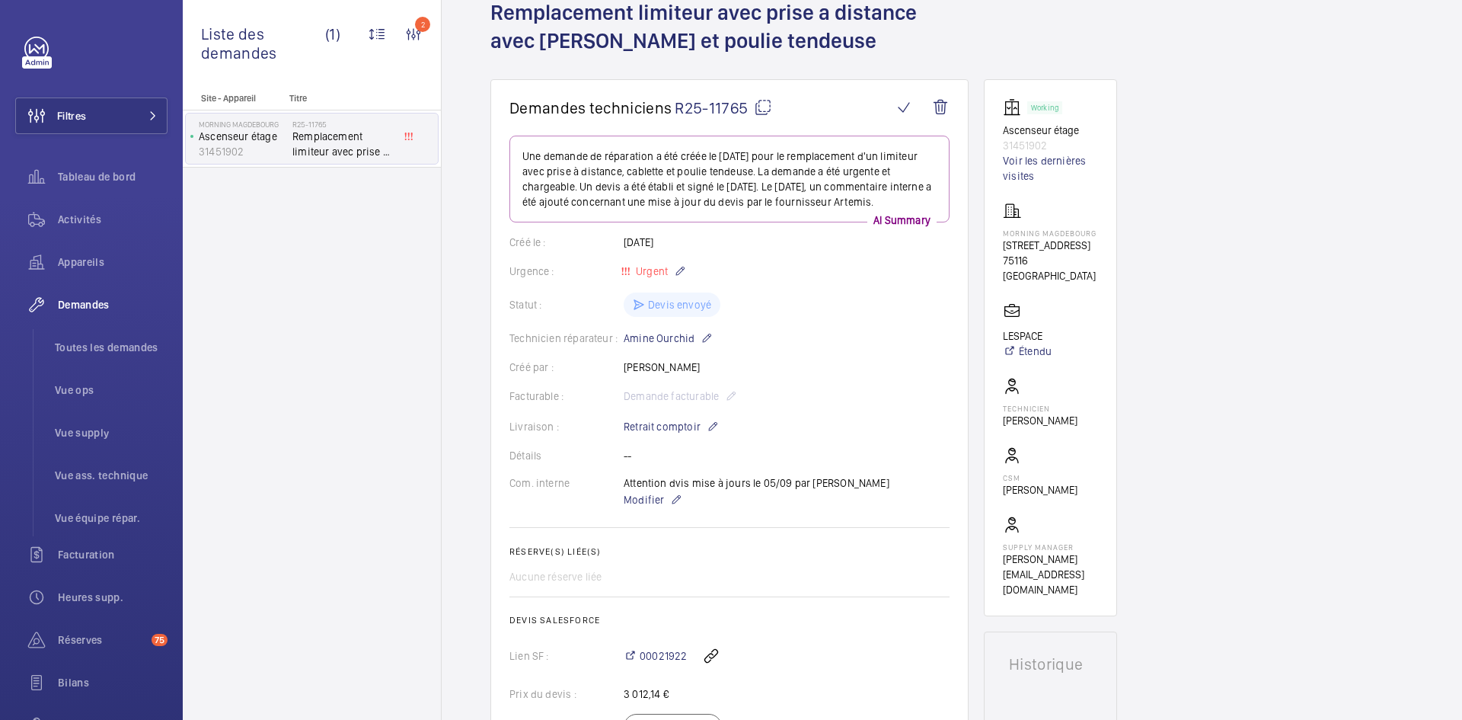
scroll to position [0, 0]
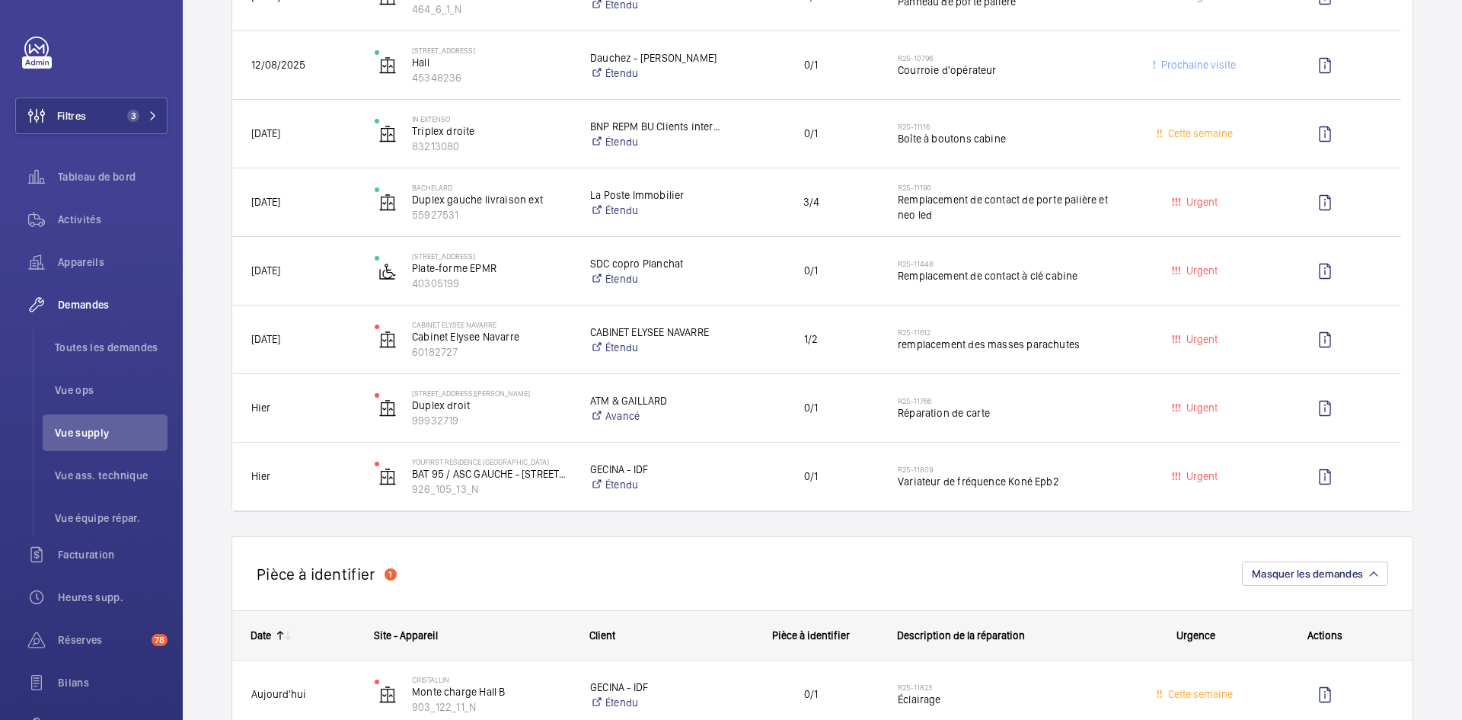
scroll to position [533, 0]
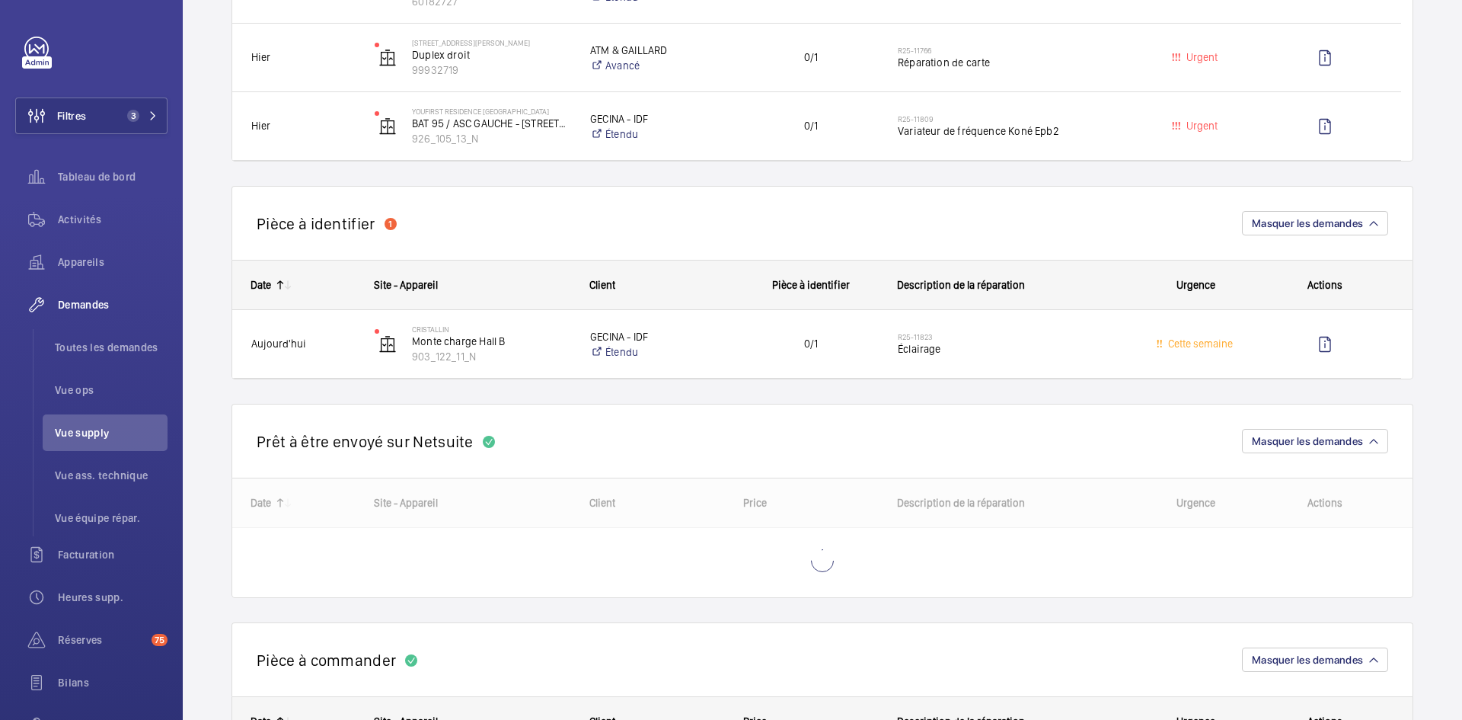
scroll to position [914, 0]
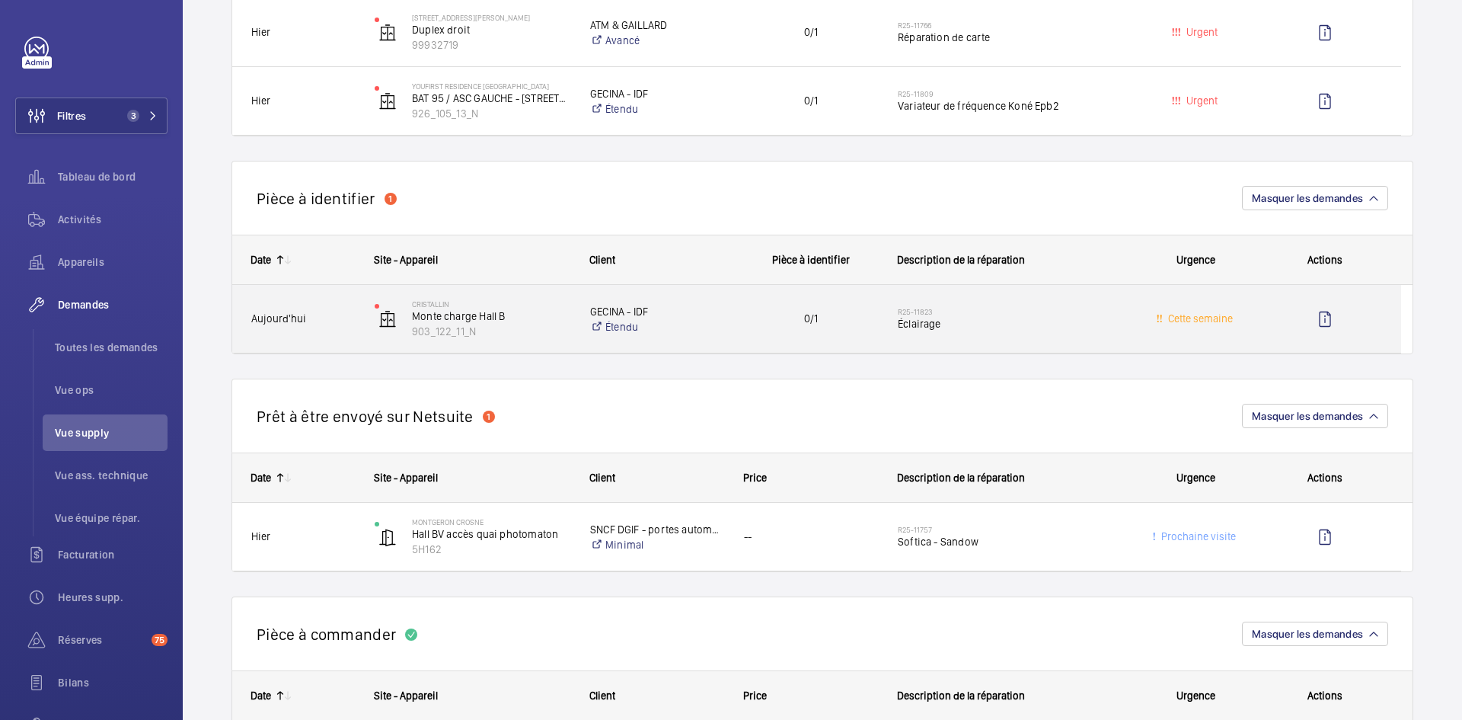
click at [329, 311] on span "Aujourd'hui" at bounding box center [303, 319] width 104 height 18
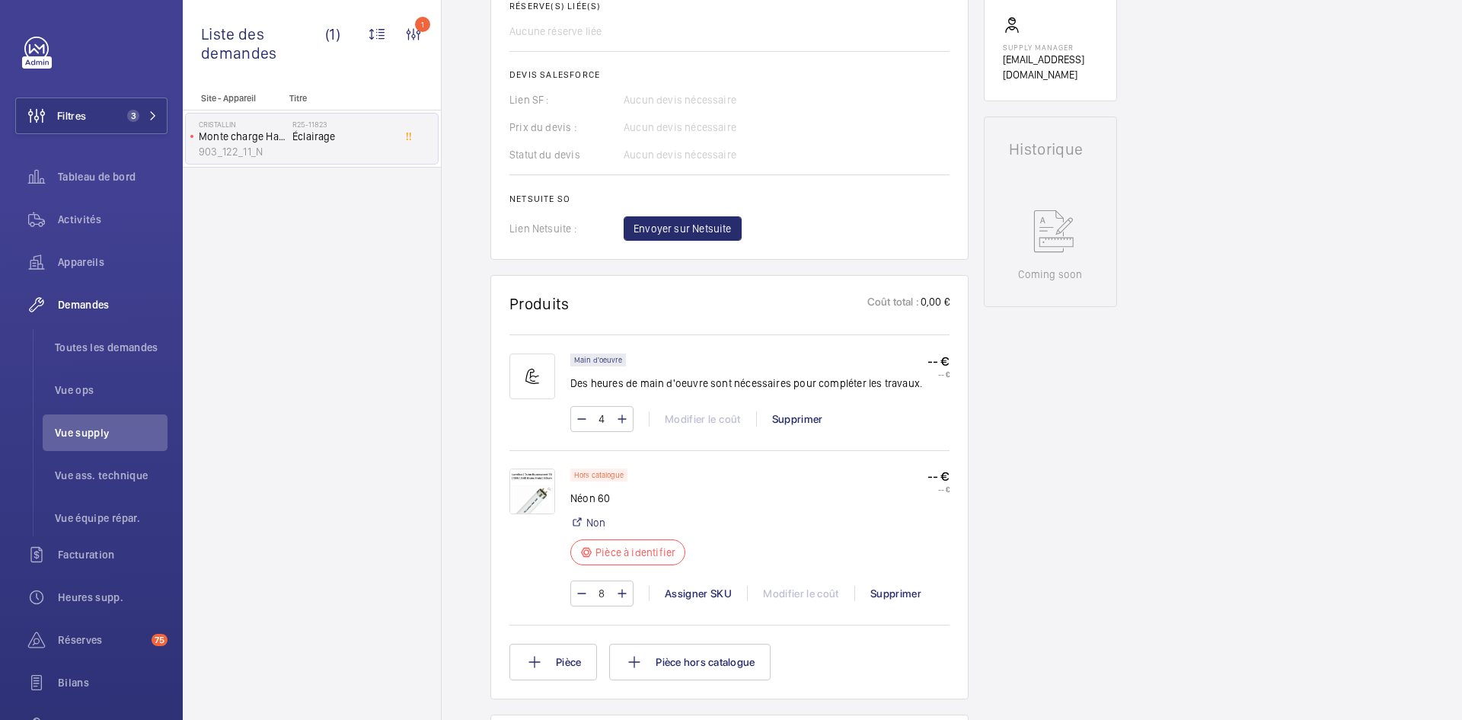
scroll to position [609, 0]
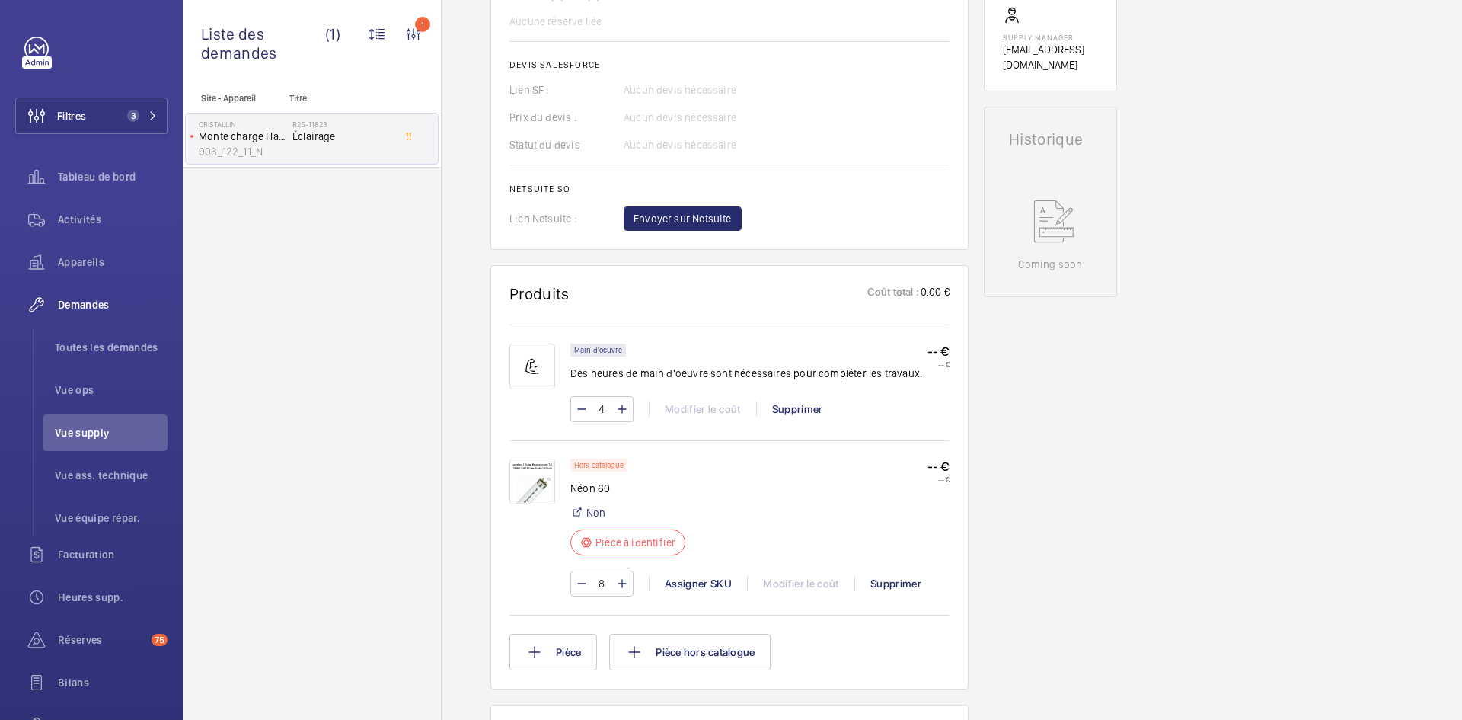
click at [545, 484] on img at bounding box center [533, 482] width 46 height 46
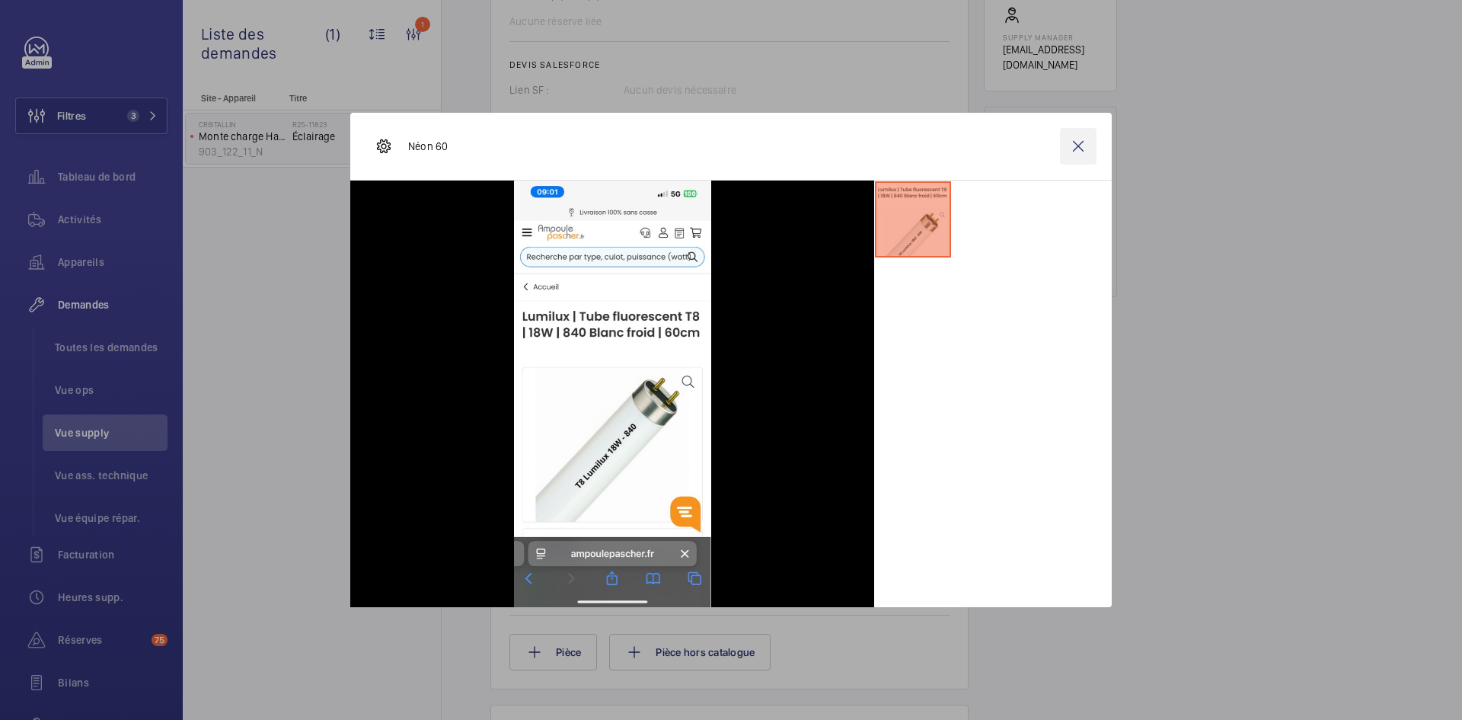
click at [1074, 139] on wm-front-icon-button at bounding box center [1078, 146] width 37 height 37
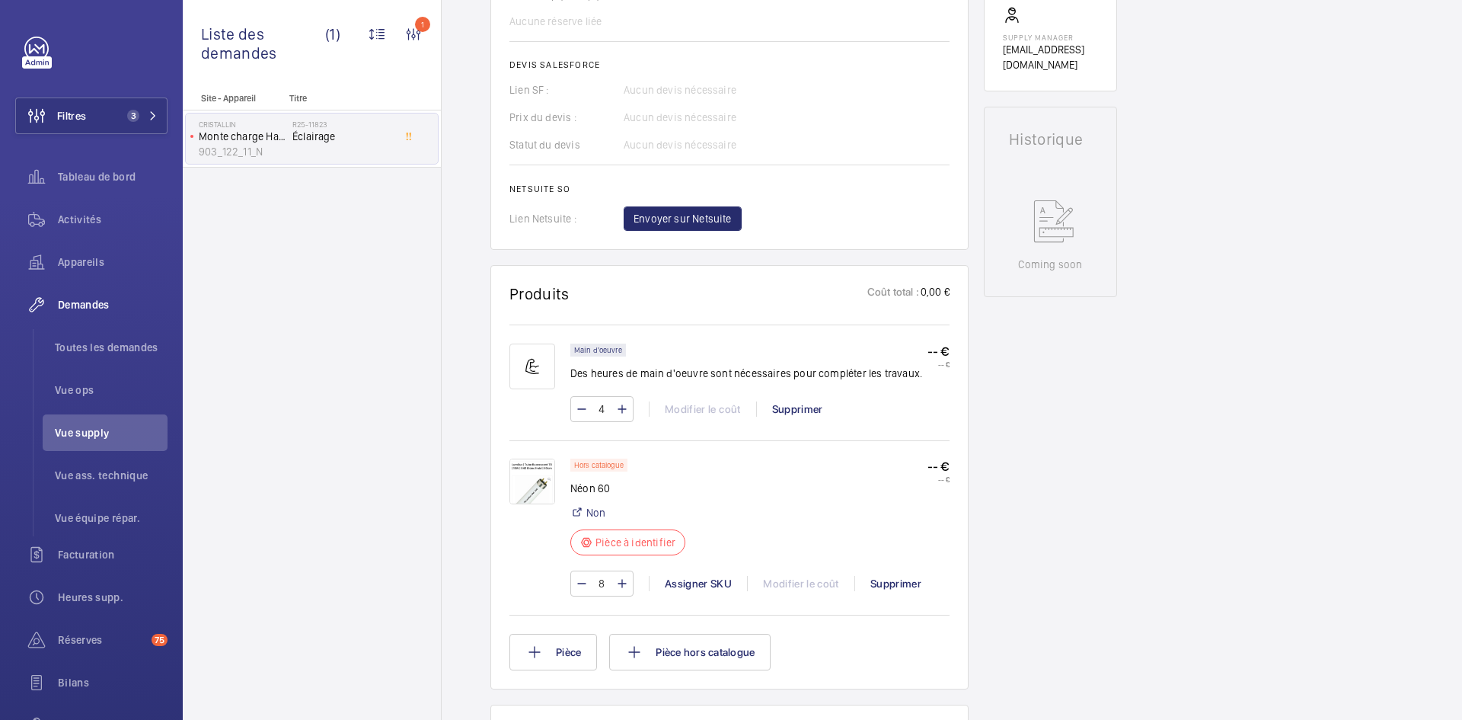
click at [537, 474] on img at bounding box center [533, 482] width 46 height 46
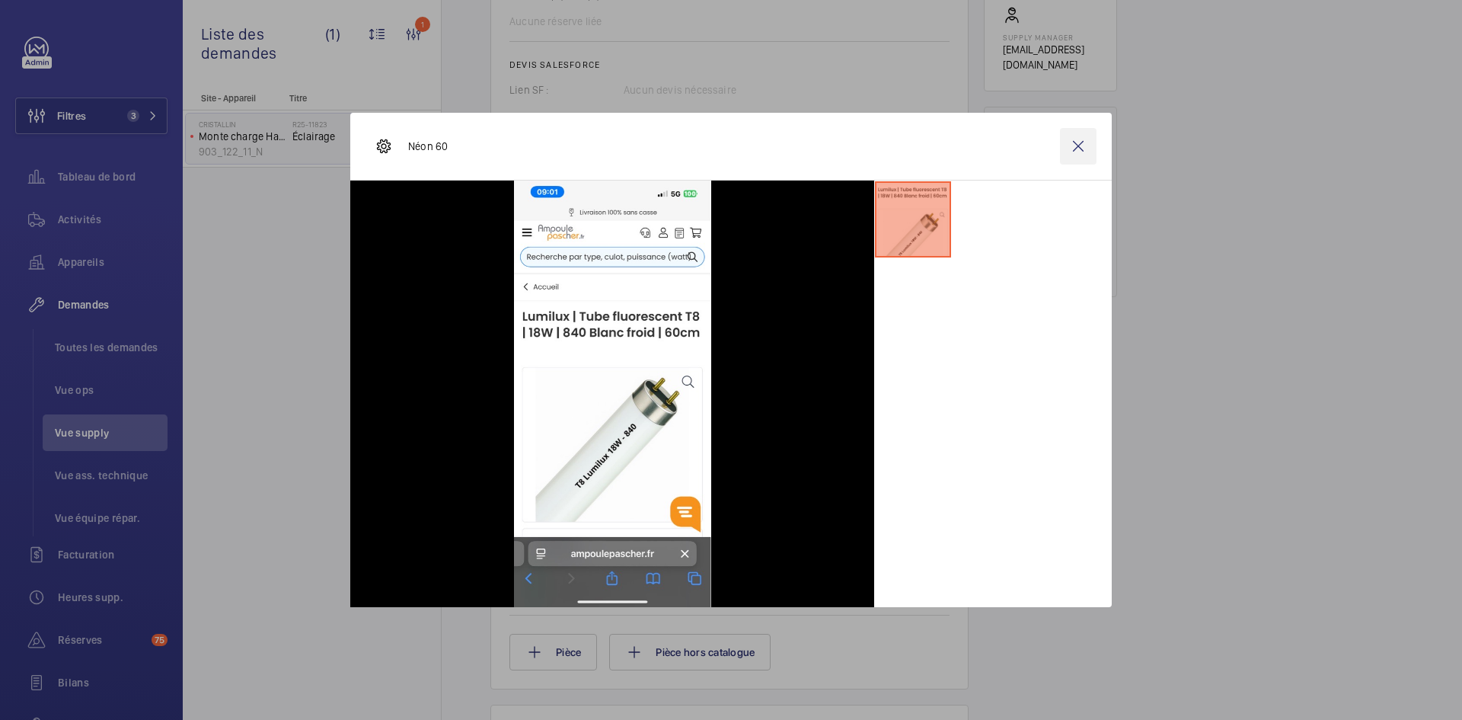
click at [1084, 145] on wm-front-icon-button at bounding box center [1078, 146] width 37 height 37
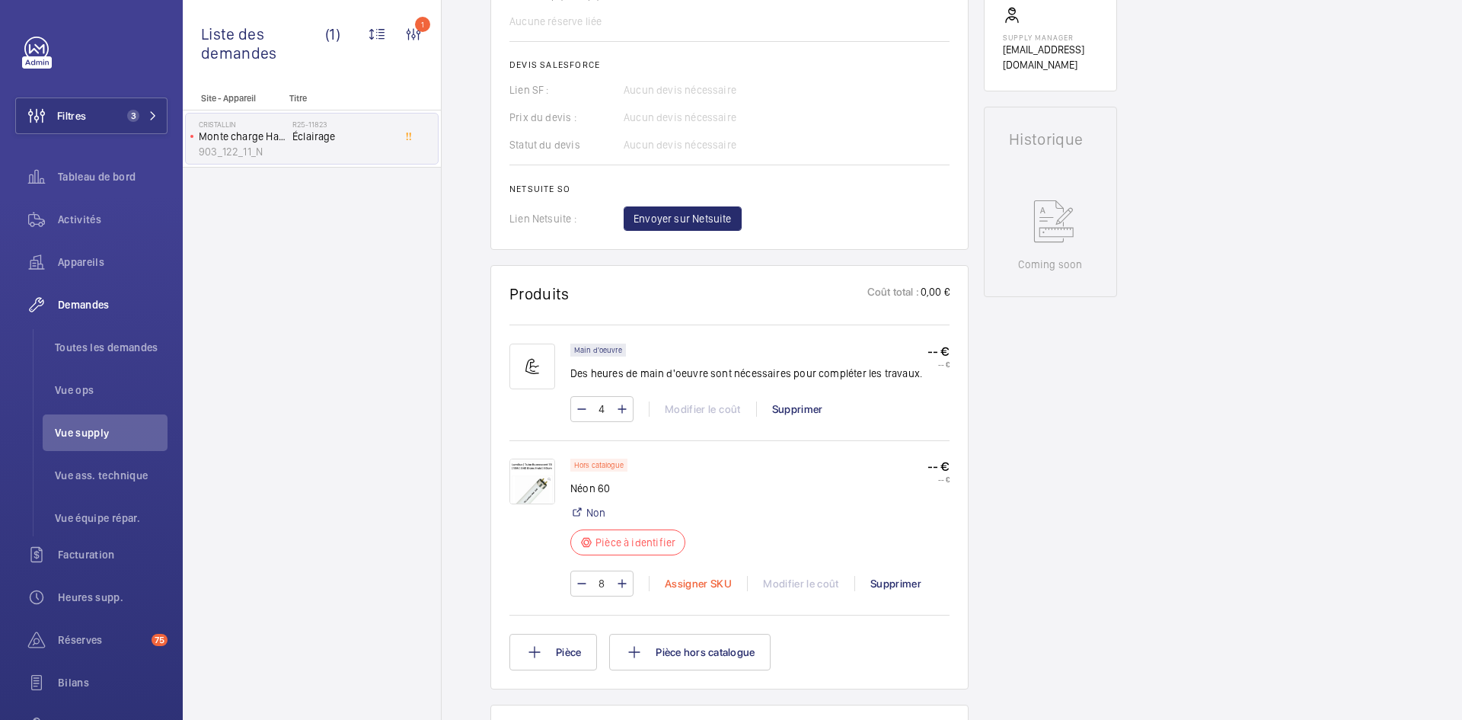
click at [679, 580] on div "Assigner SKU" at bounding box center [698, 583] width 98 height 15
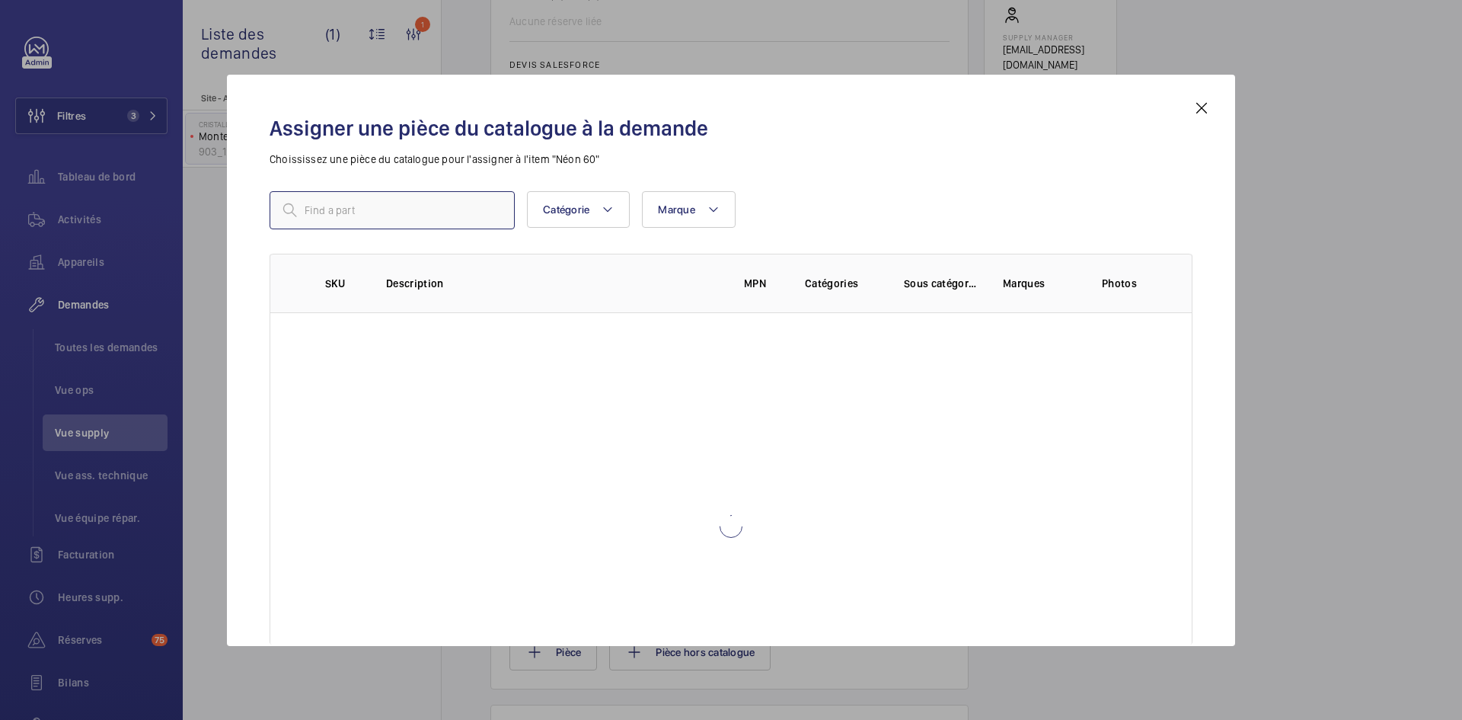
click at [399, 215] on input "text" at bounding box center [392, 210] width 245 height 38
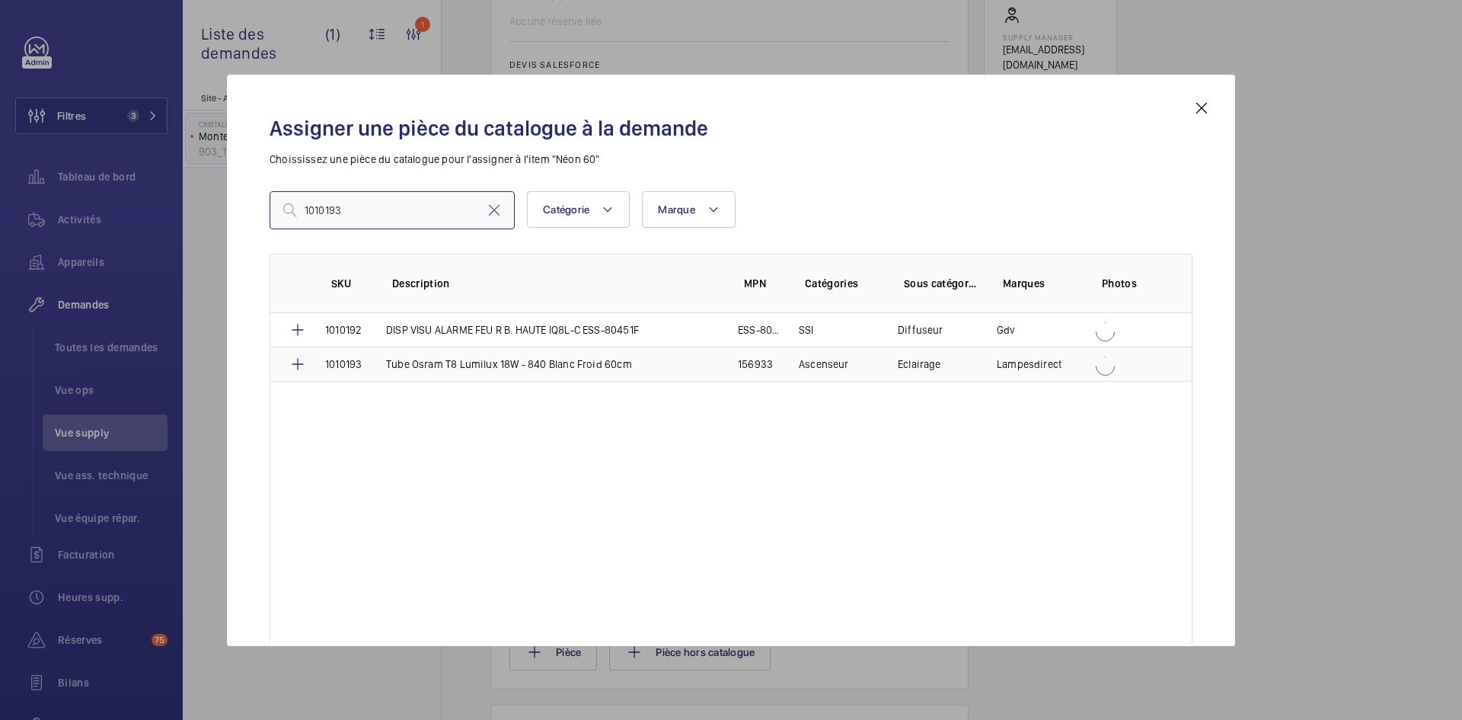
type input "1010193"
click at [393, 365] on p "Tube Osram T8 Lumilux 18W - 840 Blanc Froid 60cm" at bounding box center [509, 363] width 246 height 15
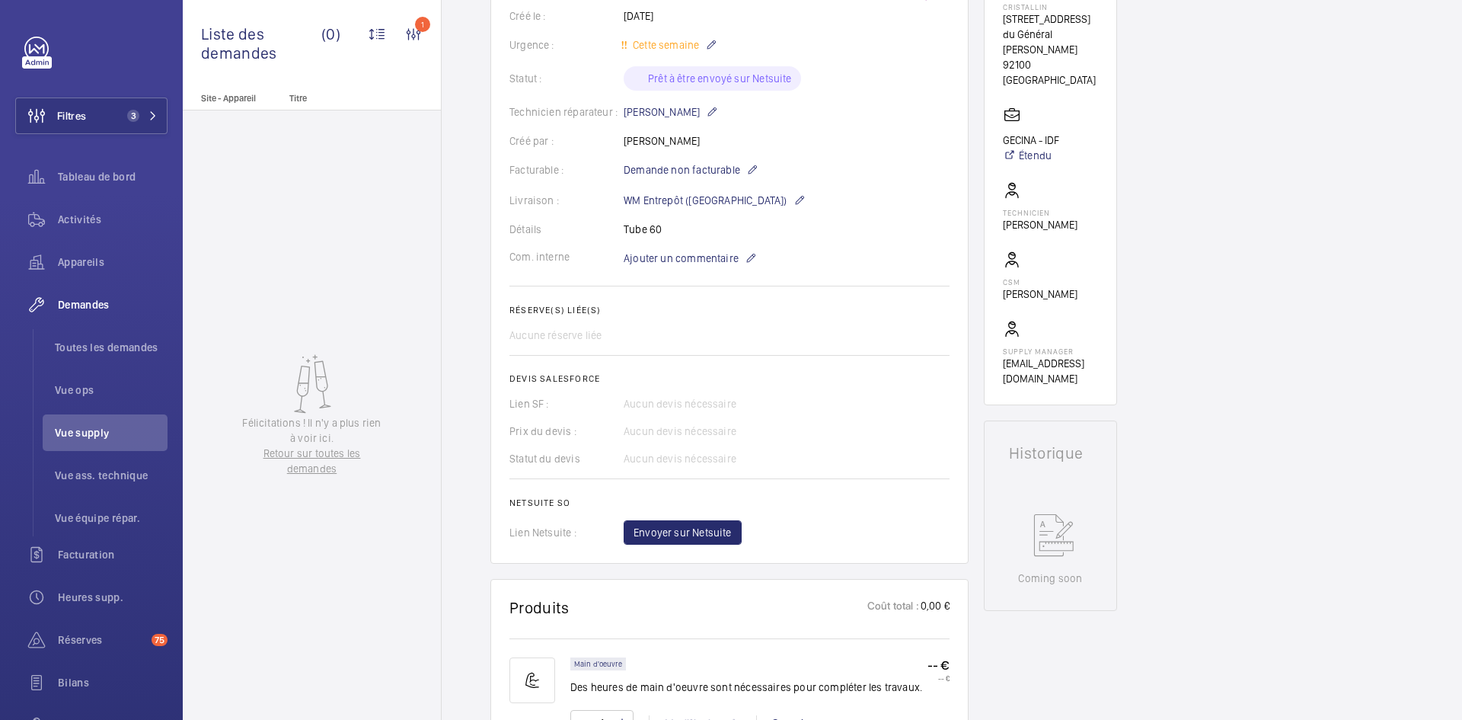
scroll to position [305, 0]
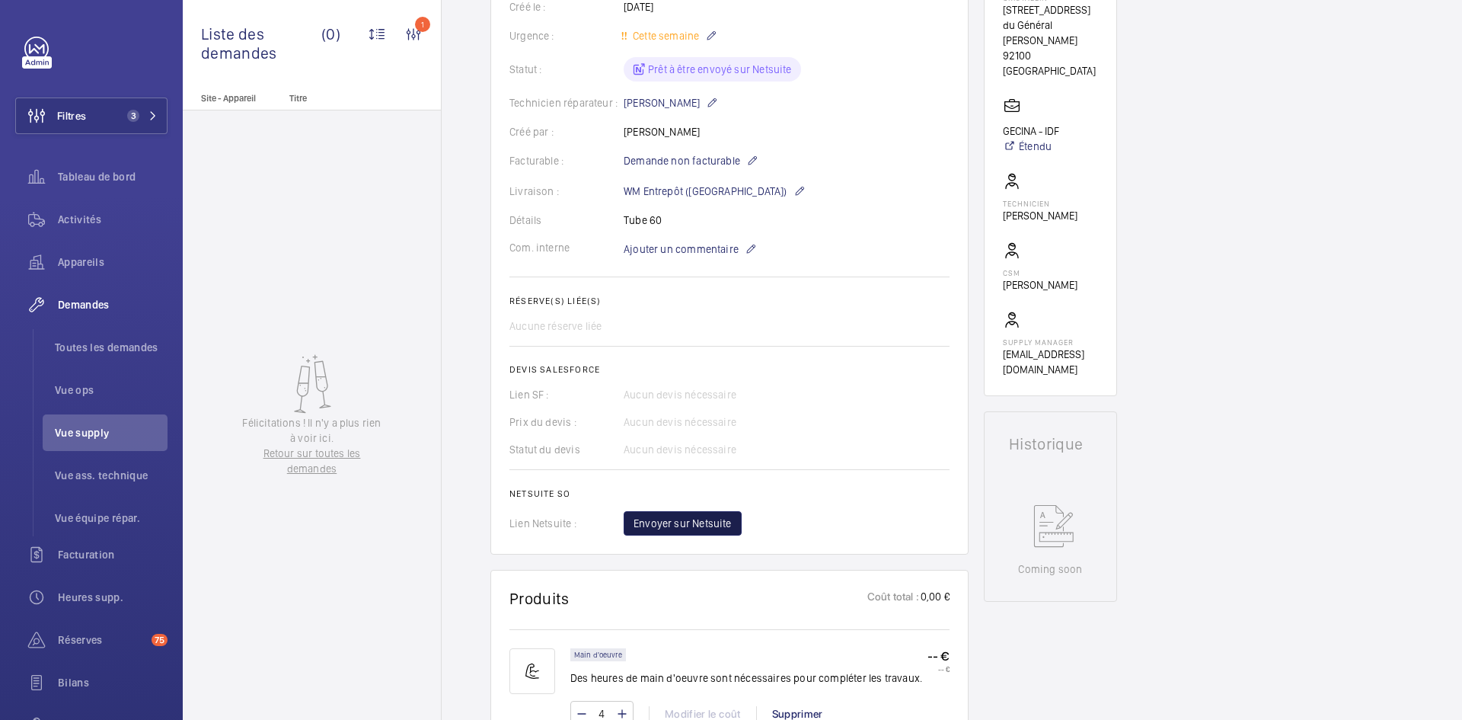
click at [704, 513] on button "Envoyer sur Netsuite" at bounding box center [683, 523] width 118 height 24
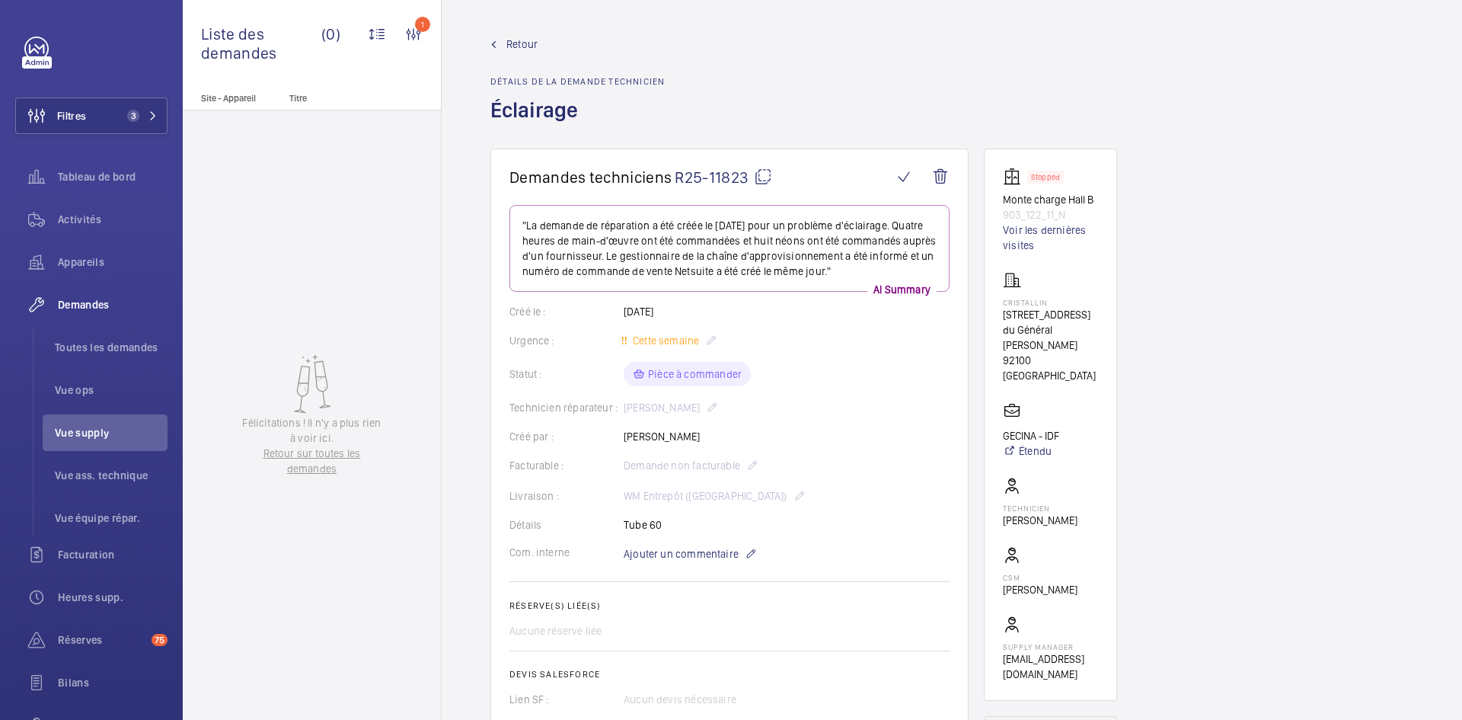
scroll to position [350, 0]
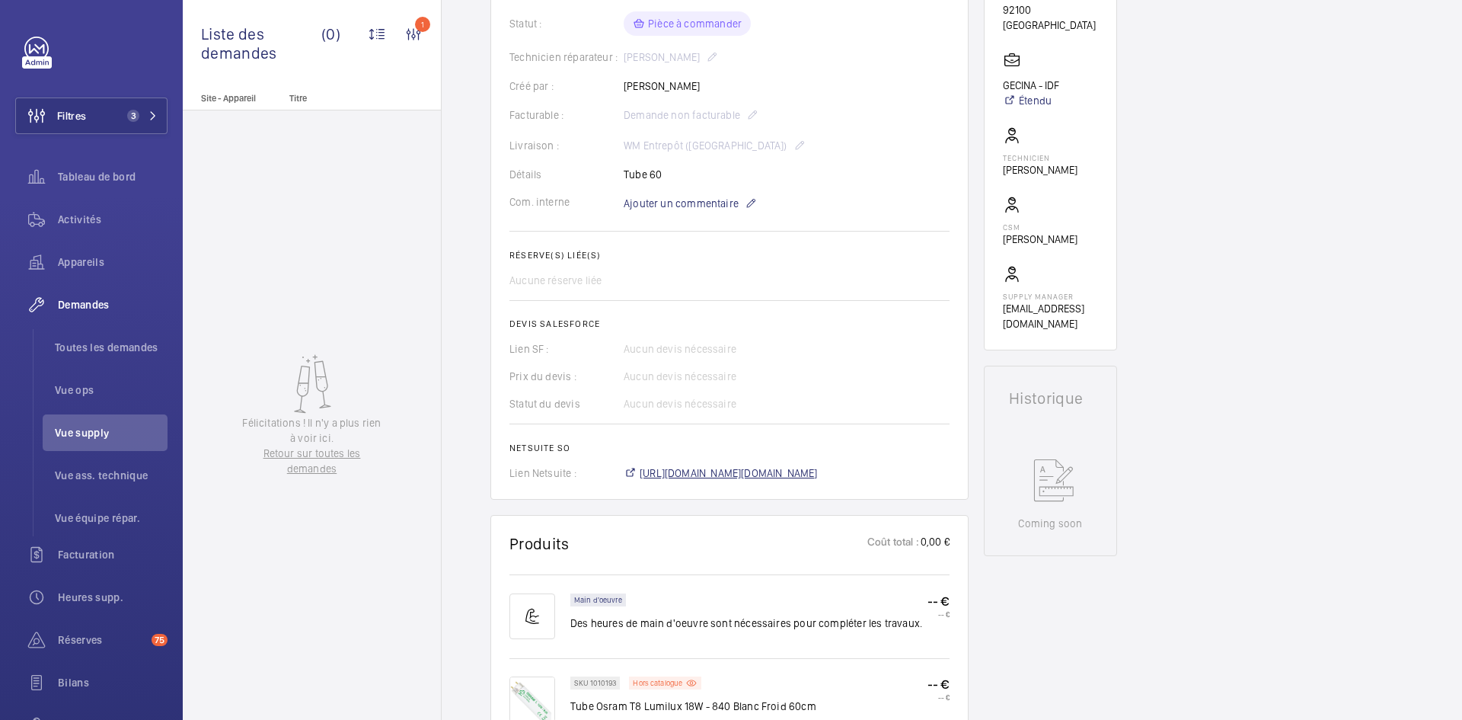
click at [759, 476] on span "[URL][DOMAIN_NAME][DOMAIN_NAME]" at bounding box center [729, 472] width 178 height 15
click at [671, 203] on span "Ajouter un commentaire" at bounding box center [681, 203] width 115 height 15
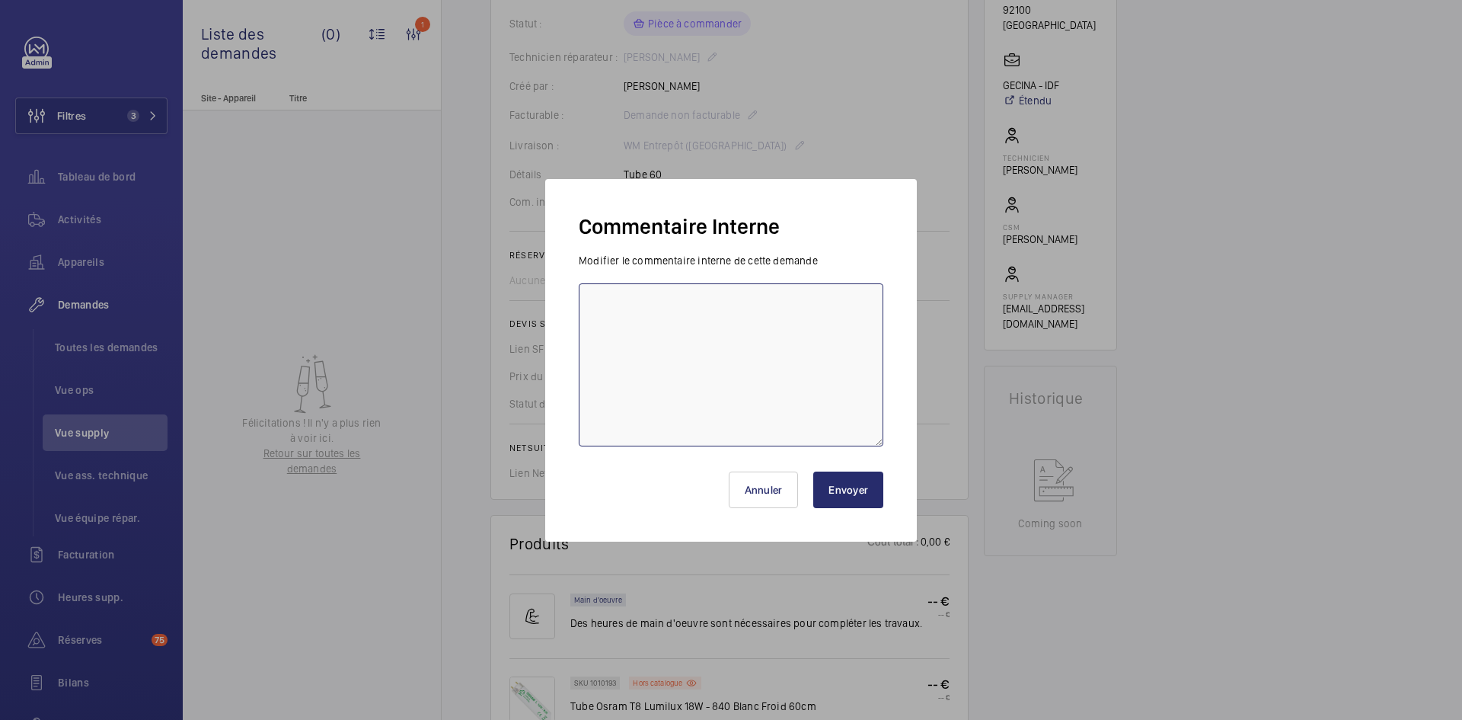
click at [626, 300] on textarea at bounding box center [731, 364] width 305 height 163
paste textarea "BY-05/09 commande effectuer chez le fournisseur LAMPESDIRECT SARL via le site l…"
type textarea "BY-05/09 commande effectuer chez le fournisseur LAMPESDIRECT SARL via le site l…"
click at [854, 486] on button "Envoyer" at bounding box center [848, 489] width 70 height 37
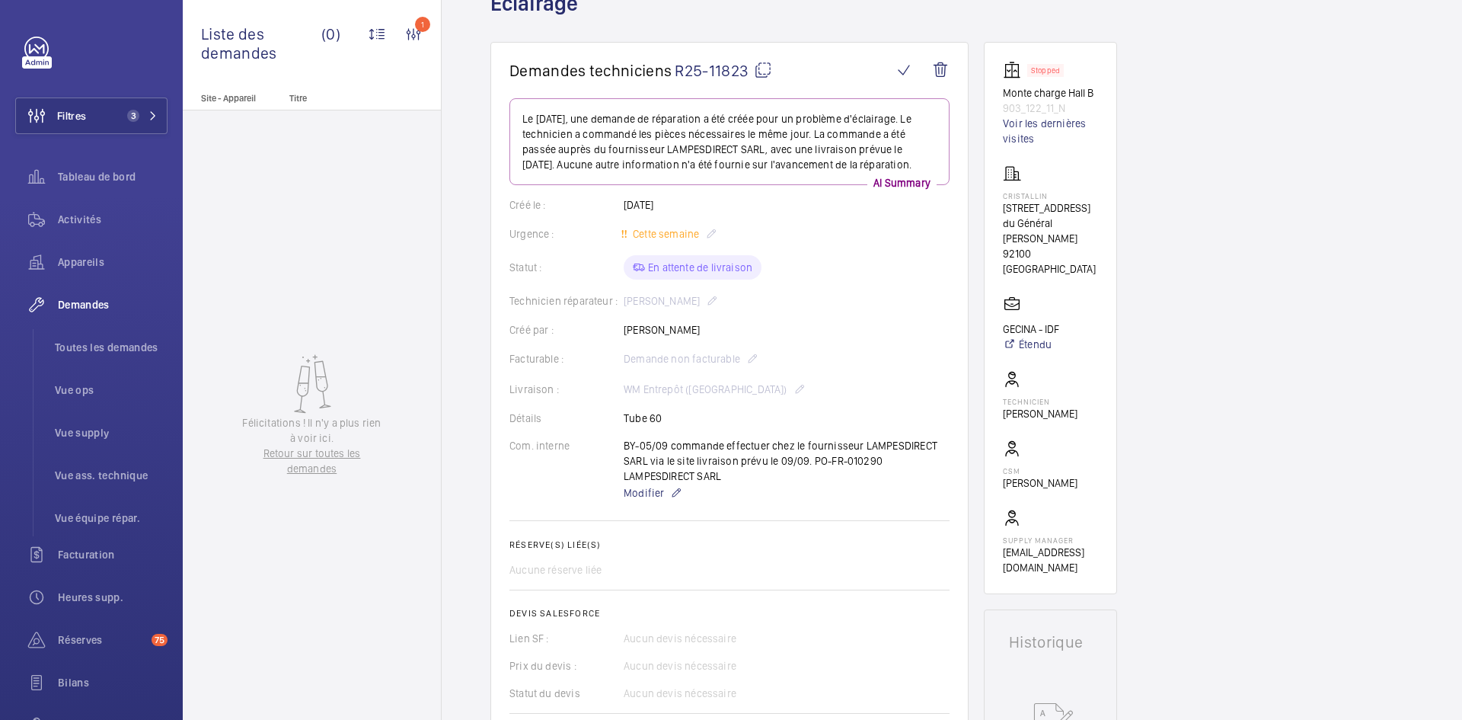
scroll to position [0, 0]
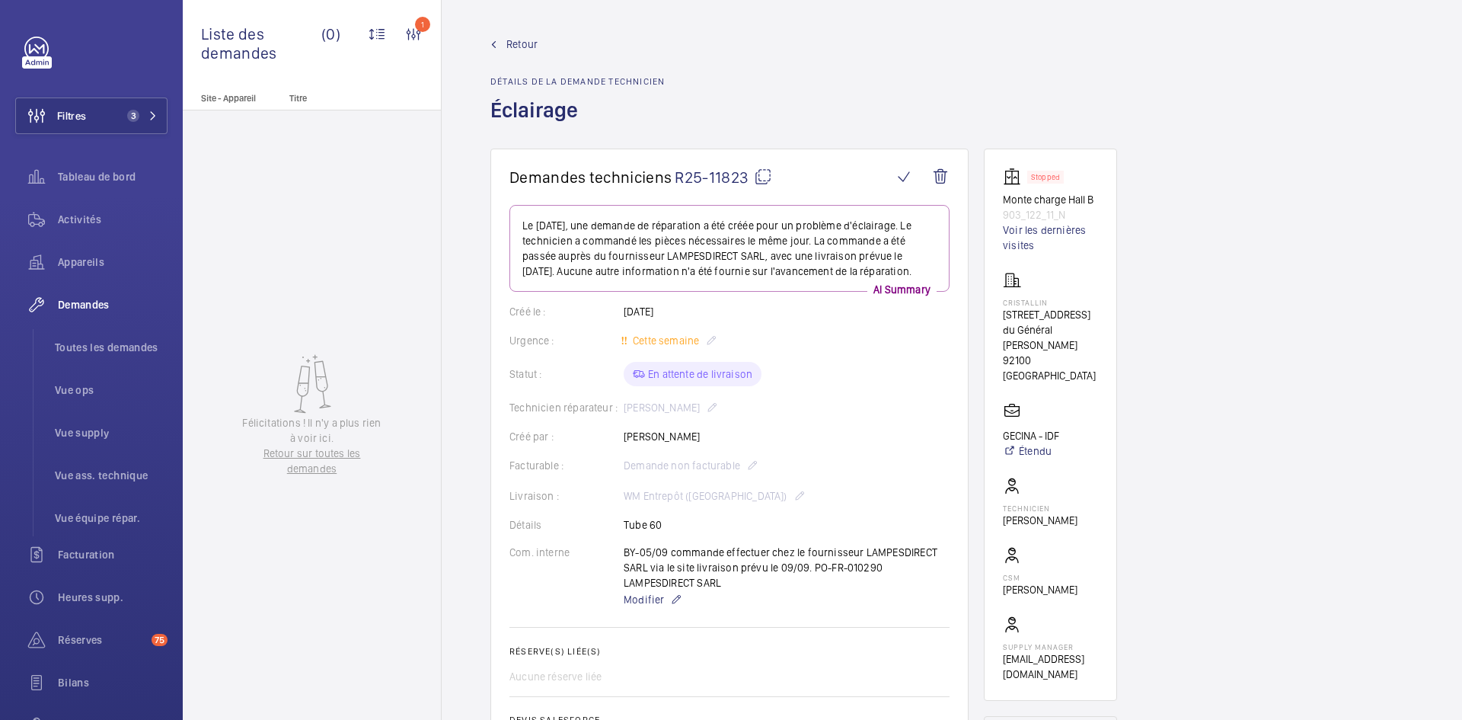
click at [513, 46] on span "Retour" at bounding box center [522, 44] width 31 height 15
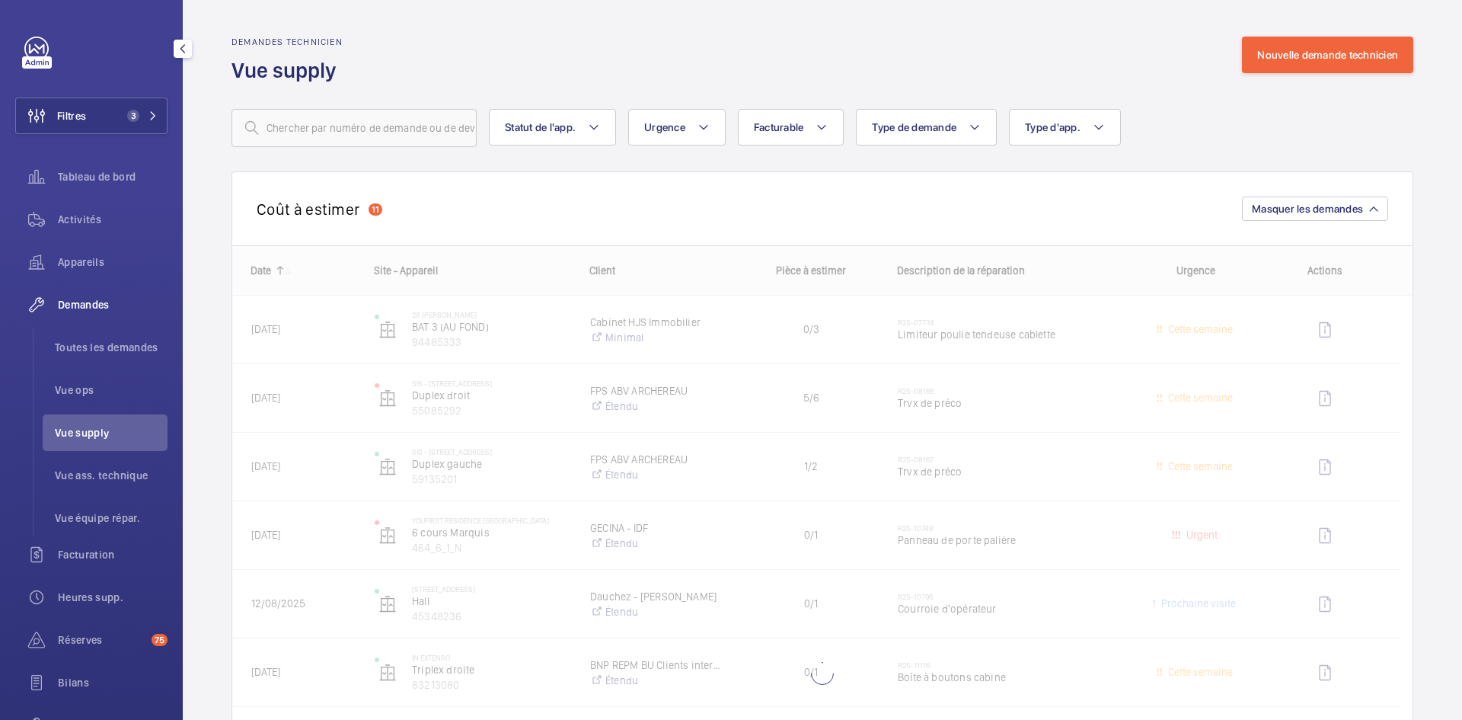
click at [102, 428] on span "Vue supply" at bounding box center [111, 432] width 113 height 15
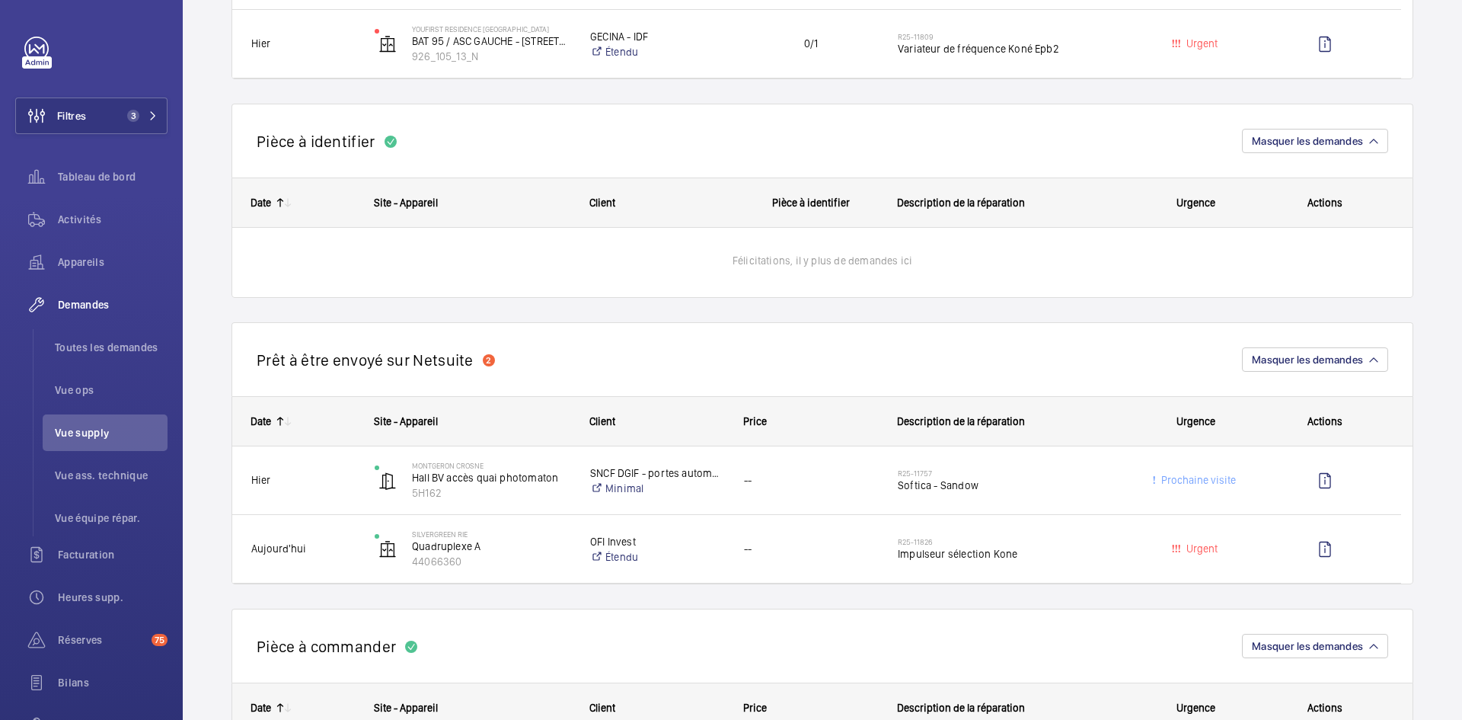
scroll to position [990, 0]
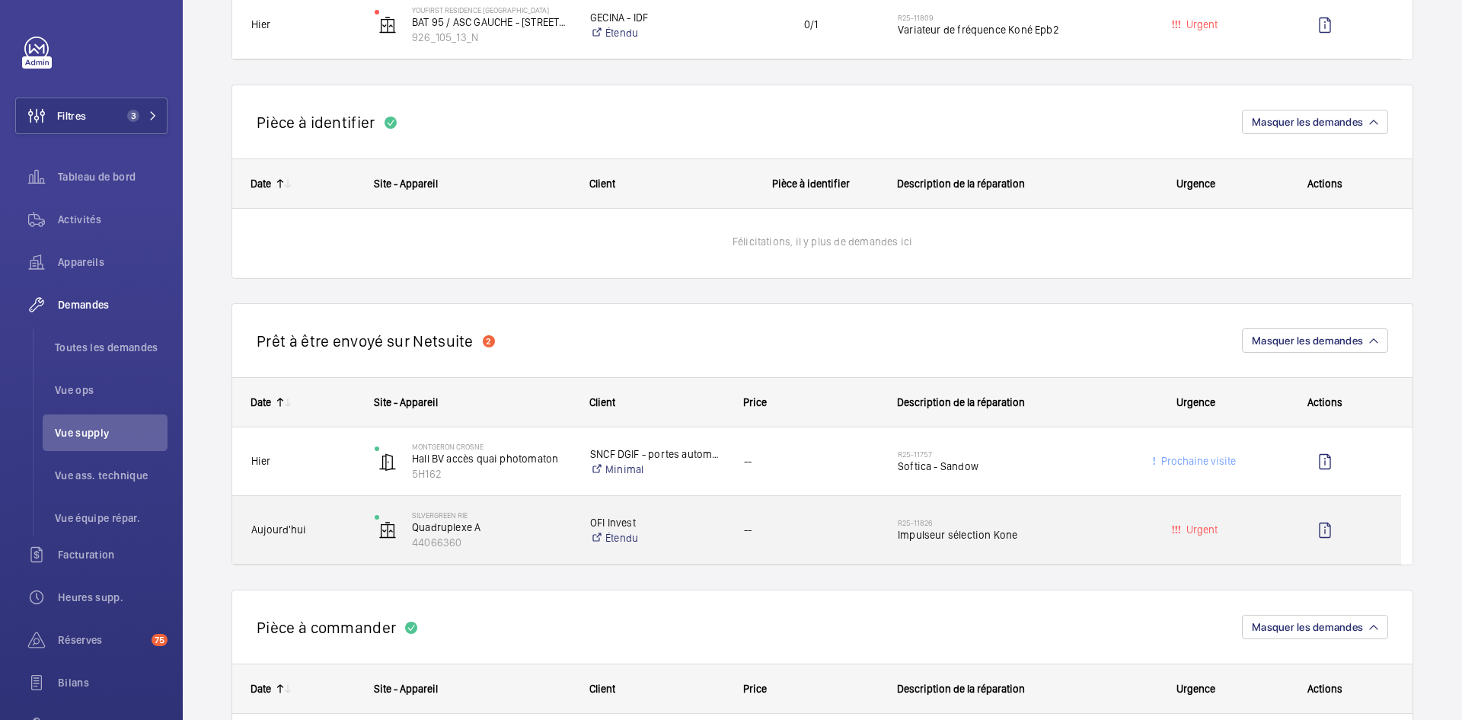
click at [353, 530] on span "Aujourd'hui" at bounding box center [303, 530] width 104 height 18
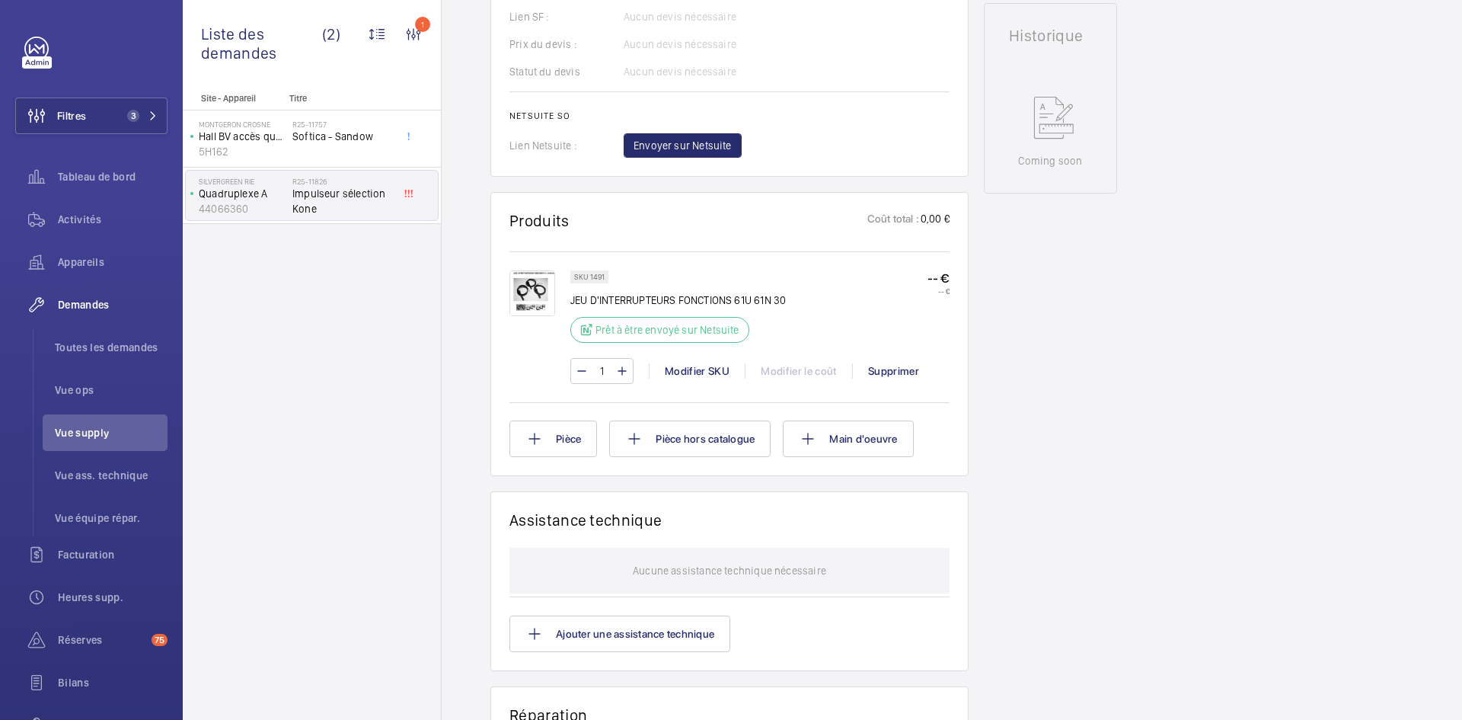
scroll to position [686, 0]
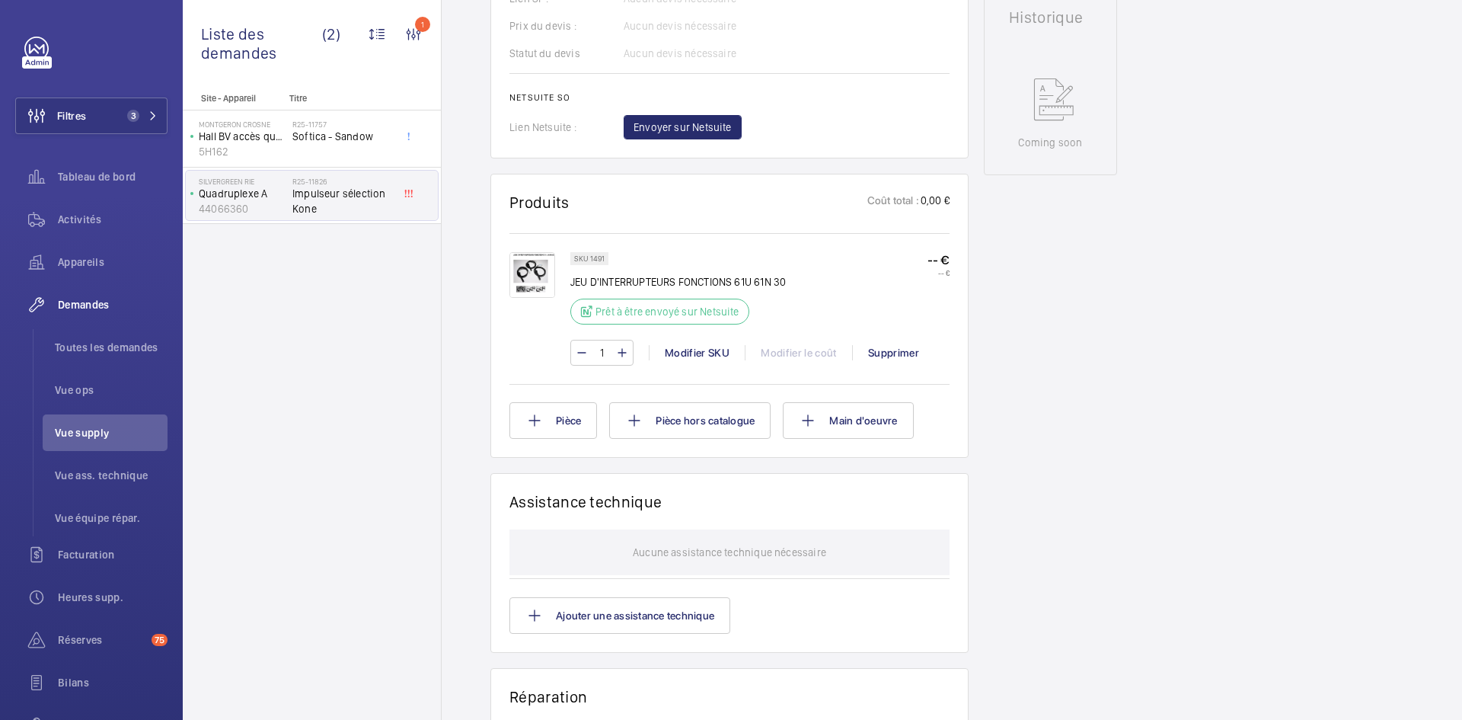
click at [539, 291] on img at bounding box center [533, 275] width 46 height 46
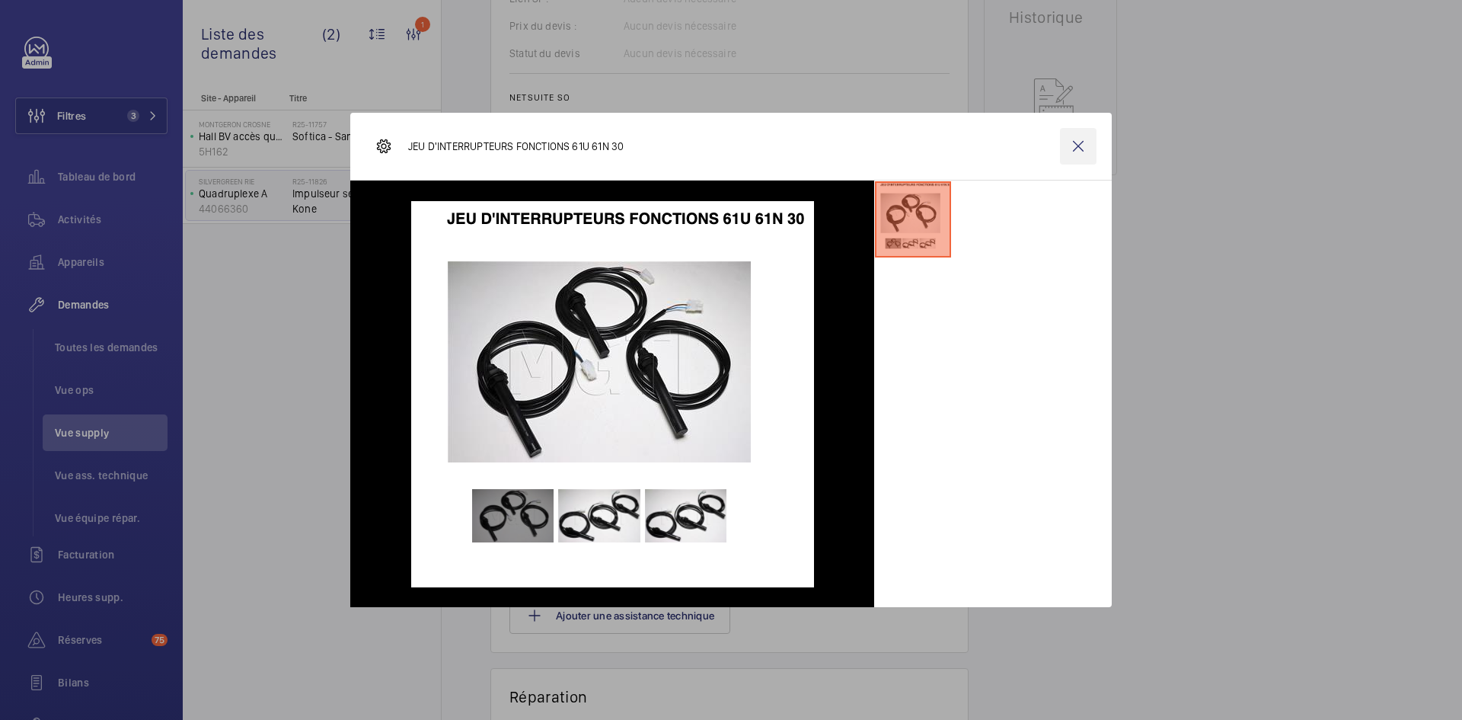
click at [1076, 145] on wm-front-icon-button at bounding box center [1078, 146] width 37 height 37
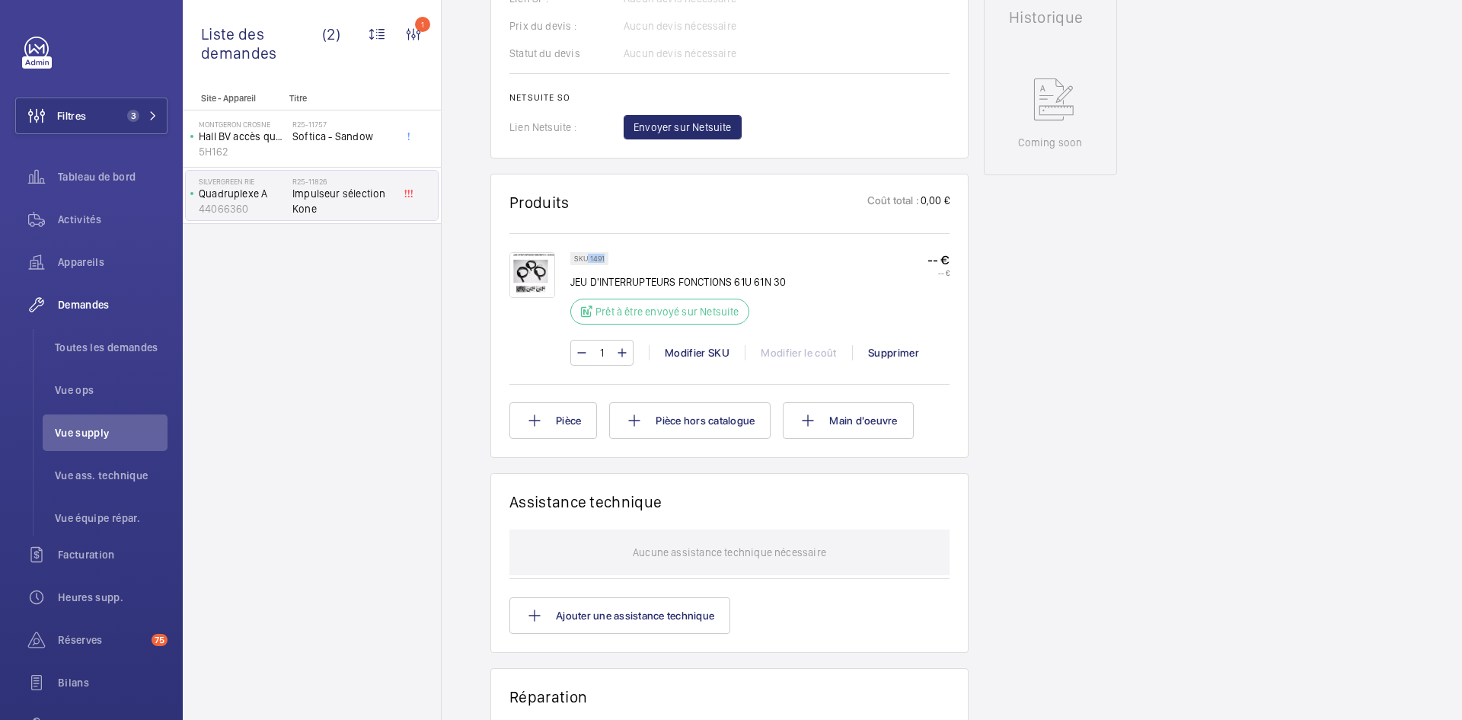
drag, startPoint x: 605, startPoint y: 272, endPoint x: 589, endPoint y: 274, distance: 16.2
click at [589, 265] on div "SKU 1491" at bounding box center [589, 258] width 38 height 13
copy p "1491"
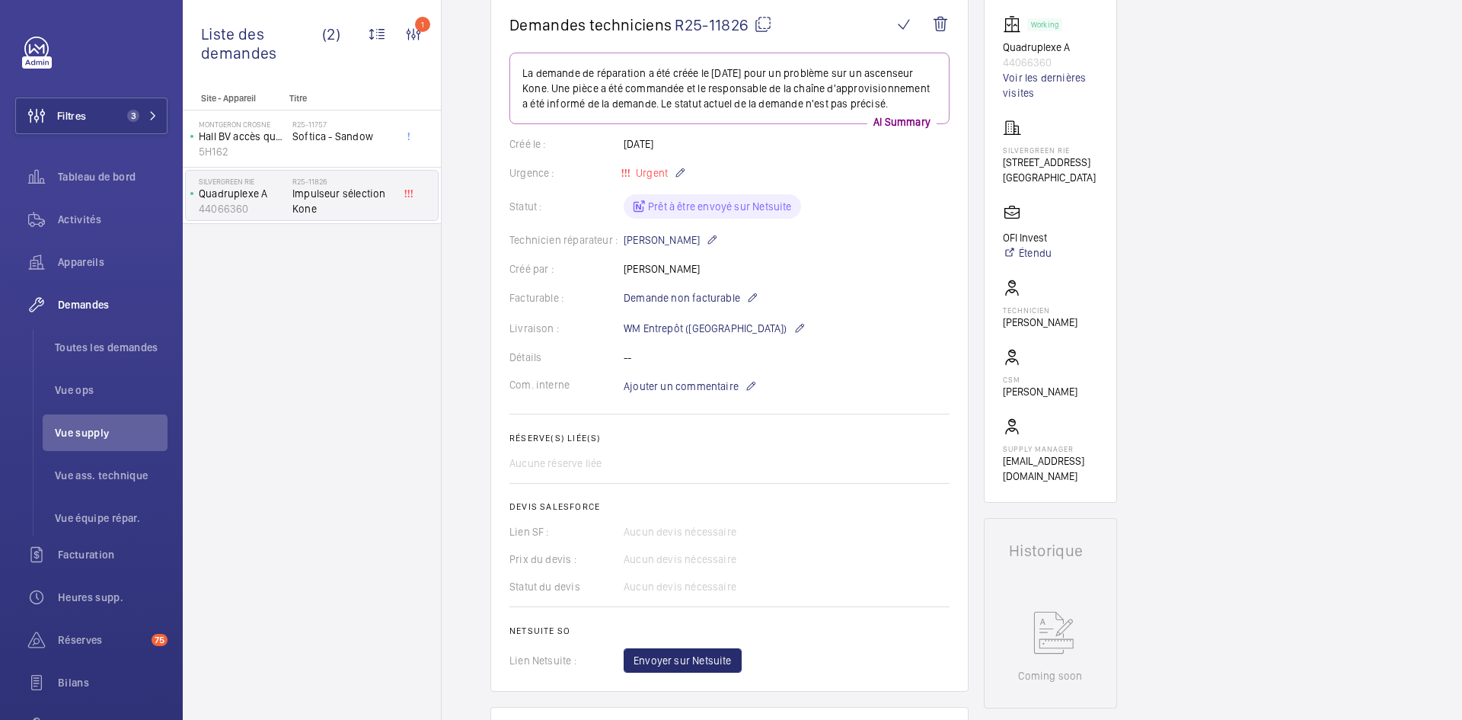
scroll to position [0, 0]
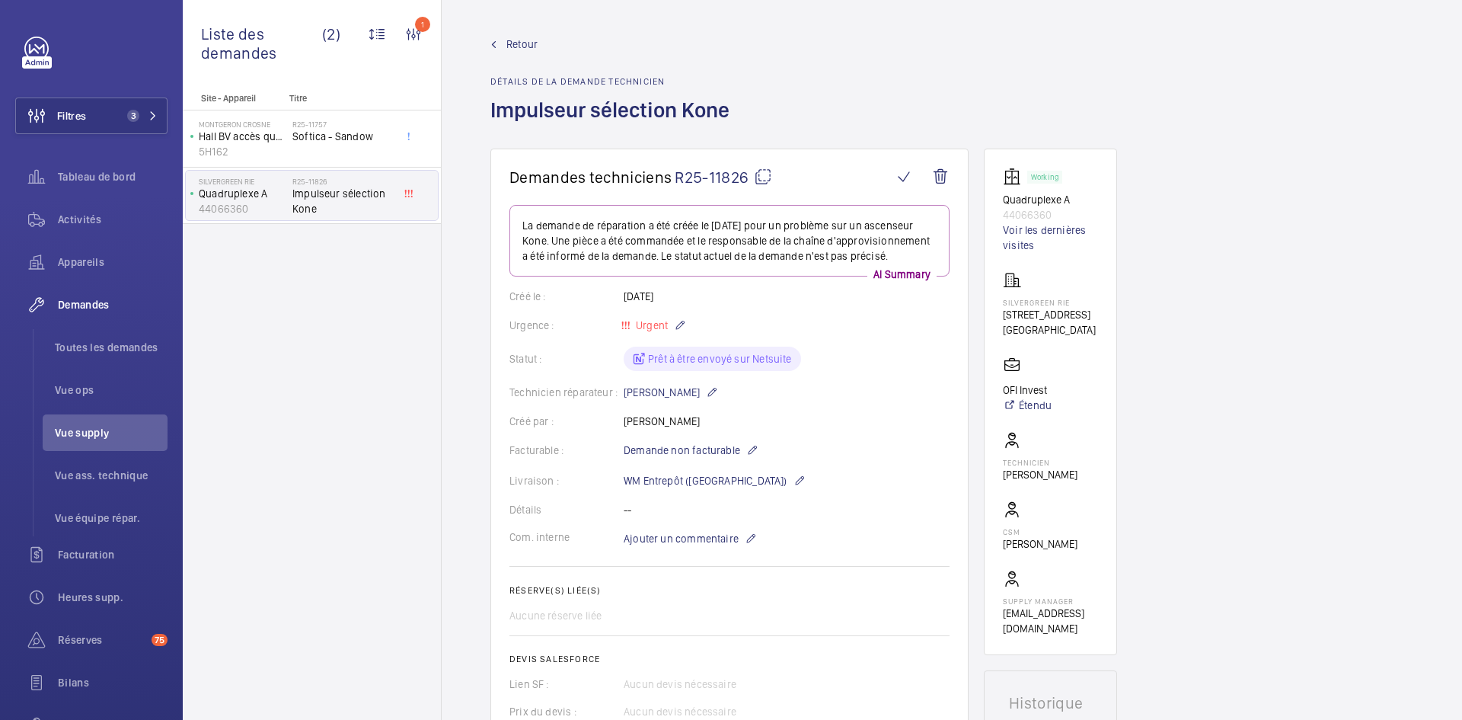
click at [762, 173] on mat-icon at bounding box center [763, 177] width 18 height 18
copy p "1491"
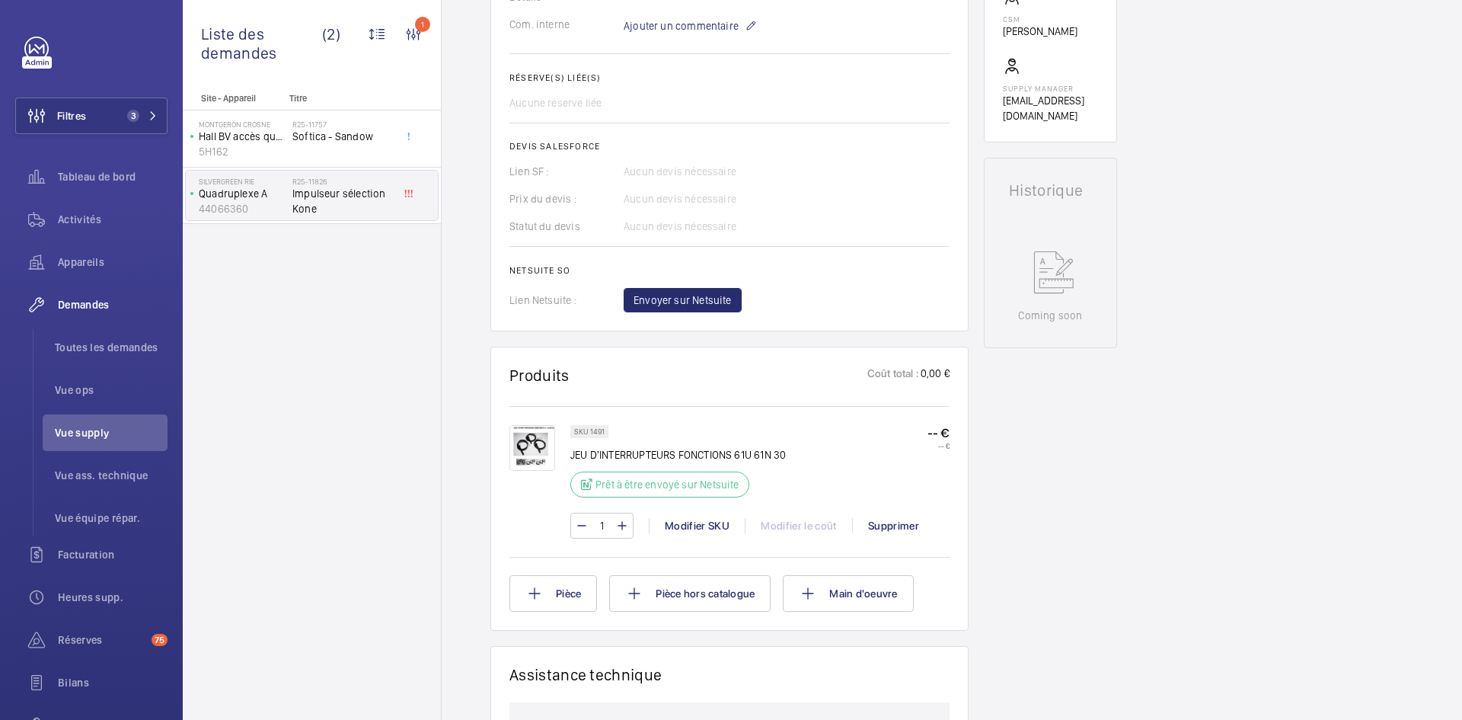
scroll to position [533, 0]
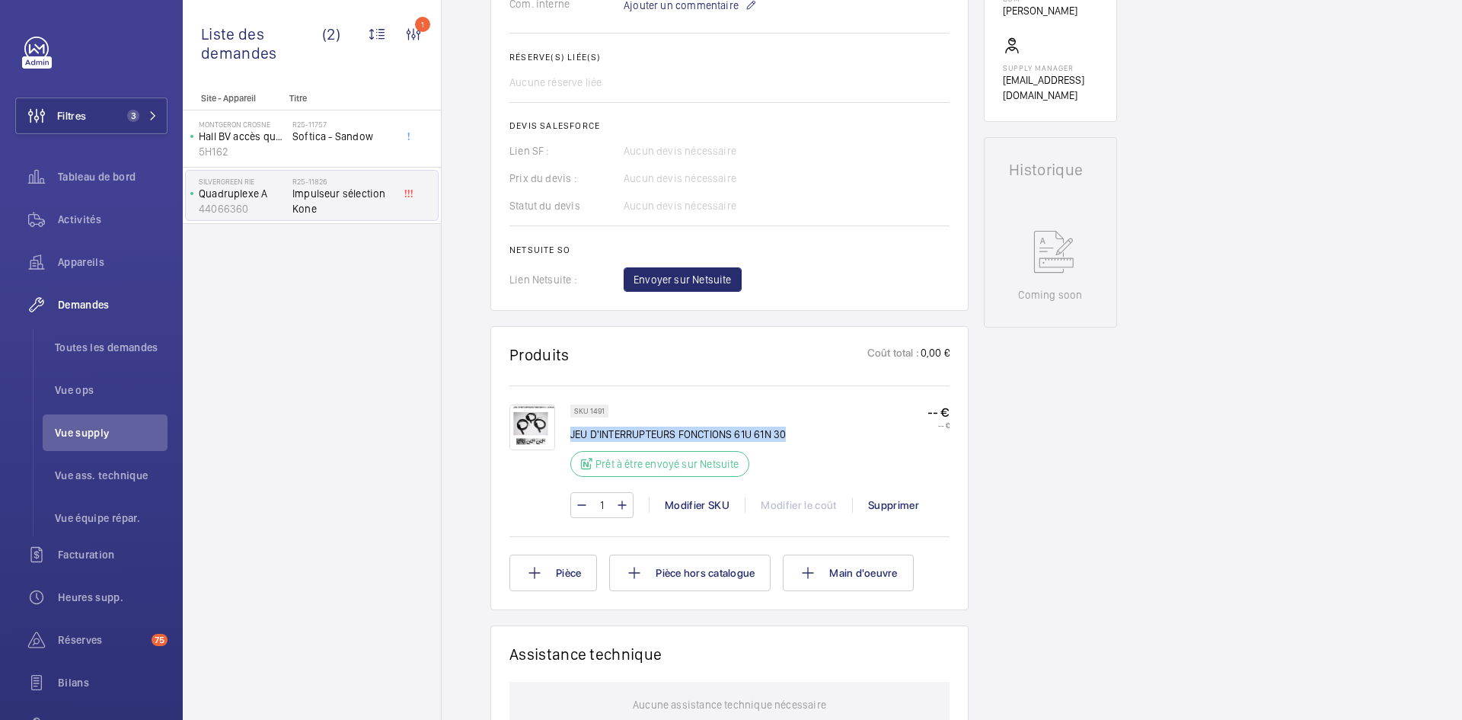
drag, startPoint x: 793, startPoint y: 452, endPoint x: 573, endPoint y: 453, distance: 220.1
click at [573, 453] on div "SKU 1491 JEU D'INTERRUPTEURS FONCTIONS 61U 61N 30 Prêt à être envoyé sur Netsui…" at bounding box center [759, 444] width 379 height 81
copy p "JEU D'INTERRUPTEURS FONCTIONS 61U 61N 30"
click at [827, 255] on h2 "Netsuite SO" at bounding box center [730, 249] width 440 height 11
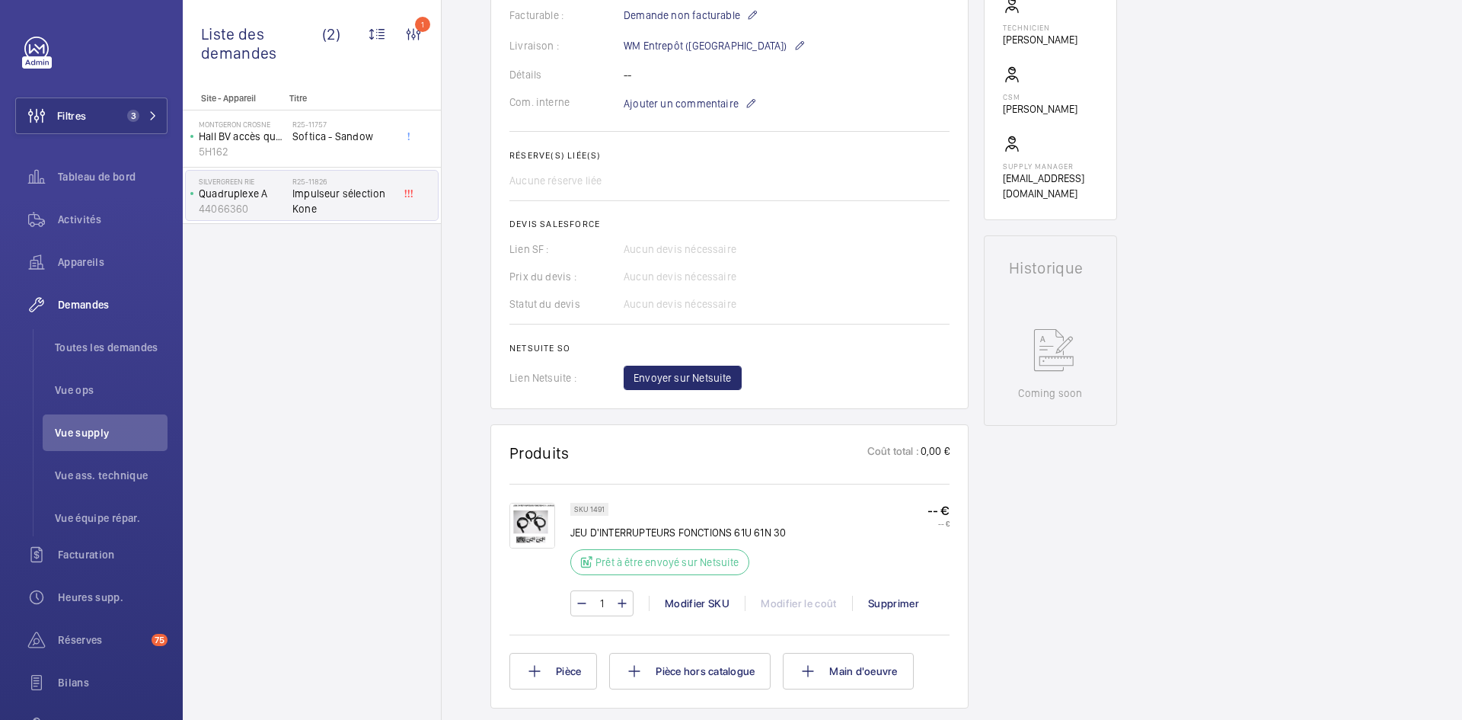
scroll to position [305, 0]
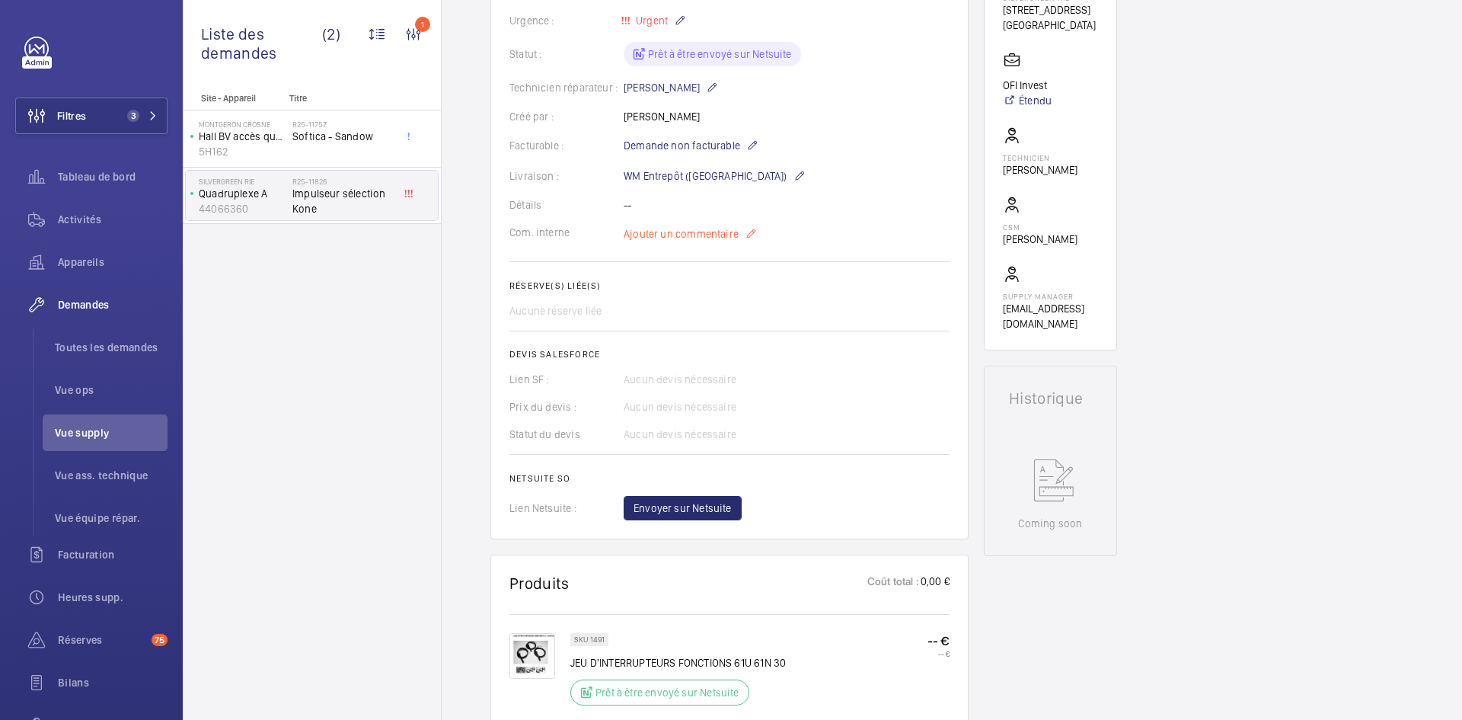
click at [689, 241] on p "Ajouter un commentaire" at bounding box center [690, 234] width 133 height 18
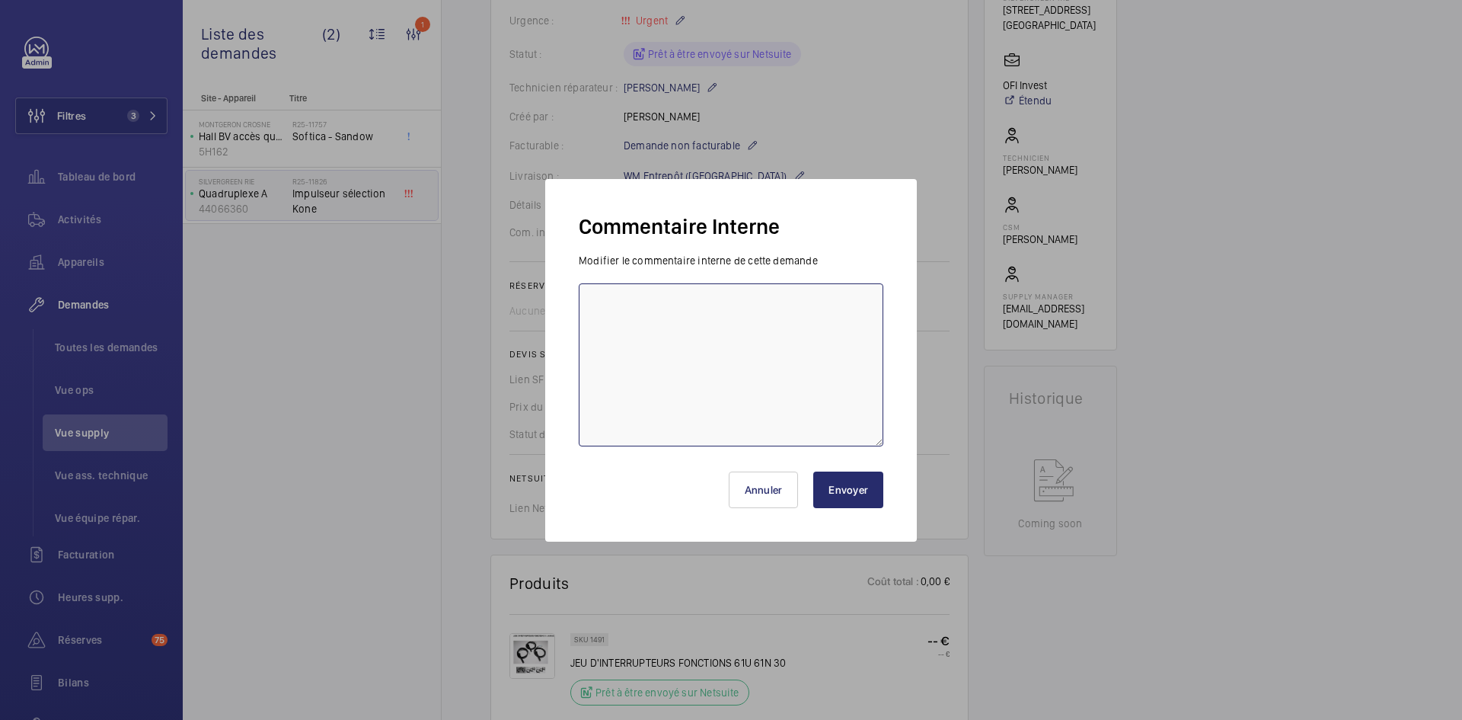
click at [609, 309] on textarea at bounding box center [731, 364] width 305 height 163
type textarea "BY-05/09 demande de devis envoyée au fournisseur MGTI & Prokodis attente de ret…"
click at [864, 503] on button "Envoyer" at bounding box center [848, 489] width 70 height 37
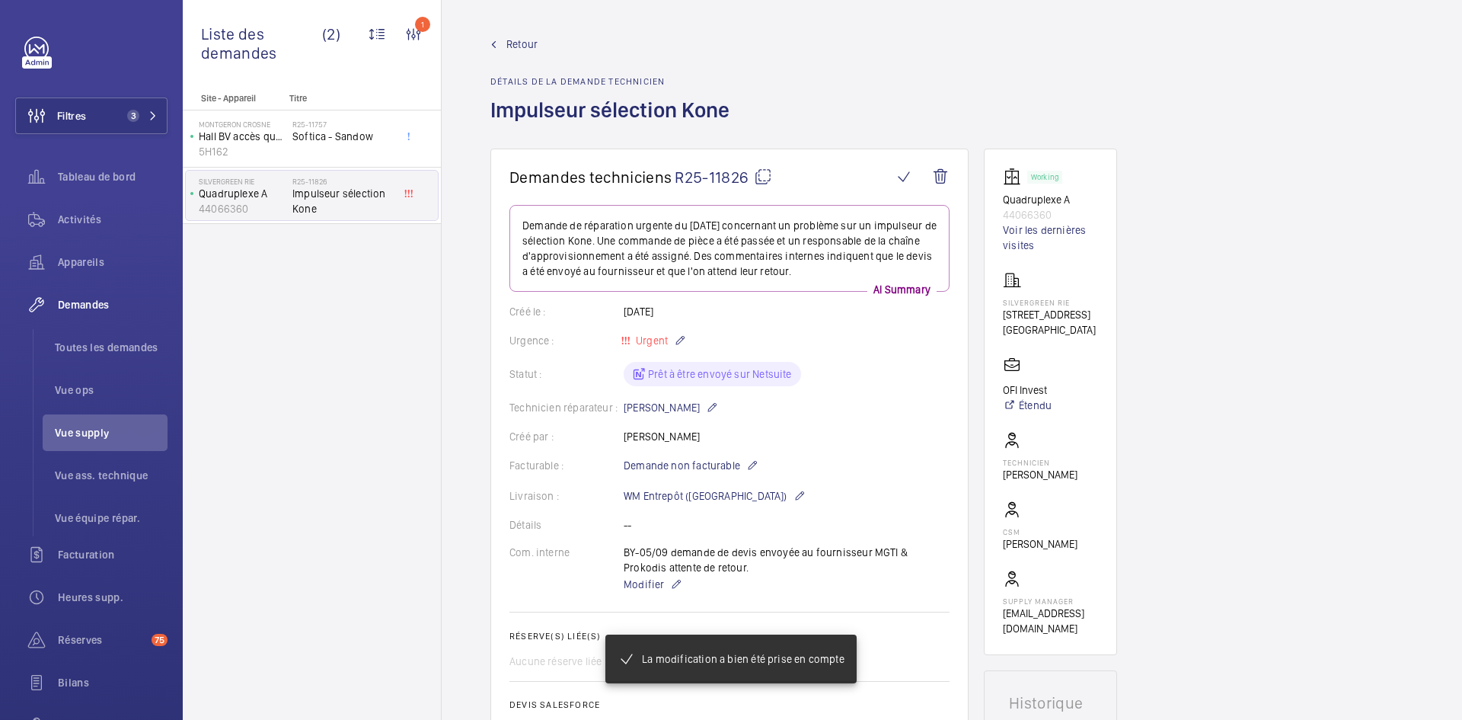
click at [526, 40] on span "Retour" at bounding box center [522, 44] width 31 height 15
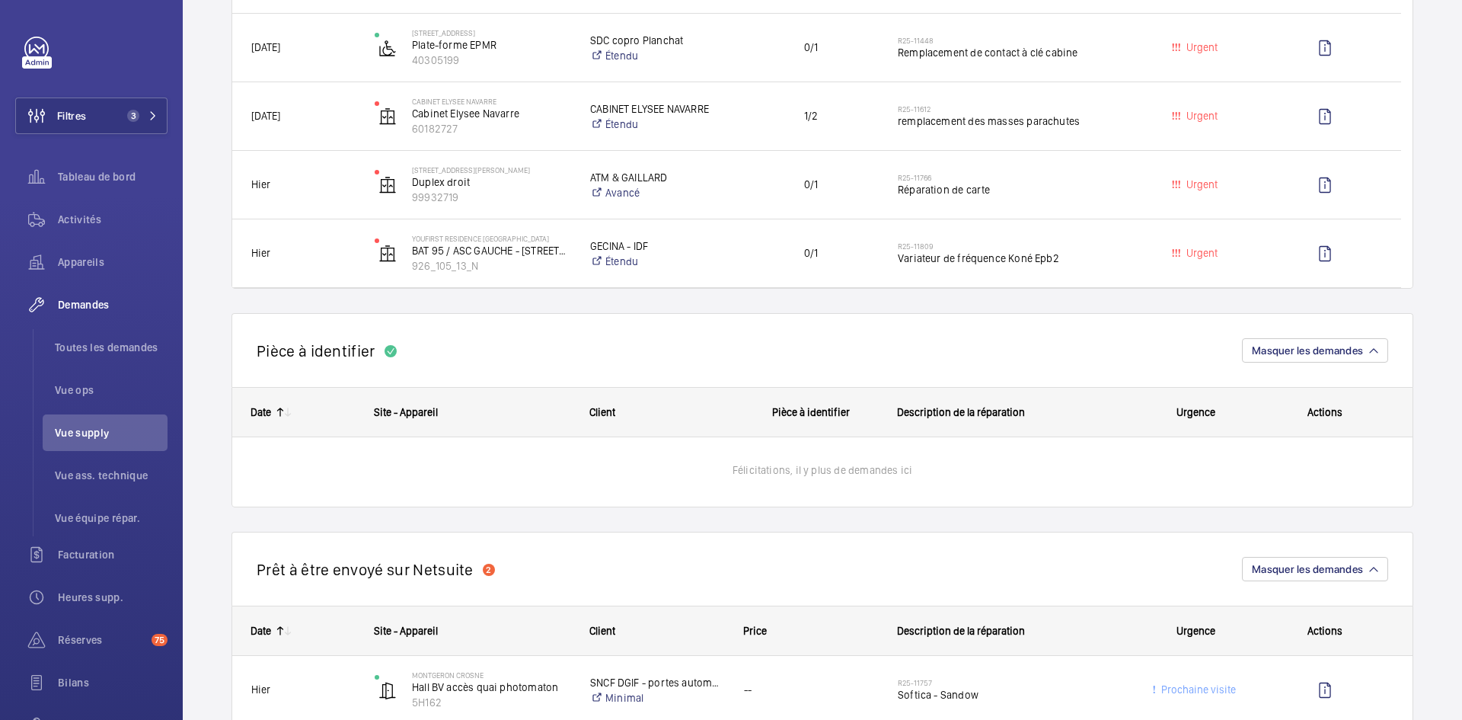
scroll to position [533, 0]
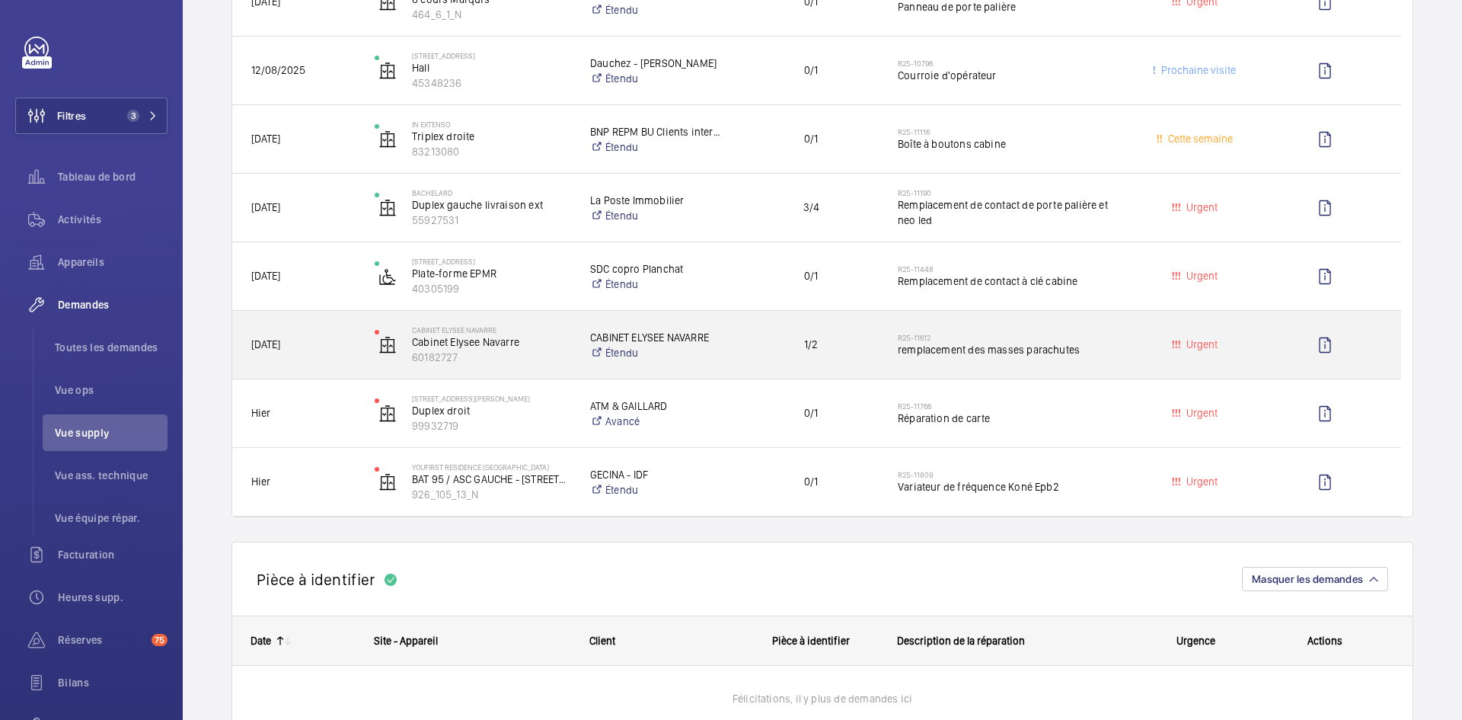
click at [363, 344] on div "CABINET ELYSEE NAVARRE Cabinet Elysee Navarre 60182727" at bounding box center [463, 345] width 214 height 62
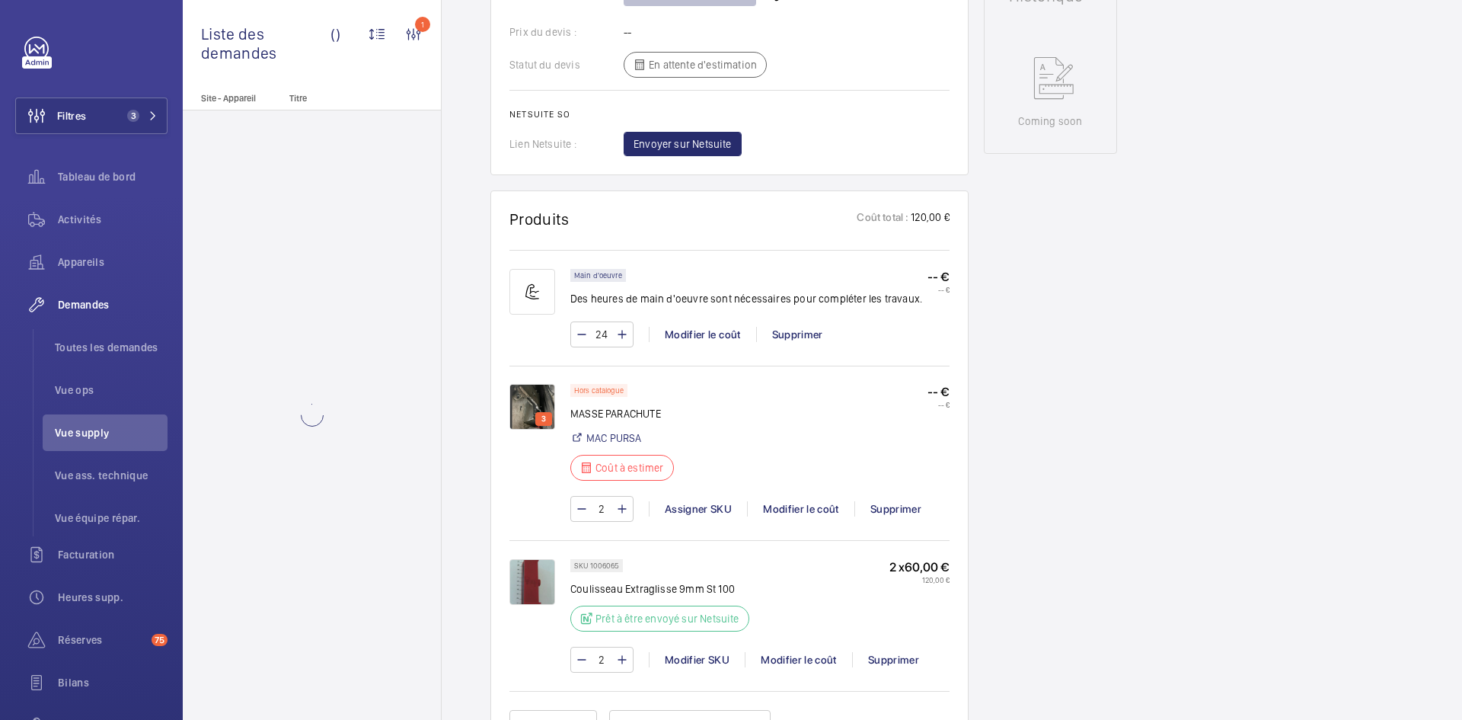
scroll to position [807, 0]
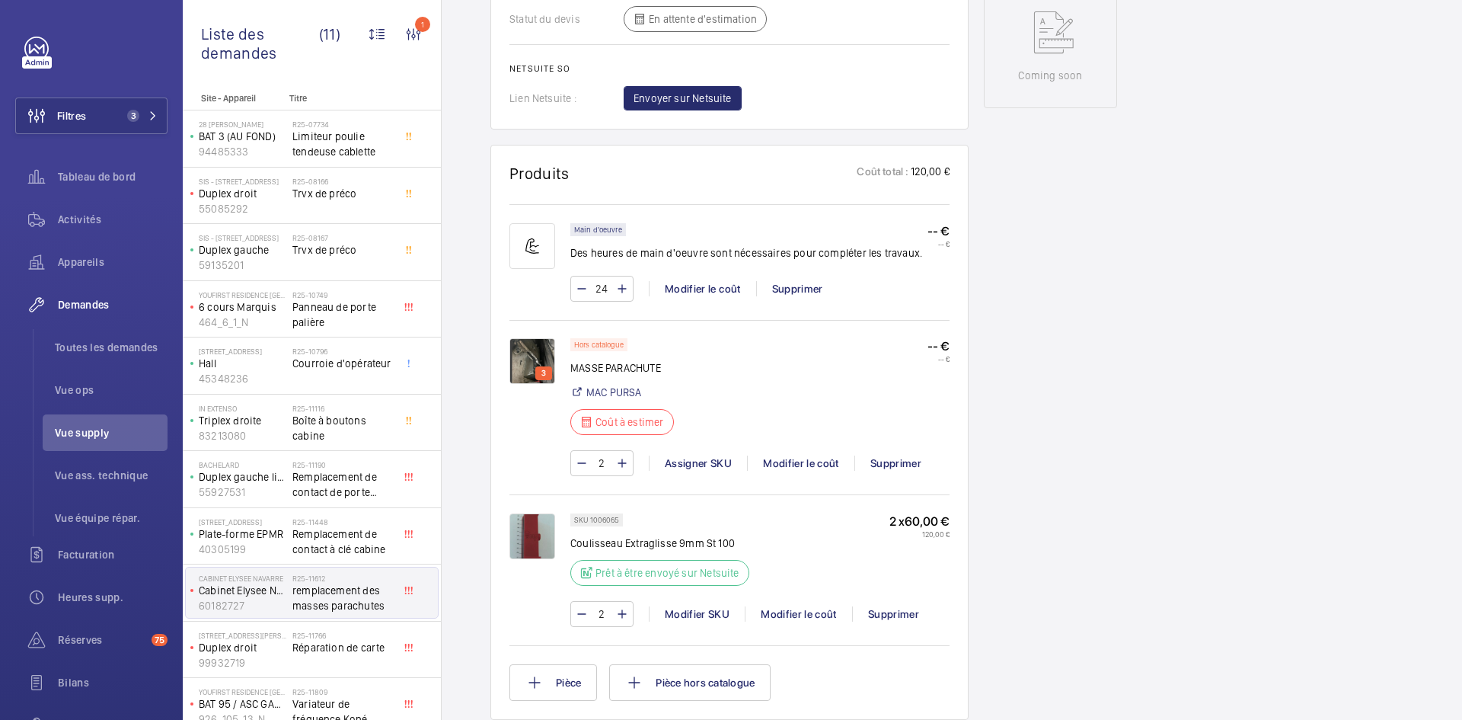
click at [523, 338] on img at bounding box center [533, 361] width 46 height 46
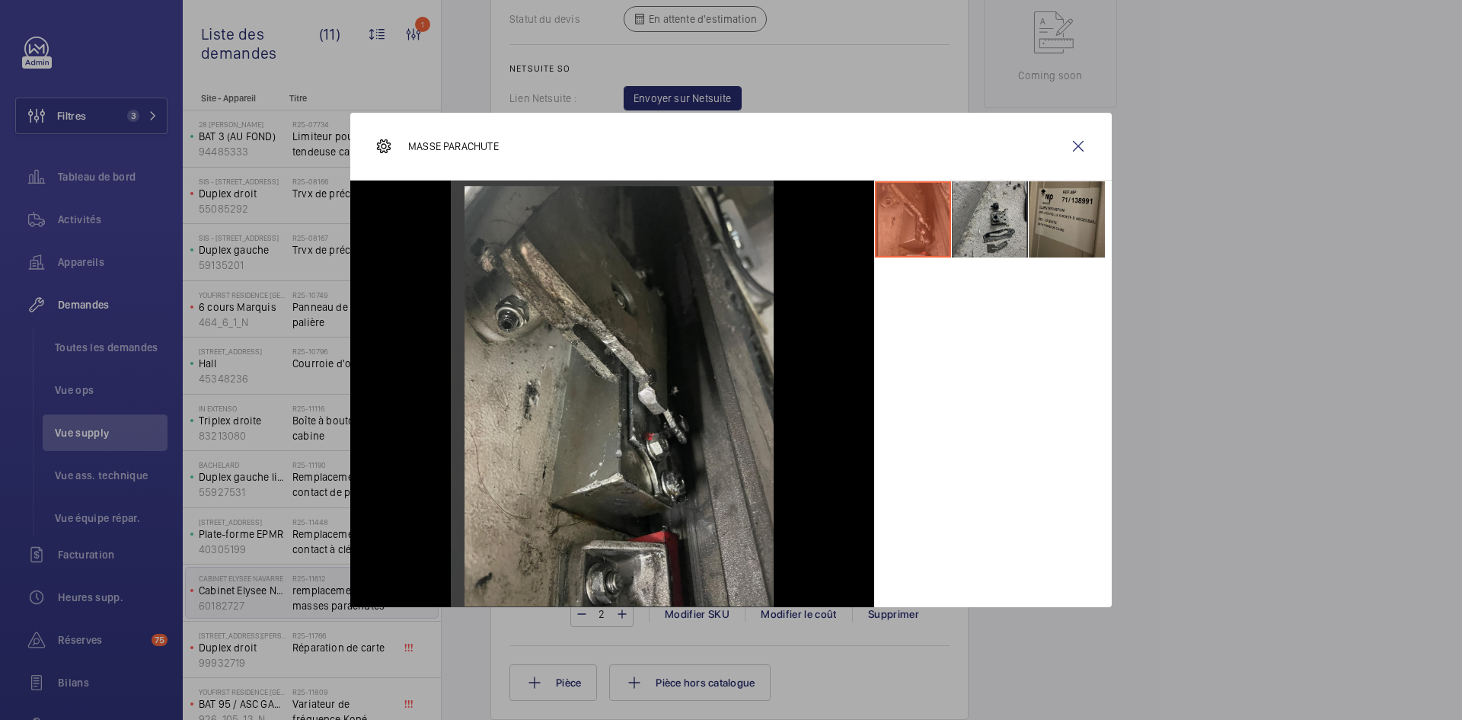
click at [991, 215] on li at bounding box center [990, 219] width 76 height 76
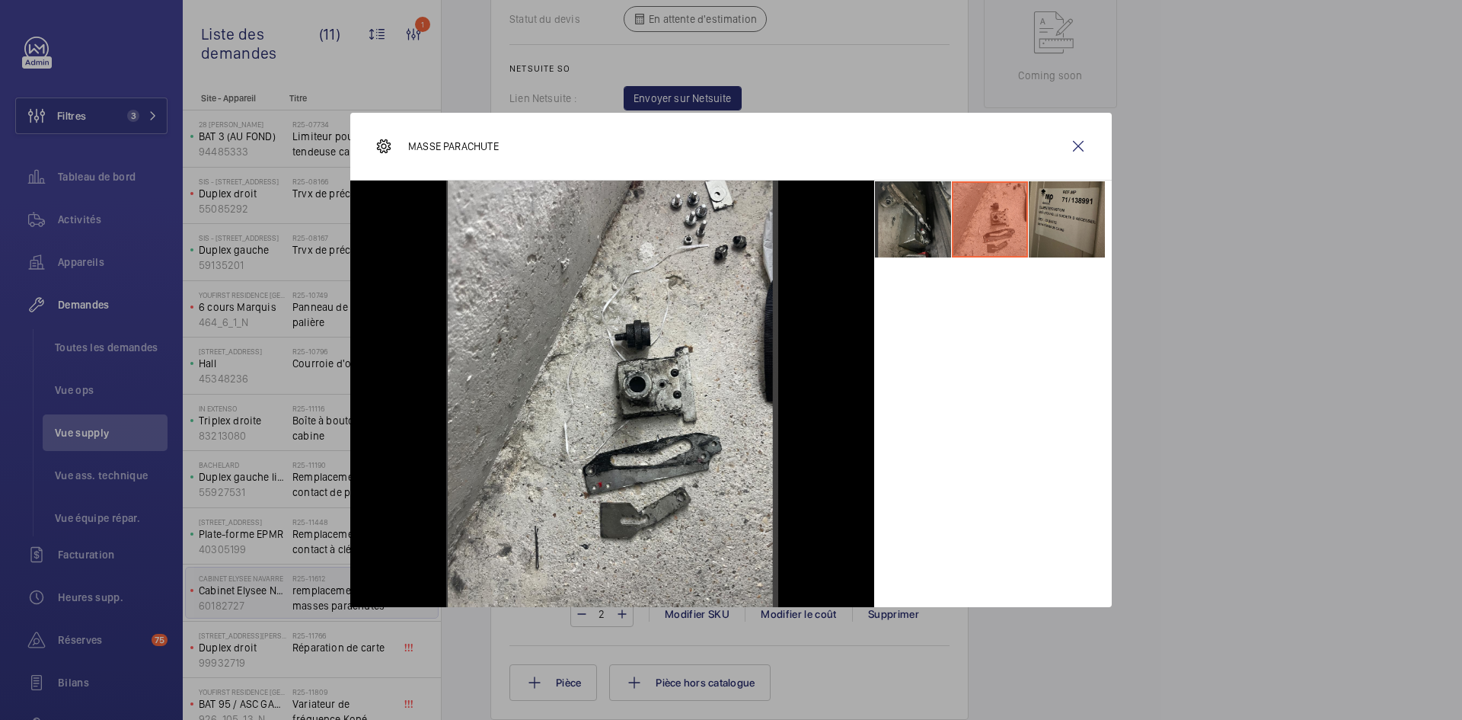
click at [906, 220] on li at bounding box center [913, 219] width 76 height 76
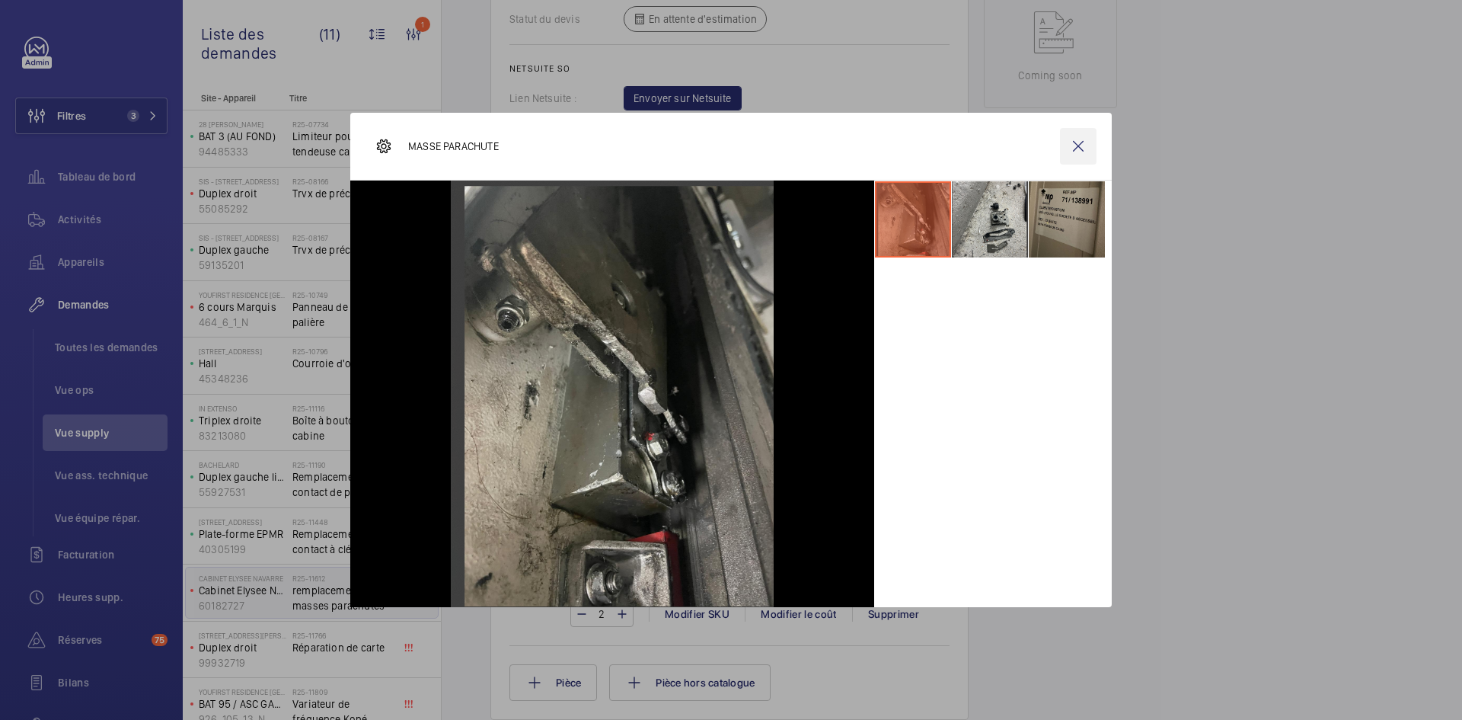
click at [1078, 142] on wm-front-icon-button at bounding box center [1078, 146] width 37 height 37
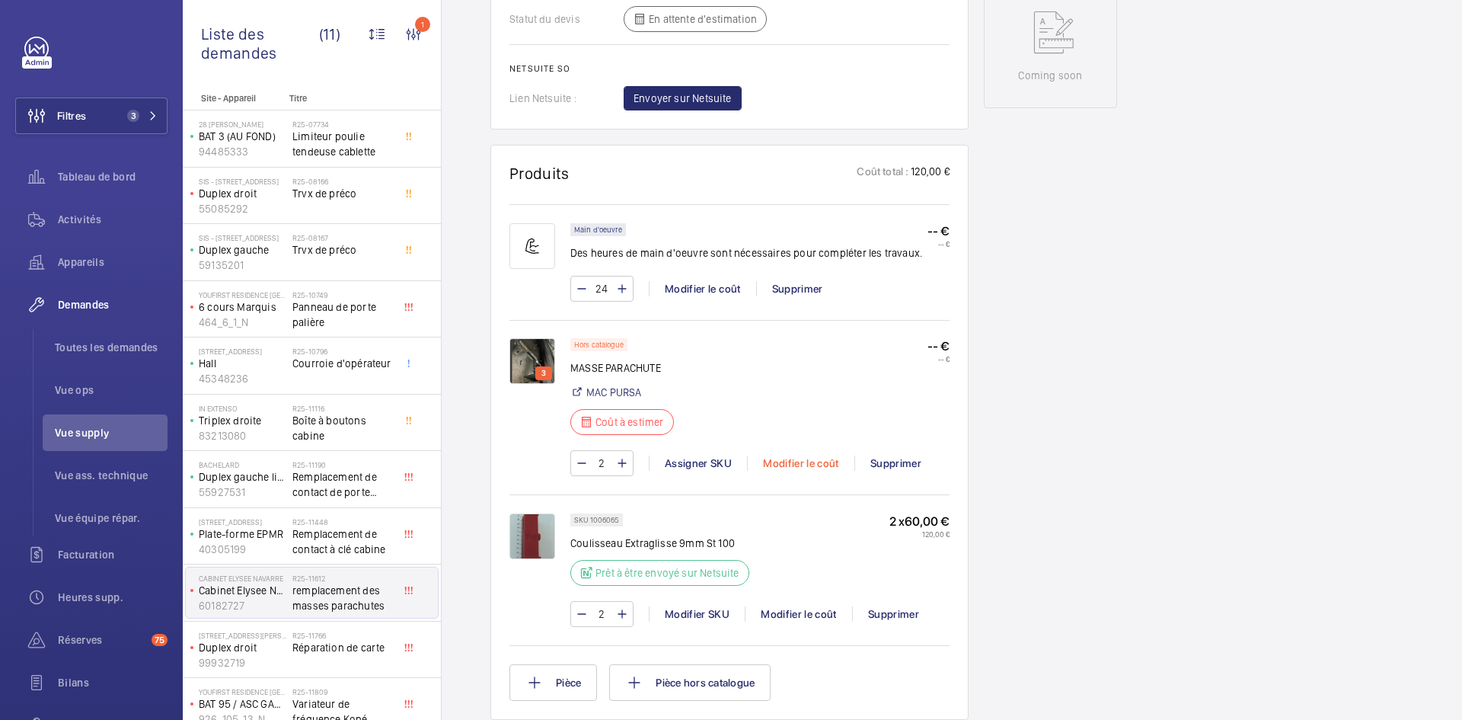
click at [821, 455] on div "Modifier le coût" at bounding box center [800, 462] width 107 height 15
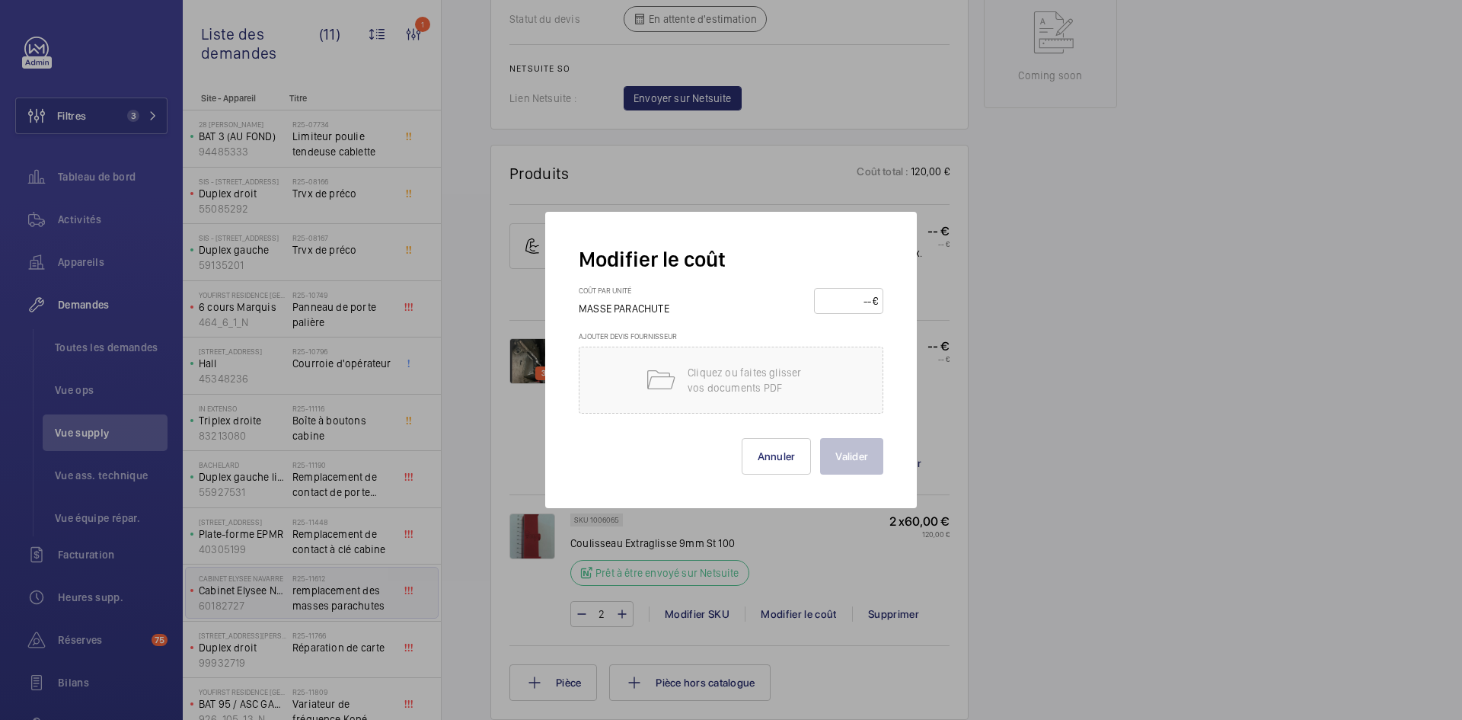
click at [845, 296] on input "number" at bounding box center [846, 301] width 53 height 24
type input "250"
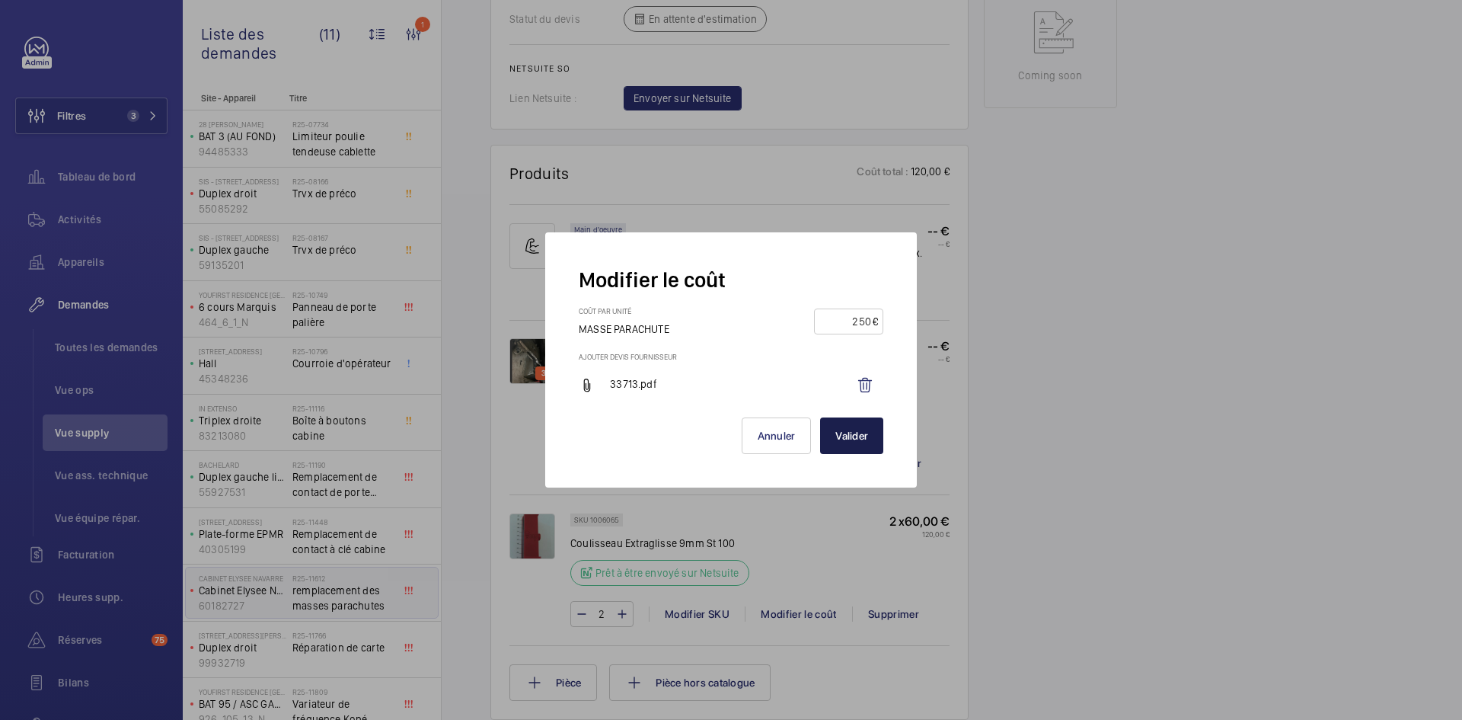
click at [845, 439] on button "Valider" at bounding box center [851, 435] width 63 height 37
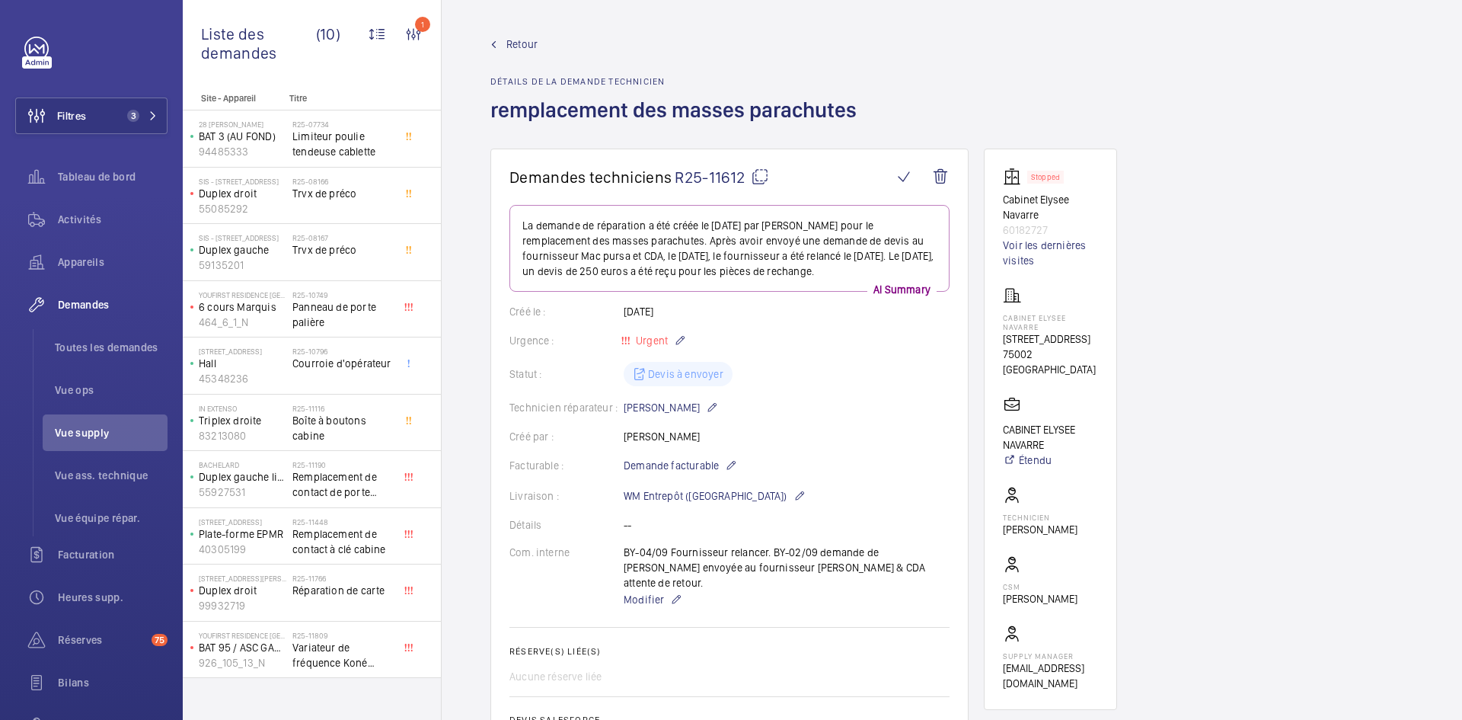
click at [519, 40] on span "Retour" at bounding box center [522, 44] width 31 height 15
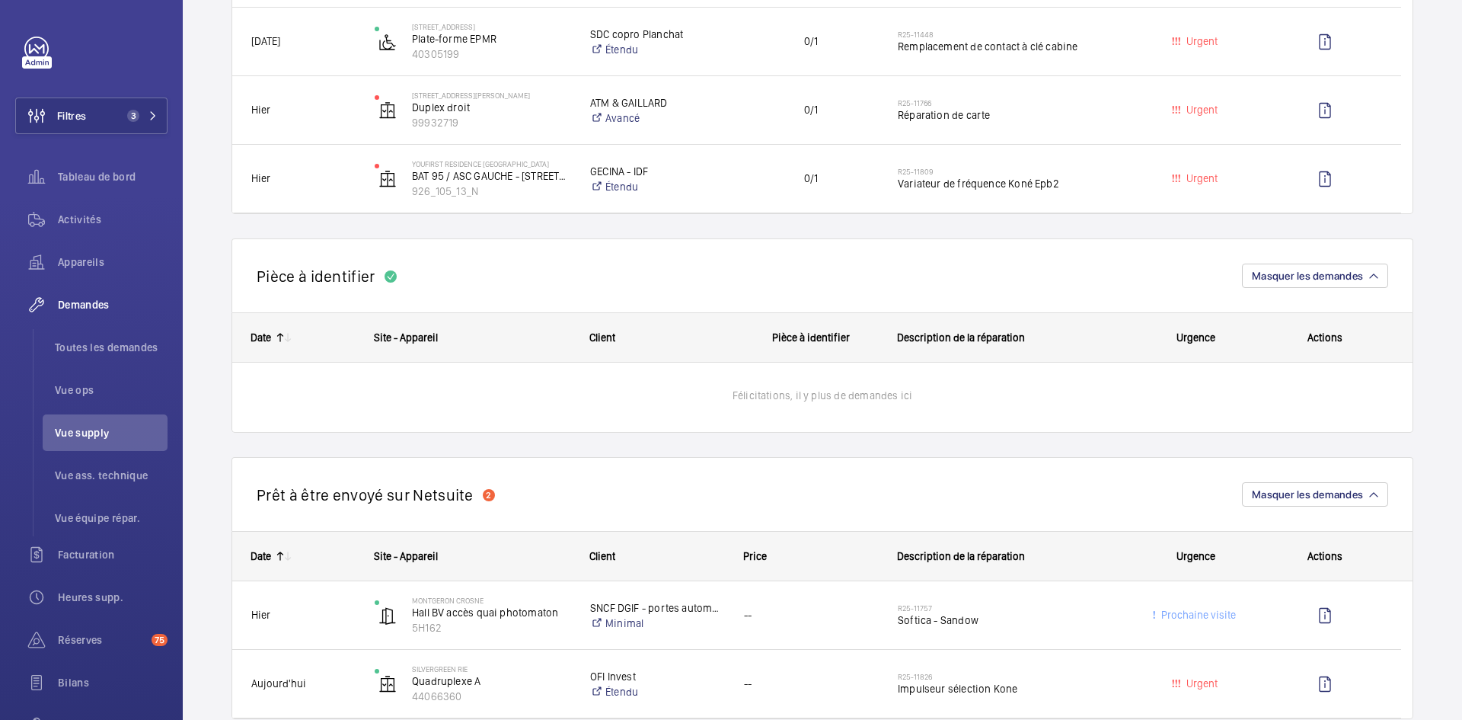
scroll to position [914, 0]
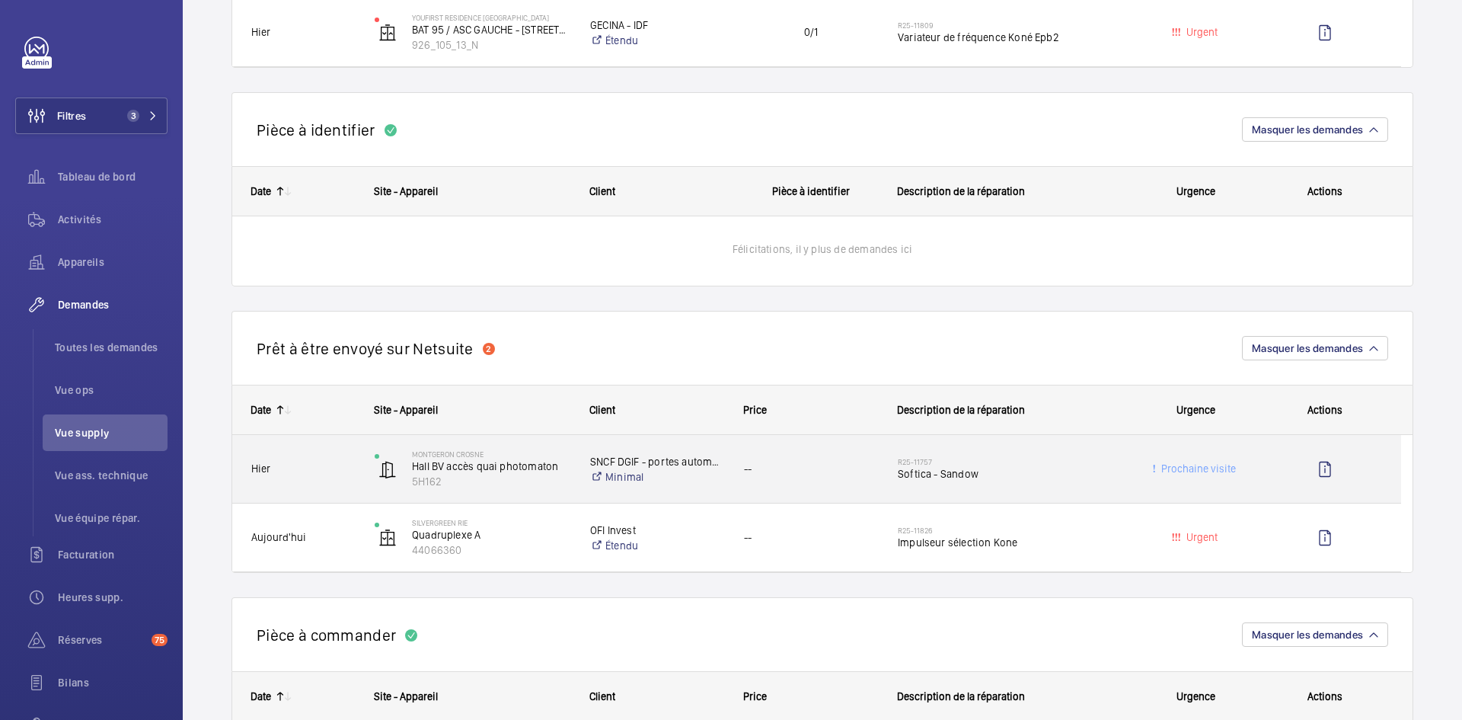
click at [319, 465] on span "Hier" at bounding box center [303, 469] width 104 height 18
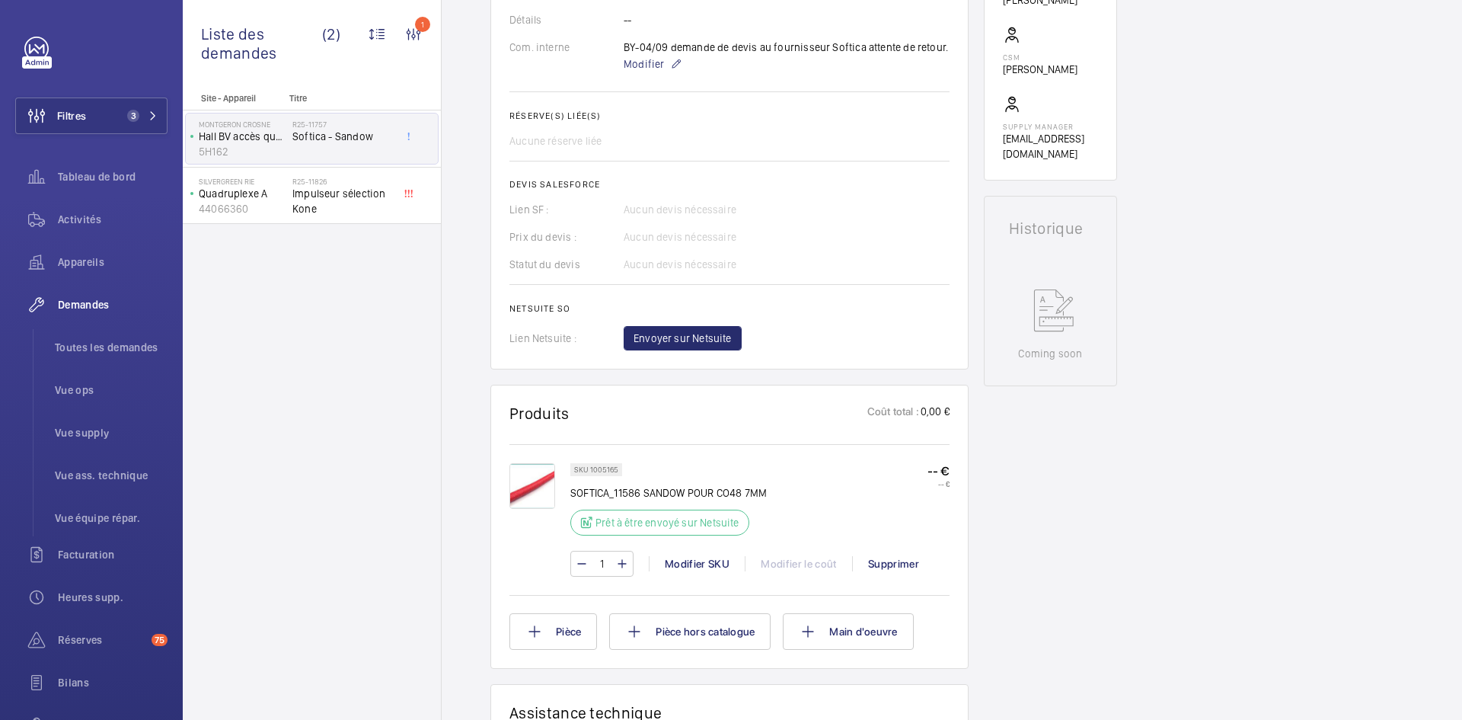
scroll to position [533, 0]
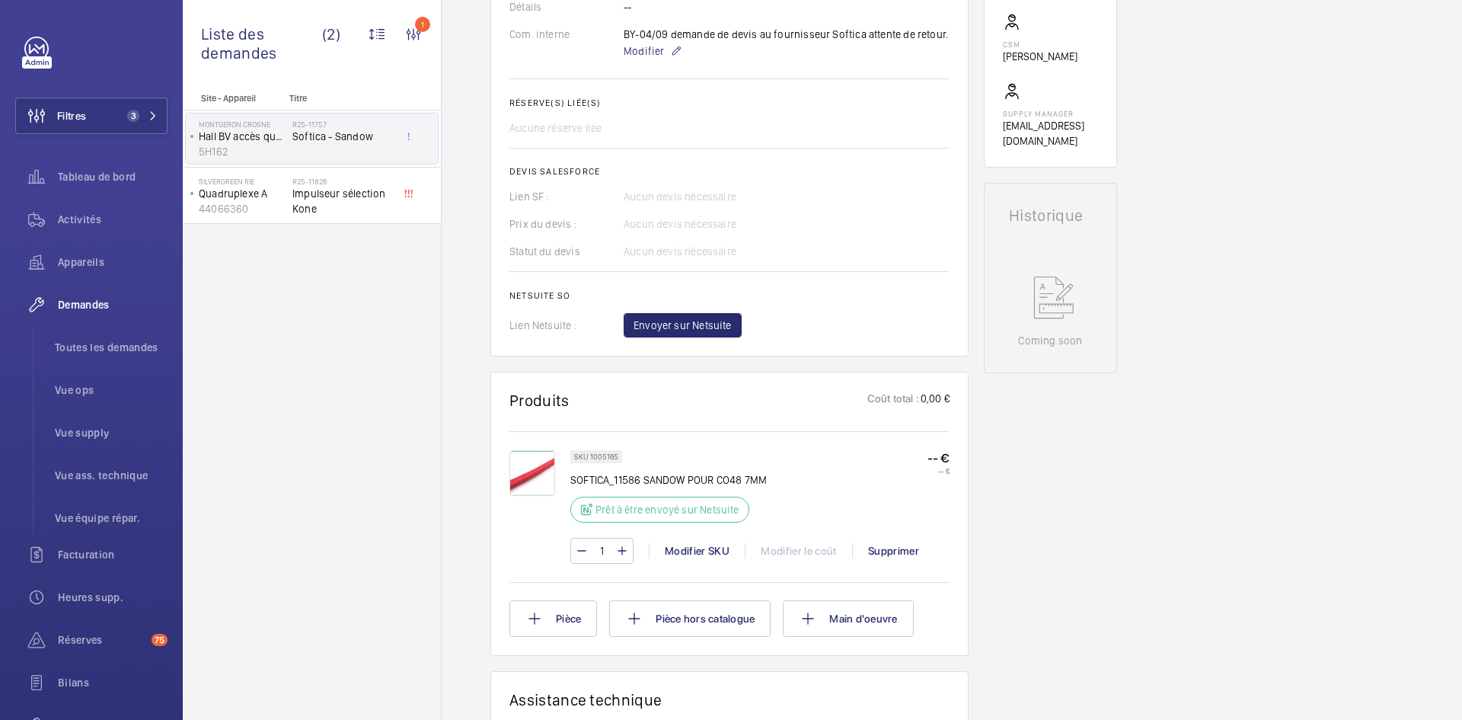
click at [610, 548] on input "1" at bounding box center [602, 551] width 28 height 24
type input "10"
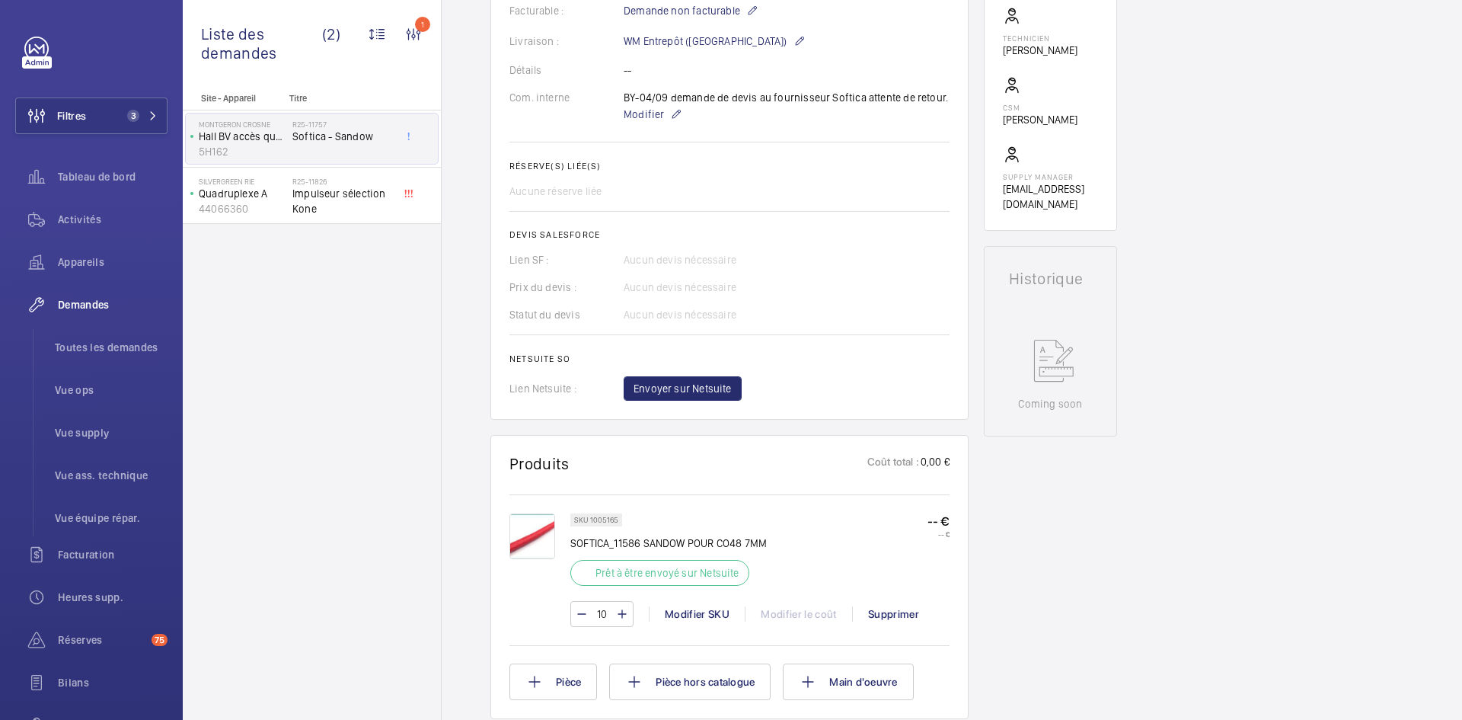
scroll to position [457, 0]
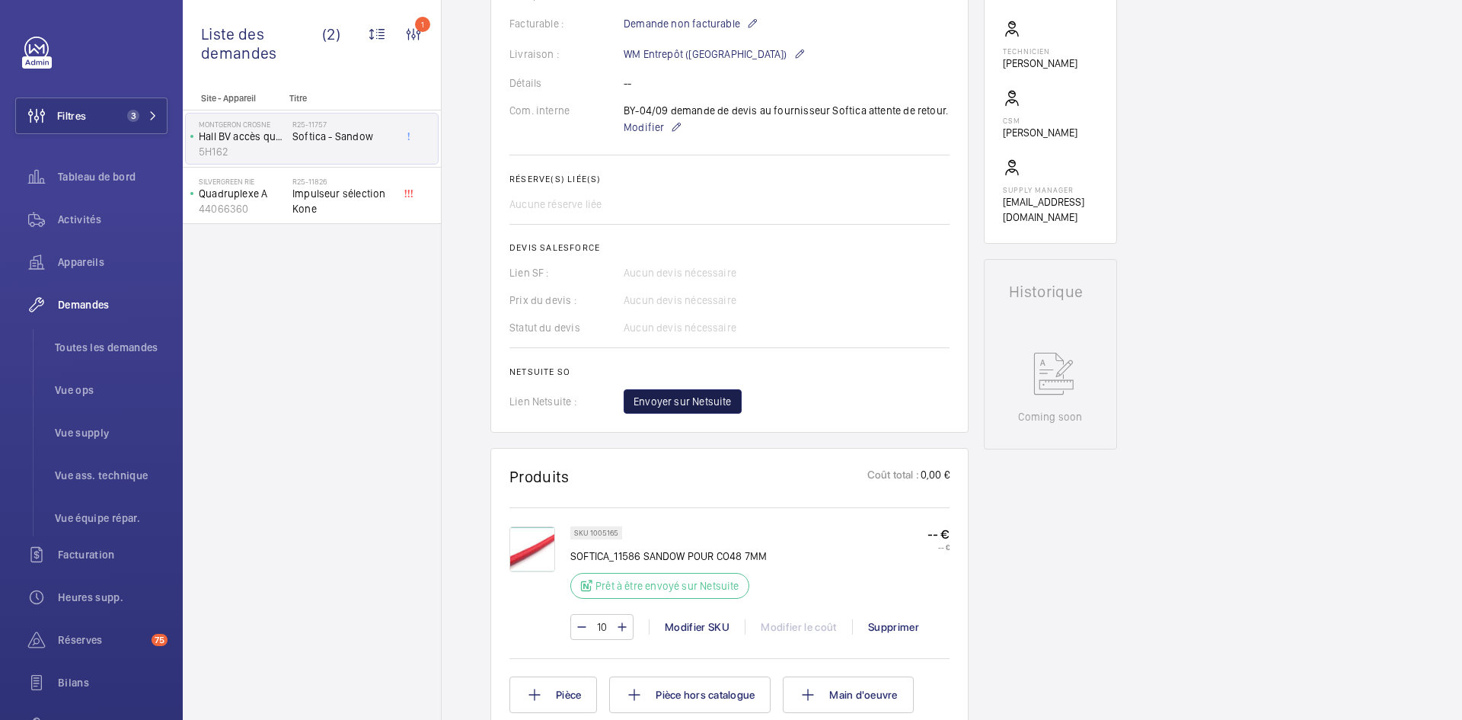
click at [727, 401] on span "Envoyer sur Netsuite" at bounding box center [683, 401] width 98 height 15
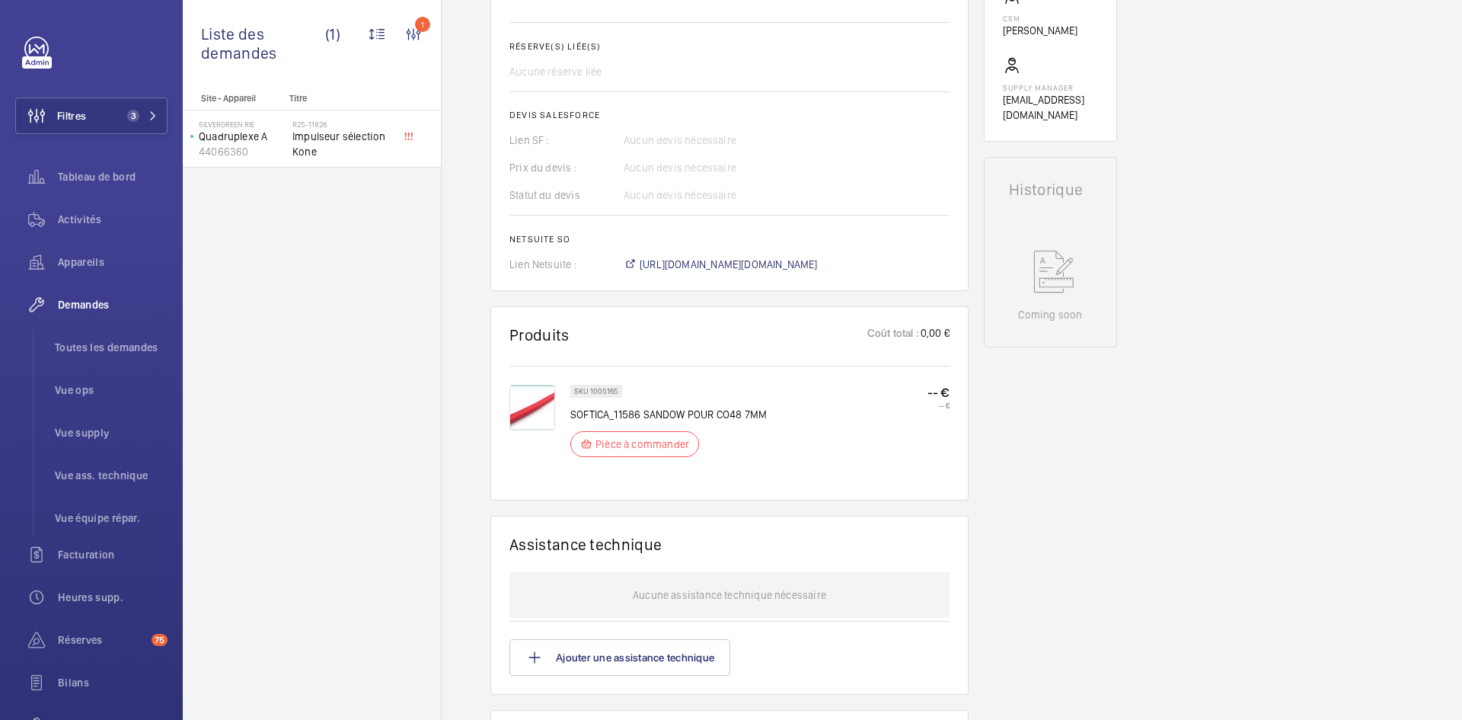
scroll to position [640, 0]
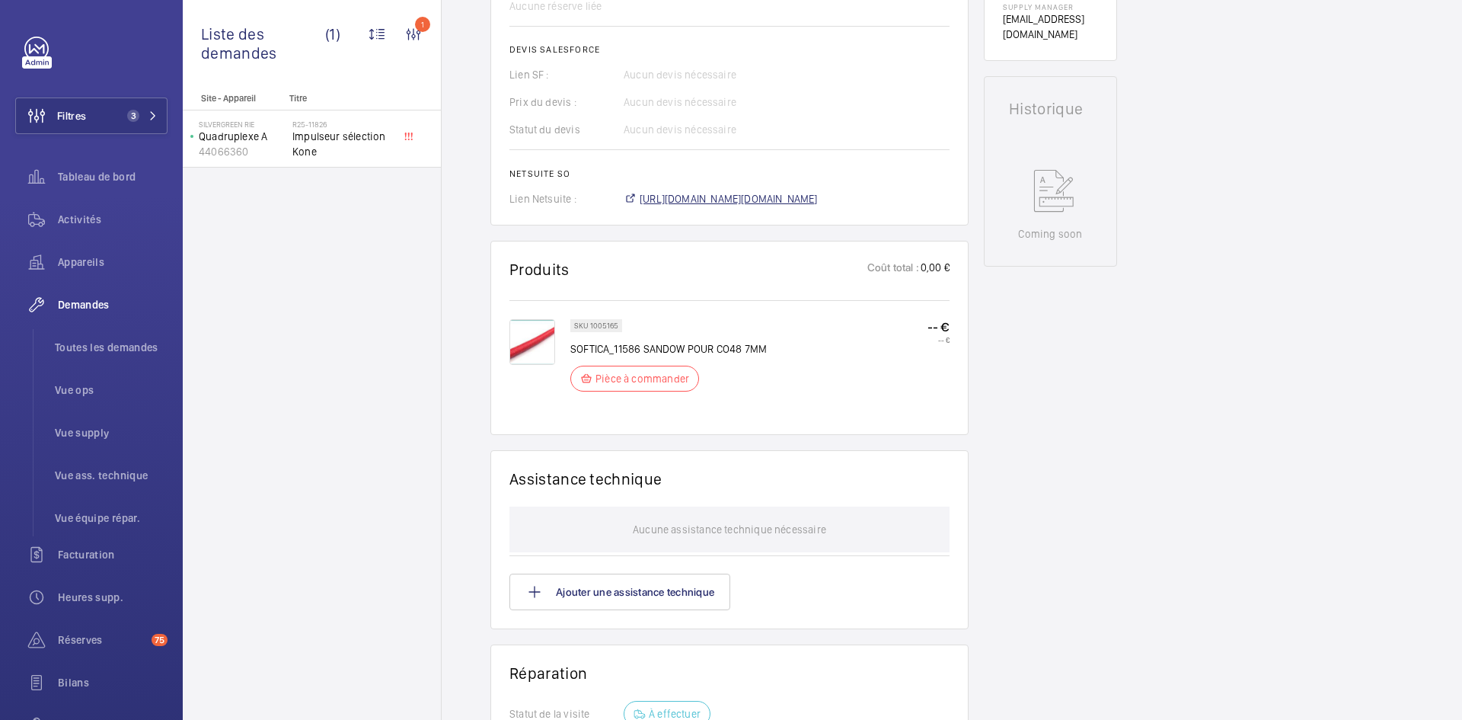
click at [758, 200] on span "https://6461500.app.netsuite.com/app/accounting/transactions/salesord.nl?id=298…" at bounding box center [729, 198] width 178 height 15
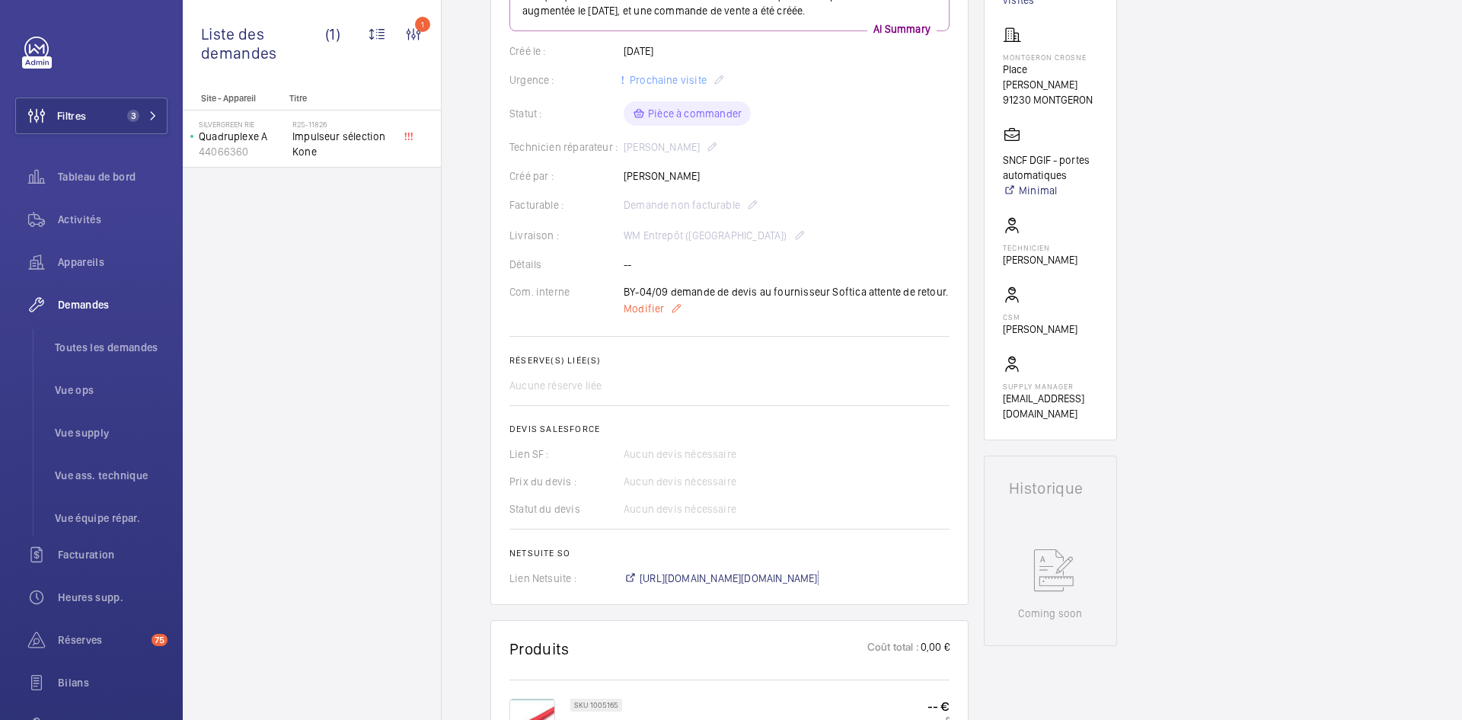
scroll to position [259, 0]
click at [638, 312] on span "Modifier" at bounding box center [644, 309] width 40 height 15
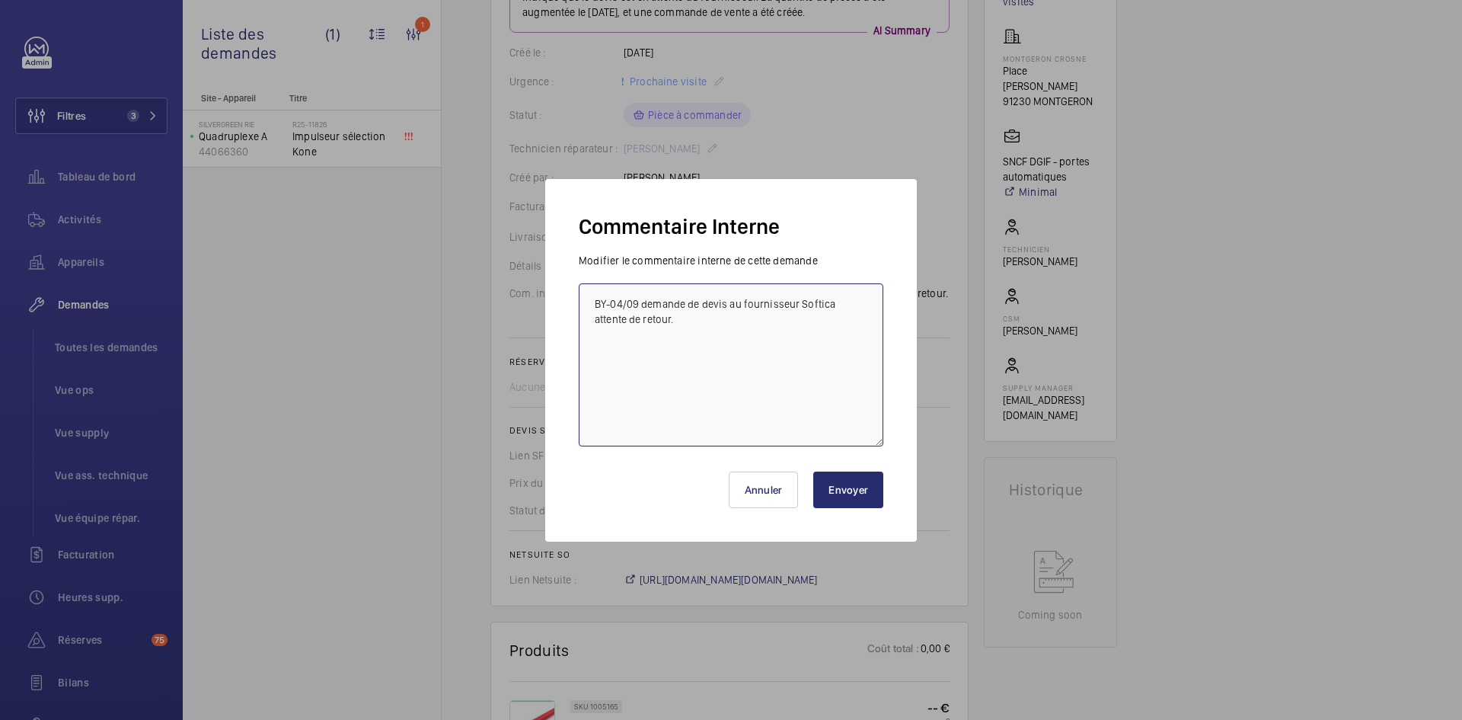
click at [588, 303] on textarea "BY-04/09 demande de devis au fournisseur Softica attente de retour." at bounding box center [731, 364] width 305 height 163
paste textarea "BY-05/09 commande effectuer chez le fournisseur Softica via l'email livraison p…"
type textarea "BY-05/09 commande effectuer chez le fournisseur Softica via l'email livraison p…"
click at [859, 491] on button "Envoyer" at bounding box center [848, 489] width 70 height 37
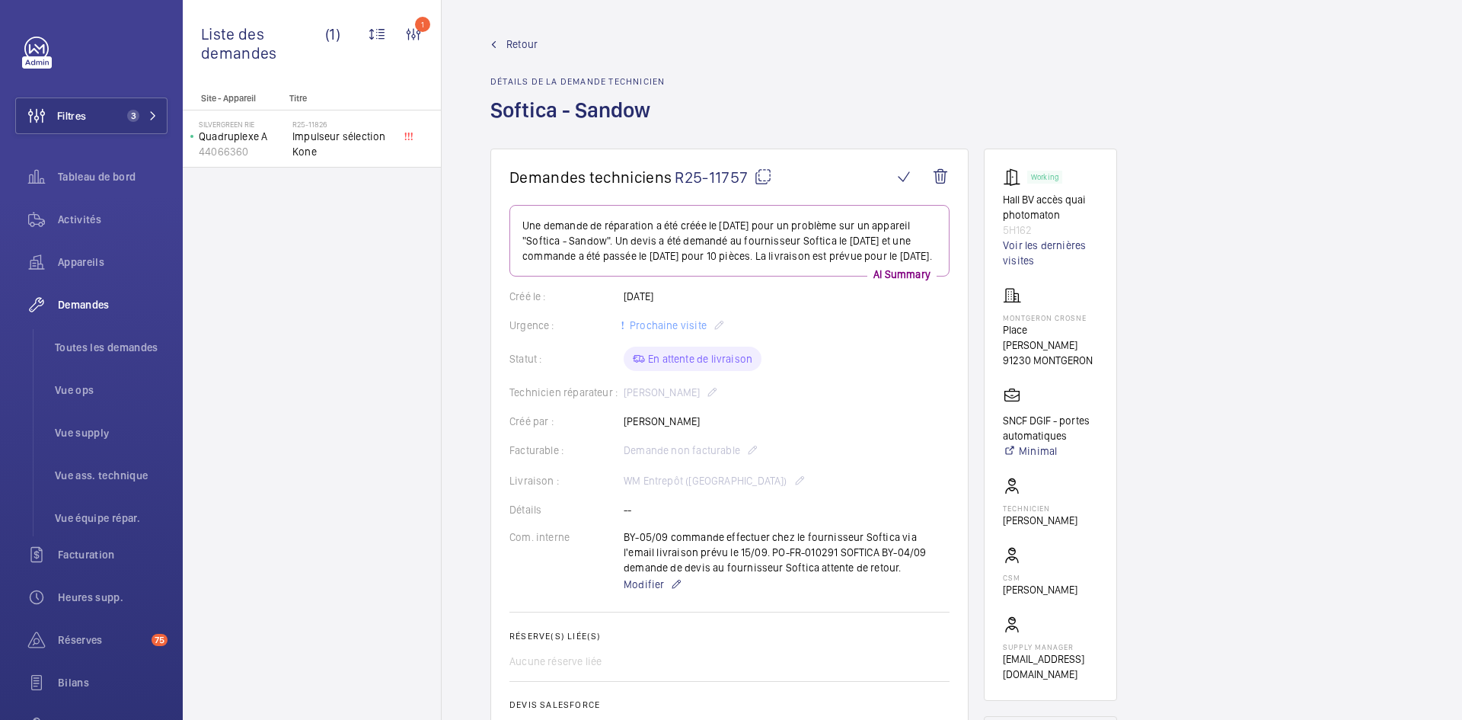
click at [528, 46] on span "Retour" at bounding box center [522, 44] width 31 height 15
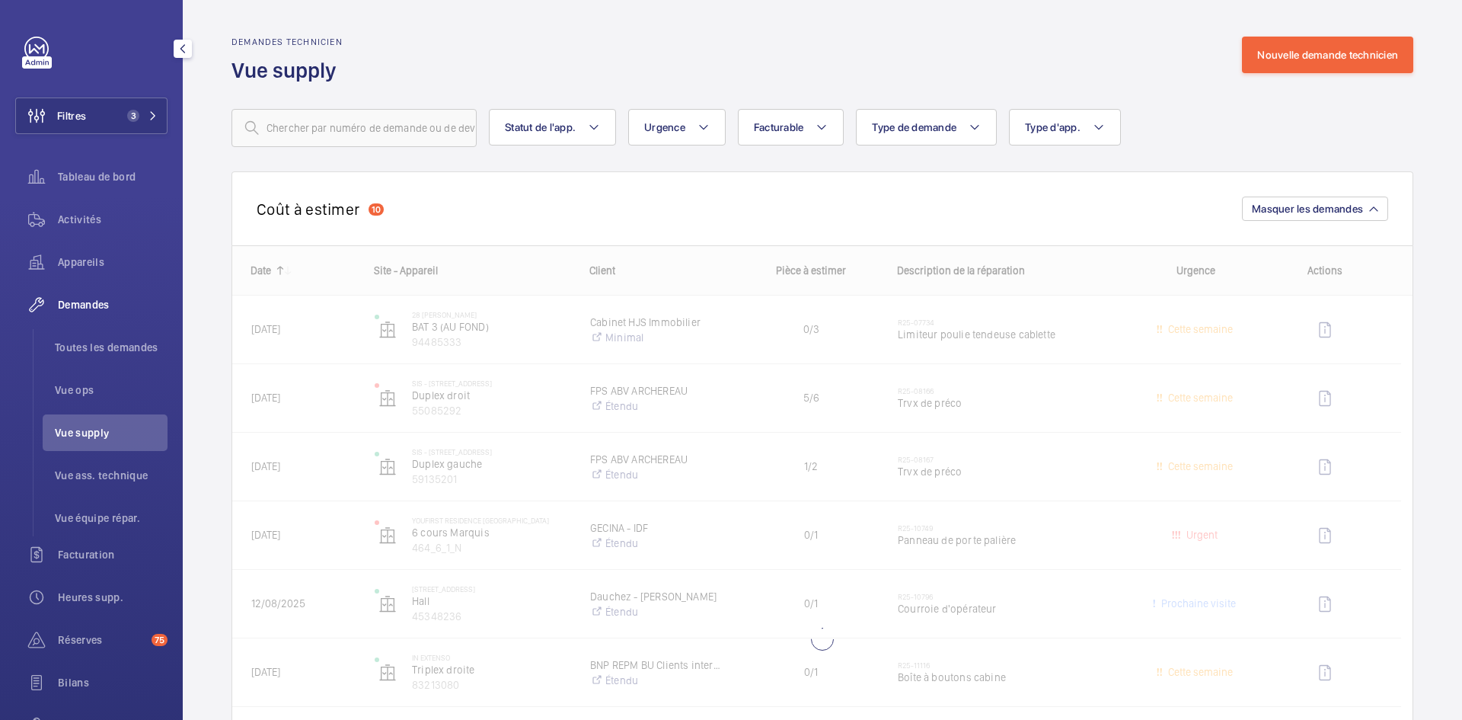
click at [113, 428] on span "Vue supply" at bounding box center [111, 432] width 113 height 15
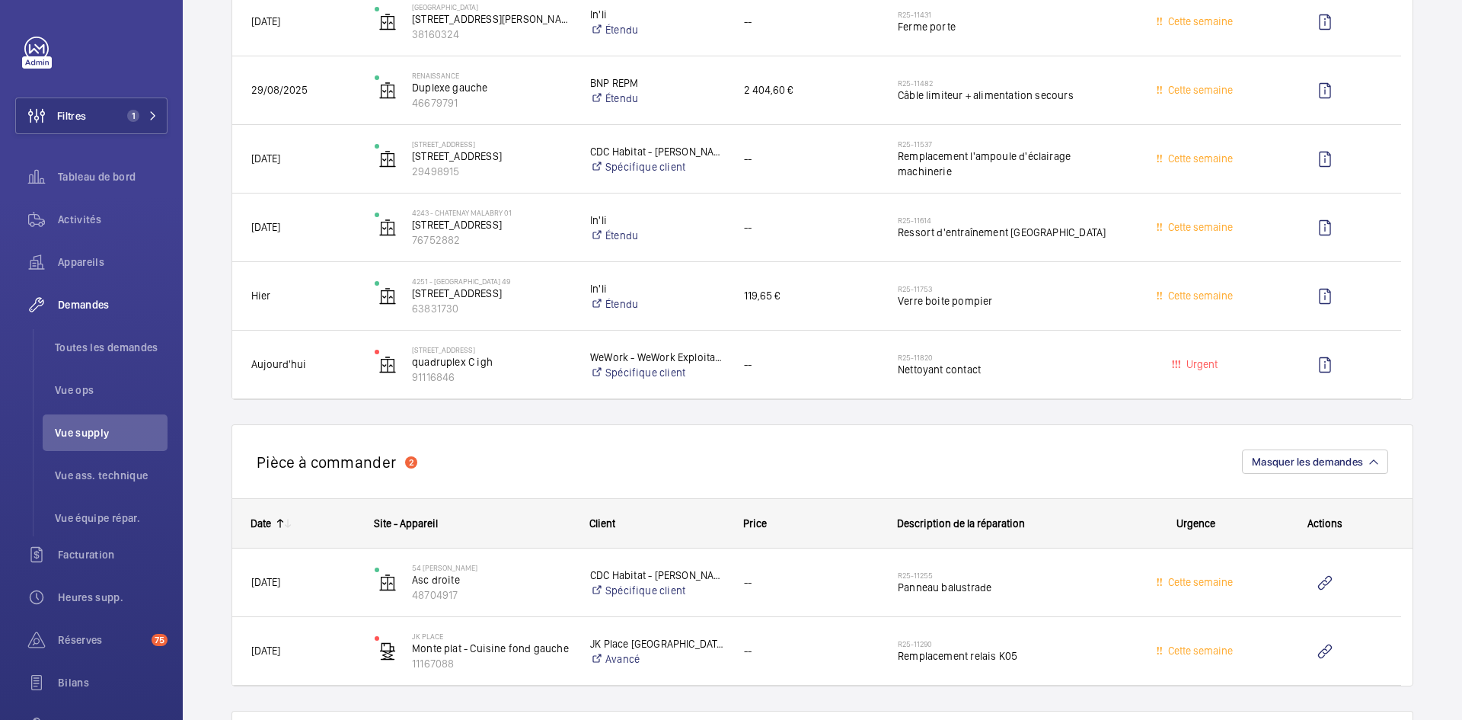
scroll to position [2437, 0]
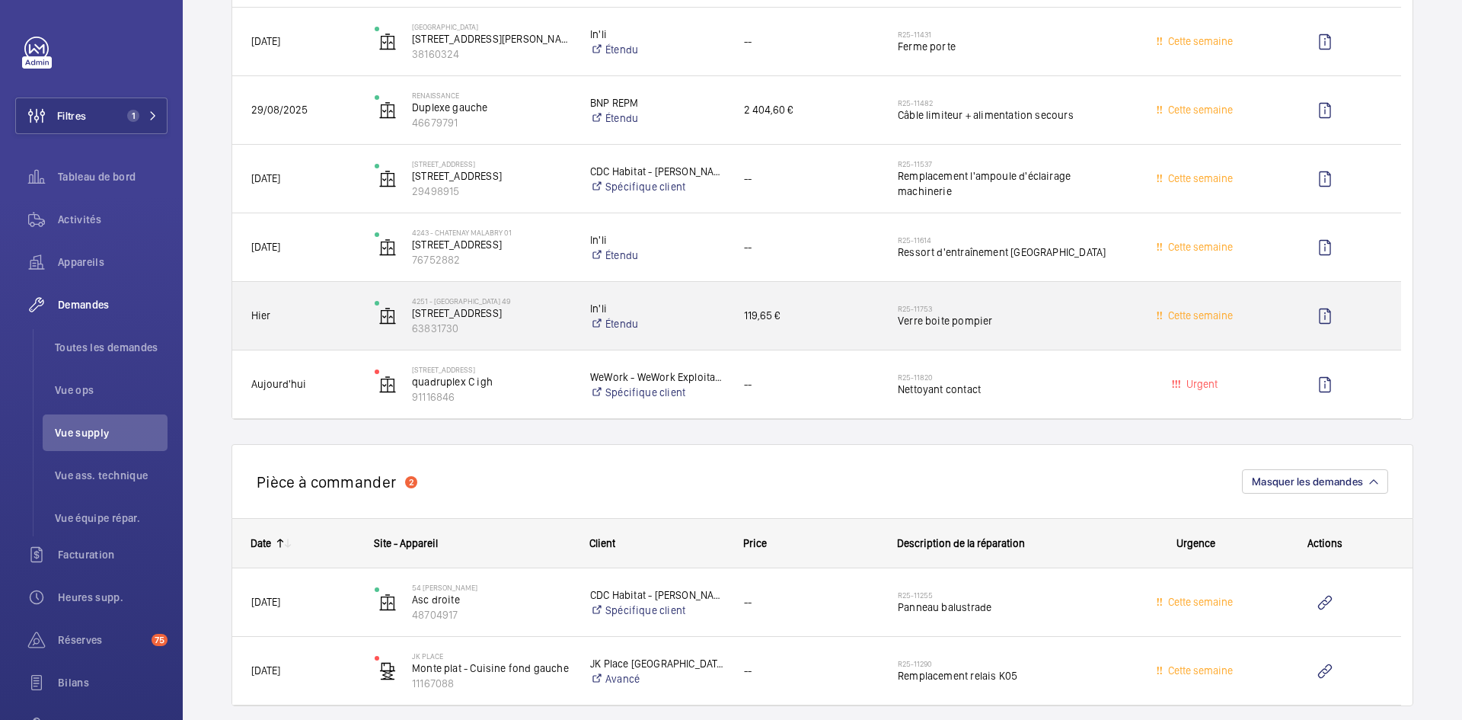
click at [350, 302] on div "Hier" at bounding box center [294, 316] width 122 height 48
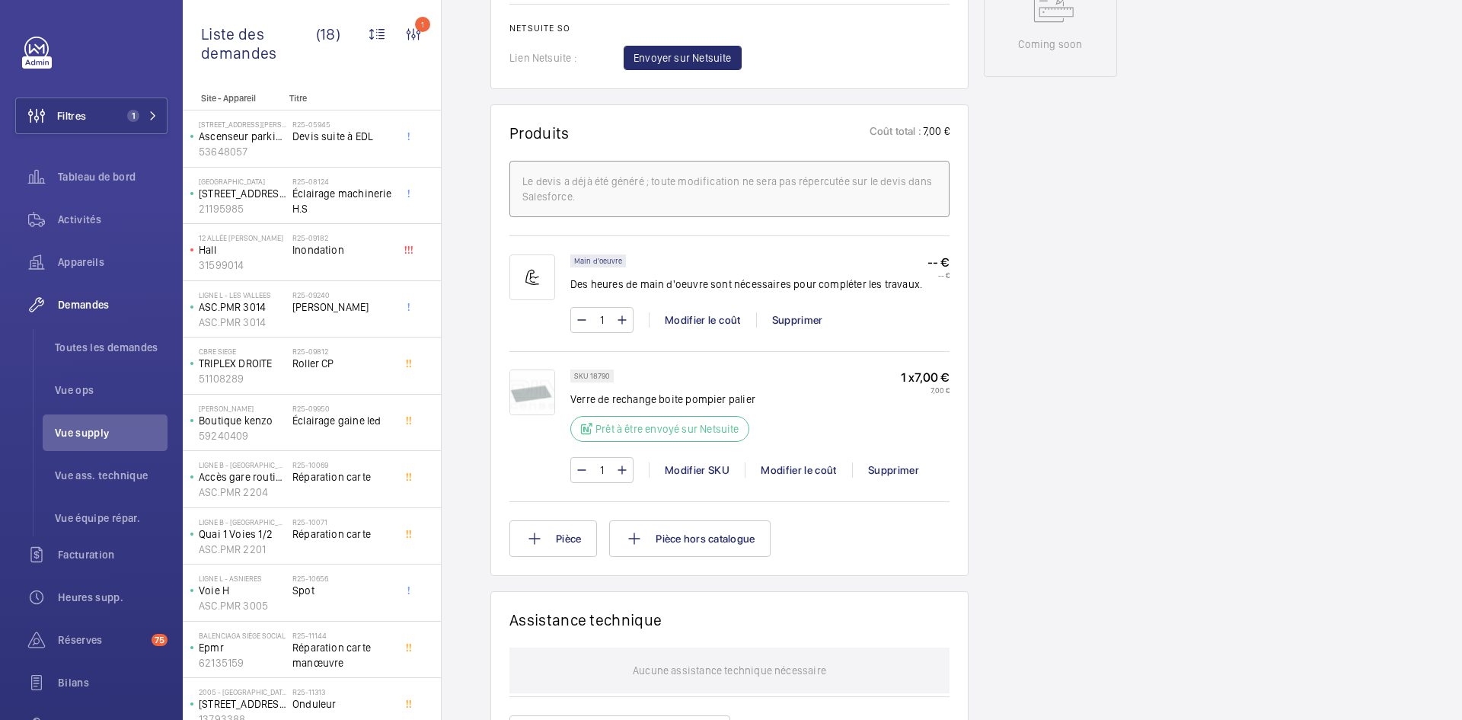
scroll to position [838, 0]
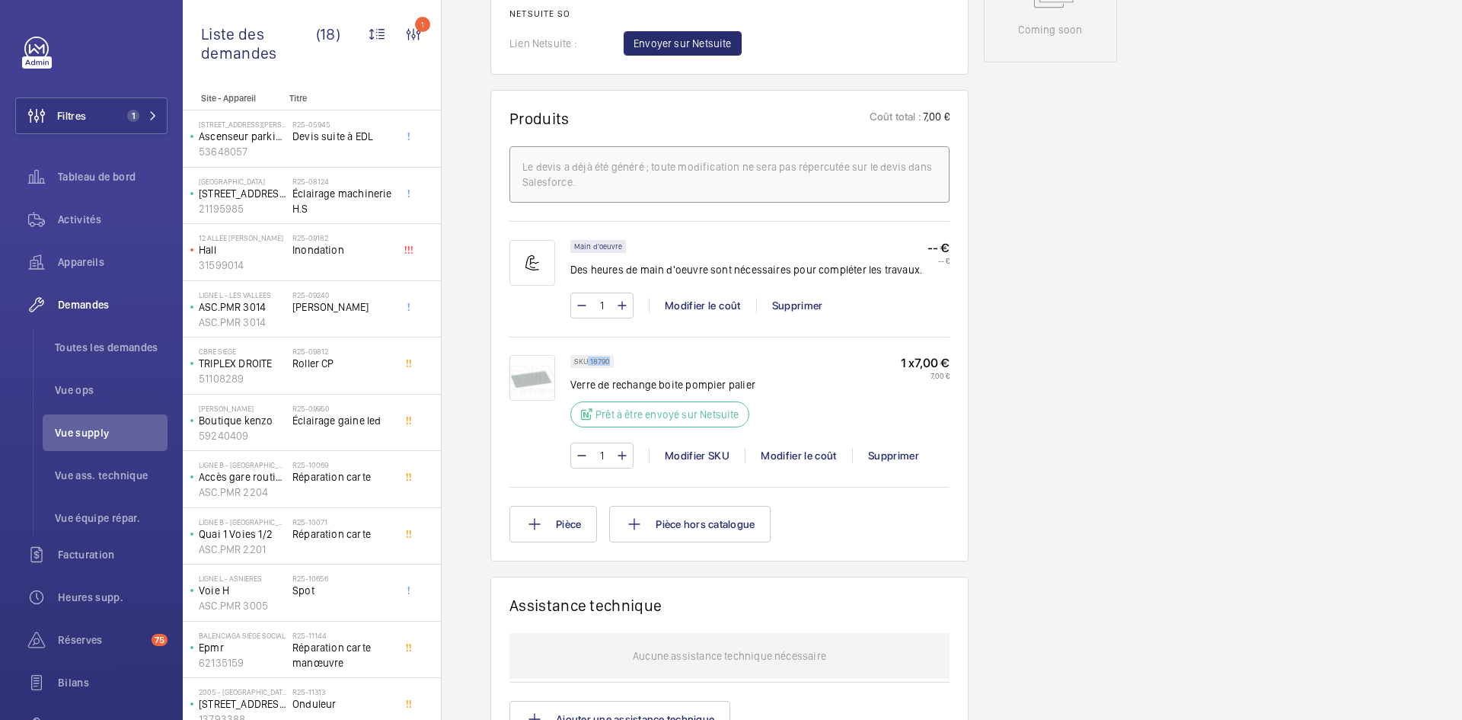
drag, startPoint x: 610, startPoint y: 361, endPoint x: 589, endPoint y: 362, distance: 21.3
click at [589, 362] on div "SKU 18790" at bounding box center [591, 361] width 43 height 13
copy p "18790"
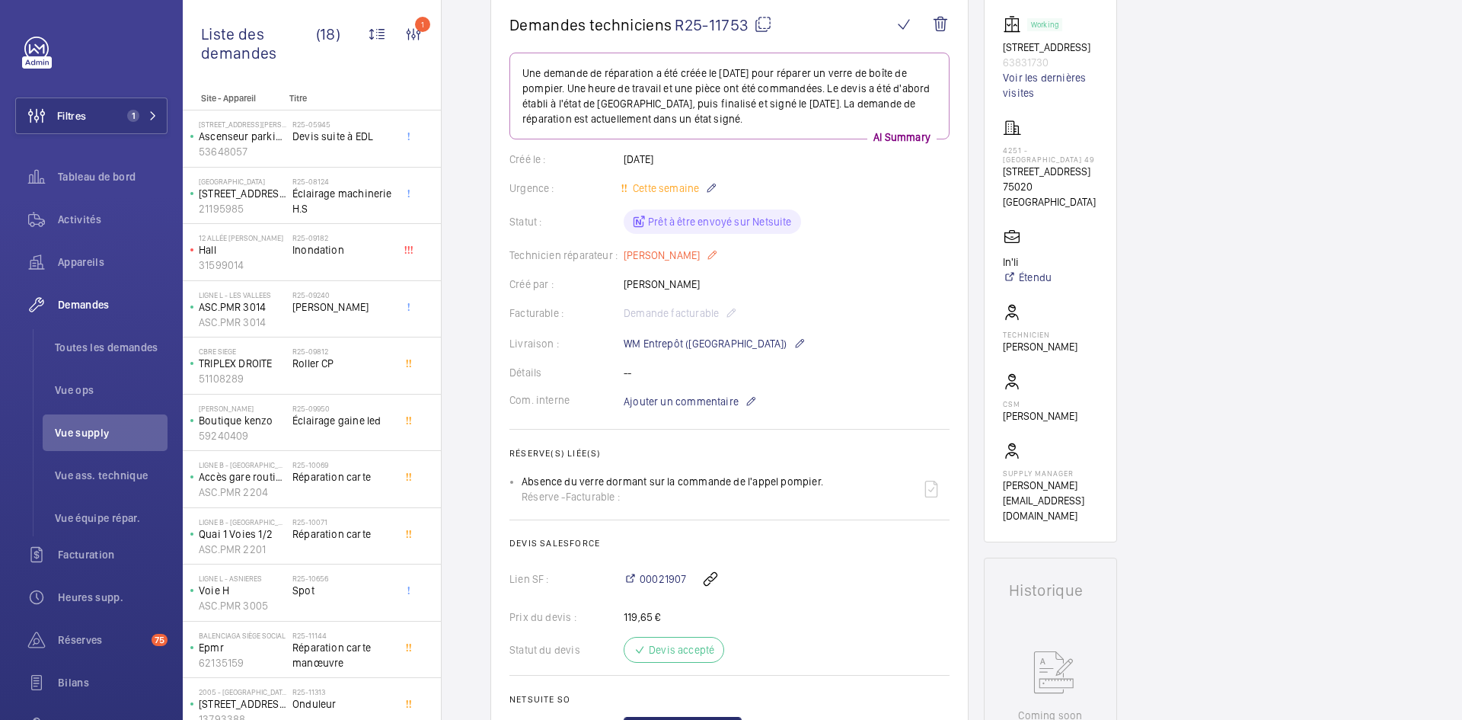
scroll to position [0, 0]
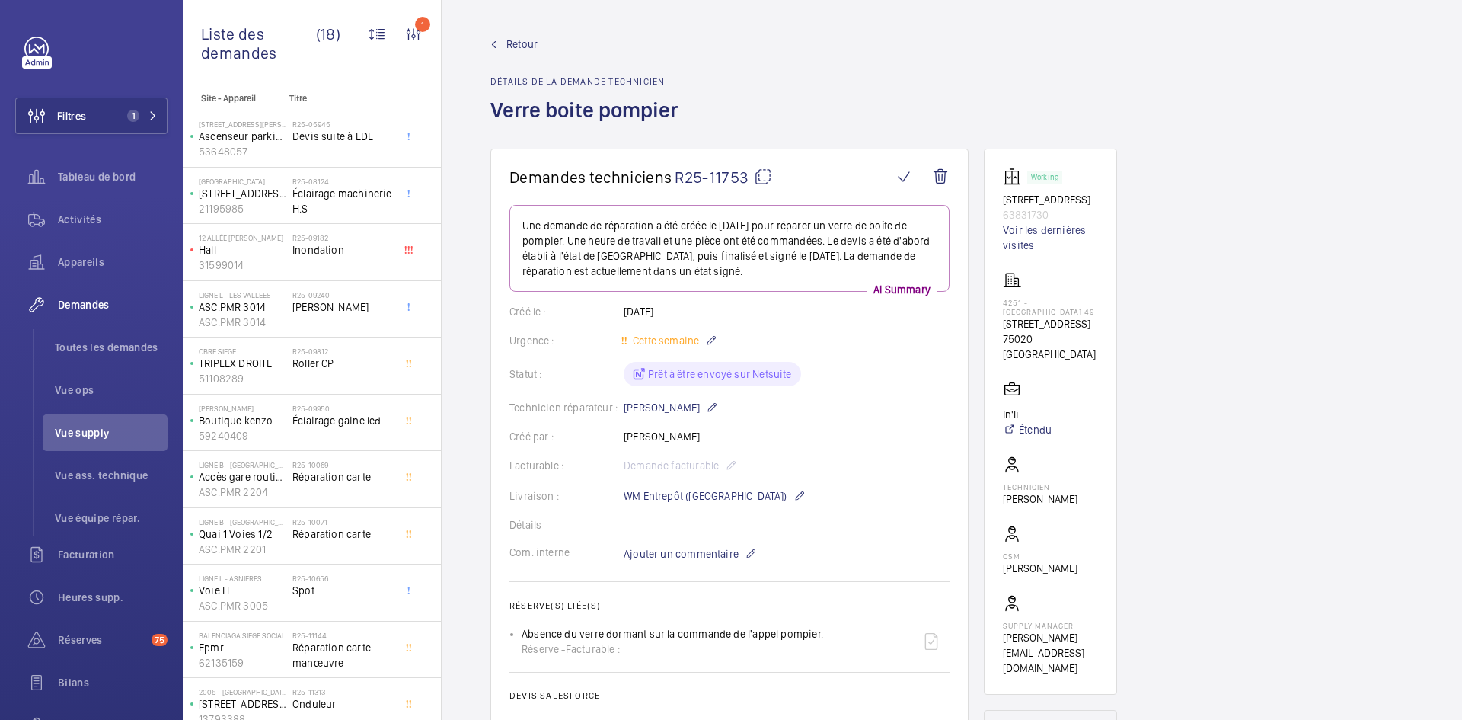
click at [519, 41] on span "Retour" at bounding box center [522, 44] width 31 height 15
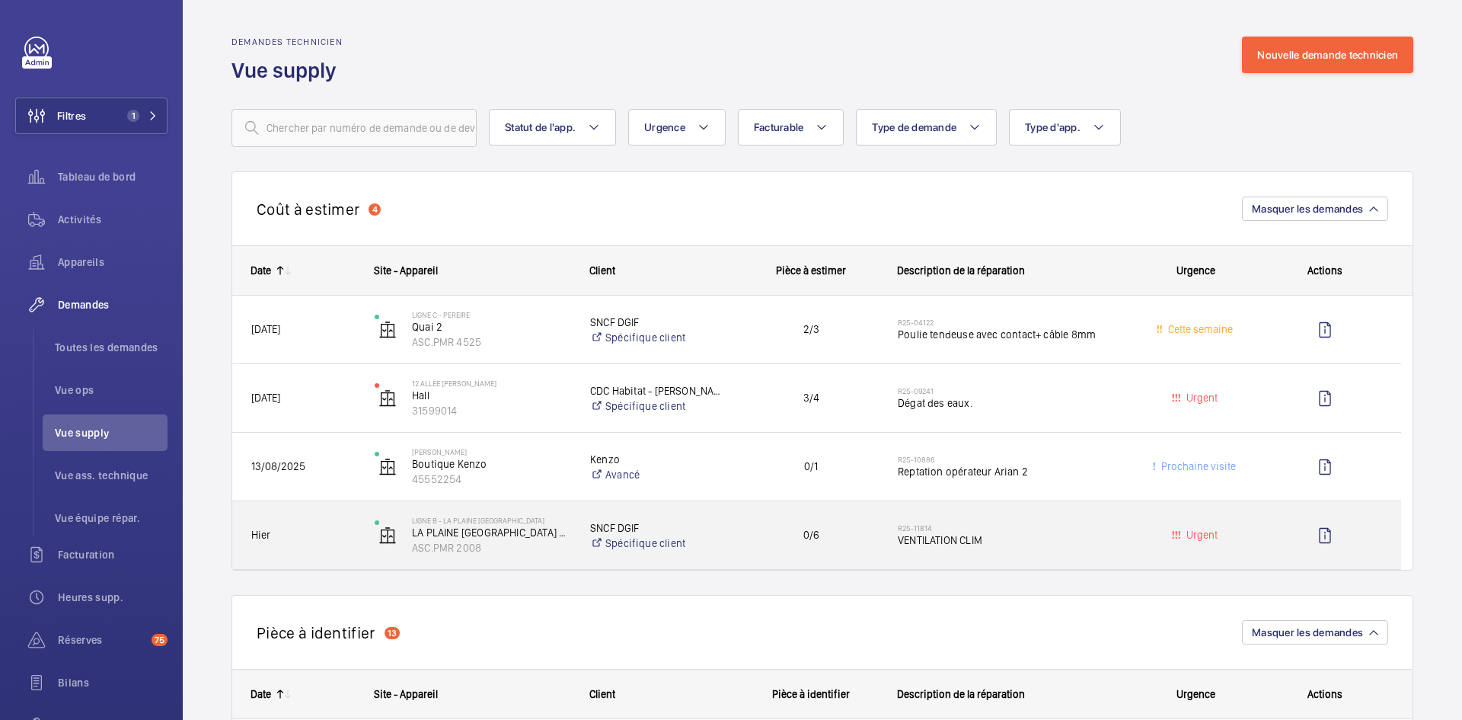
click at [331, 530] on span "Hier" at bounding box center [303, 535] width 104 height 18
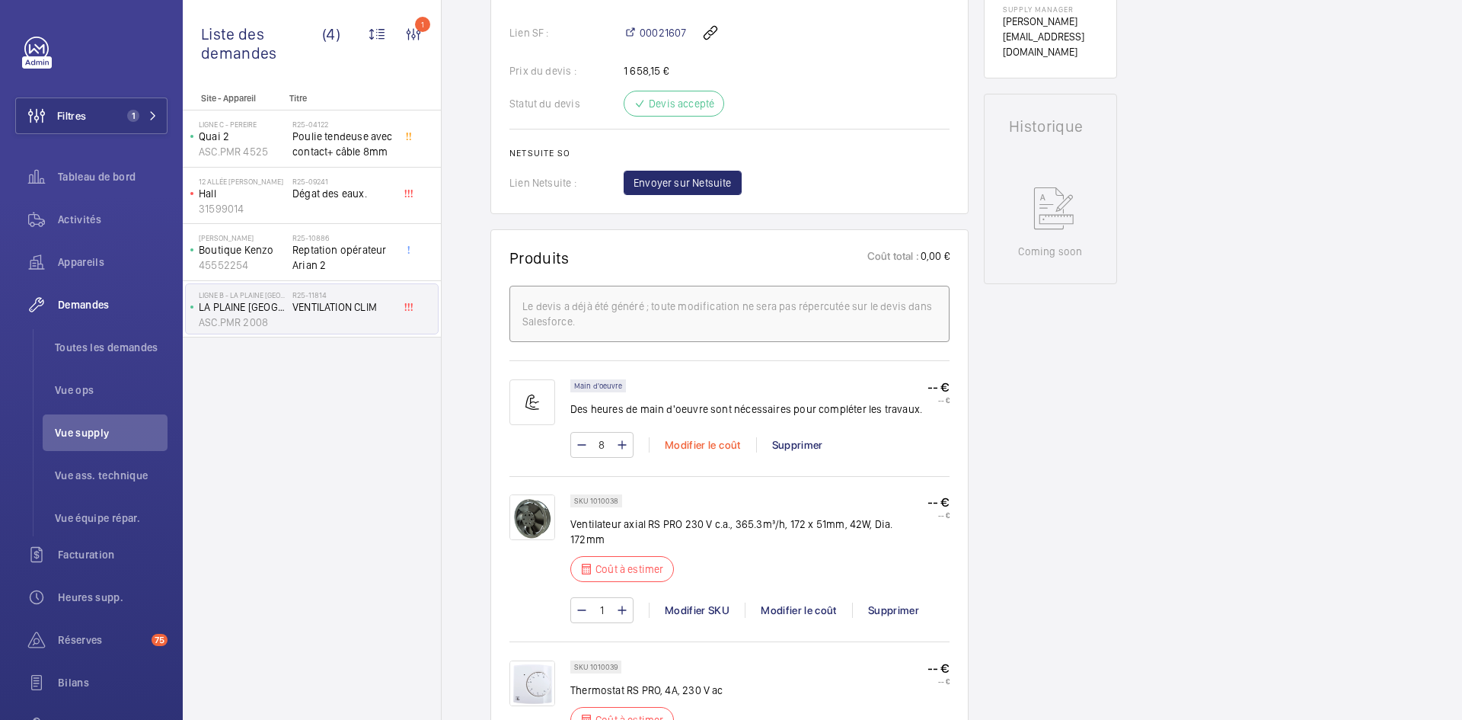
scroll to position [762, 0]
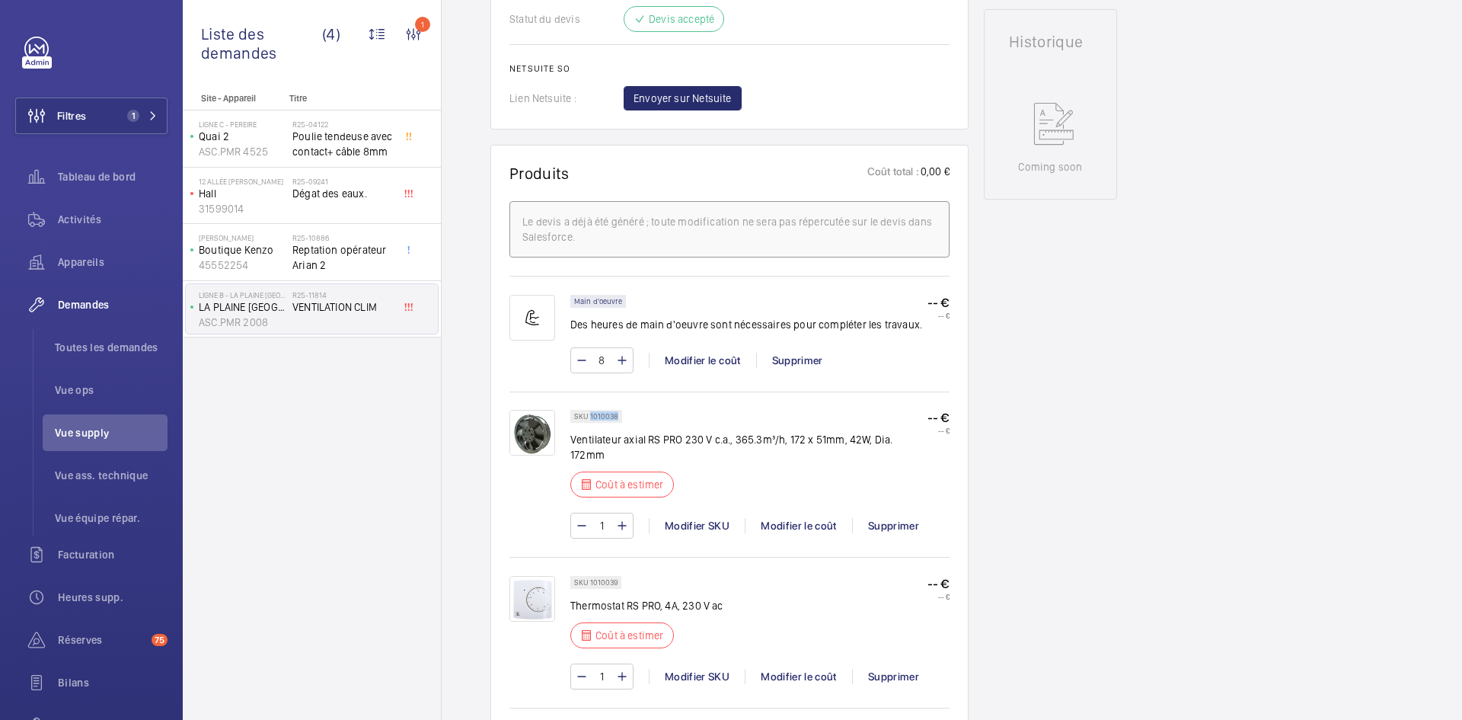
drag, startPoint x: 615, startPoint y: 416, endPoint x: 591, endPoint y: 416, distance: 24.4
click at [591, 416] on p "SKU 1010038" at bounding box center [596, 416] width 44 height 5
copy p "1010038"
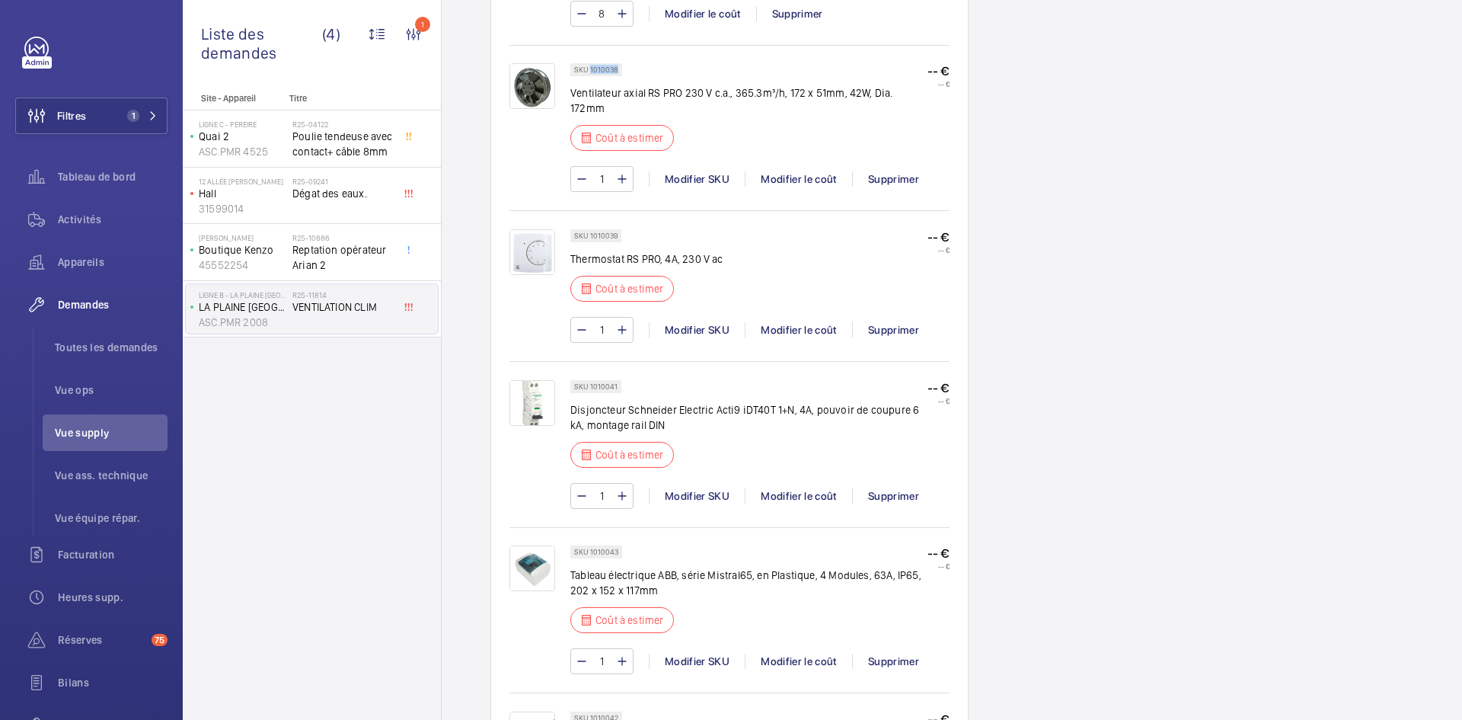
scroll to position [1143, 0]
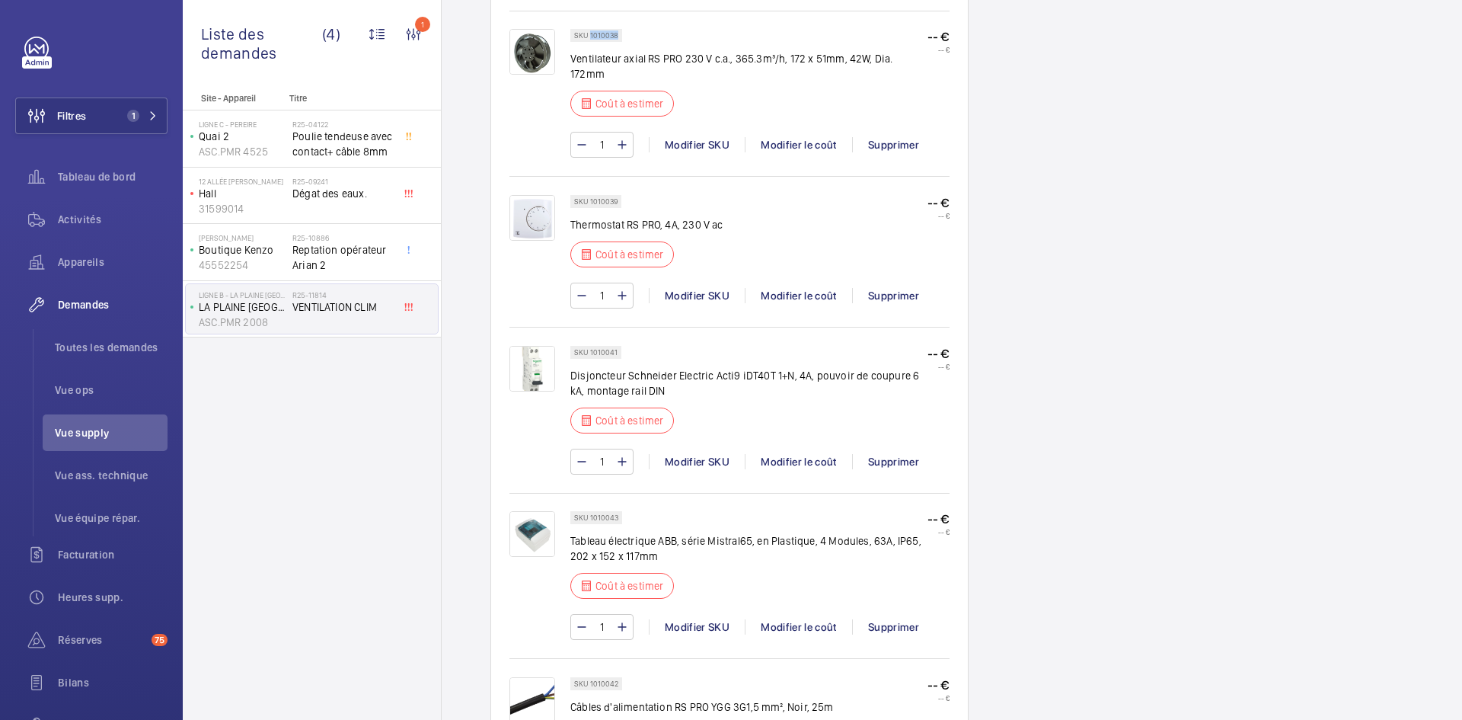
click at [537, 195] on img at bounding box center [533, 218] width 46 height 46
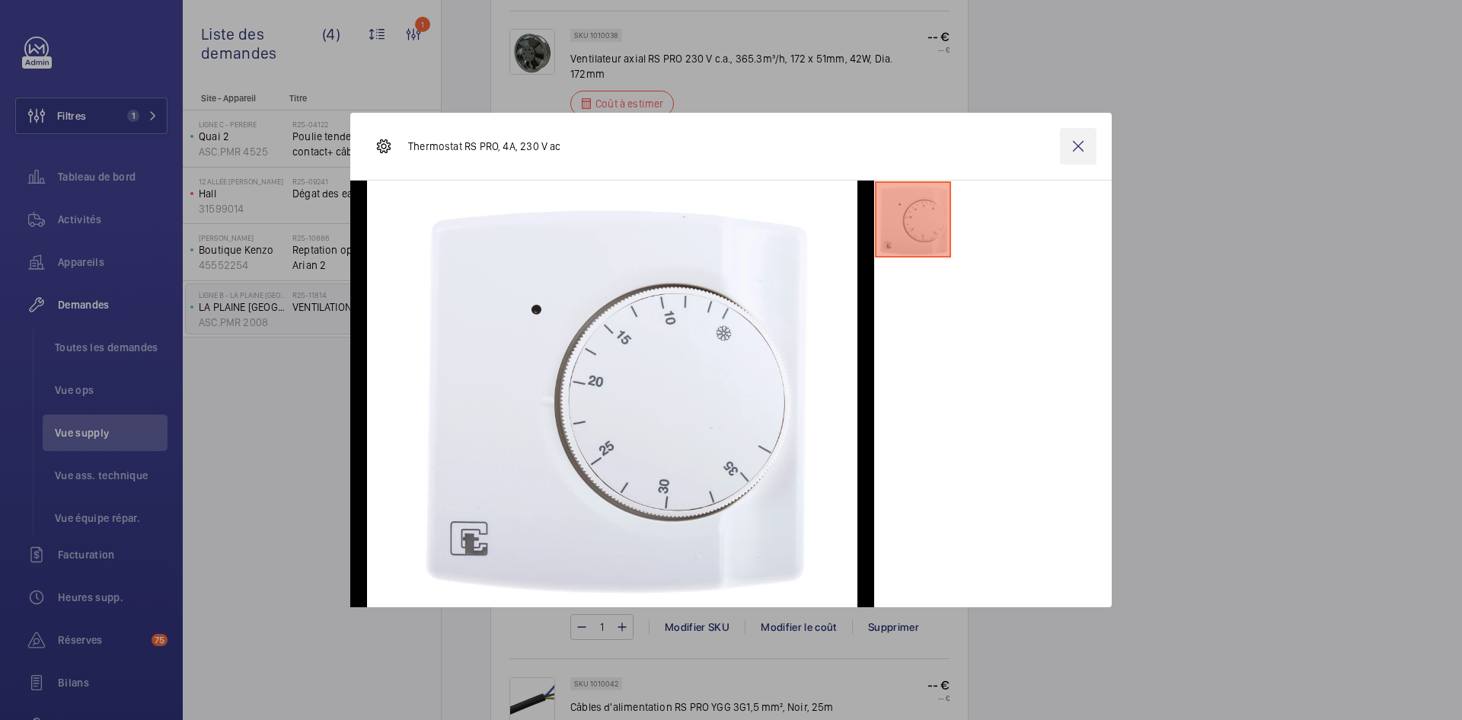
click at [1072, 136] on wm-front-icon-button at bounding box center [1078, 146] width 37 height 37
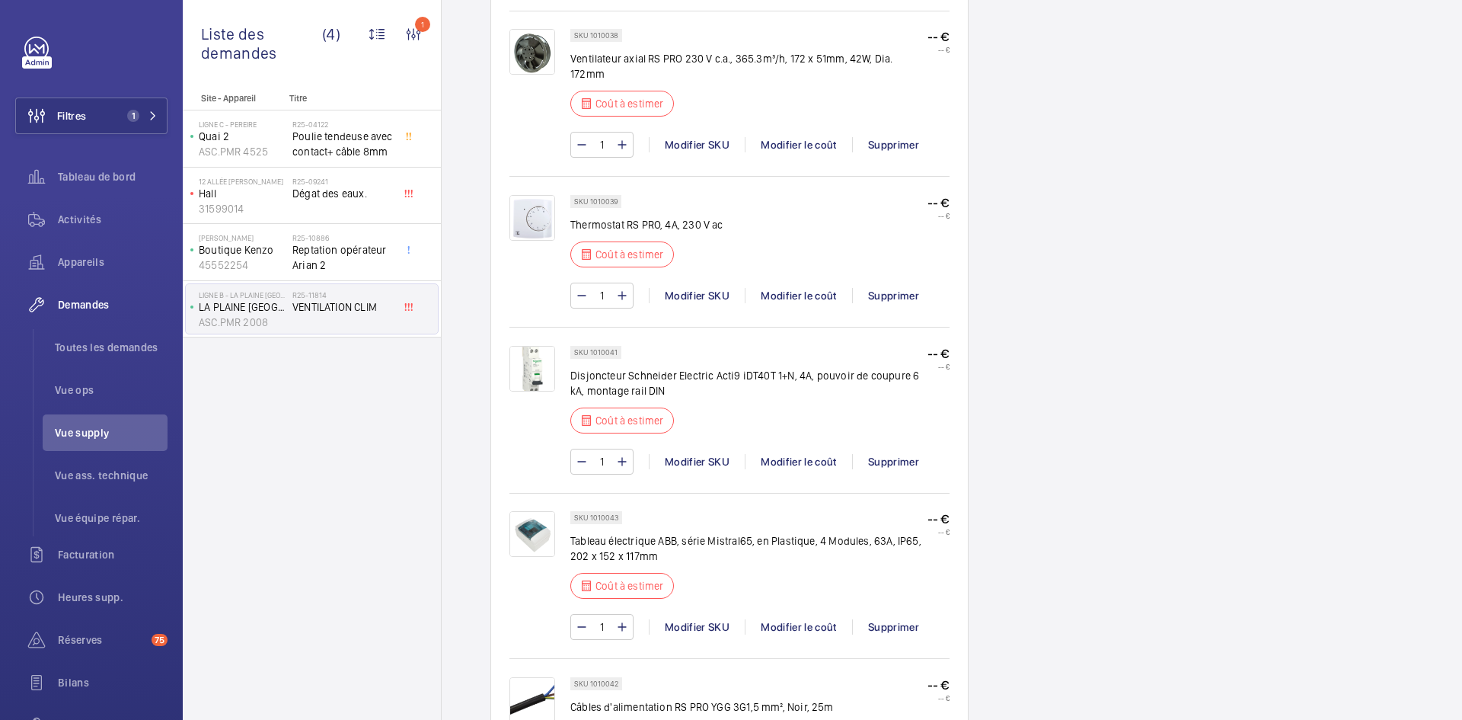
click at [542, 513] on img at bounding box center [533, 534] width 46 height 46
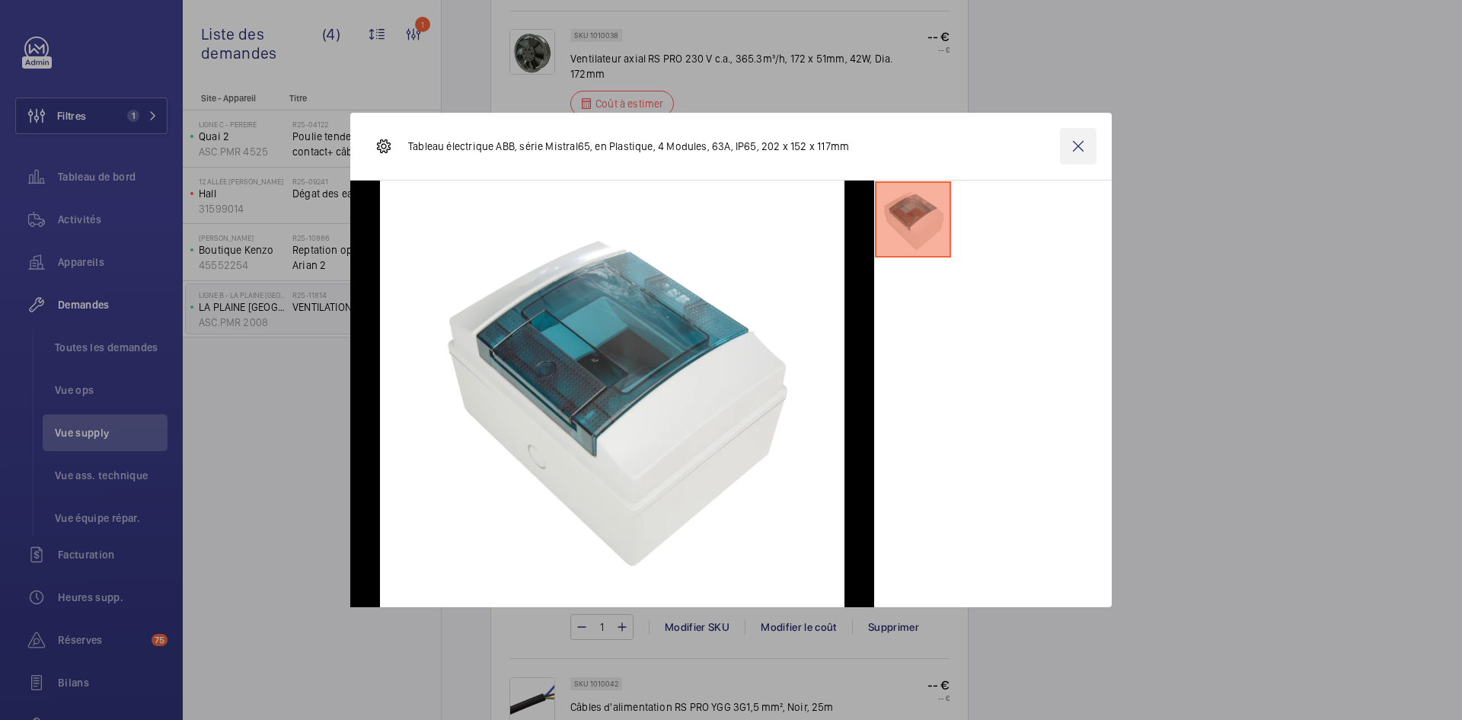
click at [1086, 139] on wm-front-icon-button at bounding box center [1078, 146] width 37 height 37
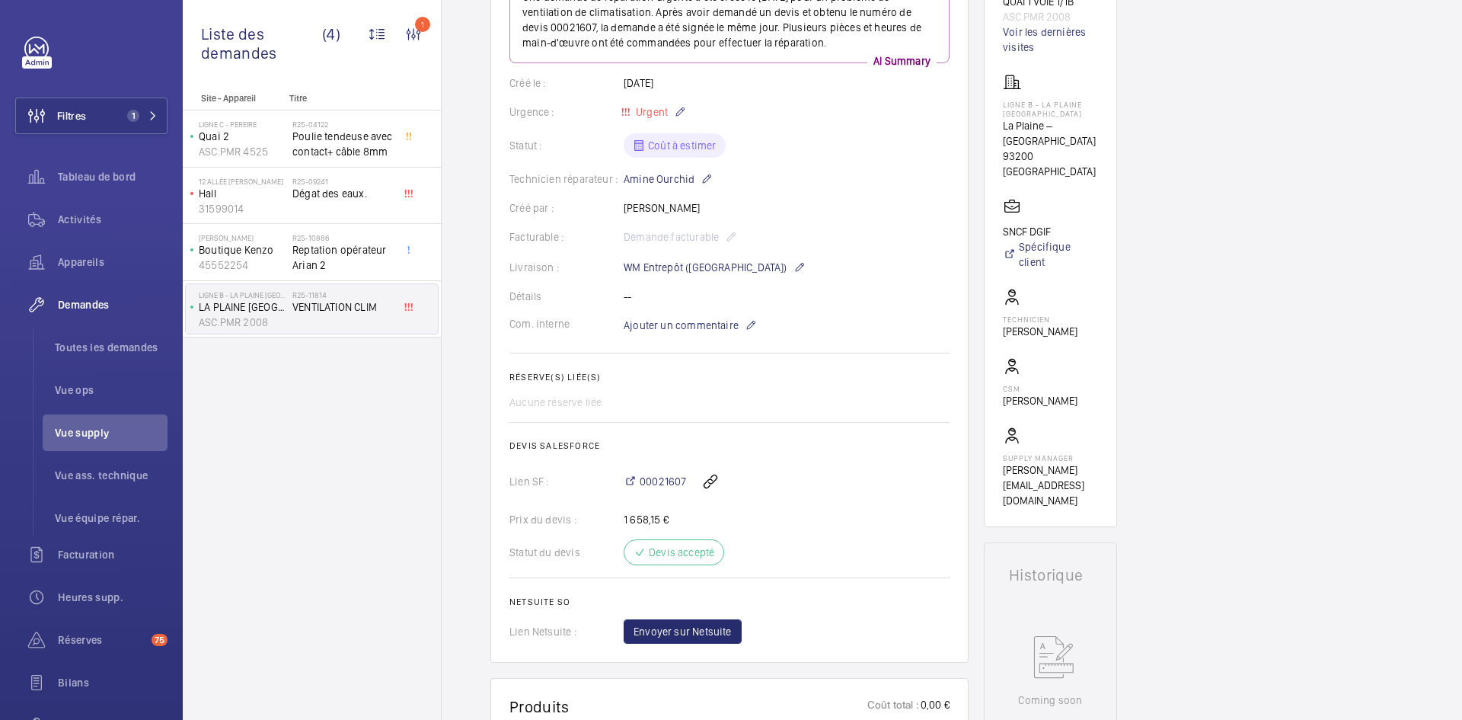
scroll to position [0, 0]
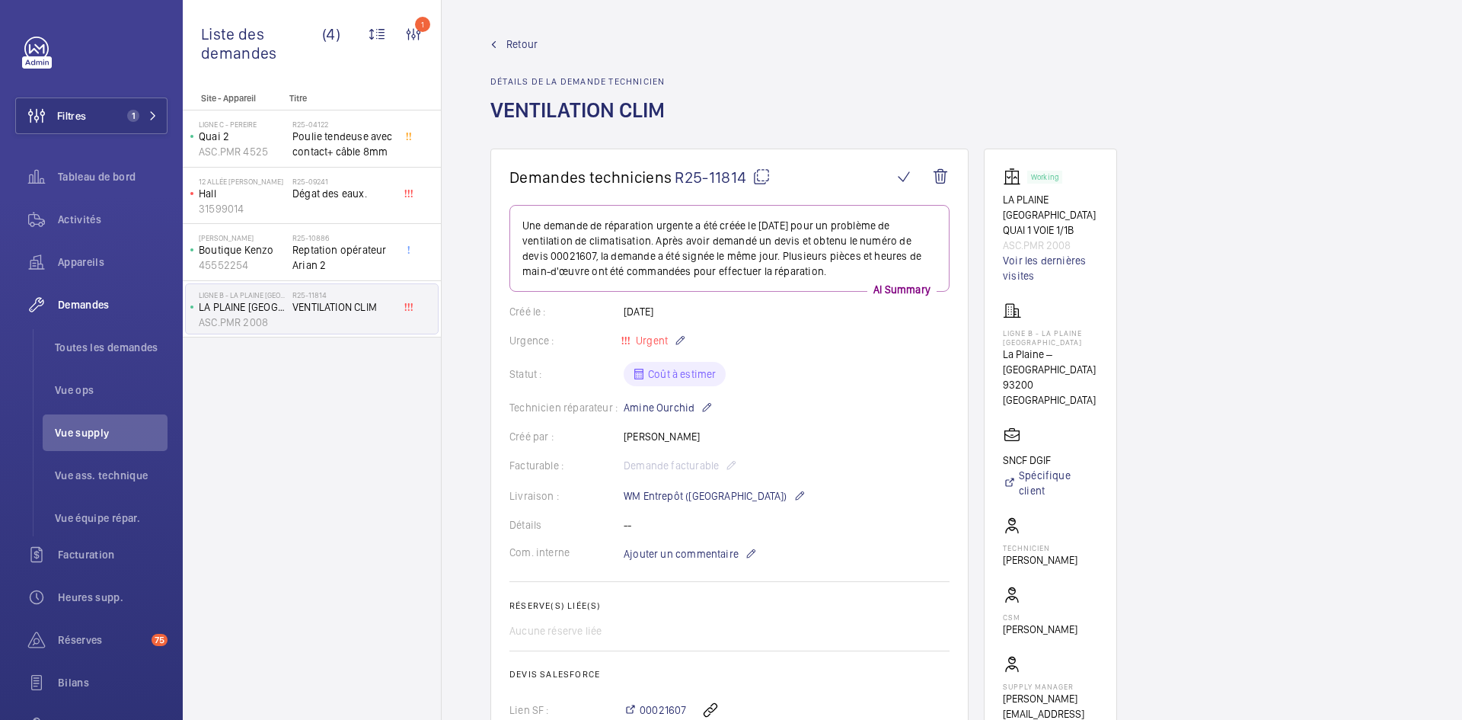
click at [511, 44] on span "Retour" at bounding box center [522, 44] width 31 height 15
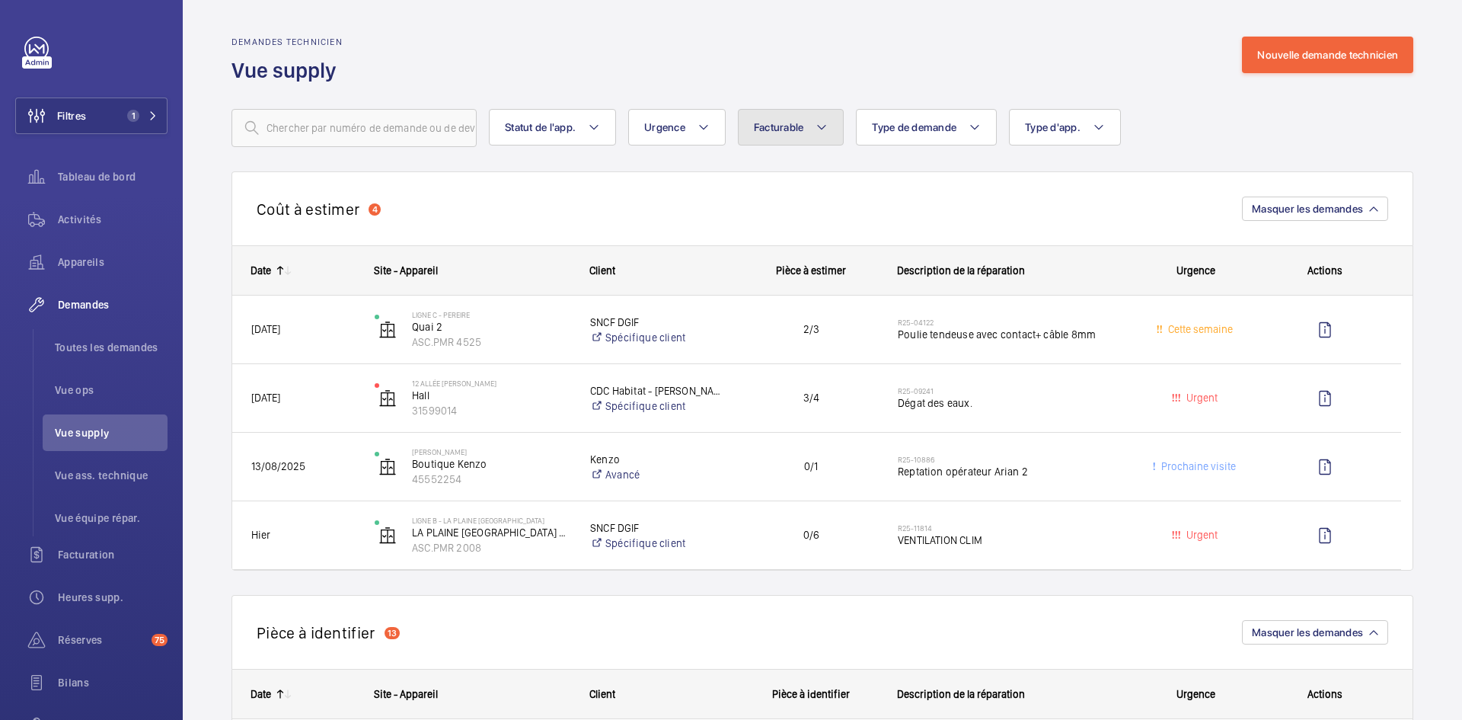
click at [825, 126] on mat-icon at bounding box center [822, 127] width 12 height 18
click at [769, 175] on mat-radio-button "Facturable" at bounding box center [883, 173] width 274 height 30
radio input "true"
click at [737, 57] on div "Demandes technicien Vue supply Nouvelle demande technicien" at bounding box center [823, 61] width 1182 height 48
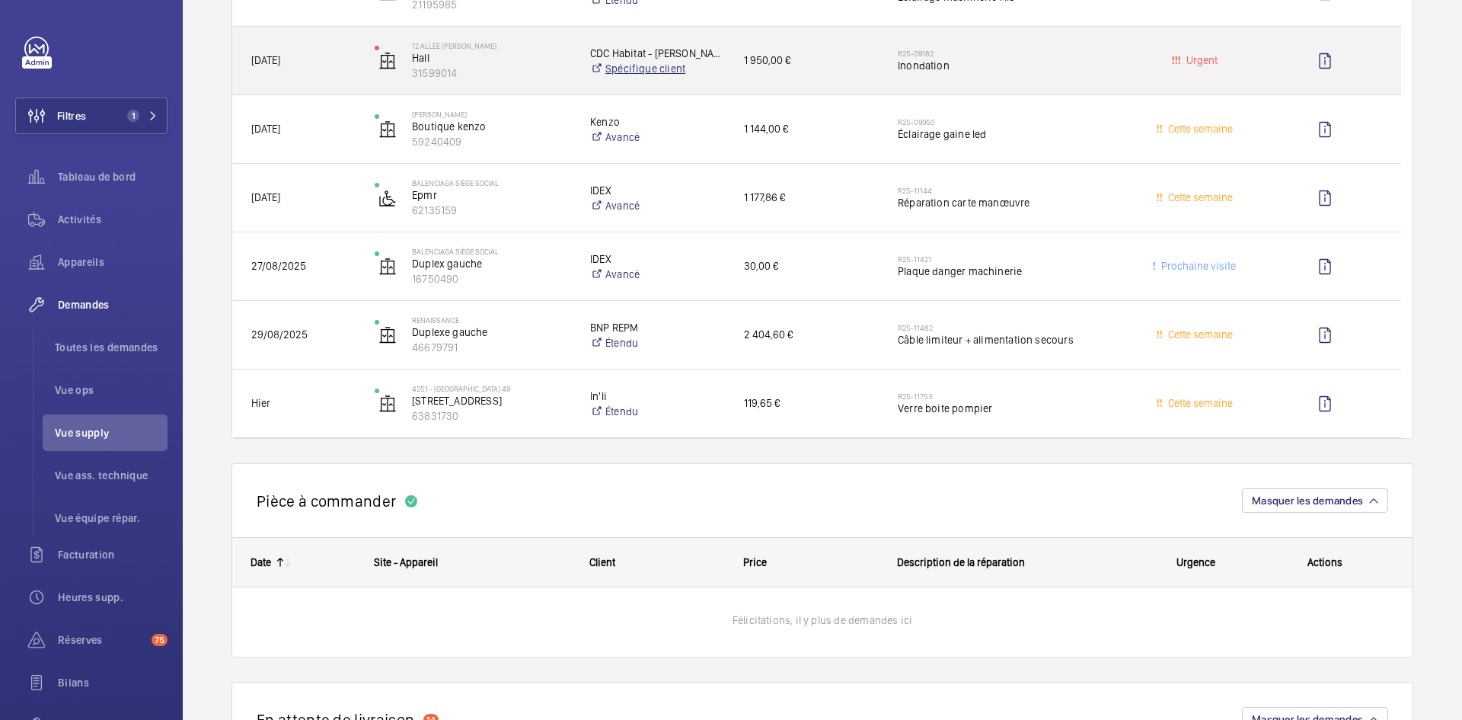
scroll to position [1143, 0]
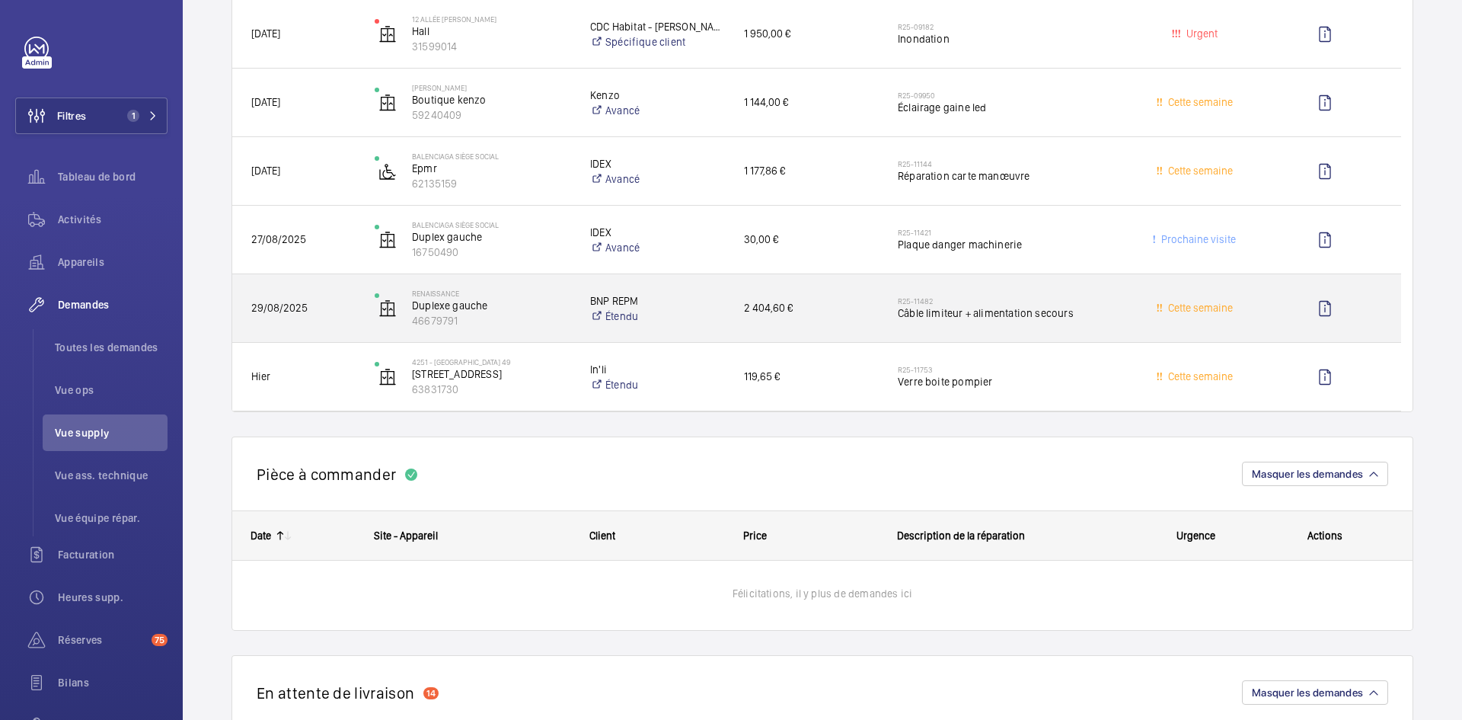
click at [359, 308] on div "RENAISSANCE Duplexe gauche 46679791" at bounding box center [463, 308] width 214 height 62
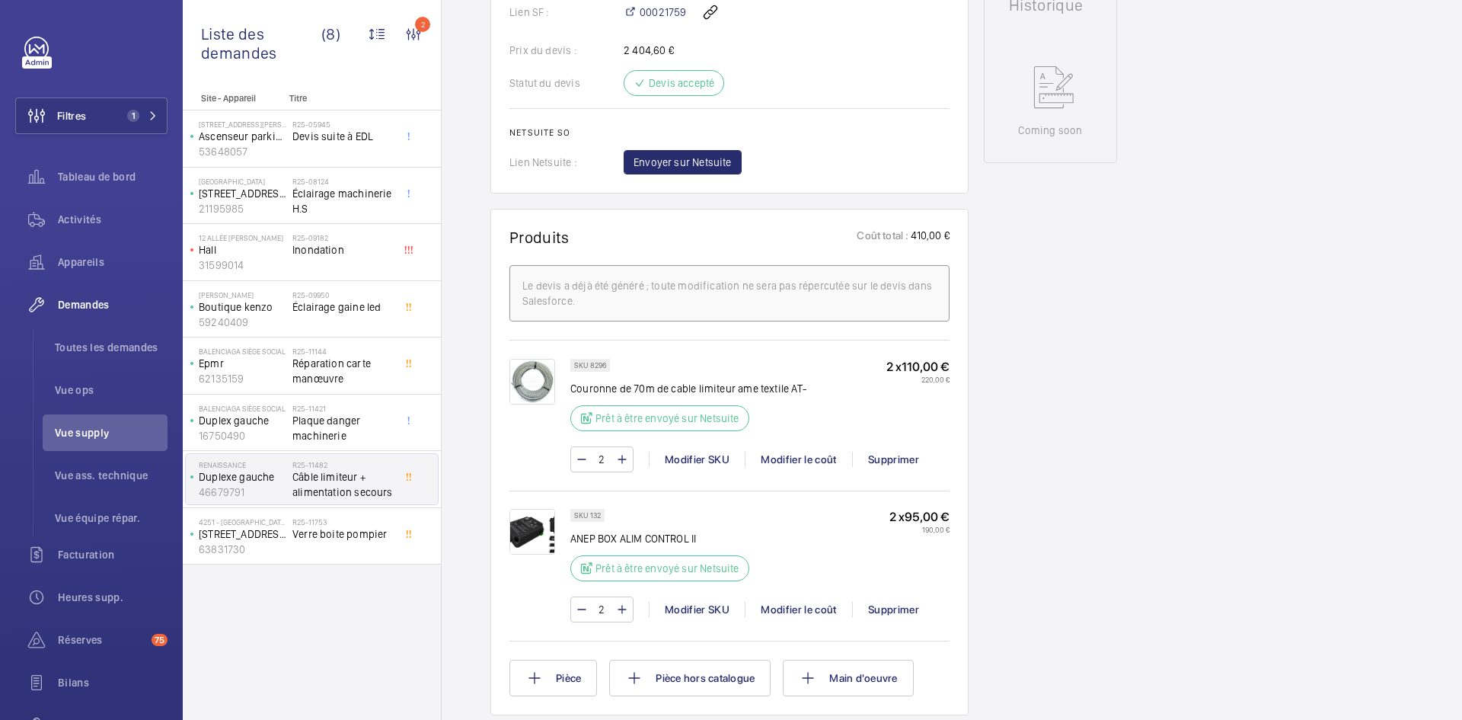
scroll to position [762, 0]
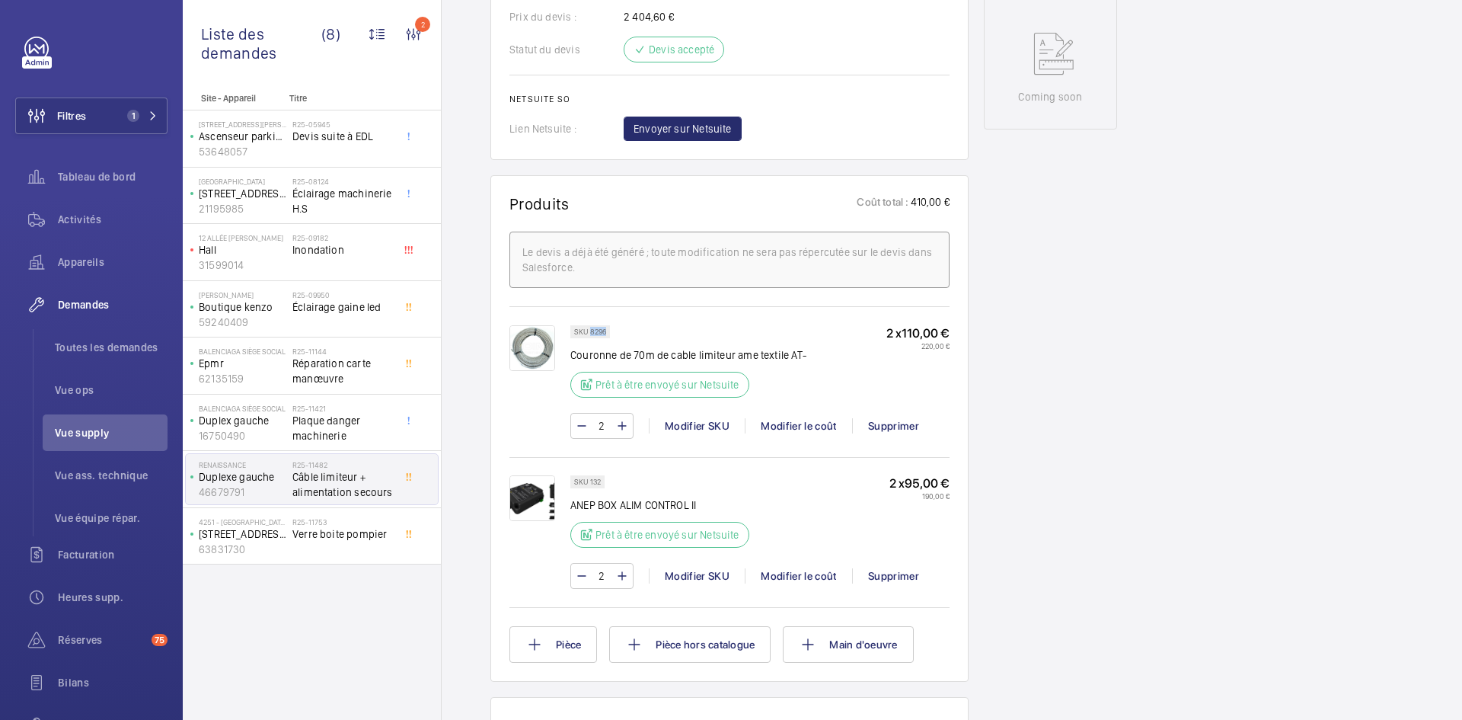
drag, startPoint x: 609, startPoint y: 331, endPoint x: 590, endPoint y: 332, distance: 19.1
click at [590, 332] on div "SKU 8296" at bounding box center [590, 331] width 40 height 13
copy p "8296"
click at [717, 133] on span "Envoyer sur Netsuite" at bounding box center [683, 128] width 98 height 15
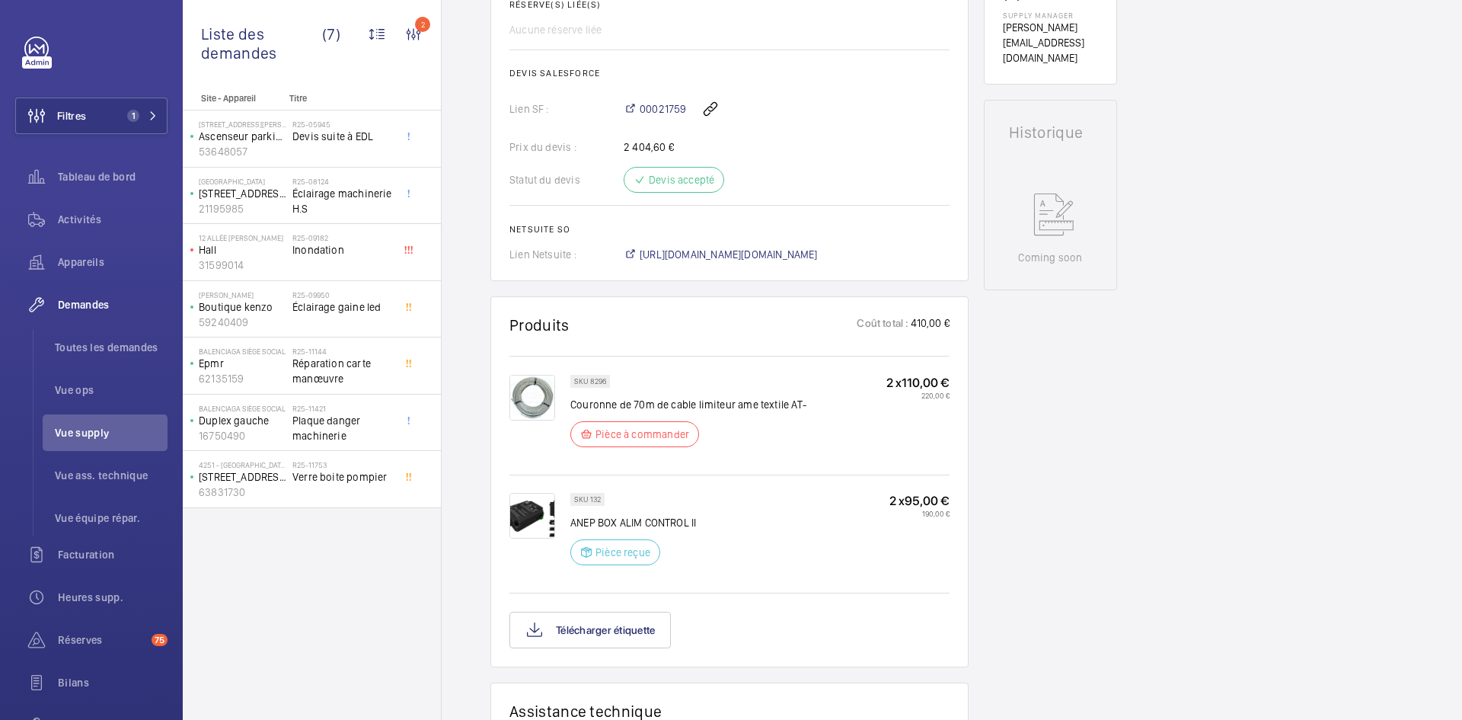
scroll to position [609, 0]
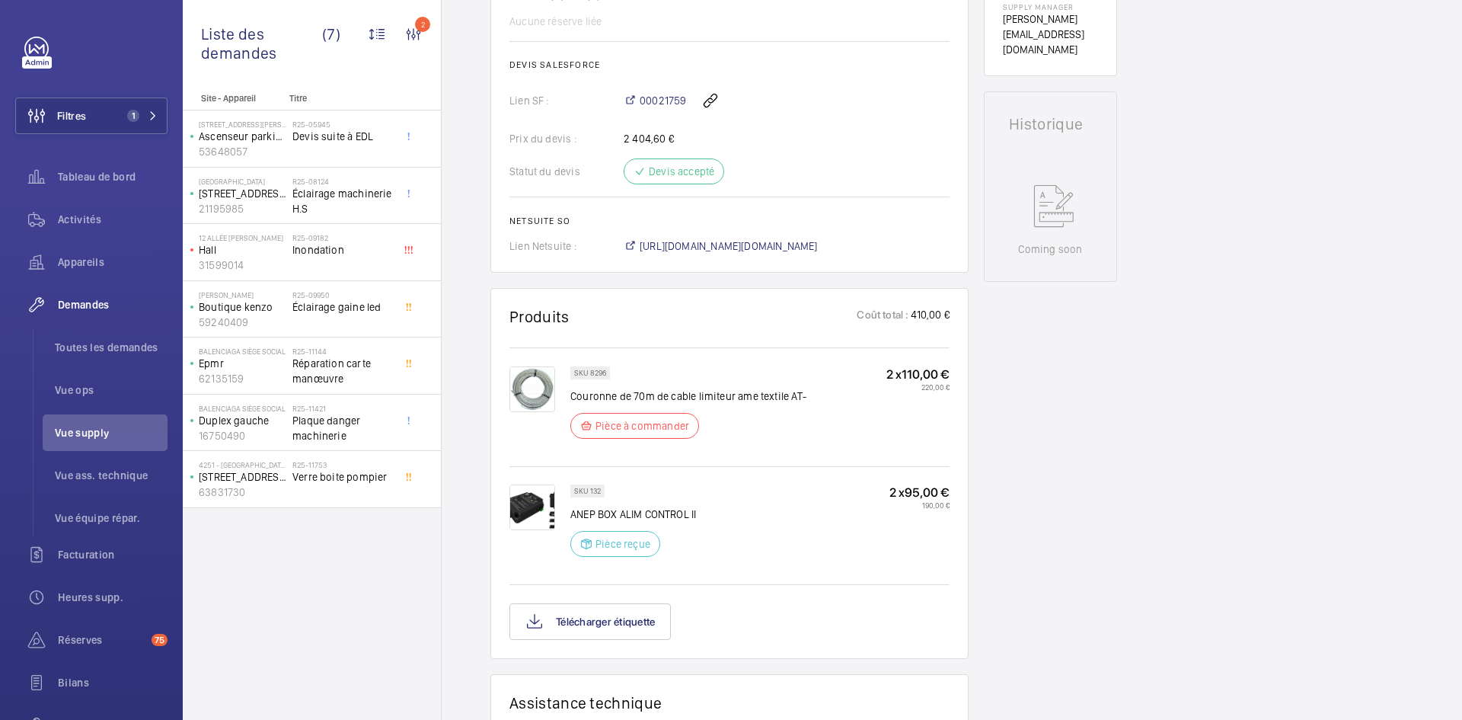
click at [755, 239] on span "https://6461500.app.netsuite.com/app/accounting/transactions/salesord.nl?id=298…" at bounding box center [729, 245] width 178 height 15
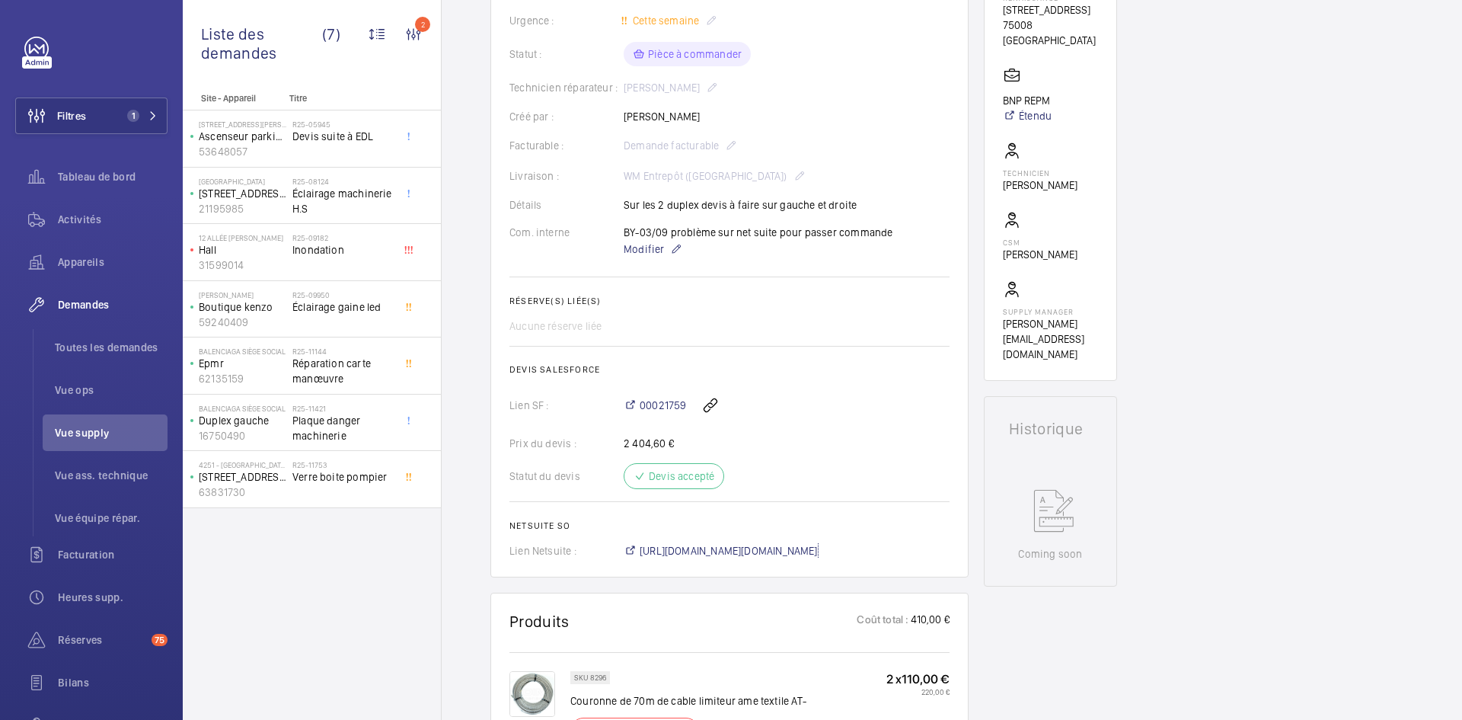
scroll to position [76, 0]
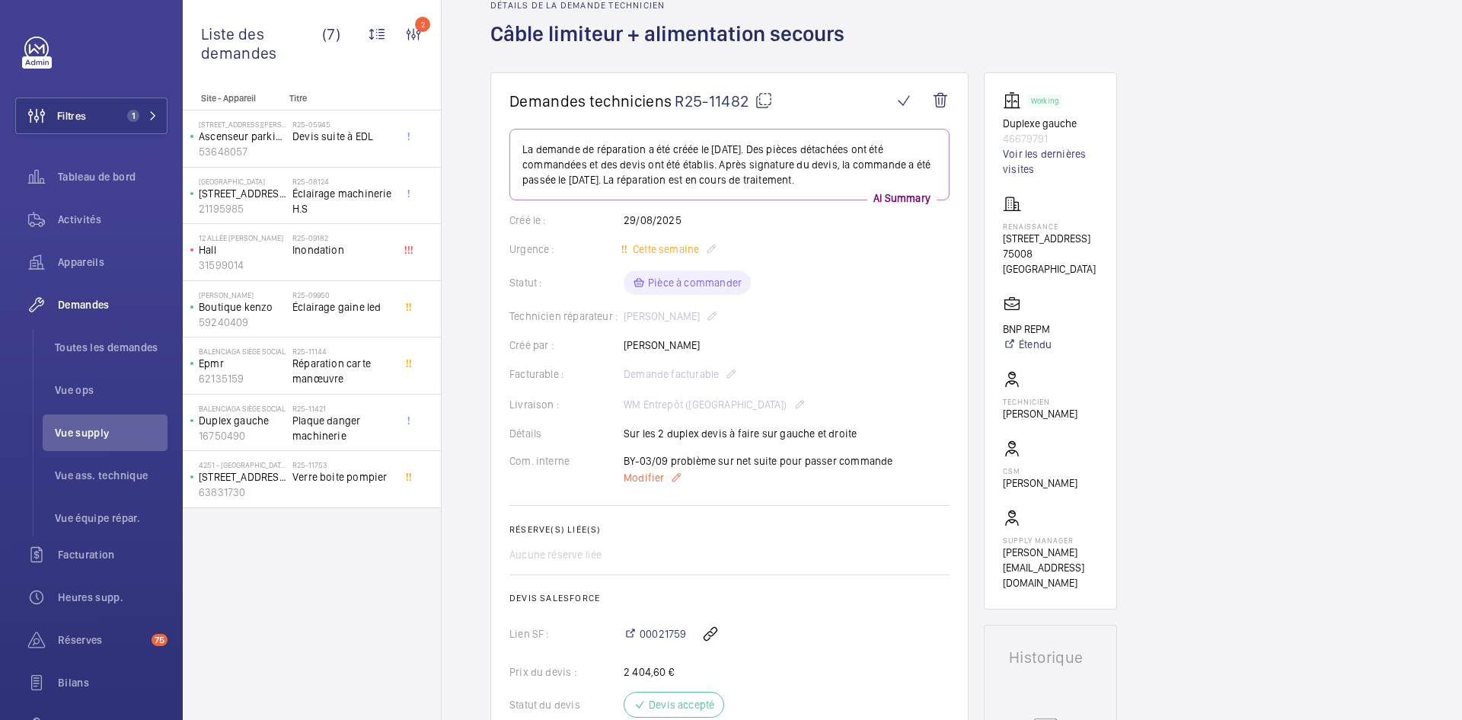
click at [652, 483] on span "Modifier" at bounding box center [644, 477] width 40 height 15
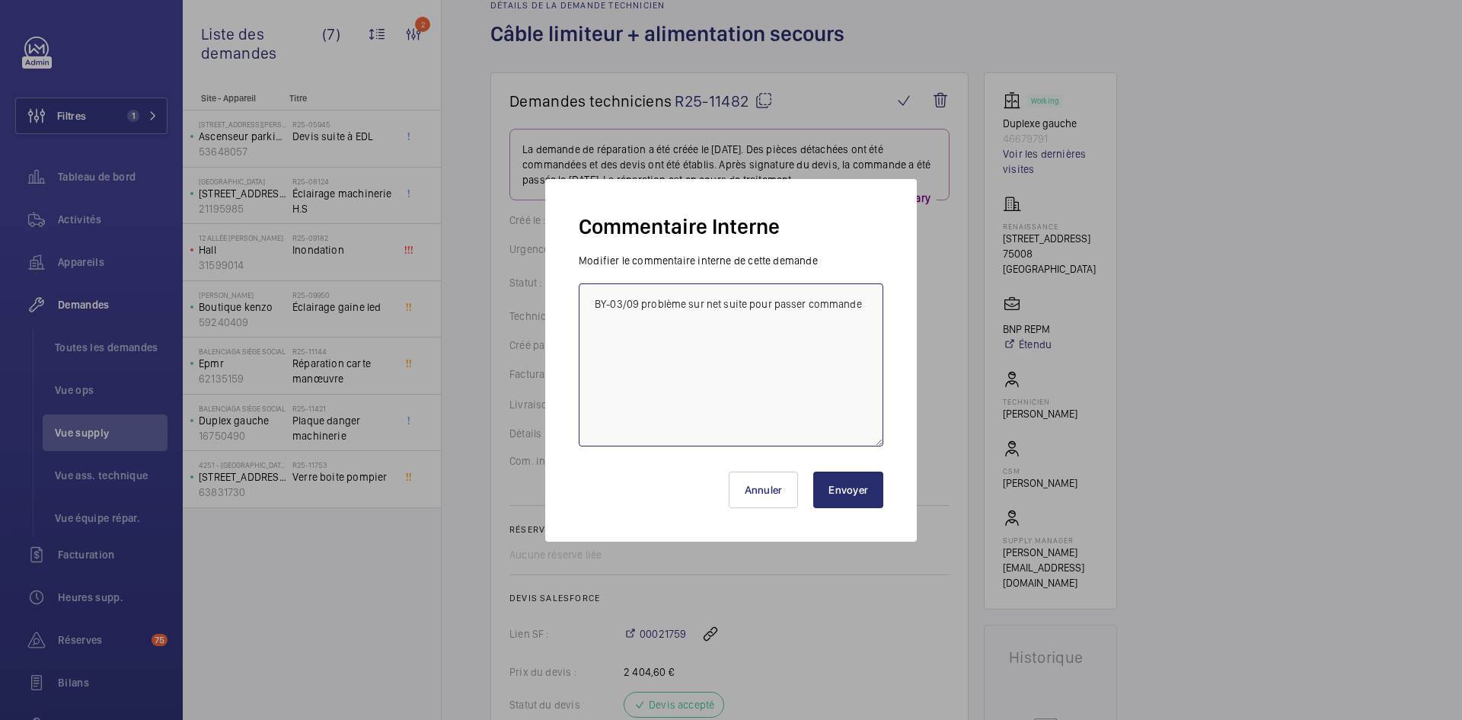
click at [593, 301] on textarea "BY-03/09 problème sur net suite pour passer commande" at bounding box center [731, 364] width 305 height 163
paste textarea "BY-05/09 commande effectuer chez le fournisseur Sodimas via le site livraison p…"
type textarea "BY-05/09 commande effectuer chez le fournisseur Sodimas via le site livraison p…"
click at [843, 487] on button "Envoyer" at bounding box center [848, 489] width 70 height 37
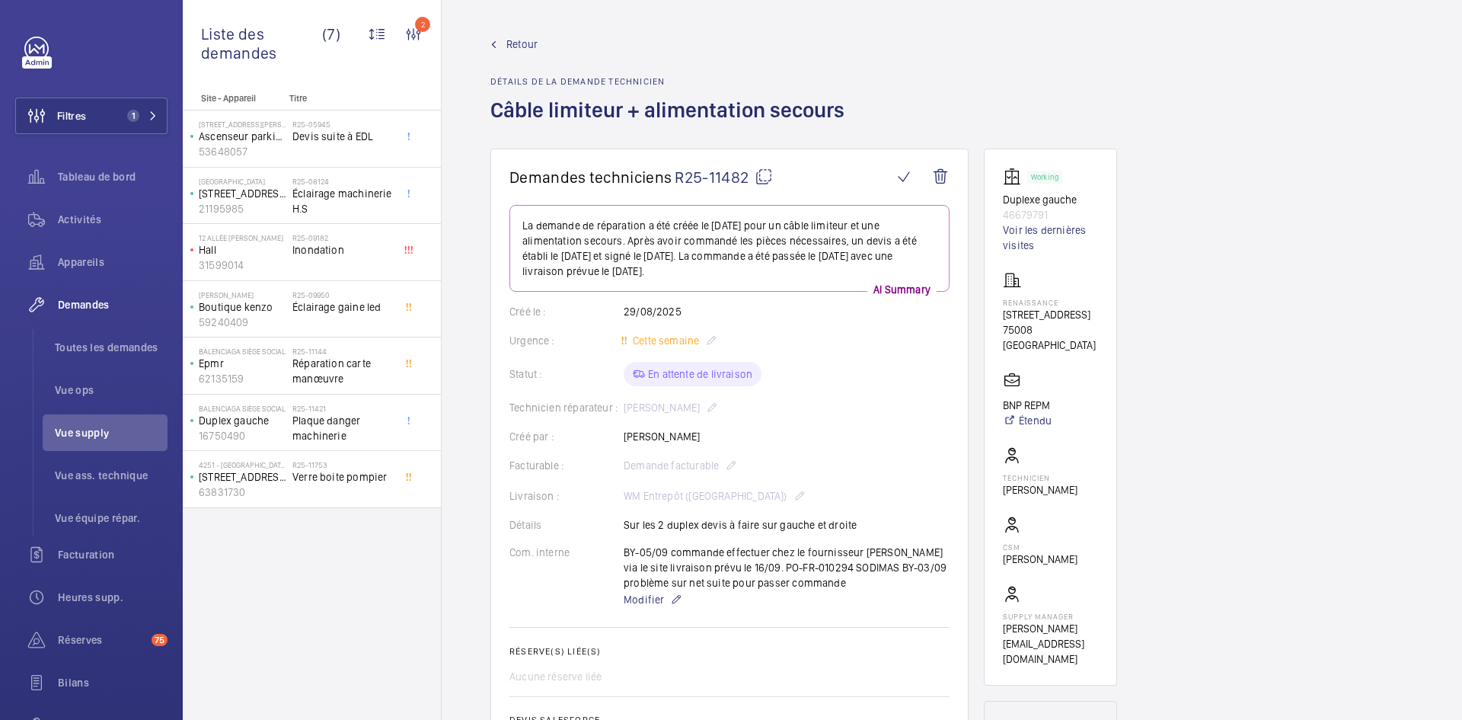
drag, startPoint x: 724, startPoint y: 435, endPoint x: 625, endPoint y: 436, distance: 99.8
click at [625, 436] on div "Créé par : Mohamed Chougradi" at bounding box center [730, 436] width 440 height 15
copy p "Mohamed Chougradi"
drag, startPoint x: 1049, startPoint y: 216, endPoint x: 997, endPoint y: 200, distance: 54.4
click at [997, 200] on wm-front-card "Working Duplexe gauche 46679791 Voir les dernières visites RENAISSANCE 17 rue F…" at bounding box center [1050, 417] width 133 height 537
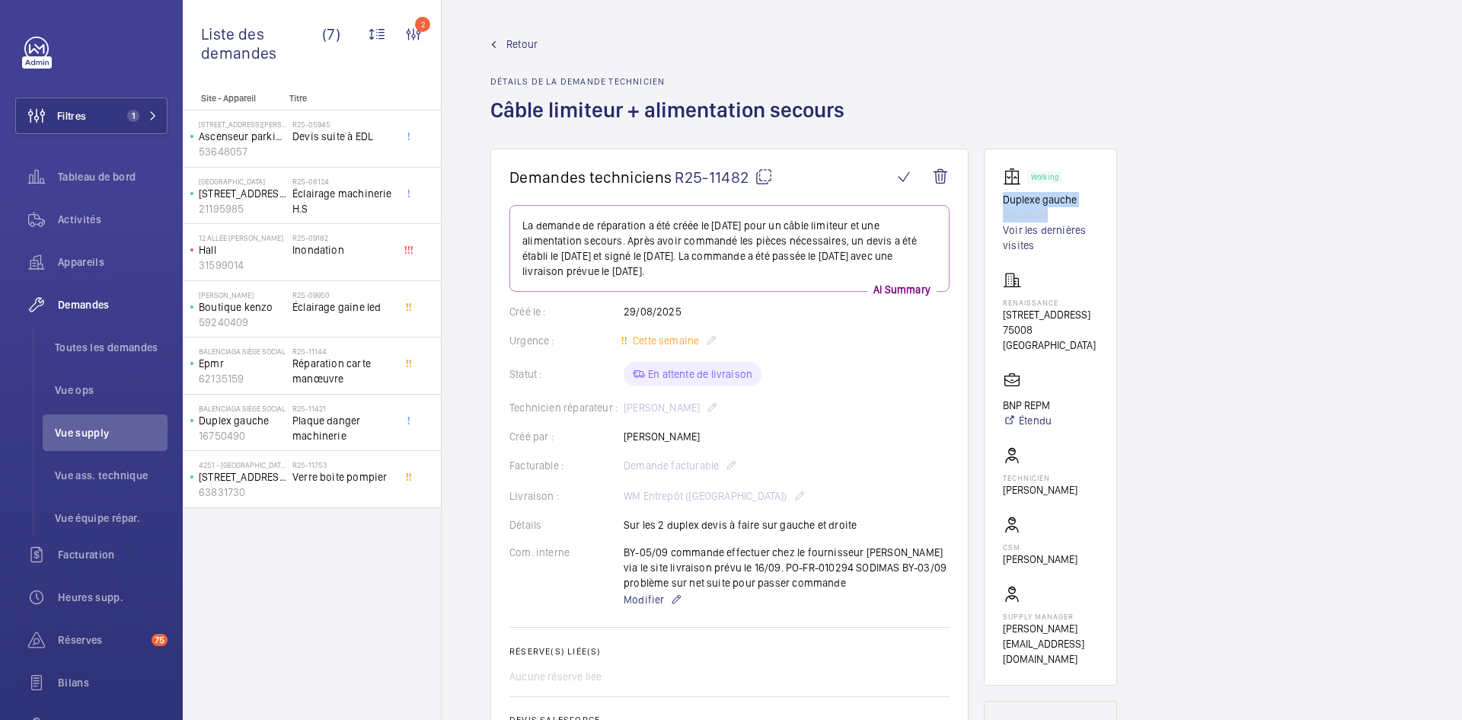
copy div "Duplexe gauche 46679791"
drag, startPoint x: 1063, startPoint y: 331, endPoint x: 1003, endPoint y: 296, distance: 69.0
click at [1003, 296] on div "RENAISSANCE 17 rue François 1er 75008 PARIS" at bounding box center [1050, 311] width 95 height 81
drag, startPoint x: 1022, startPoint y: 298, endPoint x: 1008, endPoint y: 323, distance: 28.6
click at [1008, 323] on p "75008 PARIS" at bounding box center [1050, 337] width 95 height 30
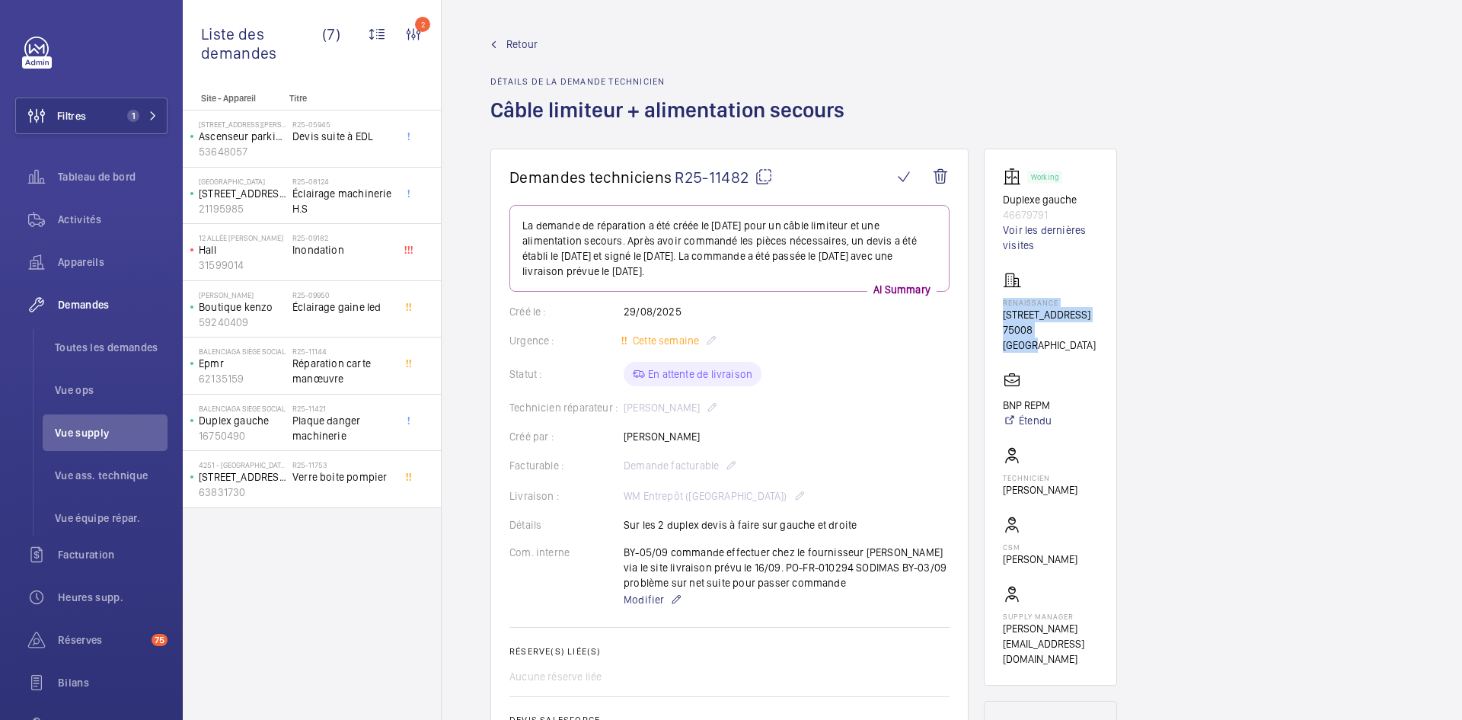
drag, startPoint x: 1063, startPoint y: 331, endPoint x: 1000, endPoint y: 300, distance: 70.2
click at [1000, 300] on wm-front-card "Working Duplexe gauche 46679791 Voir les dernières visites RENAISSANCE 17 rue F…" at bounding box center [1050, 417] width 133 height 537
copy div "RENAISSANCE 17 rue François 1er 75008 PARIS"
drag, startPoint x: 1036, startPoint y: 389, endPoint x: 993, endPoint y: 392, distance: 42.8
click at [993, 392] on wm-front-card "Working Duplexe gauche 46679791 Voir les dernières visites RENAISSANCE 17 rue F…" at bounding box center [1050, 417] width 133 height 537
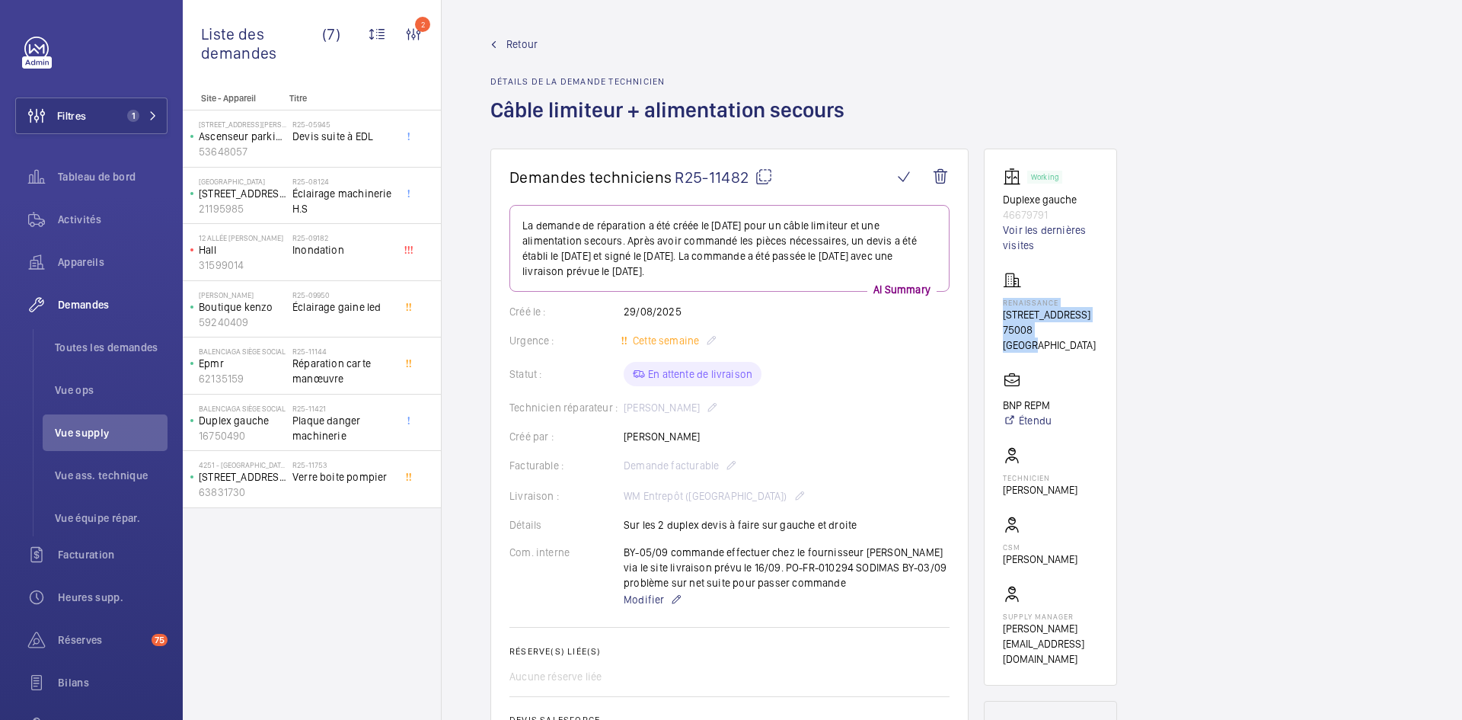
copy p "BNP REPM"
click at [767, 176] on mat-icon at bounding box center [764, 177] width 18 height 18
copy p "BNP REPM"
click at [522, 44] on span "Retour" at bounding box center [522, 44] width 31 height 15
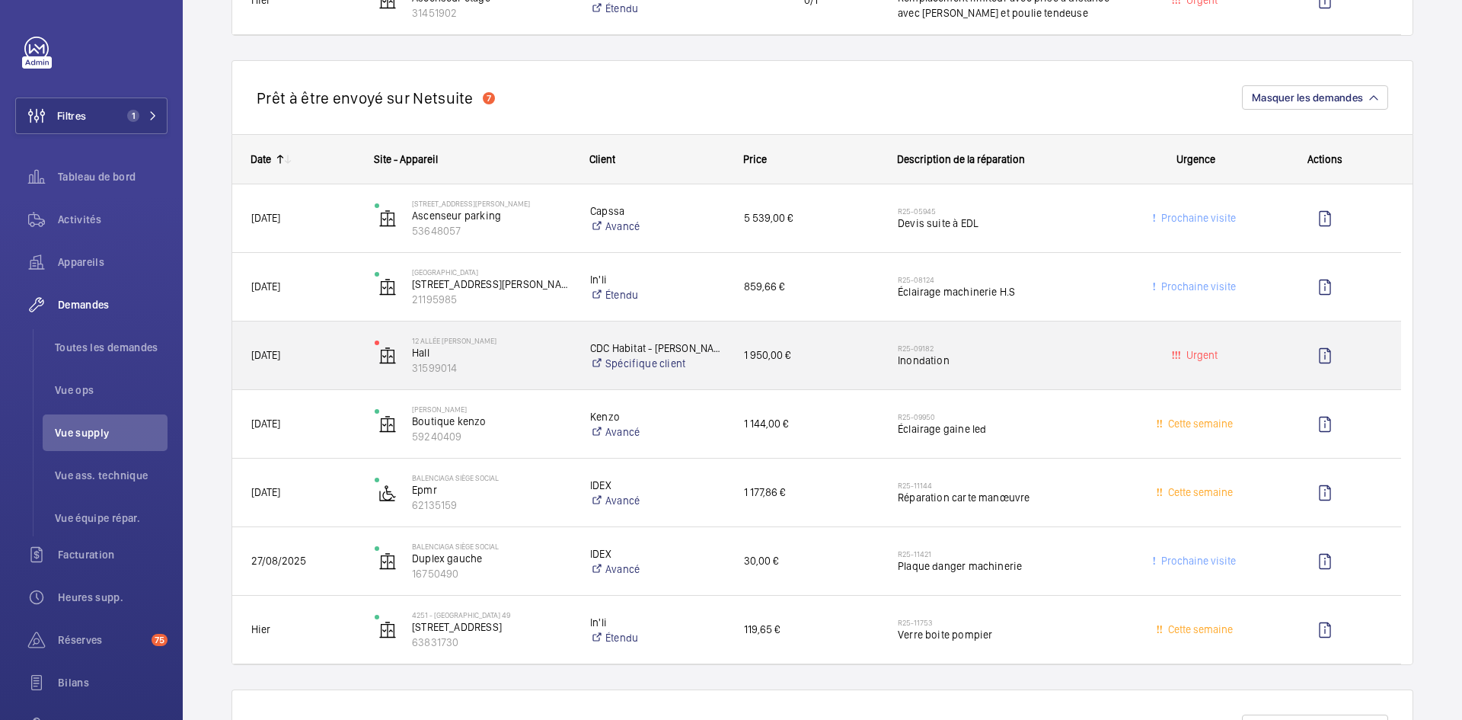
scroll to position [914, 0]
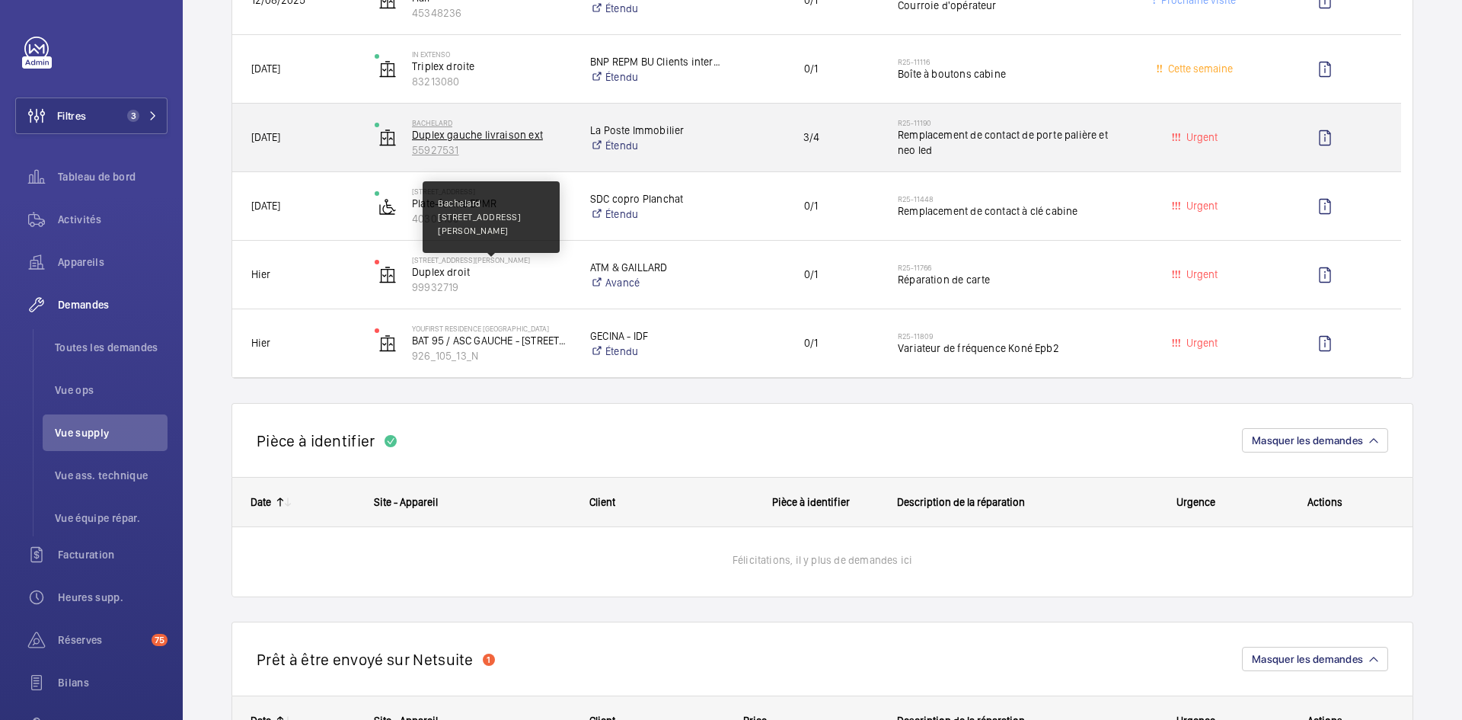
scroll to position [457, 0]
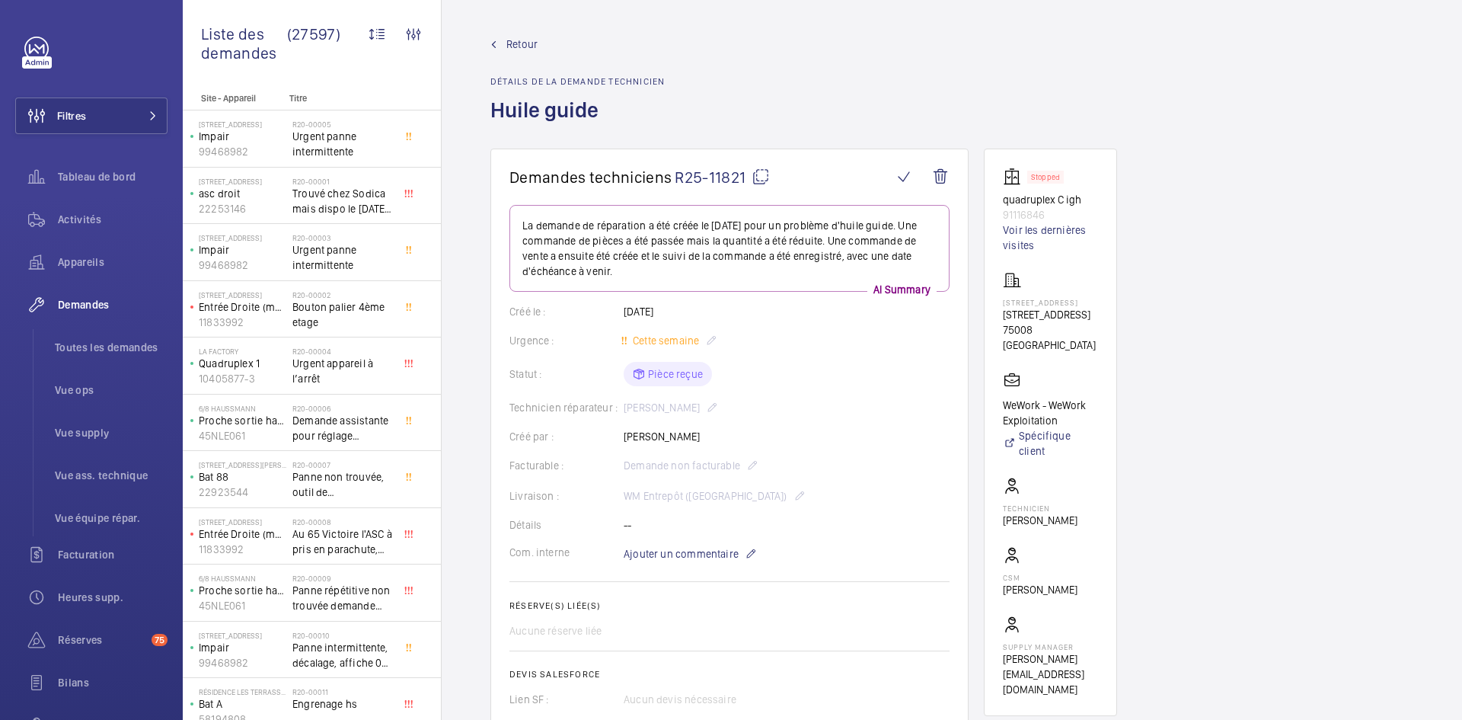
drag, startPoint x: 695, startPoint y: 441, endPoint x: 618, endPoint y: 439, distance: 76.9
click at [618, 439] on div "Créé par : [PERSON_NAME]" at bounding box center [730, 436] width 440 height 15
copy div "Créé par : [PERSON_NAME]"
drag, startPoint x: 1054, startPoint y: 212, endPoint x: 1002, endPoint y: 201, distance: 53.6
click at [1002, 201] on wm-front-card "Stopped quadruplex C igh 91116846 Voir les dernières visites [STREET_ADDRESS][G…" at bounding box center [1050, 432] width 133 height 567
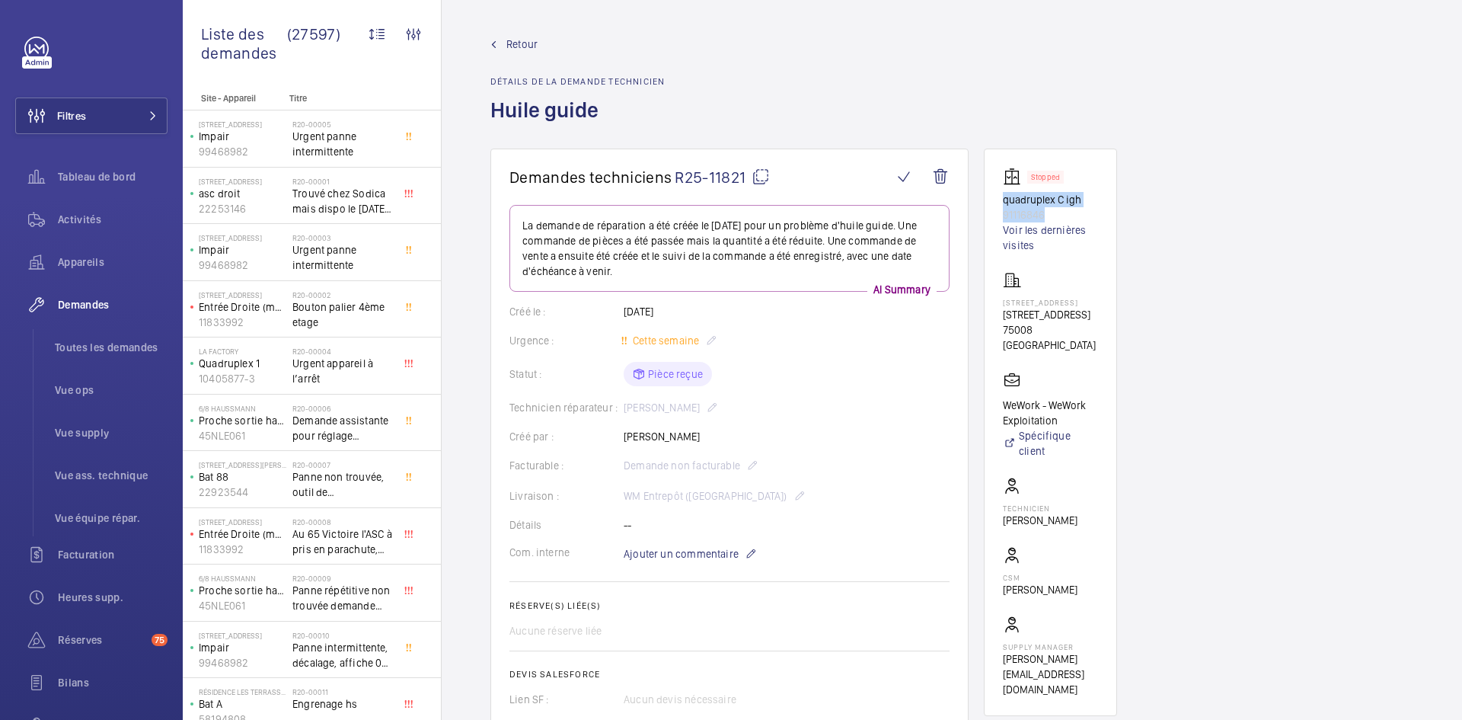
copy div "quadruplex C igh 91116846"
drag, startPoint x: 1063, startPoint y: 332, endPoint x: 997, endPoint y: 318, distance: 67.8
click at [997, 318] on wm-front-card "Stopped quadruplex C igh 91116846 Voir les dernières visites [STREET_ADDRESS][G…" at bounding box center [1050, 432] width 133 height 567
copy p "[STREET_ADDRESS]"
drag, startPoint x: 1063, startPoint y: 420, endPoint x: 999, endPoint y: 410, distance: 64.7
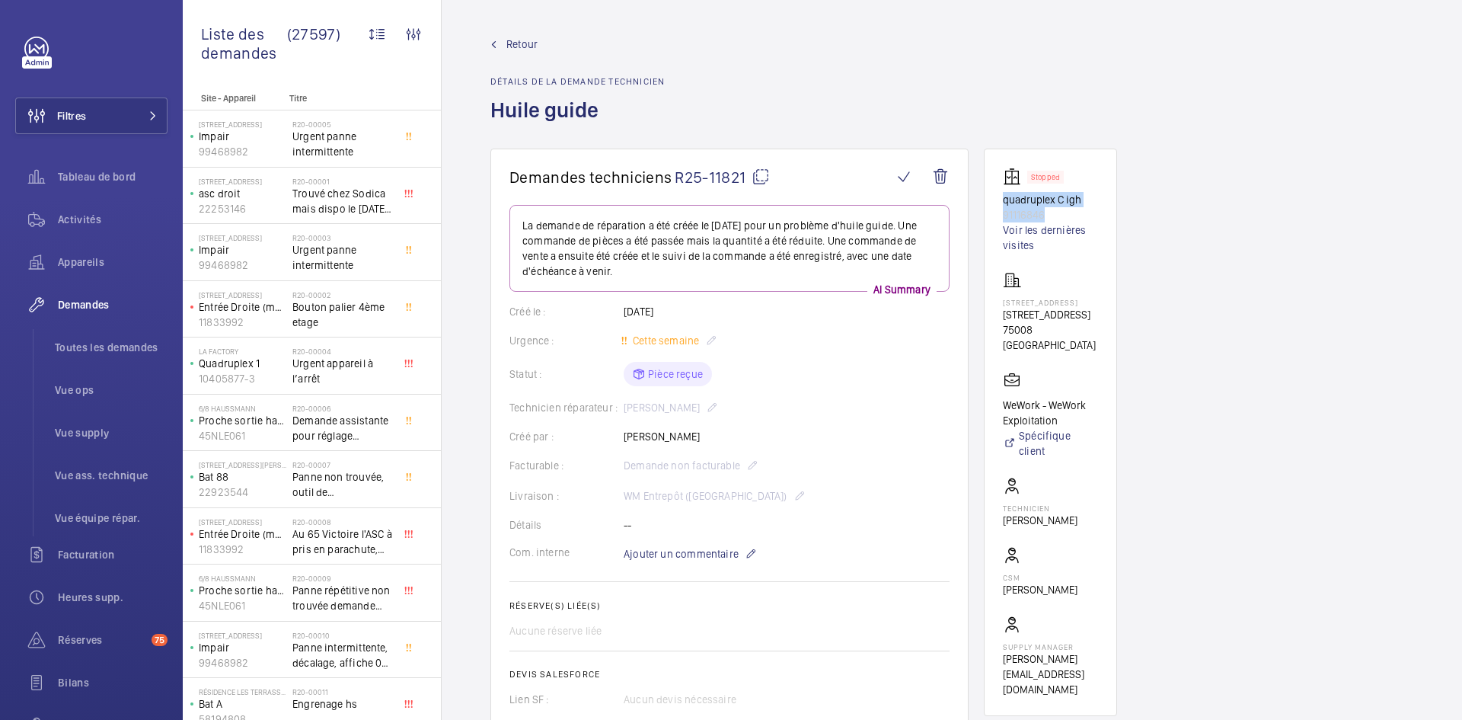
click at [999, 410] on wm-front-card "Stopped quadruplex C igh 91116846 Voir les dernières visites [STREET_ADDRESS][G…" at bounding box center [1050, 432] width 133 height 567
copy p "WeWork - WeWork Exploitation"
click at [758, 177] on mat-icon at bounding box center [761, 177] width 18 height 18
copy p "WeWork - WeWork Exploitation"
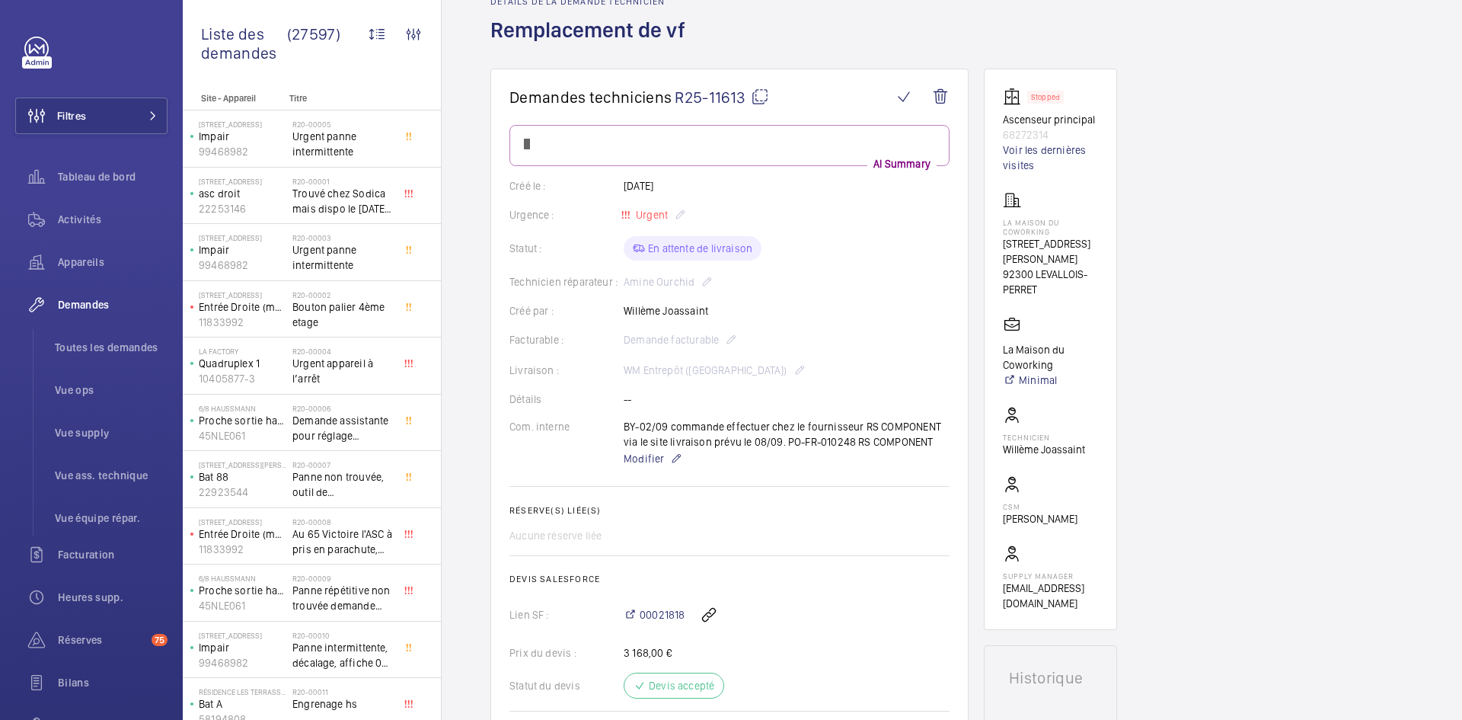
scroll to position [76, 0]
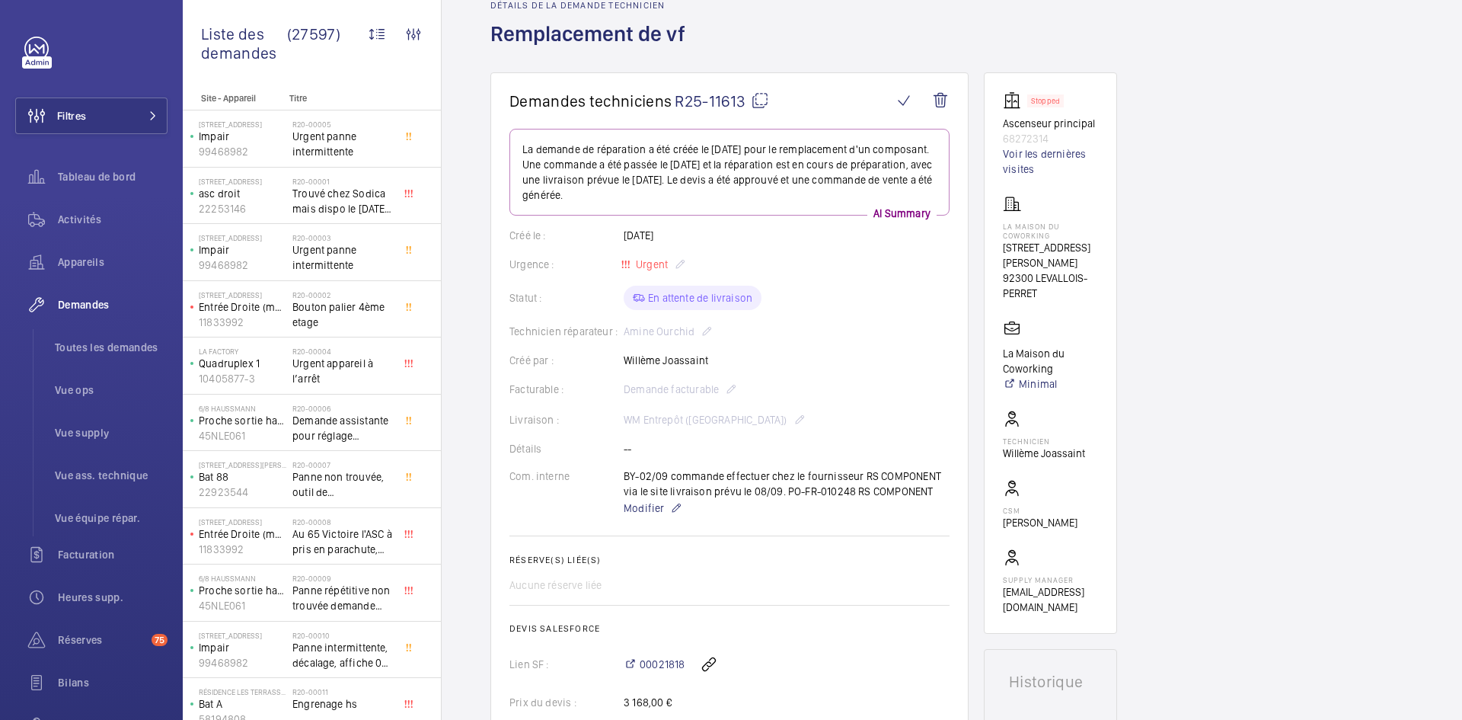
click at [763, 96] on mat-icon at bounding box center [760, 100] width 18 height 18
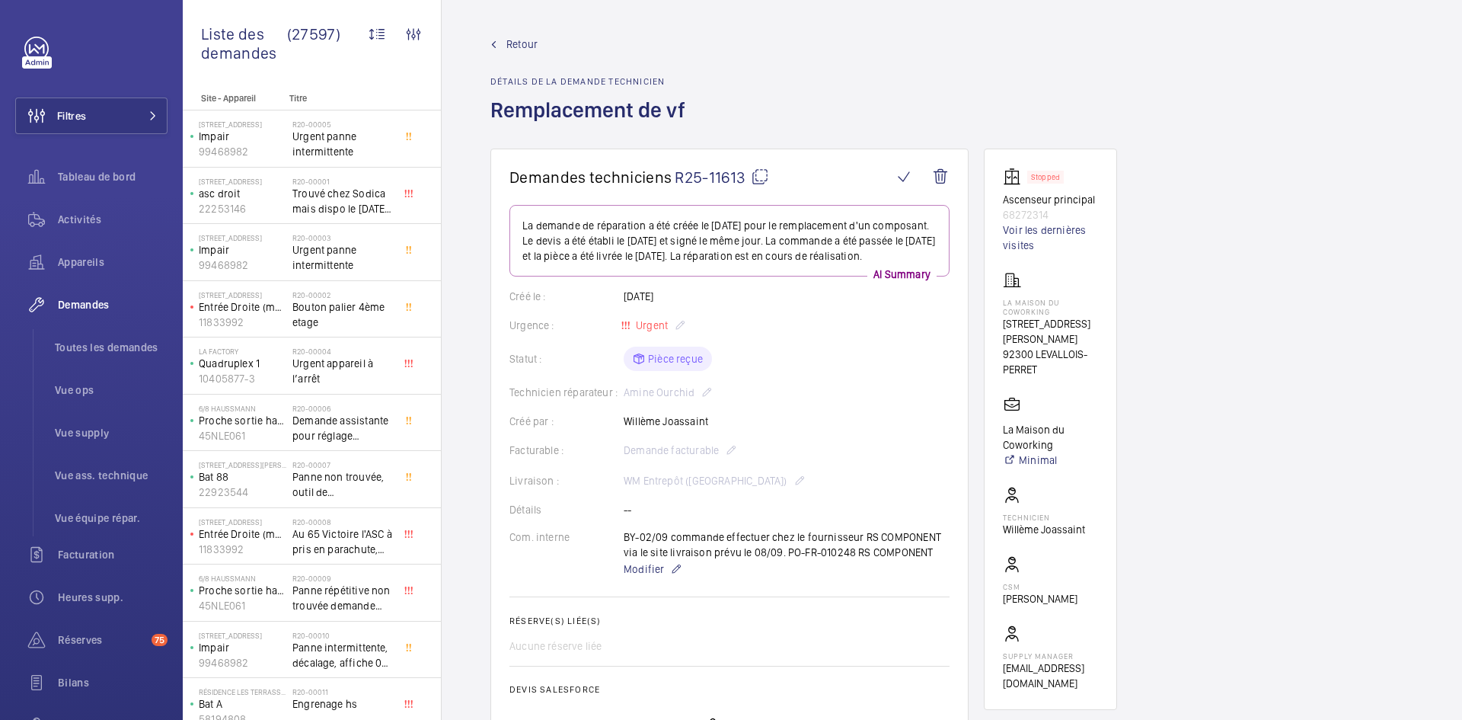
drag, startPoint x: 715, startPoint y: 386, endPoint x: 629, endPoint y: 434, distance: 98.5
click at [627, 429] on div "Créé par : [PERSON_NAME]" at bounding box center [730, 421] width 440 height 15
copy p "Willème Joassaint"
drag, startPoint x: 1058, startPoint y: 212, endPoint x: 1003, endPoint y: 200, distance: 56.2
click at [1003, 200] on div "Stopped Ascenseur principal 68272314 Voir les dernières visites" at bounding box center [1050, 210] width 95 height 85
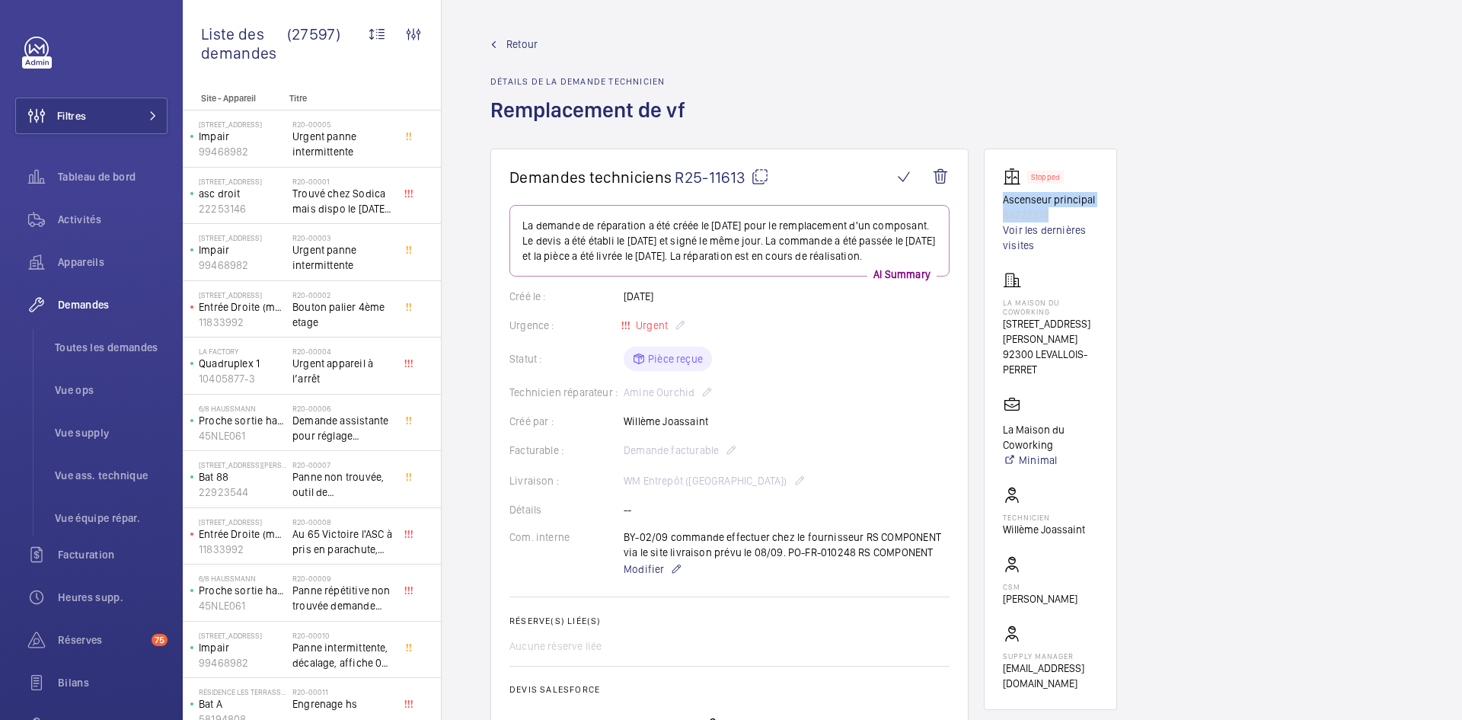
copy div "Ascenseur principal 68272314"
drag, startPoint x: 1047, startPoint y: 358, endPoint x: 986, endPoint y: 303, distance: 81.4
click at [986, 303] on wm-front-card "Stopped Ascenseur principal 68272314 Voir les dernières visites La Maison du Co…" at bounding box center [1050, 429] width 133 height 561
copy div "La Maison du Coworking 140 Rue Victor Hugo 92300 LEVALLOIS-PERRET"
drag, startPoint x: 1050, startPoint y: 430, endPoint x: 997, endPoint y: 414, distance: 54.9
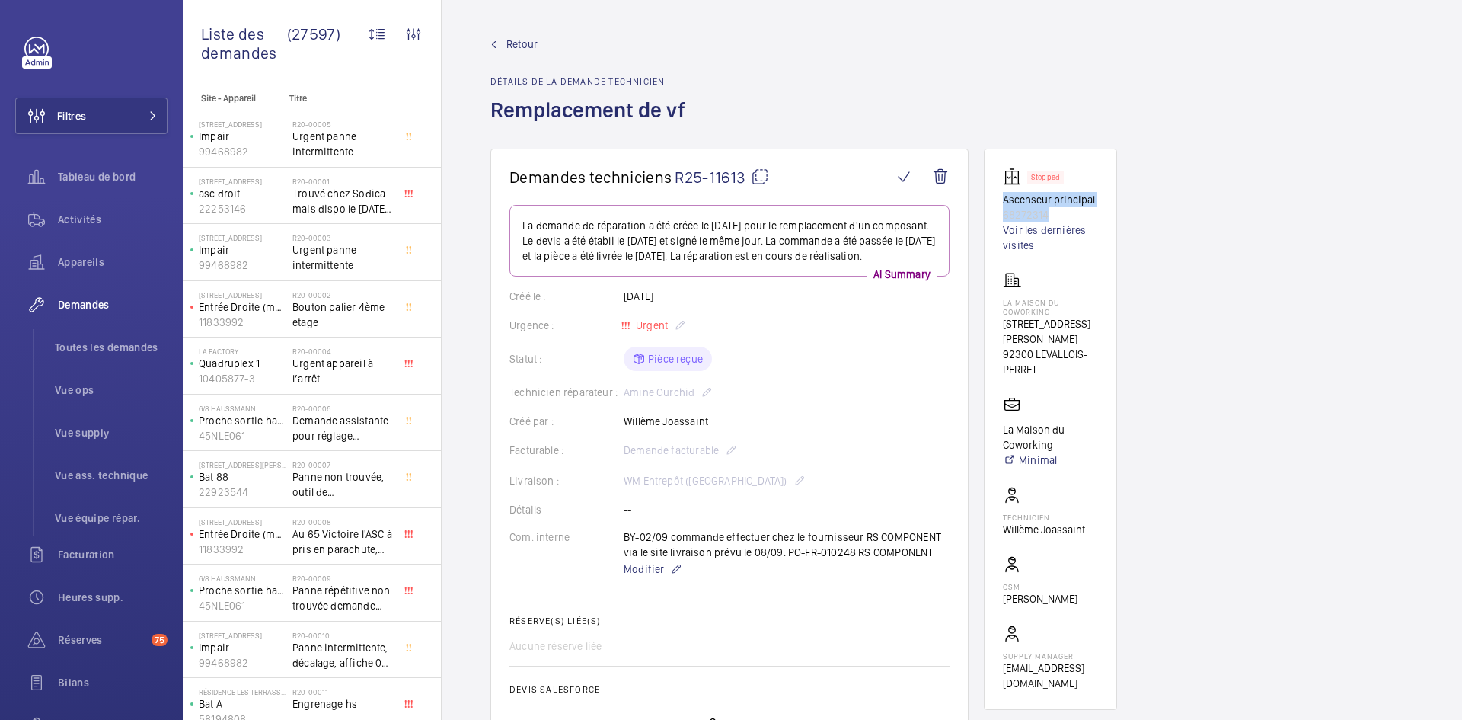
click at [997, 414] on wm-front-card "Stopped Ascenseur principal 68272314 Voir les dernières visites La Maison du Co…" at bounding box center [1050, 429] width 133 height 561
copy p "La Maison du Coworking"
click at [765, 174] on mat-icon at bounding box center [760, 177] width 18 height 18
copy p "La Maison du Coworking"
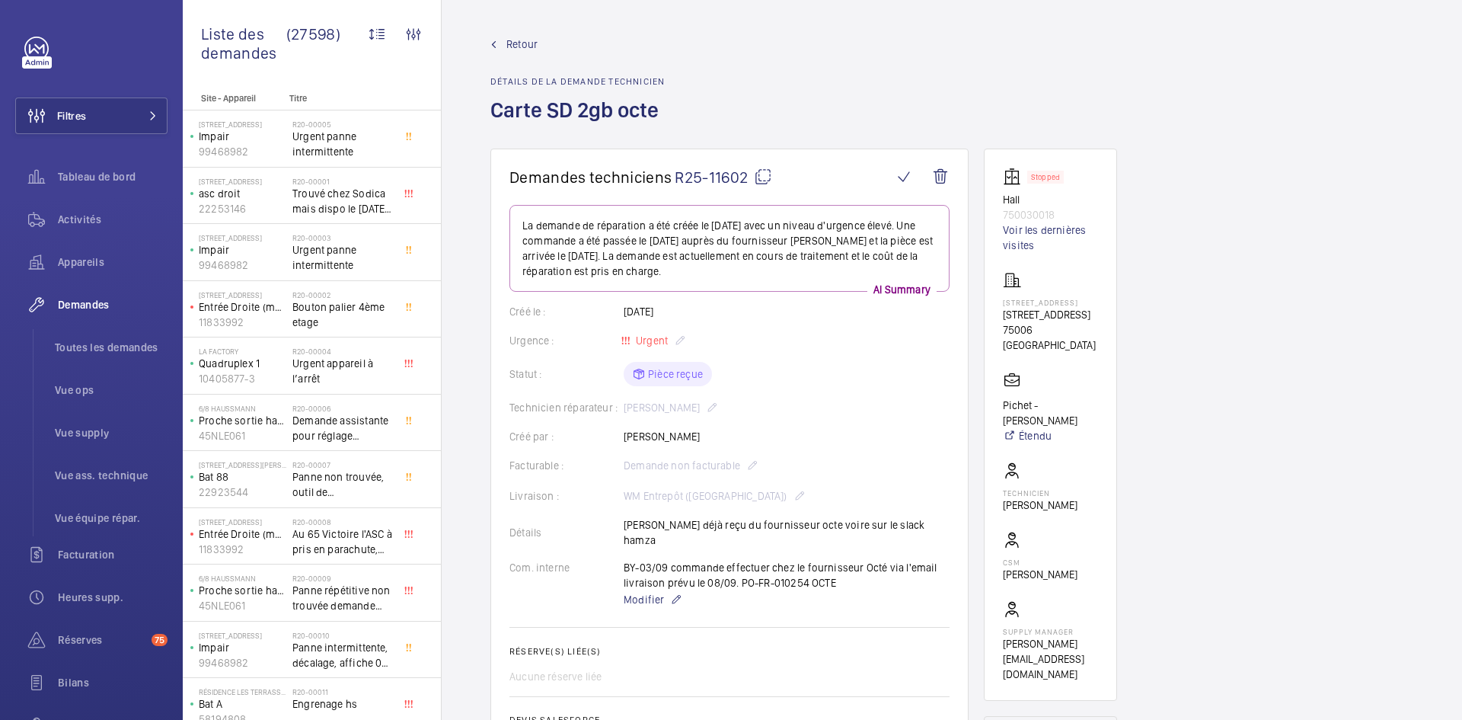
drag, startPoint x: 710, startPoint y: 433, endPoint x: 612, endPoint y: 442, distance: 97.9
click at [612, 442] on div "Créé par : [PERSON_NAME]" at bounding box center [730, 436] width 440 height 15
copy div "Créé par : [PERSON_NAME]"
drag, startPoint x: 1056, startPoint y: 215, endPoint x: 997, endPoint y: 203, distance: 60.6
click at [997, 203] on wm-front-card "Stopped Hall 750030018 Voir les dernières visites [STREET_ADDRESS] Pichet - [PE…" at bounding box center [1050, 425] width 133 height 552
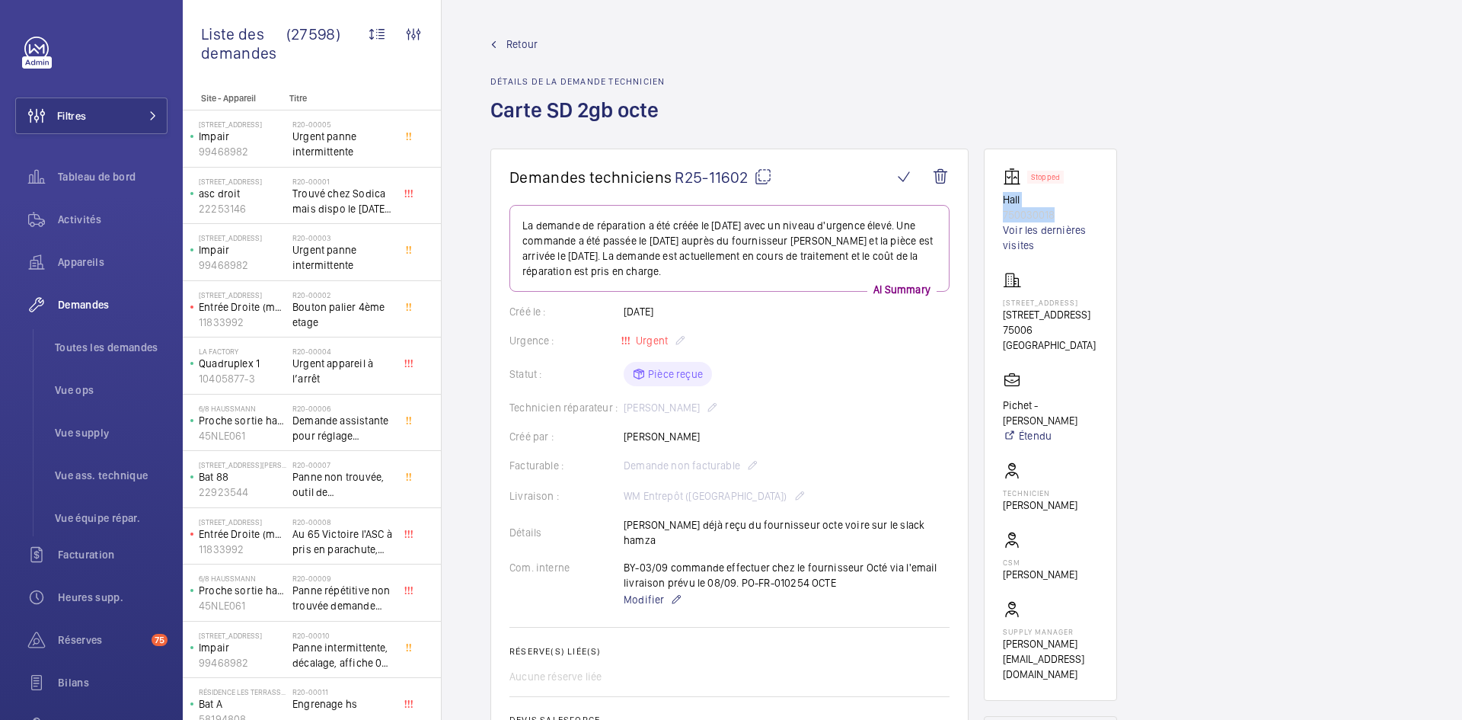
copy div "Hall 750030018"
drag, startPoint x: 1060, startPoint y: 329, endPoint x: 990, endPoint y: 315, distance: 71.4
click at [990, 315] on wm-front-card "Stopped Hall 750030018 Voir les dernières visites 9 rue du Dragon 9 rue du Drag…" at bounding box center [1050, 425] width 133 height 552
copy p "9 rue du Dragon, 75006 PARIS"
drag, startPoint x: 1032, startPoint y: 420, endPoint x: 992, endPoint y: 401, distance: 44.3
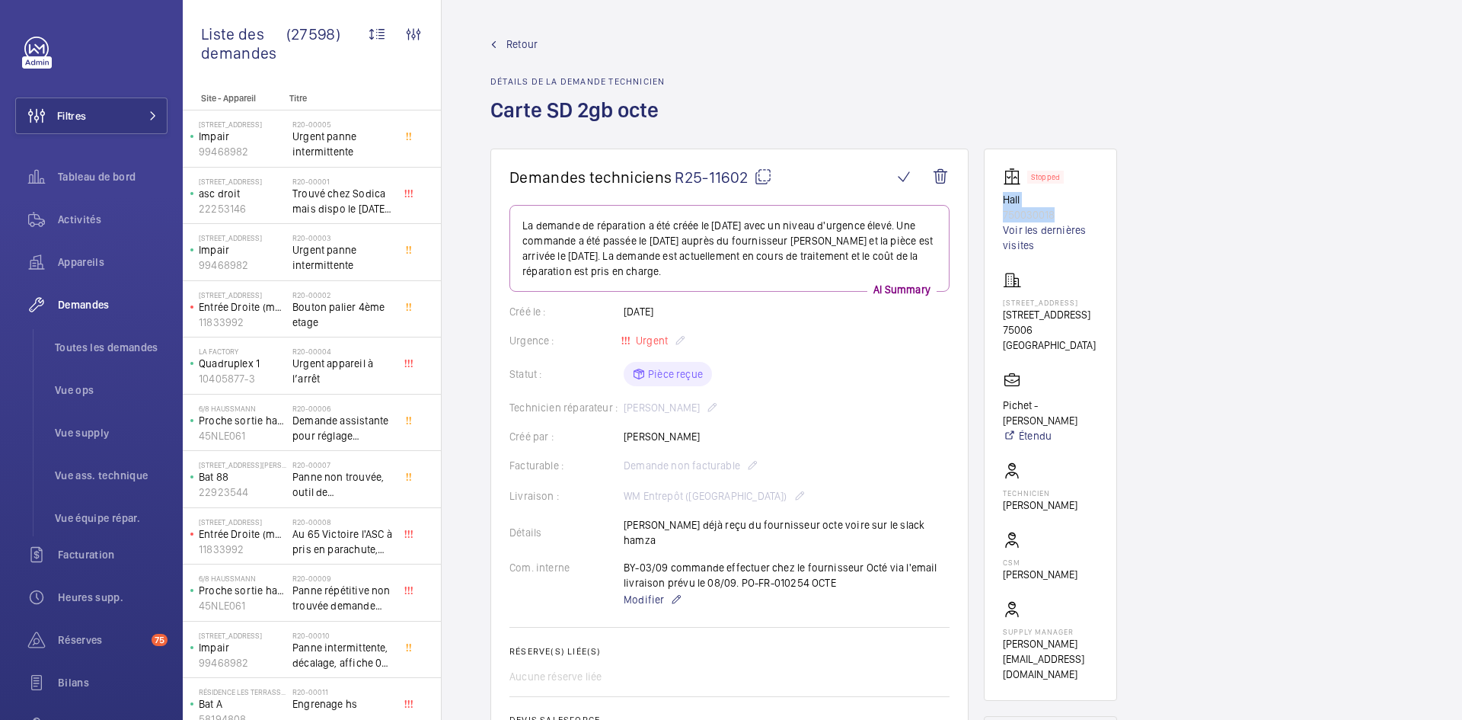
click at [992, 401] on wm-front-card "Stopped Hall 750030018 Voir les dernières visites 9 rue du Dragon 9 rue du Drag…" at bounding box center [1050, 425] width 133 height 552
copy p "Pichet - Alexandre Haber"
click at [762, 177] on mat-icon at bounding box center [763, 177] width 18 height 18
copy p "Pichet - Alexandre Haber"
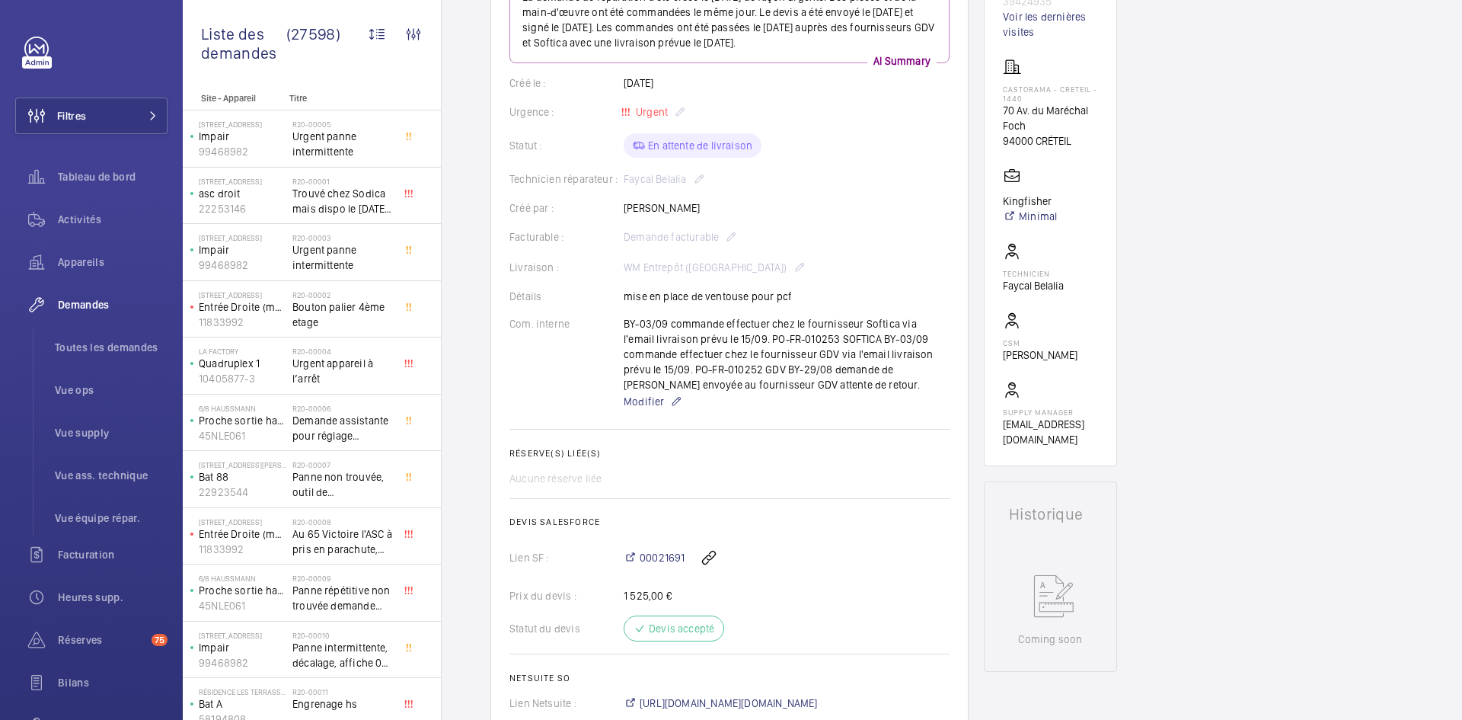
scroll to position [198, 0]
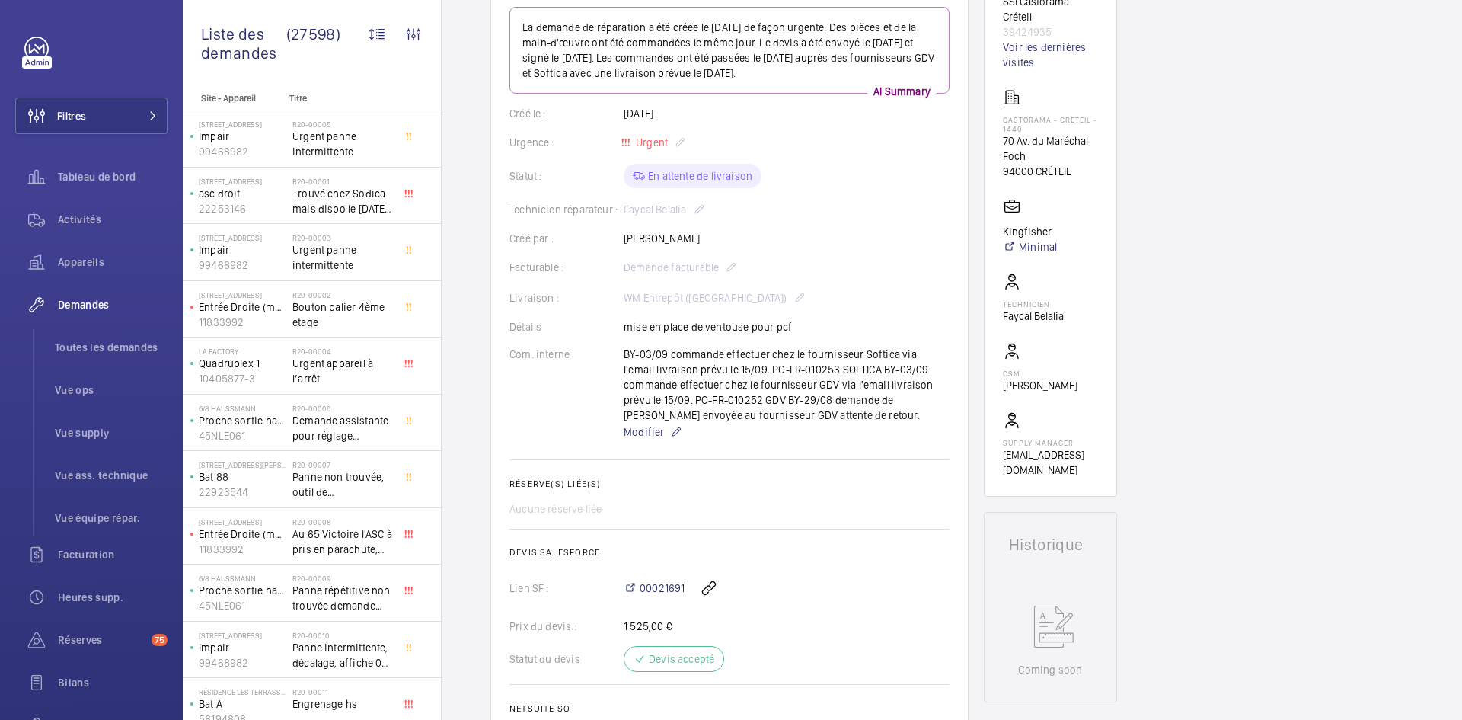
drag, startPoint x: 686, startPoint y: 206, endPoint x: 622, endPoint y: 208, distance: 64.8
click at [622, 208] on div "Technicien réparateur : [PERSON_NAME]" at bounding box center [730, 209] width 440 height 18
copy div "Technicien réparateur : [PERSON_NAME]"
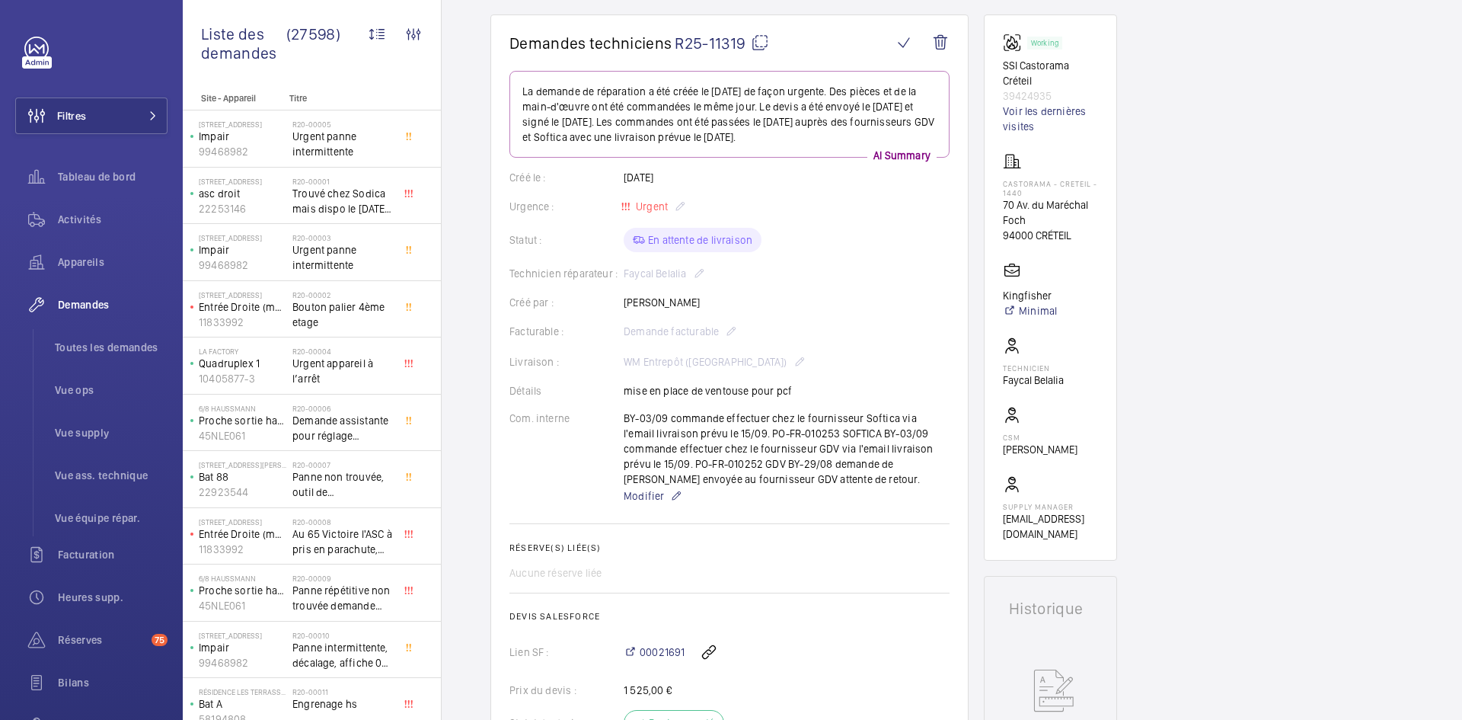
scroll to position [0, 0]
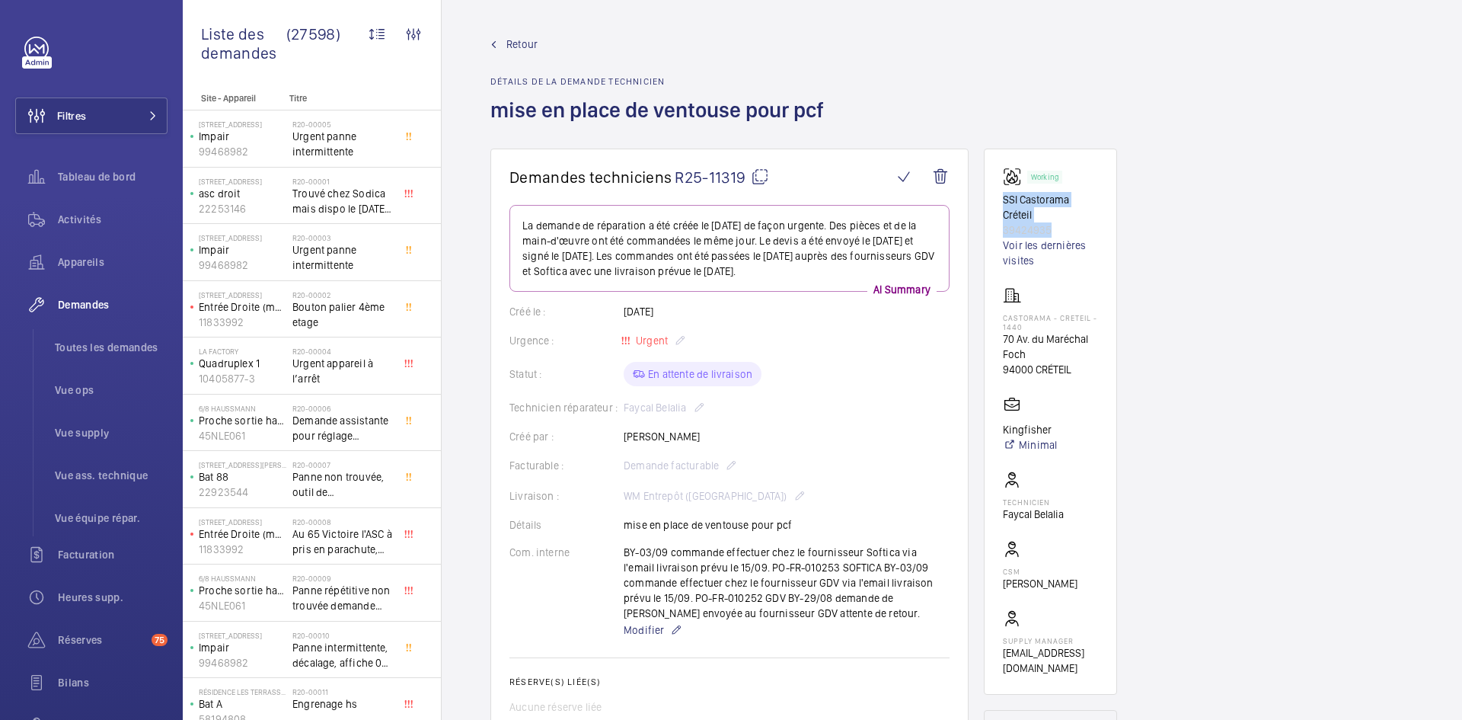
drag, startPoint x: 1021, startPoint y: 228, endPoint x: 998, endPoint y: 200, distance: 36.3
click at [998, 200] on wm-front-card "Working SSI Castorama Créteil 39424935 Voir les dernières visites Castorama - C…" at bounding box center [1050, 422] width 133 height 546
copy div "SSI Castorama Créteil 39424935"
drag, startPoint x: 1074, startPoint y: 368, endPoint x: 995, endPoint y: 317, distance: 94.2
click at [995, 317] on wm-front-card "Working SSI Castorama Créteil 39424935 Voir les dernières visites Castorama - C…" at bounding box center [1050, 422] width 133 height 546
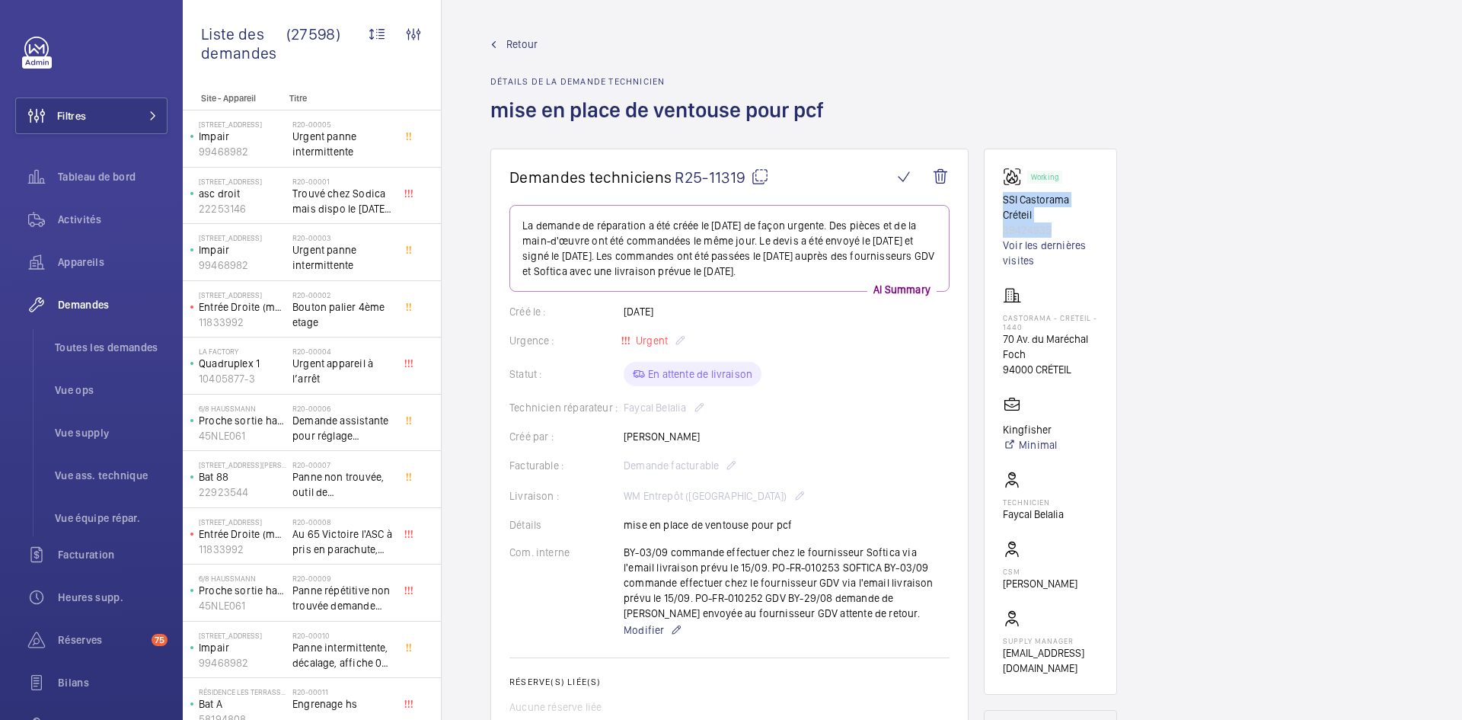
copy div "Castorama - CRETEIL - 1440 70 Av. du Maréchal Foch 94000 CRÉTEIL"
drag, startPoint x: 1056, startPoint y: 428, endPoint x: 999, endPoint y: 427, distance: 57.1
click at [999, 427] on wm-front-card "Working SSI Castorama Créteil 39424935 Voir les dernières visites Castorama - C…" at bounding box center [1050, 422] width 133 height 546
copy p "Kingfisher"
click at [756, 176] on mat-icon at bounding box center [760, 177] width 18 height 18
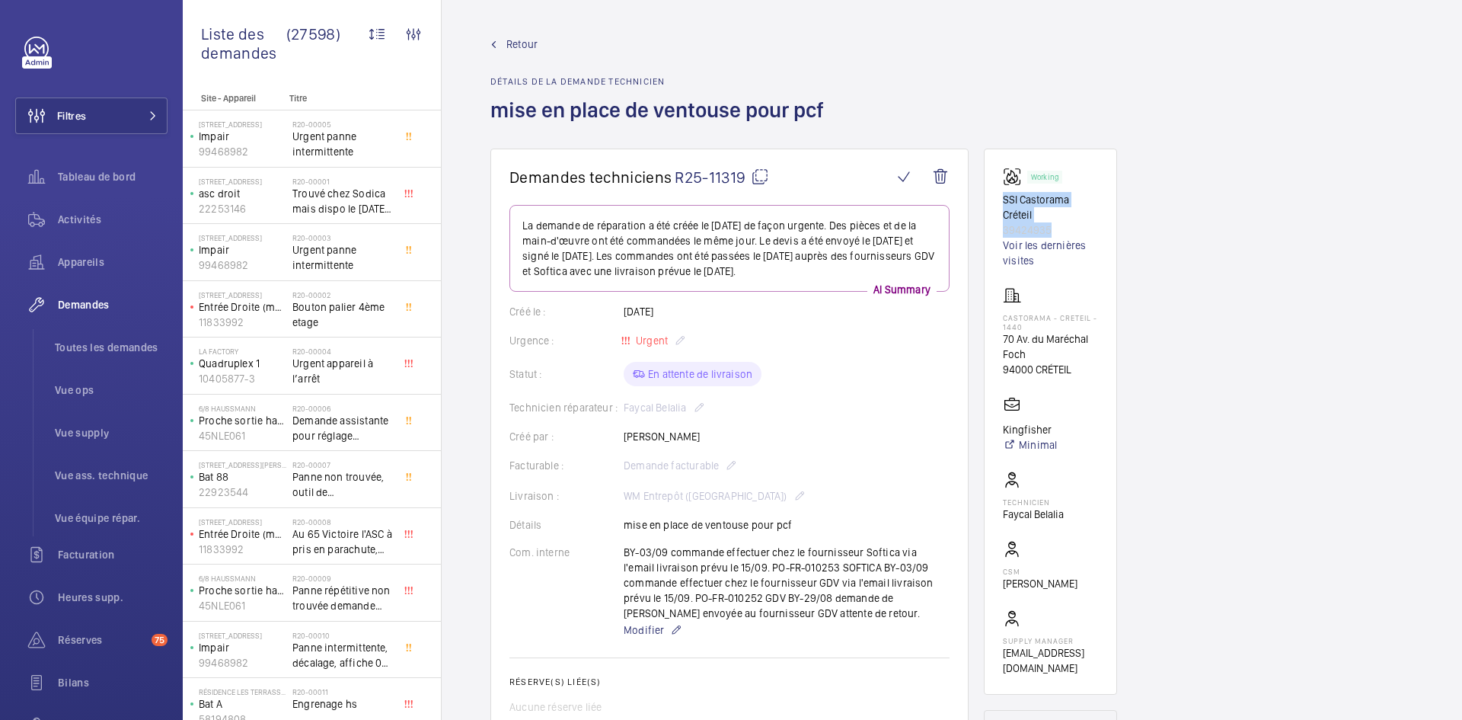
copy p "Kingfisher"
